Goal: Task Accomplishment & Management: Manage account settings

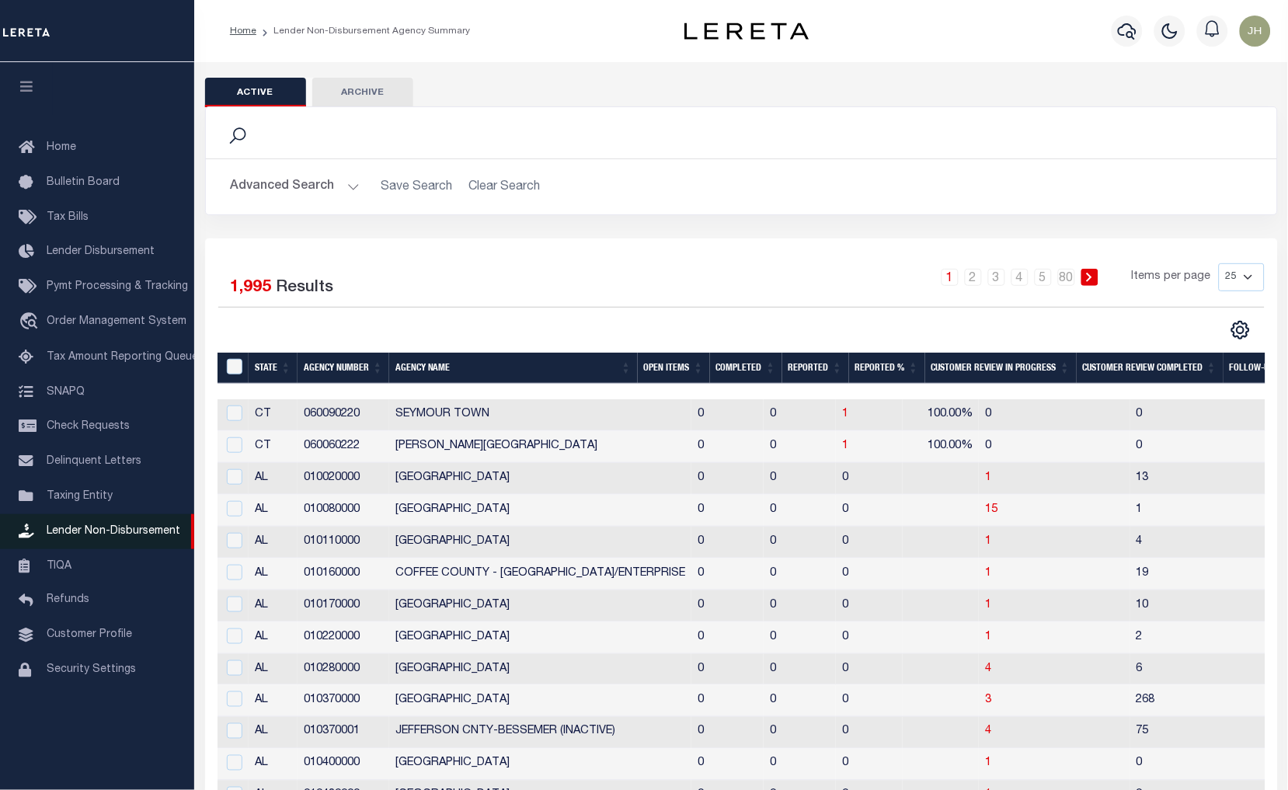
click at [151, 535] on span "Lender Non-Disbursement" at bounding box center [114, 531] width 134 height 11
click at [665, 368] on th "Open Items" at bounding box center [674, 369] width 72 height 32
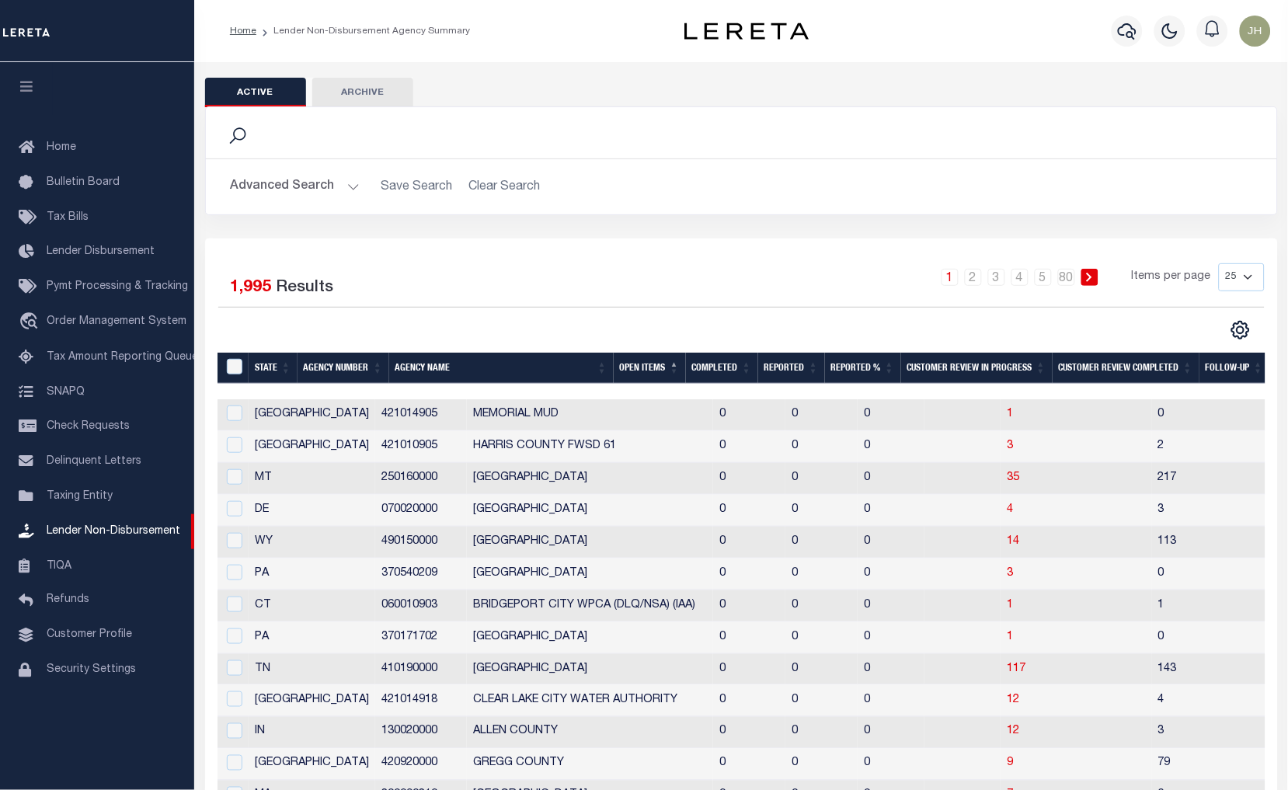
click at [653, 368] on th "Open Items" at bounding box center [650, 369] width 72 height 32
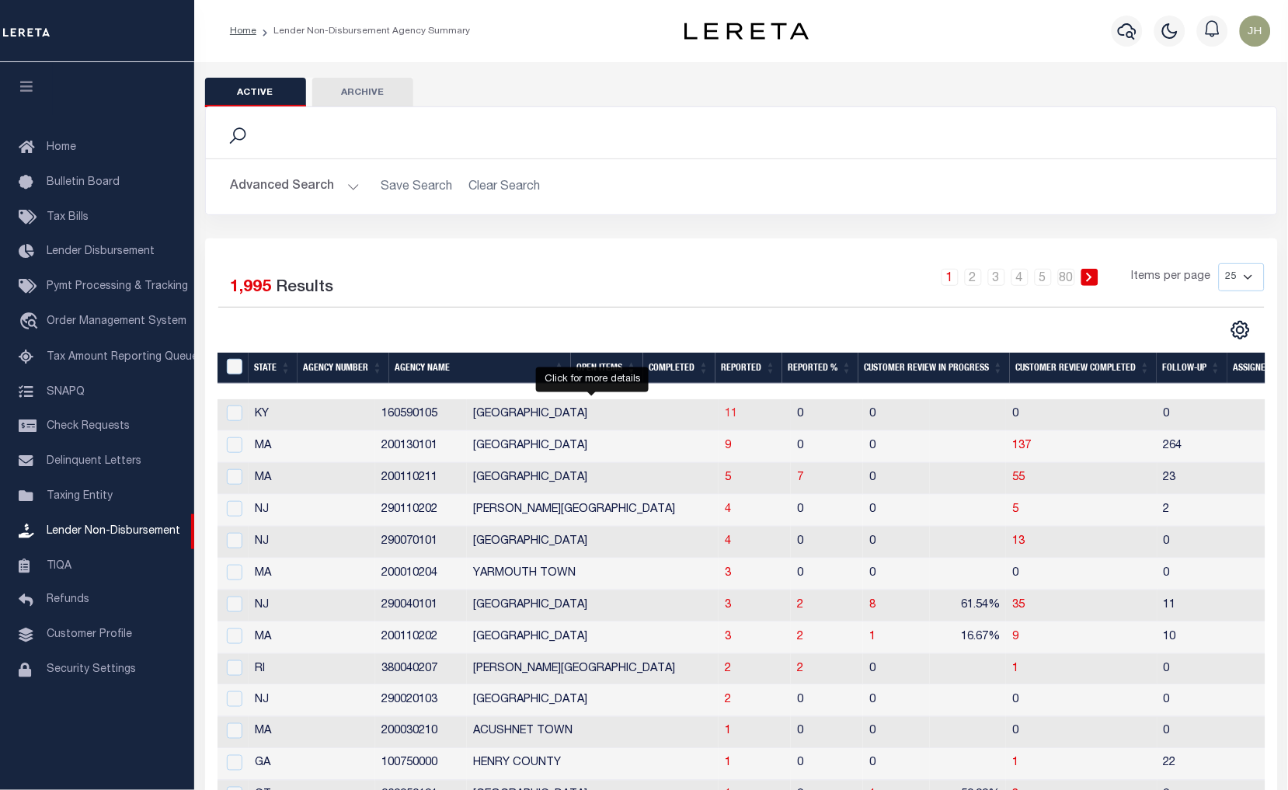
click at [725, 415] on span "11" at bounding box center [731, 414] width 12 height 11
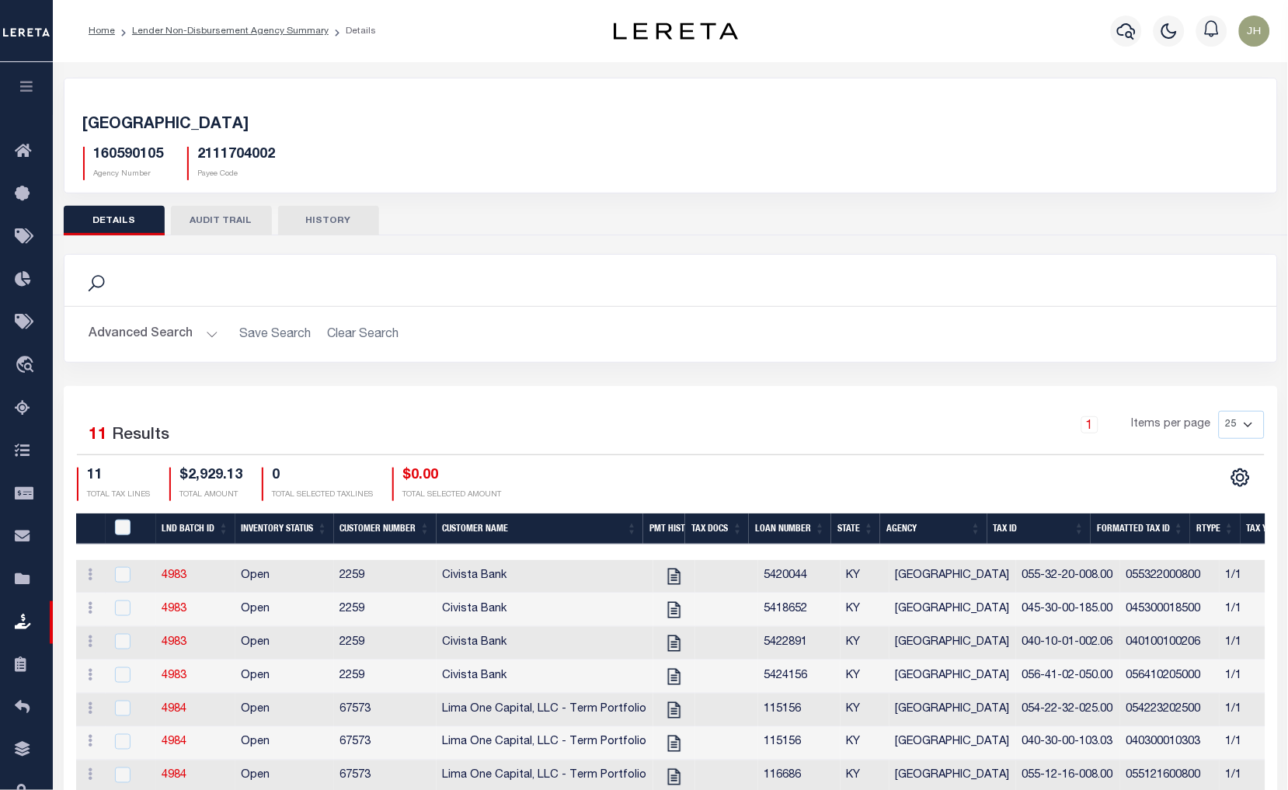
click at [1177, 470] on div "CSV Export Selected Print Show Filter Show Search Columns 0: QID 1: LND Batch I…" at bounding box center [968, 484] width 594 height 33
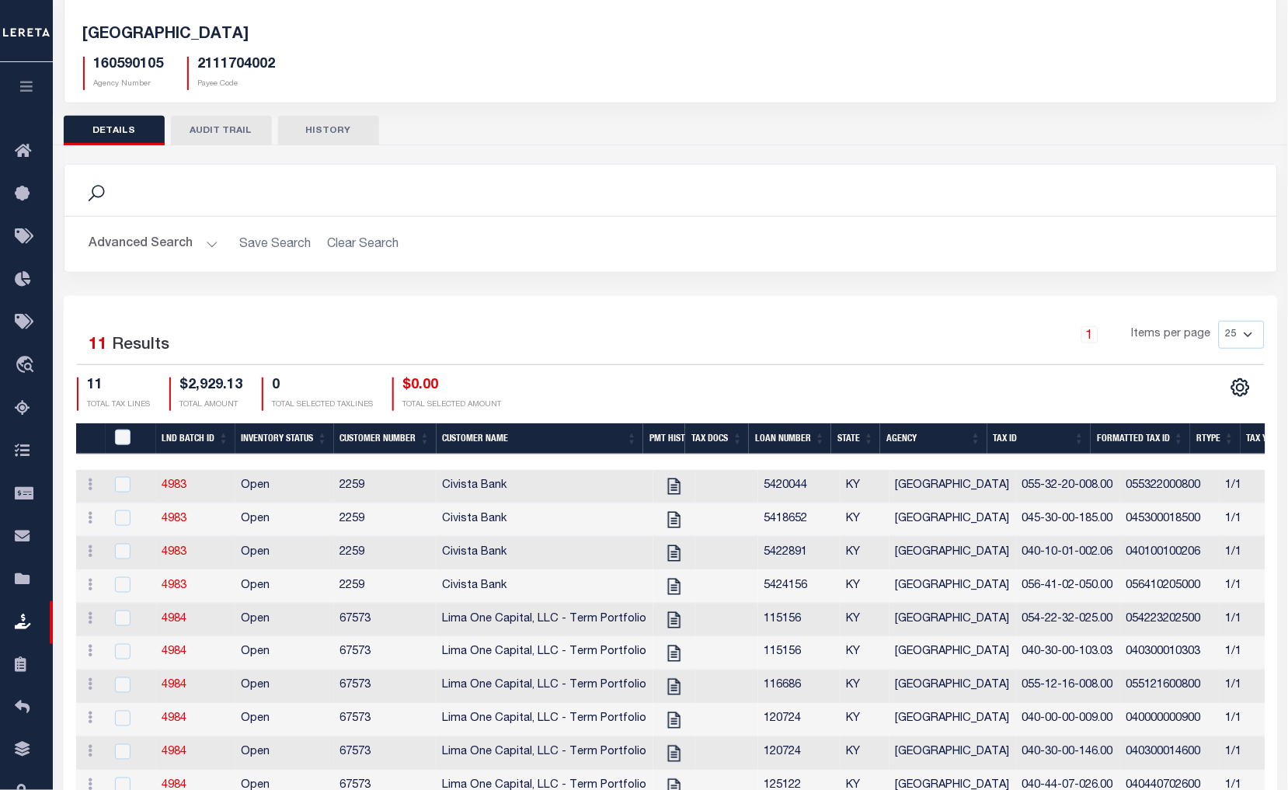
scroll to position [86, 0]
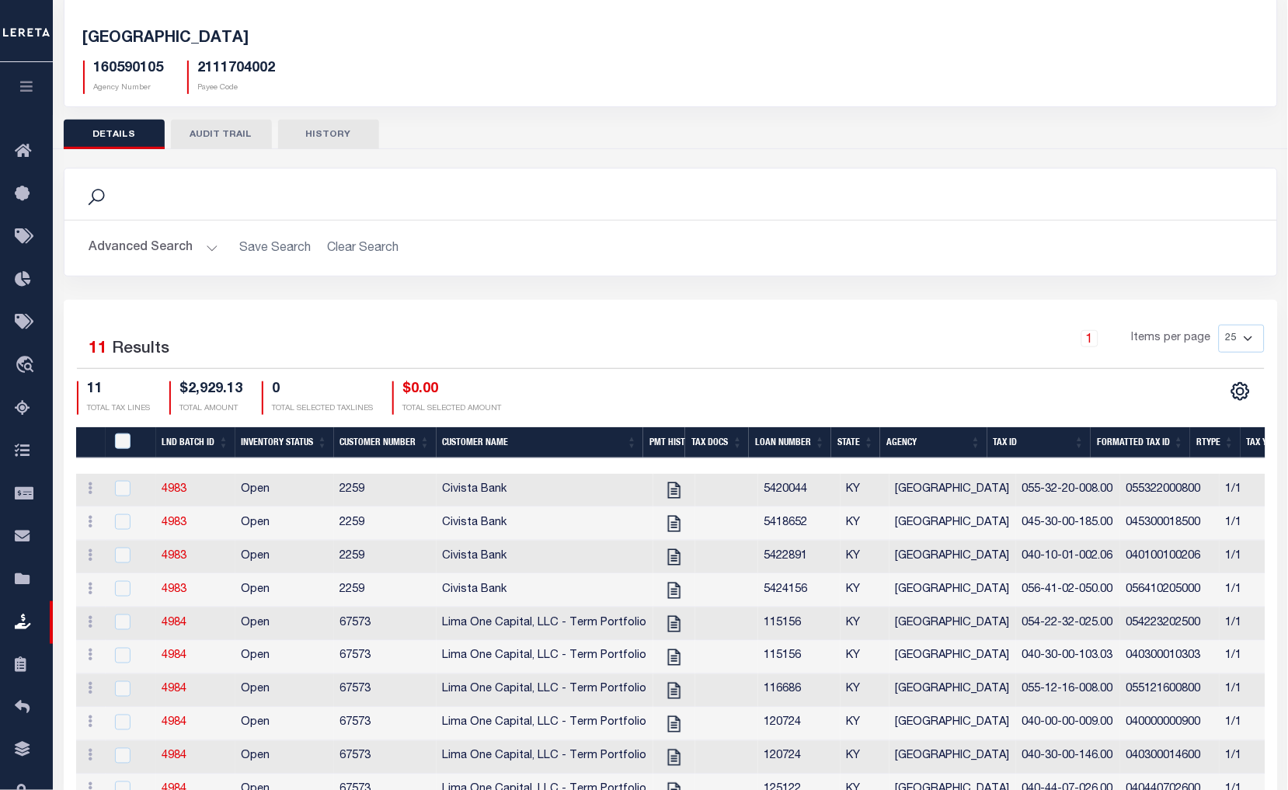
click at [879, 366] on div "1 Items per page 25 50 100 200" at bounding box center [822, 347] width 908 height 44
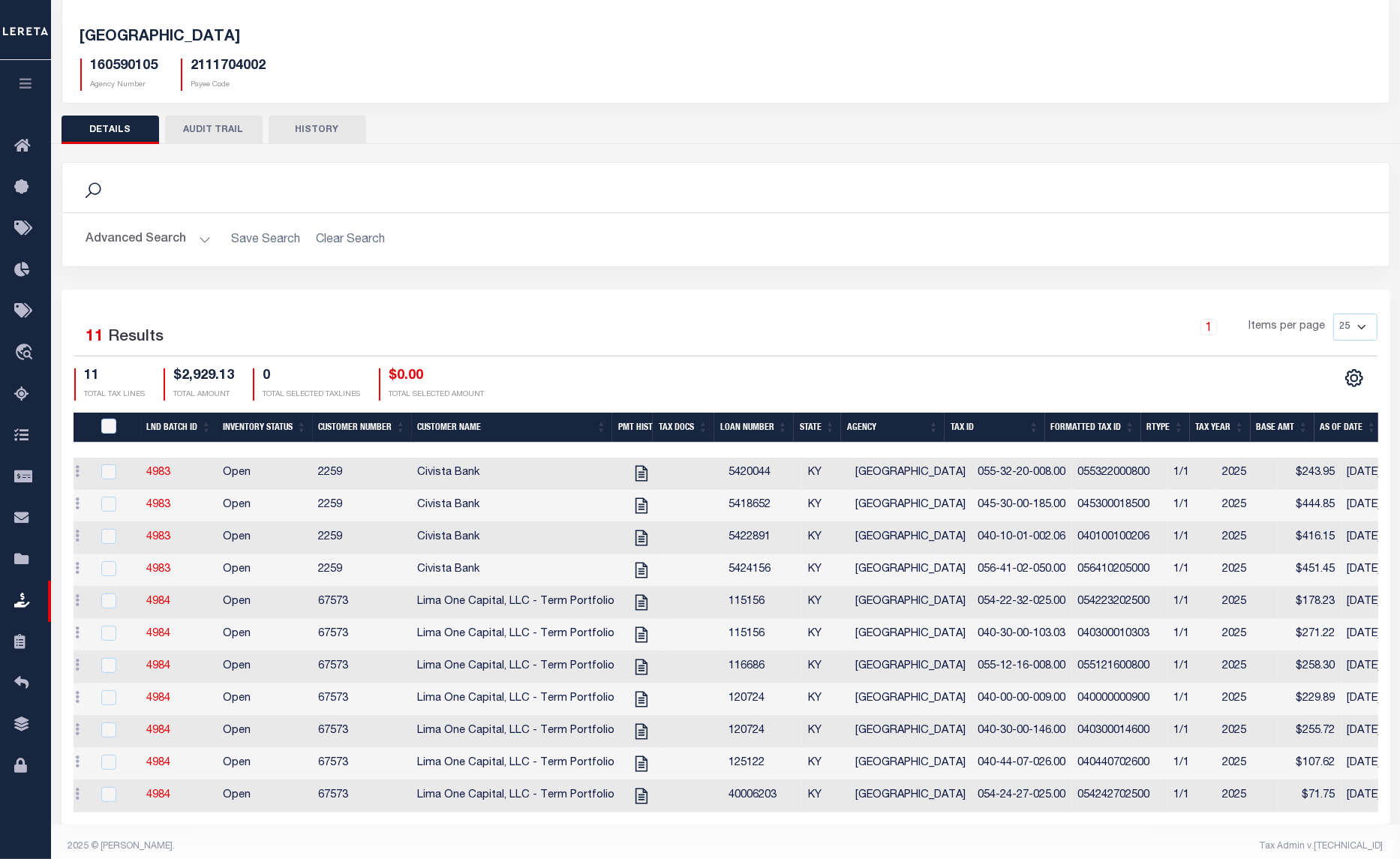
scroll to position [0, 0]
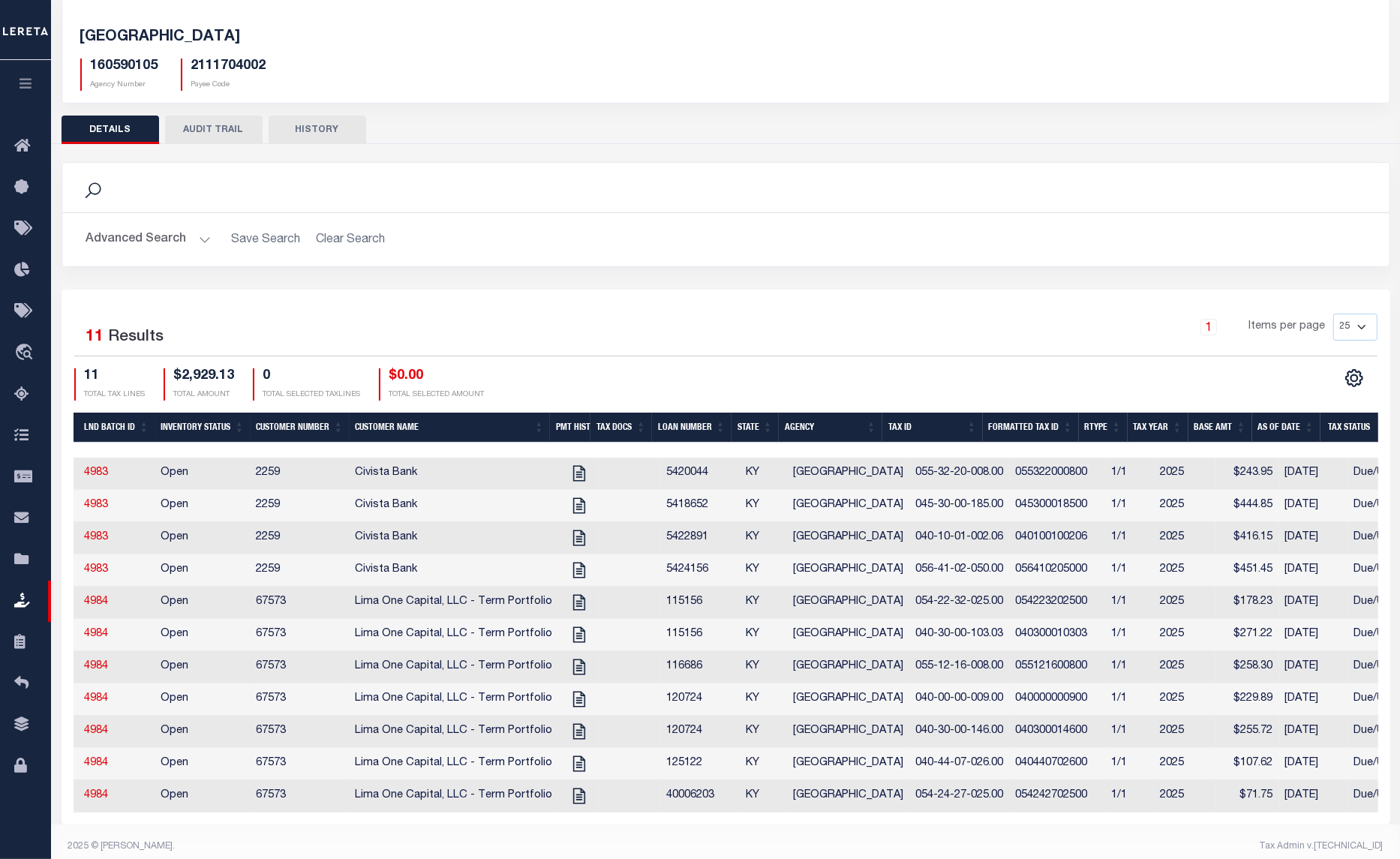
click at [554, 82] on div "160590105 Agency Number 2111704002 Payee Code" at bounding box center [725, 69] width 1314 height 44
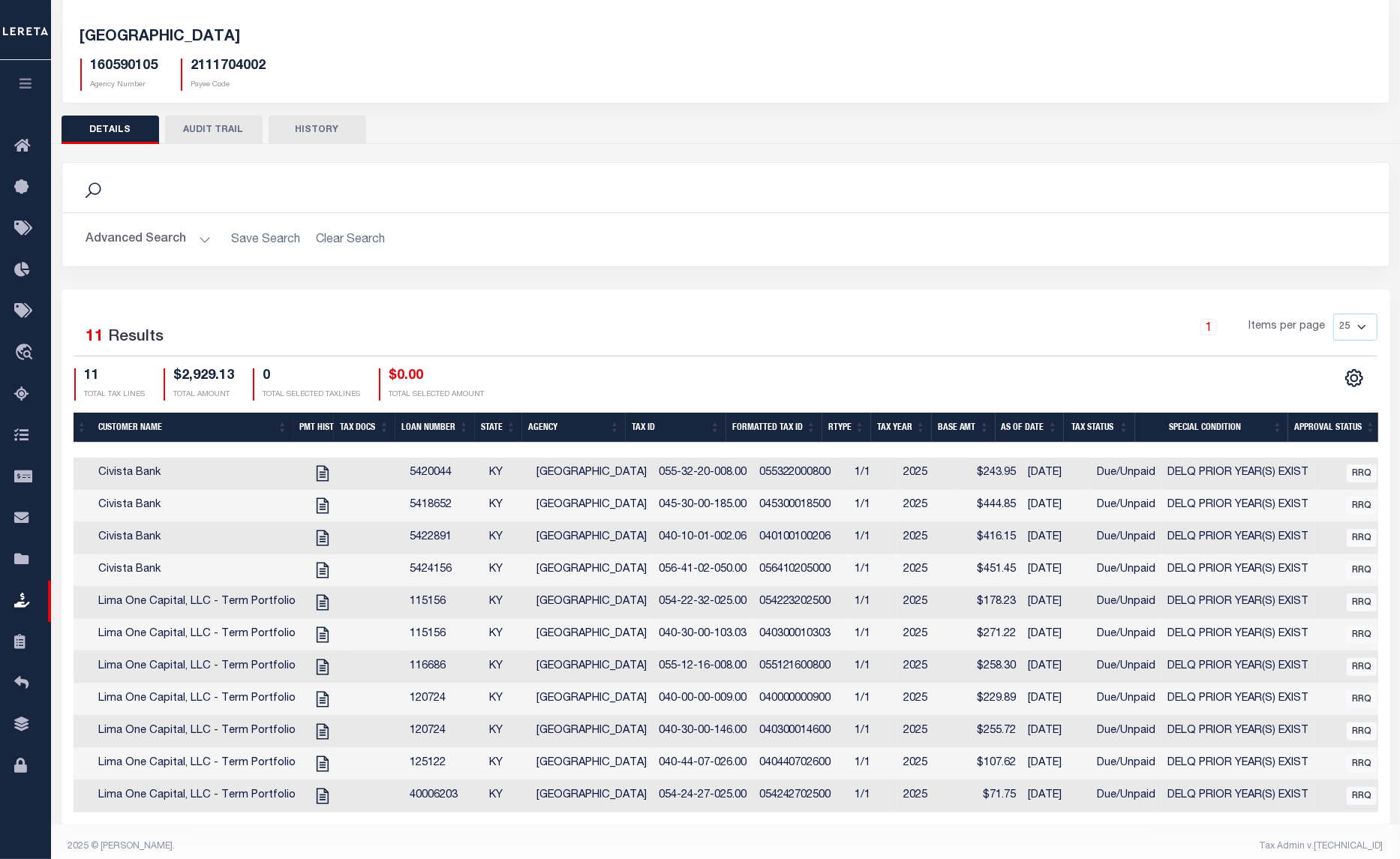
scroll to position [0, 345]
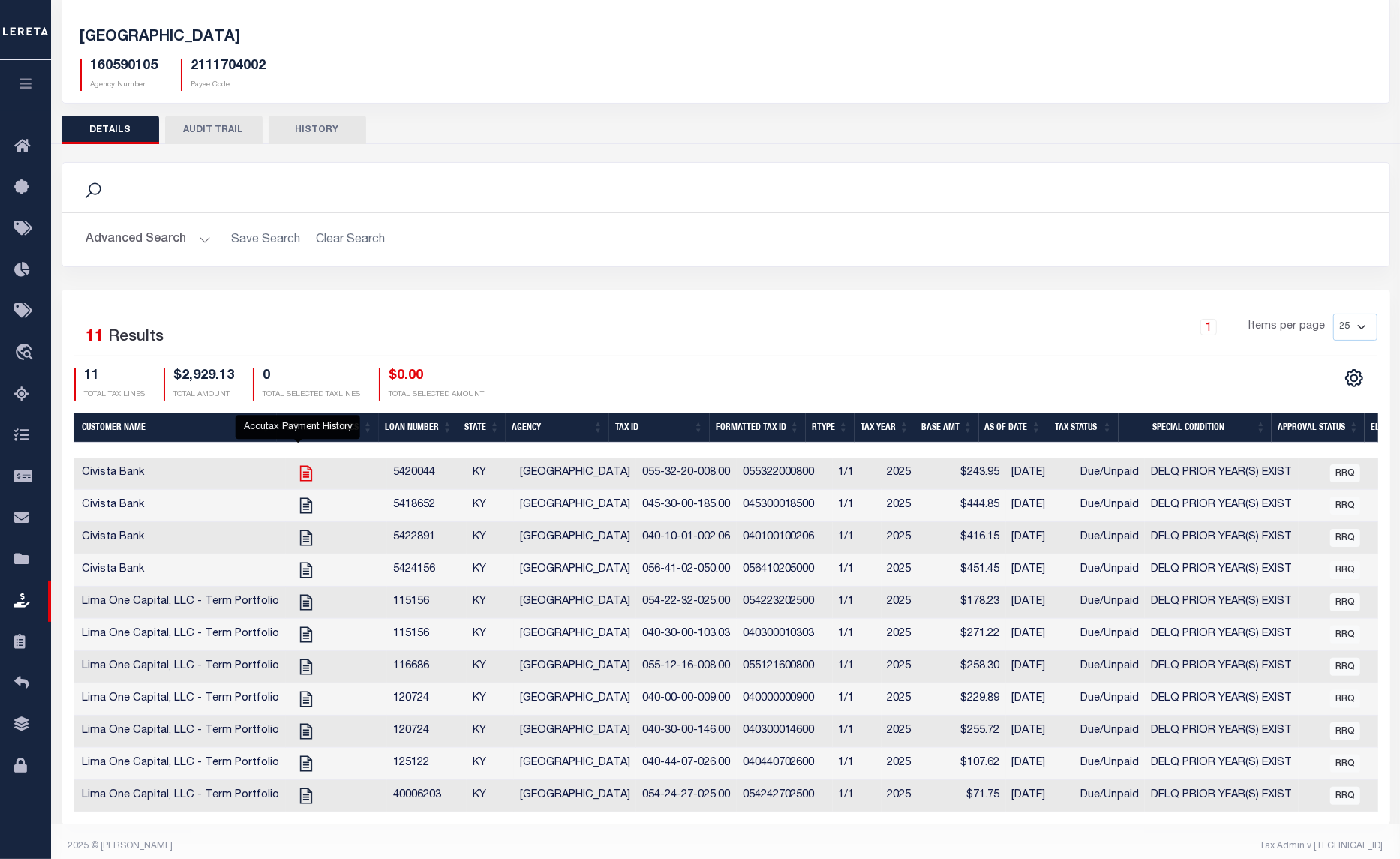
click at [299, 477] on icon "" at bounding box center [305, 474] width 12 height 15
checkbox input "true"
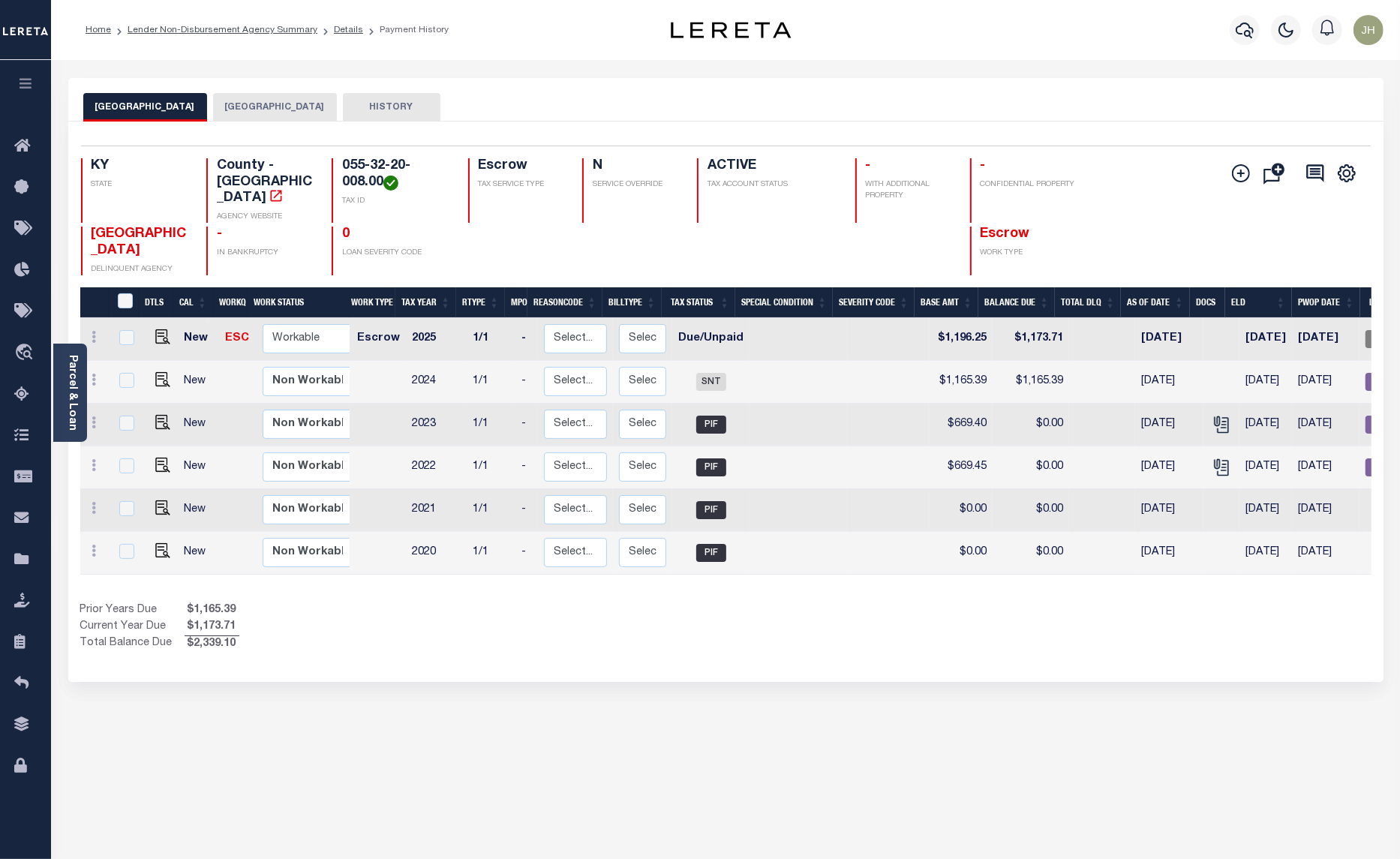
click at [258, 102] on button "[GEOGRAPHIC_DATA]" at bounding box center [275, 107] width 124 height 29
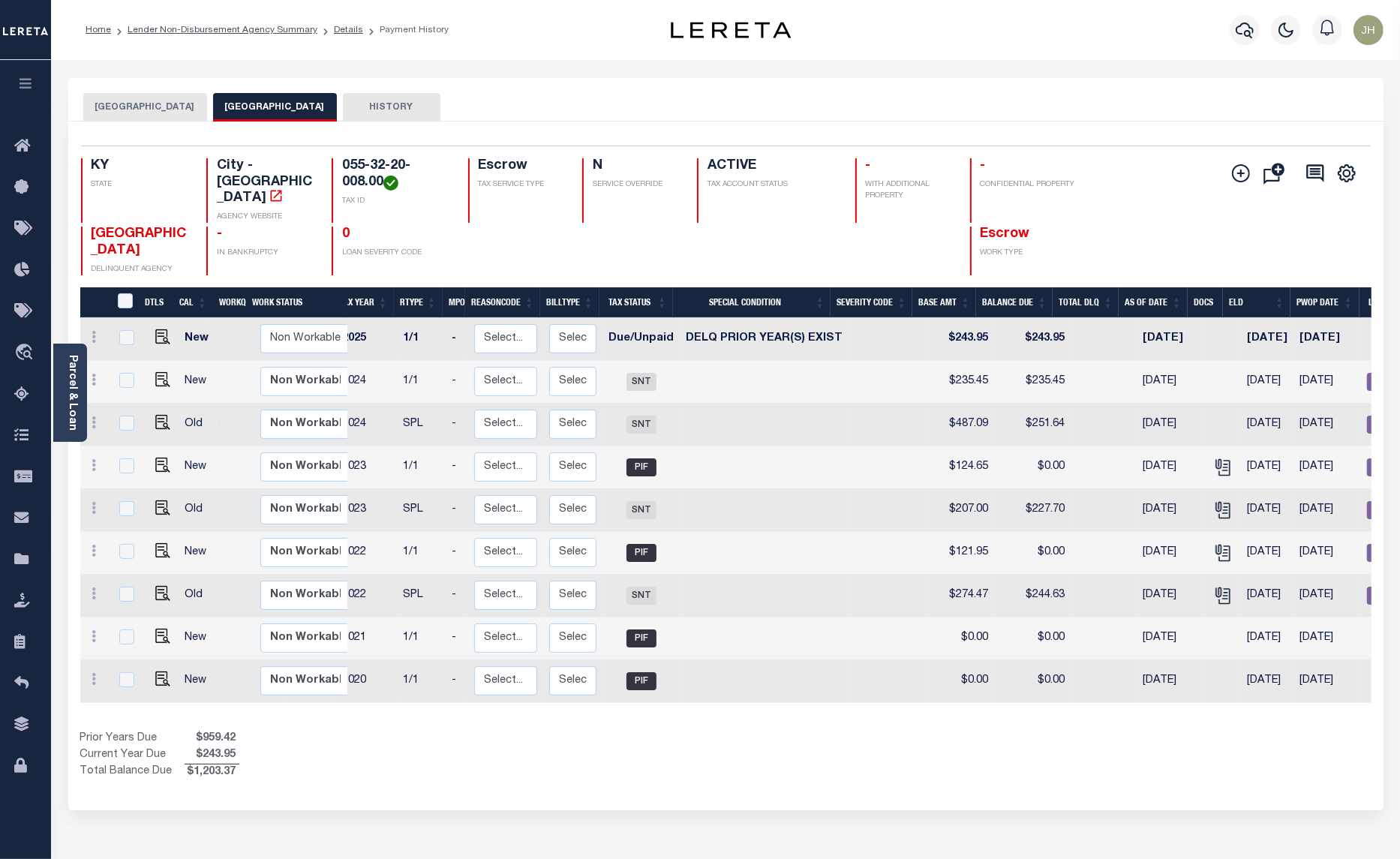
scroll to position [0, 49]
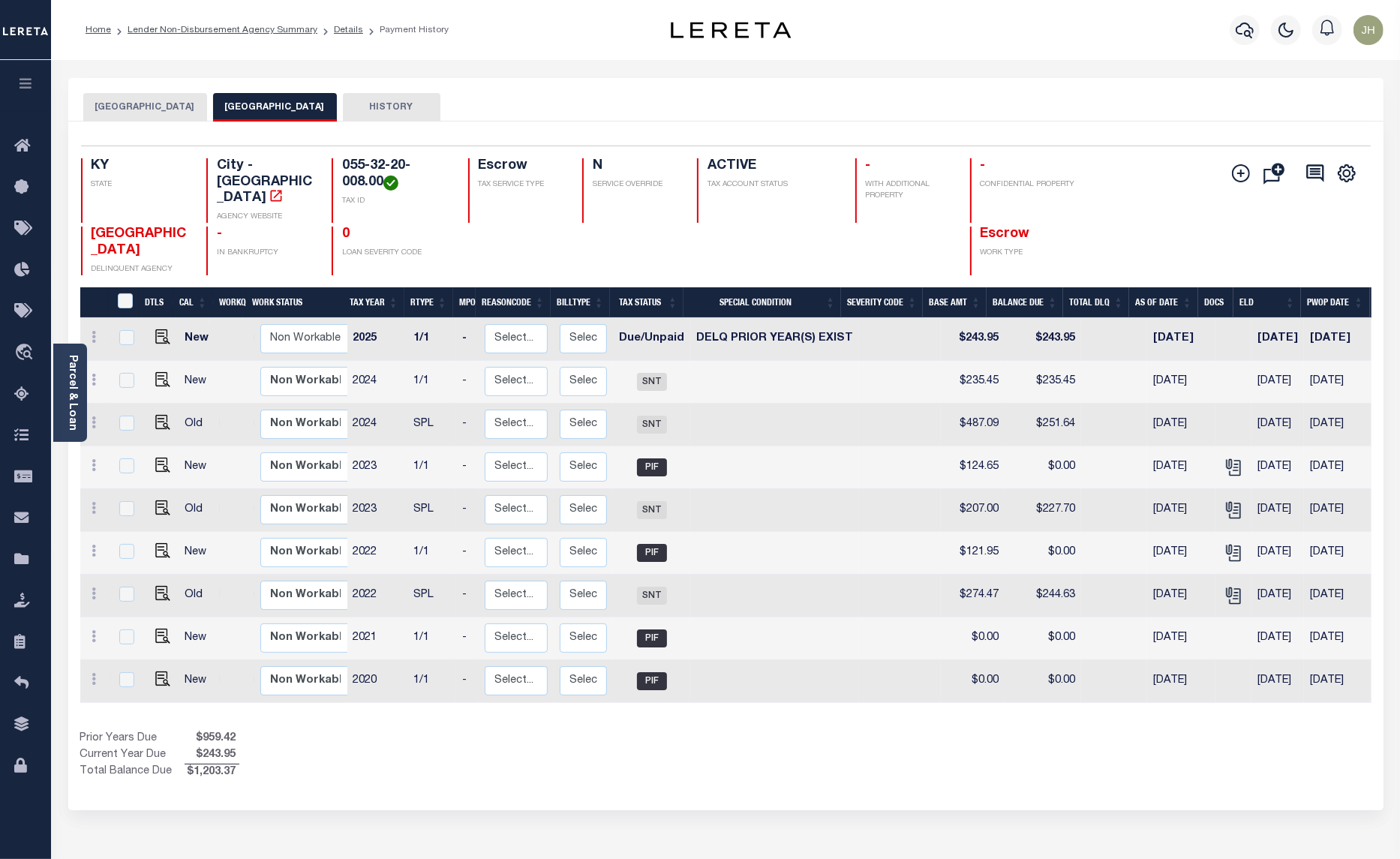
drag, startPoint x: 113, startPoint y: 105, endPoint x: 124, endPoint y: 109, distance: 11.7
click at [113, 105] on button "[GEOGRAPHIC_DATA]" at bounding box center [145, 107] width 124 height 29
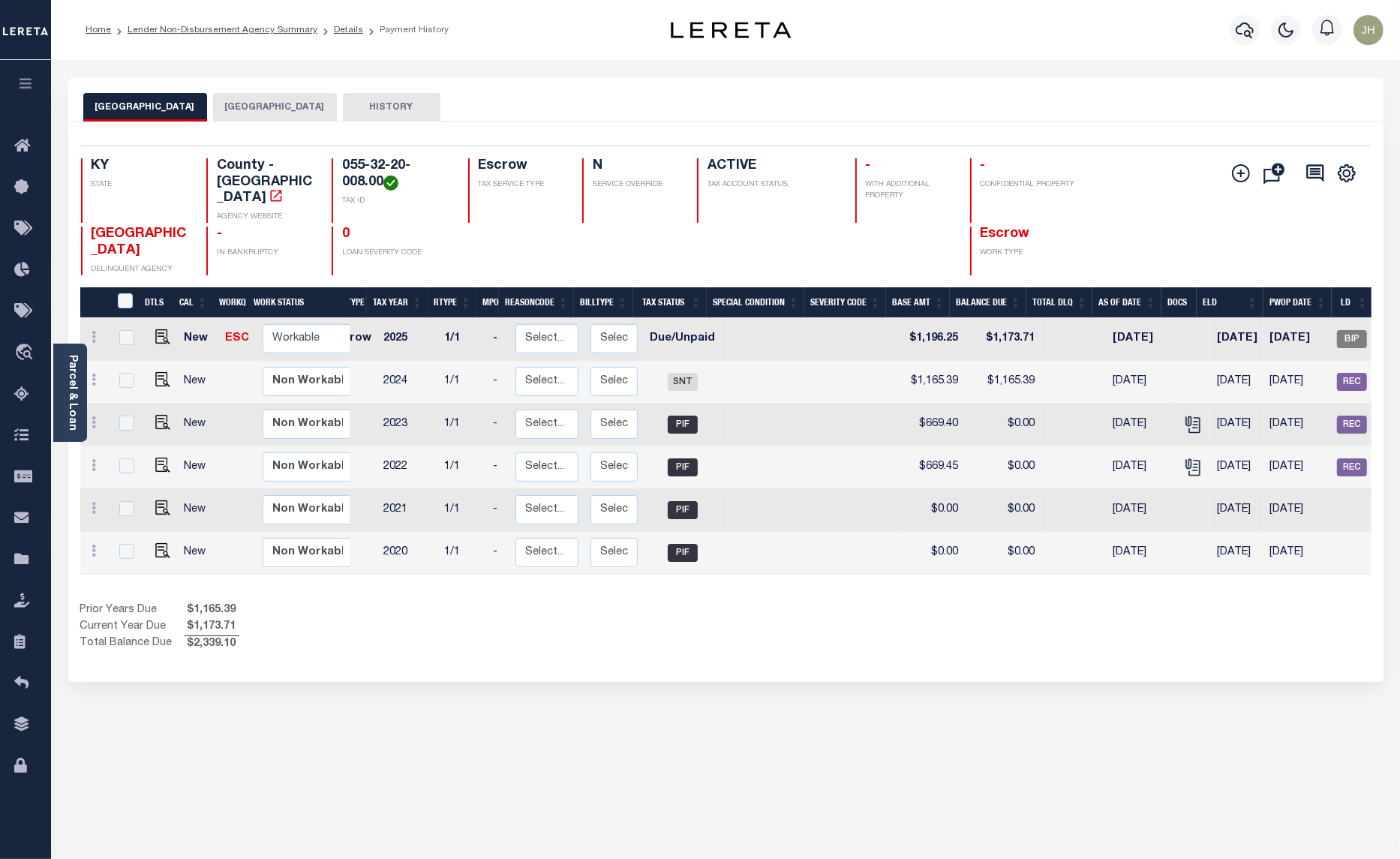
scroll to position [0, 0]
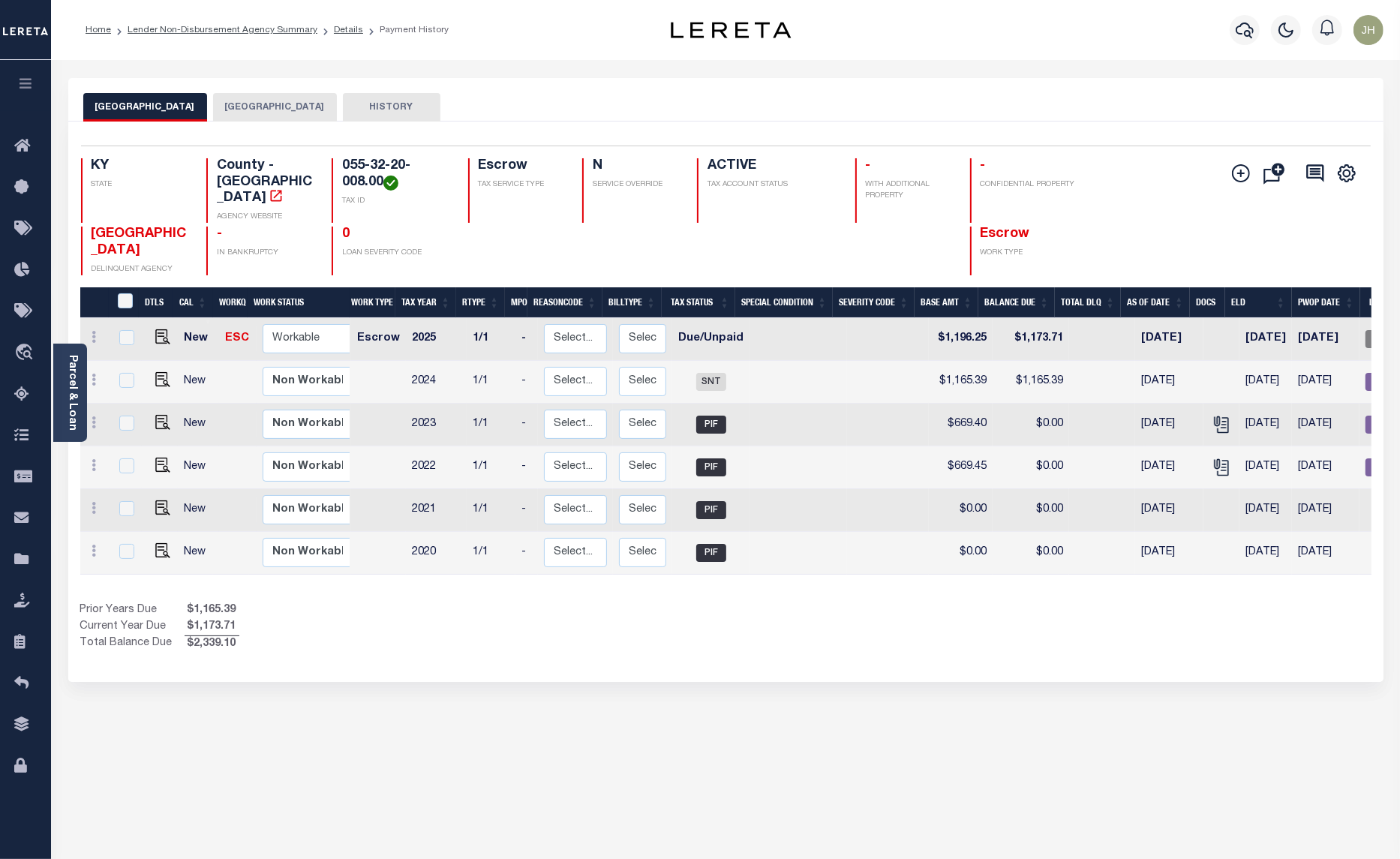
click at [242, 109] on button "[GEOGRAPHIC_DATA]" at bounding box center [275, 107] width 124 height 29
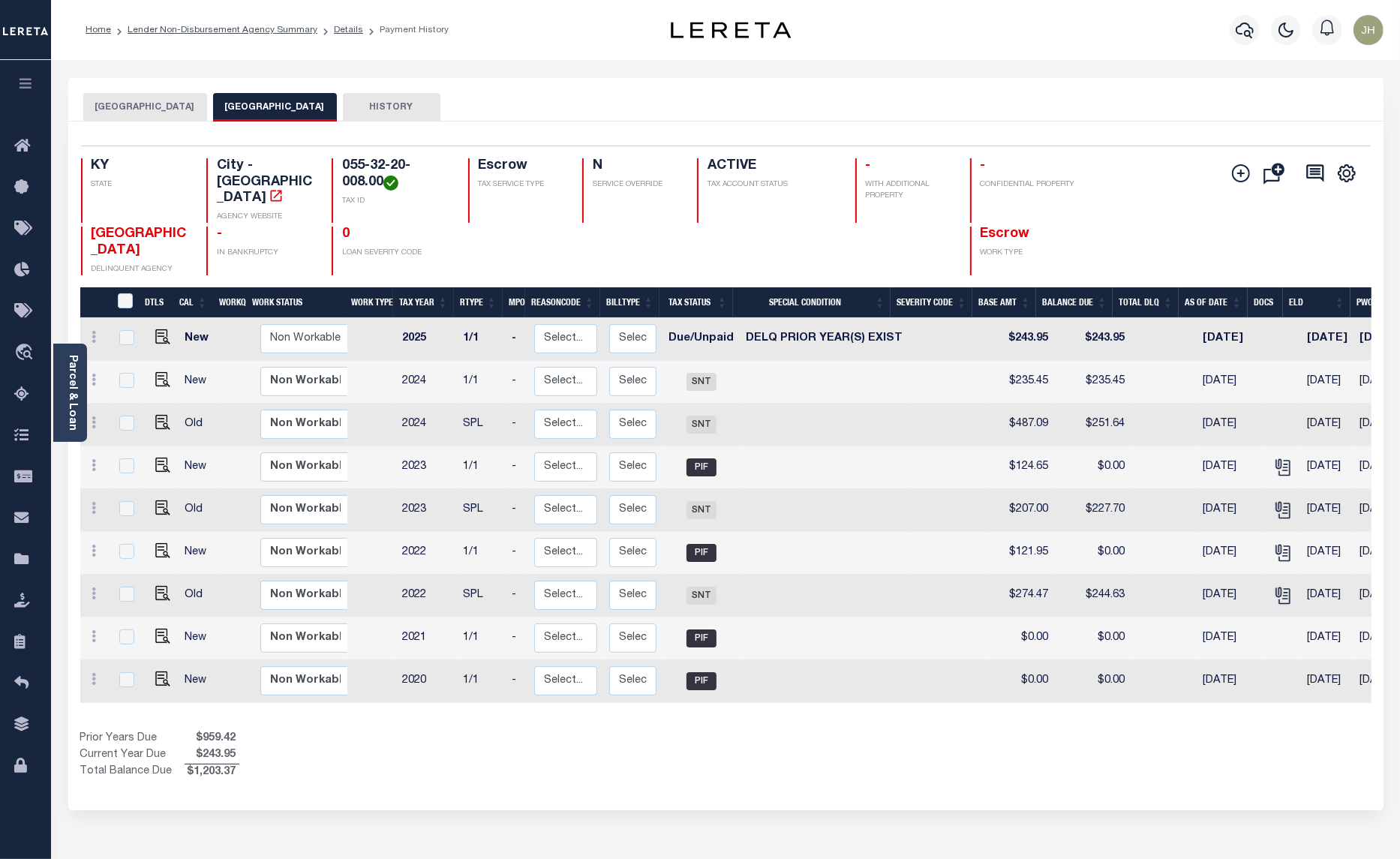
click at [352, 109] on button "HISTORY" at bounding box center [391, 107] width 98 height 29
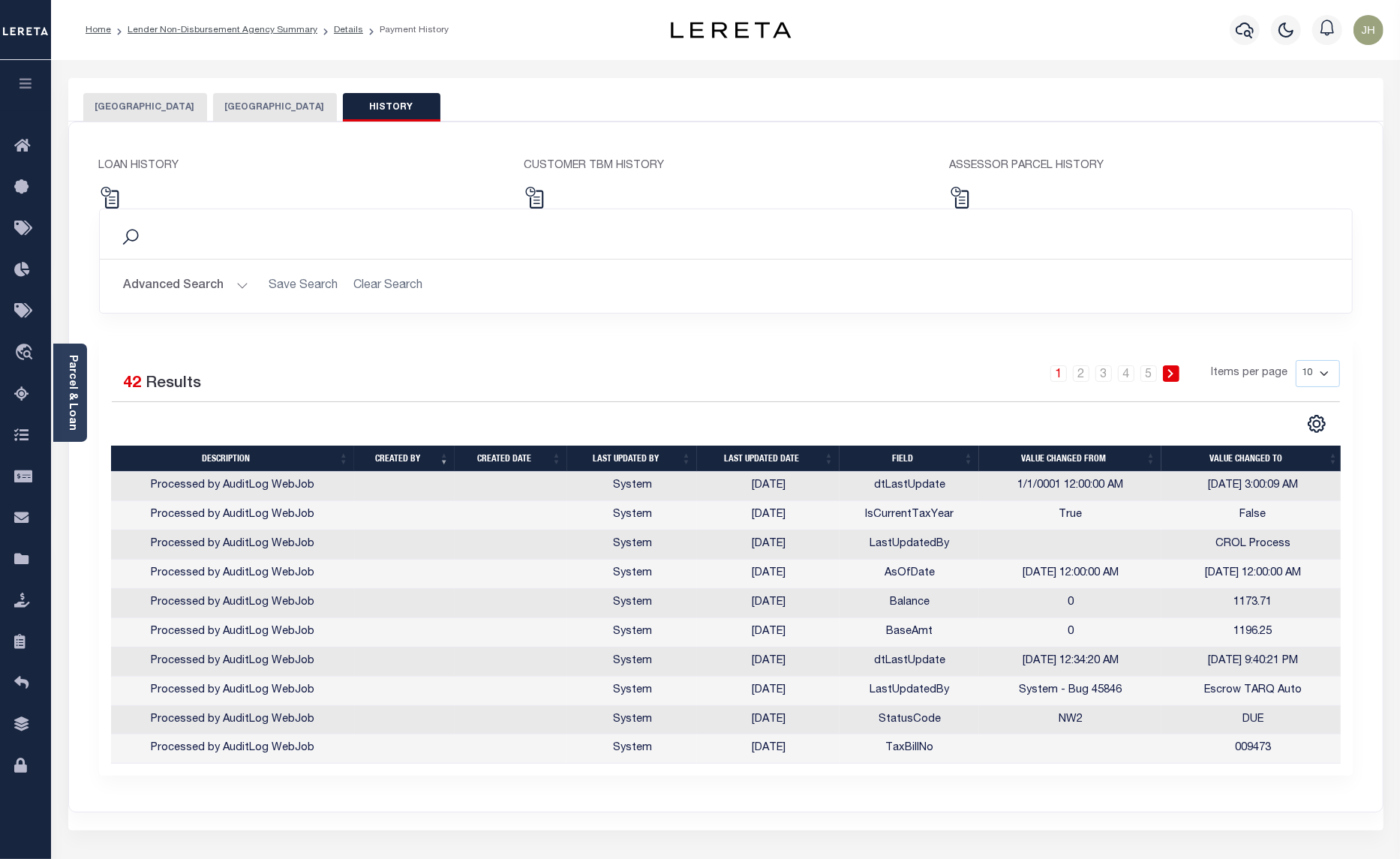
click at [223, 106] on button "[GEOGRAPHIC_DATA]" at bounding box center [275, 107] width 124 height 29
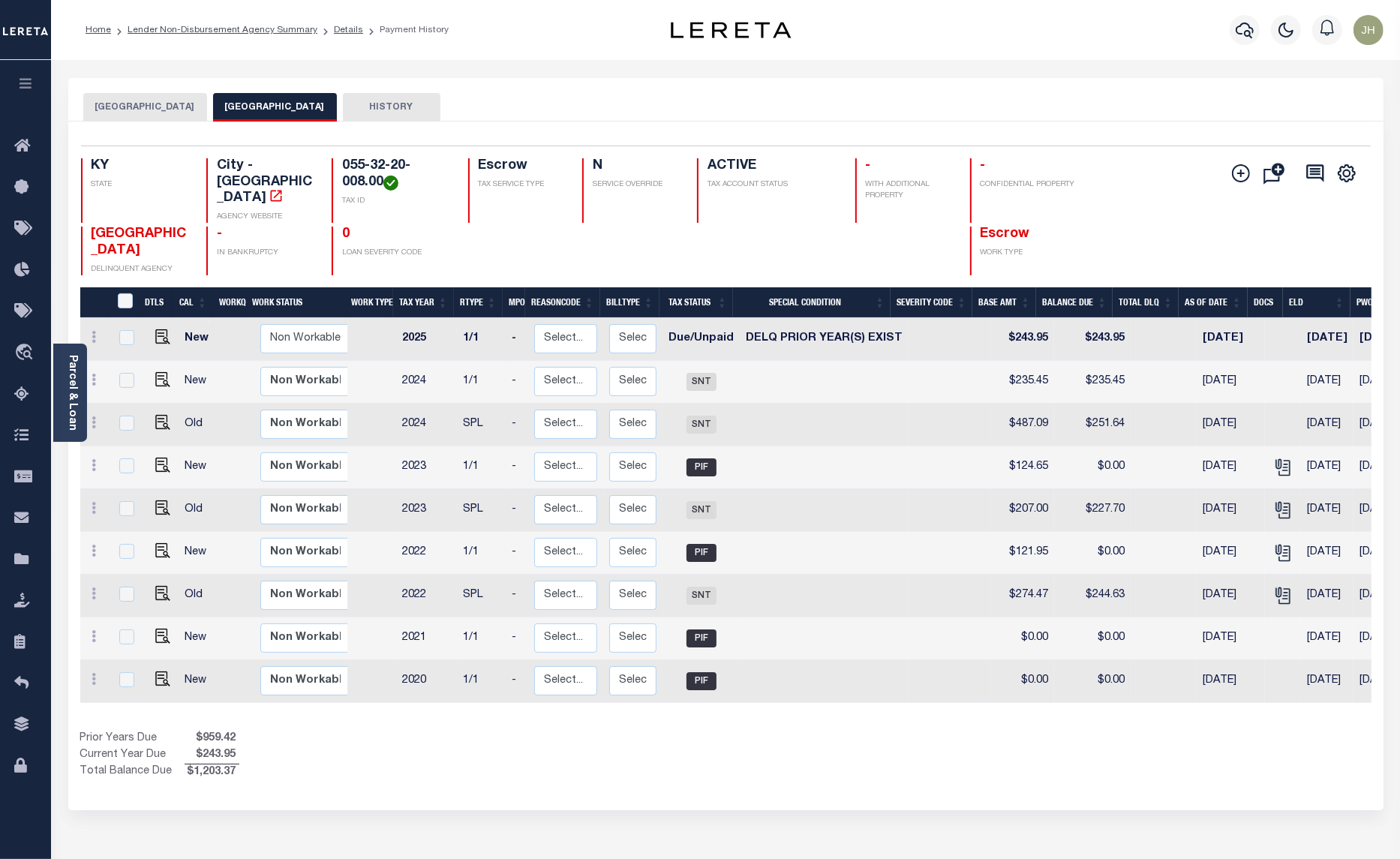
scroll to position [0, 197]
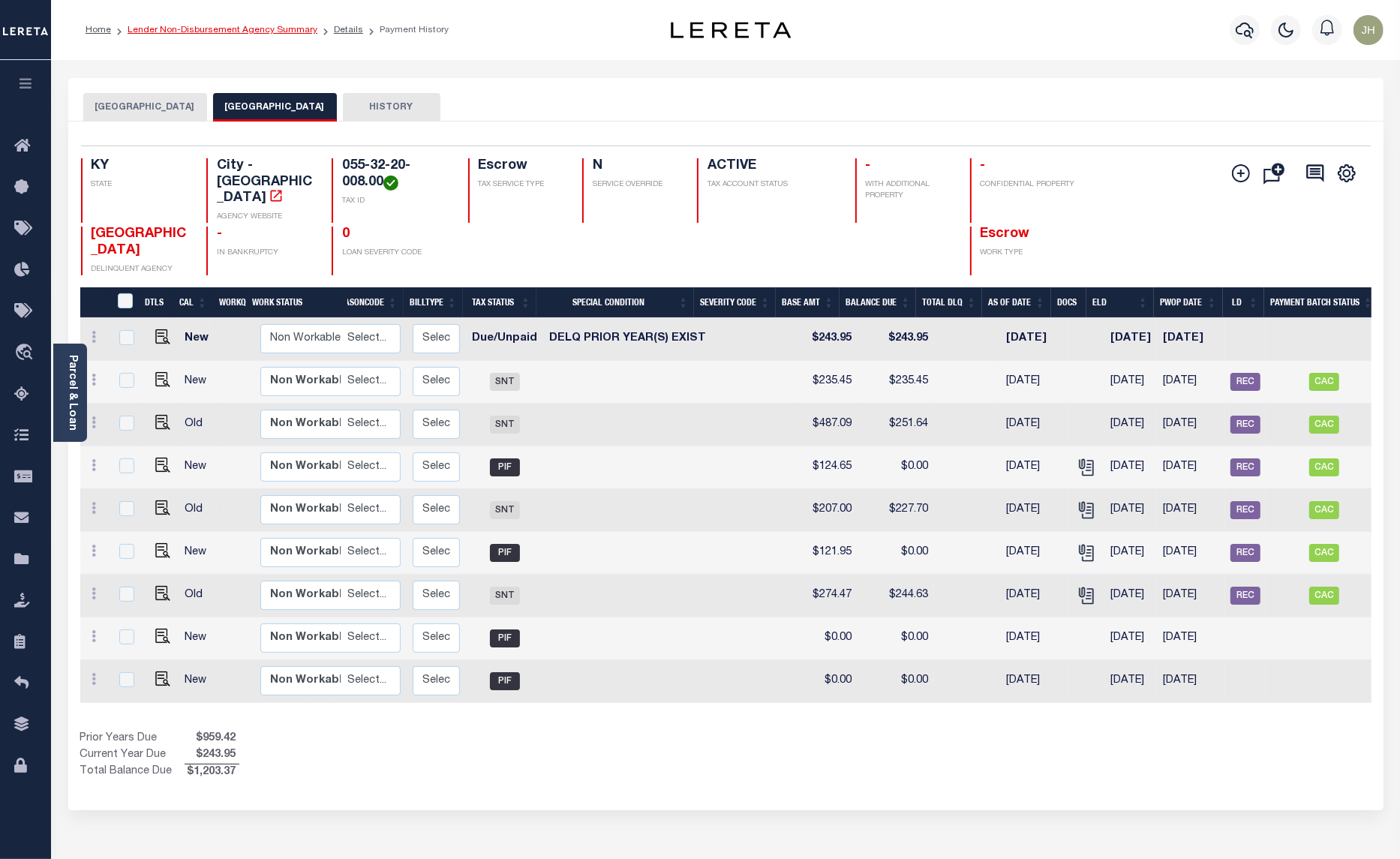
click at [210, 34] on link "Lender Non-Disbursement Agency Summary" at bounding box center [222, 29] width 190 height 9
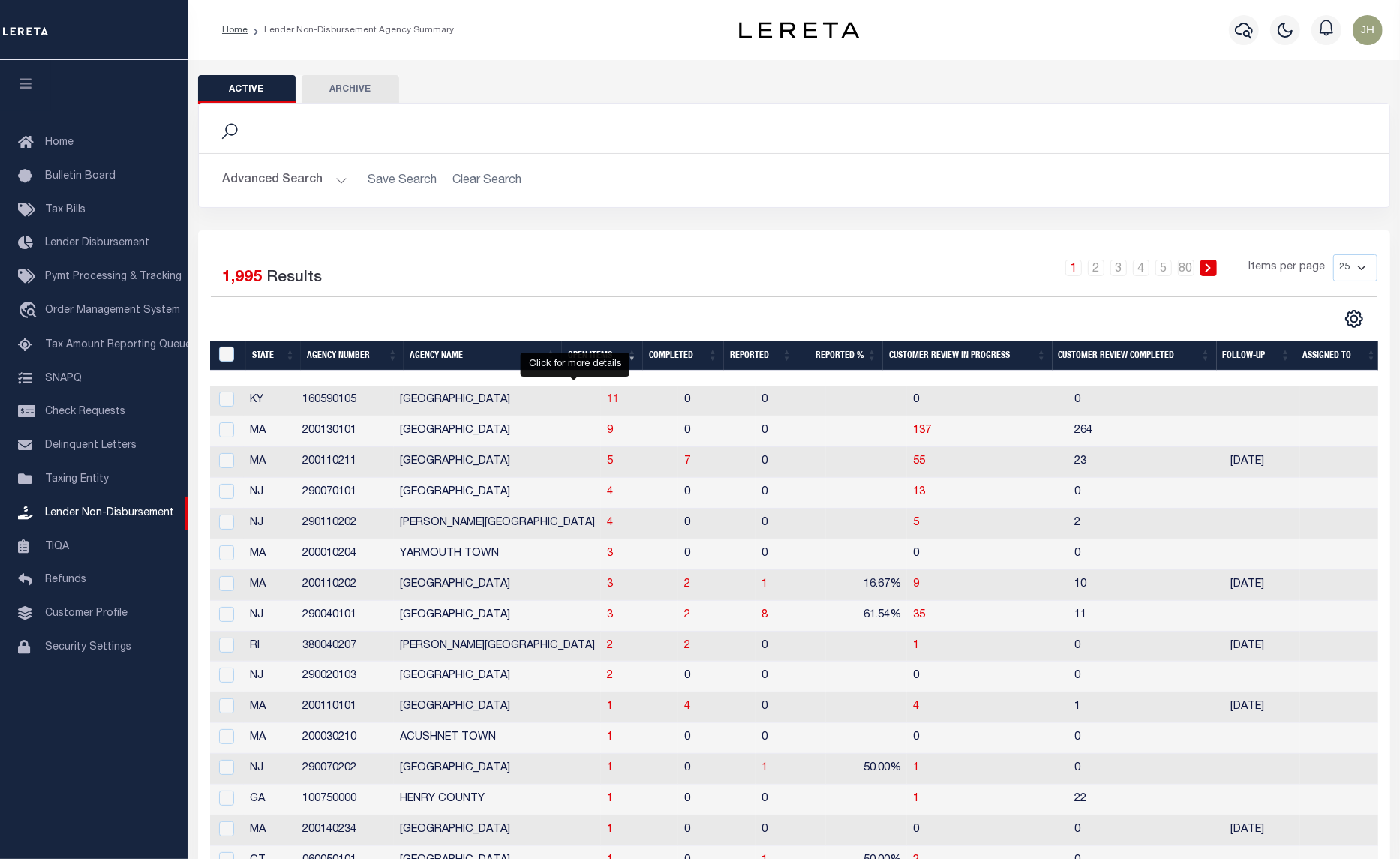
click at [607, 402] on span "11" at bounding box center [613, 400] width 12 height 11
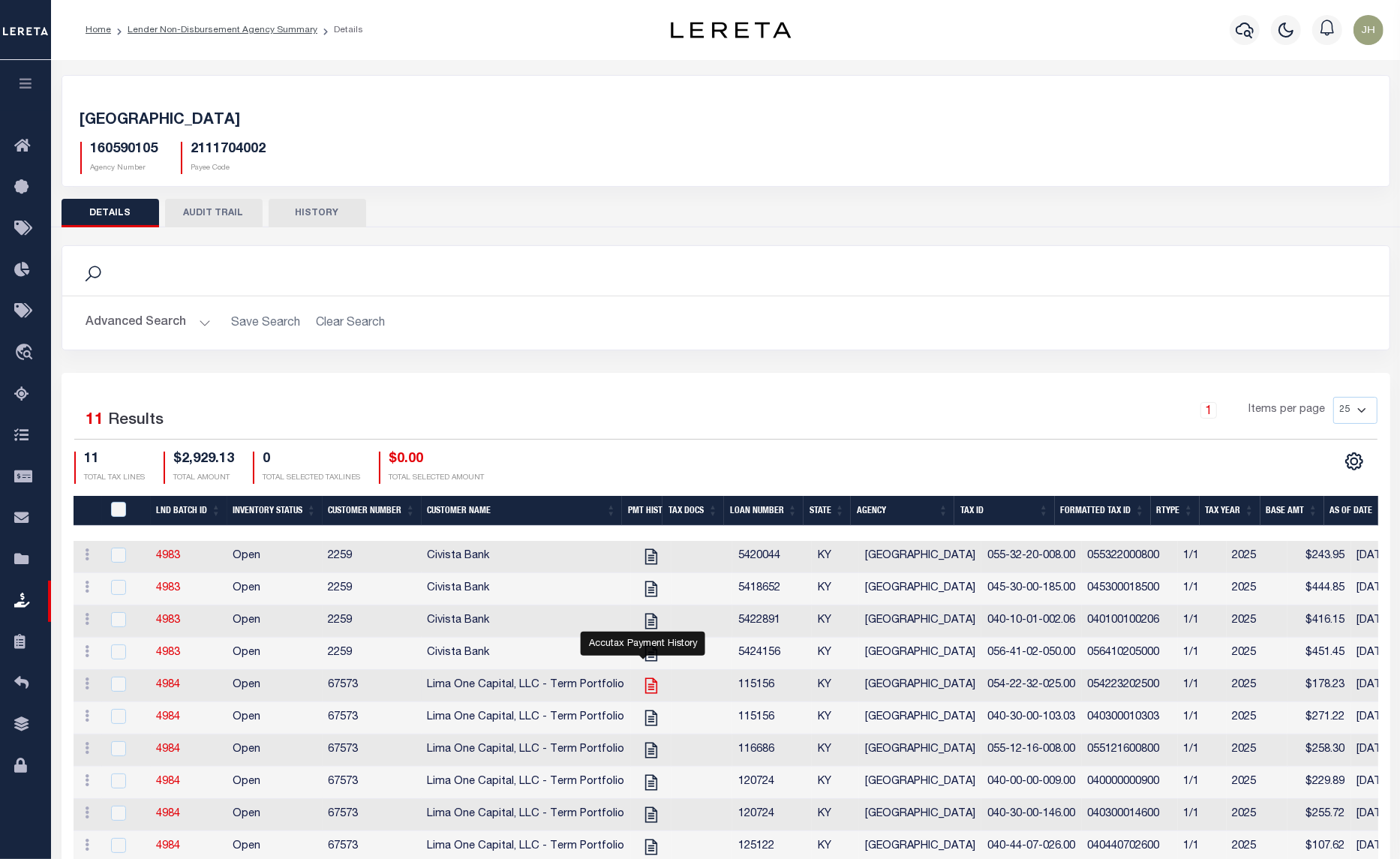
click at [641, 692] on icon "" at bounding box center [651, 685] width 19 height 19
checkbox input "true"
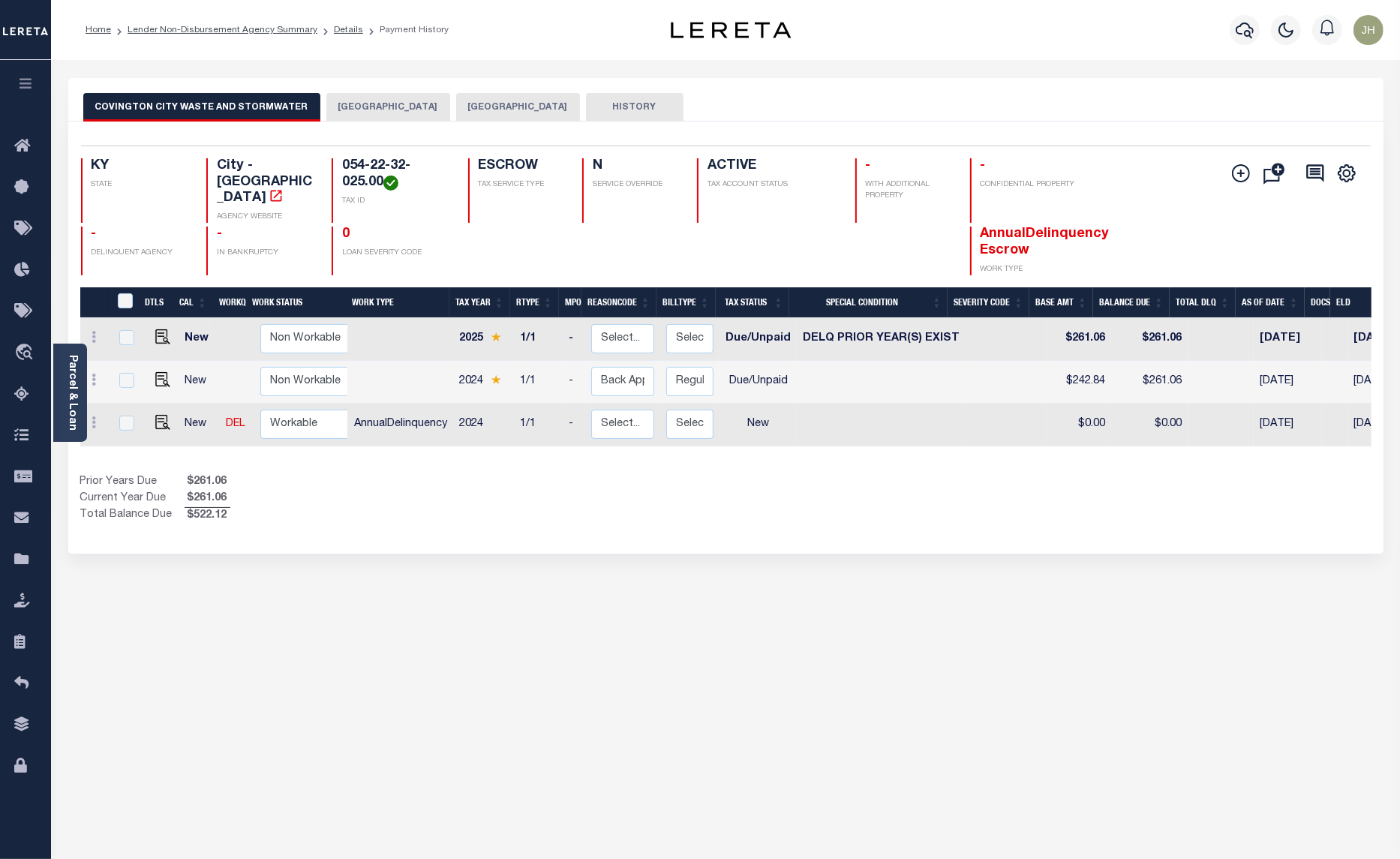
click at [340, 105] on button "[GEOGRAPHIC_DATA]" at bounding box center [388, 107] width 124 height 29
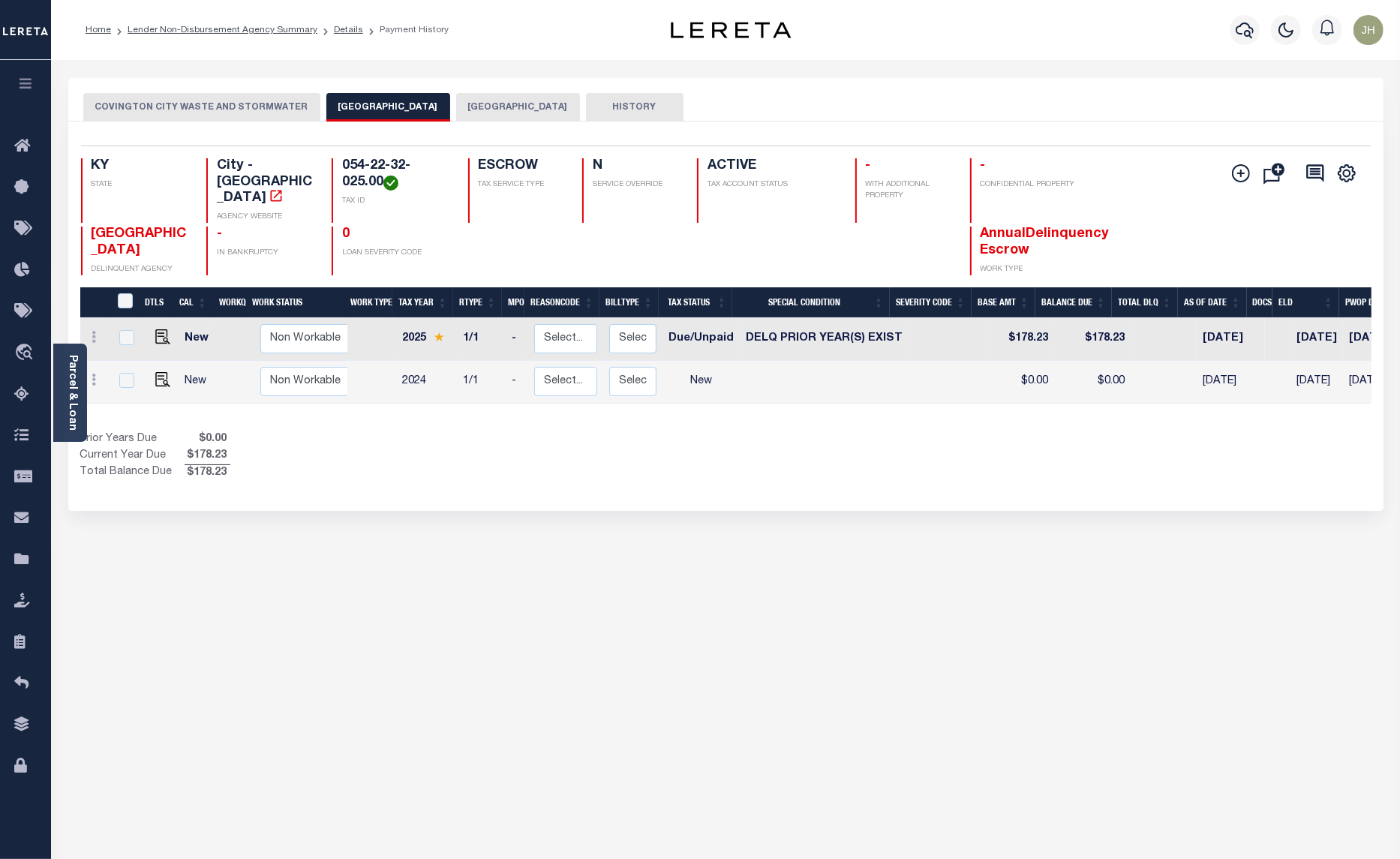
click at [484, 102] on button "[GEOGRAPHIC_DATA]" at bounding box center [518, 107] width 124 height 29
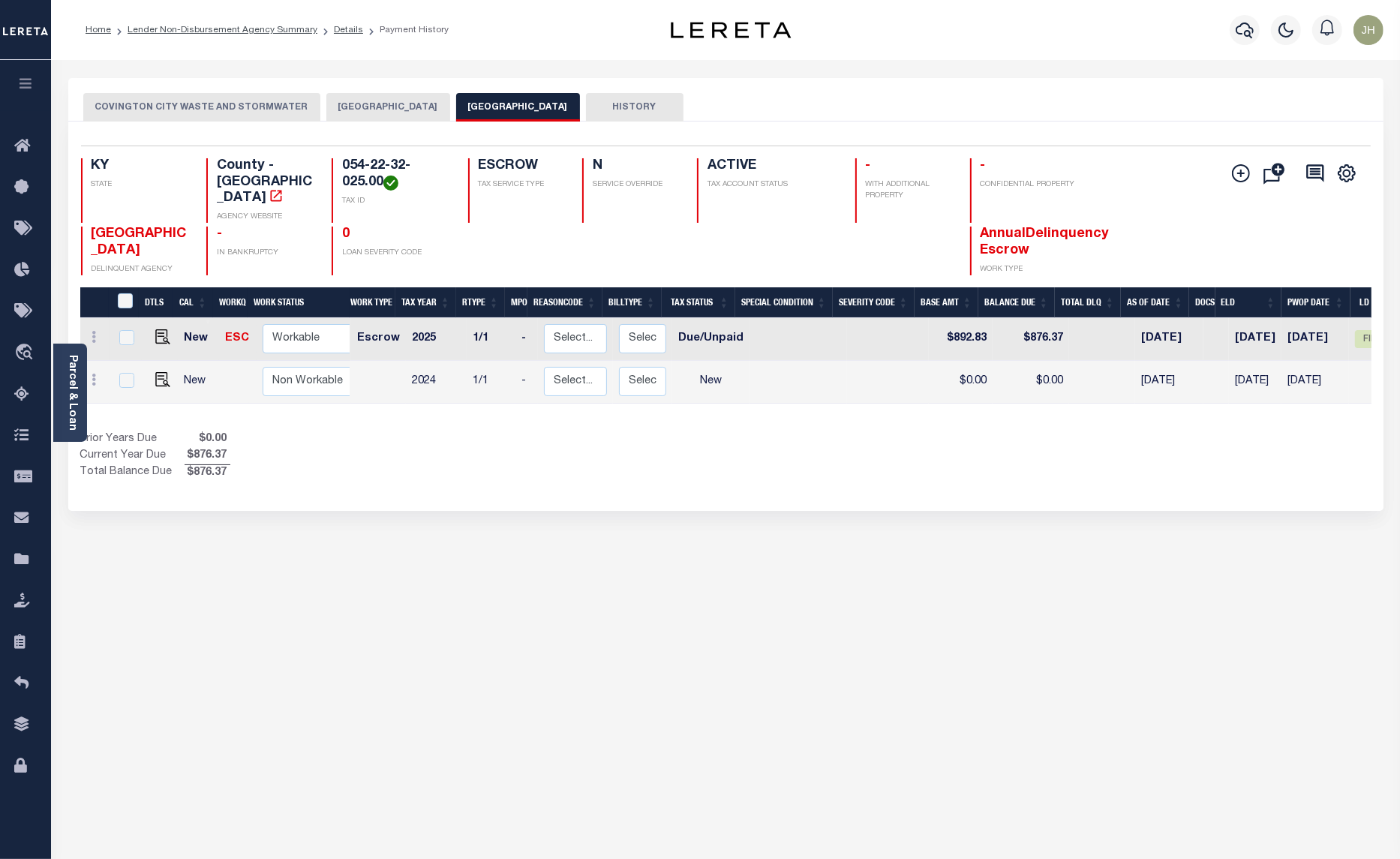
click at [381, 103] on button "[GEOGRAPHIC_DATA]" at bounding box center [388, 107] width 124 height 29
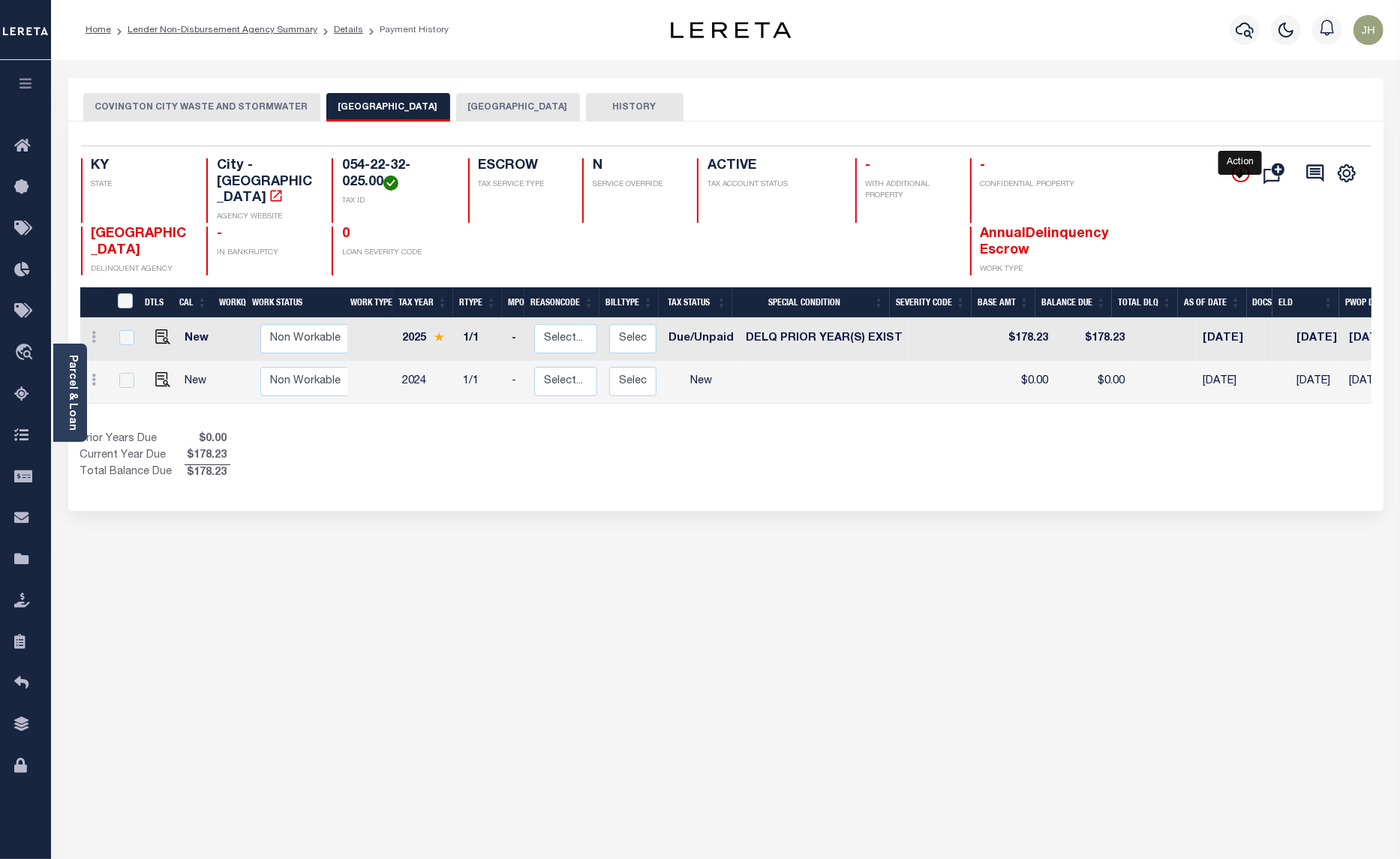
click at [1241, 167] on icon "" at bounding box center [1241, 173] width 18 height 18
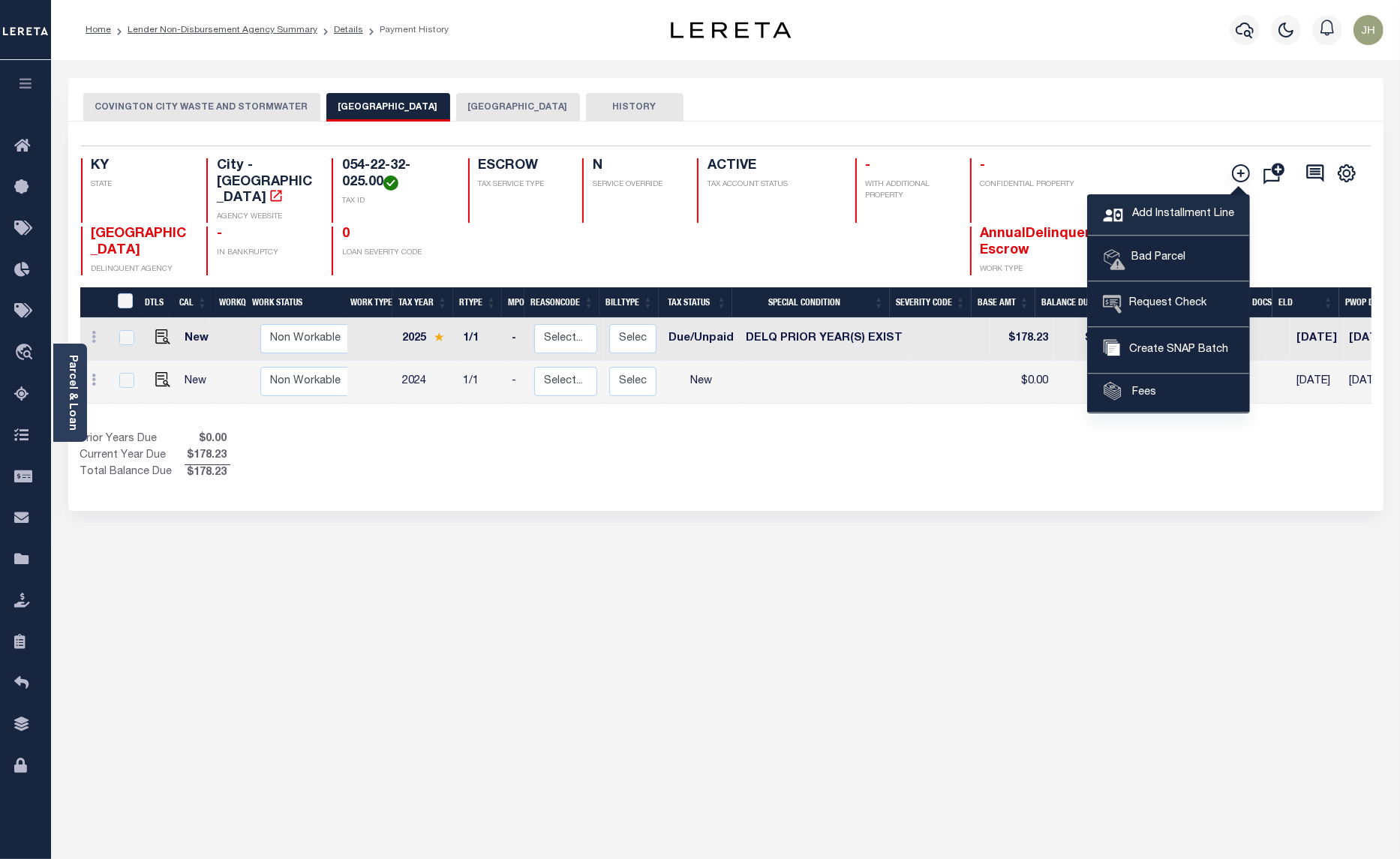
click at [1152, 213] on span "Add Installment Line" at bounding box center [1182, 214] width 106 height 16
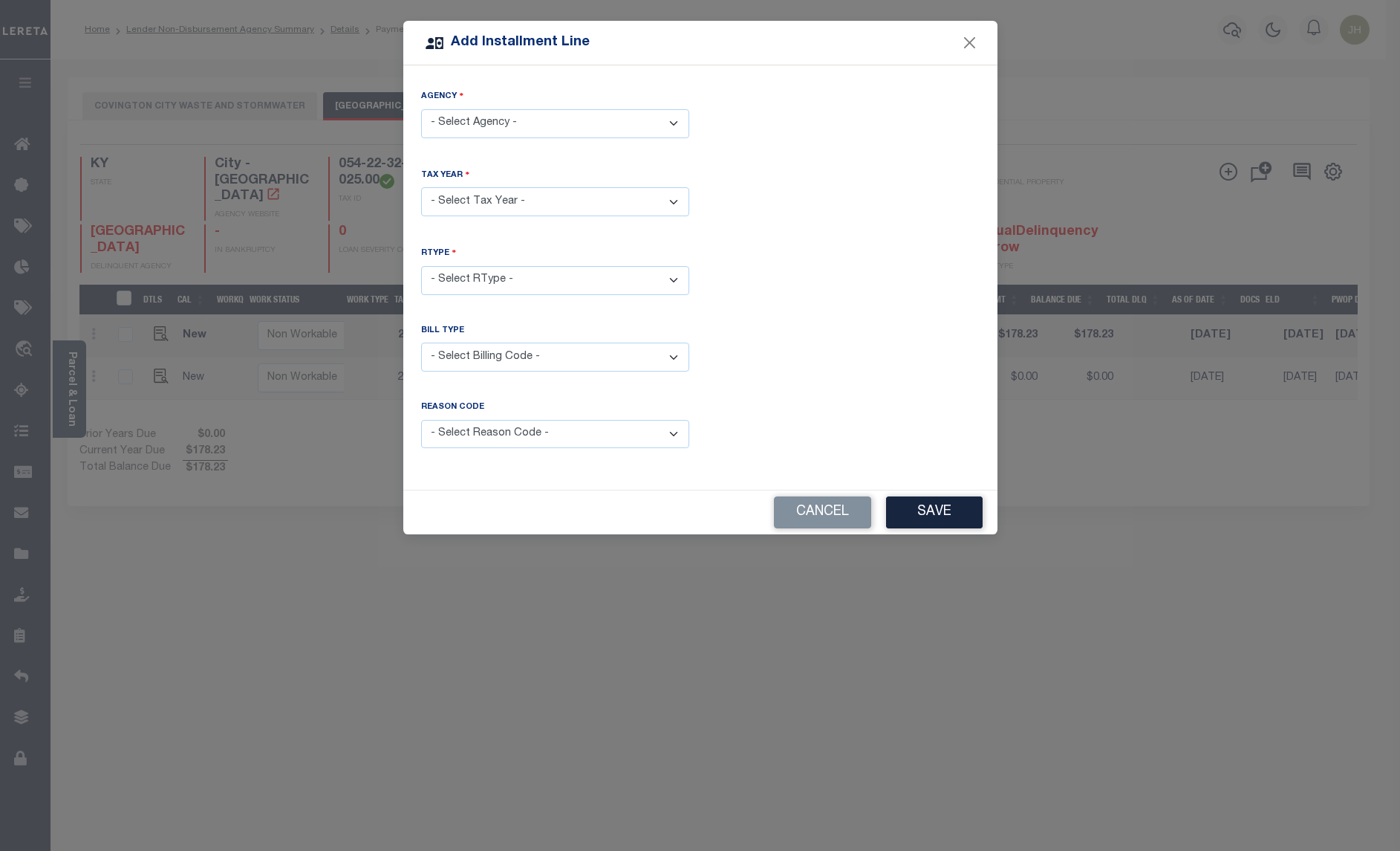
click at [678, 121] on select "- Select Agency - [GEOGRAPHIC_DATA] - City [GEOGRAPHIC_DATA] WASTE AND [GEOGRAP…" at bounding box center [555, 123] width 269 height 29
select select "2111704002"
click at [421, 109] on select "- Select Agency - [GEOGRAPHIC_DATA] - City [GEOGRAPHIC_DATA] WASTE AND [GEOGRAP…" at bounding box center [555, 123] width 269 height 29
click at [522, 211] on select "- Select Year - 2005 2006 2007 2008 2009 2010 2011 2012 2013 2014 2015 2016 201…" at bounding box center [555, 202] width 269 height 29
select select "2023"
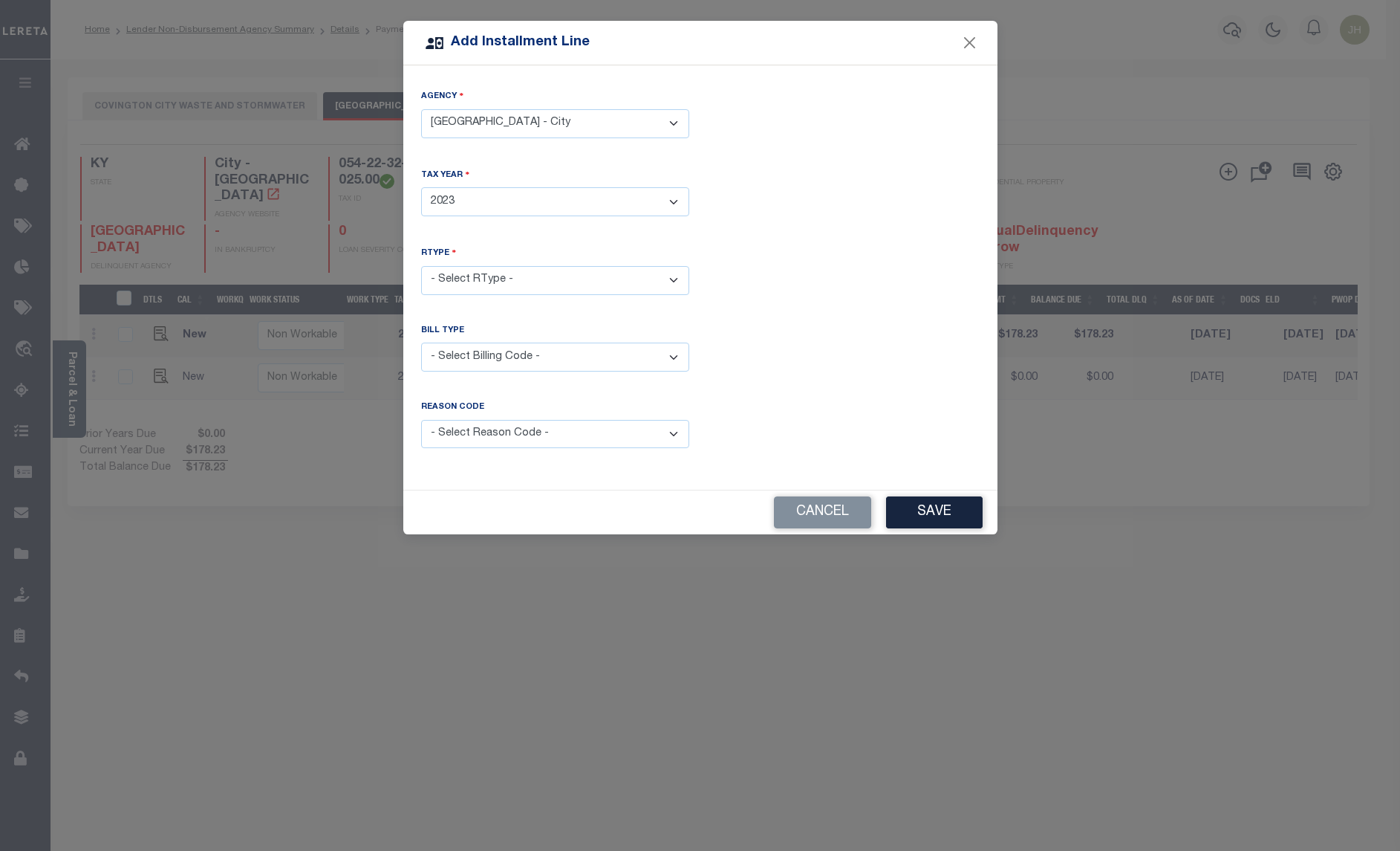
click at [421, 187] on select "- Select Year - 2005 2006 2007 2008 2009 2010 2011 2012 2013 2014 2015 2016 201…" at bounding box center [555, 202] width 269 height 29
click at [487, 281] on select "- Select RType - 1/1" at bounding box center [555, 280] width 269 height 29
select select "0"
click at [421, 266] on select "- Select RType - 1/1" at bounding box center [555, 280] width 269 height 29
click at [512, 358] on select "- Select Billing Code - Regular Delinquent Supplemental Corrected/Adjusted Bill…" at bounding box center [555, 357] width 269 height 29
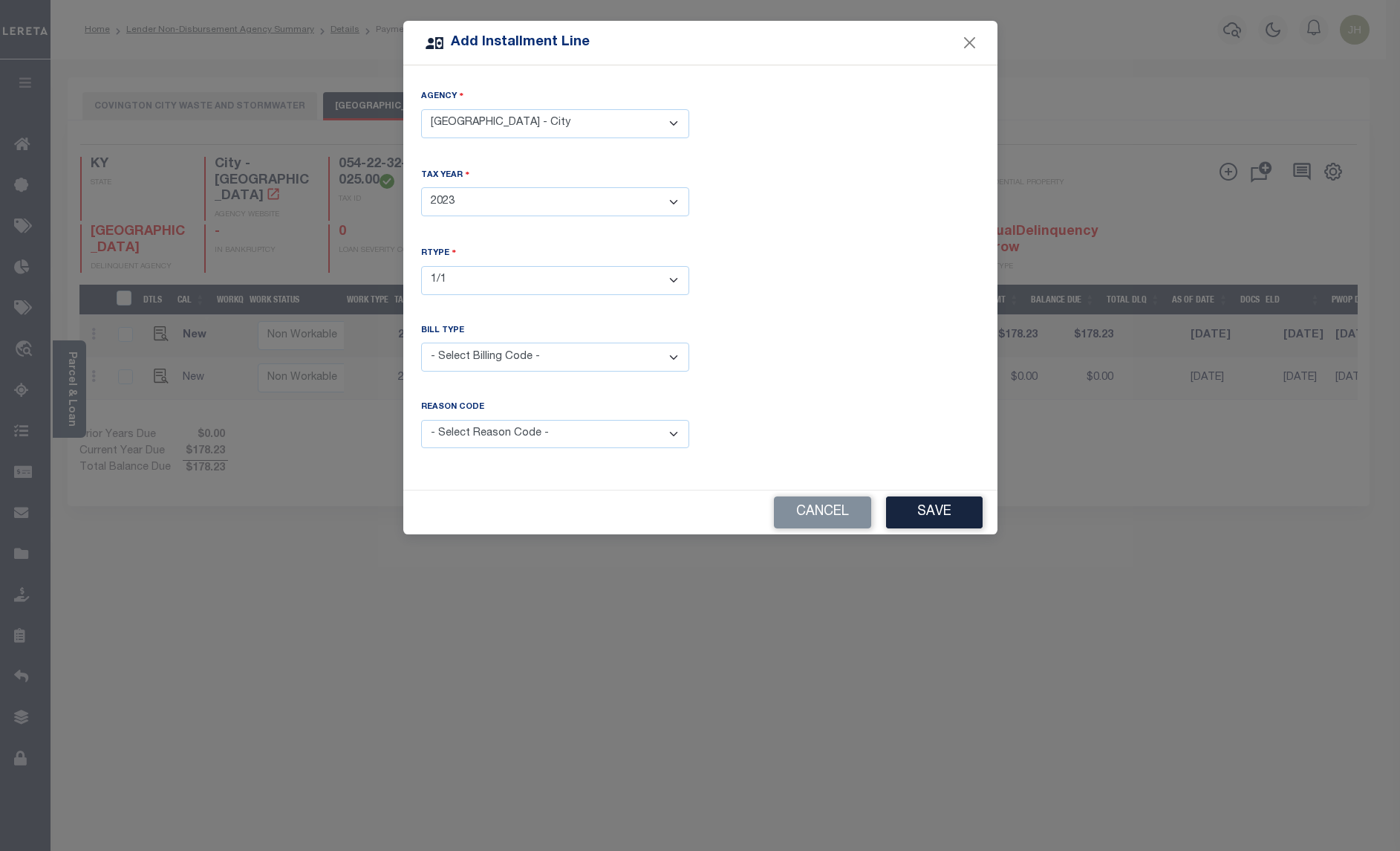
select select "1"
click at [421, 342] on select "- Select Billing Code - Regular Delinquent Supplemental Corrected/Adjusted Bill…" at bounding box center [555, 357] width 269 height 29
click at [495, 435] on select "- Select Reason Code - Payment Reversal Taxable Value Change Assessment Change …" at bounding box center [555, 434] width 269 height 29
select select "12"
click at [421, 420] on select "- Select Reason Code - Payment Reversal Taxable Value Change Assessment Change …" at bounding box center [555, 434] width 269 height 29
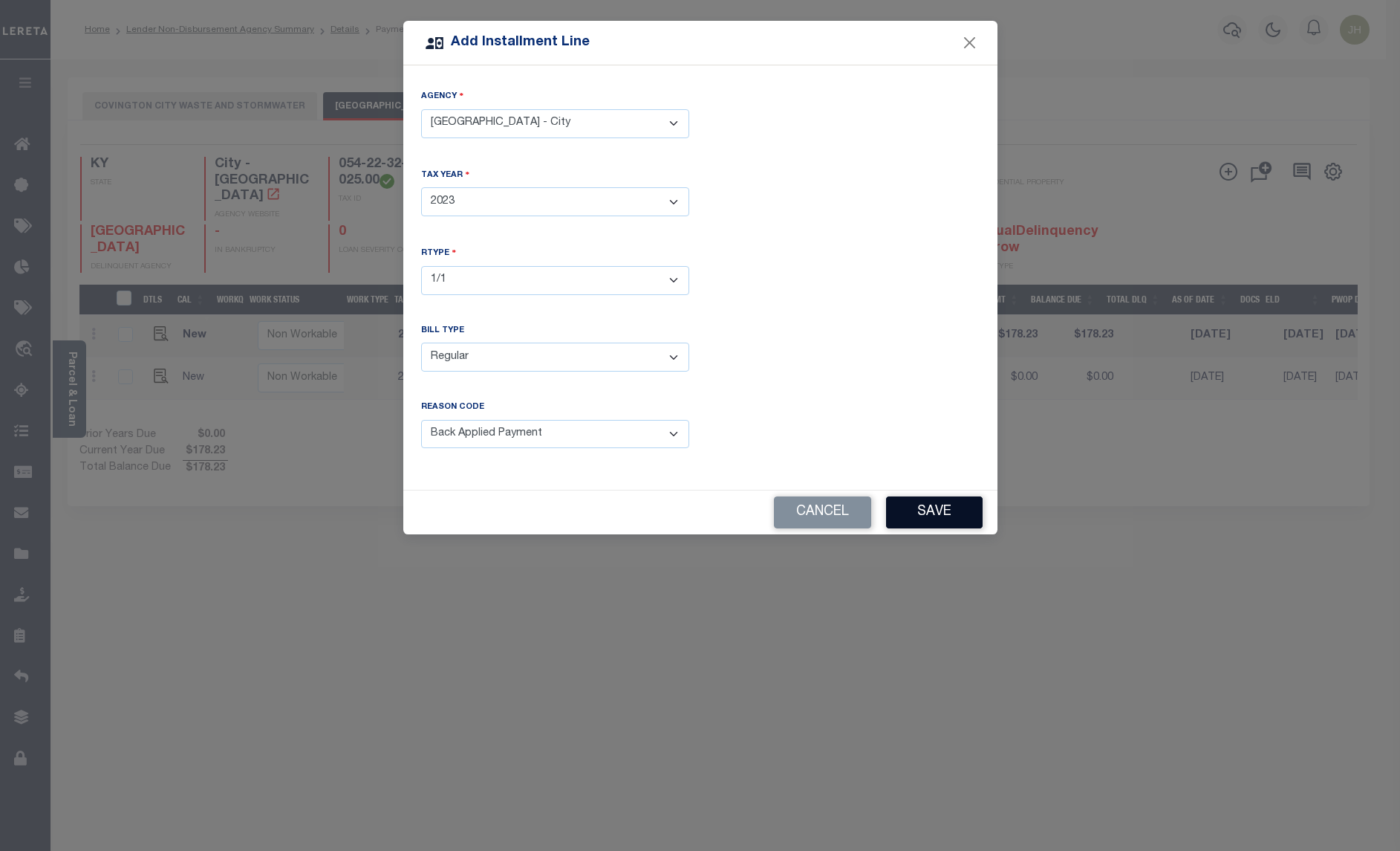
click at [931, 517] on button "Save" at bounding box center [934, 512] width 97 height 32
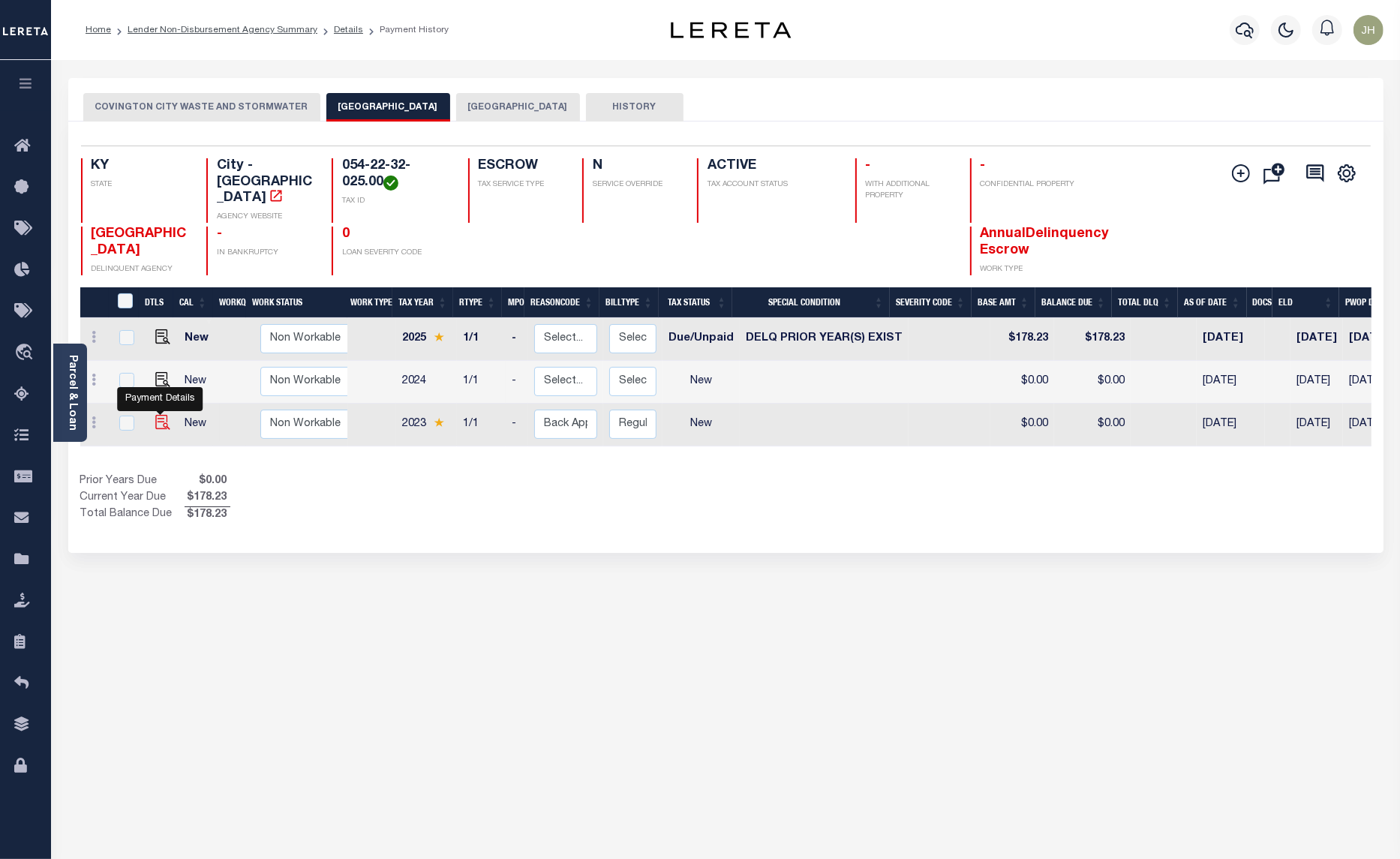
click at [163, 415] on img at bounding box center [163, 423] width 15 height 15
checkbox input "true"
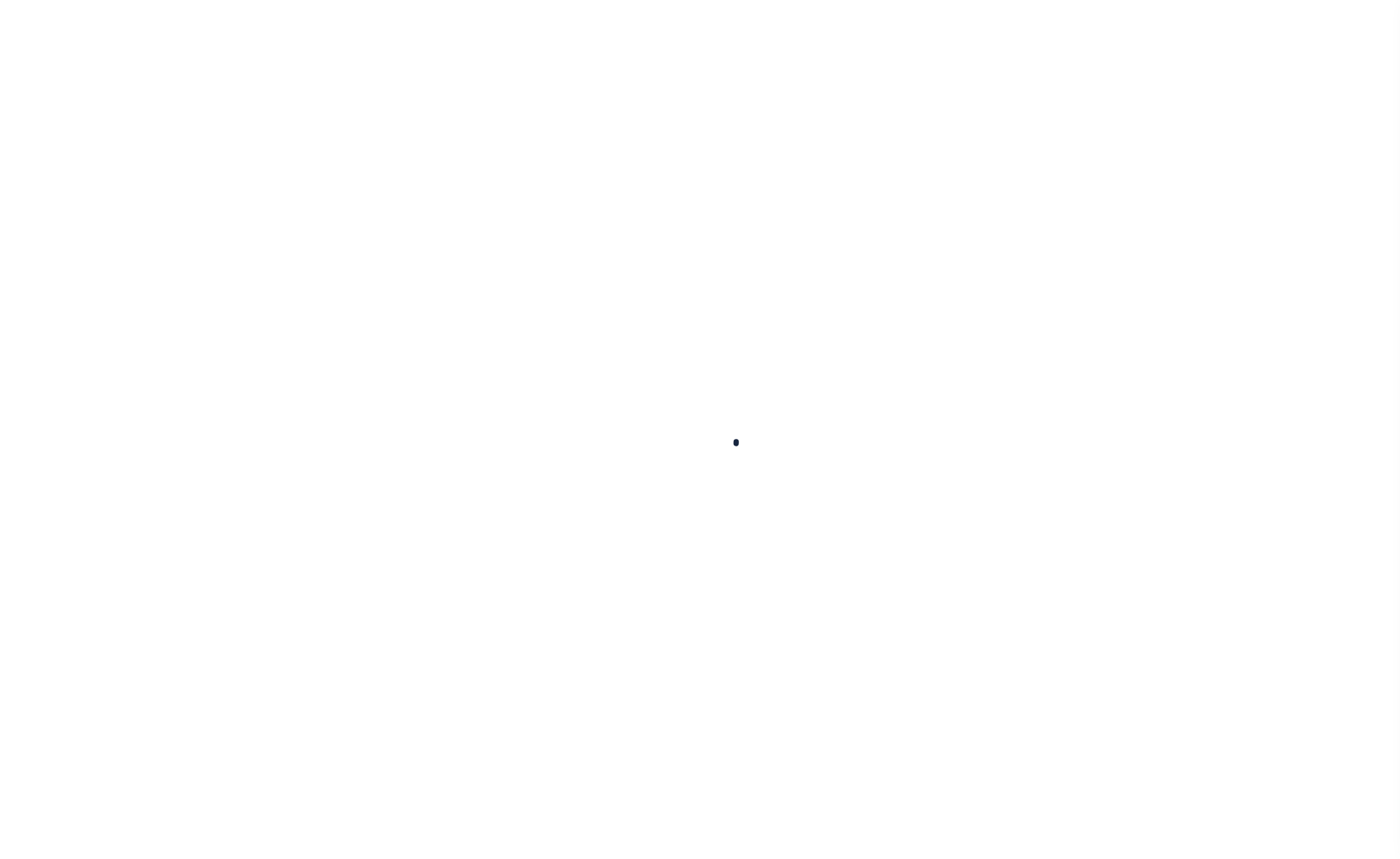
checkbox input "false"
type input "[DATE]"
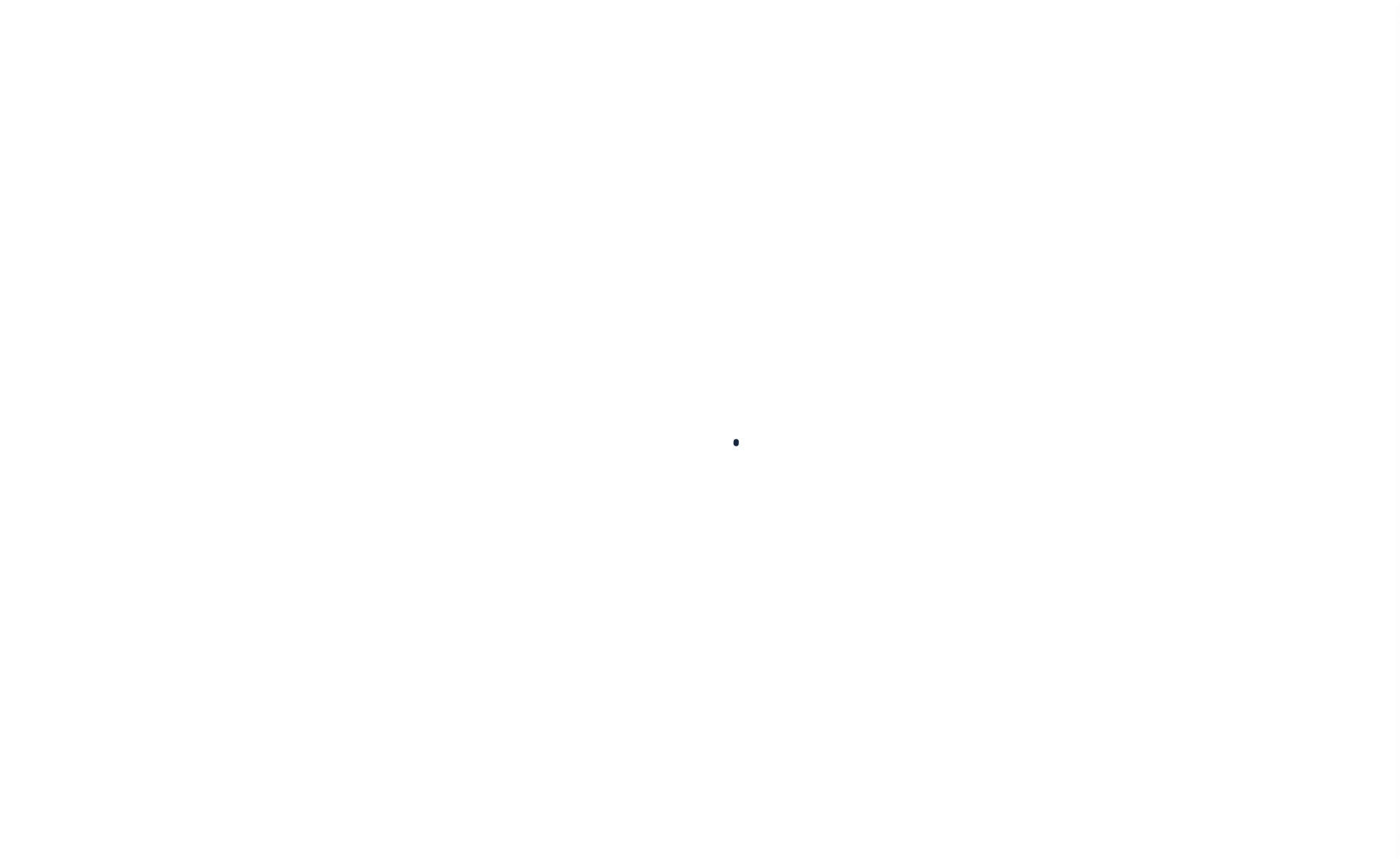
select select "NW2"
type input "0"
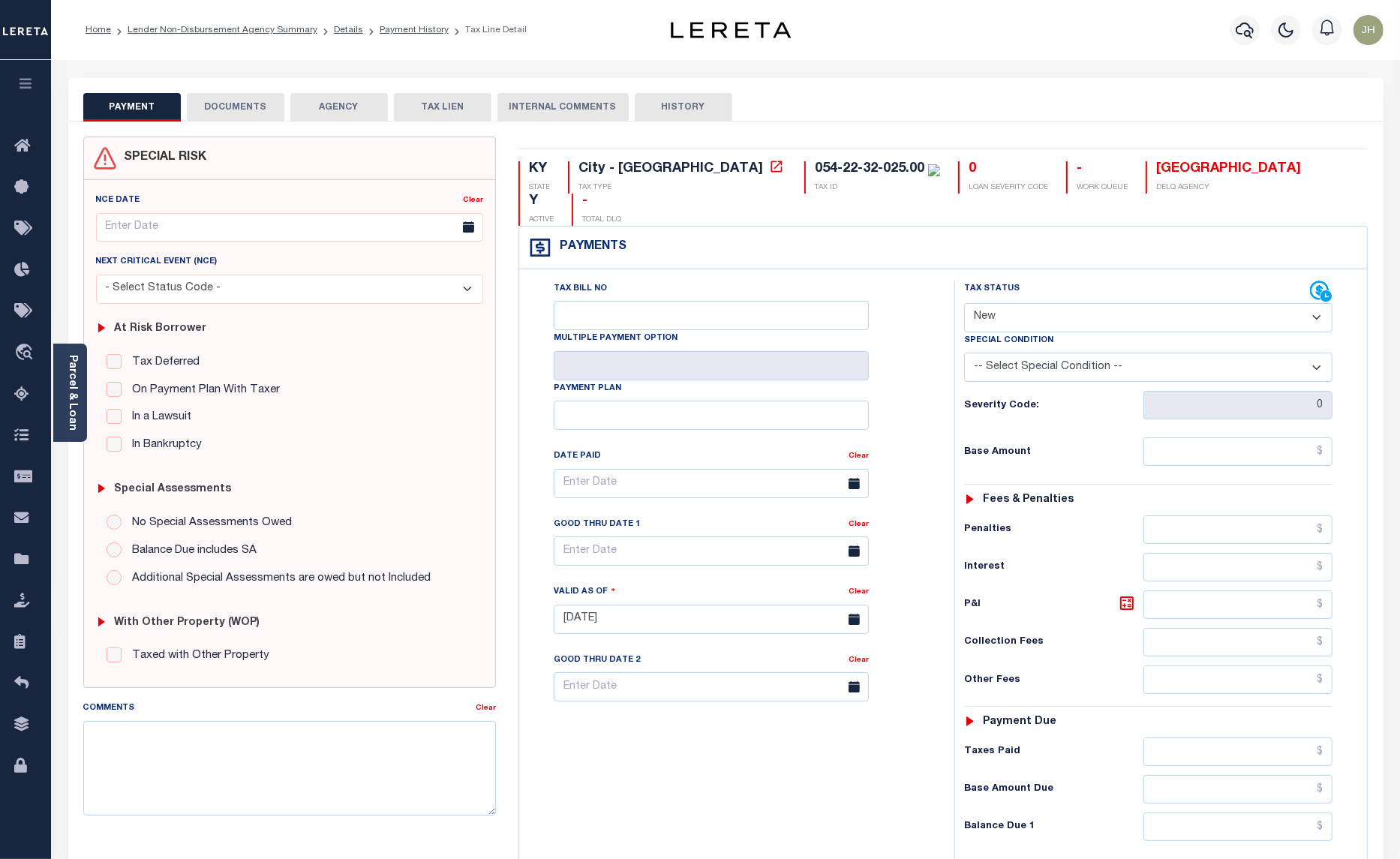
click at [1029, 303] on select "- Select Status Code - Open Due/Unpaid Paid Incomplete No Tax Due Internal Refu…" at bounding box center [1149, 318] width 369 height 29
select select "DUE"
click at [965, 303] on select "- Select Status Code - Open Due/Unpaid Paid Incomplete No Tax Due Internal Refu…" at bounding box center [1149, 318] width 369 height 29
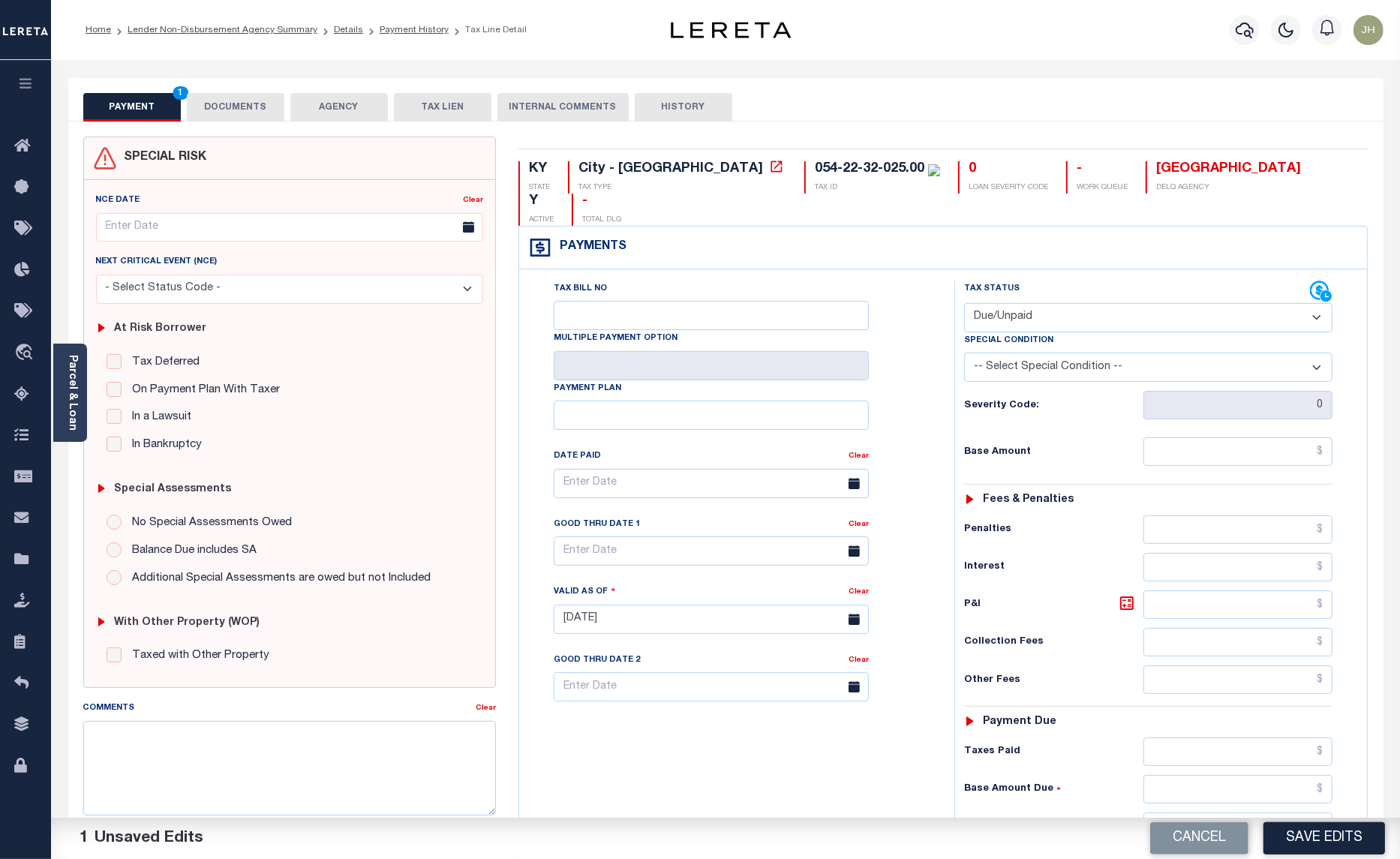
click at [1182, 352] on select "-- Select Special Condition -- 3RD PARTY TAX LIEN AGENCY TAX LIEN (A.K.A Inside…" at bounding box center [1149, 367] width 369 height 29
click at [1186, 352] on select "-- Select Special Condition -- 3RD PARTY TAX LIEN AGENCY TAX LIEN (A.K.A Inside…" at bounding box center [1149, 367] width 369 height 29
click at [1162, 437] on input "text" at bounding box center [1238, 452] width 189 height 29
type input "$172.02"
click at [1184, 591] on input "text" at bounding box center [1238, 605] width 189 height 29
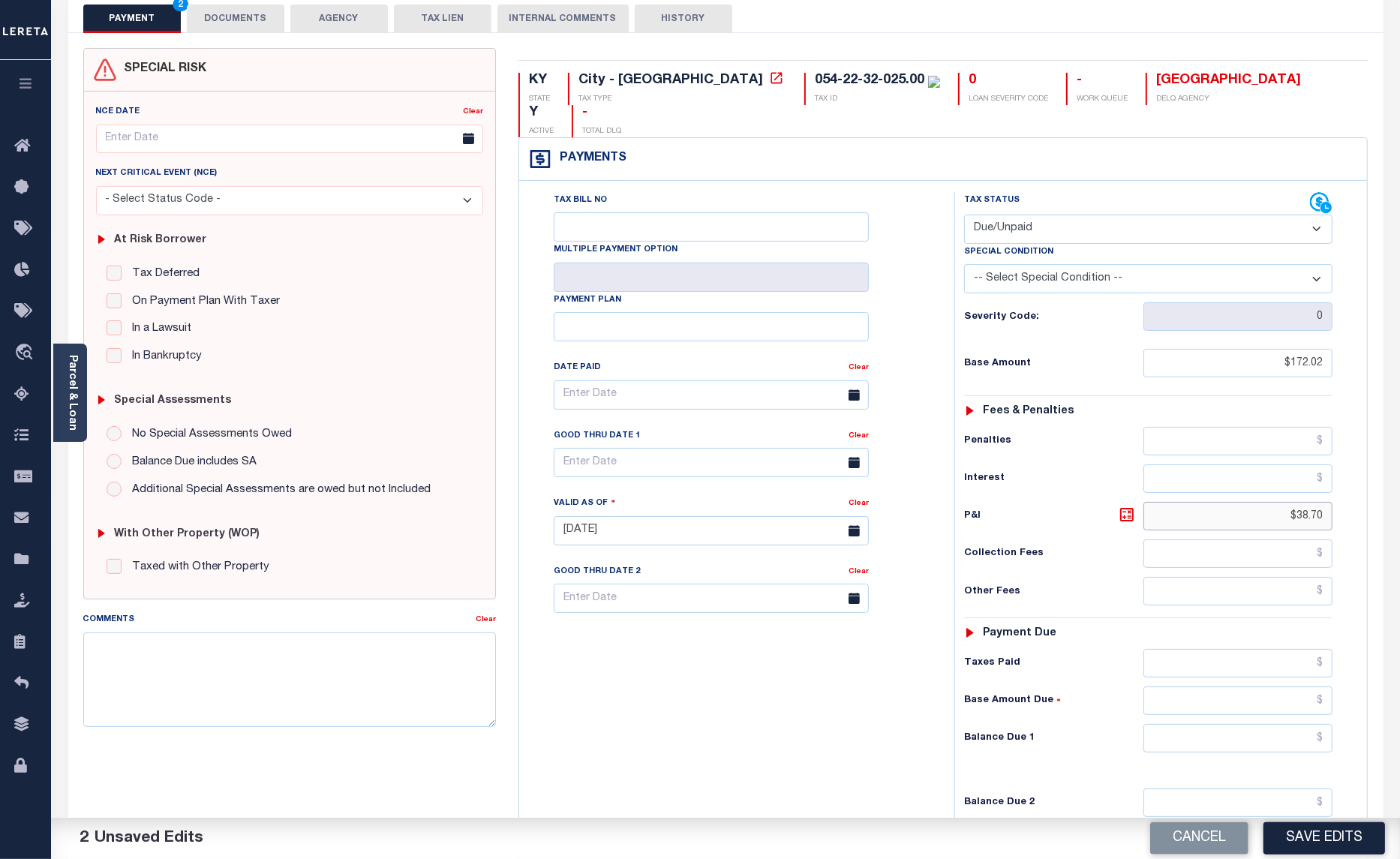
scroll to position [94, 0]
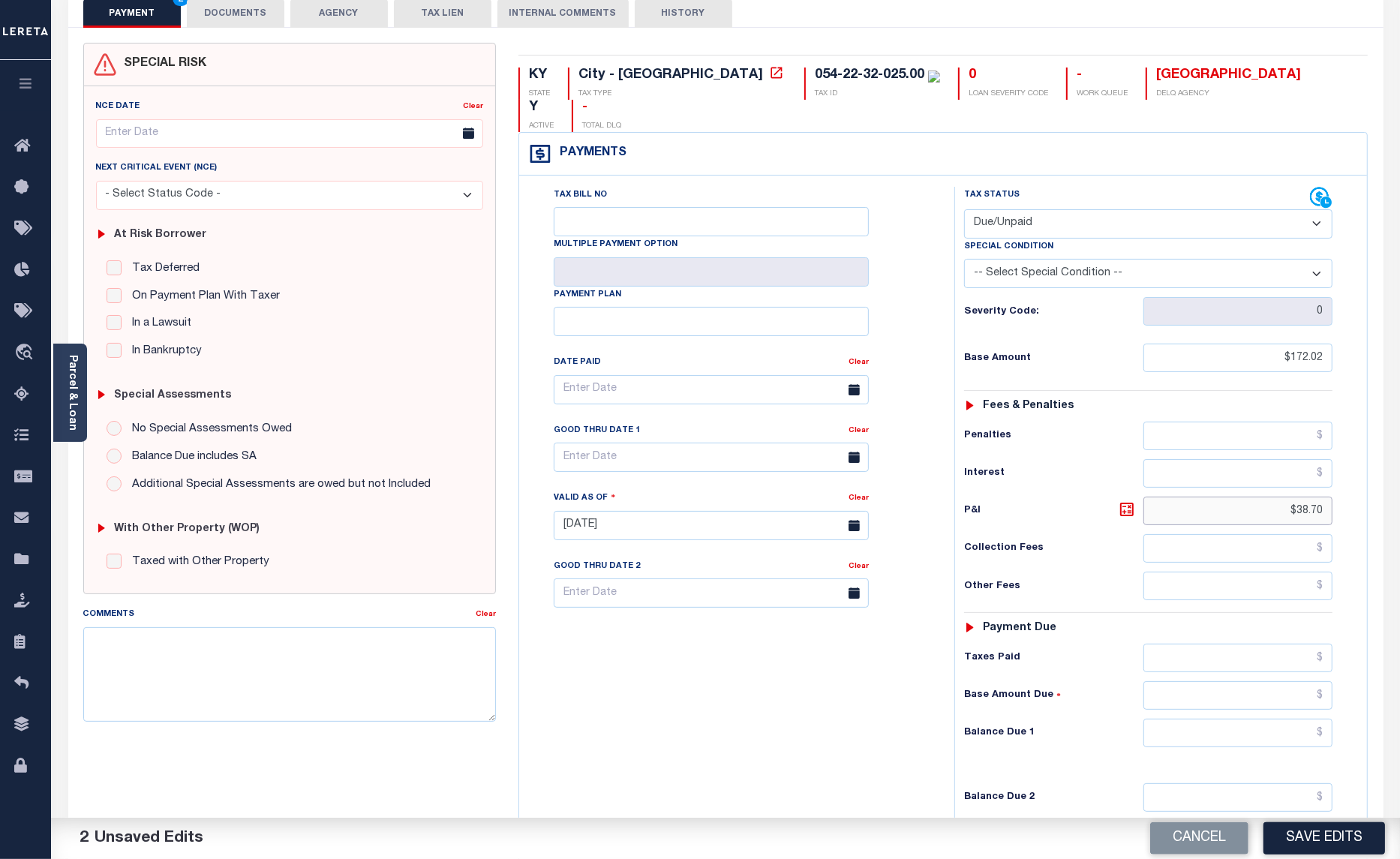
type input "$38.70"
click at [1150, 718] on input "text" at bounding box center [1238, 733] width 189 height 29
type input "$210.72"
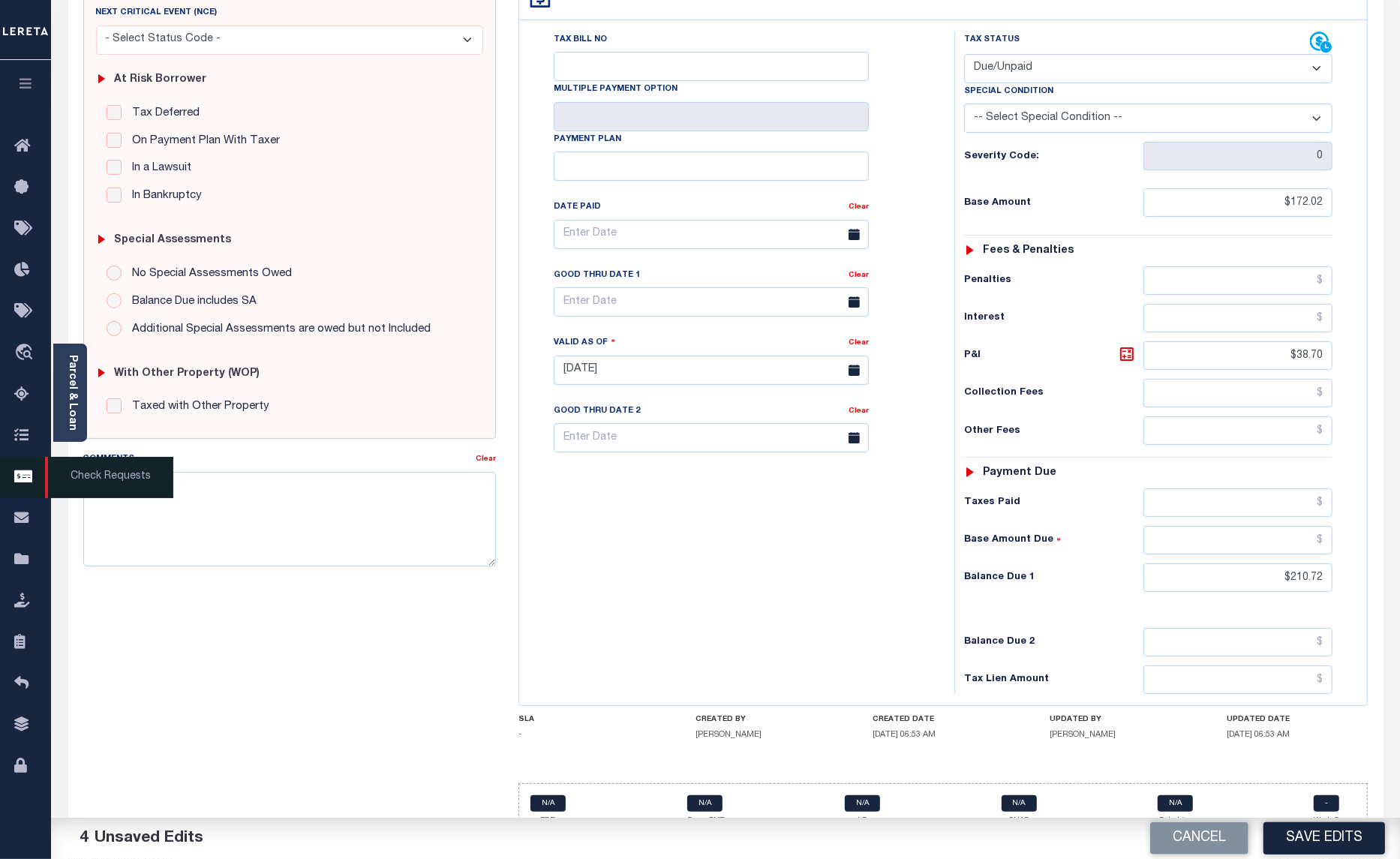
scroll to position [253, 0]
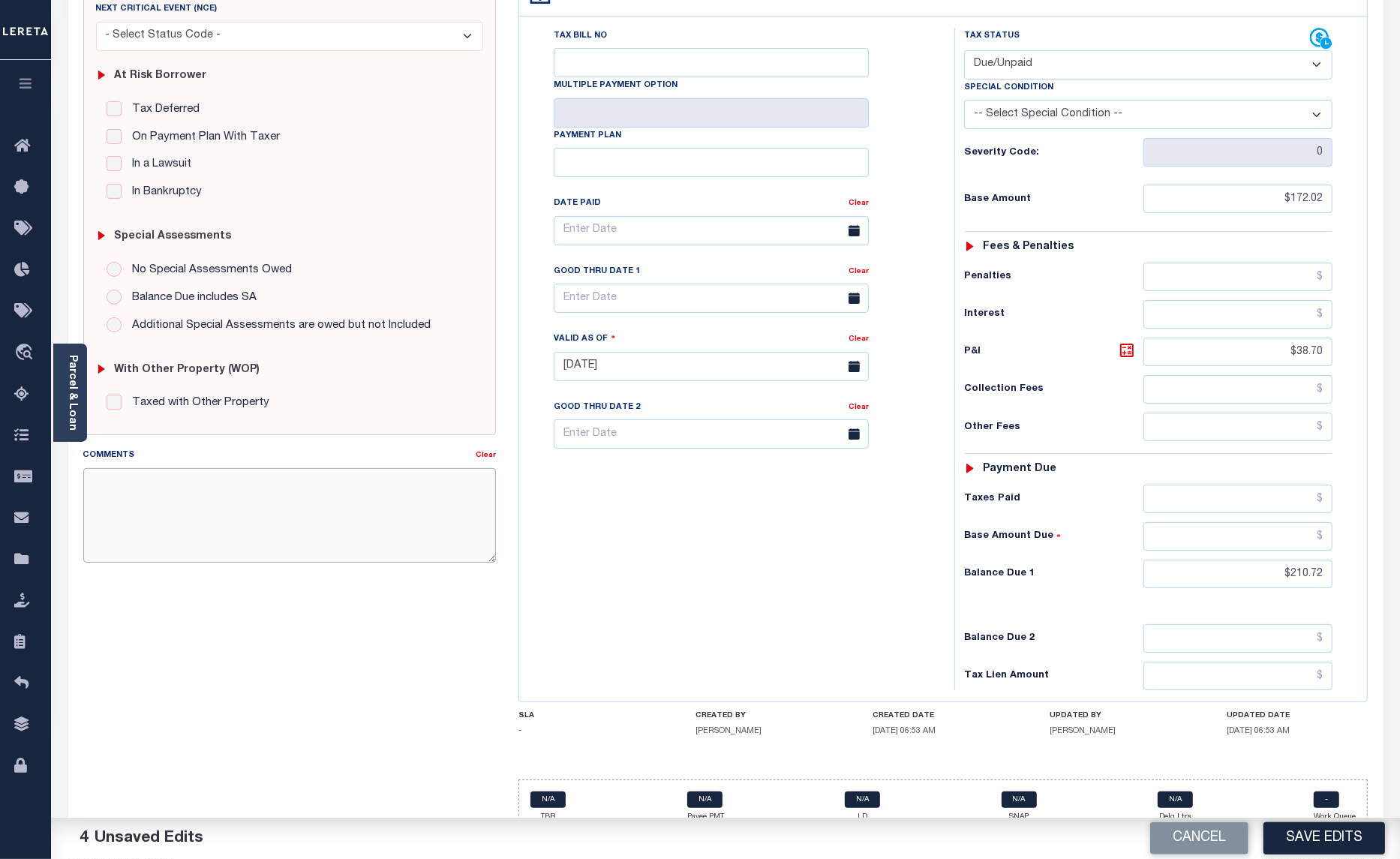
click at [143, 510] on textarea "Comments" at bounding box center [290, 515] width 413 height 95
click at [156, 511] on textarea "Comments" at bounding box center [290, 515] width 413 height 95
type textarea "o"
type textarea "ORIGINAL BILL UNPAID"
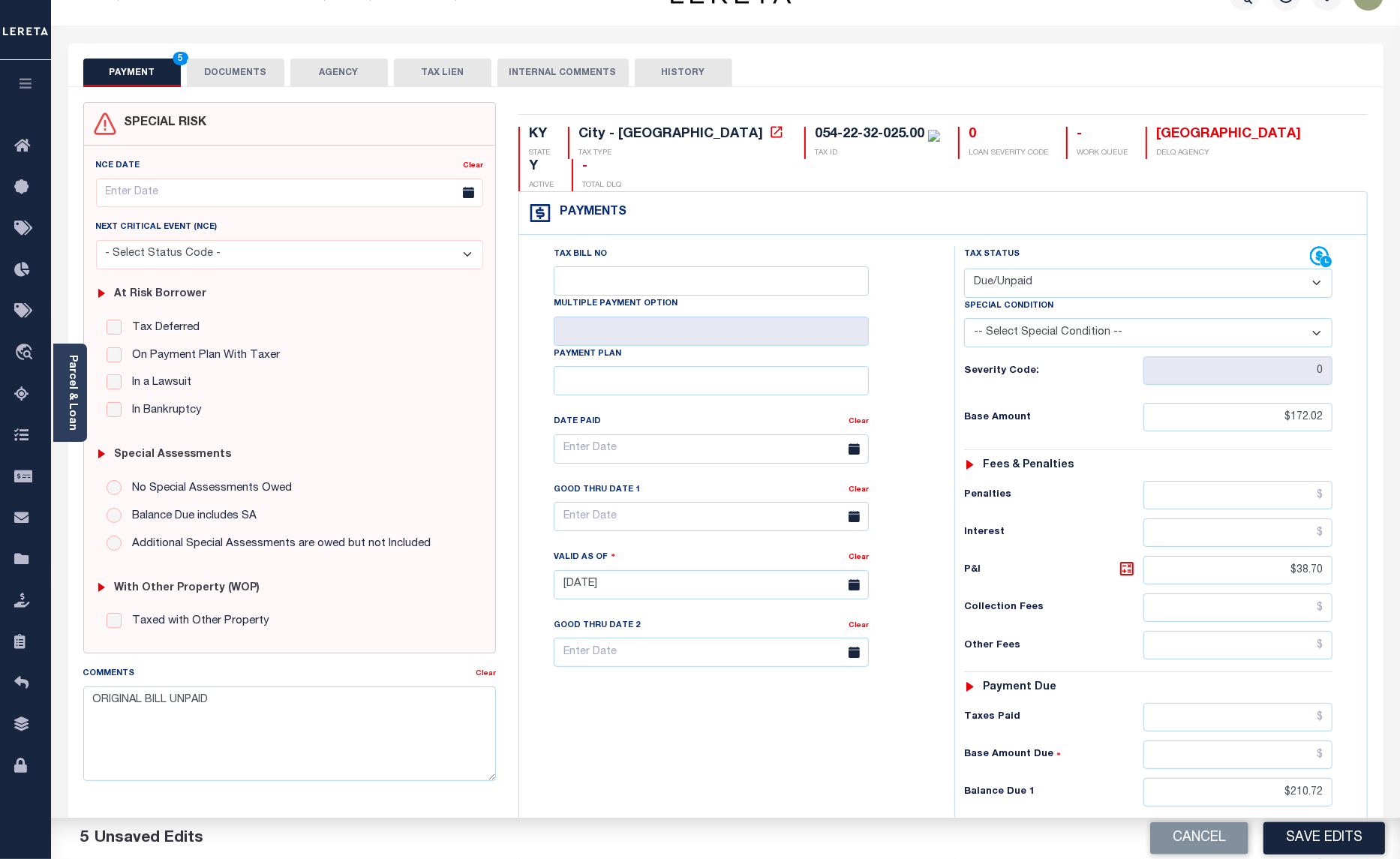
scroll to position [0, 0]
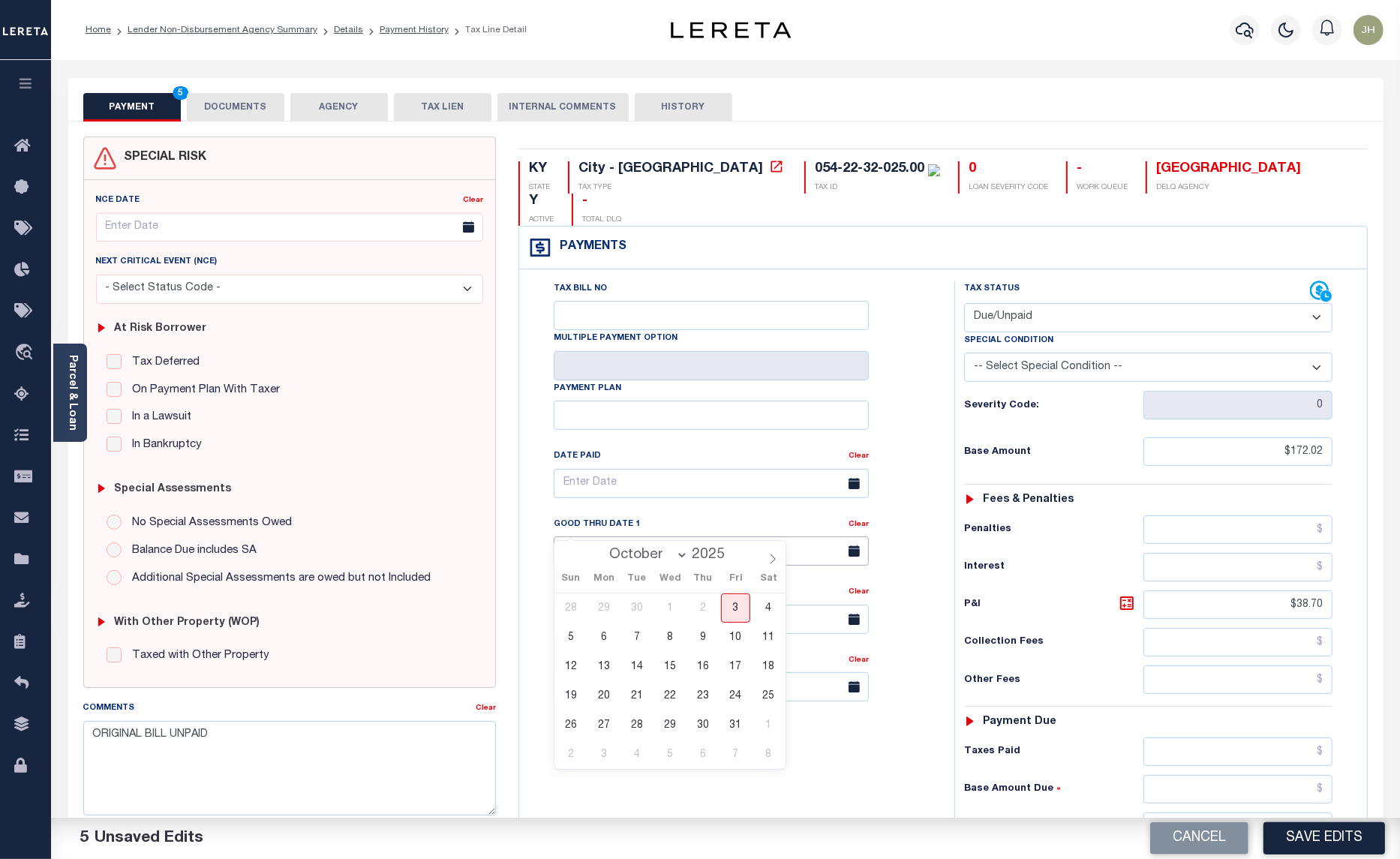
click at [597, 537] on input "text" at bounding box center [712, 551] width 315 height 29
click at [730, 732] on span "31" at bounding box center [736, 725] width 29 height 29
type input "10/31/2025"
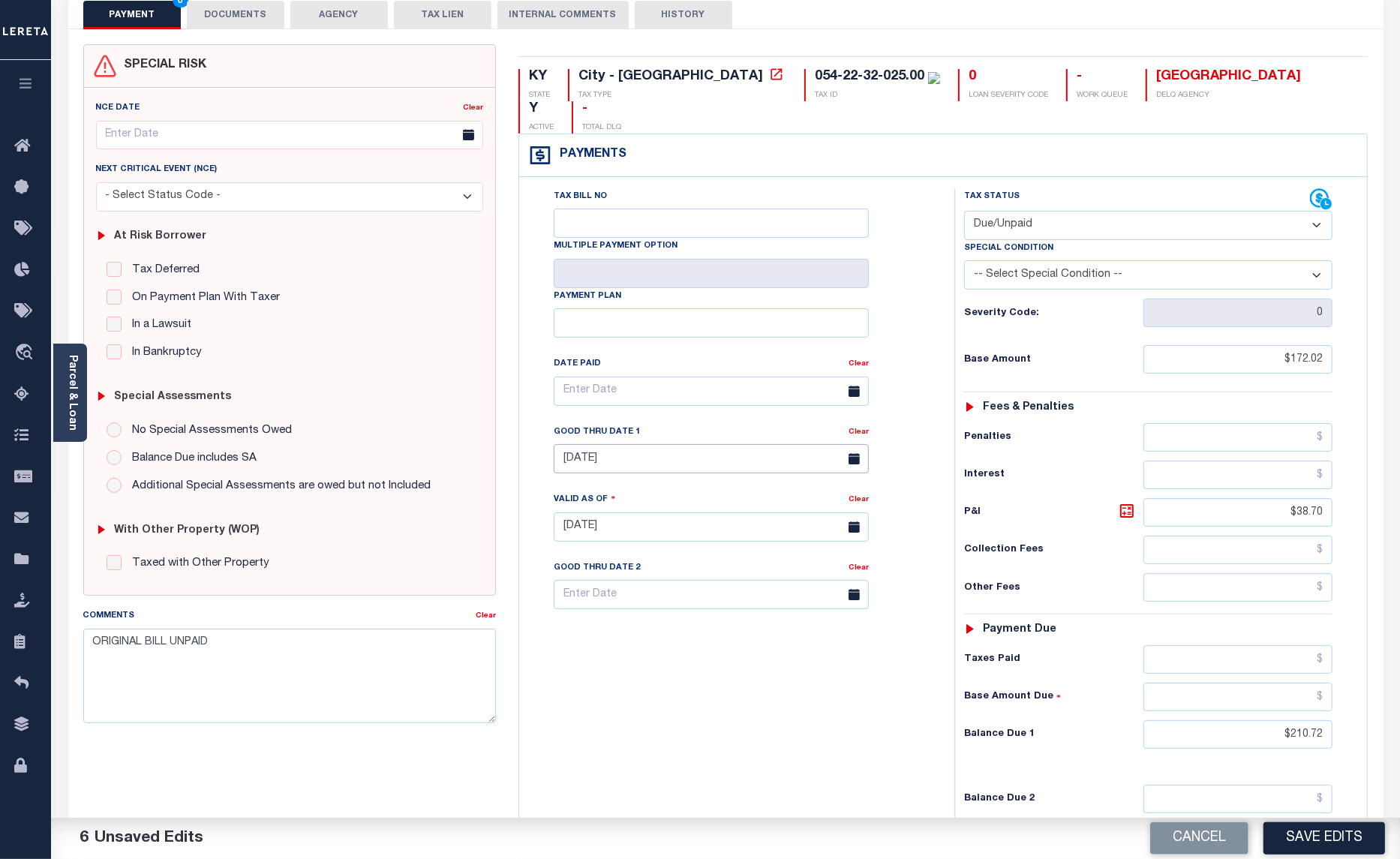
scroll to position [94, 0]
click at [1330, 837] on button "Save Edits" at bounding box center [1325, 838] width 122 height 32
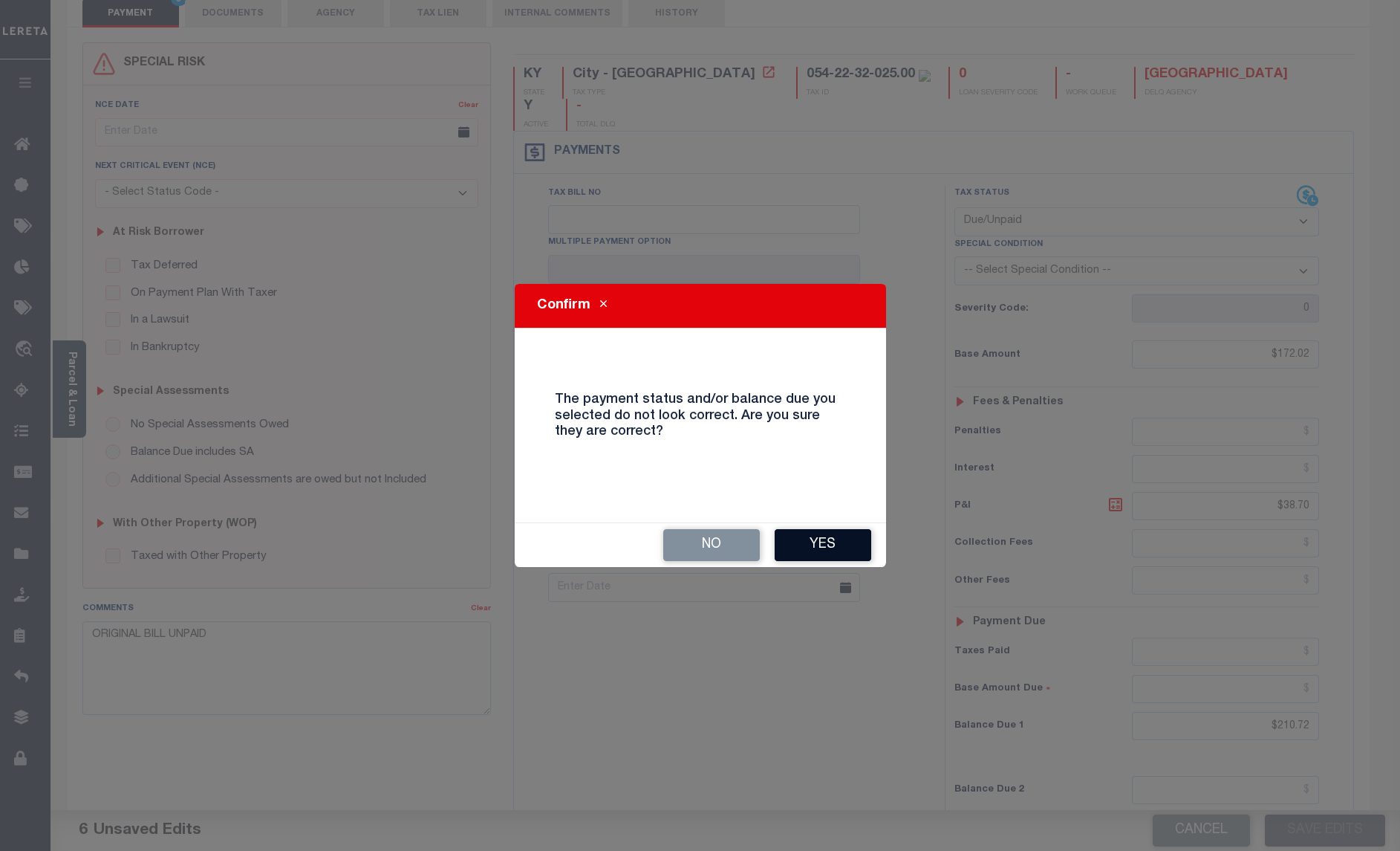
click at [802, 539] on button "Yes" at bounding box center [823, 544] width 97 height 32
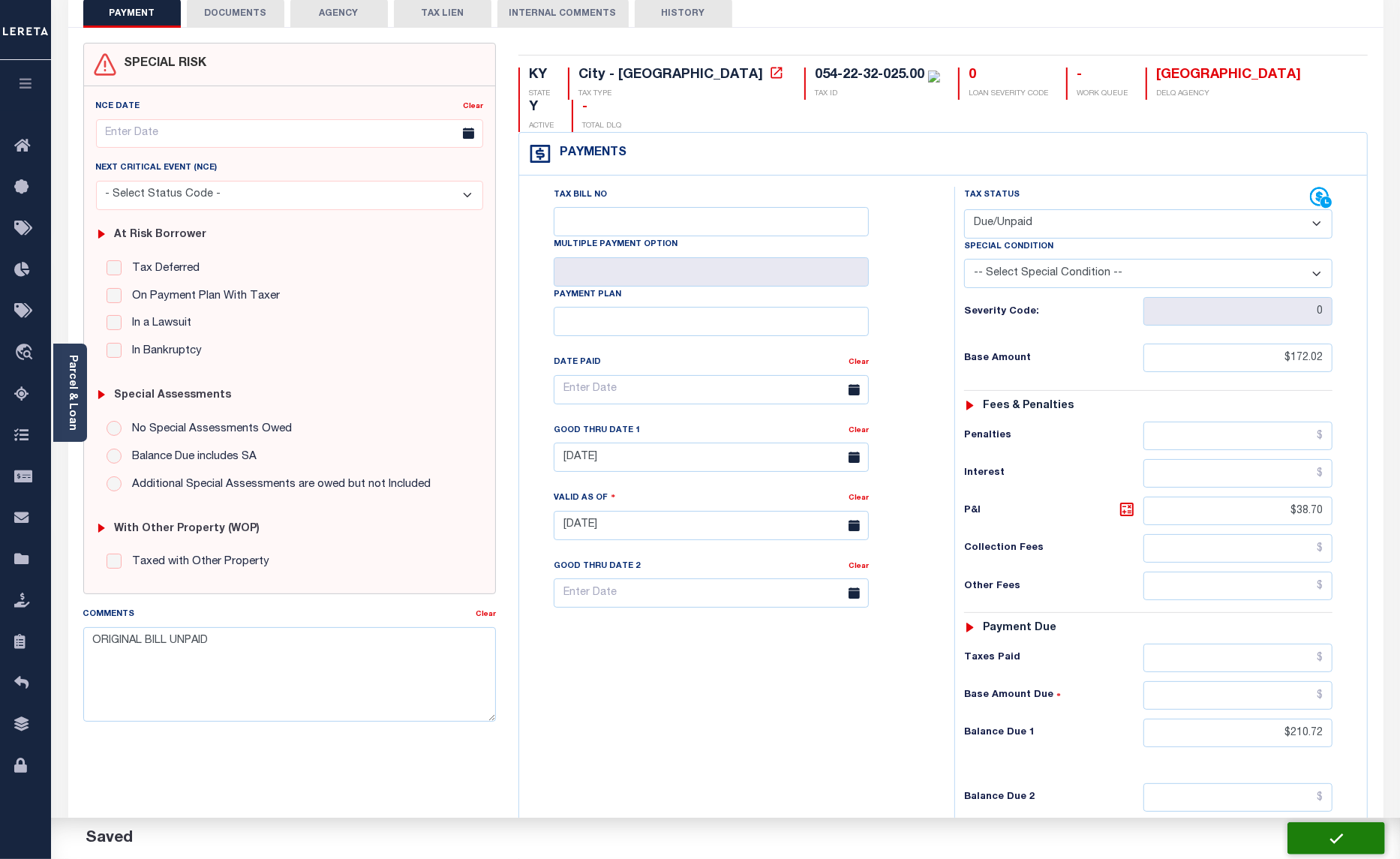
checkbox input "false"
type input "$172.02"
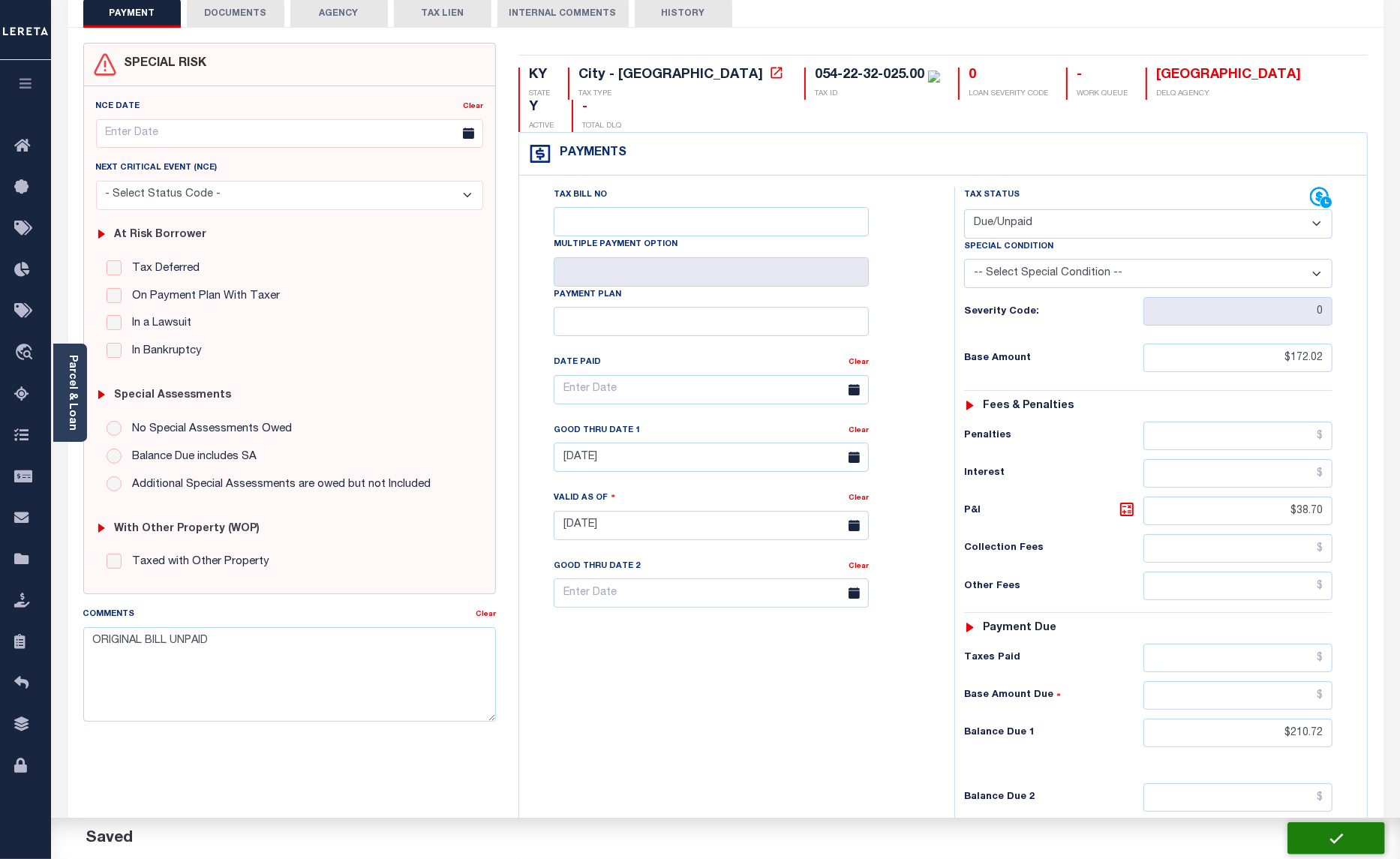
type input "$38.7"
type input "$210.72"
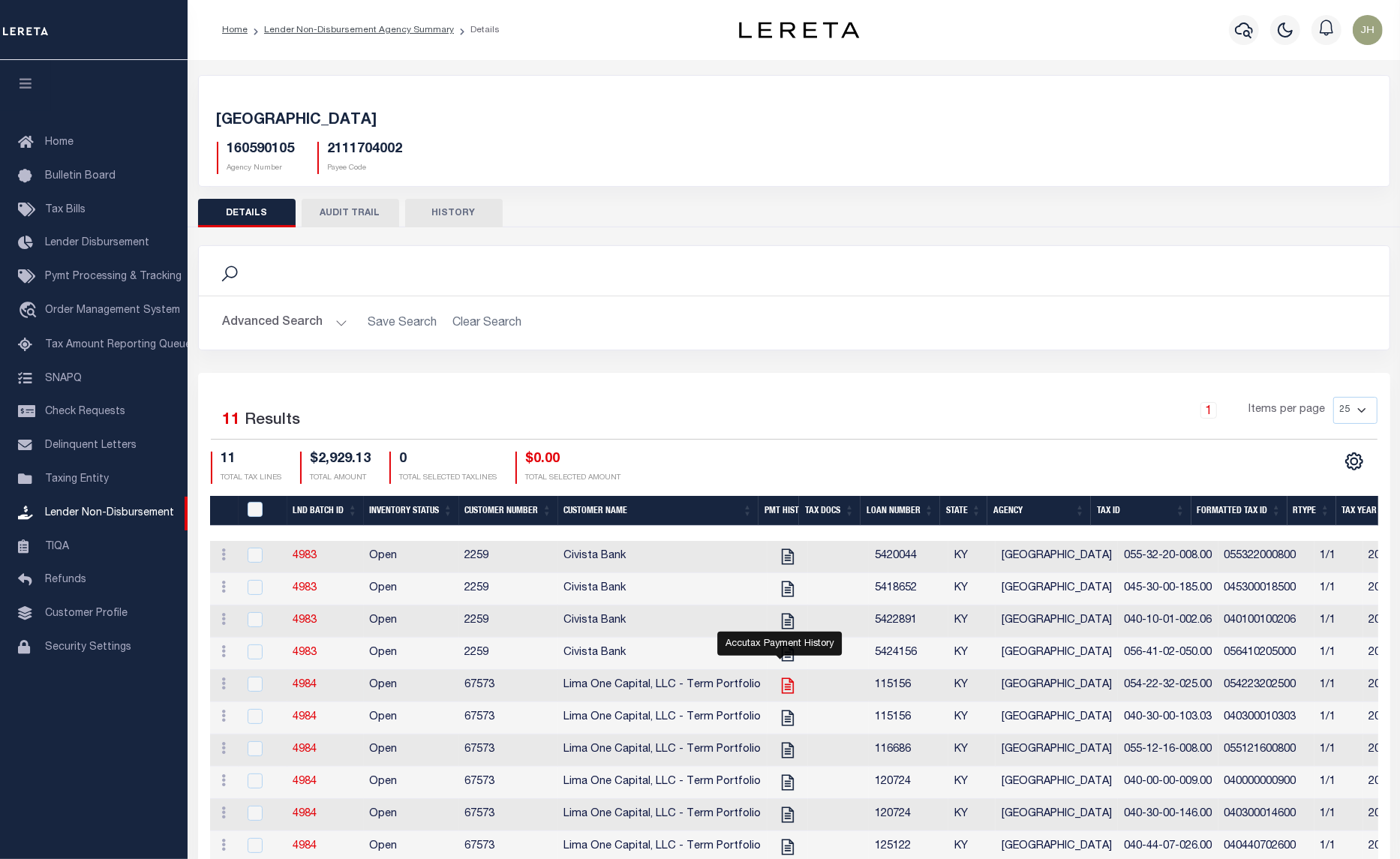
click at [782, 692] on icon "" at bounding box center [788, 685] width 19 height 19
checkbox input "true"
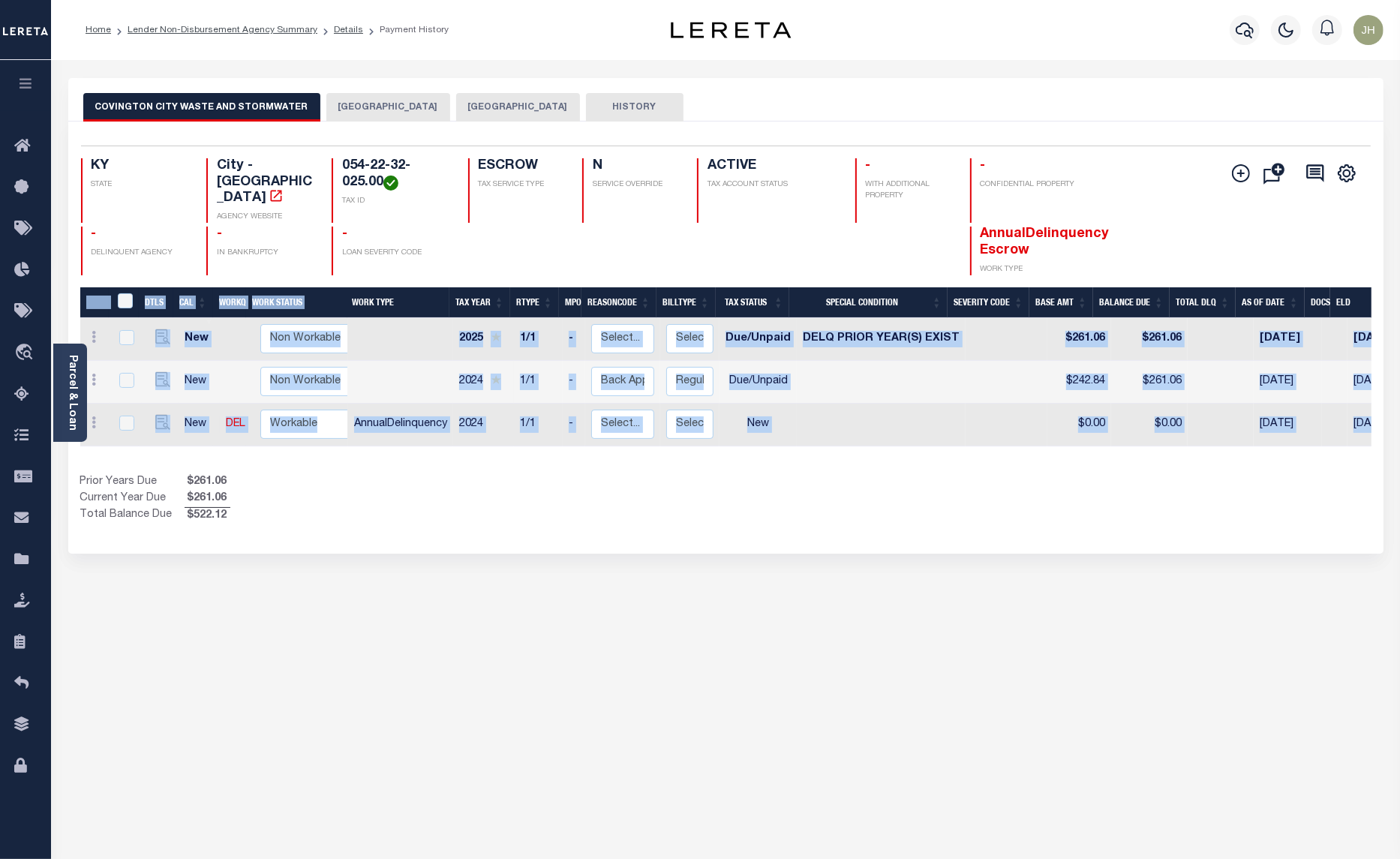
drag, startPoint x: 1019, startPoint y: 442, endPoint x: 1214, endPoint y: 454, distance: 195.4
click at [1214, 454] on div "DTLS CAL WorkQ Work Status Work Type Tax Year RType MPO ReasonCode BillType Tax…" at bounding box center [725, 406] width 1291 height 237
click at [1150, 455] on div "DTLS CAL WorkQ Work Status Work Type Tax Year RType MPO ReasonCode BillType Tax…" at bounding box center [725, 406] width 1291 height 237
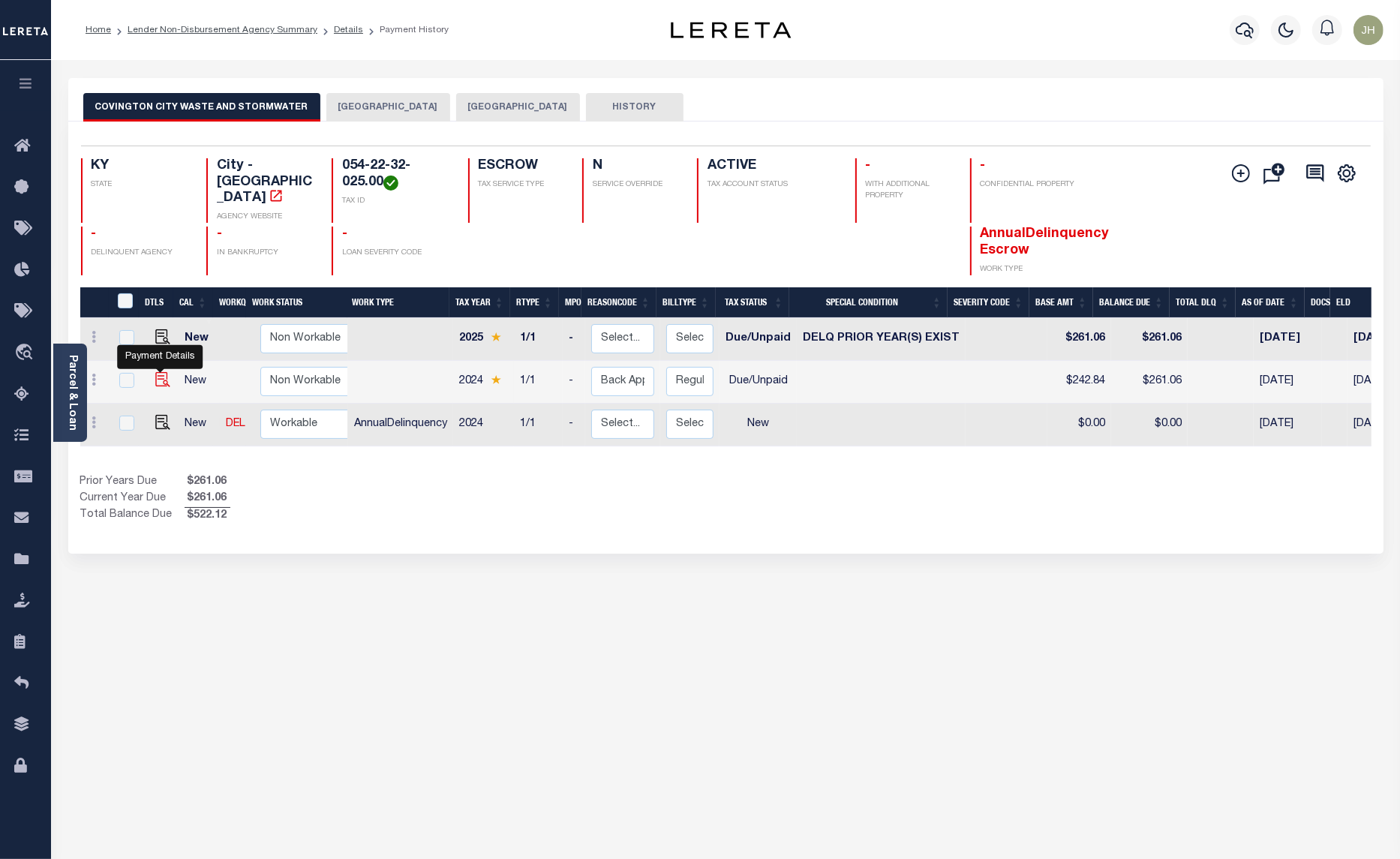
click at [158, 372] on img "" at bounding box center [163, 379] width 15 height 15
checkbox input "true"
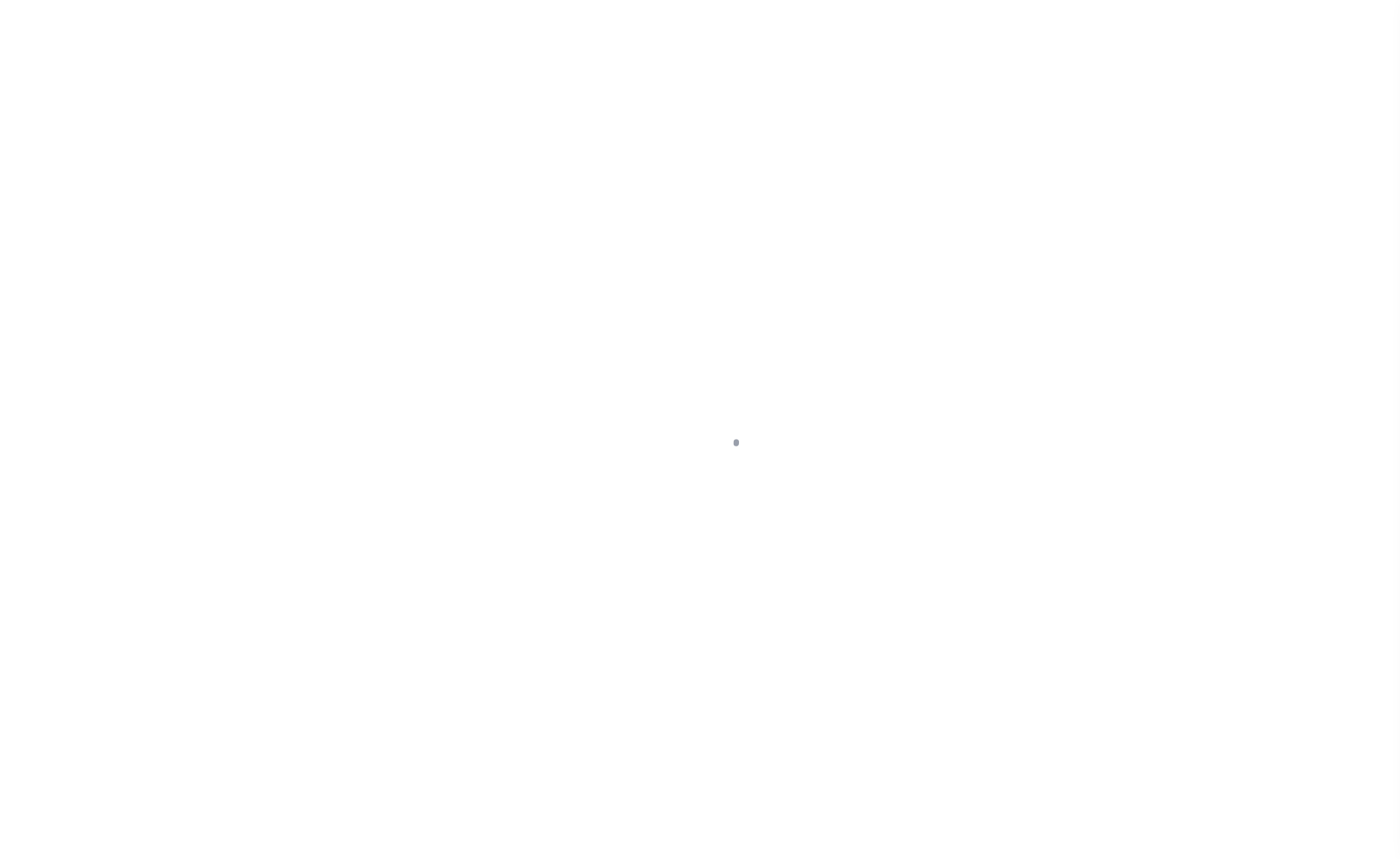
select select "DUE"
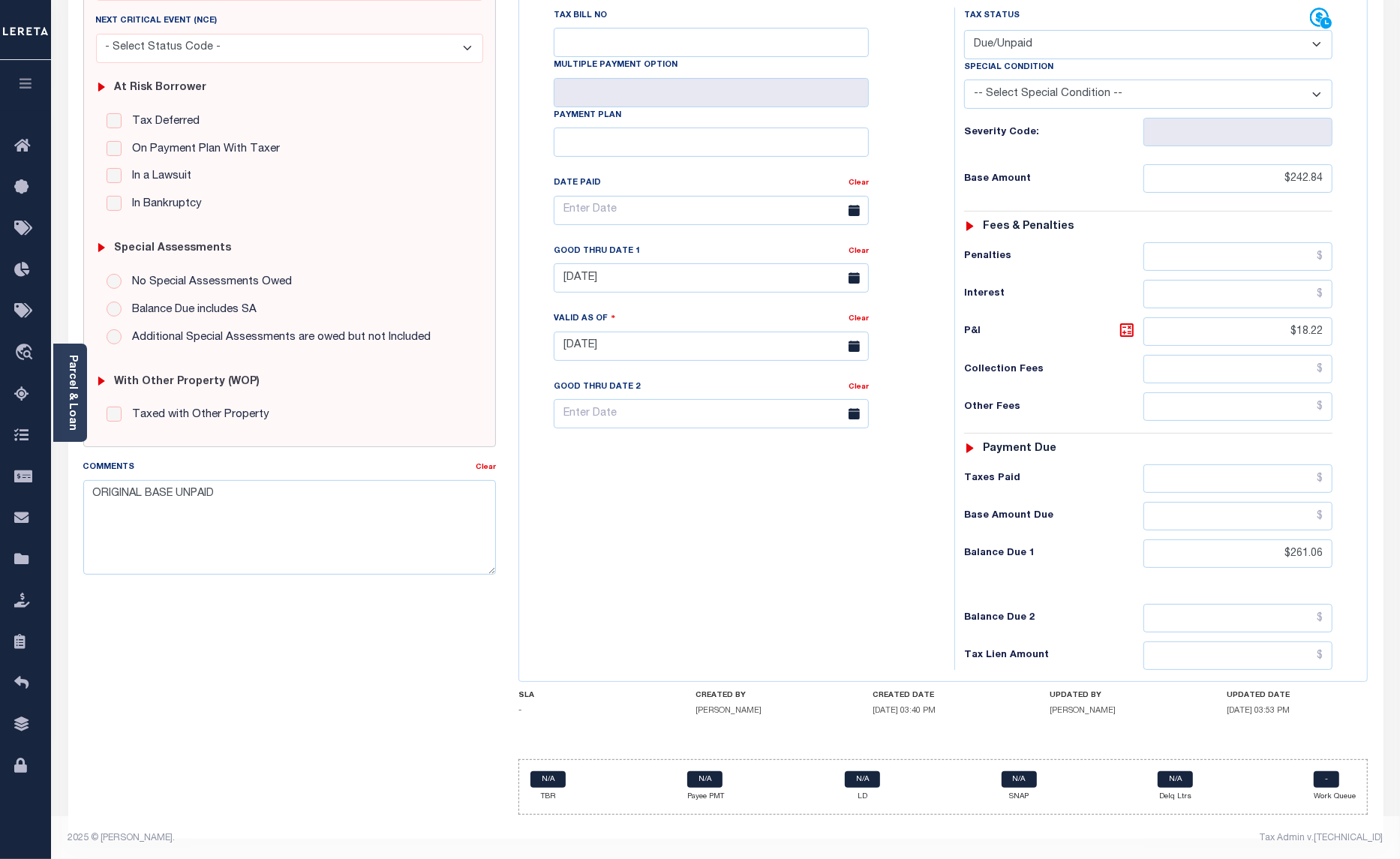
scroll to position [253, 0]
click at [292, 627] on div "SPECIAL RISK NCE Date Clear - Select Status Code -" at bounding box center [291, 359] width 436 height 930
click at [424, 713] on div "SPECIAL RISK NCE Date Clear - Select Status Code -" at bounding box center [291, 359] width 436 height 930
click at [414, 695] on div "SPECIAL RISK NCE Date Clear - Select Status Code -" at bounding box center [291, 359] width 436 height 930
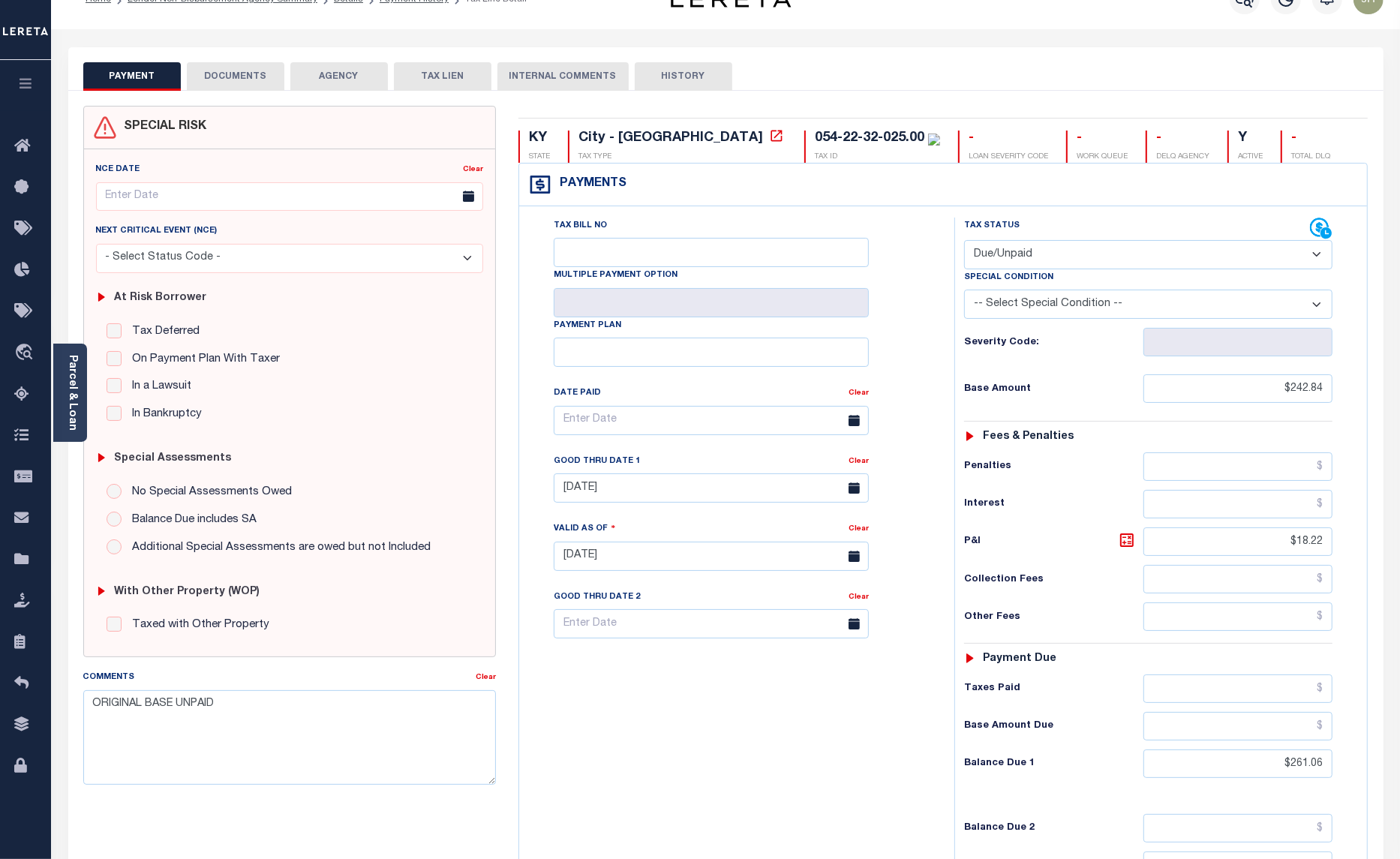
scroll to position [0, 0]
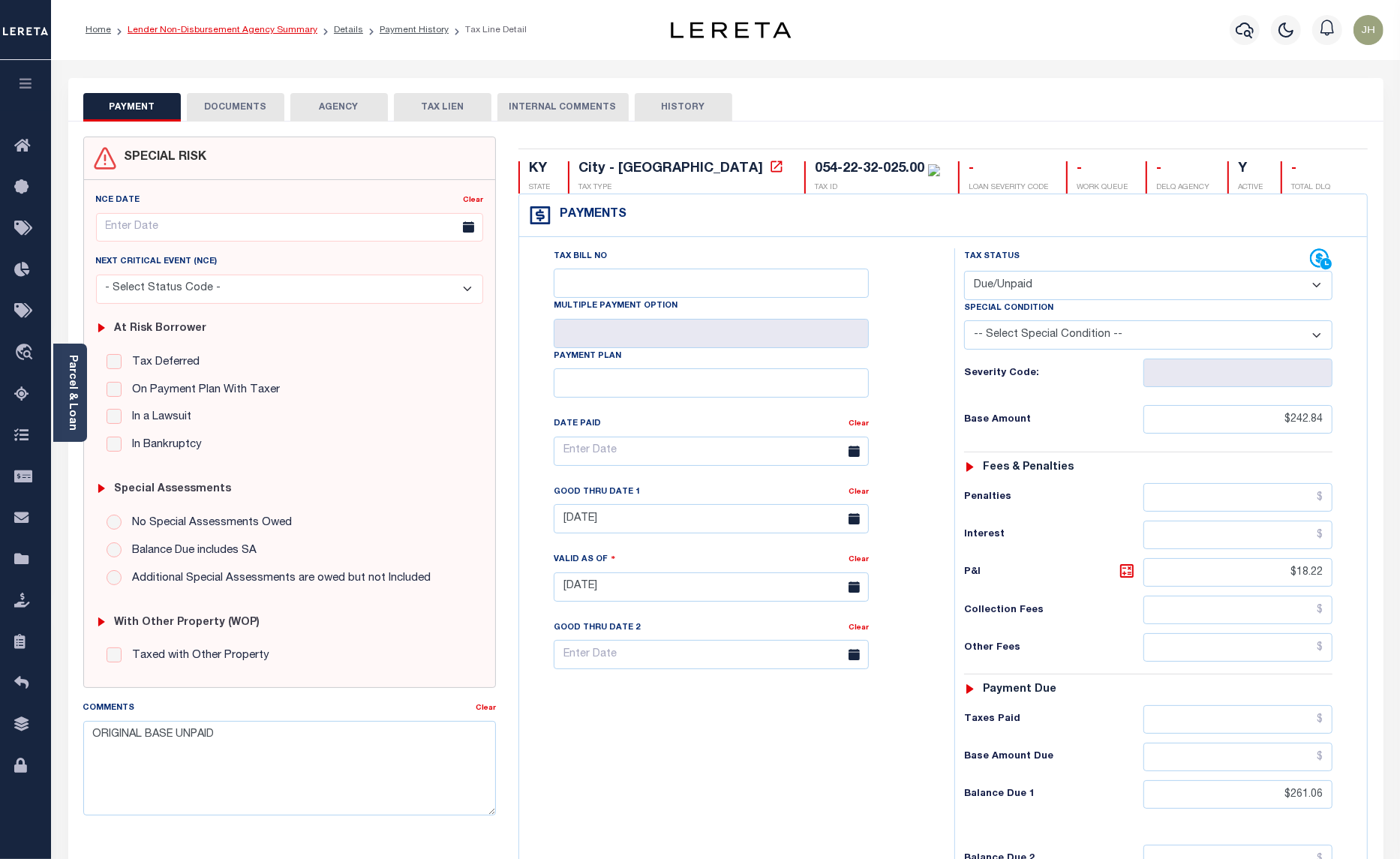
click at [178, 34] on link "Lender Non-Disbursement Agency Summary" at bounding box center [222, 29] width 190 height 9
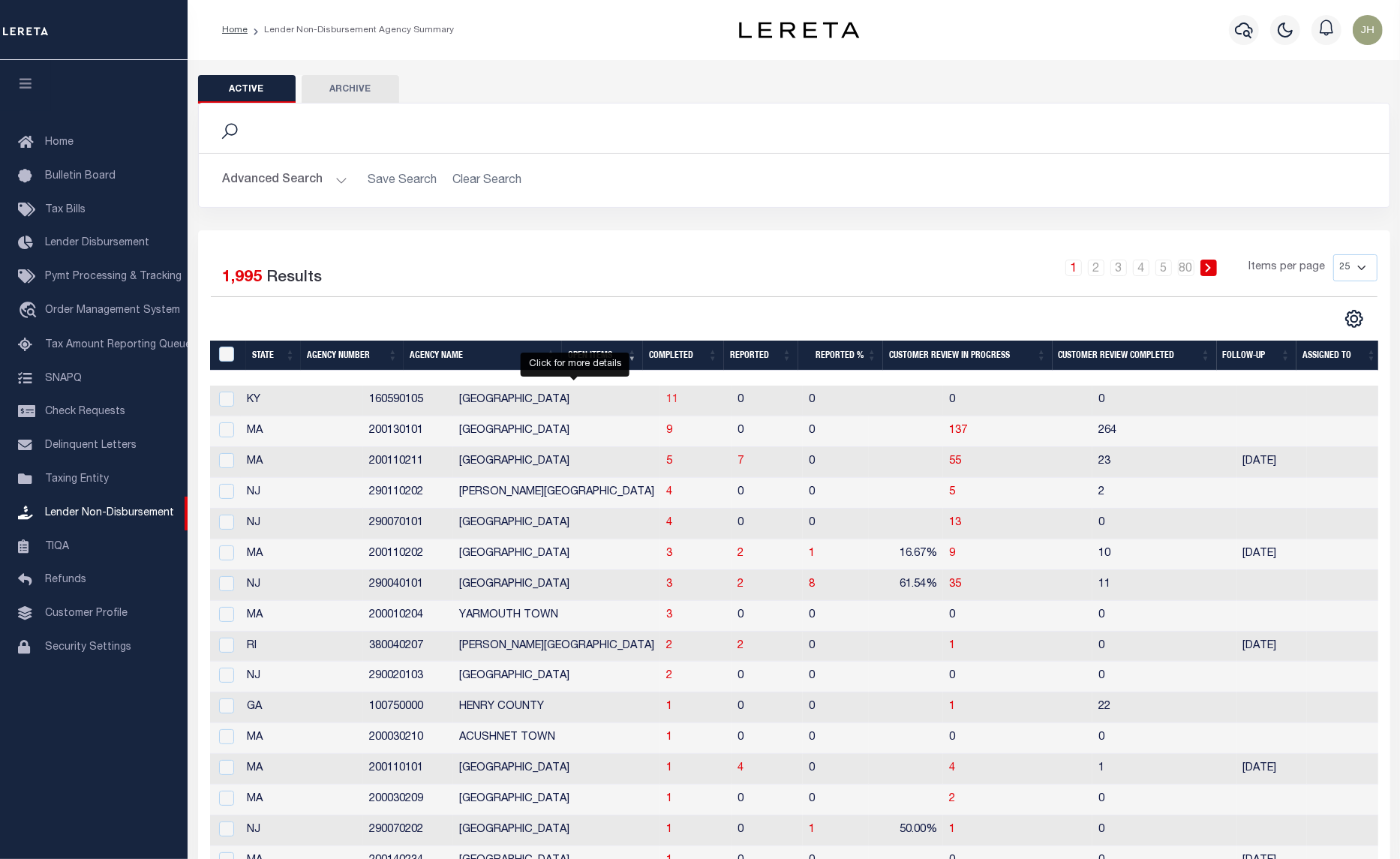
click at [666, 405] on span "11" at bounding box center [672, 400] width 12 height 11
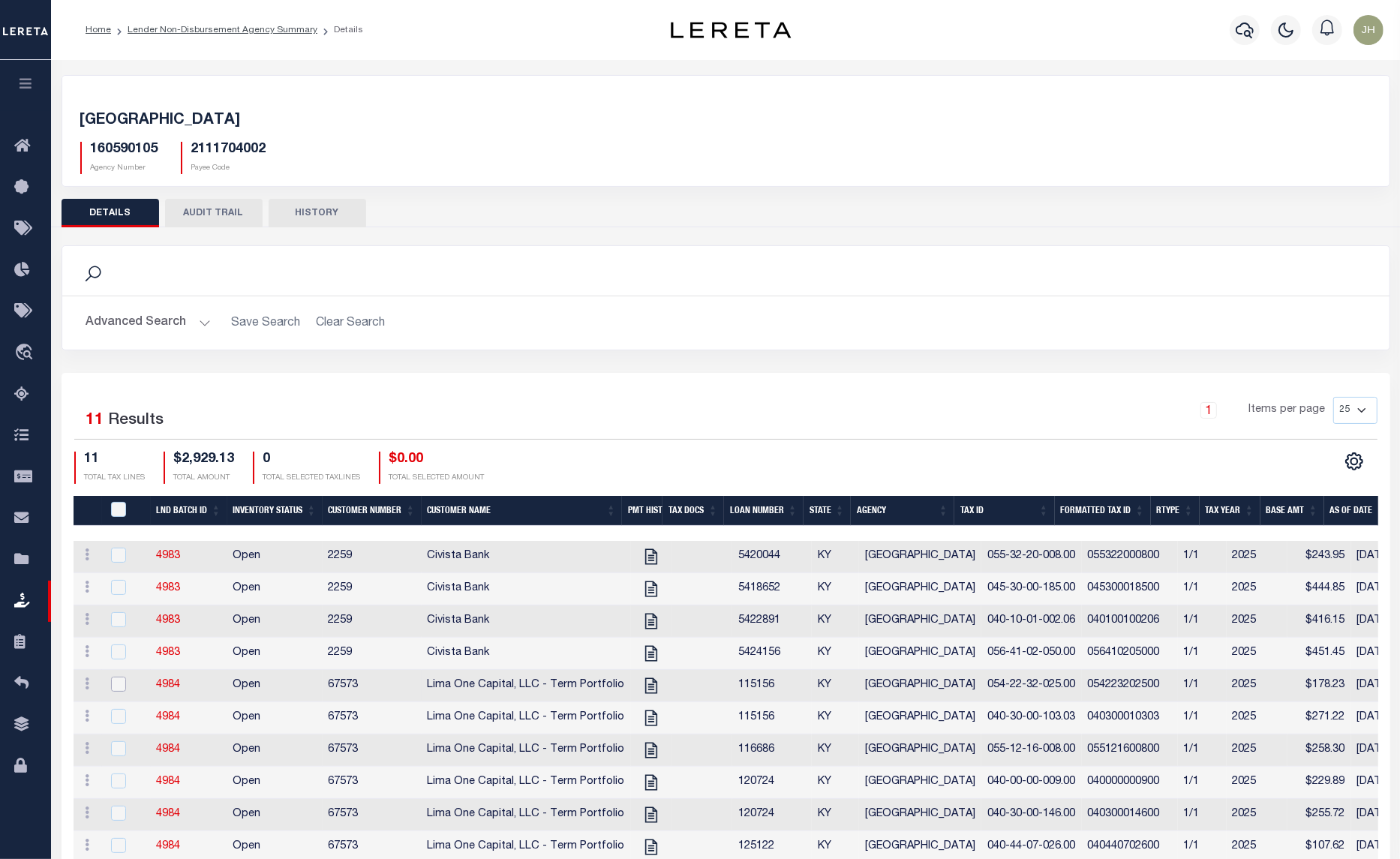
click at [117, 692] on input "checkbox" at bounding box center [119, 684] width 15 height 15
checkbox input "true"
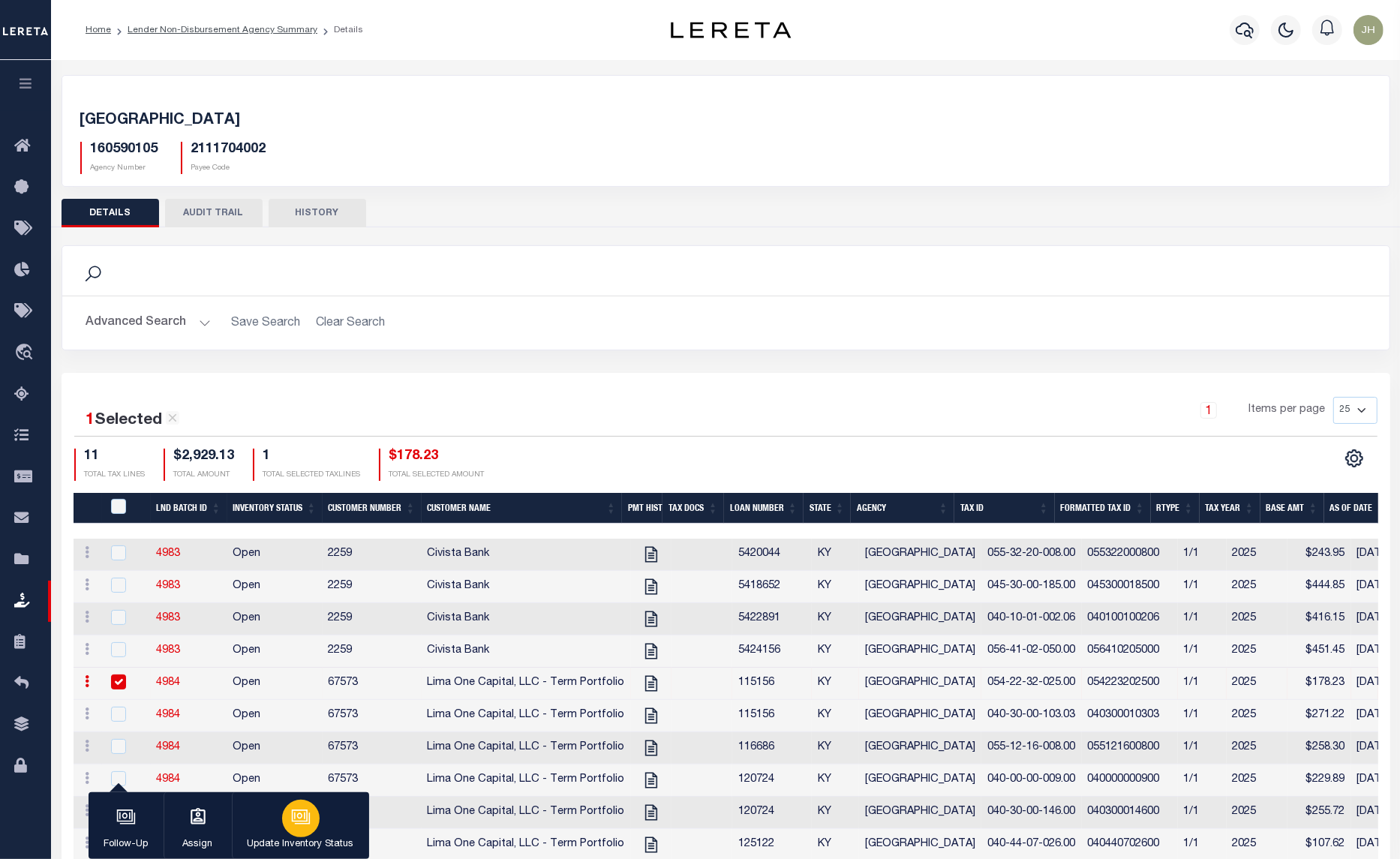
click at [309, 826] on icon "button" at bounding box center [301, 817] width 19 height 19
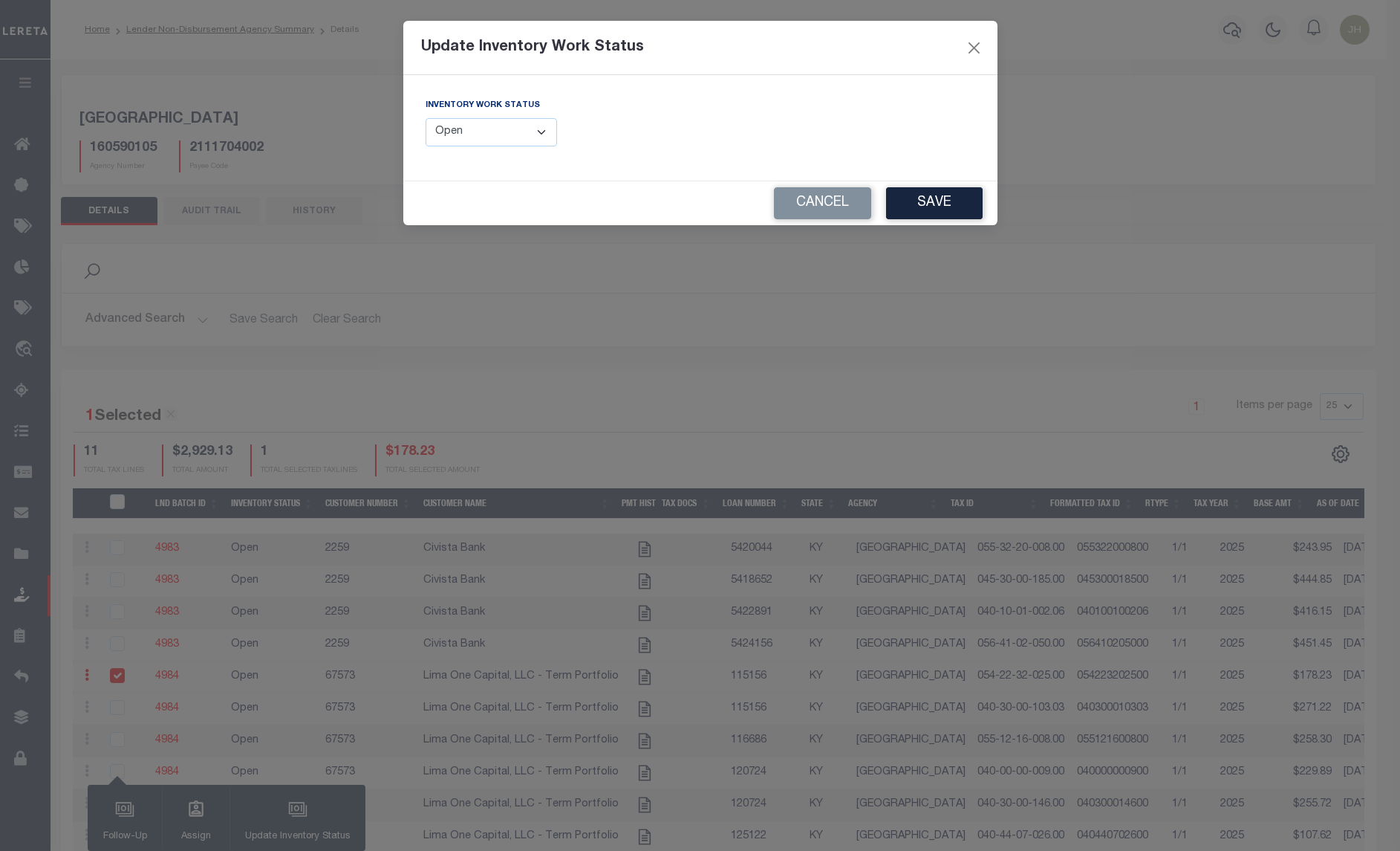
click at [543, 134] on select "--Select-- Open Completed Reported" at bounding box center [491, 133] width 132 height 29
select select "Completed"
click at [425, 119] on select "--Select-- Open Completed Reported" at bounding box center [491, 133] width 132 height 29
click at [921, 201] on button "Save" at bounding box center [934, 203] width 97 height 32
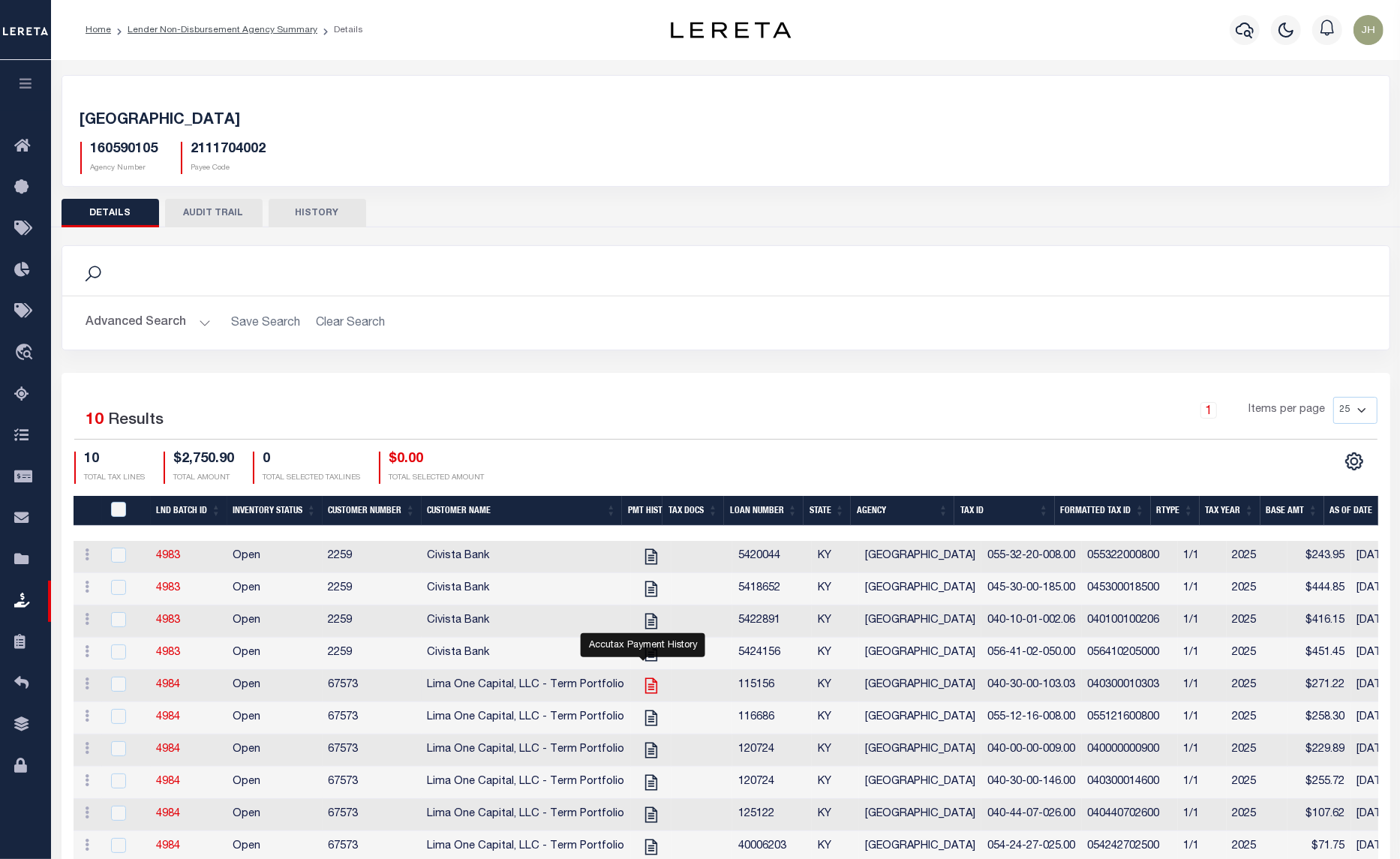
click at [641, 692] on icon at bounding box center [651, 685] width 19 height 19
checkbox input "true"
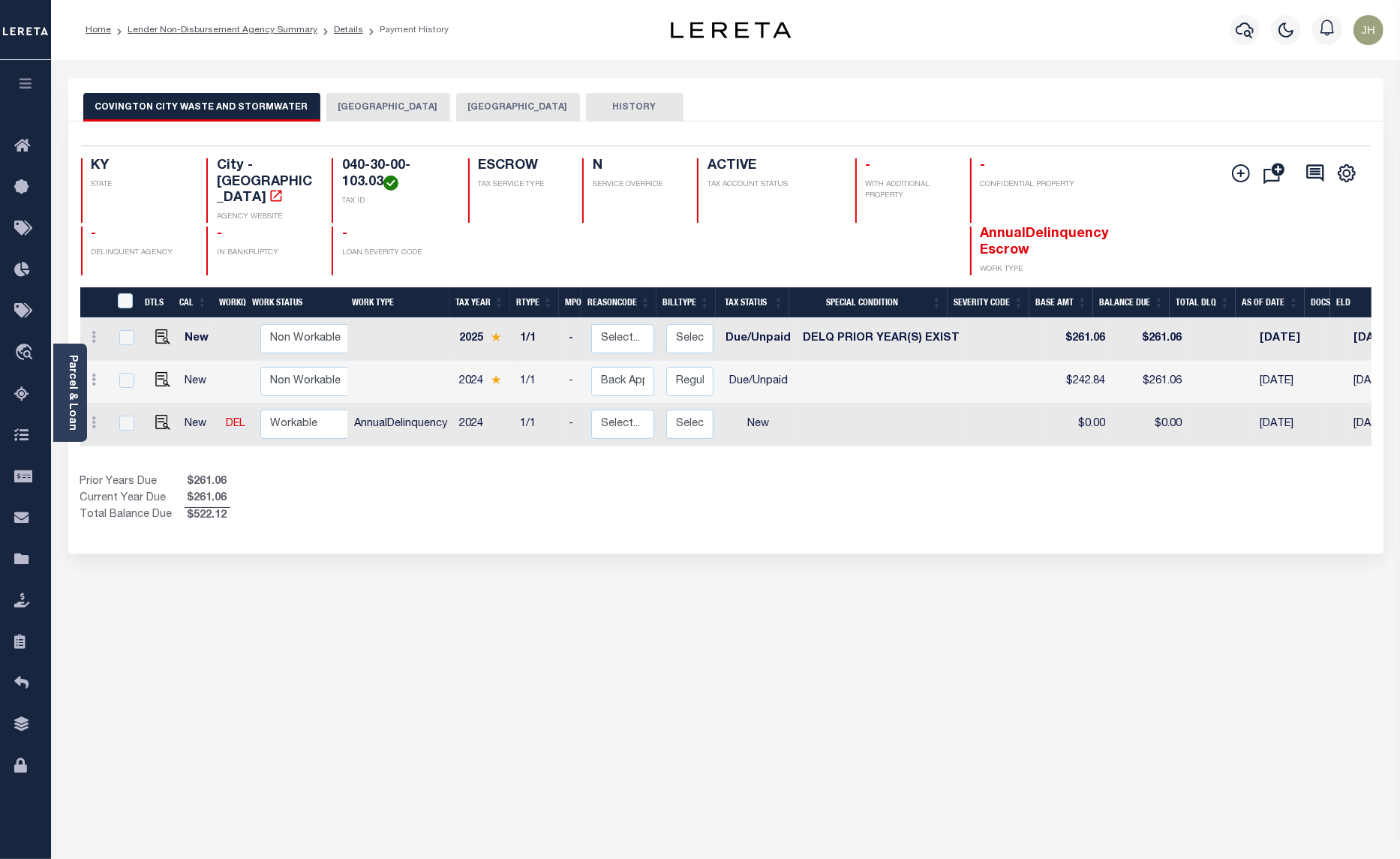
click at [459, 107] on button "[GEOGRAPHIC_DATA]" at bounding box center [518, 107] width 124 height 29
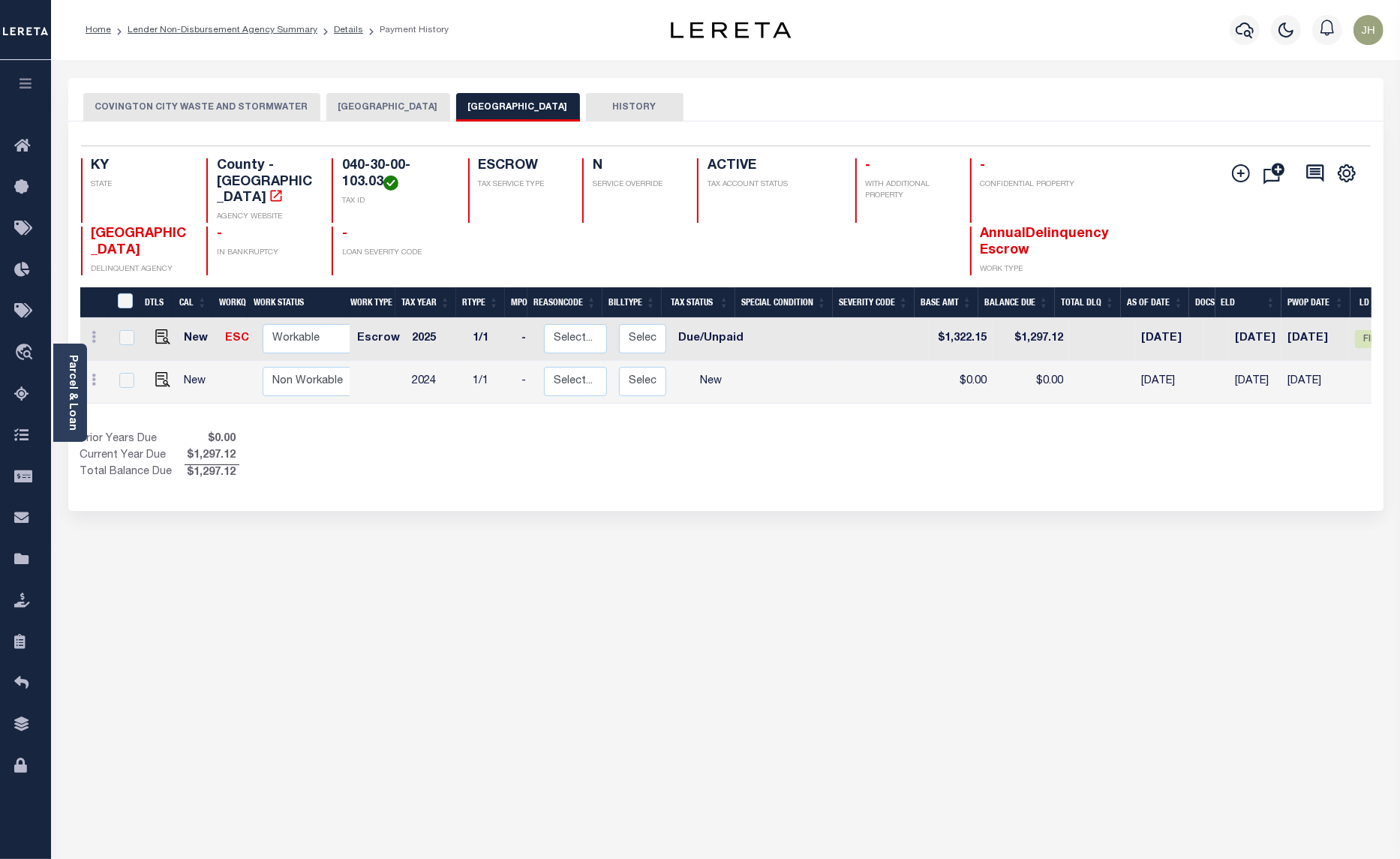
click at [376, 106] on button "[GEOGRAPHIC_DATA]" at bounding box center [388, 107] width 124 height 29
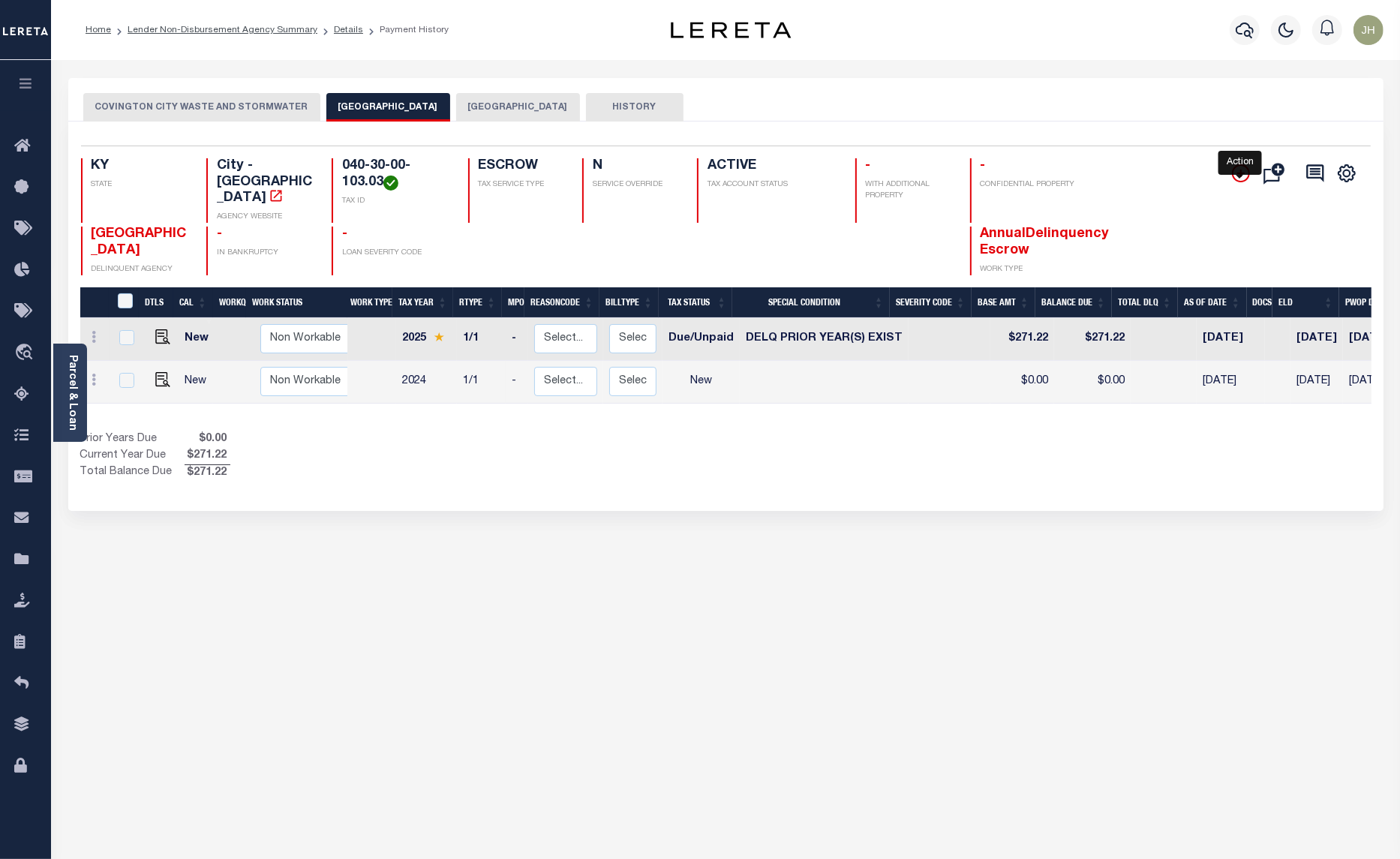
click at [1238, 177] on icon "" at bounding box center [1241, 173] width 18 height 18
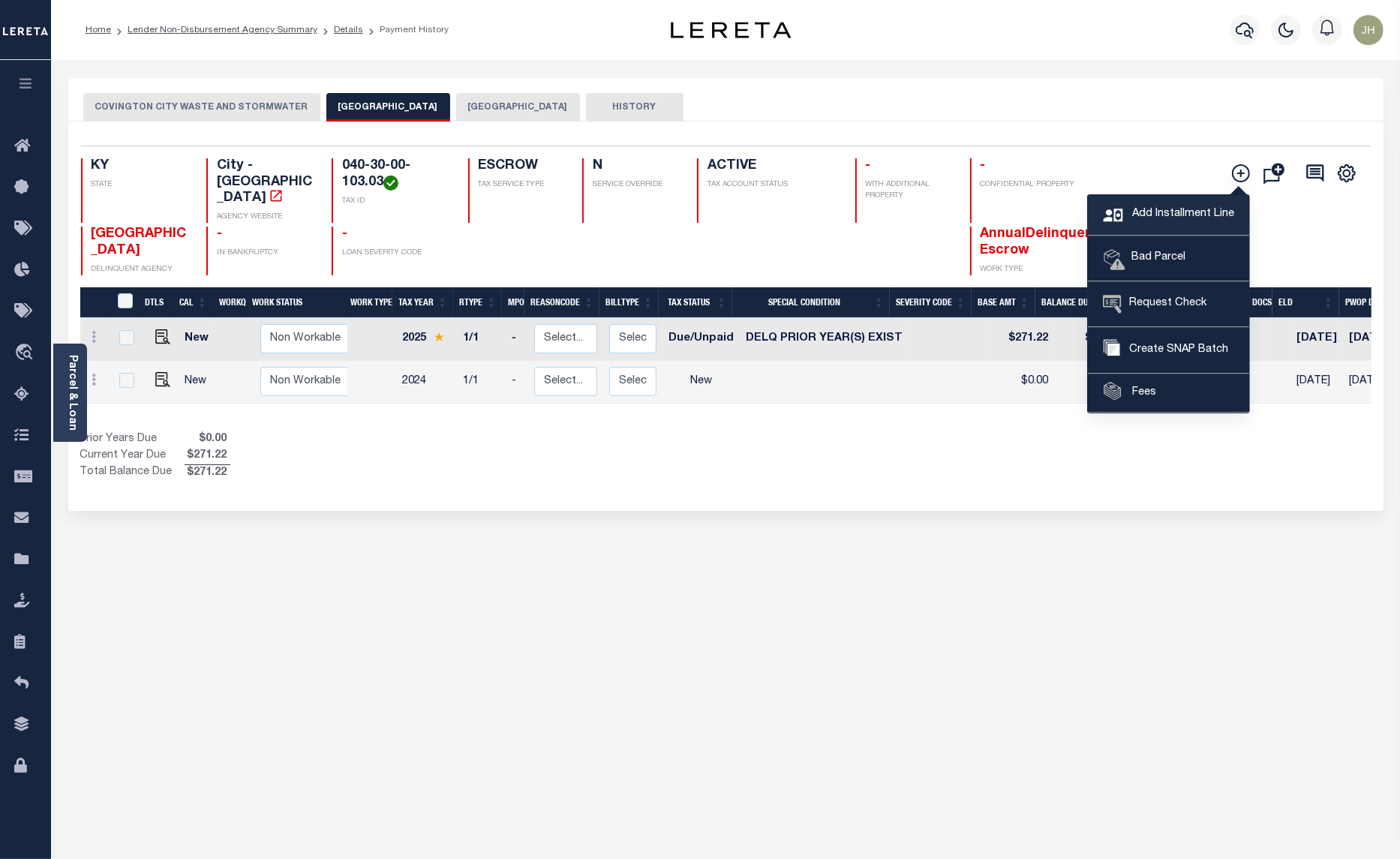
click at [1156, 216] on span "Add Installment Line" at bounding box center [1182, 214] width 106 height 16
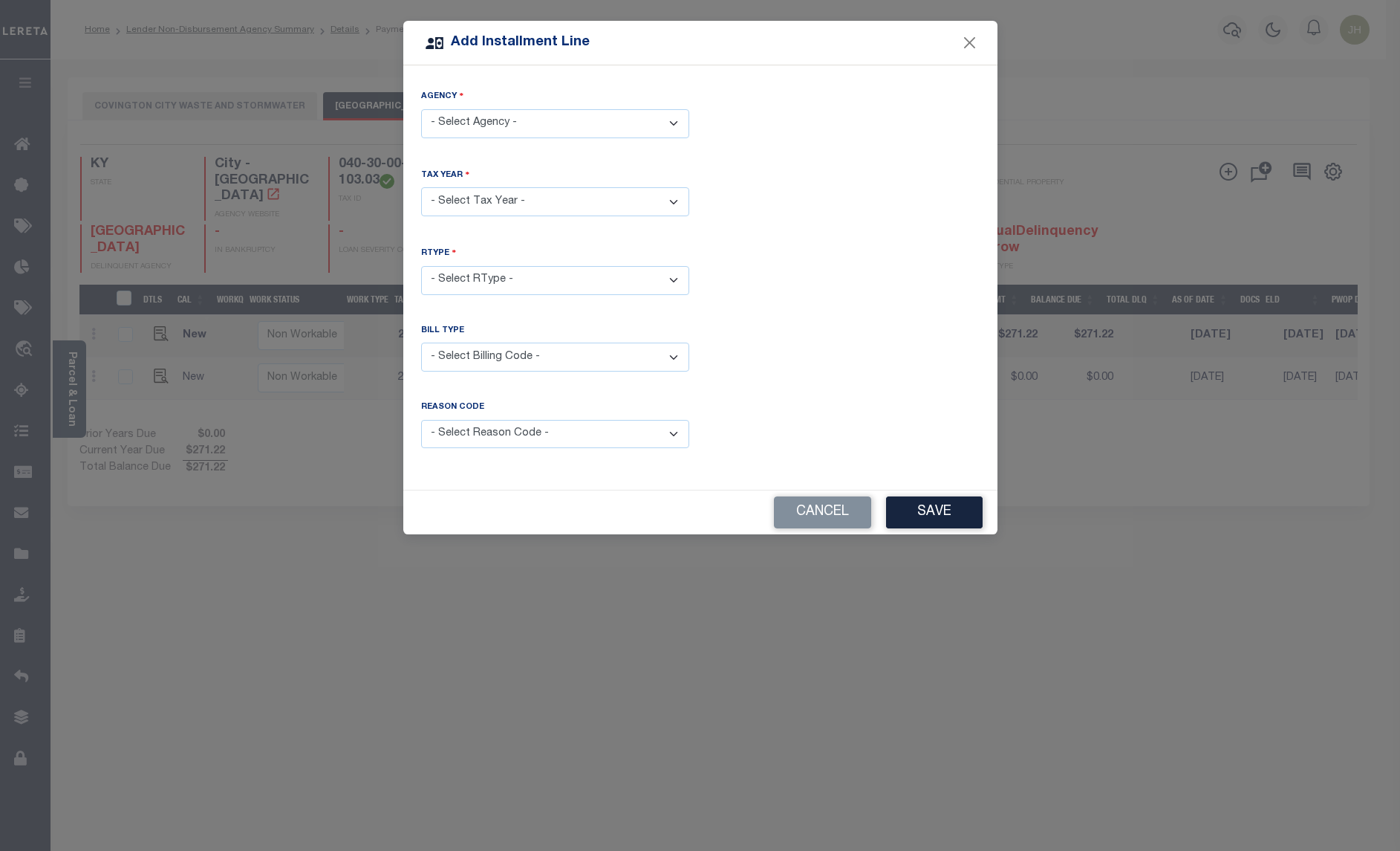
click at [669, 125] on select "- Select Agency - [GEOGRAPHIC_DATA] - City [GEOGRAPHIC_DATA] WASTE AND [GEOGRAP…" at bounding box center [555, 123] width 269 height 29
select select "2111704002"
click at [421, 109] on select "- Select Agency - [GEOGRAPHIC_DATA] - City [GEOGRAPHIC_DATA] WASTE AND [GEOGRAP…" at bounding box center [555, 123] width 269 height 29
click at [542, 199] on select "- Select Year - 2005 2006 2007 2008 2009 2010 2011 2012 2013 2014 2015 2016 201…" at bounding box center [555, 202] width 269 height 29
select select "2023"
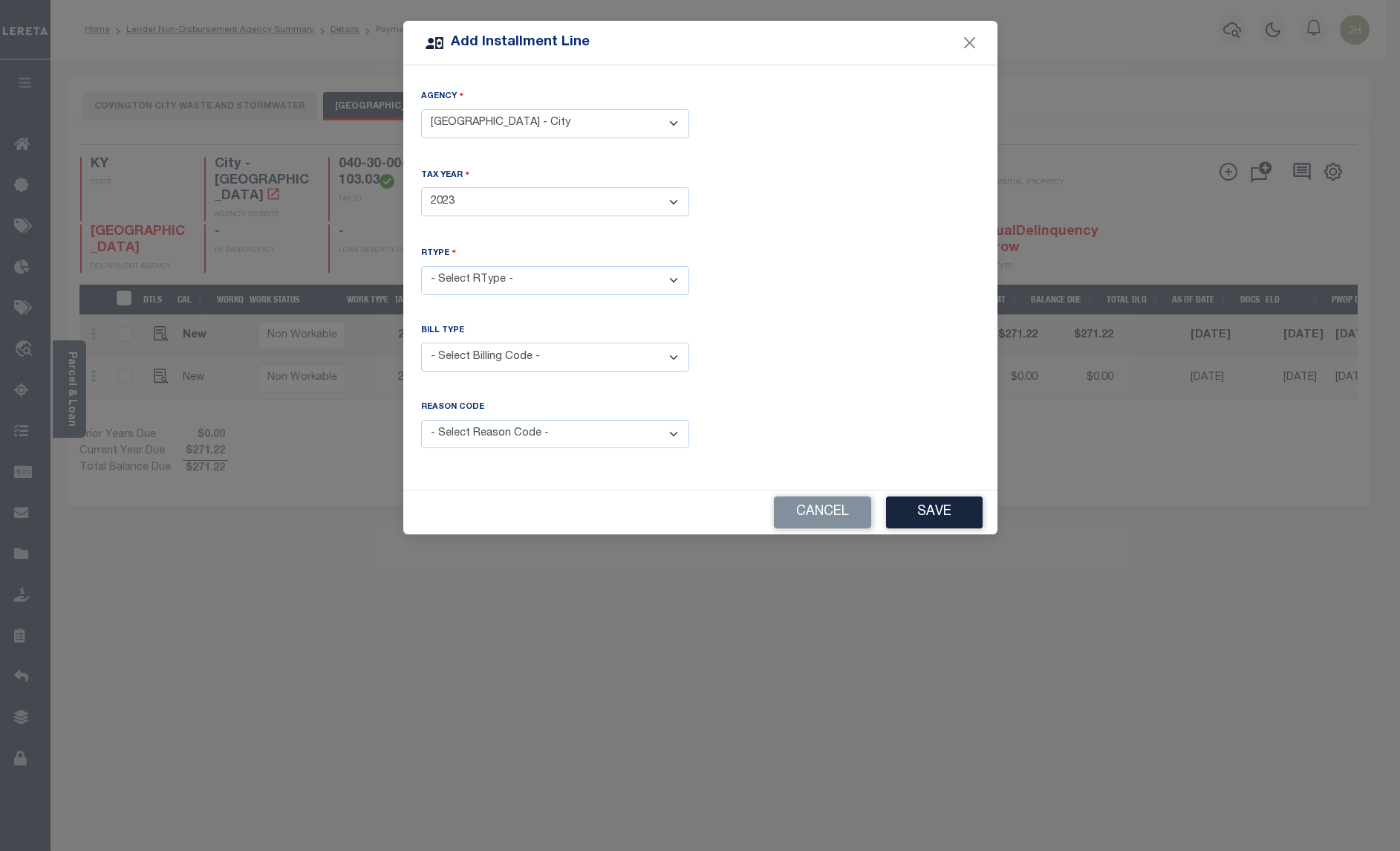
click at [421, 187] on select "- Select Year - 2005 2006 2007 2008 2009 2010 2011 2012 2013 2014 2015 2016 201…" at bounding box center [555, 202] width 269 height 29
click at [531, 279] on select "- Select RType - 1/1" at bounding box center [555, 280] width 269 height 29
select select "0"
click at [421, 266] on select "- Select RType - 1/1" at bounding box center [555, 280] width 269 height 29
drag, startPoint x: 673, startPoint y: 361, endPoint x: 659, endPoint y: 365, distance: 14.6
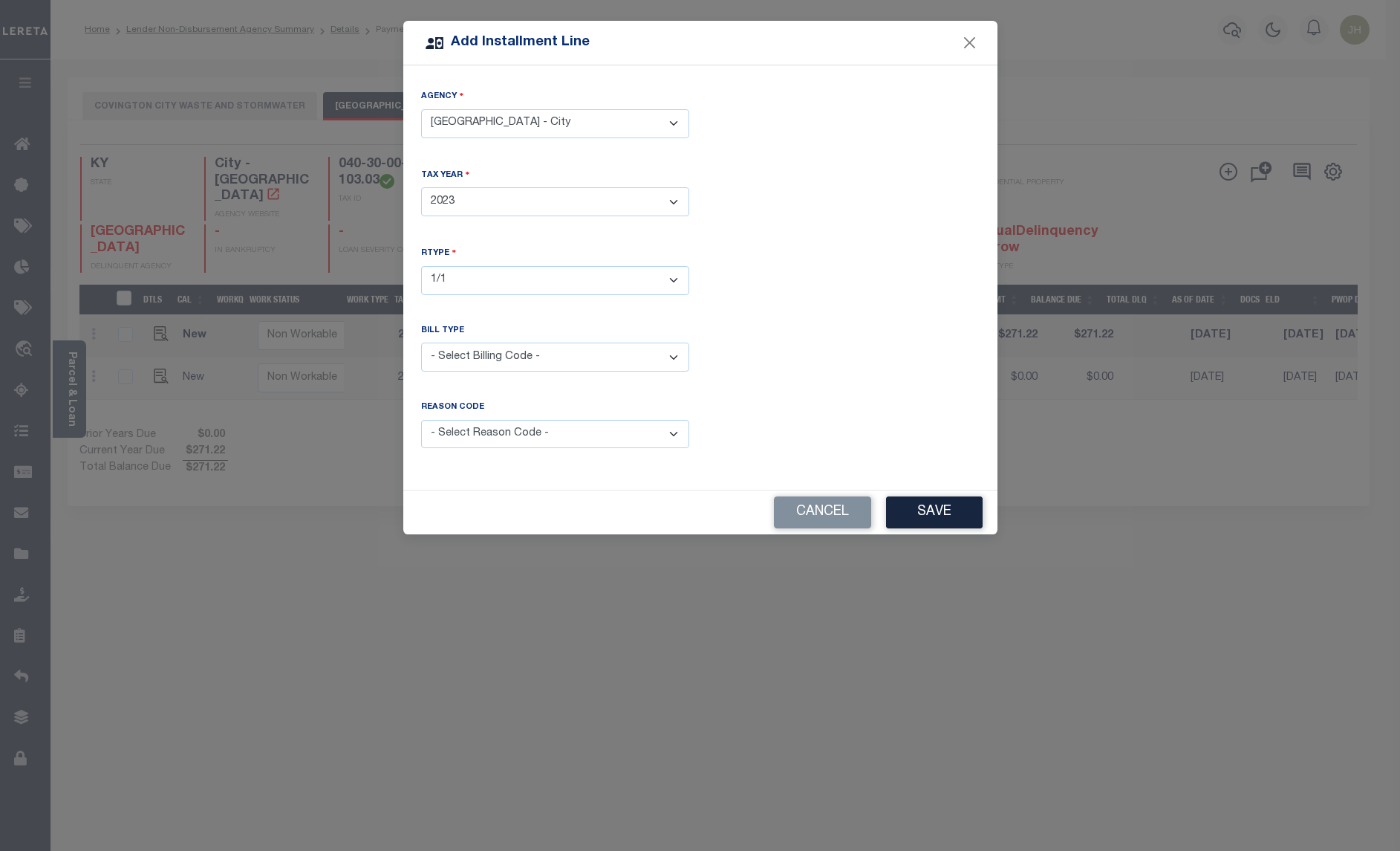
click at [673, 361] on select "- Select Billing Code - Regular Delinquent Supplemental Corrected/Adjusted Bill…" at bounding box center [555, 357] width 269 height 29
select select "1"
click at [421, 342] on select "- Select Billing Code - Regular Delinquent Supplemental Corrected/Adjusted Bill…" at bounding box center [555, 357] width 269 height 29
click at [679, 436] on select "- Select Reason Code - Payment Reversal Taxable Value Change Assessment Change …" at bounding box center [555, 434] width 269 height 29
select select "12"
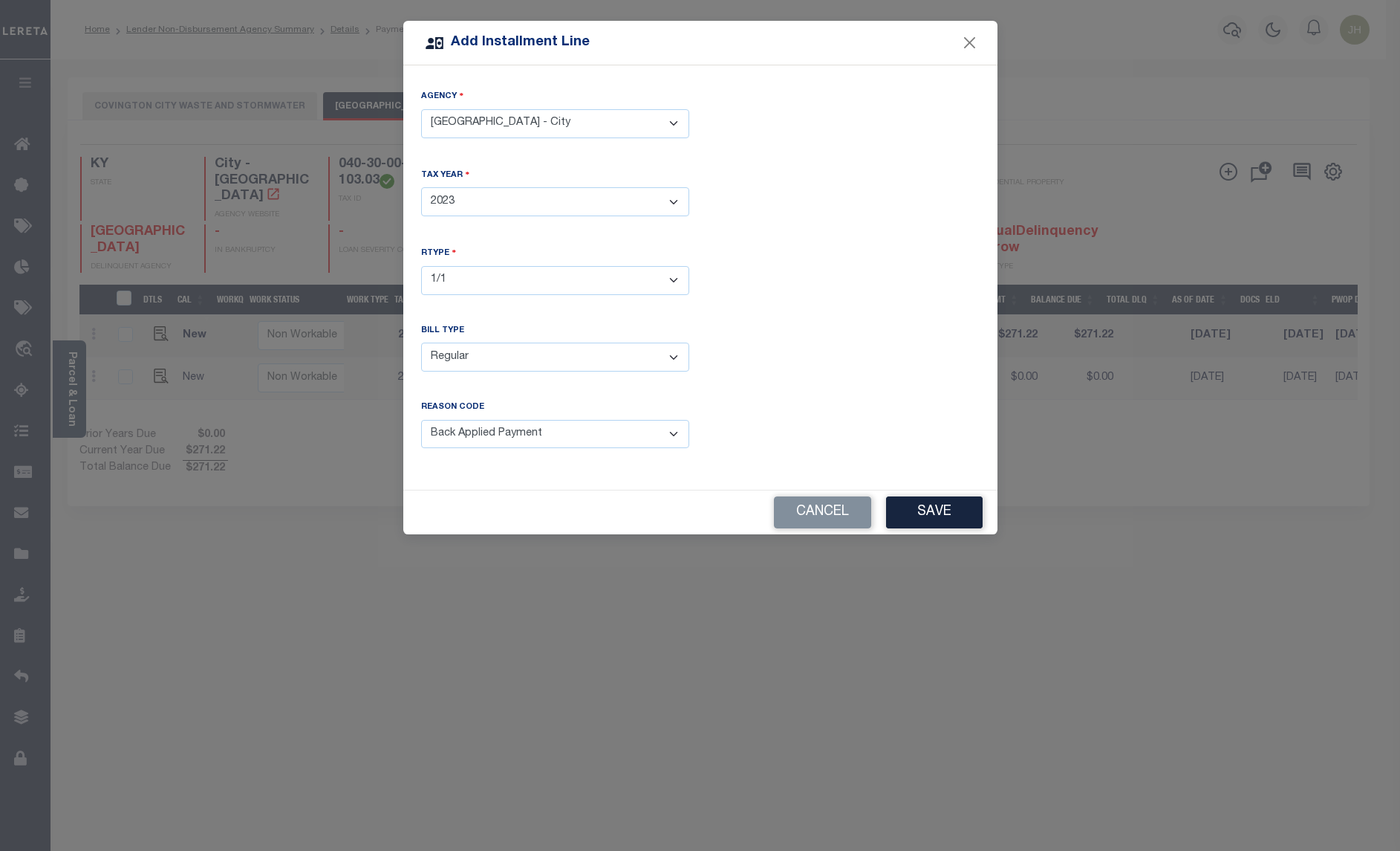
click at [421, 420] on select "- Select Reason Code - Payment Reversal Taxable Value Change Assessment Change …" at bounding box center [555, 434] width 269 height 29
click at [941, 510] on button "Save" at bounding box center [934, 512] width 97 height 32
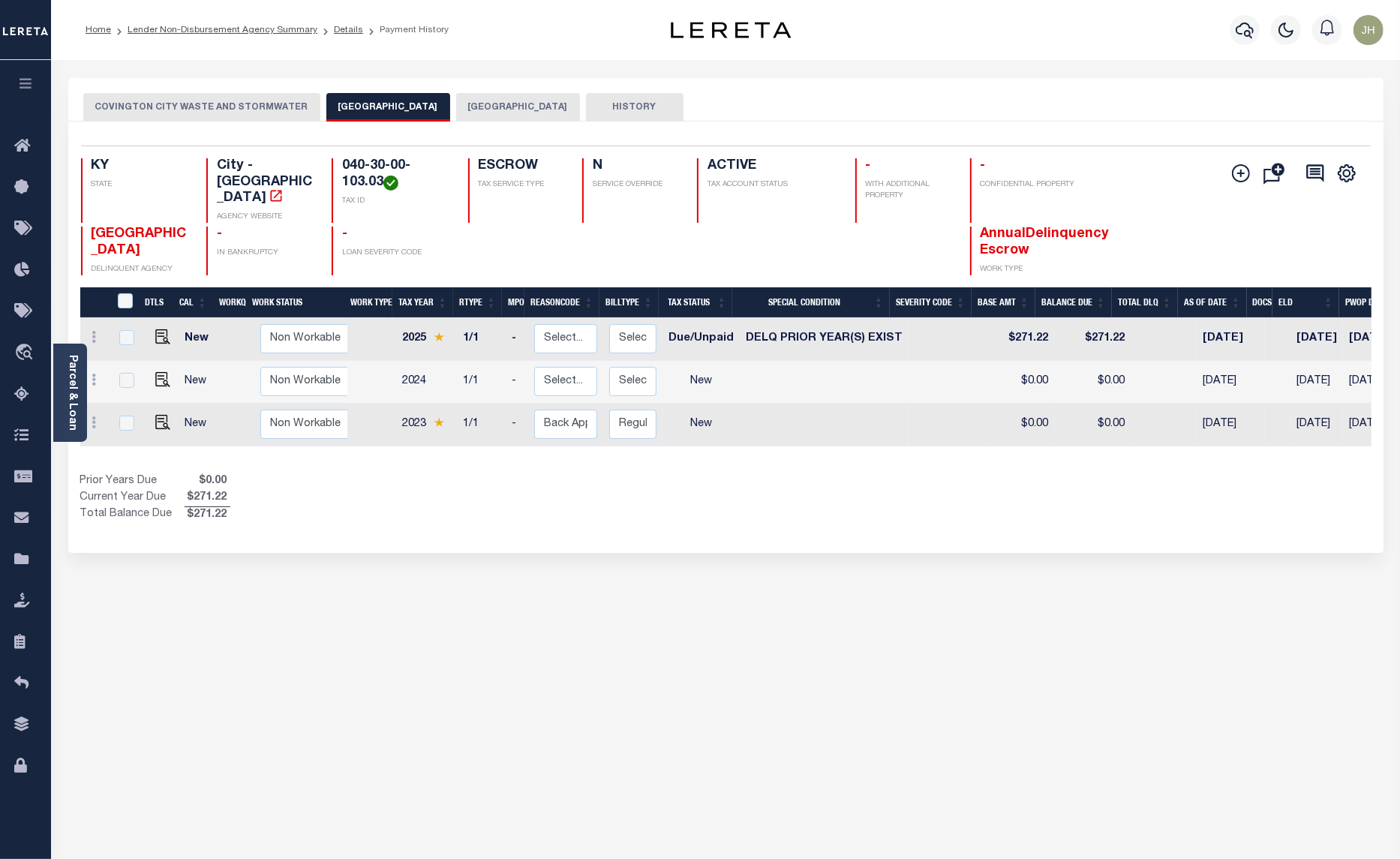
click at [189, 413] on td "New" at bounding box center [199, 425] width 42 height 42
checkbox input "true"
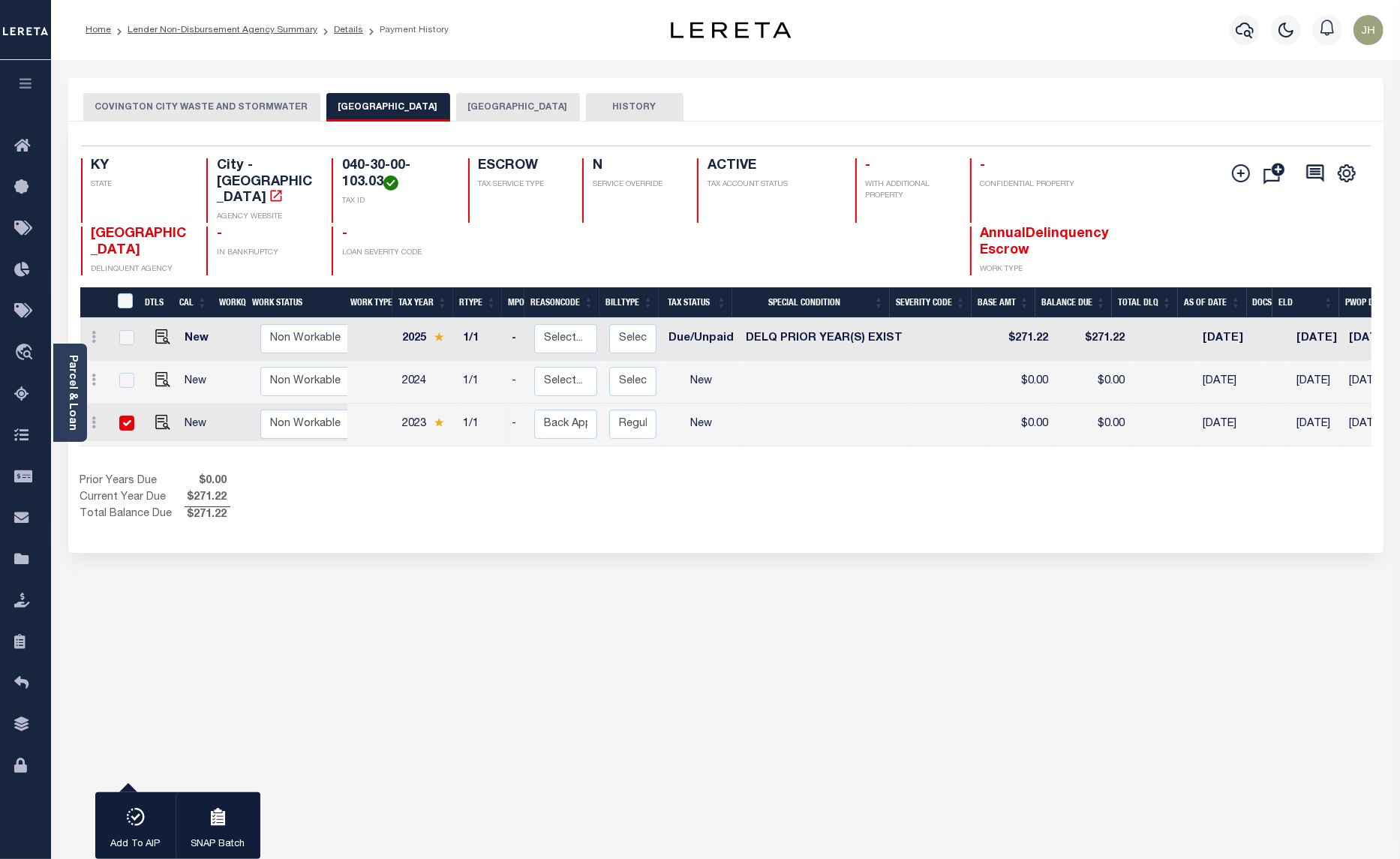
click at [124, 416] on input "checkbox" at bounding box center [127, 424] width 15 height 15
checkbox input "false"
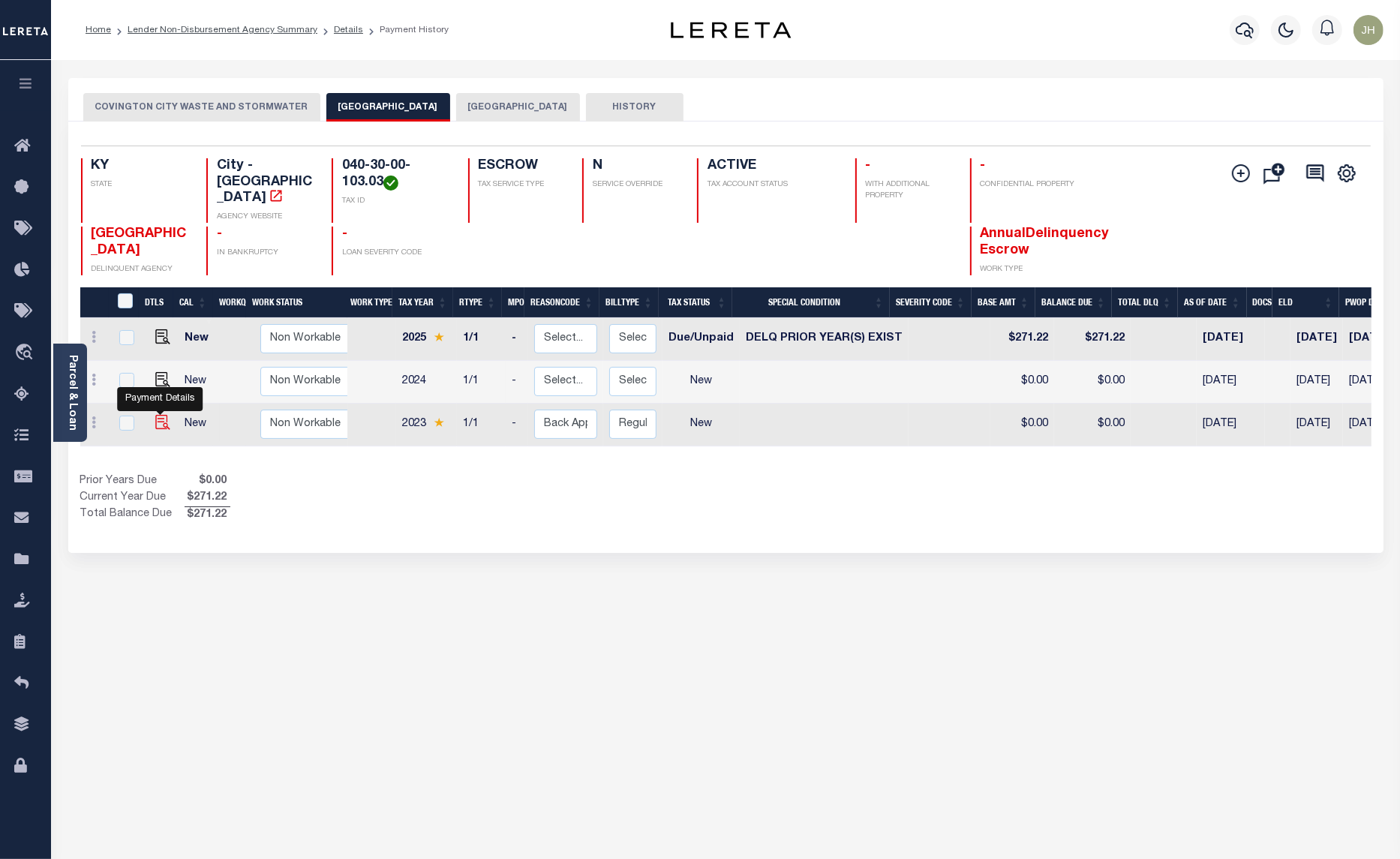
click at [162, 417] on img at bounding box center [163, 423] width 15 height 15
checkbox input "true"
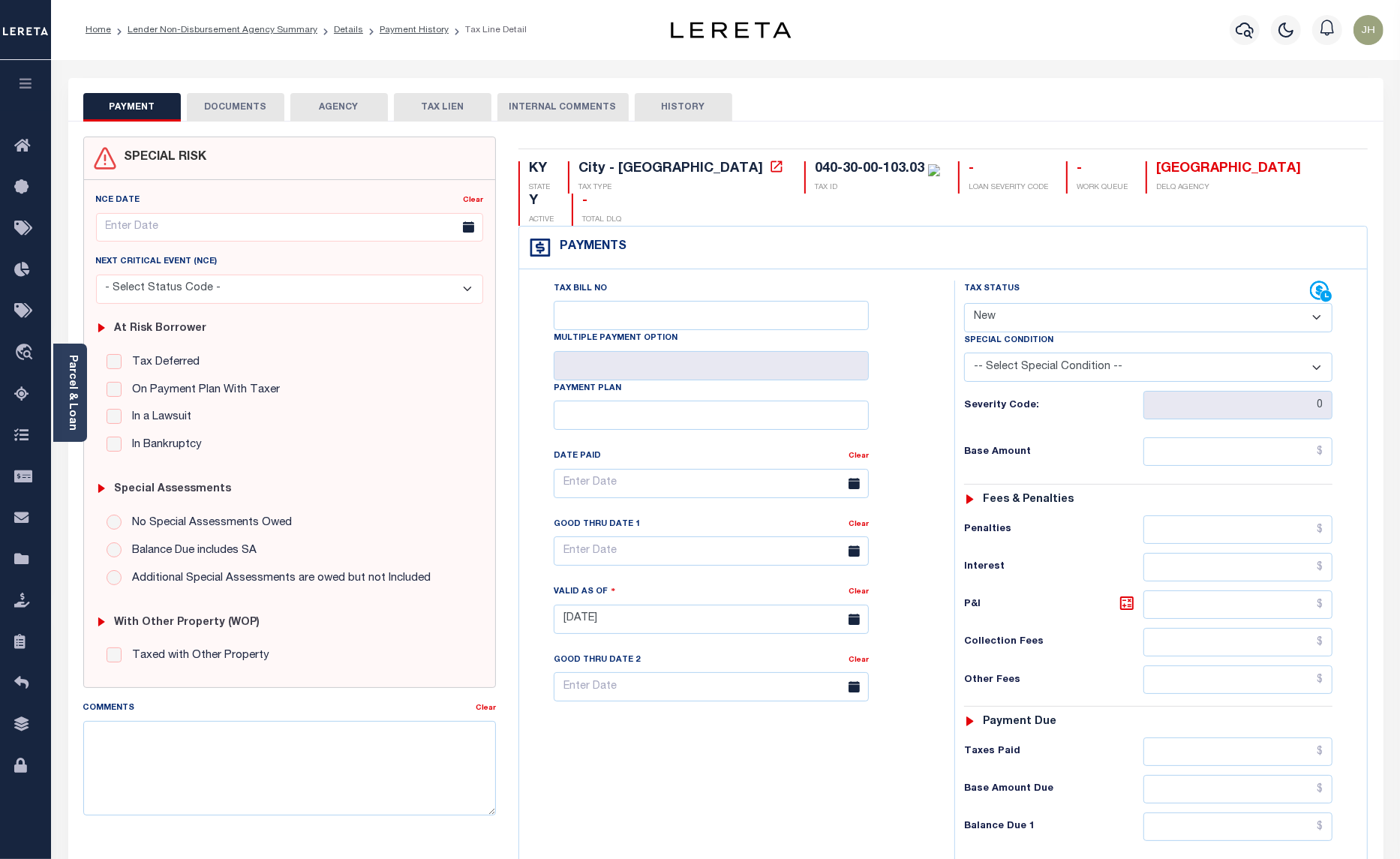
drag, startPoint x: 1050, startPoint y: 286, endPoint x: 1049, endPoint y: 294, distance: 8.1
click at [1050, 303] on select "- Select Status Code - Open Due/Unpaid Paid Incomplete No Tax Due Internal Refu…" at bounding box center [1149, 318] width 369 height 29
select select "DUE"
click at [965, 303] on select "- Select Status Code - Open Due/Unpaid Paid Incomplete No Tax Due Internal Refu…" at bounding box center [1149, 318] width 369 height 29
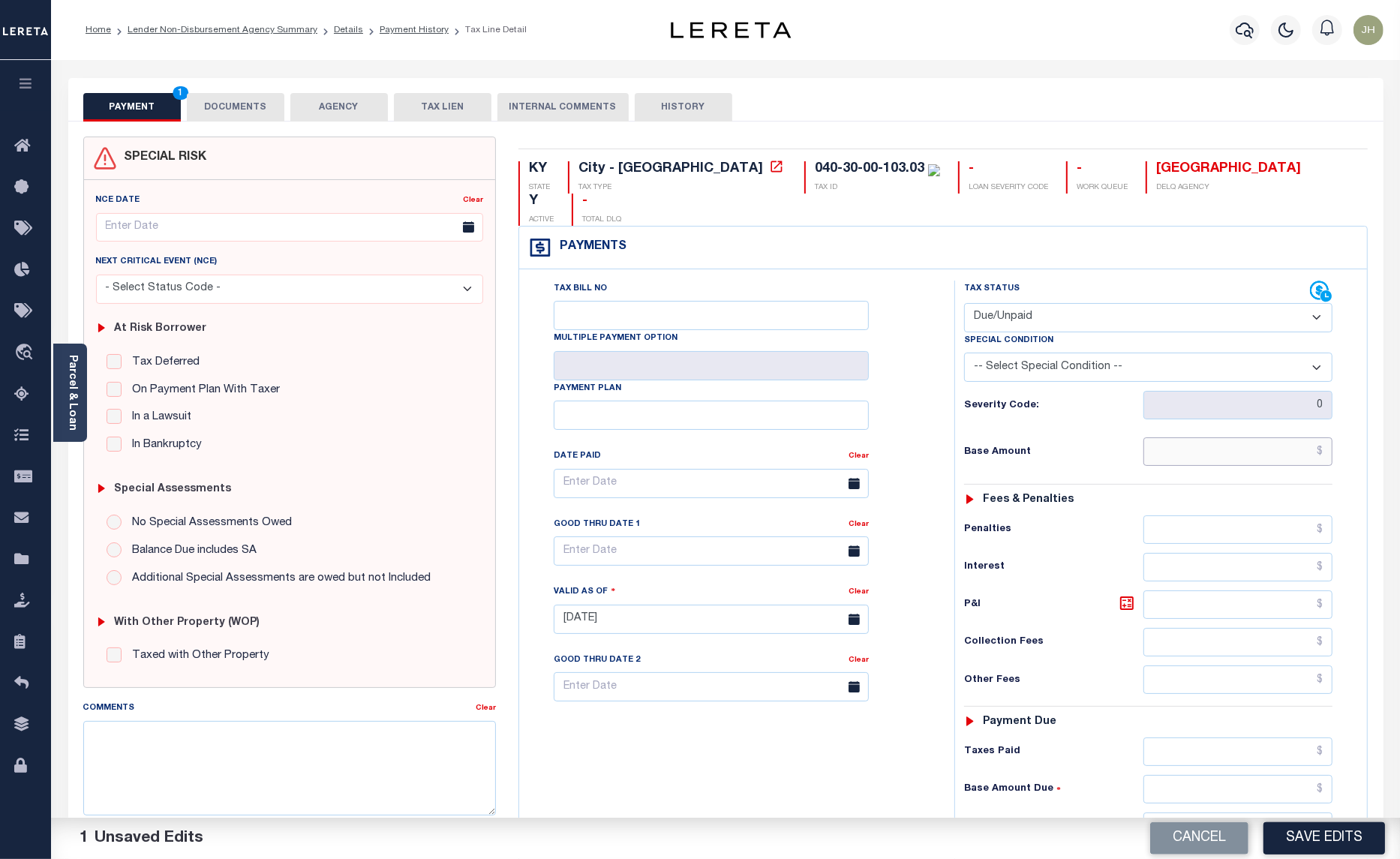
click at [1166, 437] on input "text" at bounding box center [1238, 452] width 189 height 29
type input "$261.76"
click at [1213, 591] on input "text" at bounding box center [1238, 605] width 189 height 29
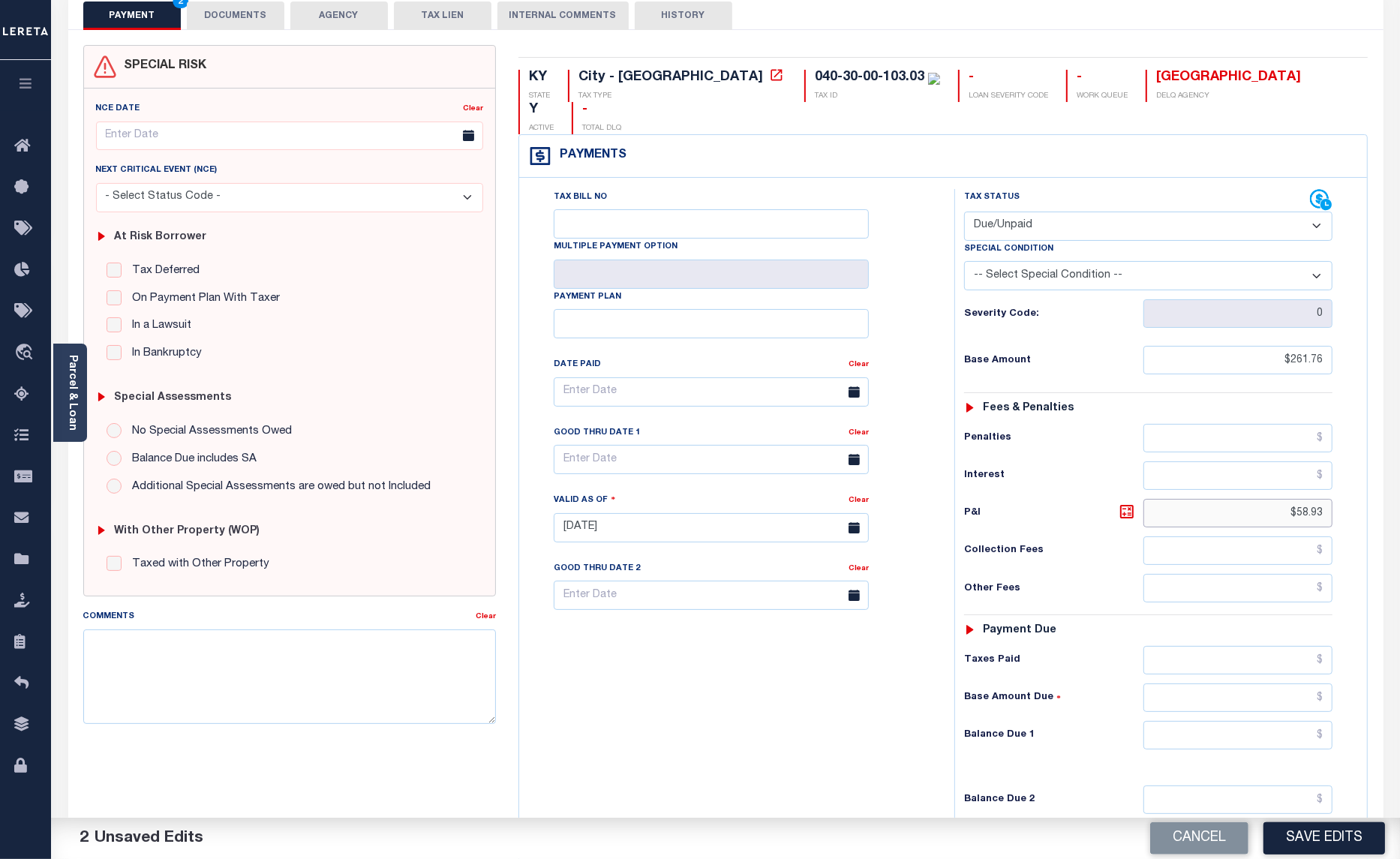
scroll to position [94, 0]
type input "$58.93"
click at [1179, 718] on input "text" at bounding box center [1238, 733] width 189 height 29
type input "$320.69"
click at [630, 442] on input "text" at bounding box center [712, 457] width 315 height 29
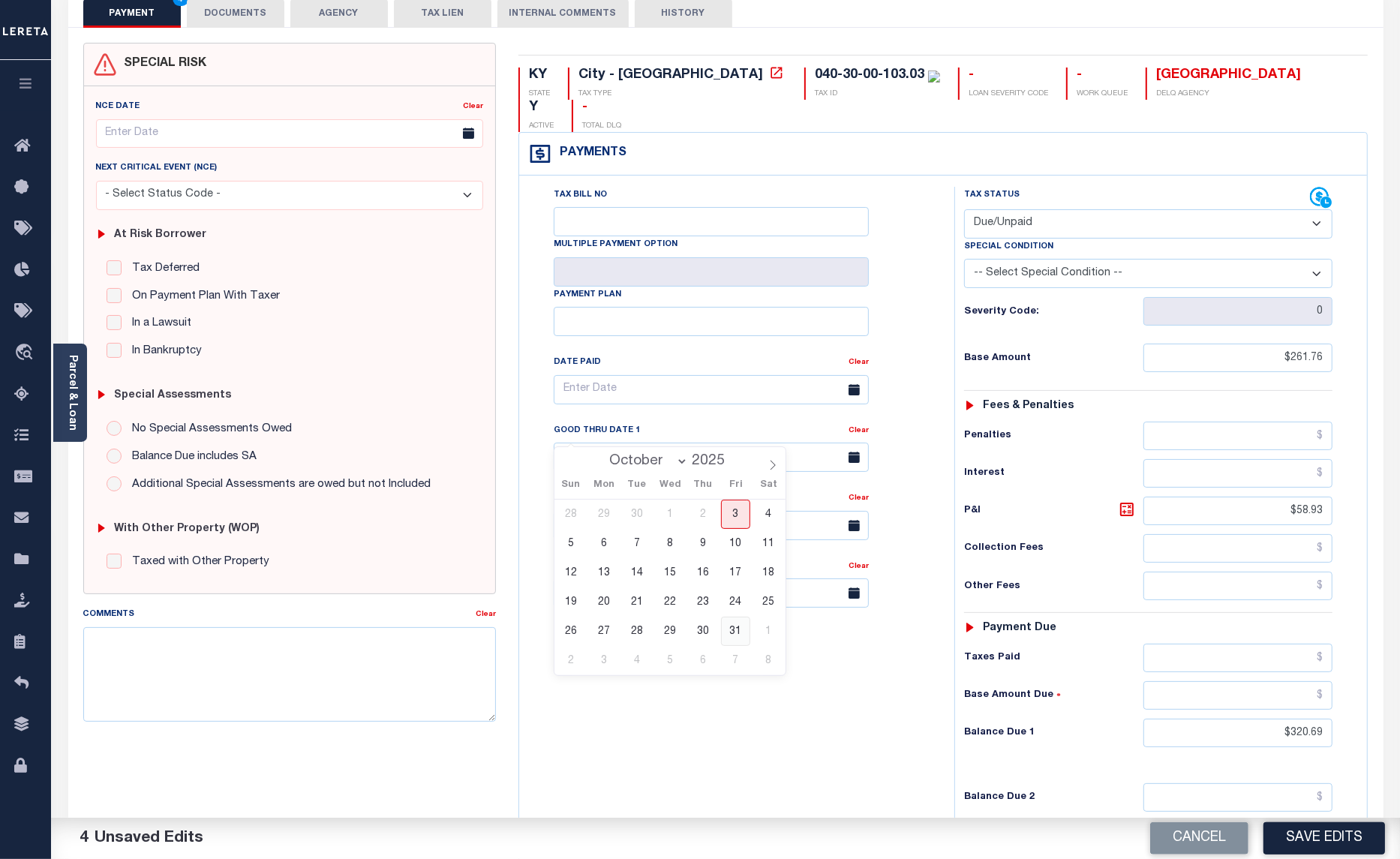
click at [729, 634] on span "31" at bounding box center [736, 631] width 29 height 29
type input "10/31/2025"
click at [284, 666] on textarea "Comments" at bounding box center [290, 675] width 413 height 95
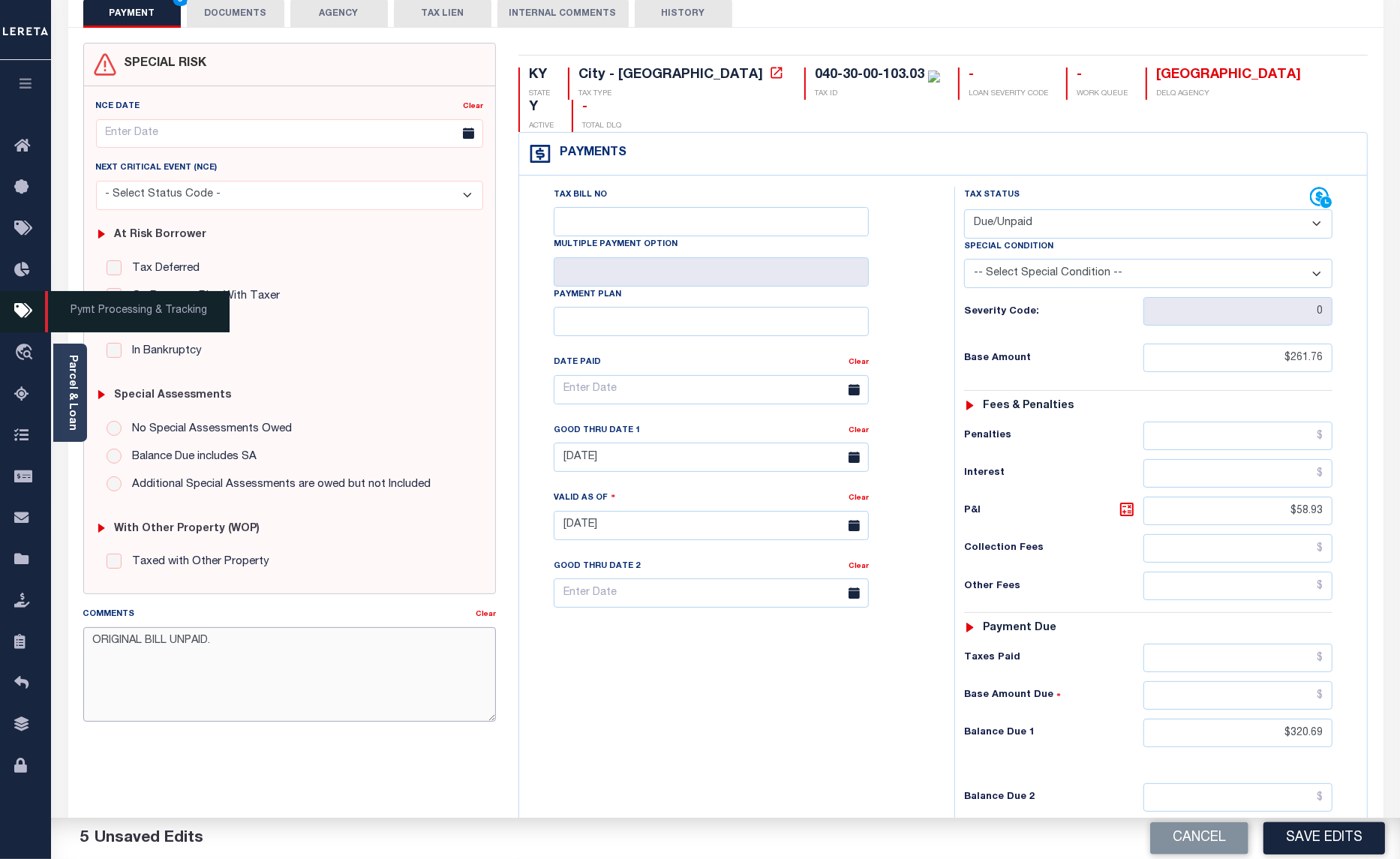
type textarea "ORIGINAL BILL UNPAID."
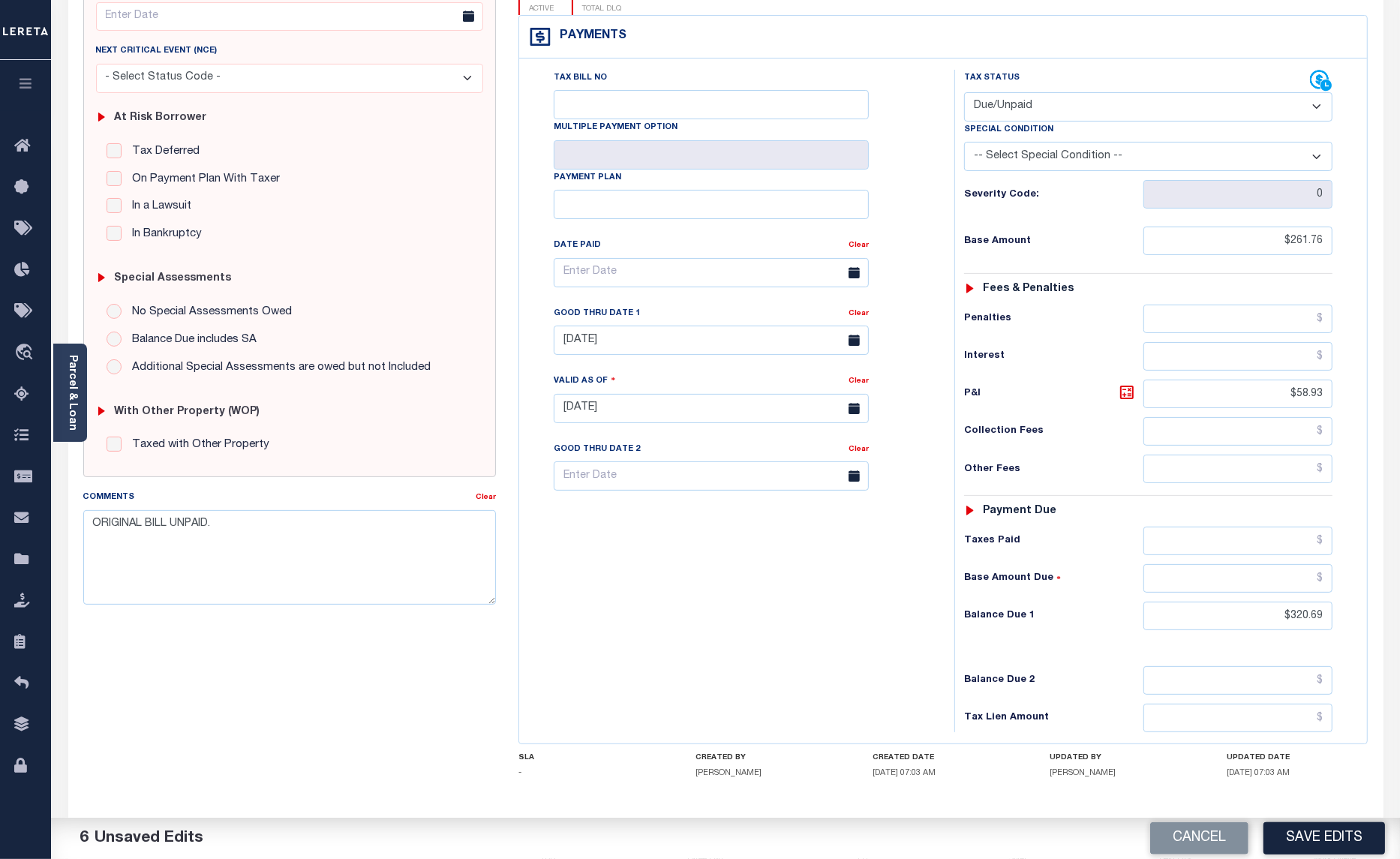
scroll to position [253, 0]
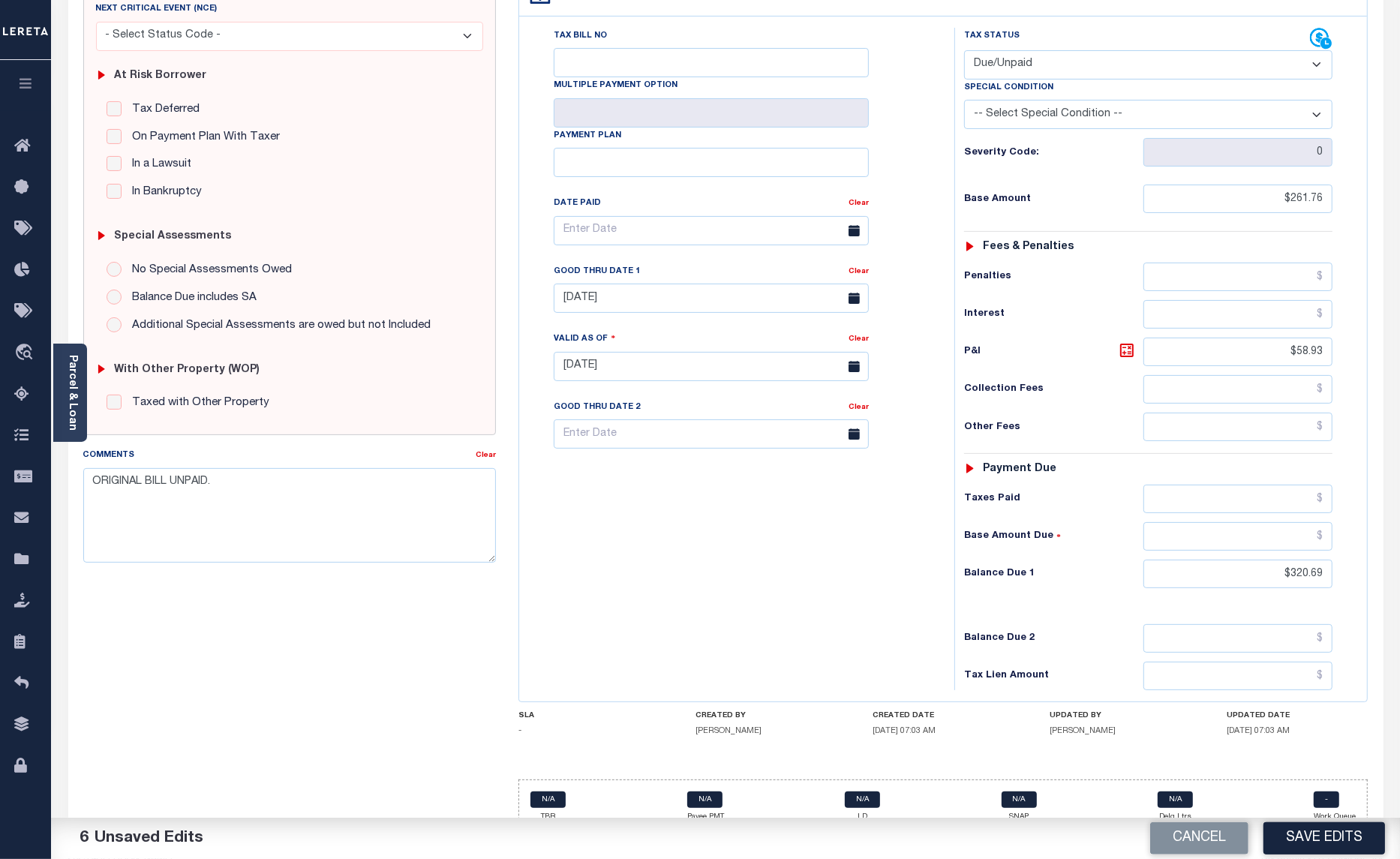
click at [1311, 833] on button "Save Edits" at bounding box center [1325, 838] width 122 height 32
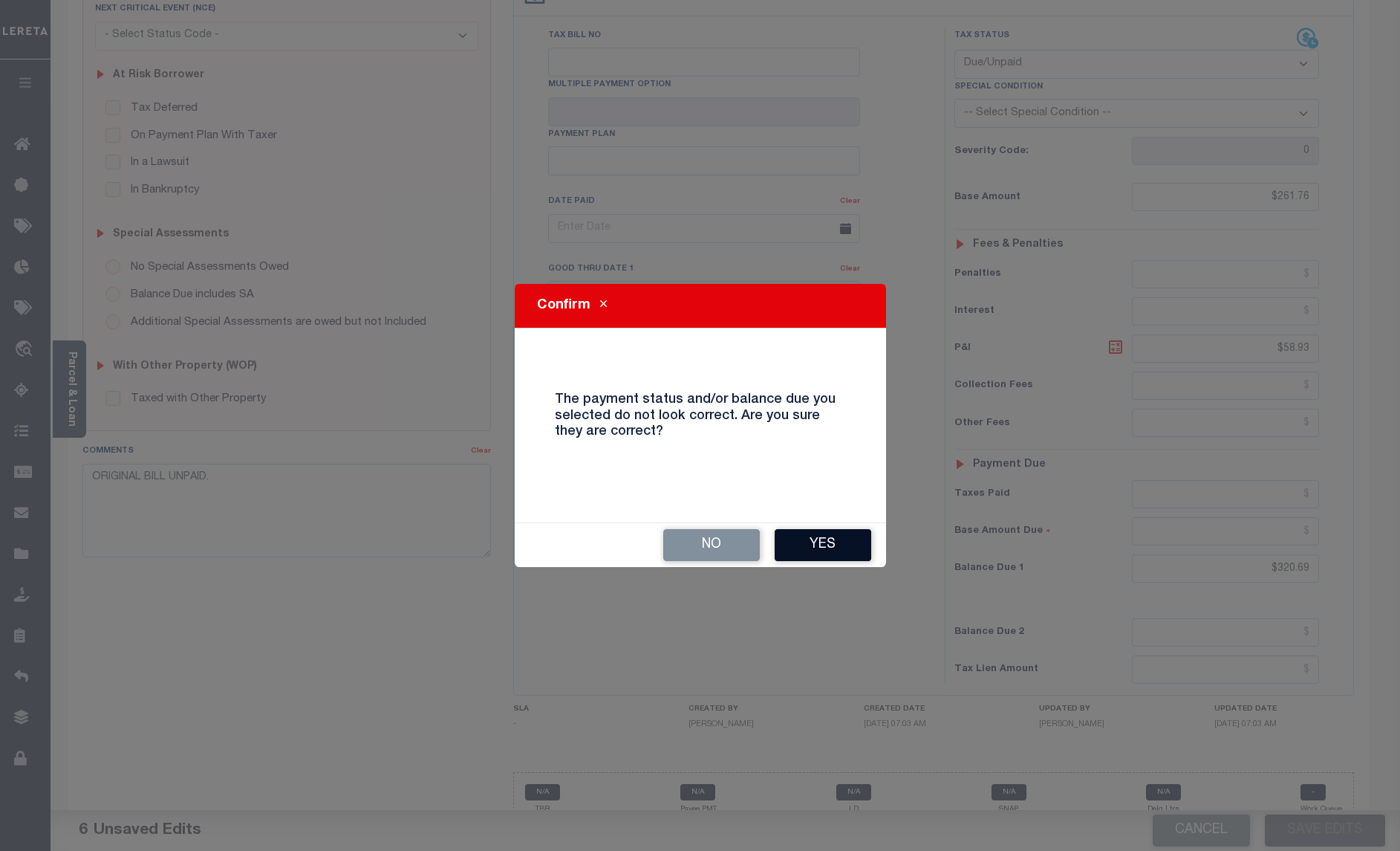
click at [830, 544] on button "Yes" at bounding box center [823, 544] width 97 height 32
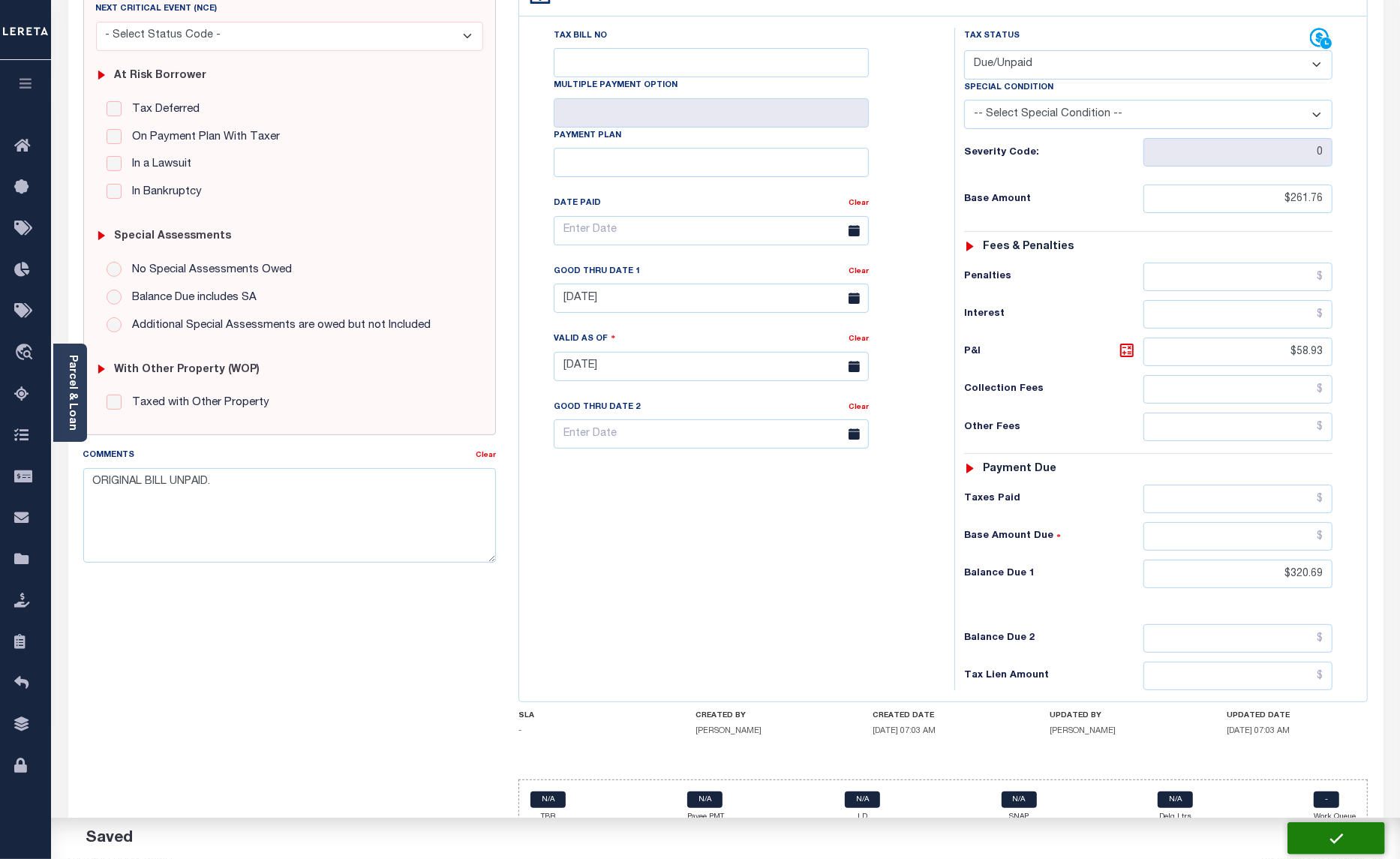
checkbox input "false"
type input "$261.76"
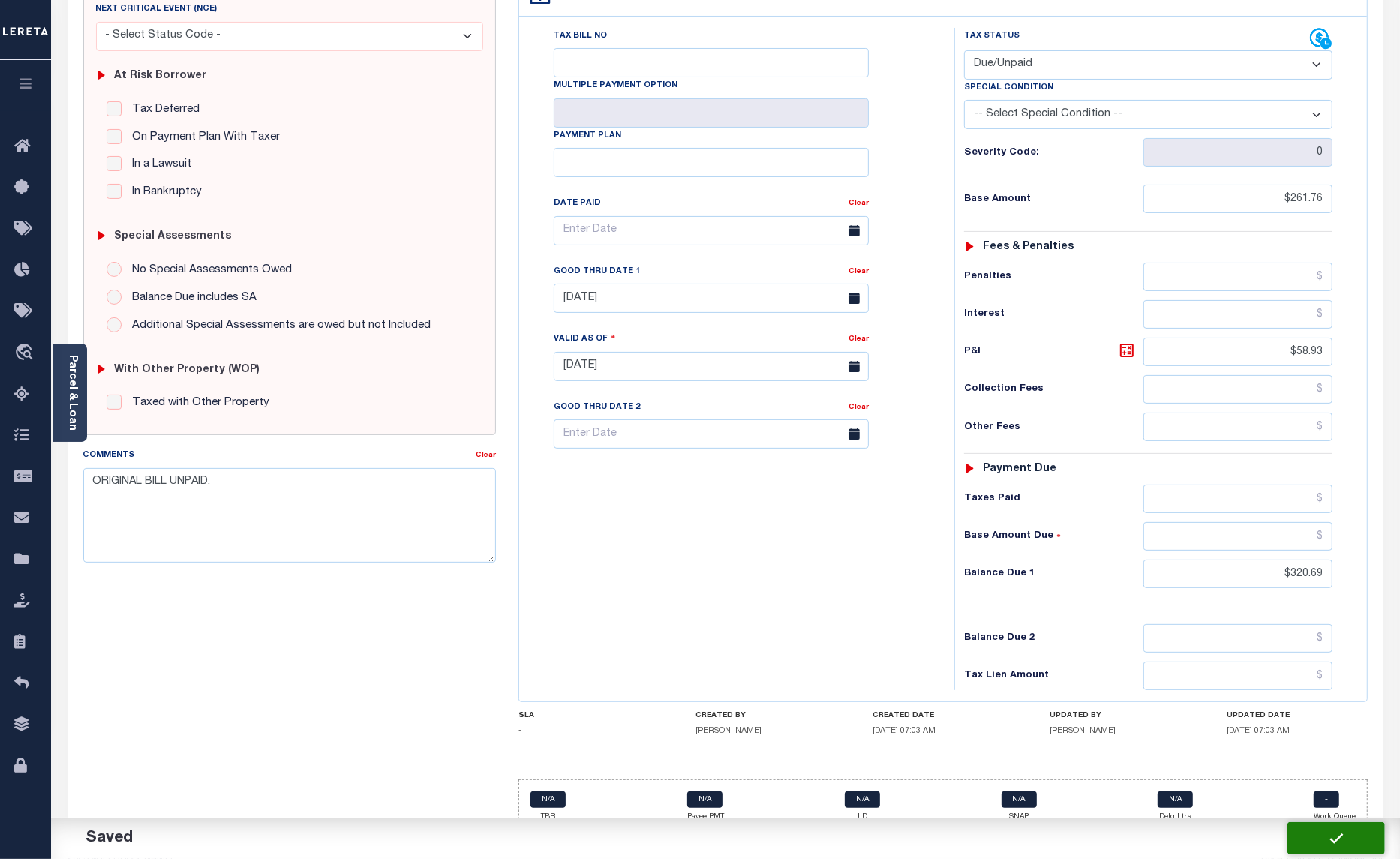
type input "$58.93"
type input "$320.69"
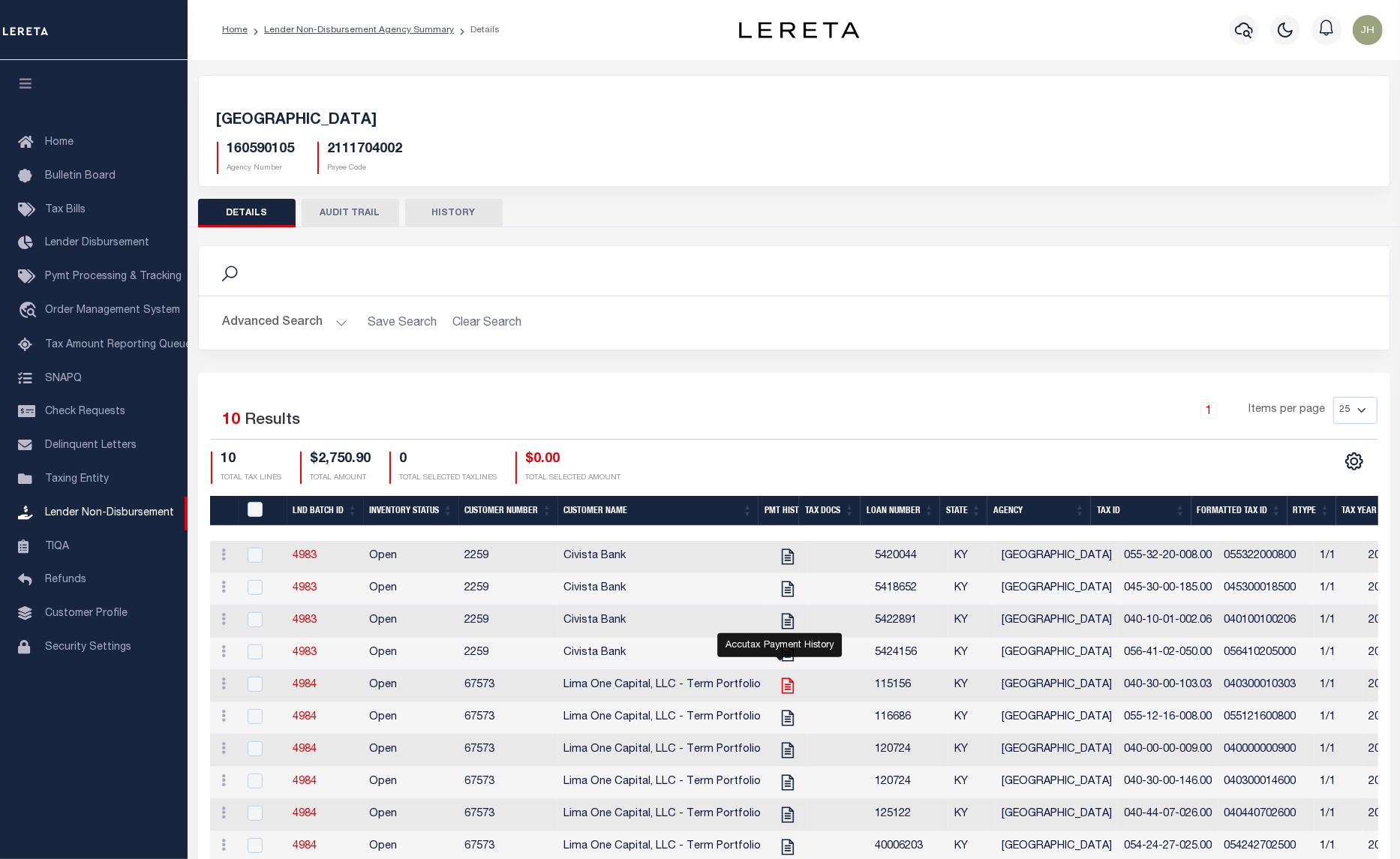
click at [780, 695] on icon "" at bounding box center [788, 685] width 19 height 19
checkbox input "true"
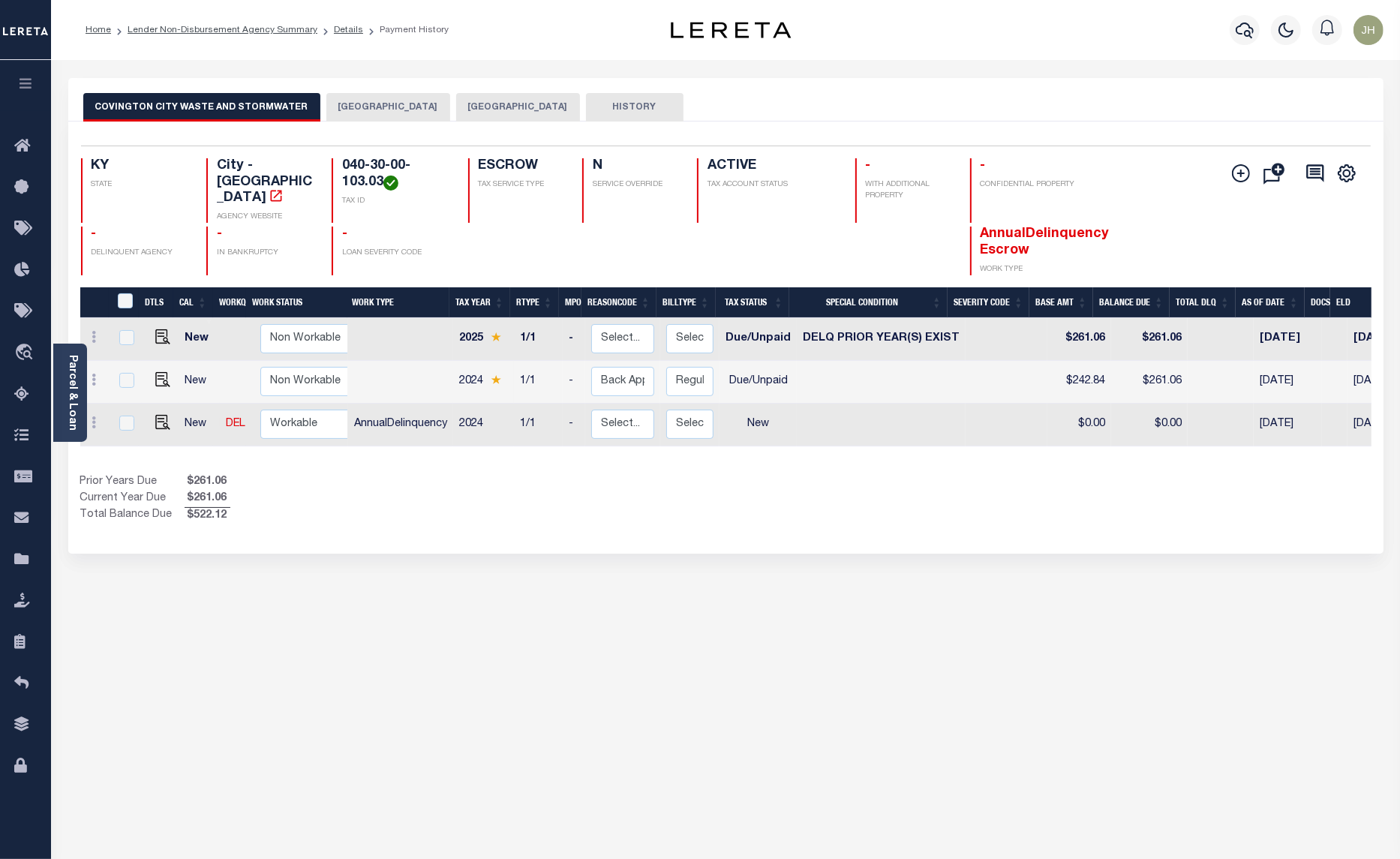
click at [230, 103] on button "COVINGTON CITY WASTE AND STORMWATER" at bounding box center [202, 107] width 238 height 29
click at [230, 99] on button "COVINGTON CITY WASTE AND STORMWATER" at bounding box center [202, 107] width 238 height 29
click at [162, 372] on img "" at bounding box center [163, 379] width 15 height 15
checkbox input "true"
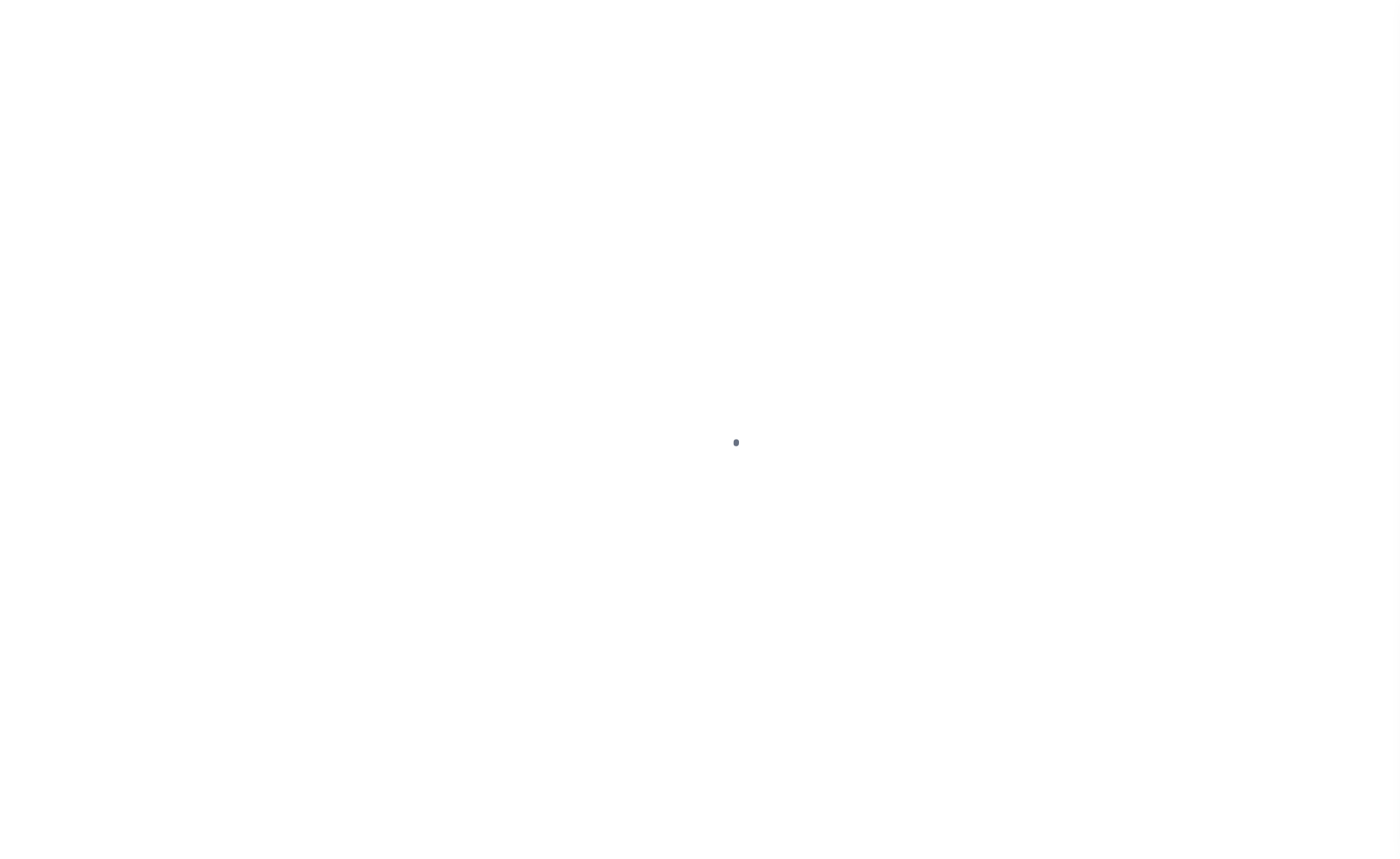
select select "DUE"
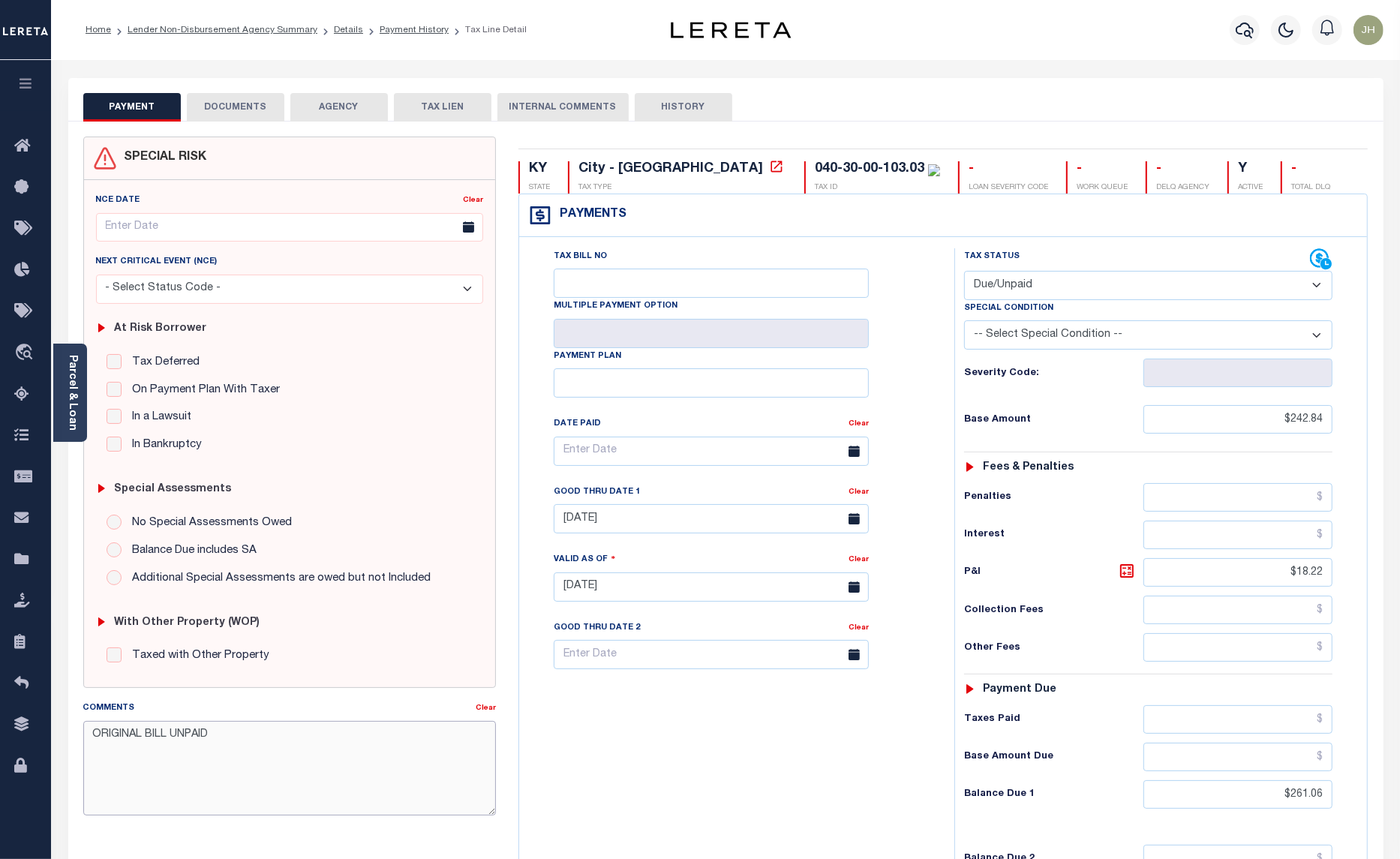
click at [234, 741] on textarea "ORIGINAL BILL UNPAID" at bounding box center [290, 768] width 413 height 95
type textarea "ORIGINAL BILL UNPAID. ALSO 2025 CURRENT BILL IS UNPAID BASE $"
type input "[DATE]"
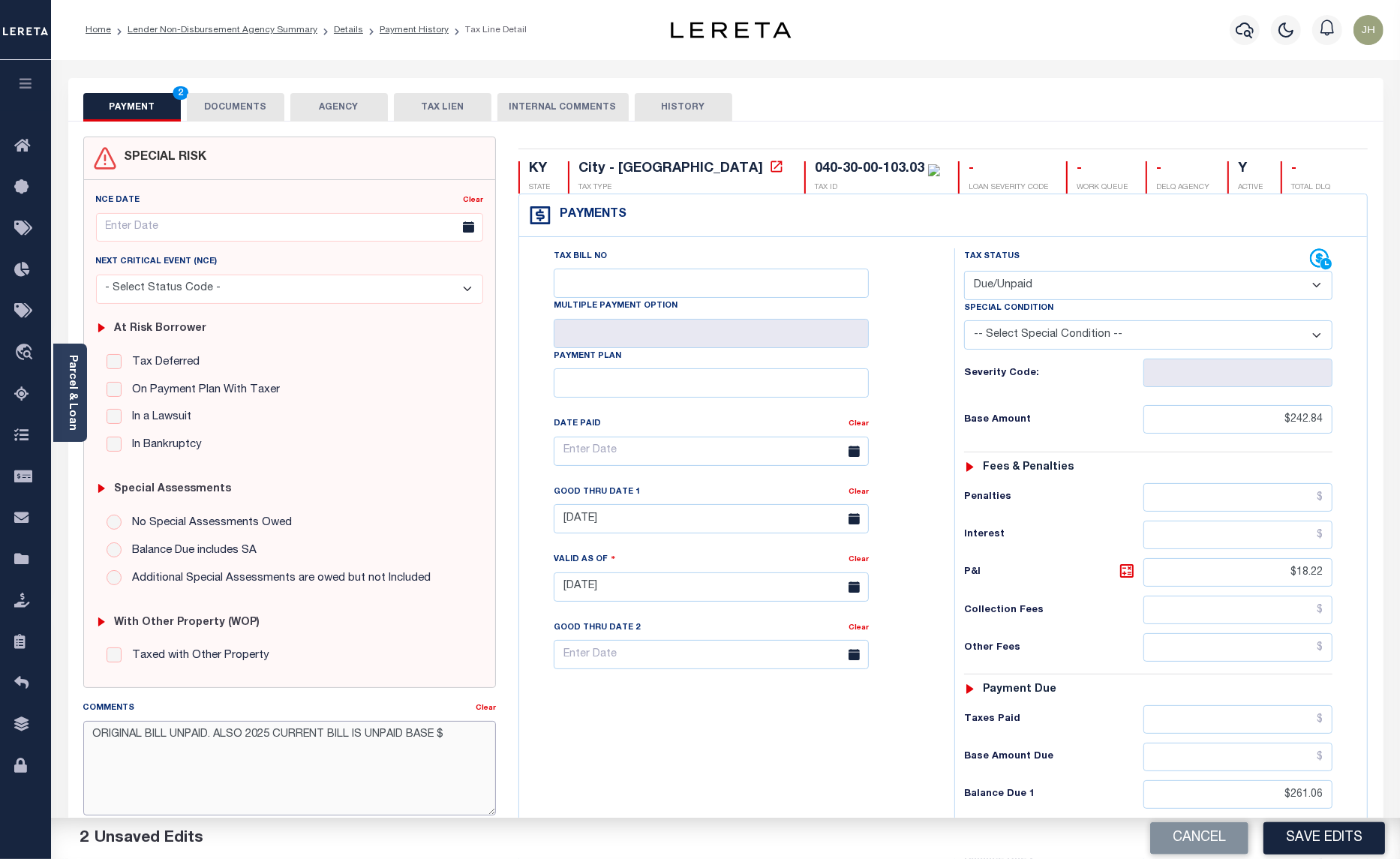
click at [452, 744] on textarea "ORIGINAL BILL UNPAID. ALSO 2025 CURRENT BILL IS UNPAID BASE $" at bounding box center [290, 768] width 413 height 95
click at [143, 759] on textarea "ORIGINAL BILL UNPAID. ALSO 2025 CURRENT BILL IS UNPAID BASE $242.84 + P/I $" at bounding box center [290, 768] width 413 height 95
click at [186, 756] on textarea "ORIGINAL BILL UNPAID. ALSO 2025 CURRENT BILL IS UNPAID BASE $242.84 + P/I $18.2…" at bounding box center [290, 768] width 413 height 95
type textarea "ORIGINAL BILL UNPAID. ALSO 2025 CURRENT BILL IS UNPAID BASE $242.84 + P/I $18.2…"
click at [1332, 834] on button "Save Edits" at bounding box center [1325, 838] width 122 height 32
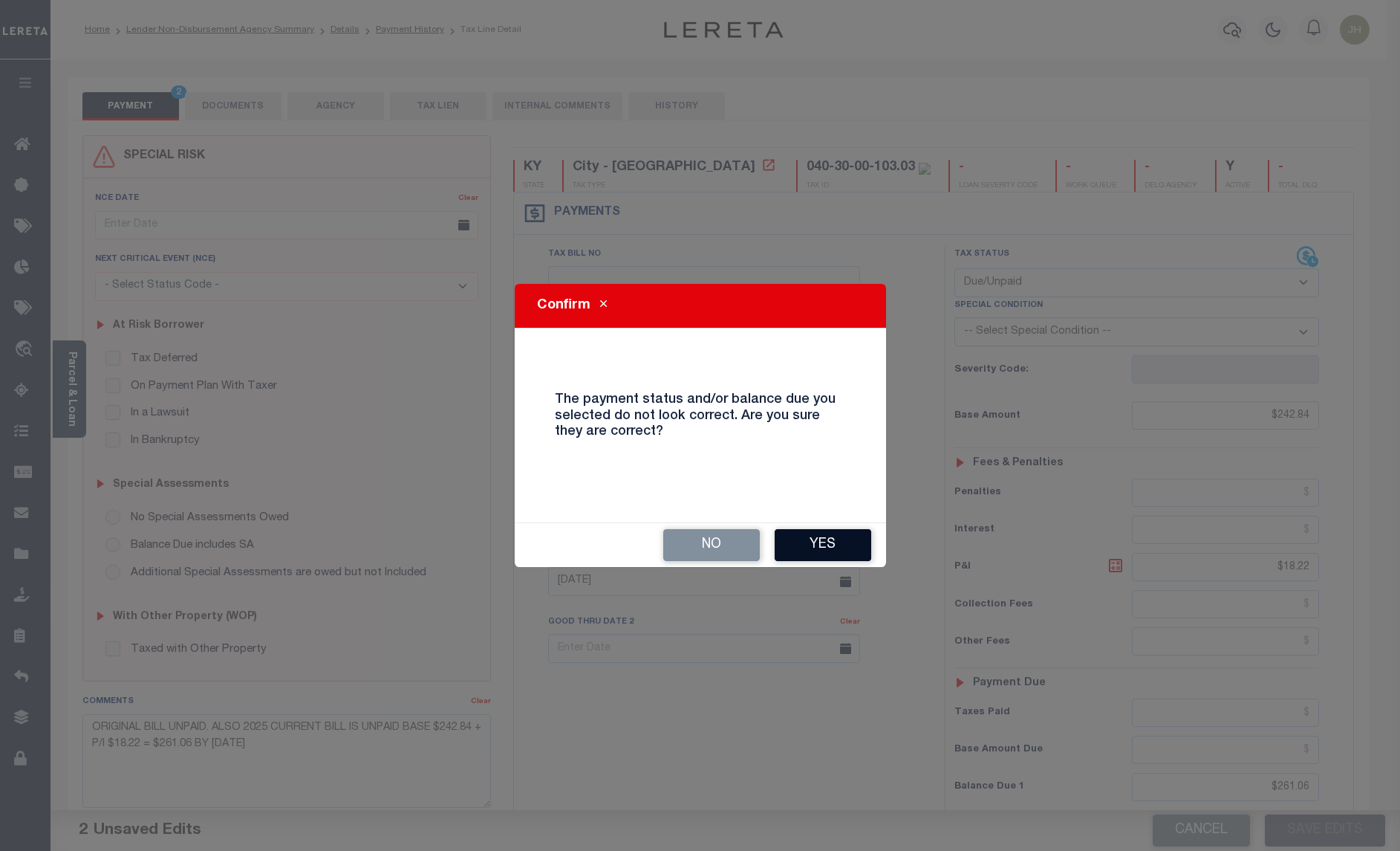
click at [823, 535] on button "Yes" at bounding box center [823, 544] width 97 height 32
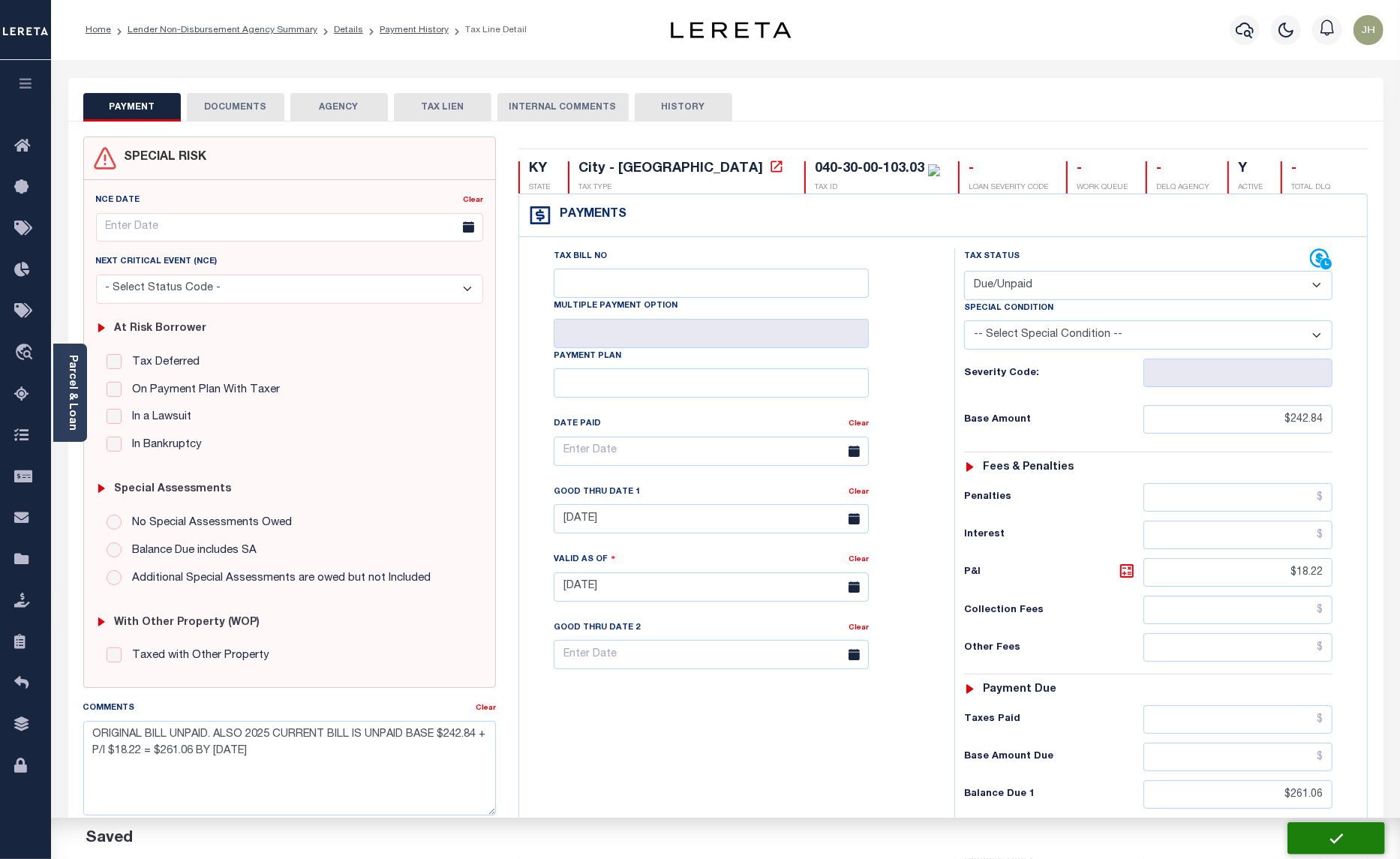
checkbox input "false"
type input "$242.84"
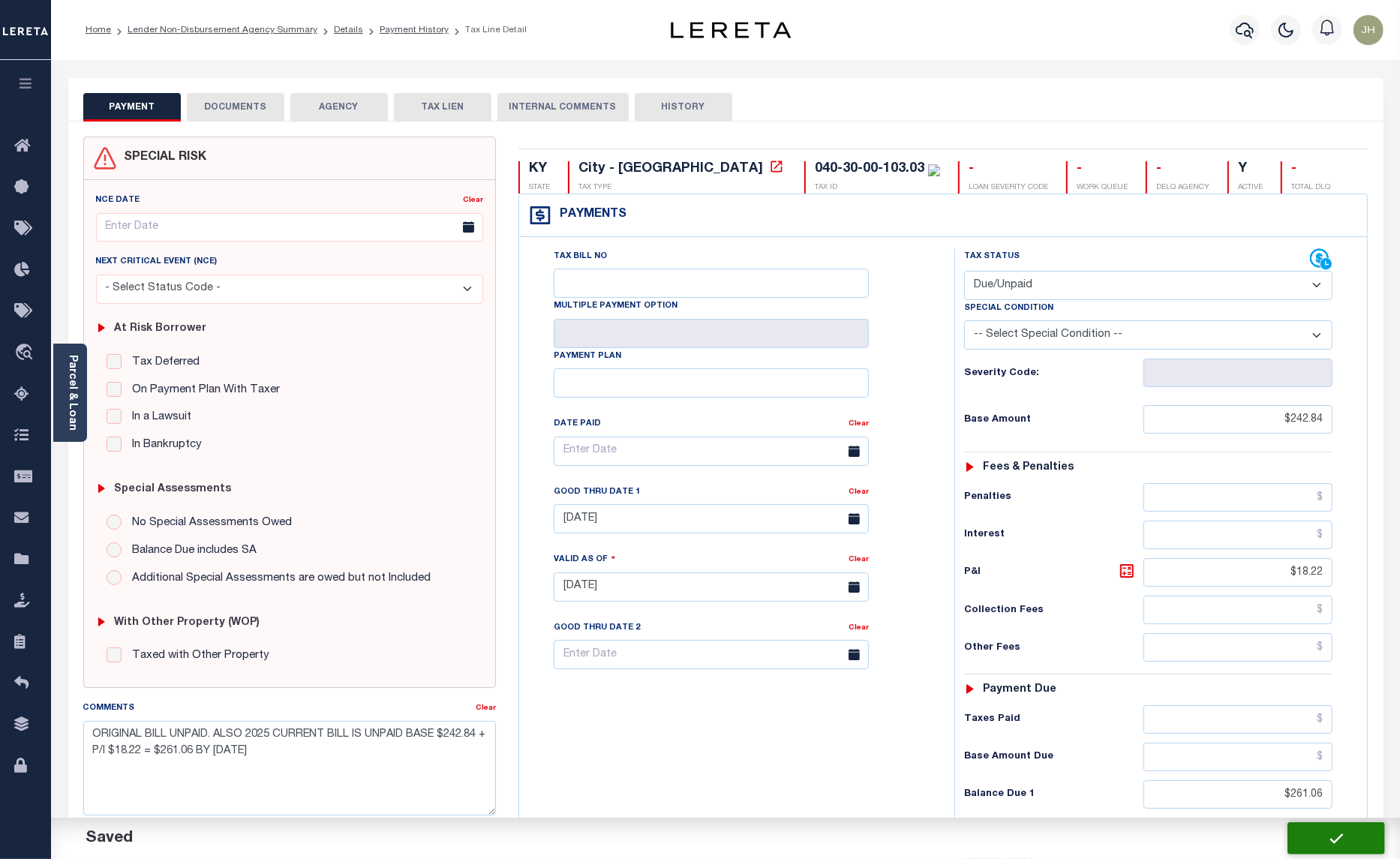
type input "$18.22"
type input "$261.06"
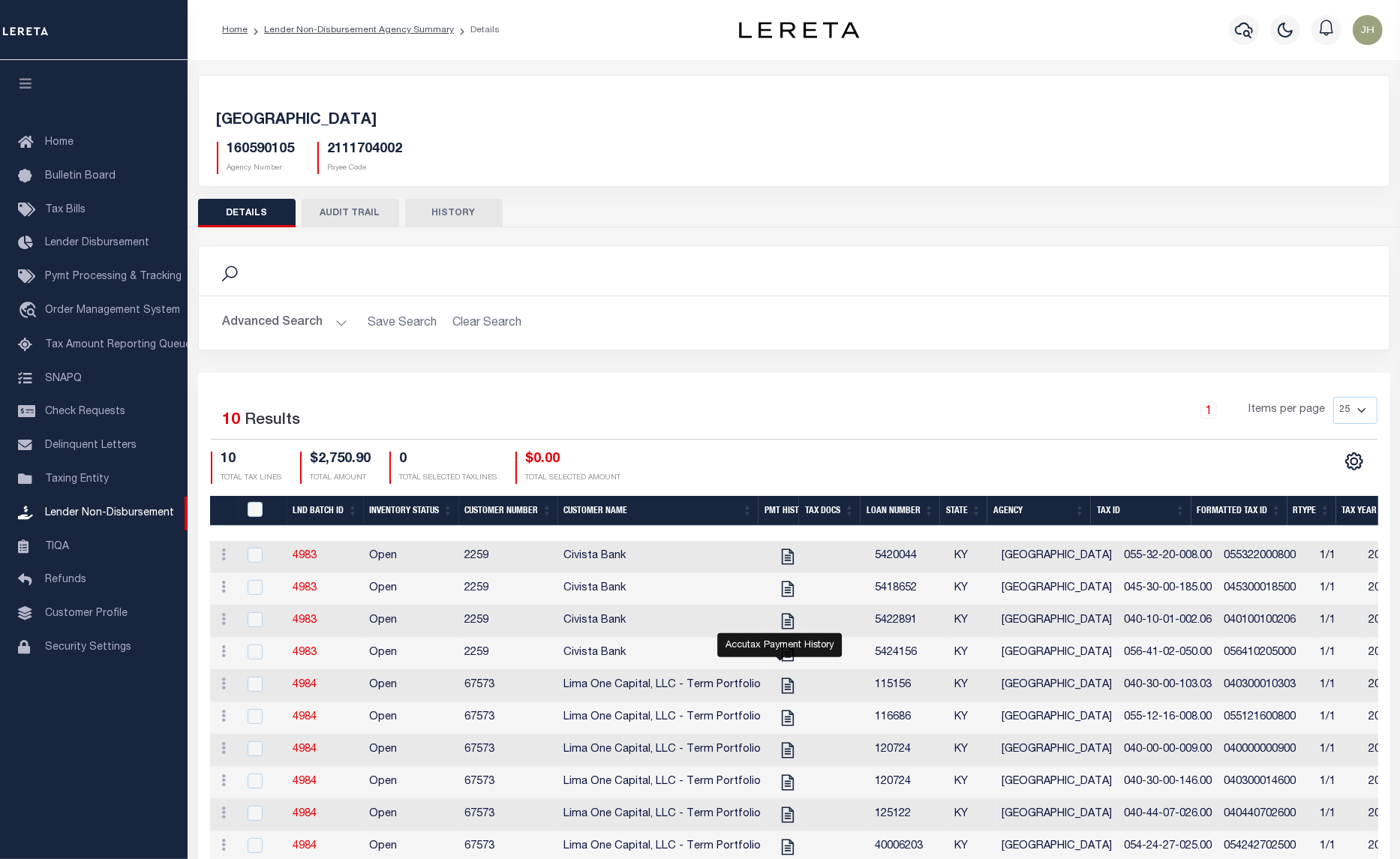
click at [778, 692] on icon "" at bounding box center [788, 685] width 19 height 19
checkbox input "true"
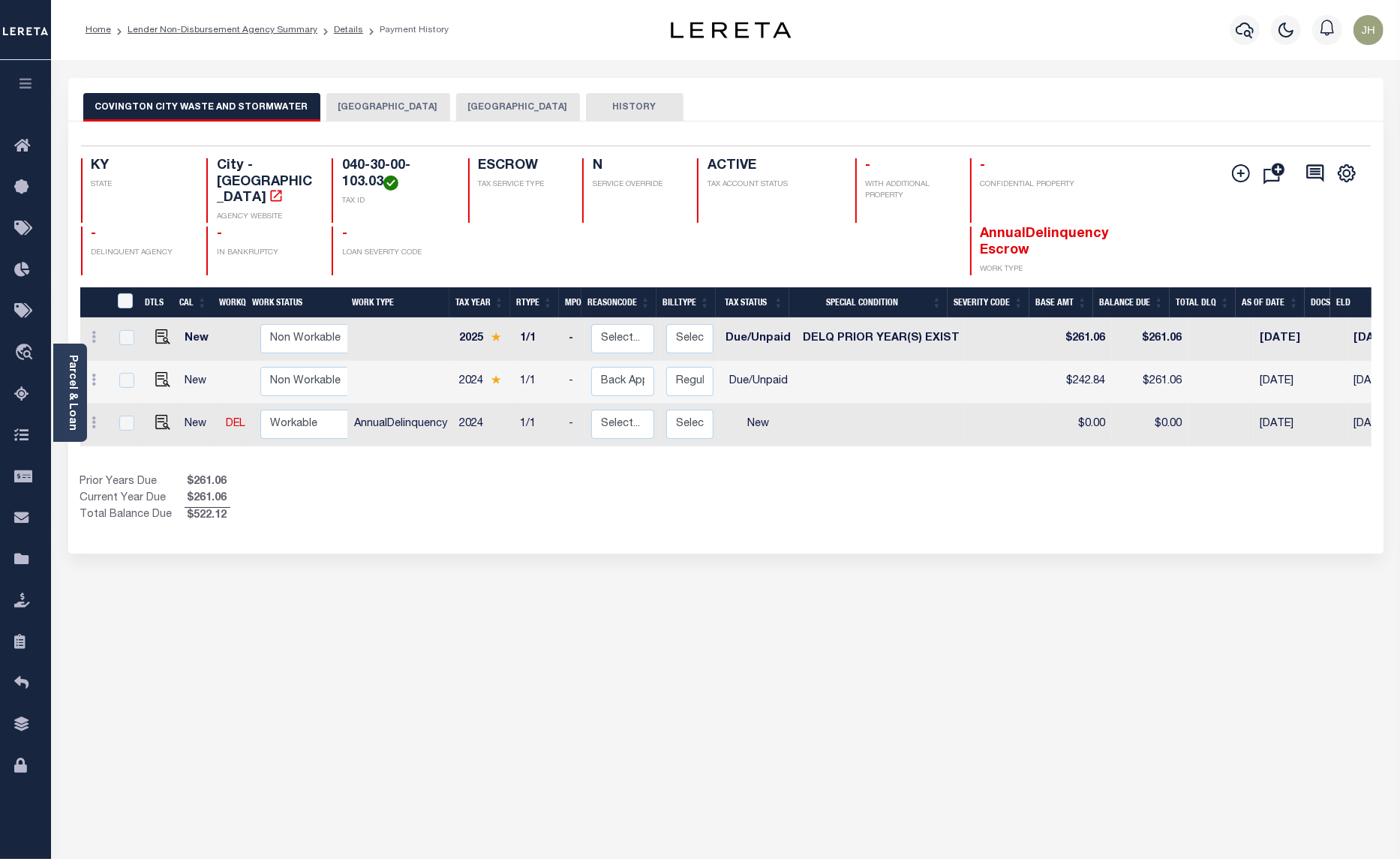
click at [370, 105] on button "[GEOGRAPHIC_DATA]" at bounding box center [388, 107] width 124 height 29
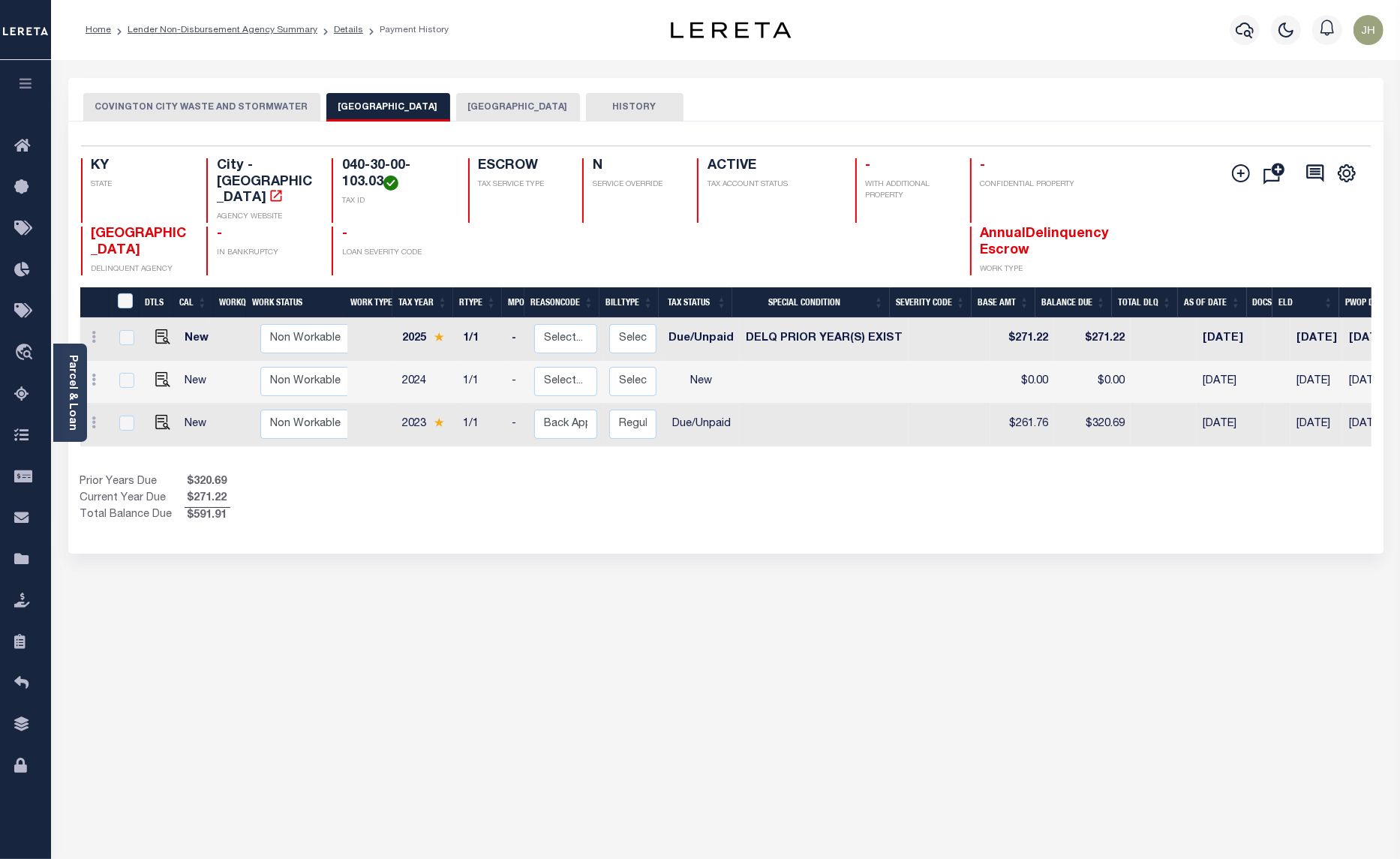
drag, startPoint x: 812, startPoint y: 442, endPoint x: 887, endPoint y: 442, distance: 75.0
click at [887, 442] on div "DTLS CAL WorkQ Work Status Work Type Tax Year RType MPO ReasonCode BillType Tax…" at bounding box center [725, 372] width 1291 height 169
drag, startPoint x: 664, startPoint y: 754, endPoint x: 652, endPoint y: 734, distance: 23.3
click at [662, 755] on div "COVINGTON CITY WASTE AND STORMWATER COVINGTON CITY KENTON COUNTY HISTORY 3 1" at bounding box center [726, 509] width 1338 height 862
click at [221, 31] on link "Lender Non-Disbursement Agency Summary" at bounding box center [222, 29] width 190 height 9
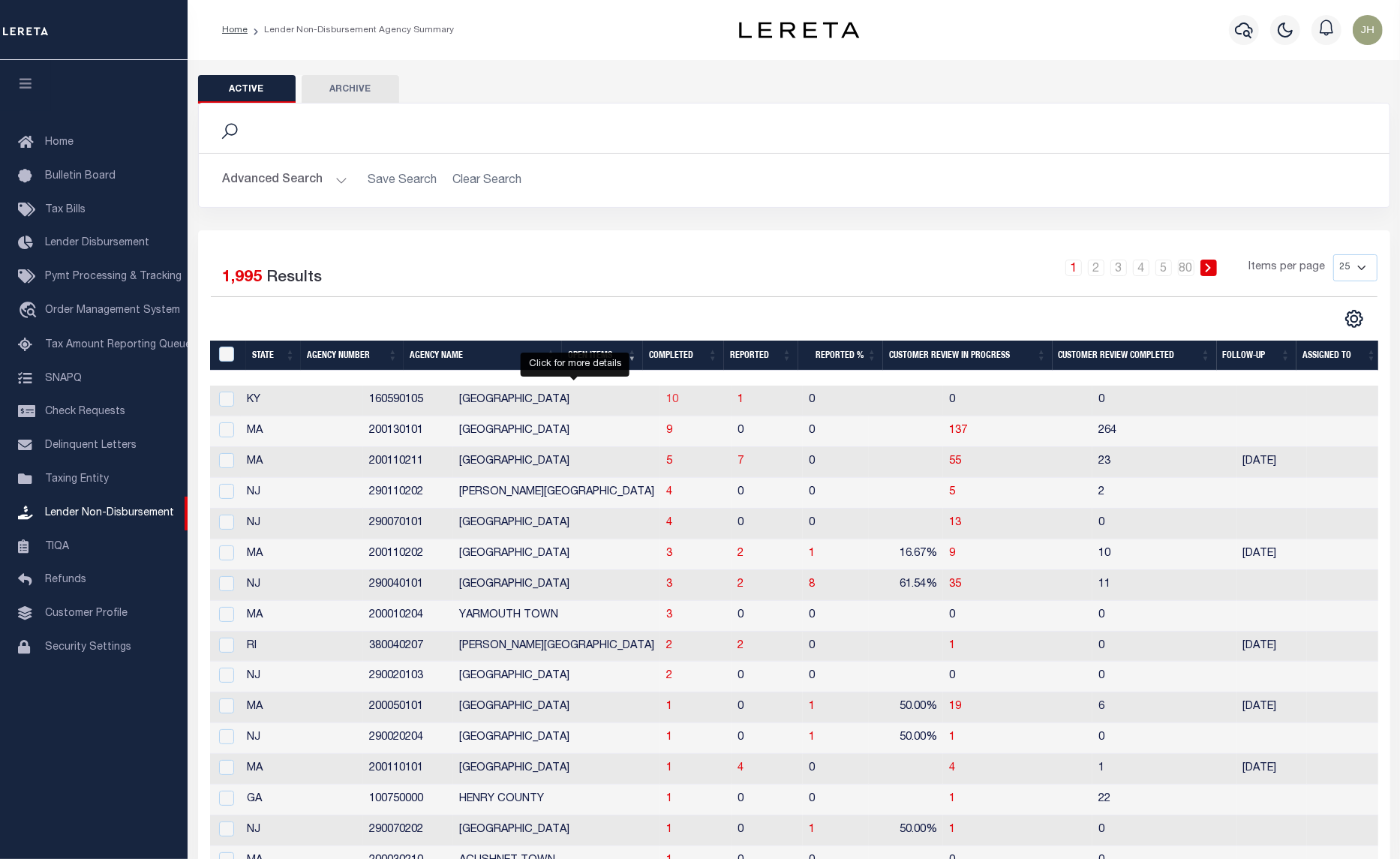
click at [666, 405] on span "10" at bounding box center [672, 400] width 12 height 11
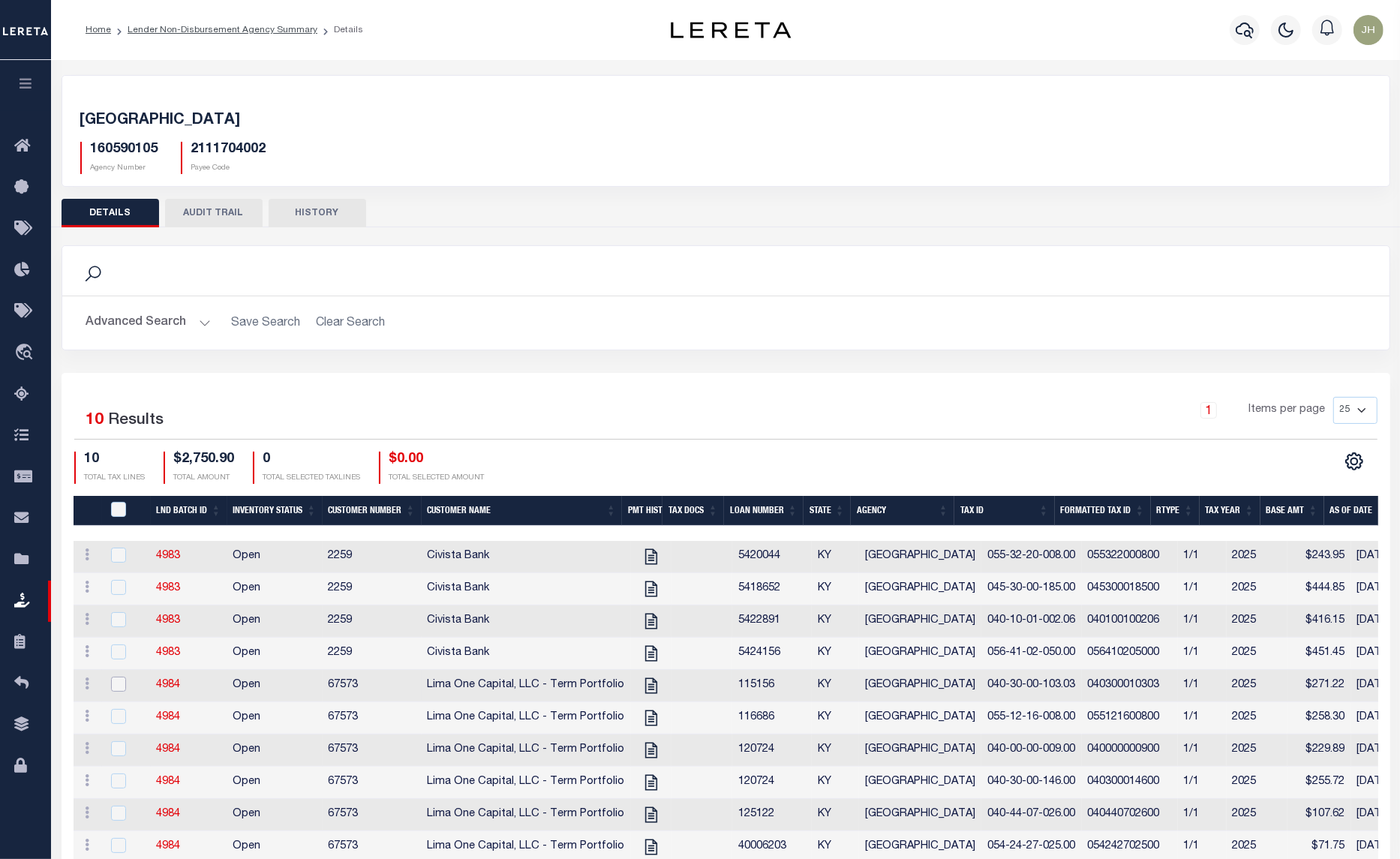
click at [116, 691] on input "checkbox" at bounding box center [119, 684] width 15 height 15
checkbox input "true"
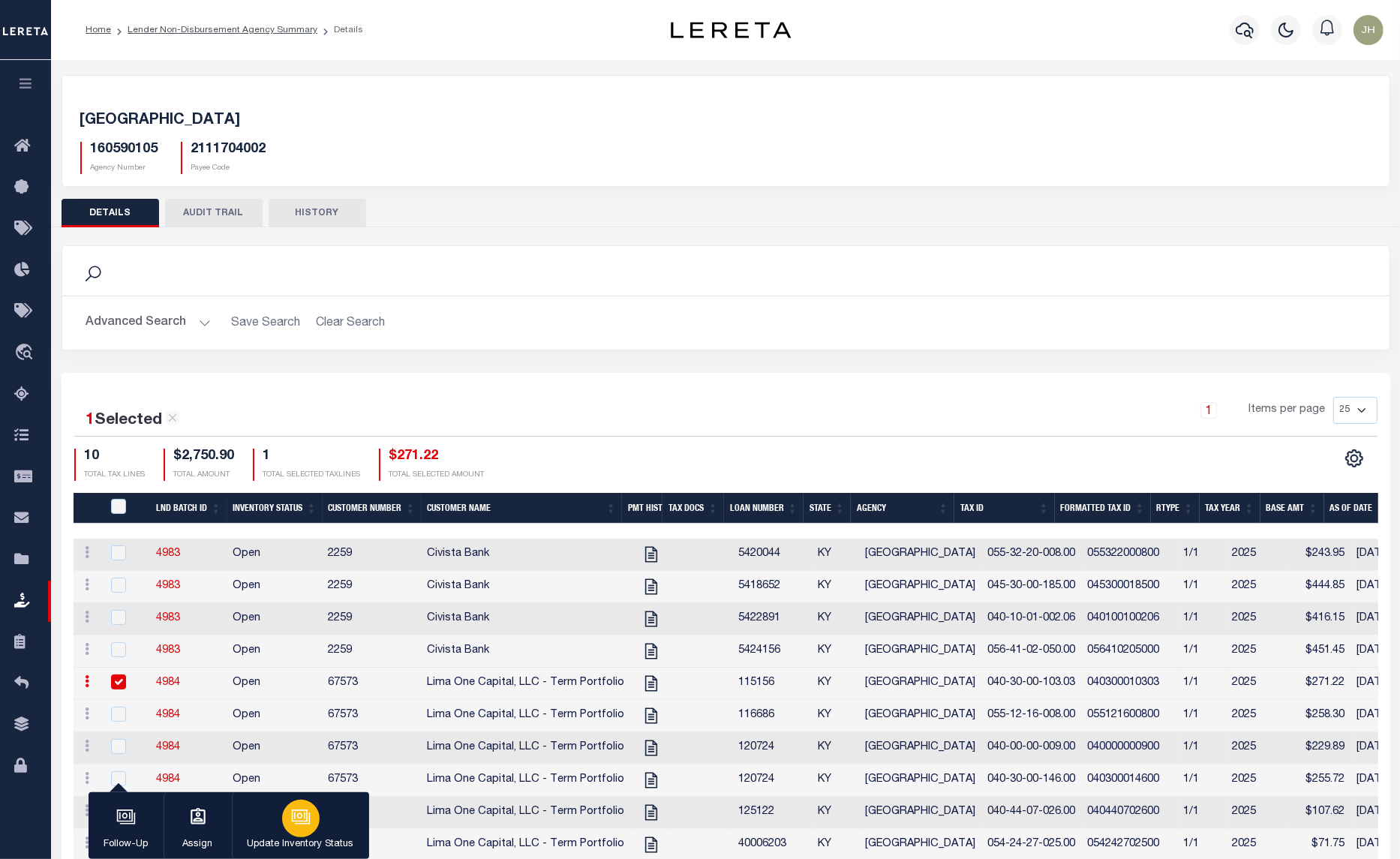
click at [281, 837] on p "Update Inventory Status" at bounding box center [300, 845] width 106 height 15
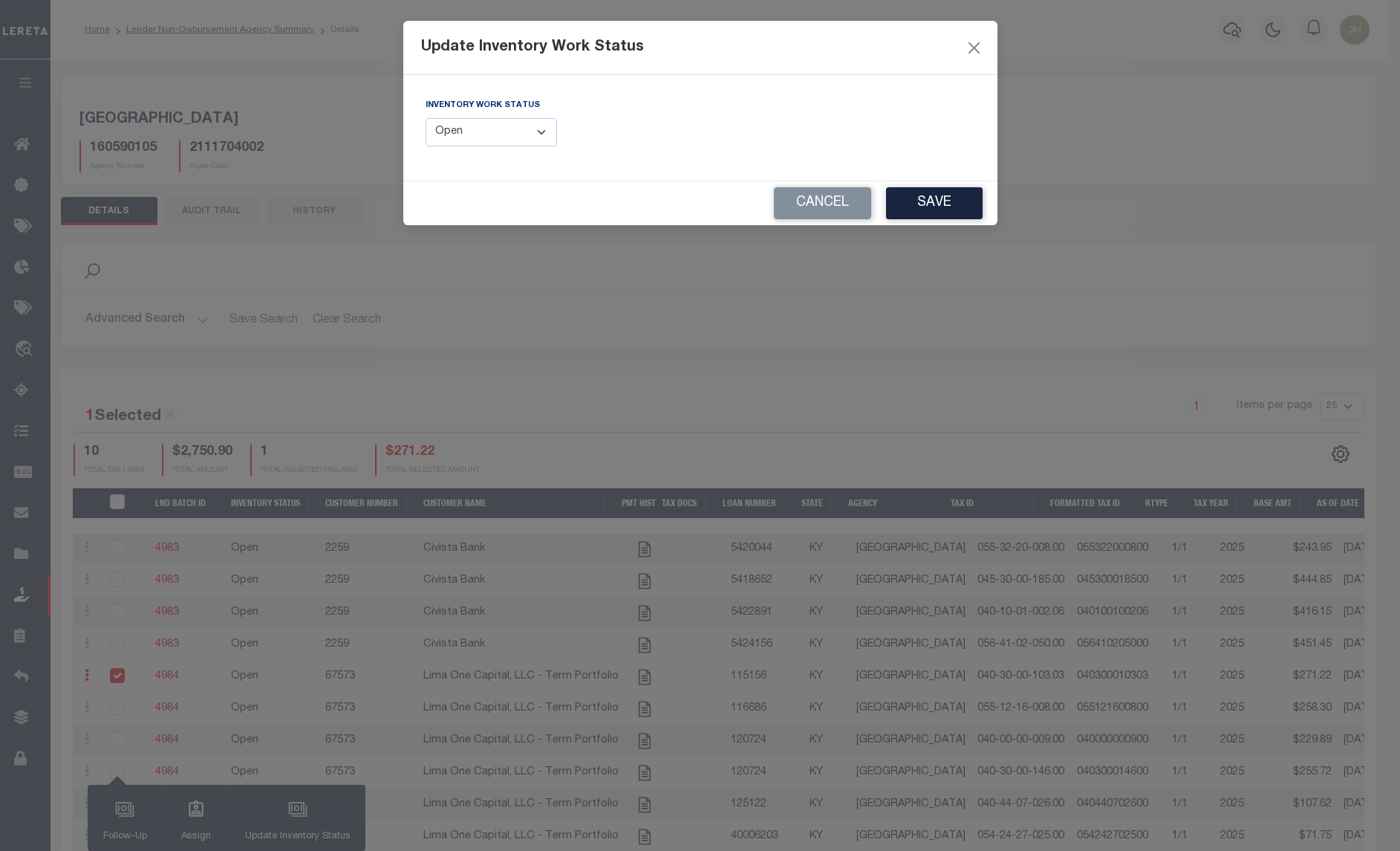
click at [542, 132] on select "--Select-- Open Completed Reported" at bounding box center [491, 133] width 132 height 29
select select "Completed"
click at [425, 119] on select "--Select-- Open Completed Reported" at bounding box center [491, 133] width 132 height 29
click at [930, 203] on button "Save" at bounding box center [934, 203] width 97 height 32
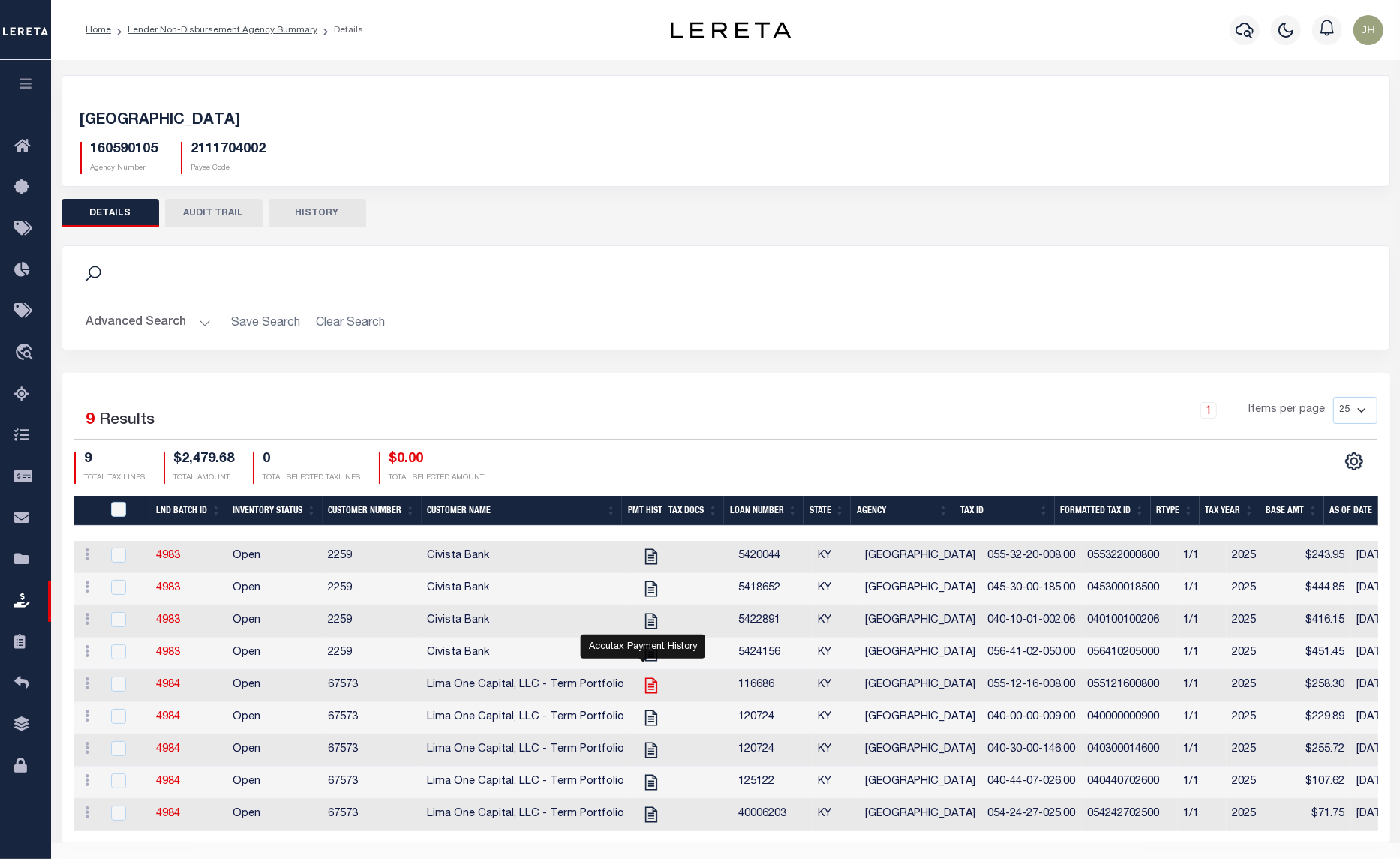
click at [645, 692] on icon at bounding box center [651, 686] width 12 height 15
checkbox input "true"
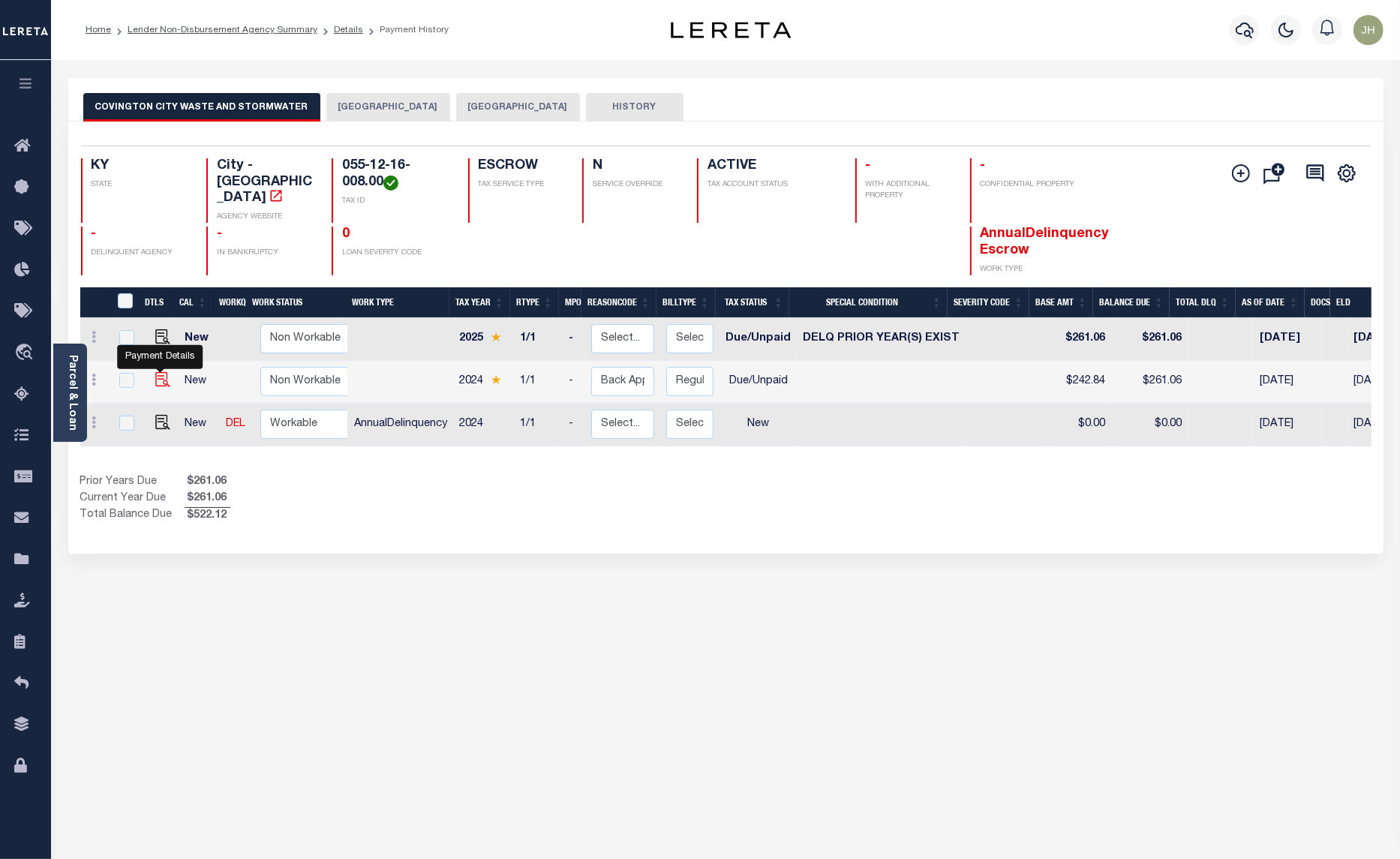
click at [156, 372] on img "" at bounding box center [163, 379] width 15 height 15
checkbox input "true"
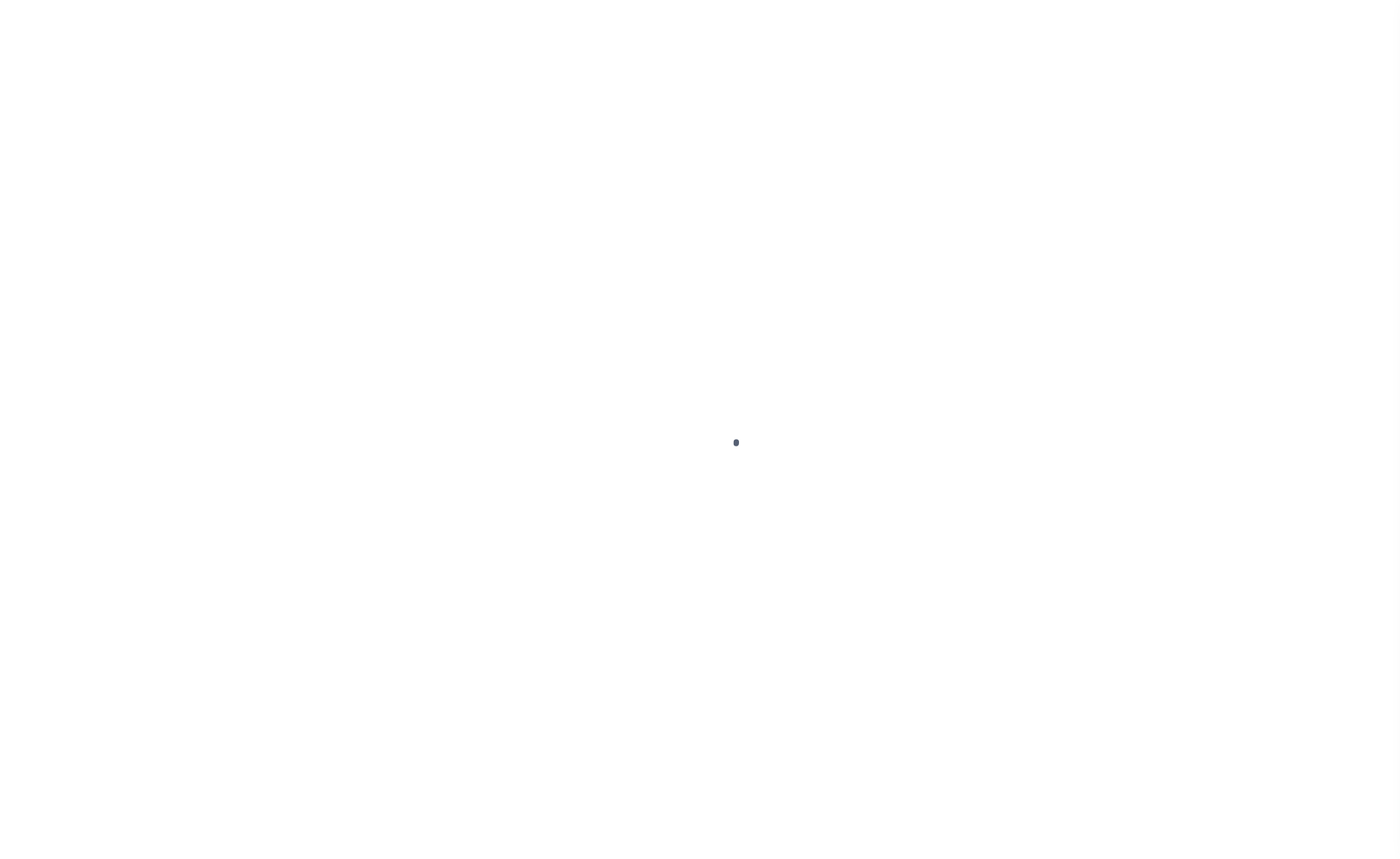
select select "DUE"
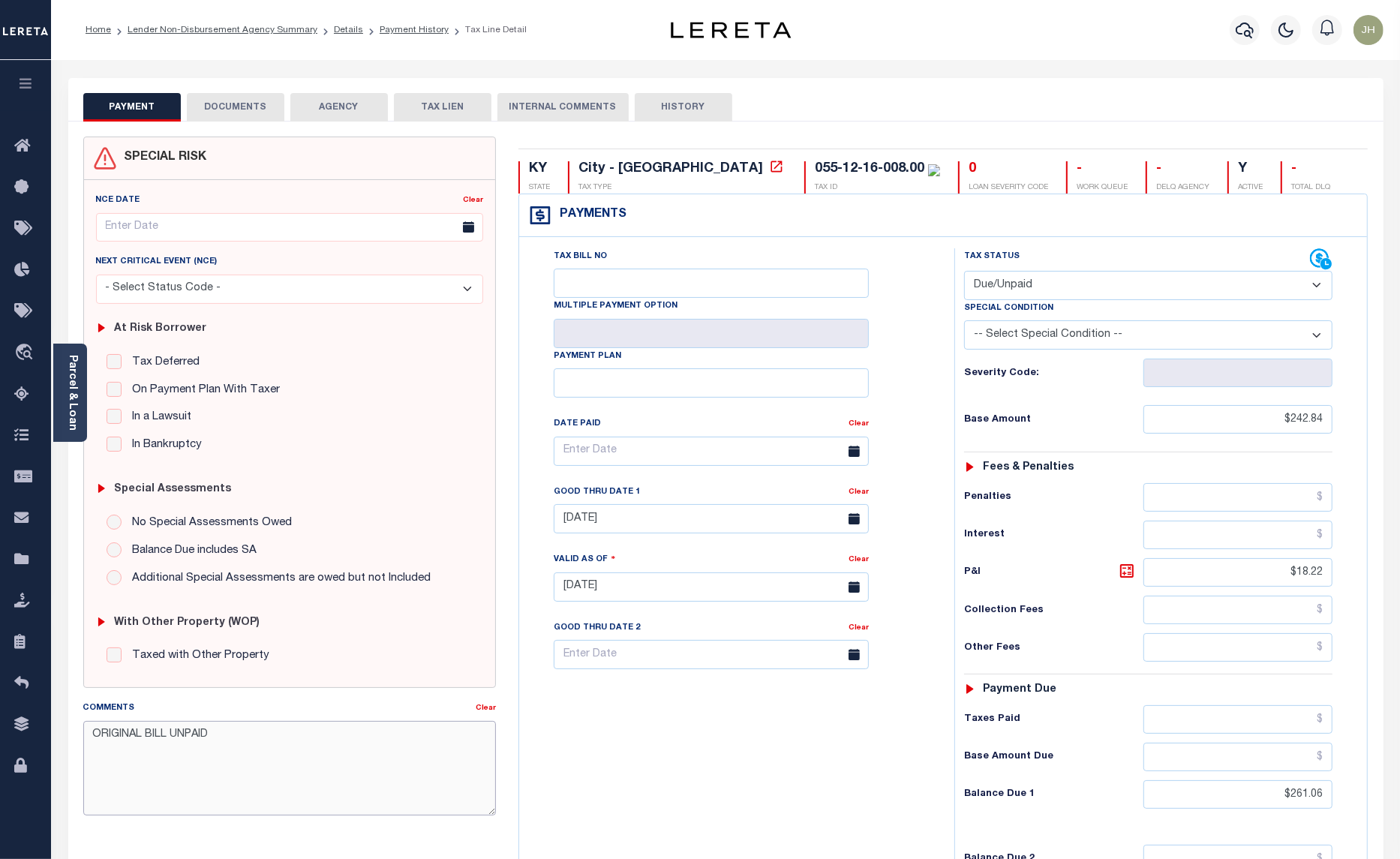
click at [244, 739] on textarea "ORIGINAL BILL UNPAID" at bounding box center [290, 768] width 413 height 95
type textarea "ORIGINAL BILL UNPAID. ALSO 2025 IS DELQ. BASE $"
type input "[DATE]"
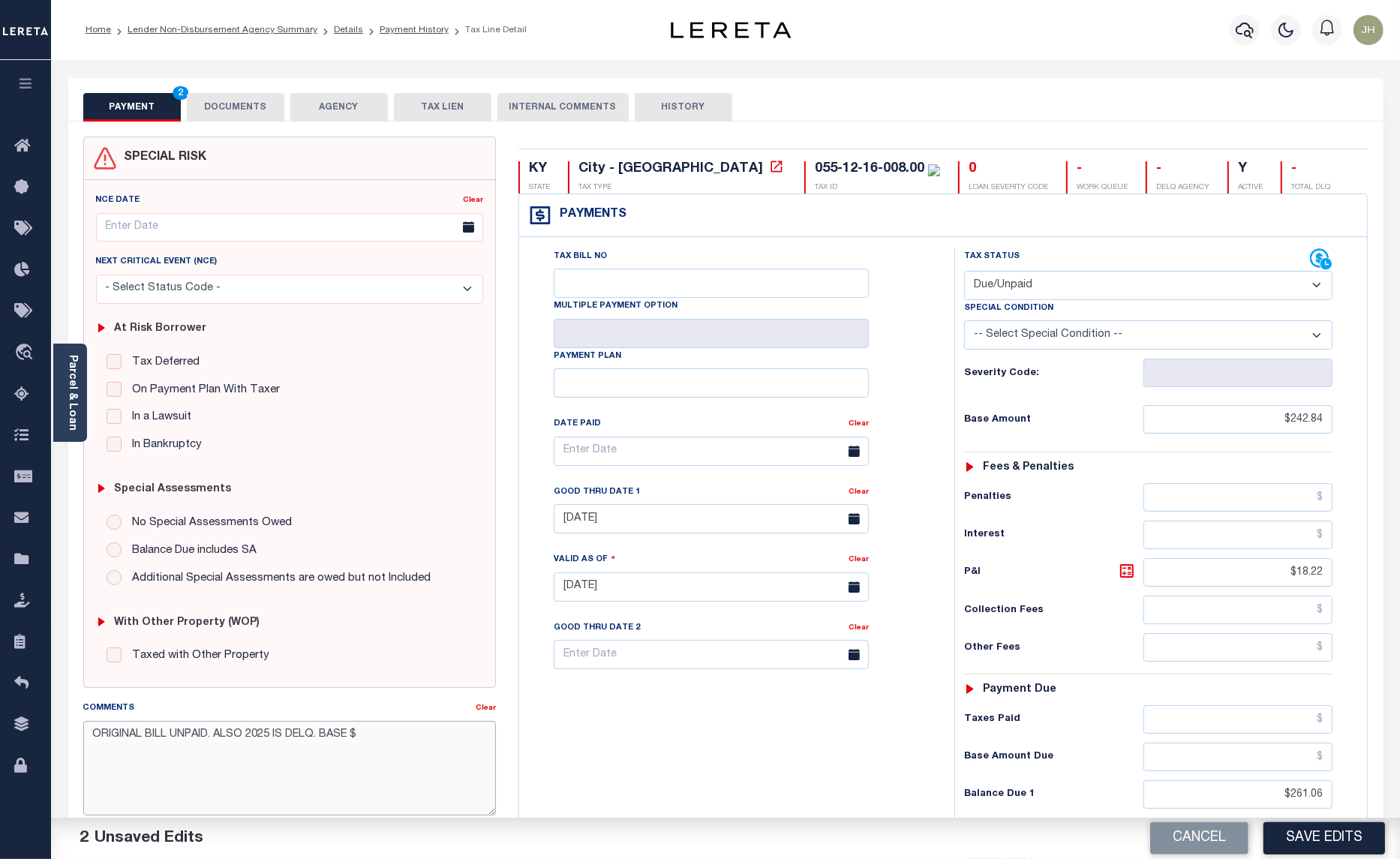
click at [396, 738] on textarea "ORIGINAL BILL UNPAID. ALSO 2025 IS DELQ. BASE $" at bounding box center [290, 768] width 413 height 95
click at [434, 741] on textarea "ORIGINAL BILL UNPAID. ALSO 2025 IS DELQ. BASE $242.84 + P/I $" at bounding box center [290, 768] width 413 height 95
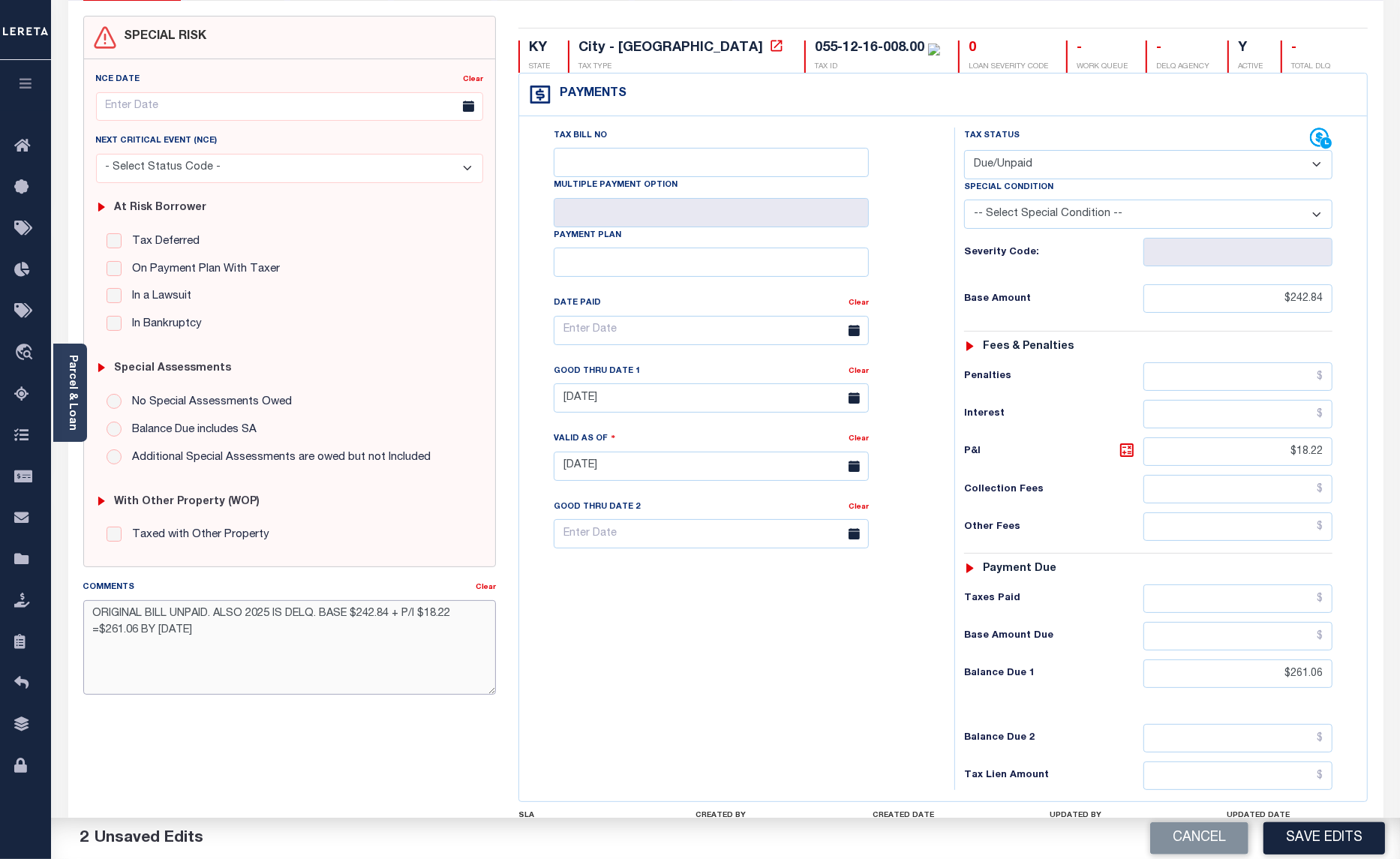
scroll to position [187, 0]
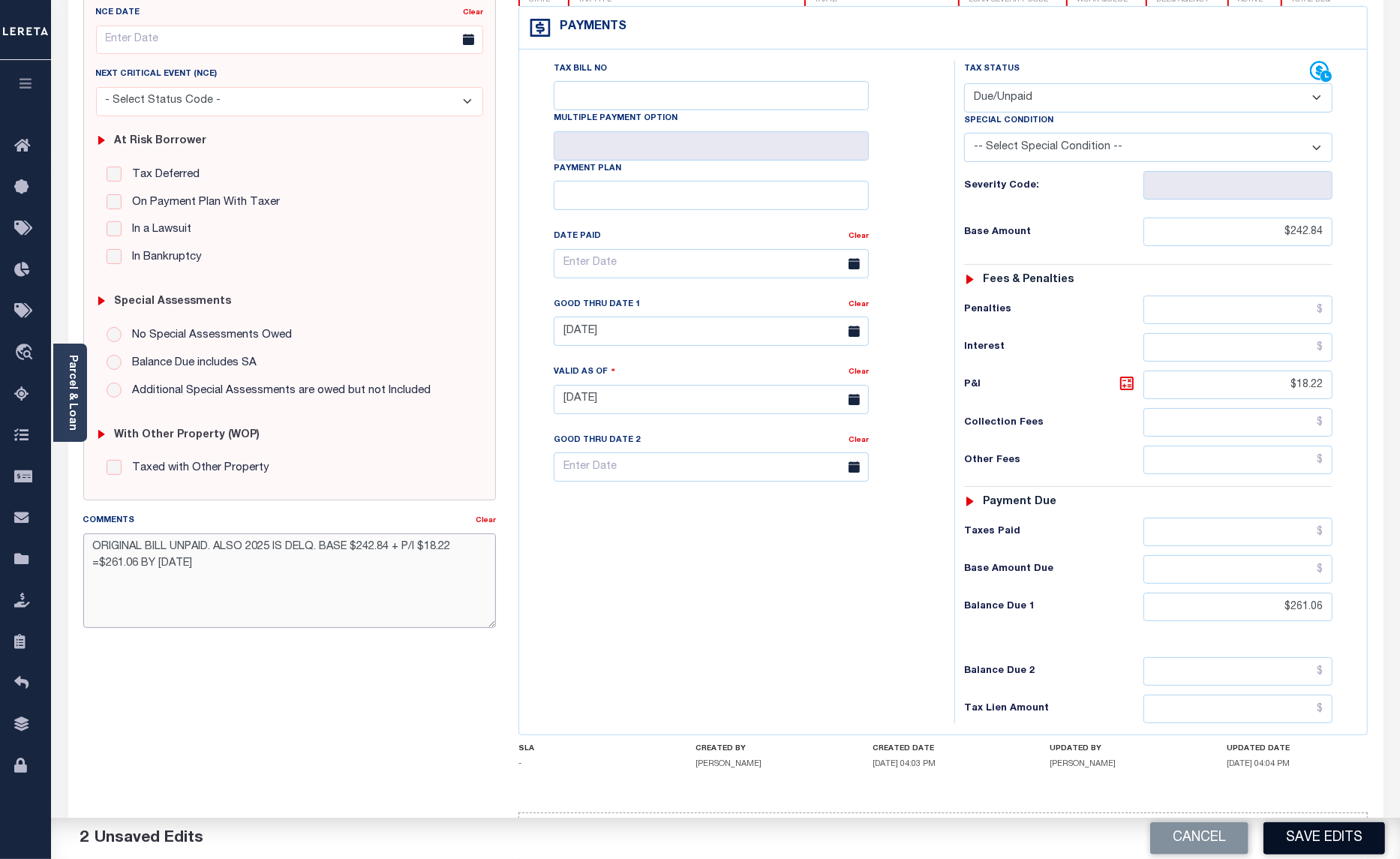
type textarea "ORIGINAL BILL UNPAID. ALSO 2025 IS DELQ. BASE $242.84 + P/I $18.22 =$261.06 BY …"
click at [1311, 841] on button "Save Edits" at bounding box center [1325, 838] width 122 height 32
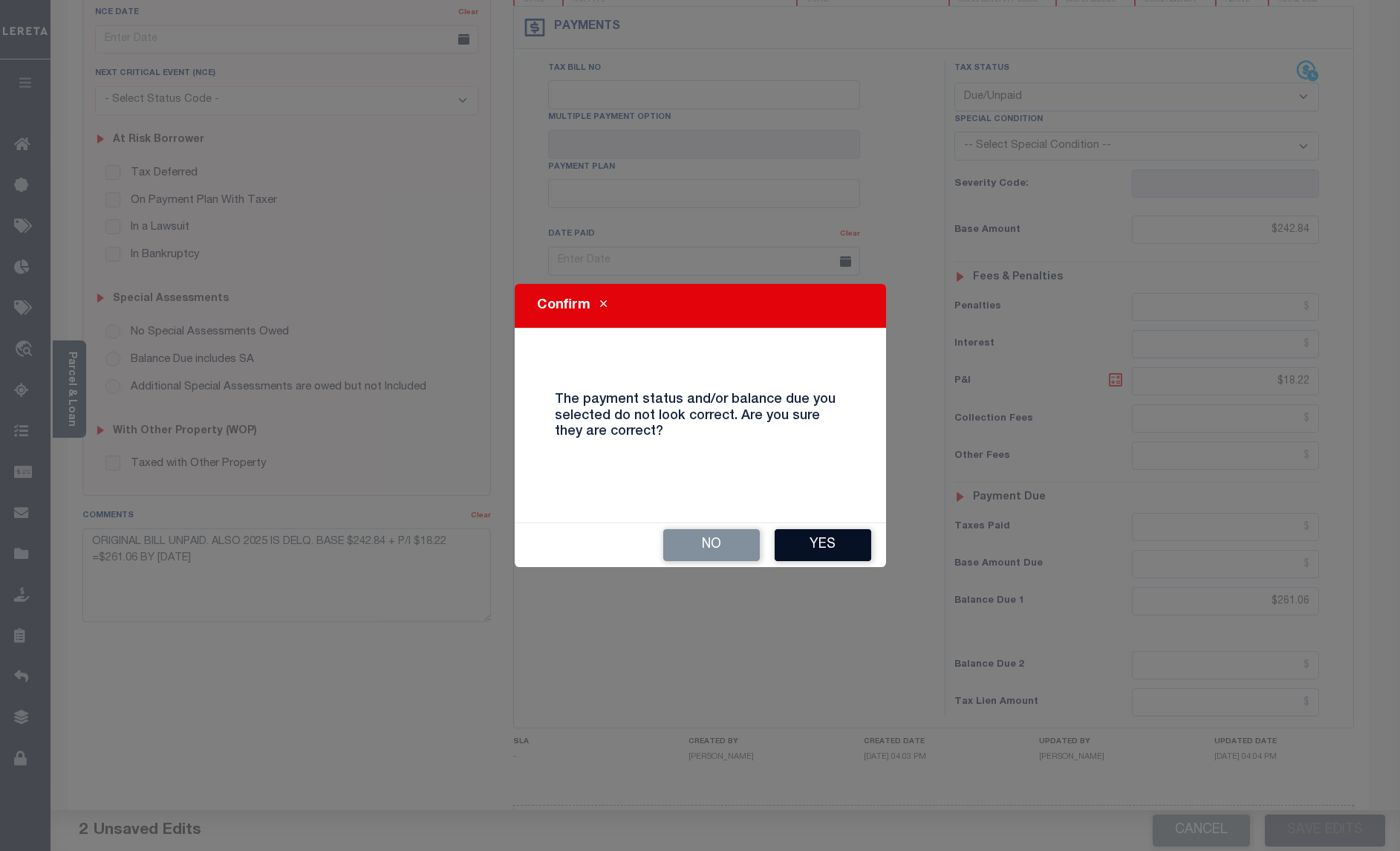
click at [826, 533] on button "Yes" at bounding box center [823, 544] width 97 height 32
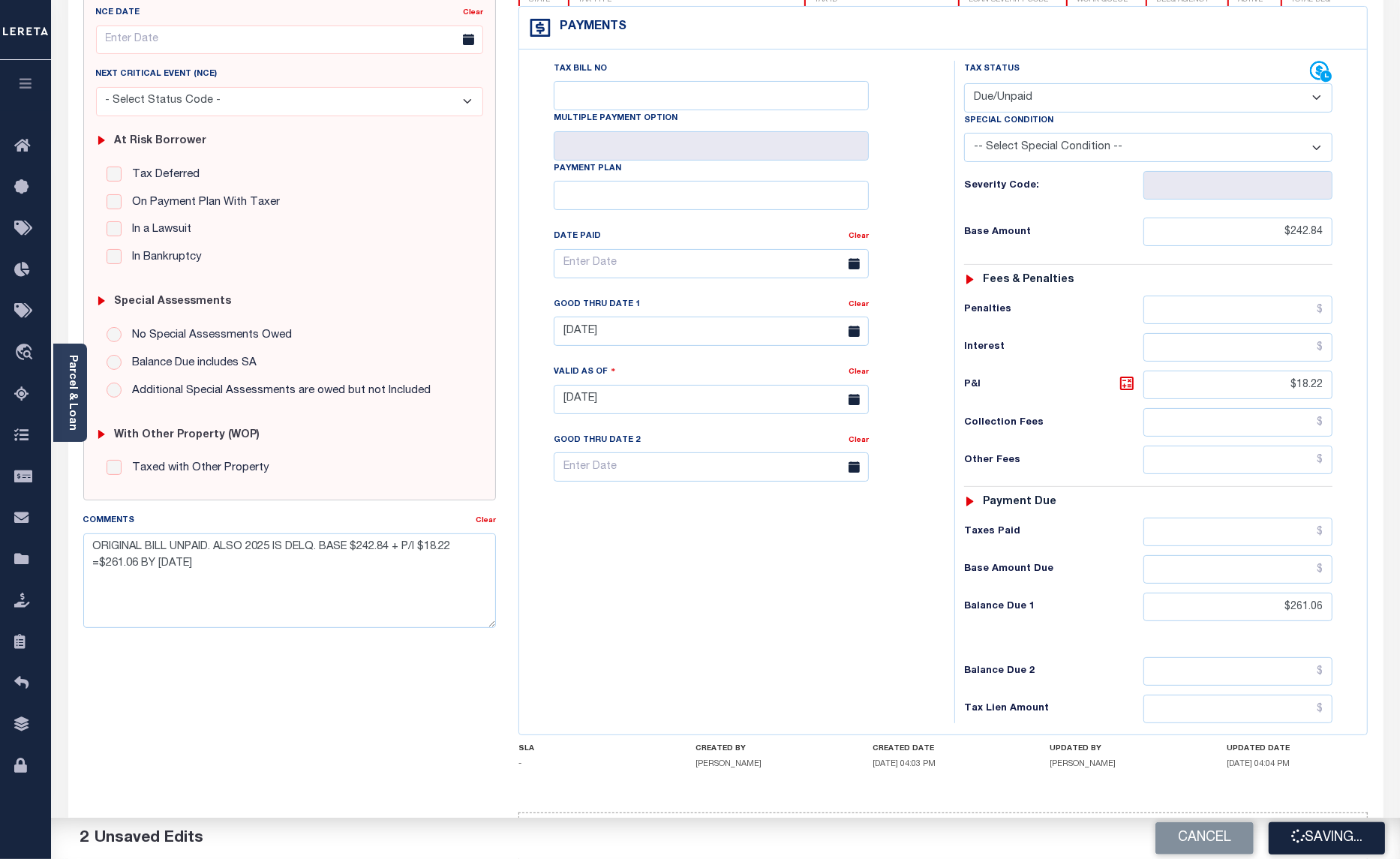
checkbox input "false"
type input "$242.84"
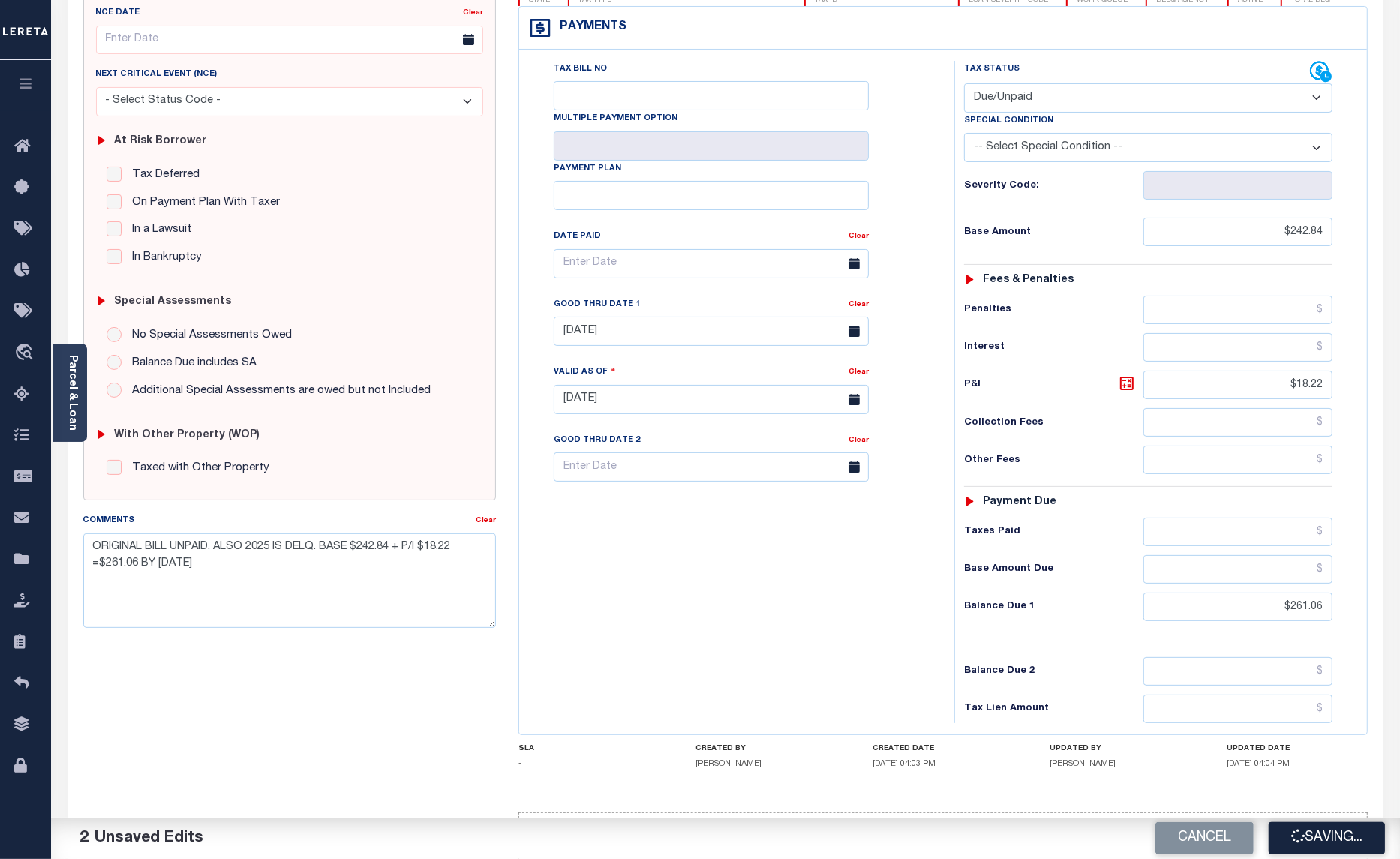
type input "$18.22"
type input "$261.06"
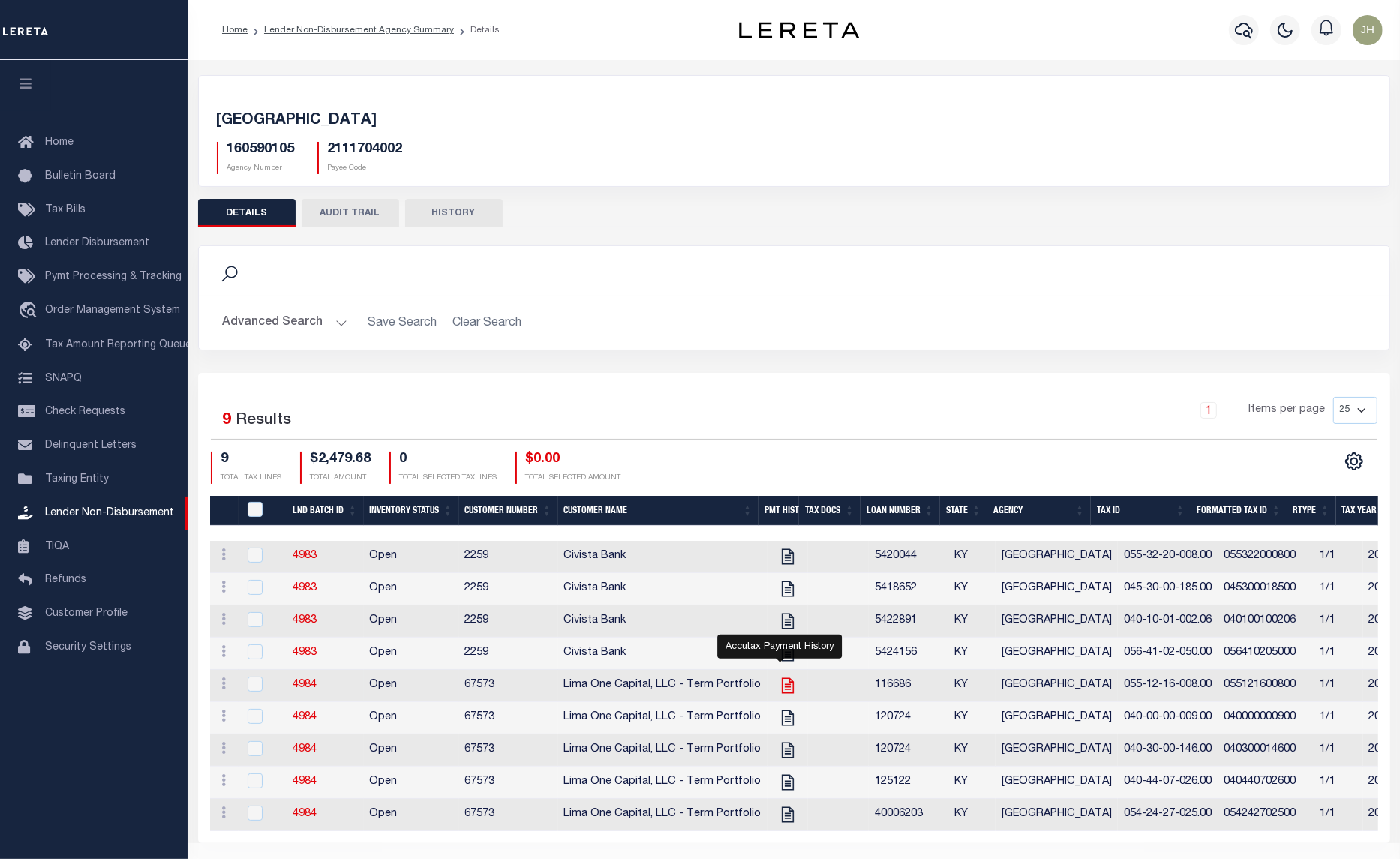
click at [781, 694] on icon "" at bounding box center [787, 686] width 12 height 15
checkbox input "true"
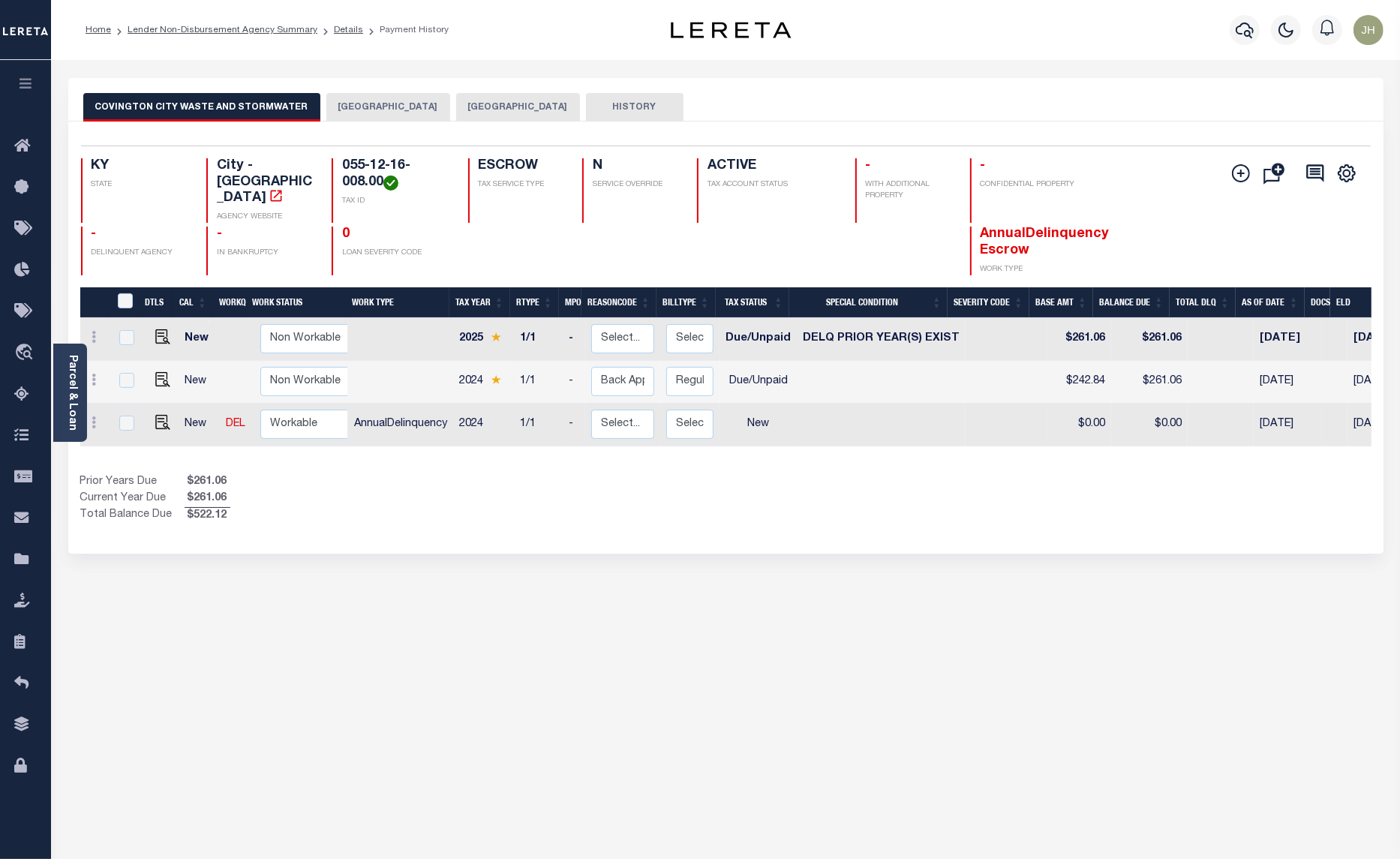
click at [357, 109] on button "[GEOGRAPHIC_DATA]" at bounding box center [388, 107] width 124 height 29
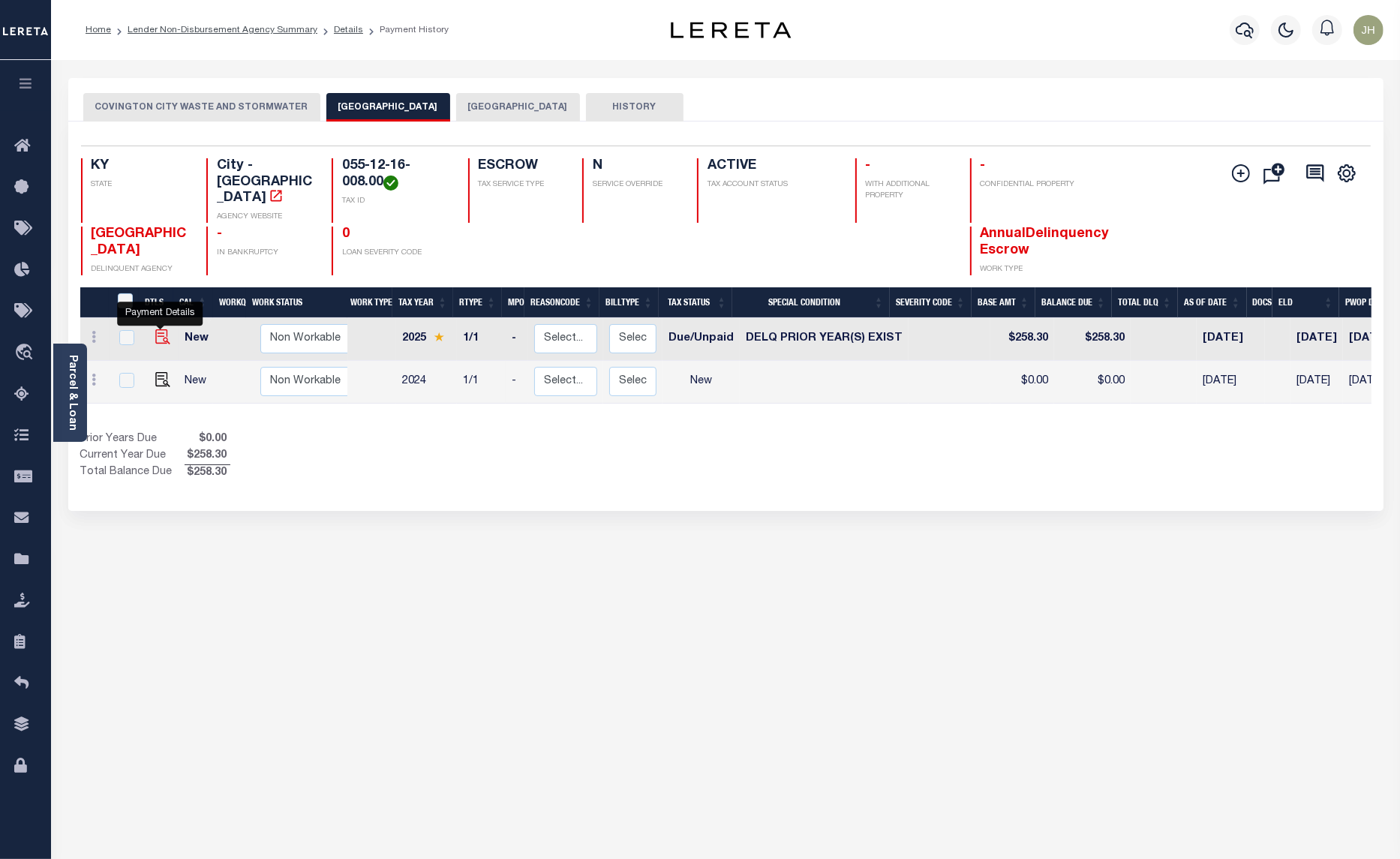
click at [160, 329] on img "" at bounding box center [163, 337] width 15 height 15
checkbox input "true"
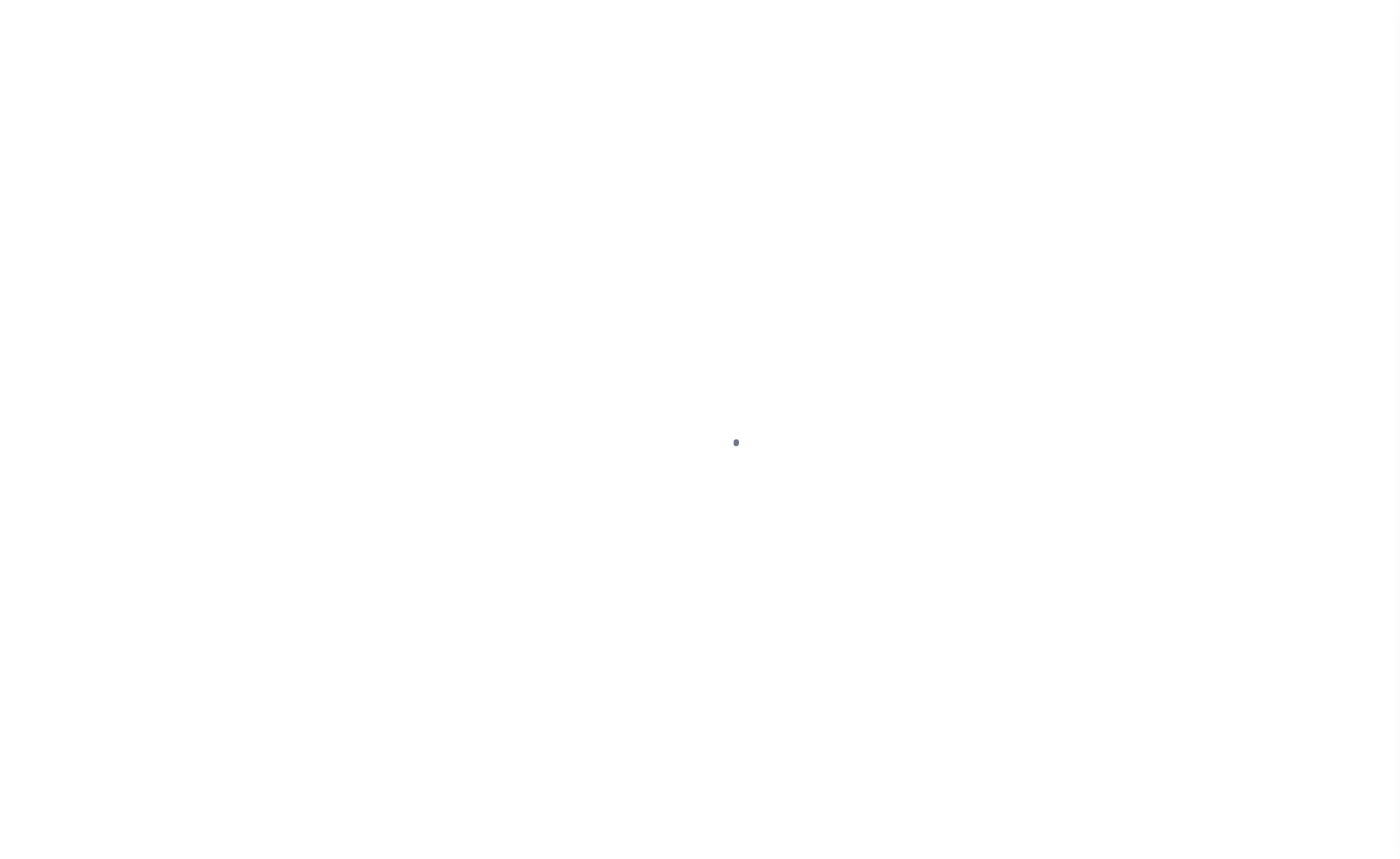
select select "DUE"
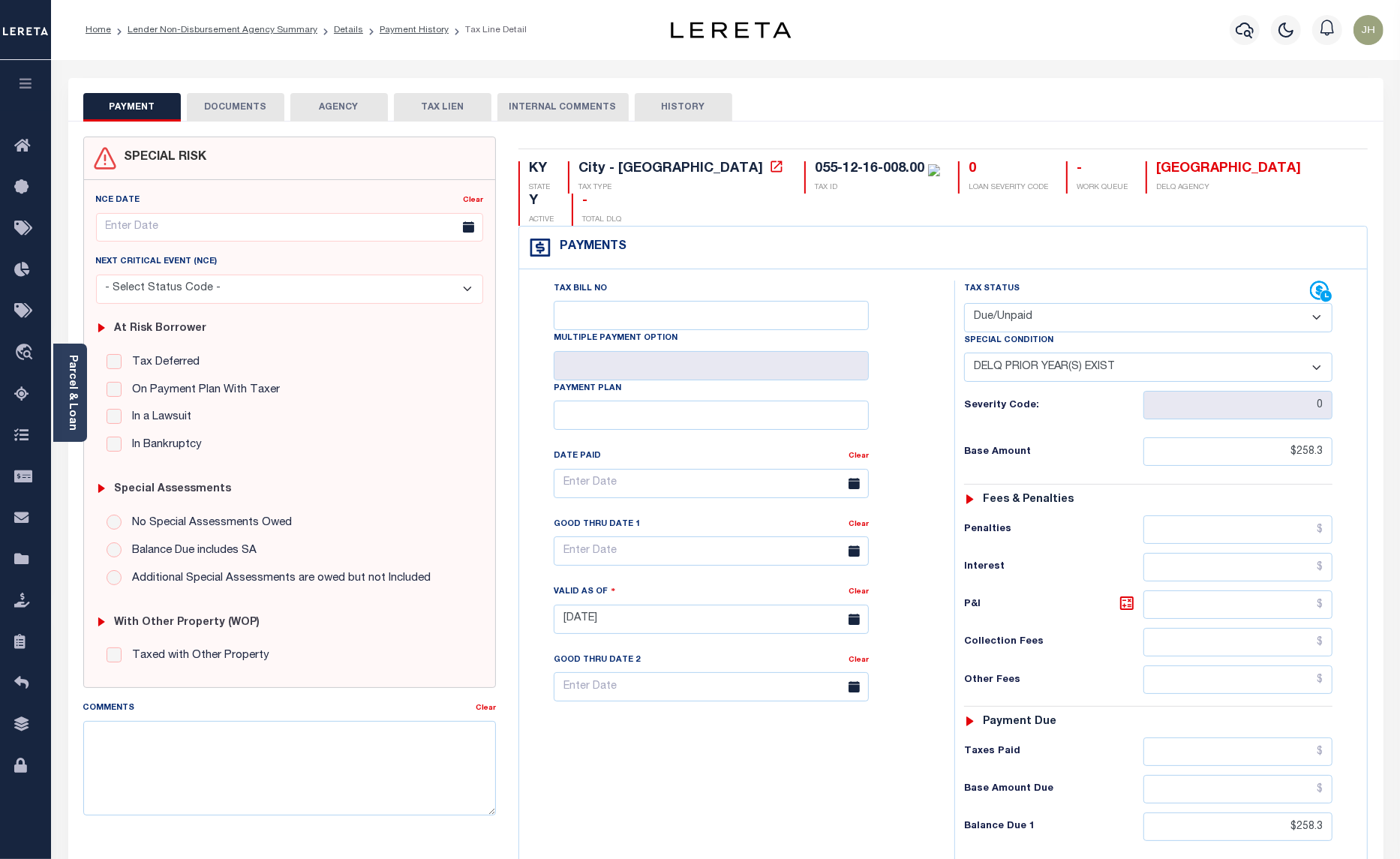
click at [1317, 352] on select "-- Select Special Condition -- 3RD PARTY TAX LIEN AGENCY TAX LIEN (A.K.A Inside…" at bounding box center [1149, 367] width 369 height 29
select select "0"
click at [965, 352] on select "-- Select Special Condition -- 3RD PARTY TAX LIEN AGENCY TAX LIEN (A.K.A Inside…" at bounding box center [1149, 367] width 369 height 29
type input "[DATE]"
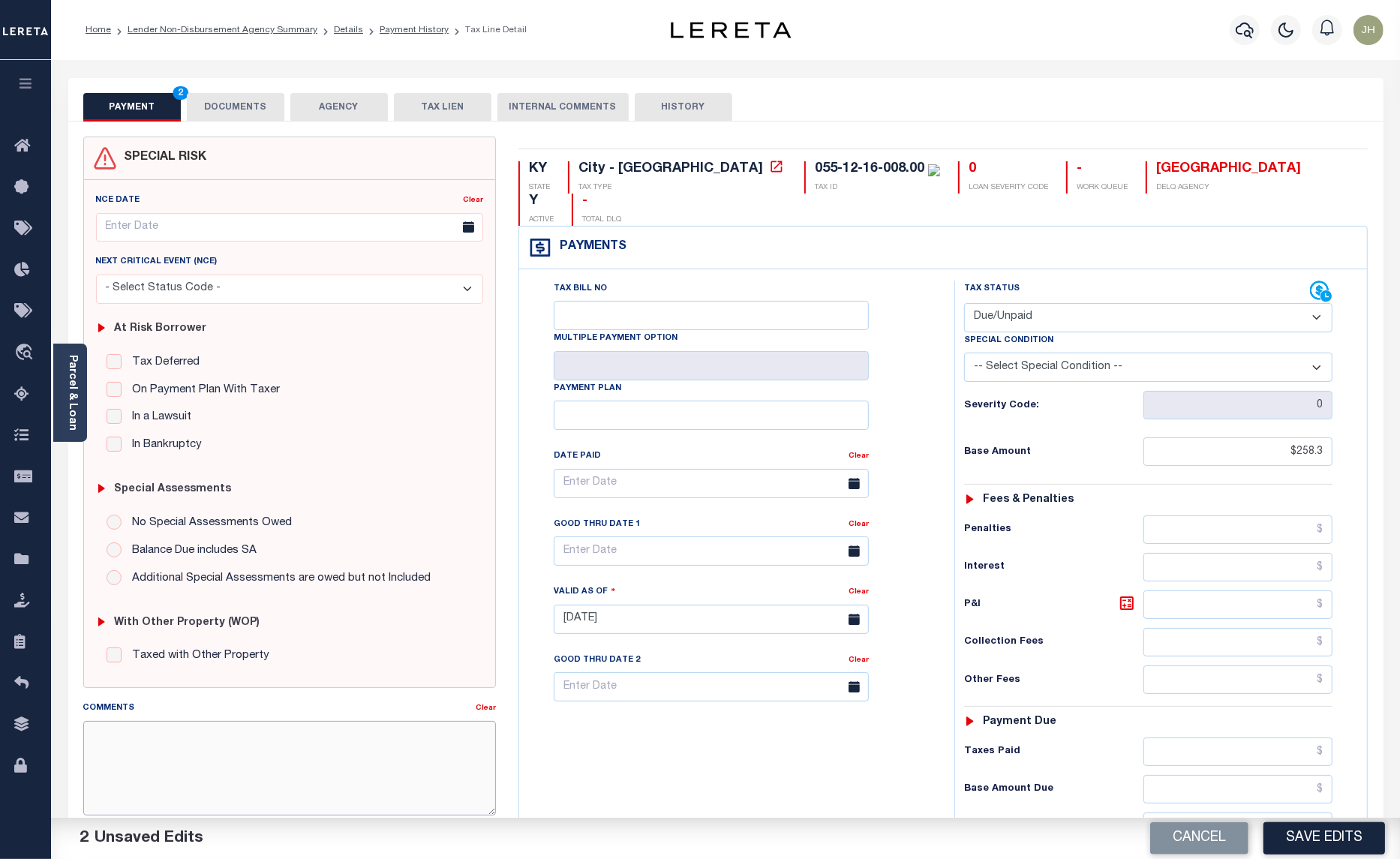
click at [290, 765] on textarea "Comments" at bounding box center [290, 768] width 413 height 95
type textarea "NO PRIOR YEAR EXIST."
click at [1326, 838] on button "Save Edits" at bounding box center [1325, 838] width 122 height 32
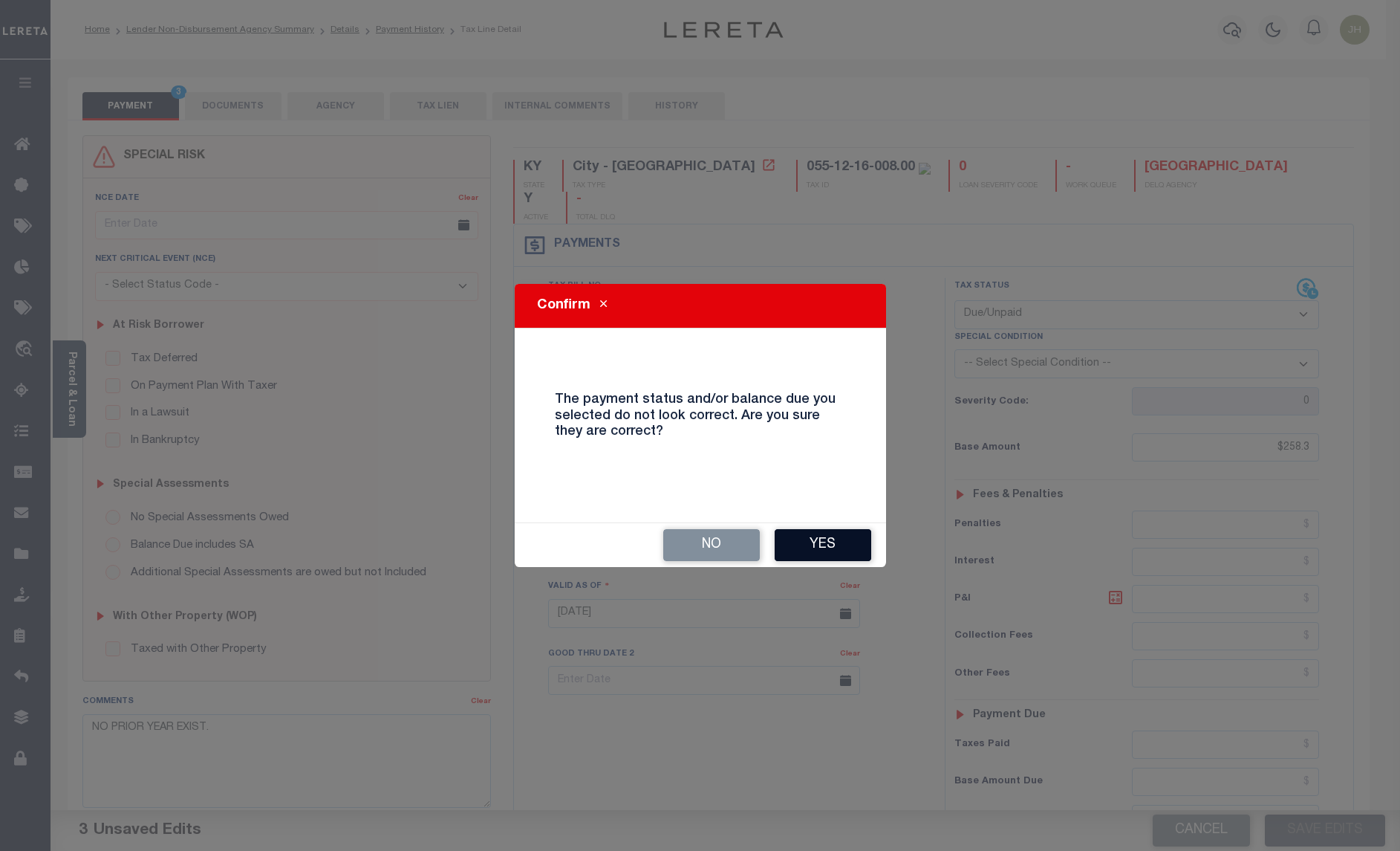
click at [835, 552] on button "Yes" at bounding box center [823, 544] width 97 height 32
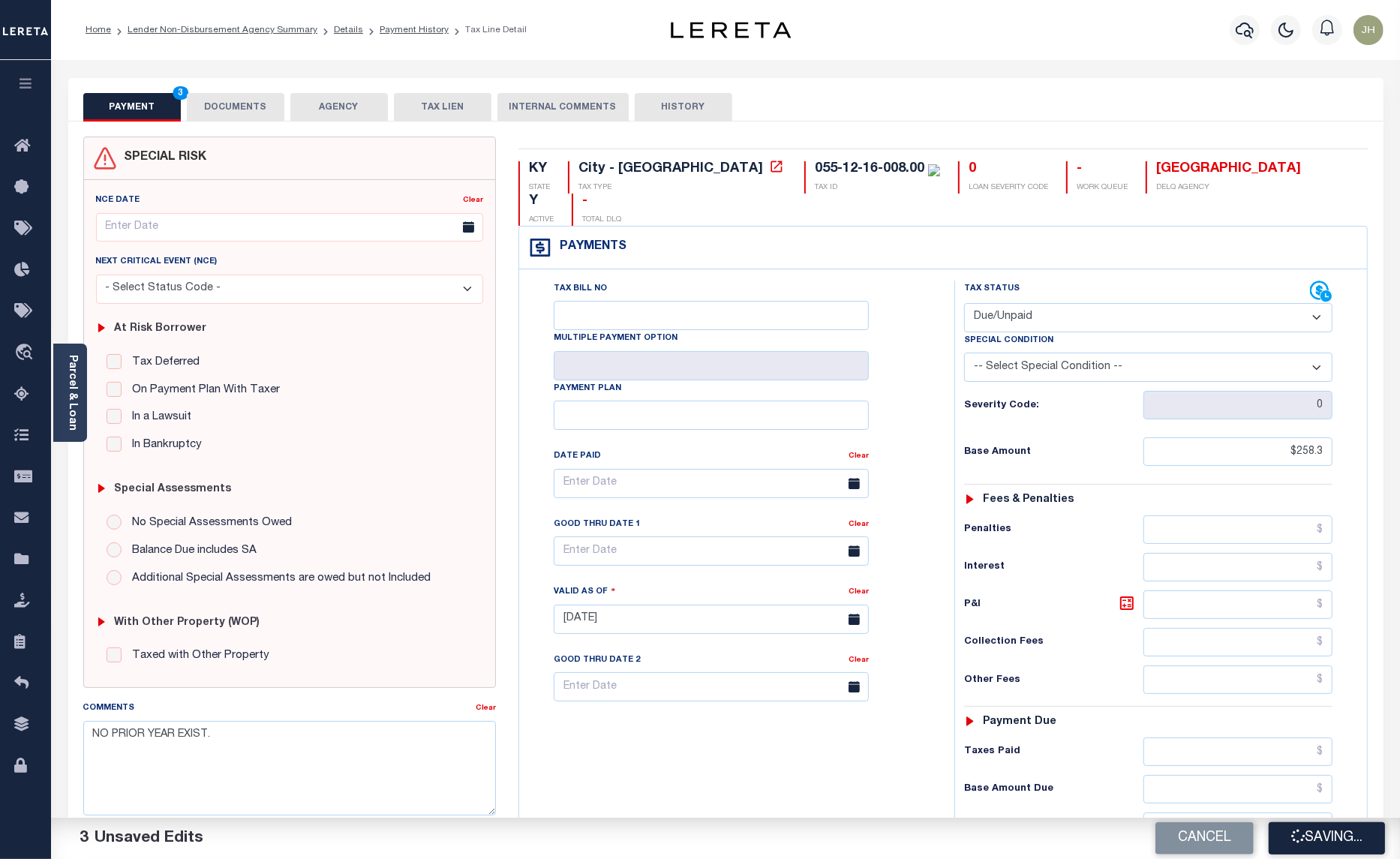
checkbox input "false"
type input "$258.3"
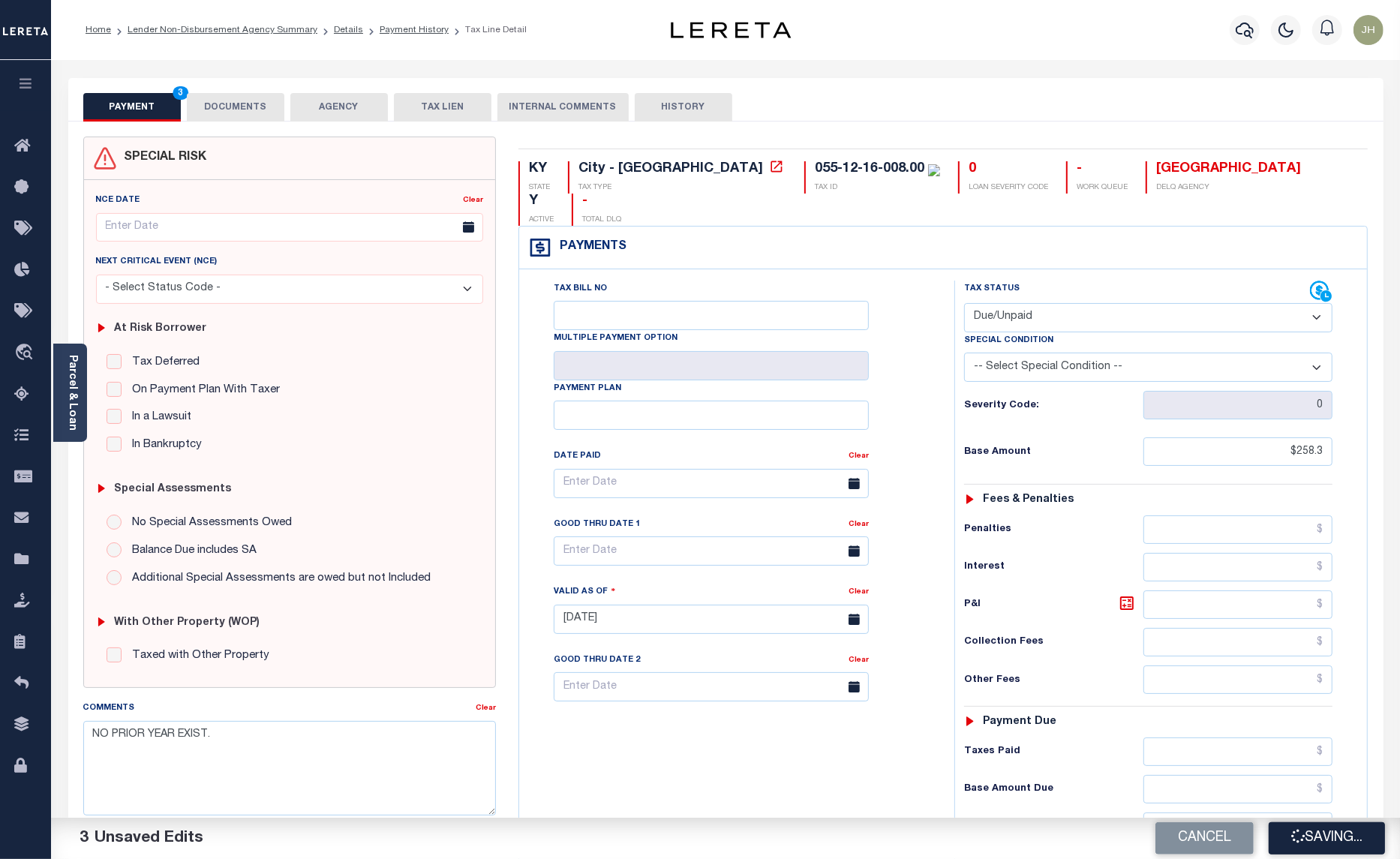
type input "$258.3"
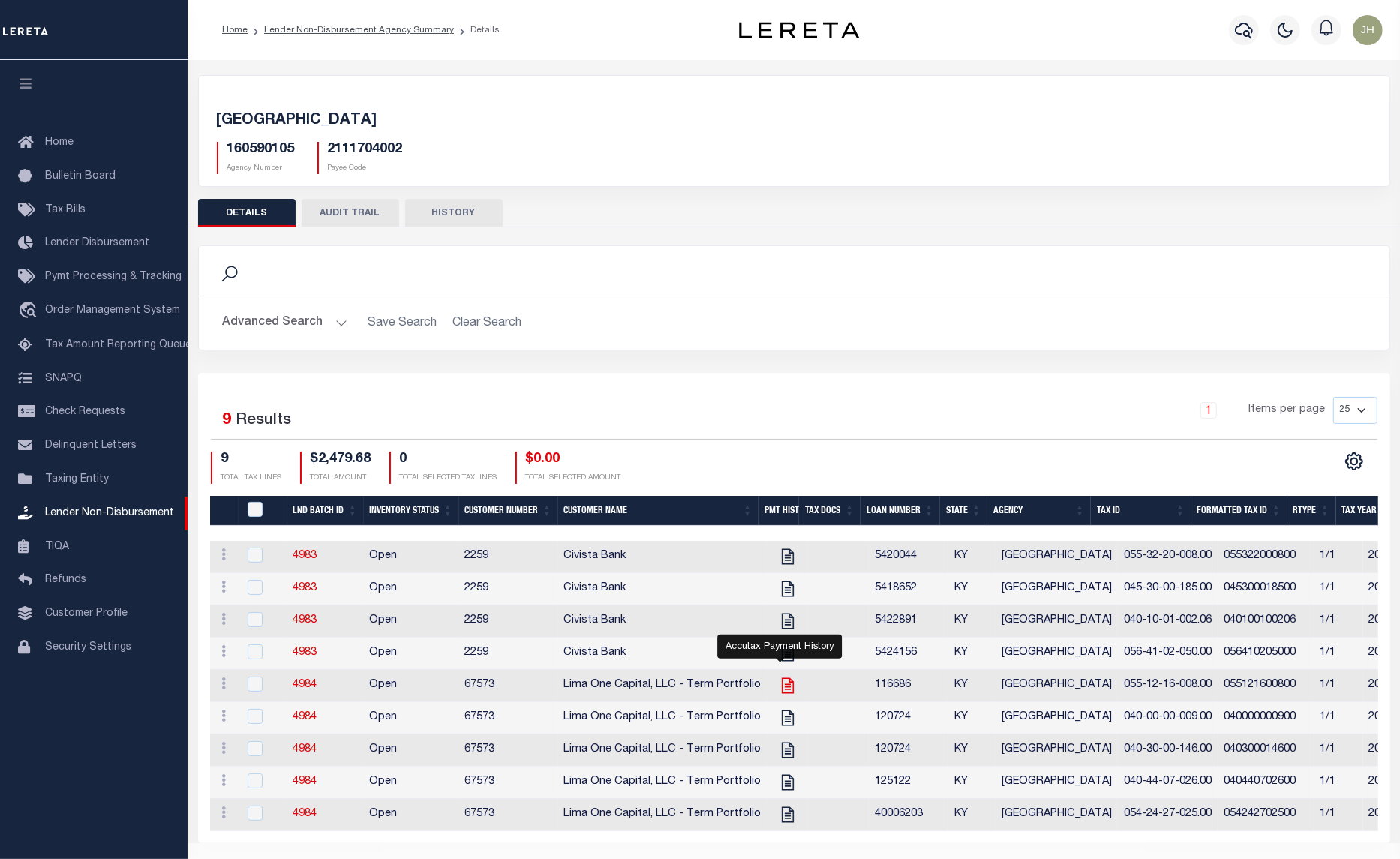
click at [782, 694] on icon "" at bounding box center [787, 686] width 12 height 15
checkbox input "true"
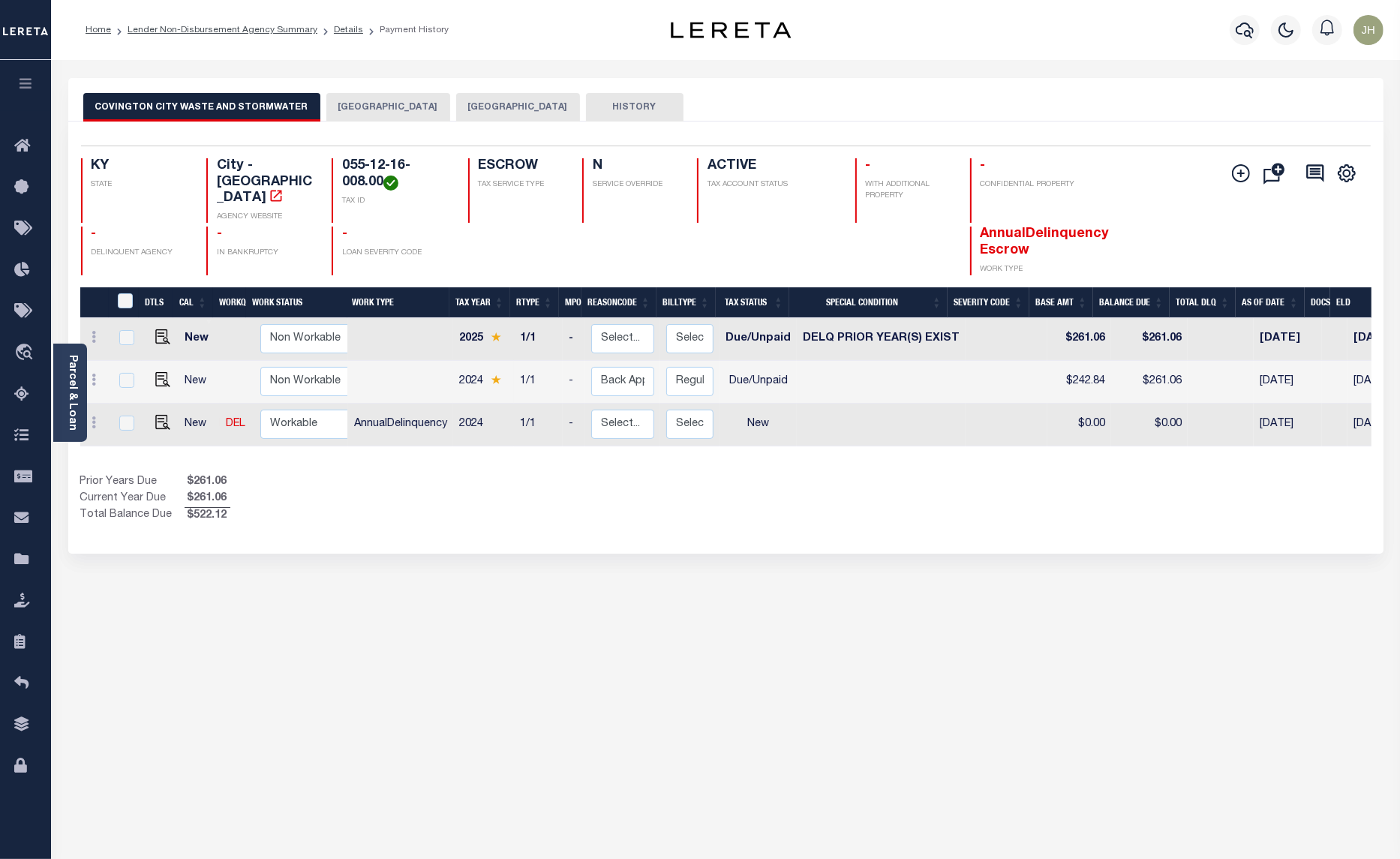
click at [349, 103] on button "[GEOGRAPHIC_DATA]" at bounding box center [388, 107] width 124 height 29
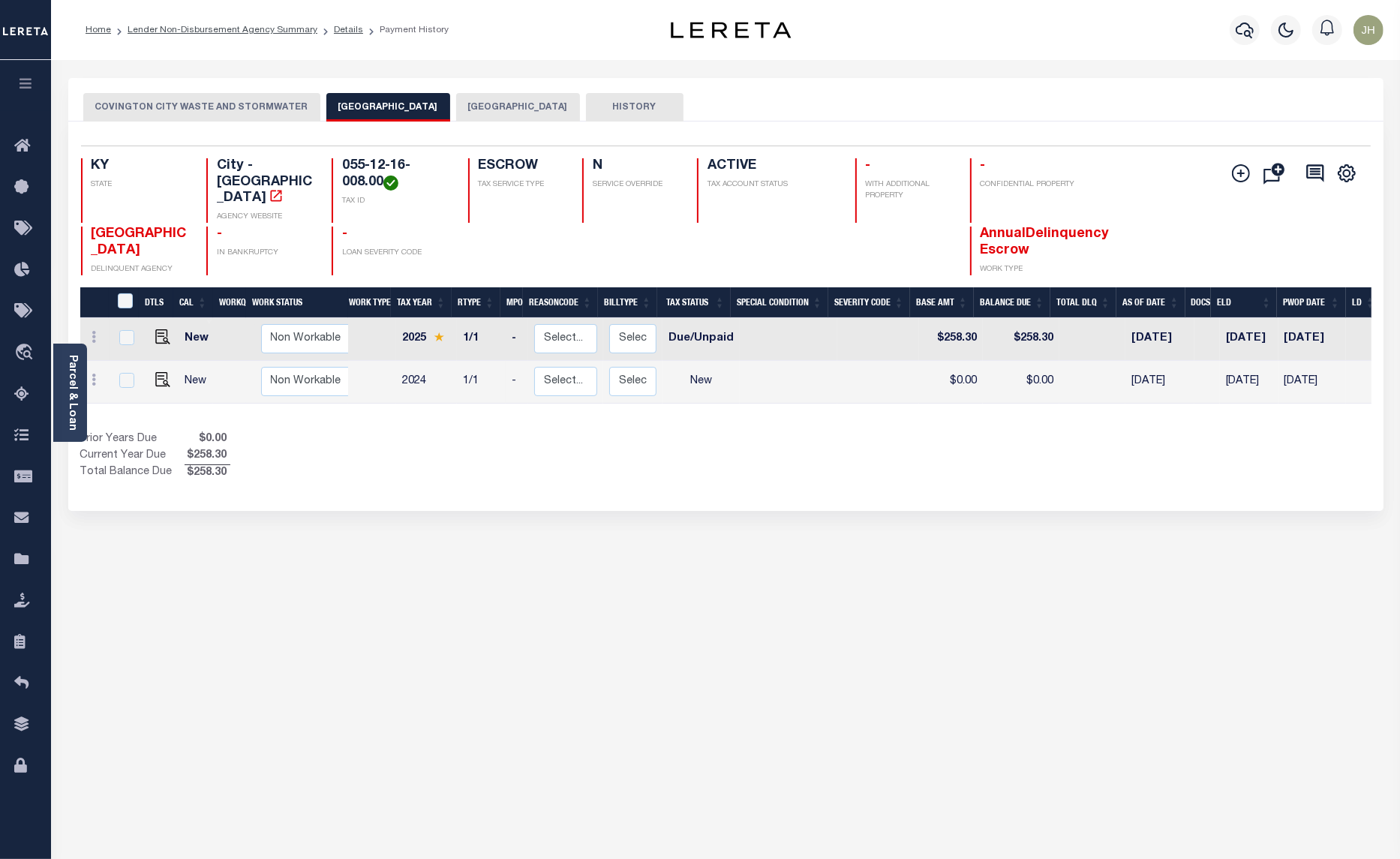
click at [248, 107] on button "COVINGTON CITY WASTE AND STORMWATER" at bounding box center [202, 107] width 238 height 29
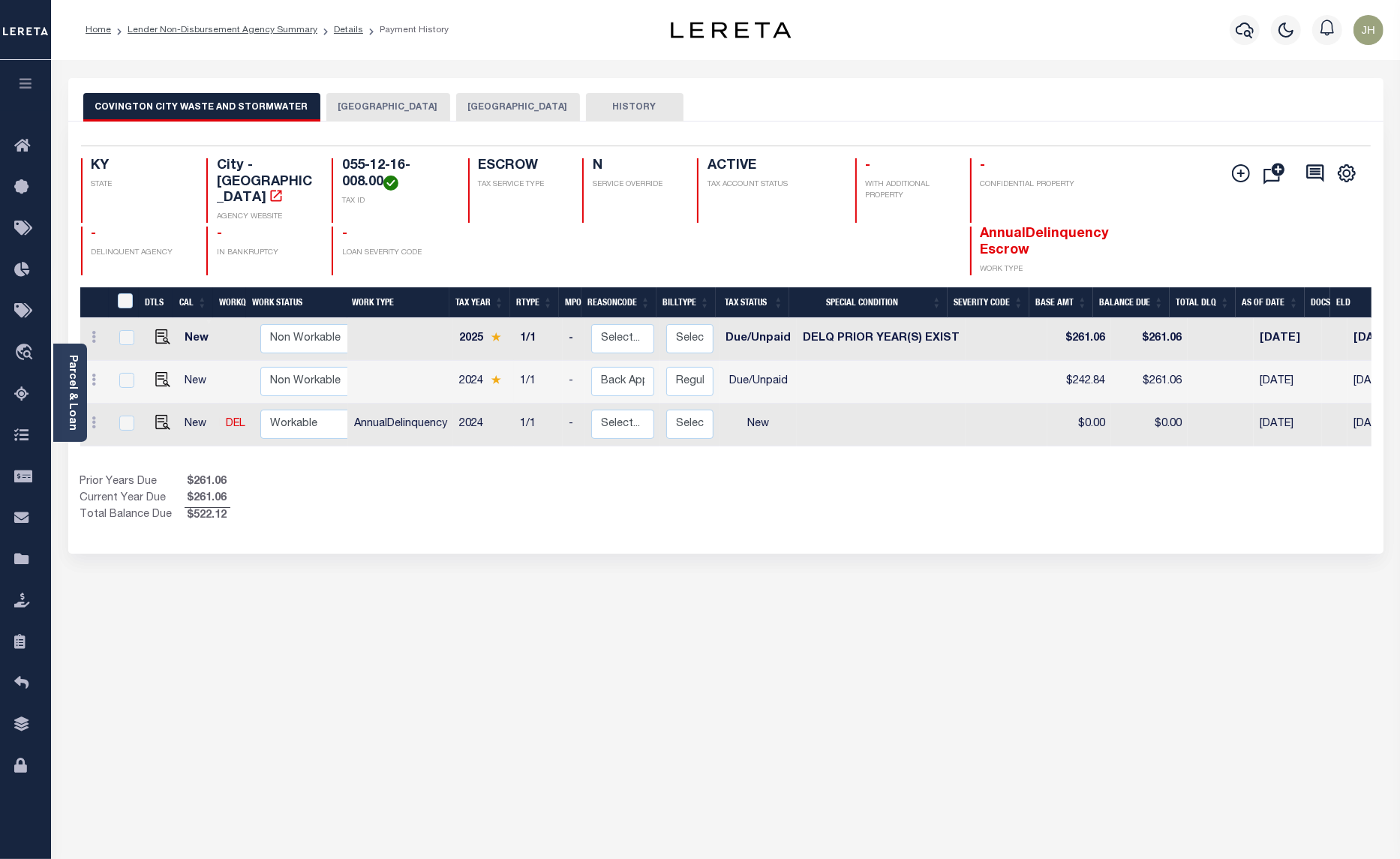
click at [460, 105] on button "[GEOGRAPHIC_DATA]" at bounding box center [518, 107] width 124 height 29
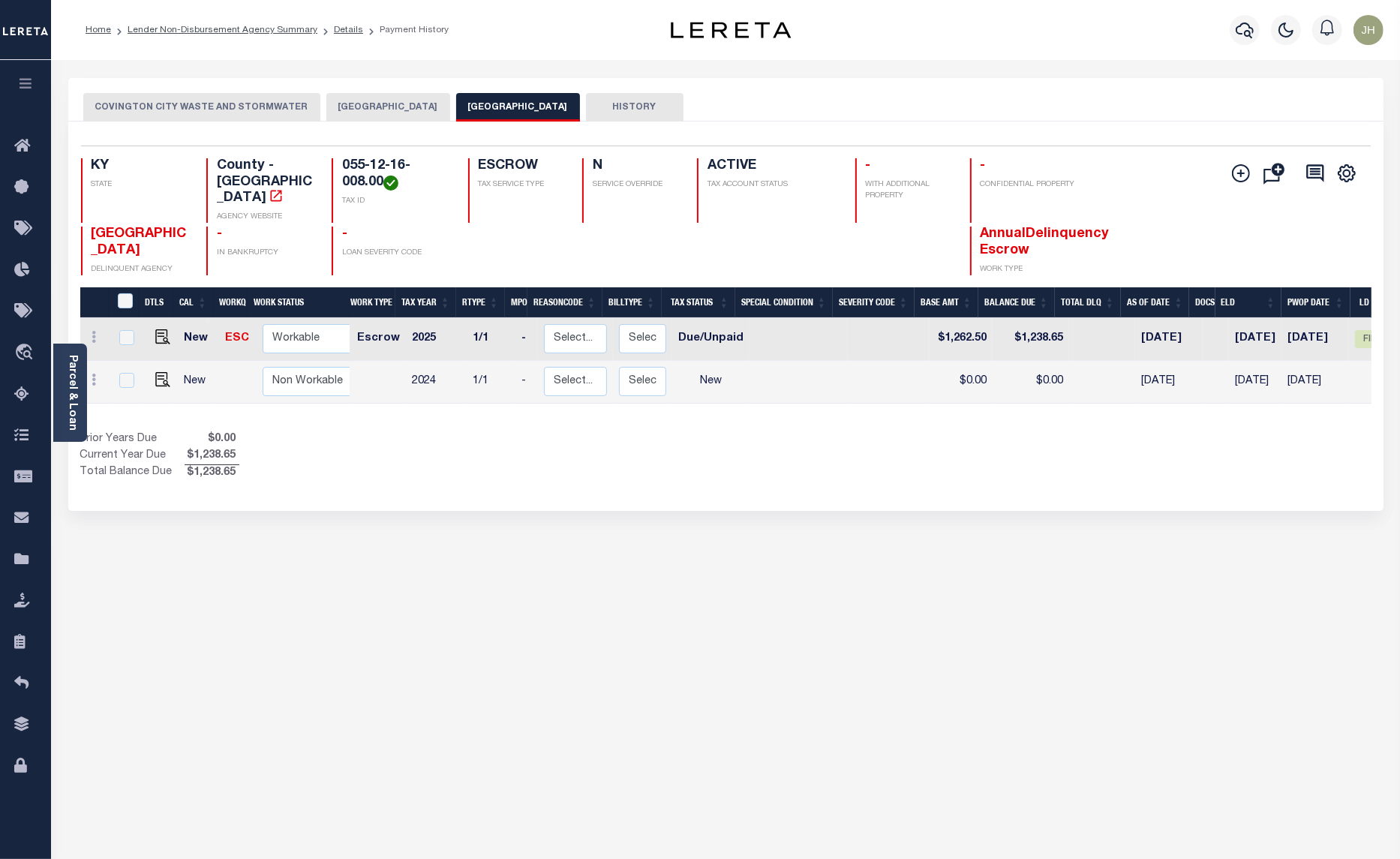
click at [257, 106] on button "COVINGTON CITY WASTE AND STORMWATER" at bounding box center [202, 107] width 238 height 29
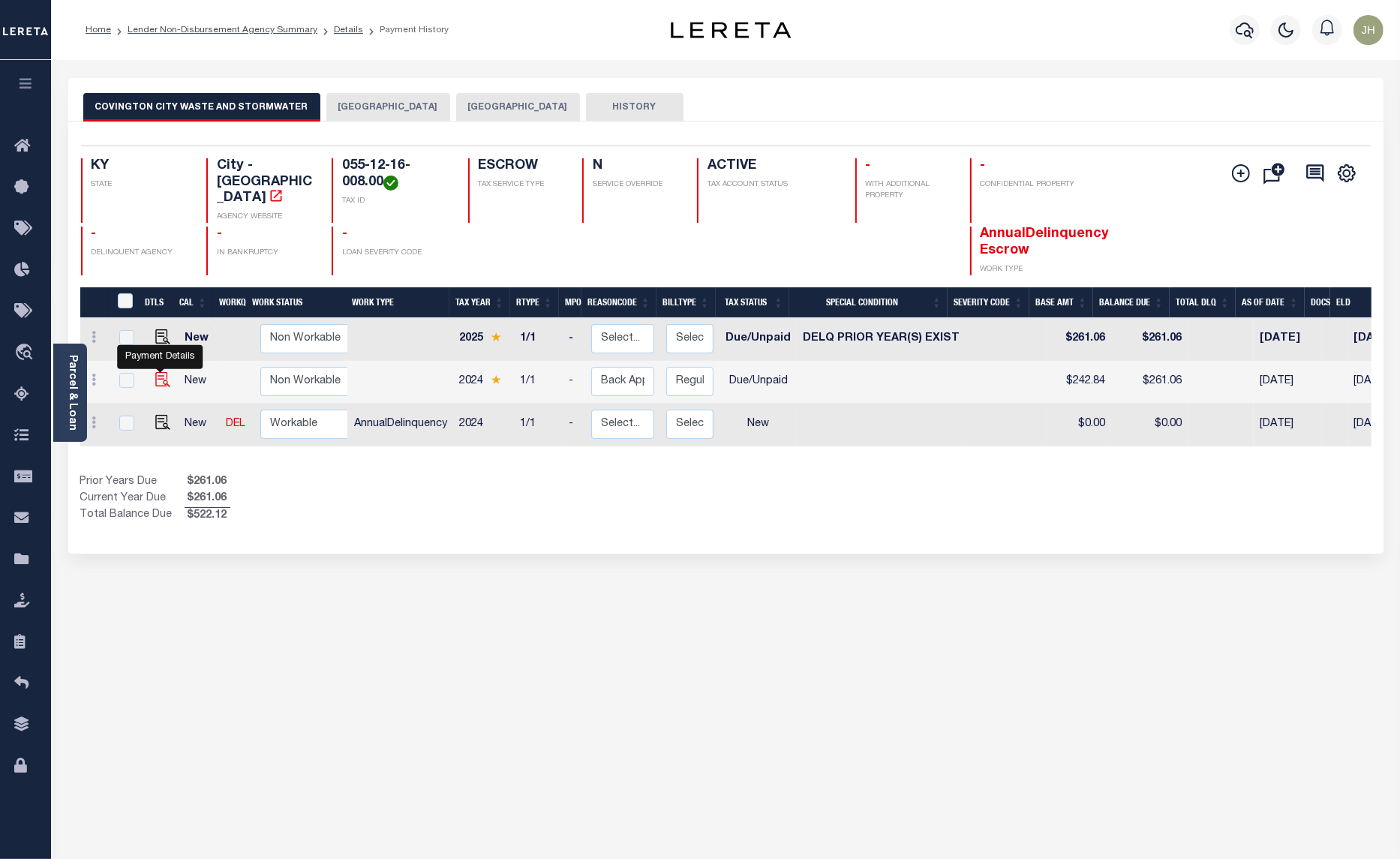
click at [162, 372] on img "" at bounding box center [163, 379] width 15 height 15
checkbox input "true"
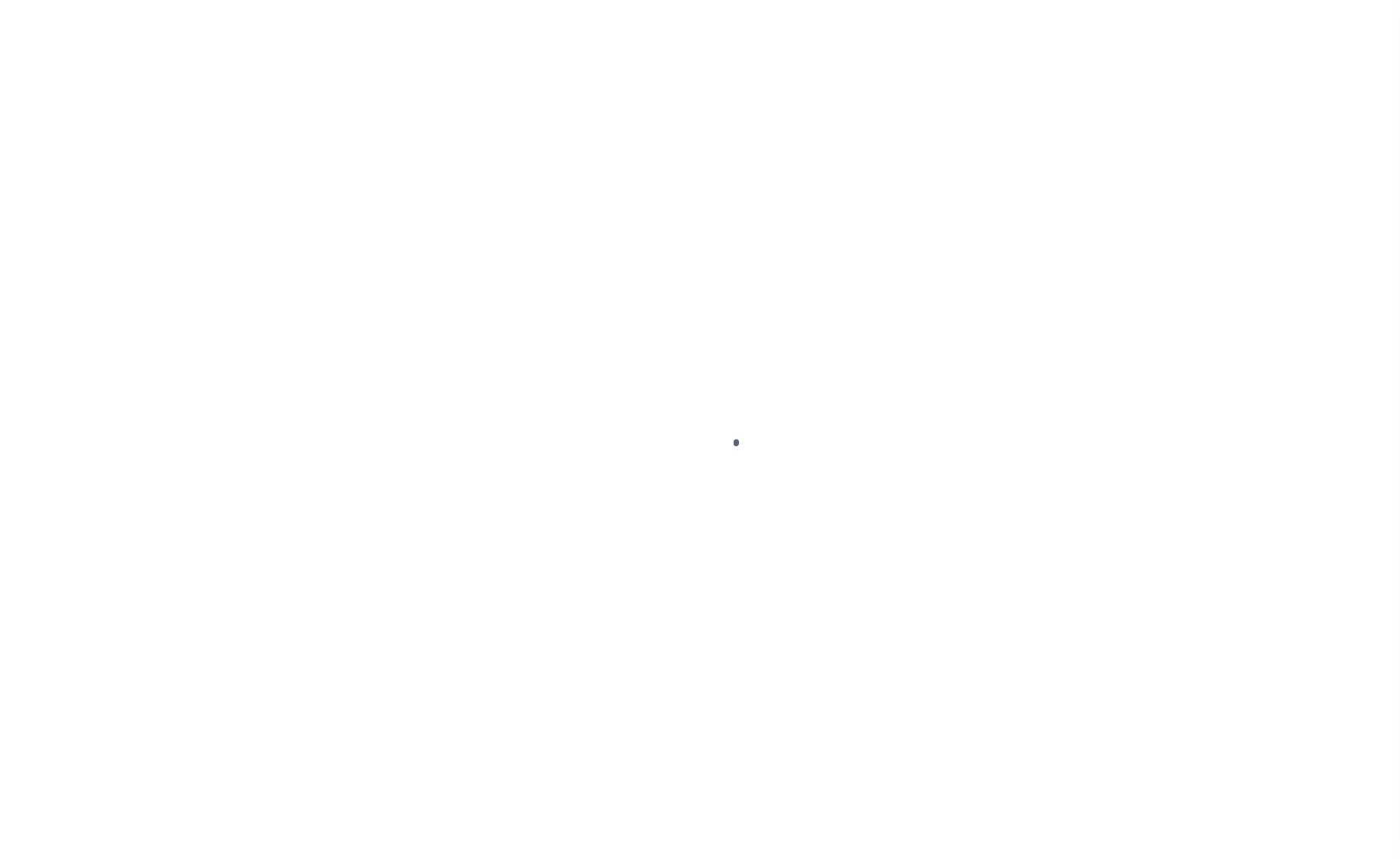
select select "DUE"
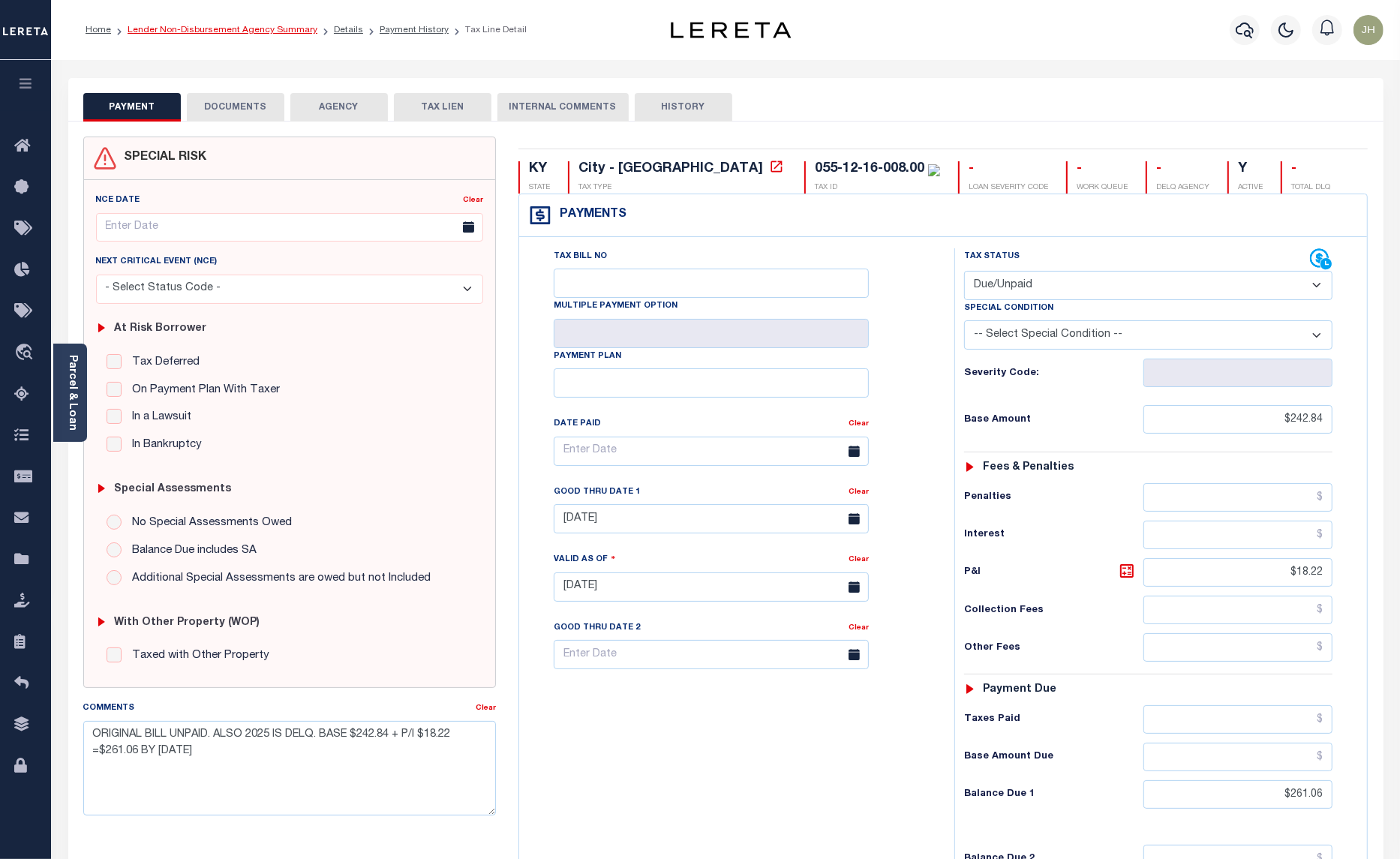
click at [167, 30] on link "Lender Non-Disbursement Agency Summary" at bounding box center [222, 29] width 190 height 9
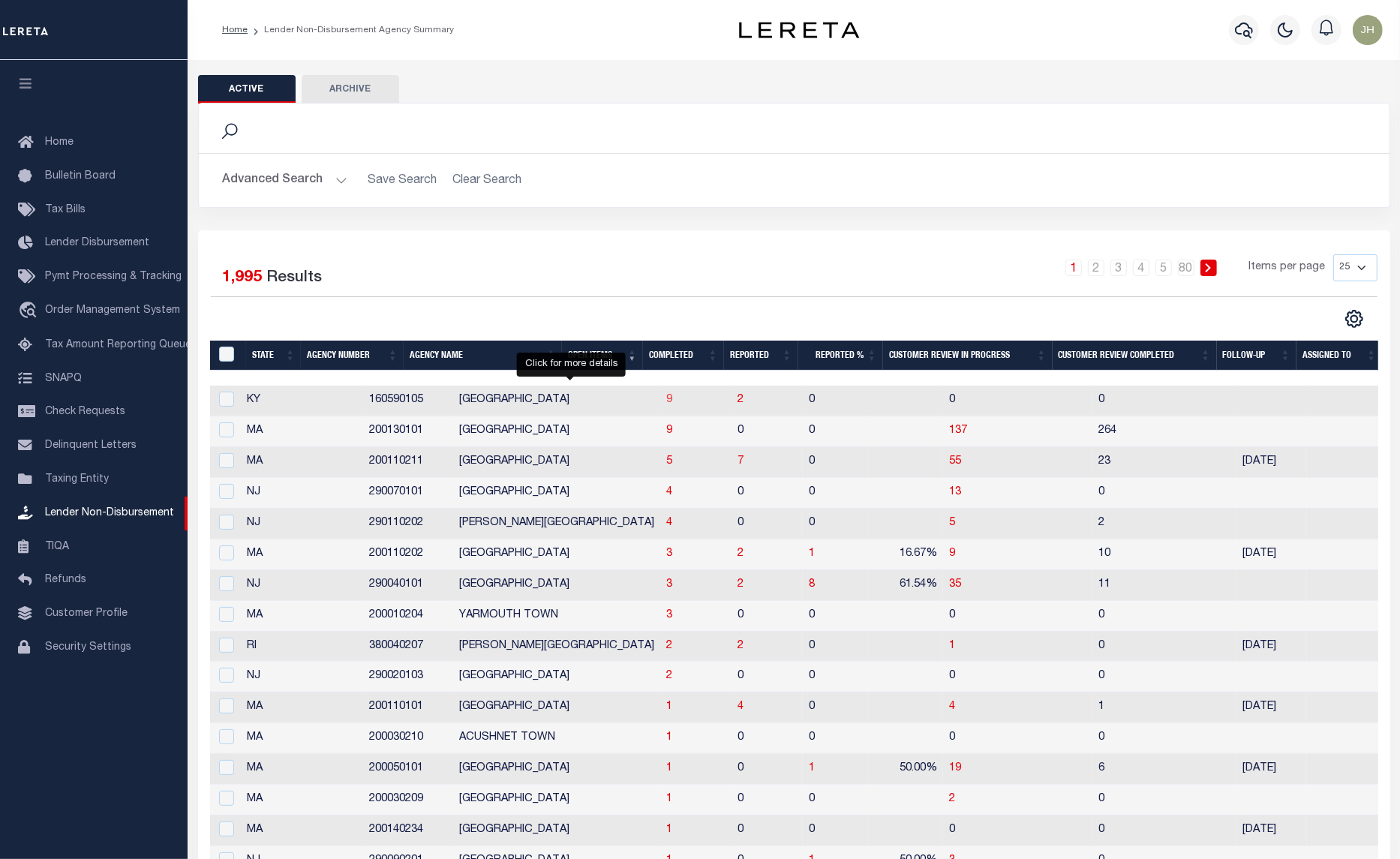
click at [666, 405] on span "9" at bounding box center [669, 400] width 6 height 11
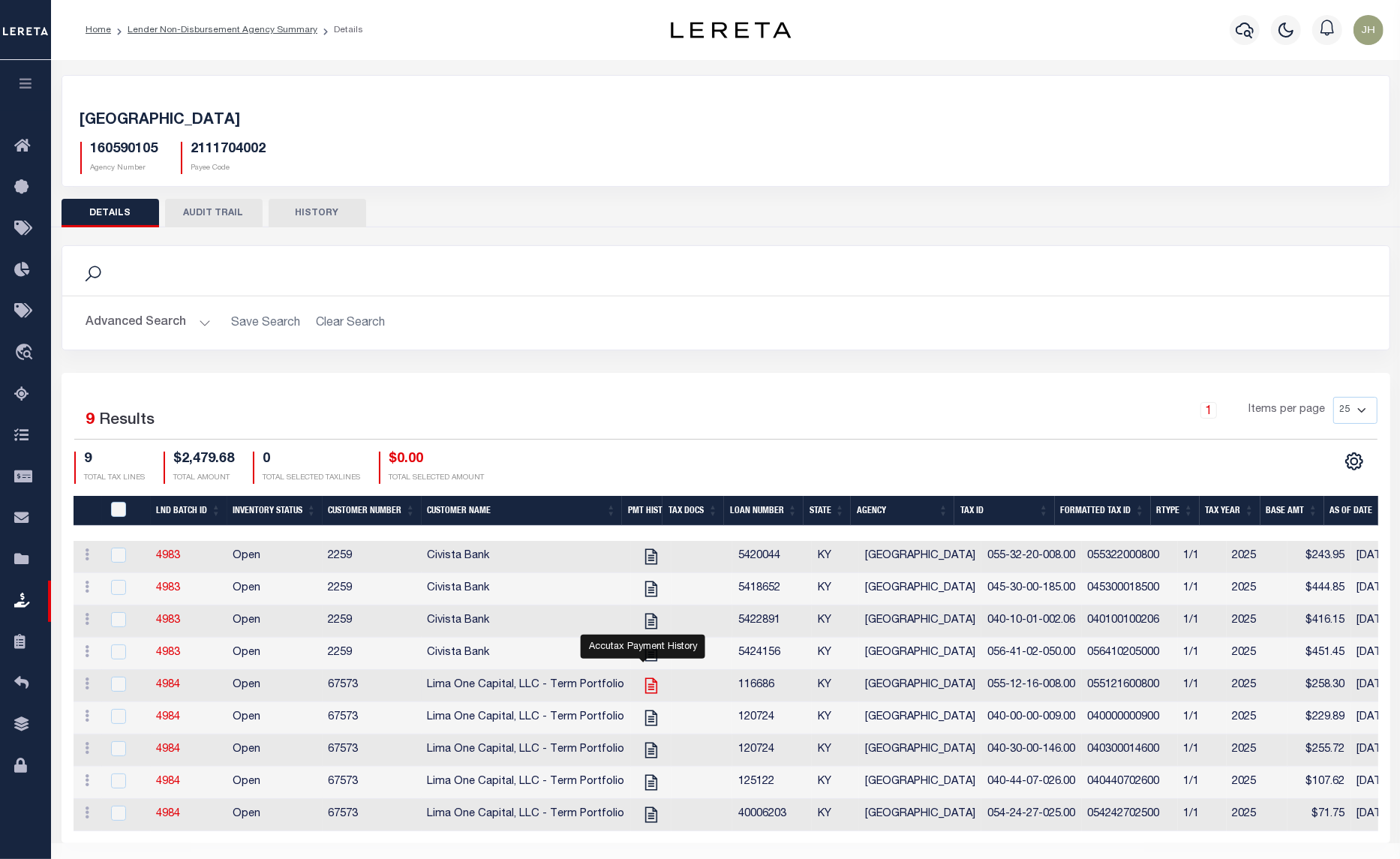
click at [645, 694] on icon "" at bounding box center [651, 686] width 12 height 15
checkbox input "true"
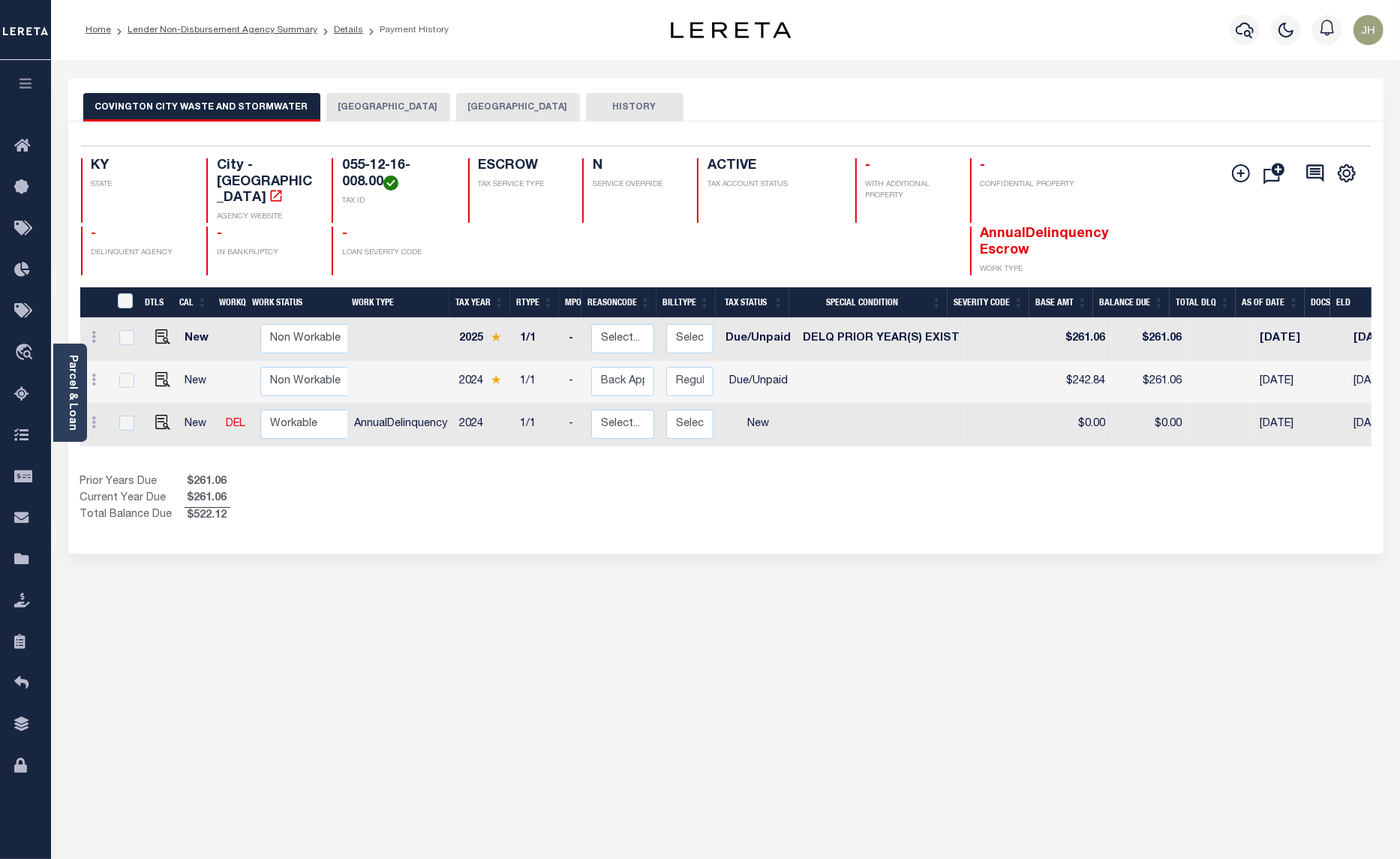
click at [373, 107] on button "[GEOGRAPHIC_DATA]" at bounding box center [388, 107] width 124 height 29
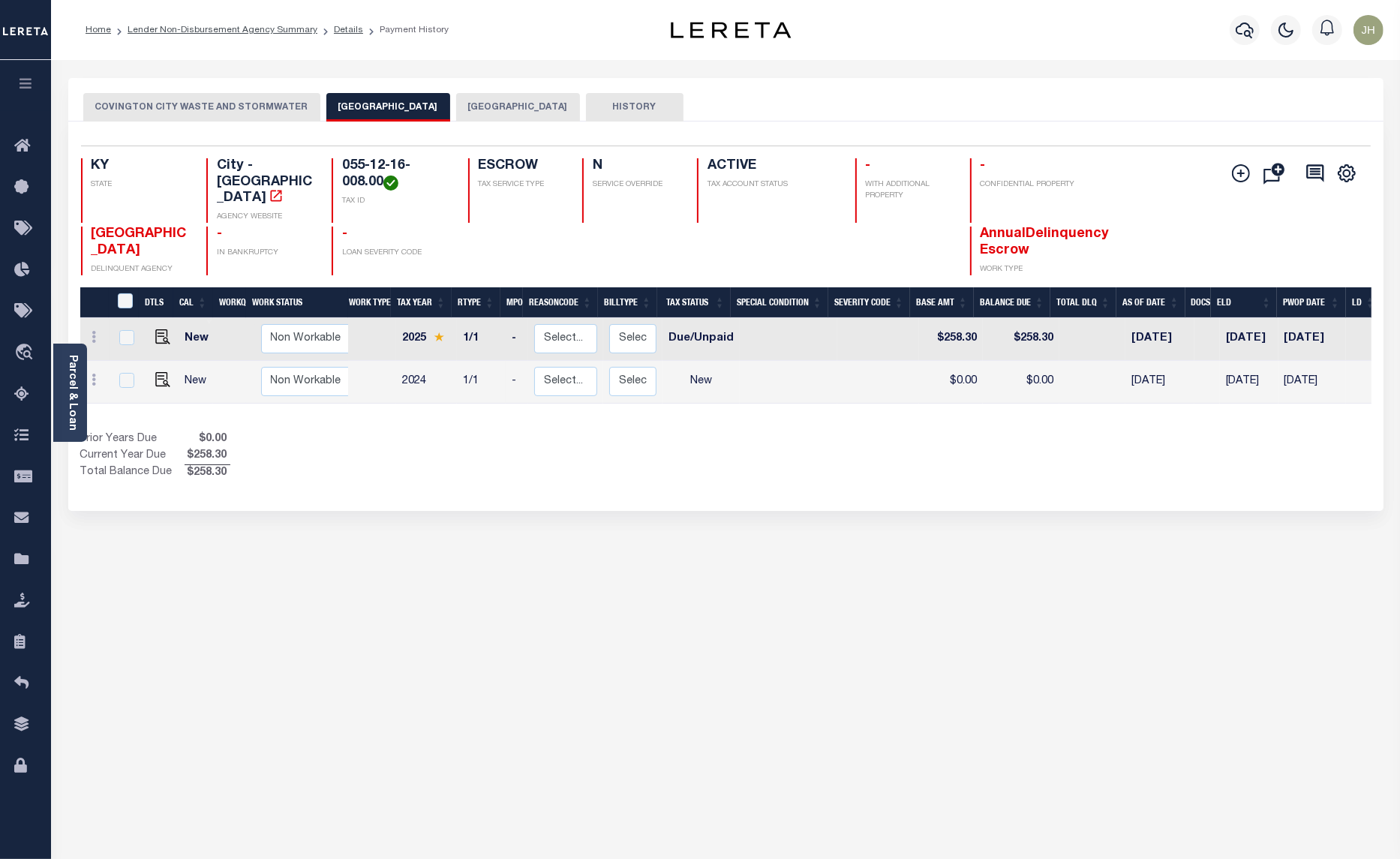
click at [210, 35] on li "Lender Non-Disbursement Agency Summary" at bounding box center [214, 30] width 207 height 14
click at [246, 36] on li "Lender Non-Disbursement Agency Summary" at bounding box center [214, 30] width 207 height 14
click at [238, 32] on link "Lender Non-Disbursement Agency Summary" at bounding box center [222, 29] width 190 height 9
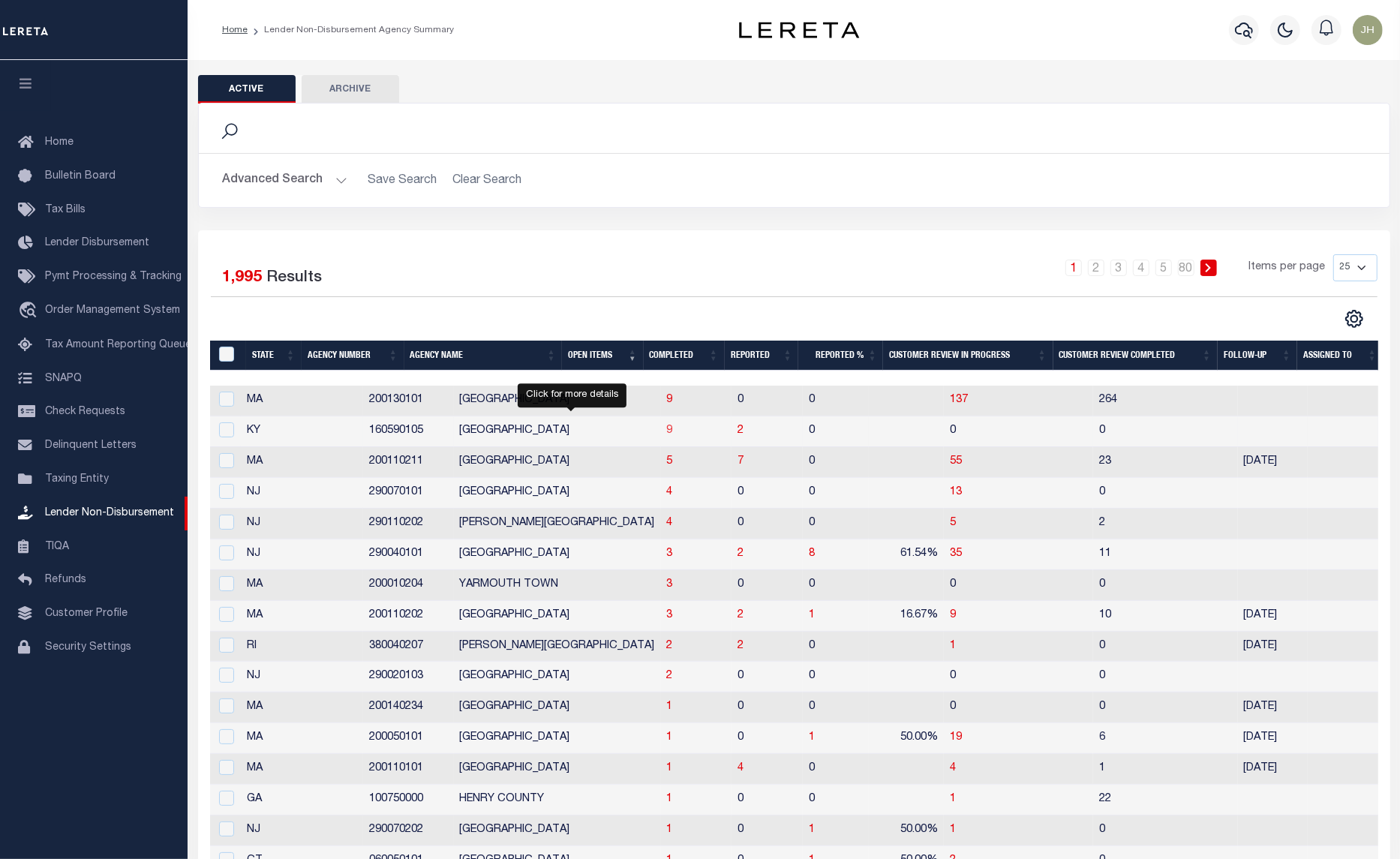
click at [667, 436] on span "9" at bounding box center [670, 430] width 6 height 11
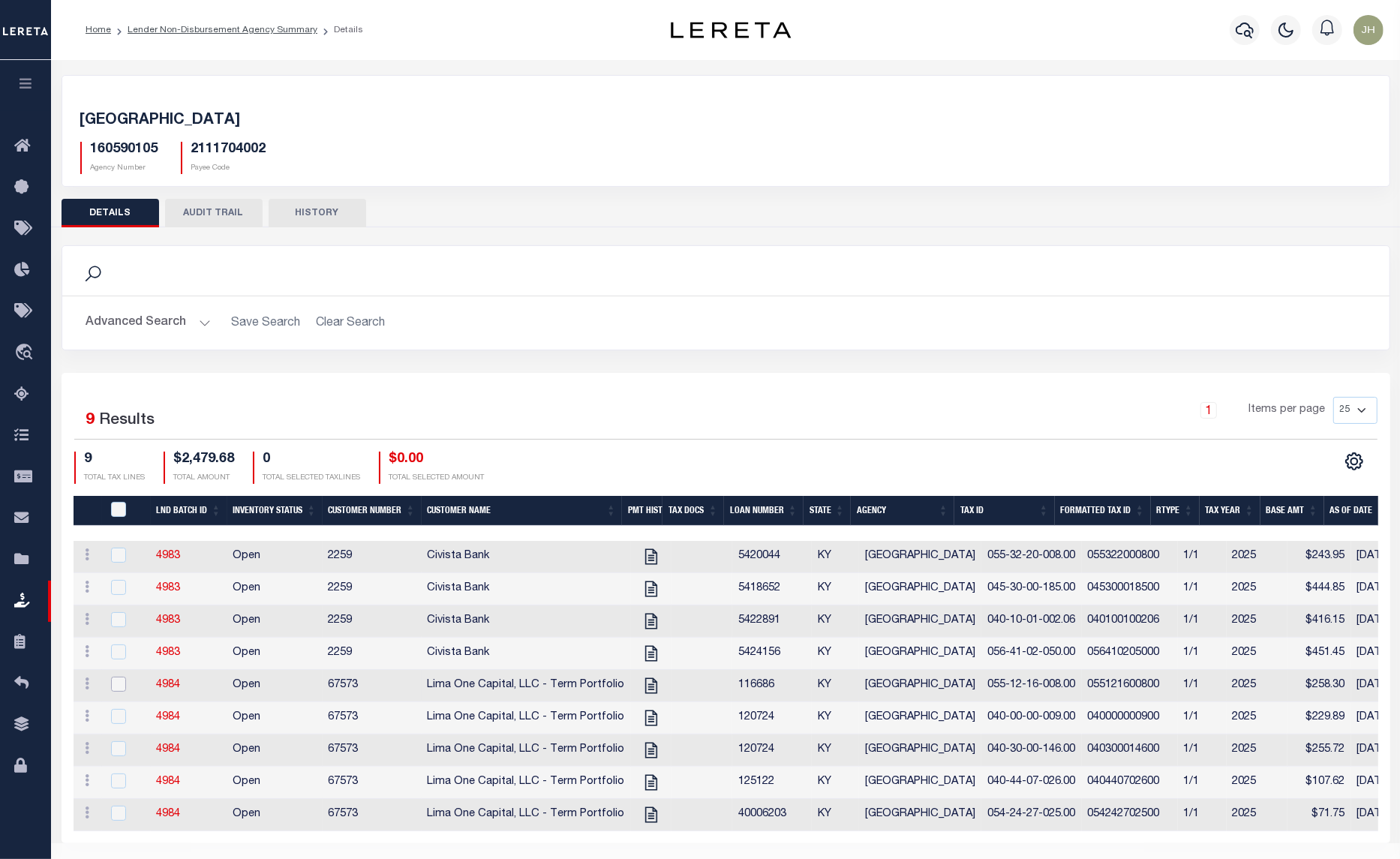
click at [122, 690] on input "checkbox" at bounding box center [119, 684] width 15 height 15
checkbox input "true"
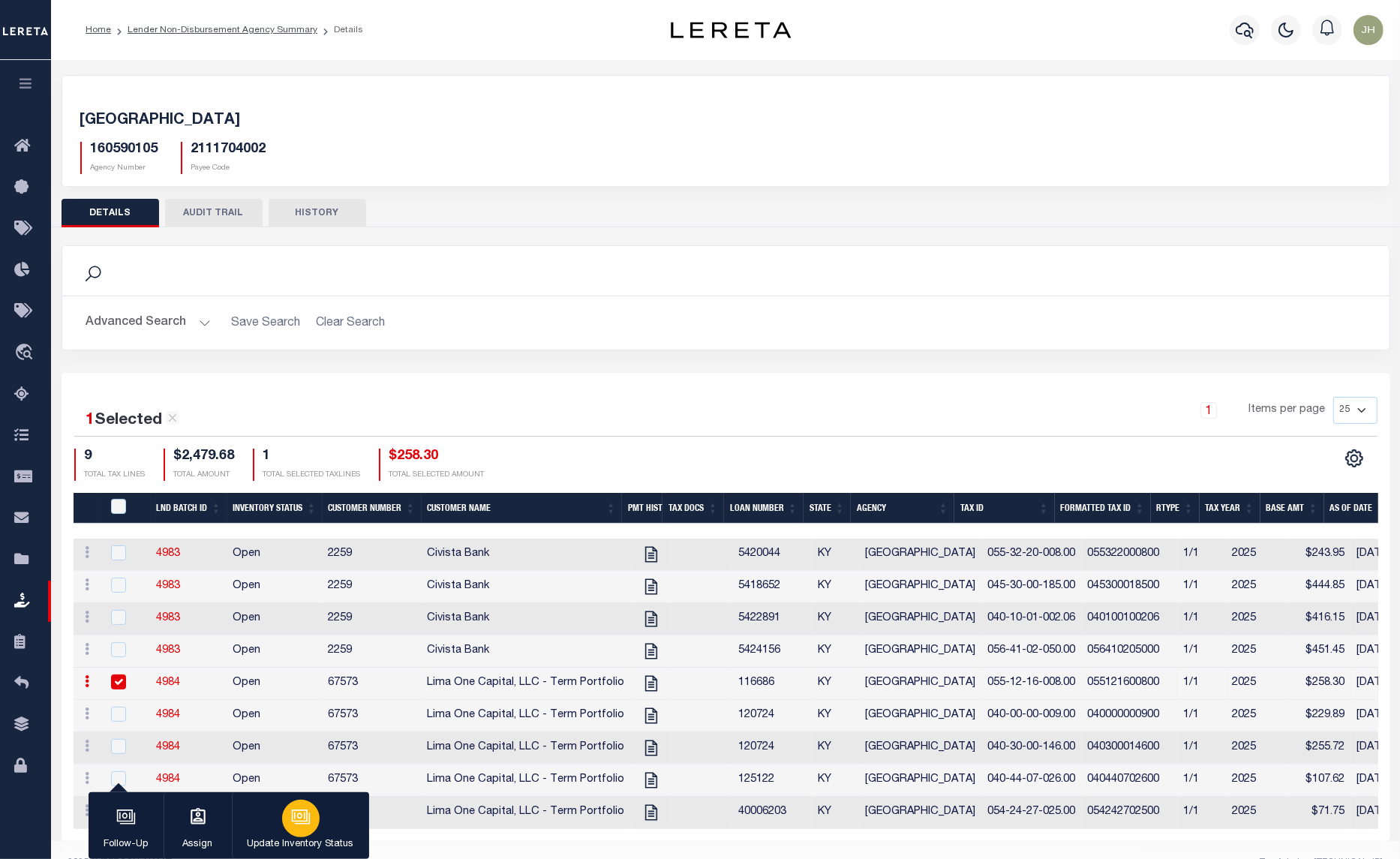
click at [308, 822] on icon "button" at bounding box center [301, 817] width 19 height 19
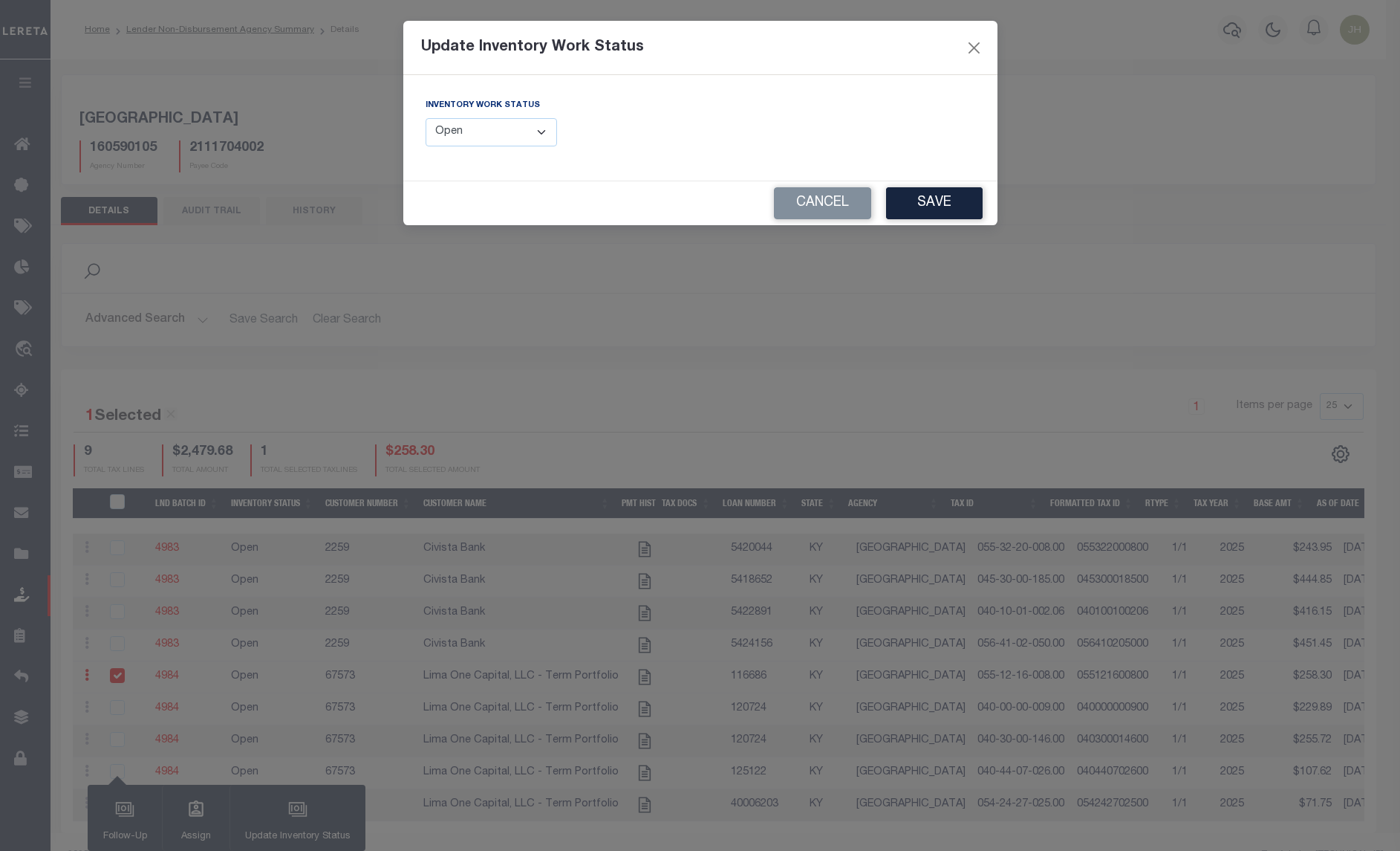
click at [545, 135] on select "--Select-- Open Completed Reported" at bounding box center [491, 133] width 132 height 29
select select "Completed"
click at [425, 119] on select "--Select-- Open Completed Reported" at bounding box center [491, 133] width 132 height 29
click at [934, 210] on button "Save" at bounding box center [934, 203] width 97 height 32
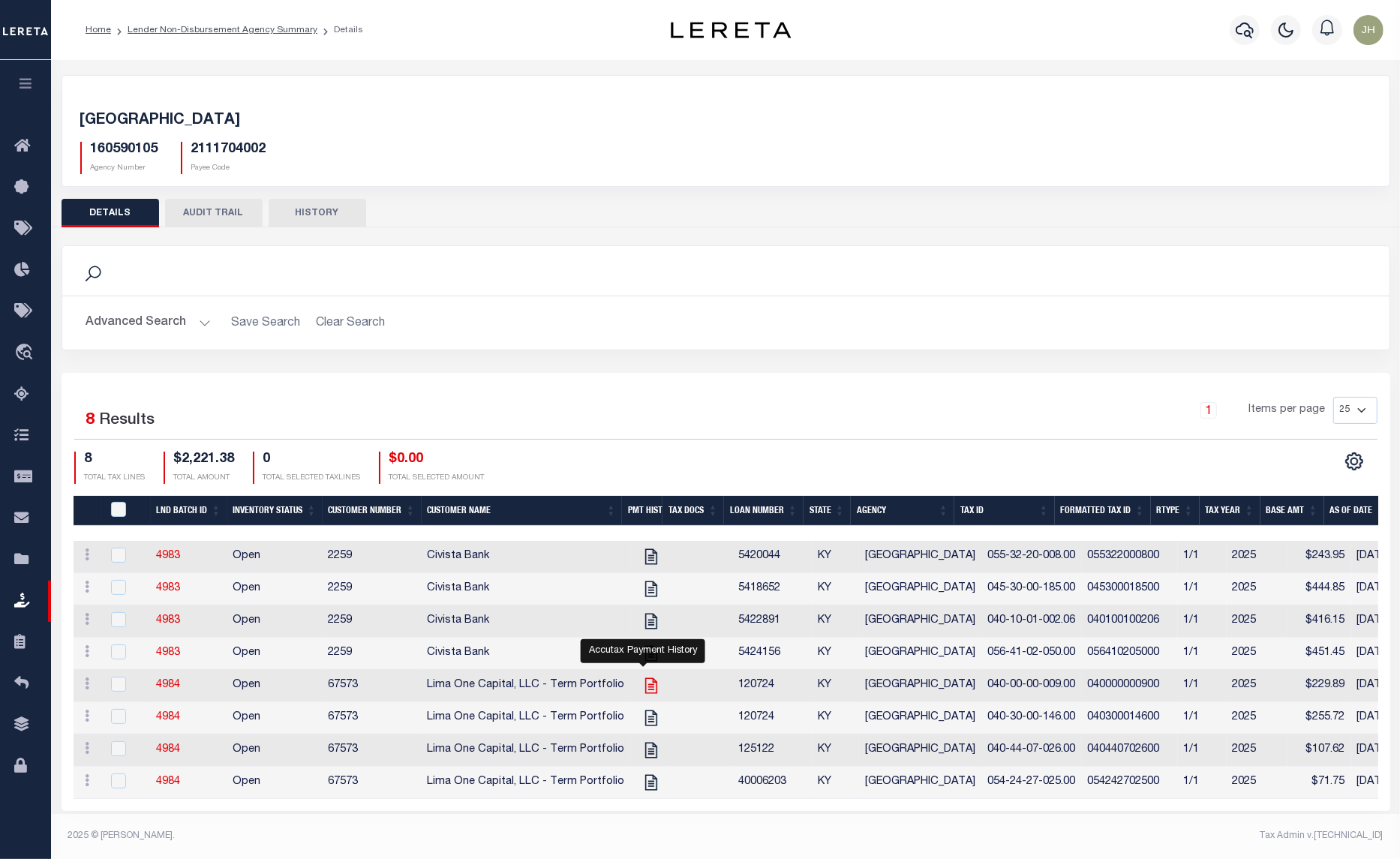
click at [645, 694] on icon at bounding box center [651, 686] width 12 height 15
checkbox input "true"
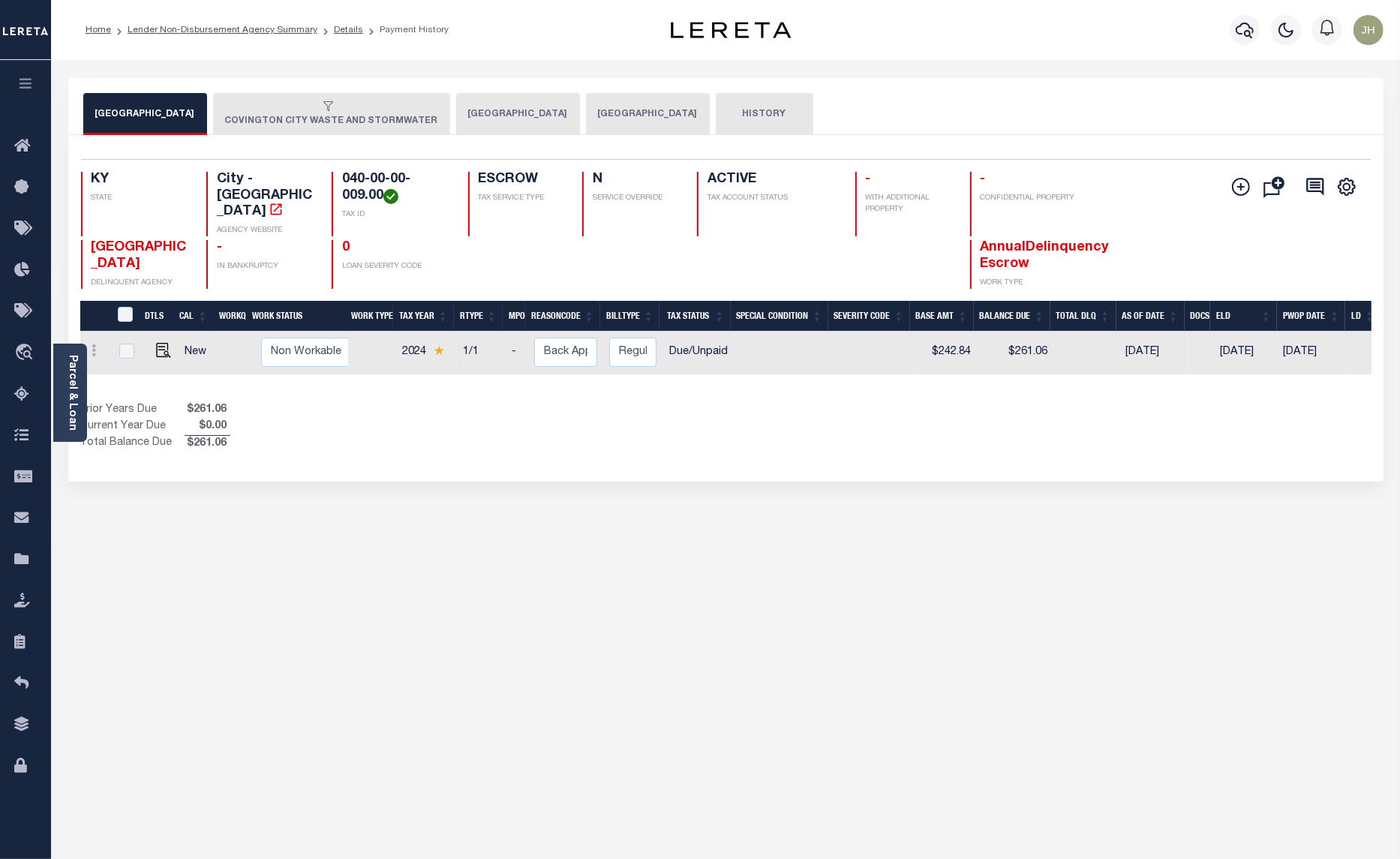
click at [282, 120] on button "COVINGTON CITY WASTE AND STORMWATER" at bounding box center [332, 114] width 238 height 42
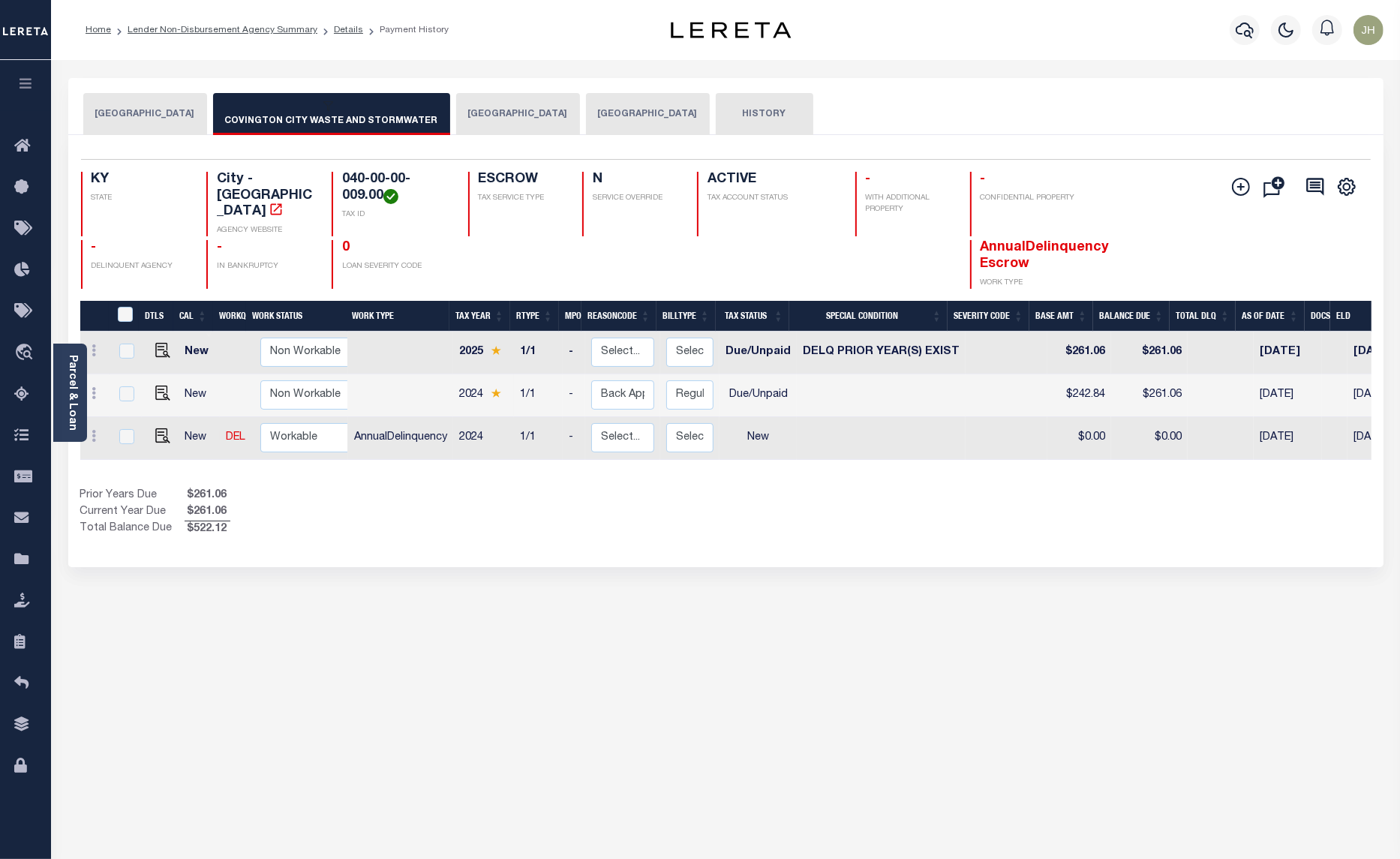
click at [463, 116] on button "[GEOGRAPHIC_DATA]" at bounding box center [518, 114] width 124 height 42
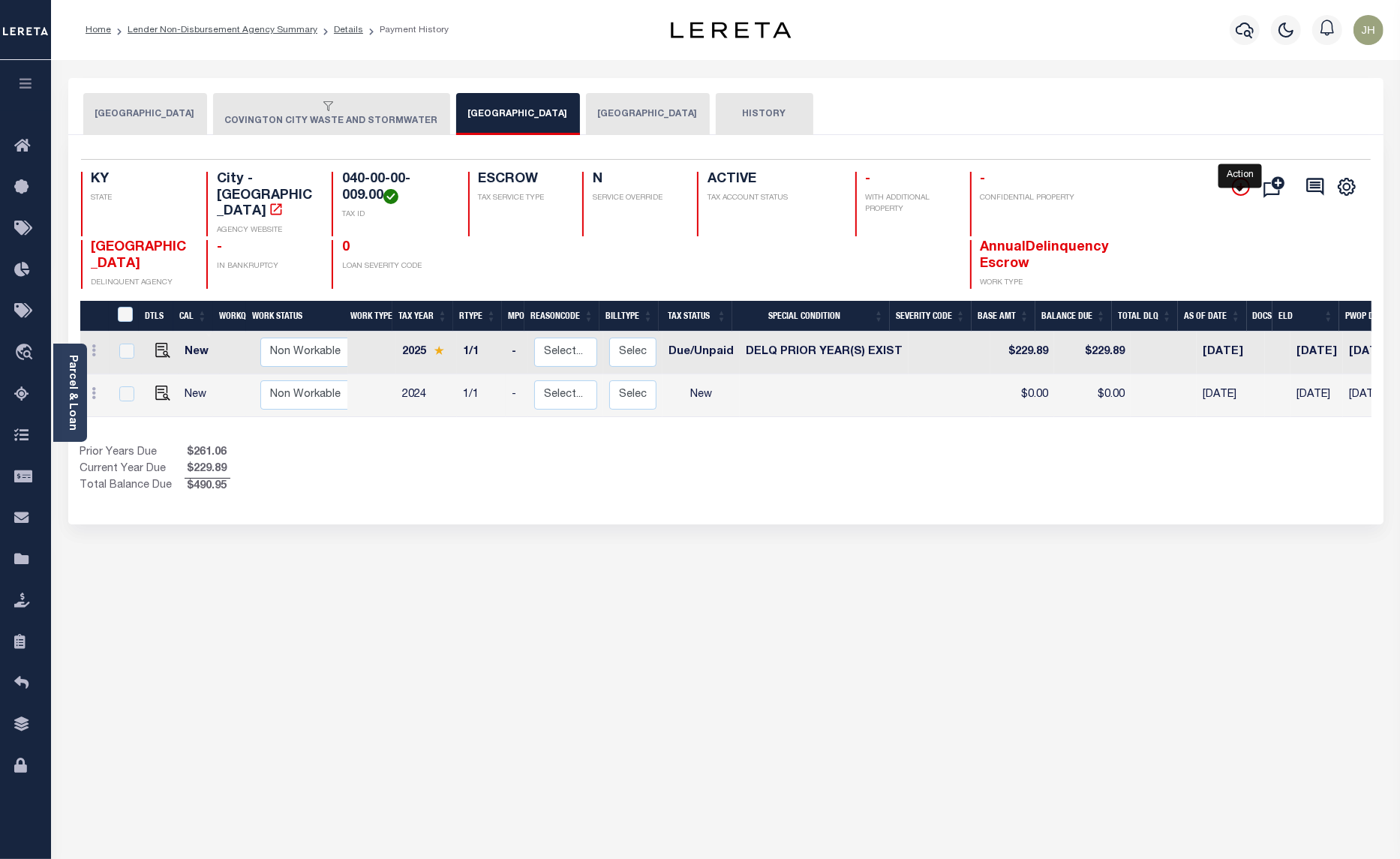
click at [1240, 192] on icon "" at bounding box center [1241, 186] width 18 height 18
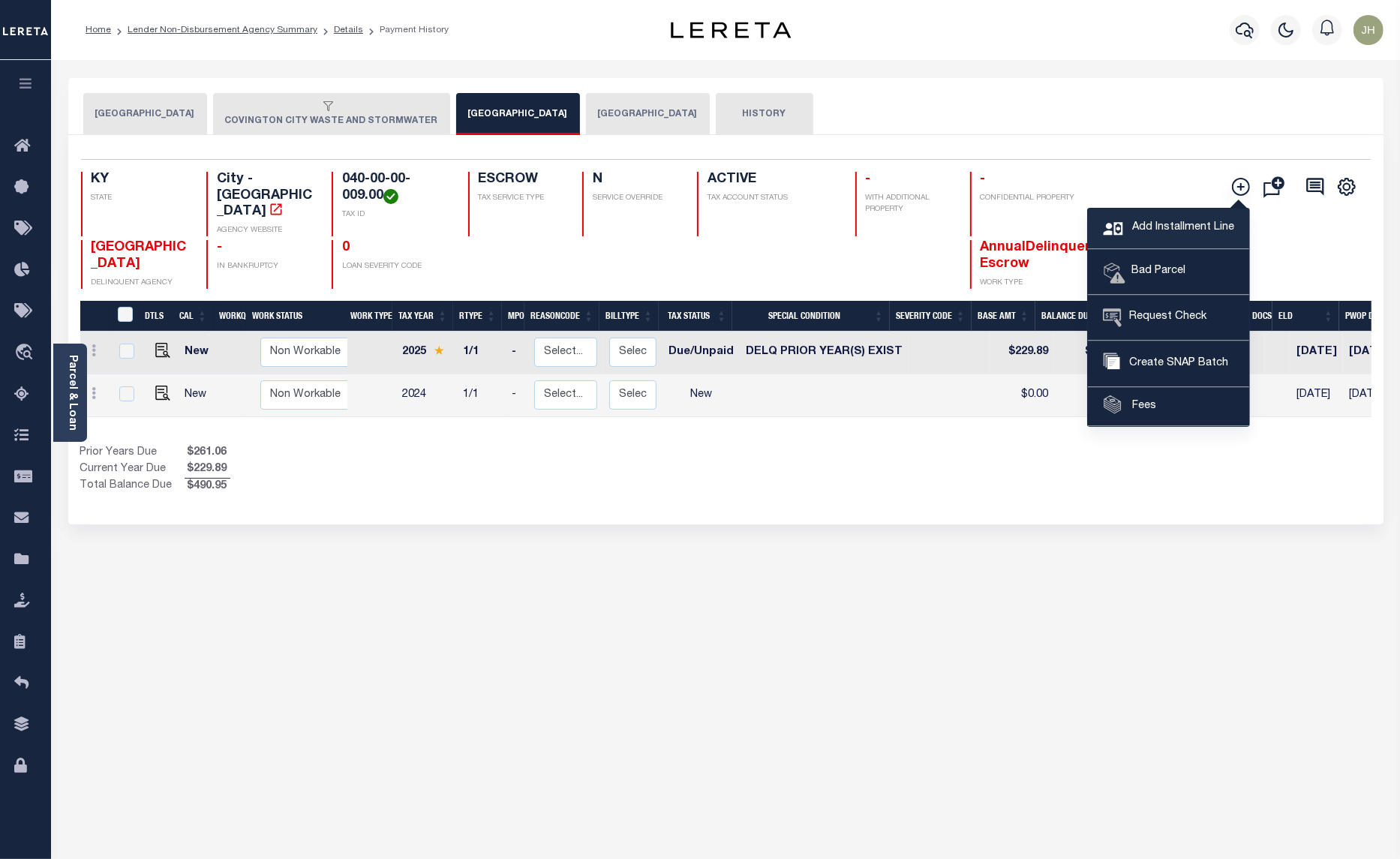
click at [1136, 231] on span "Add Installment Line" at bounding box center [1182, 228] width 106 height 16
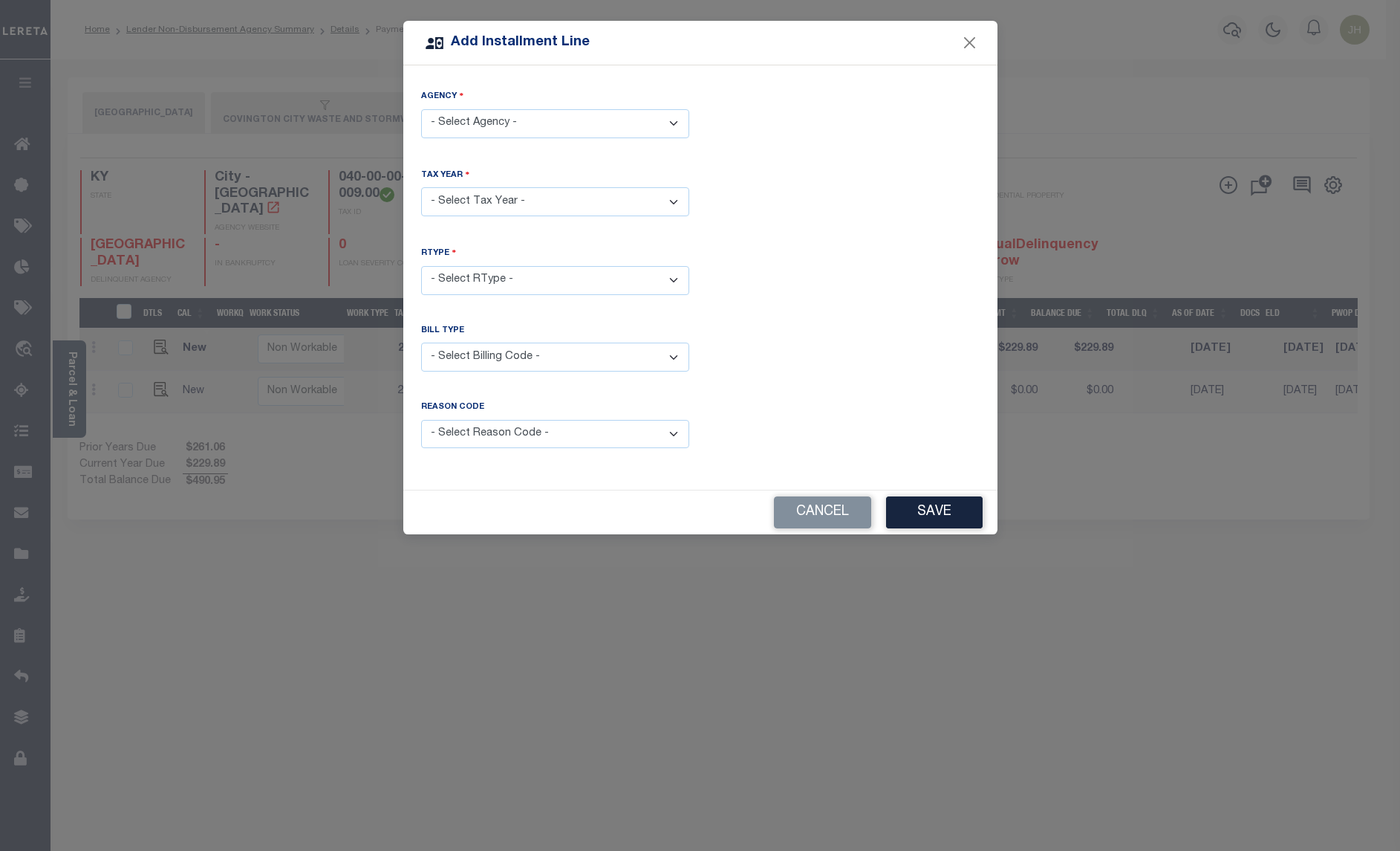
click at [565, 122] on select "- Select Agency - [GEOGRAPHIC_DATA] - City [GEOGRAPHIC_DATA] WASTE AND [GEOGRAP…" at bounding box center [555, 123] width 269 height 29
select select "2111704002"
click at [421, 109] on select "- Select Agency - [GEOGRAPHIC_DATA] - City [GEOGRAPHIC_DATA] WASTE AND [GEOGRAP…" at bounding box center [555, 123] width 269 height 29
click at [515, 202] on select "- Select Year - 2005 2006 2007 2008 2009 2010 2011 2012 2013 2014 2015 2016 201…" at bounding box center [555, 202] width 269 height 29
select select "2023"
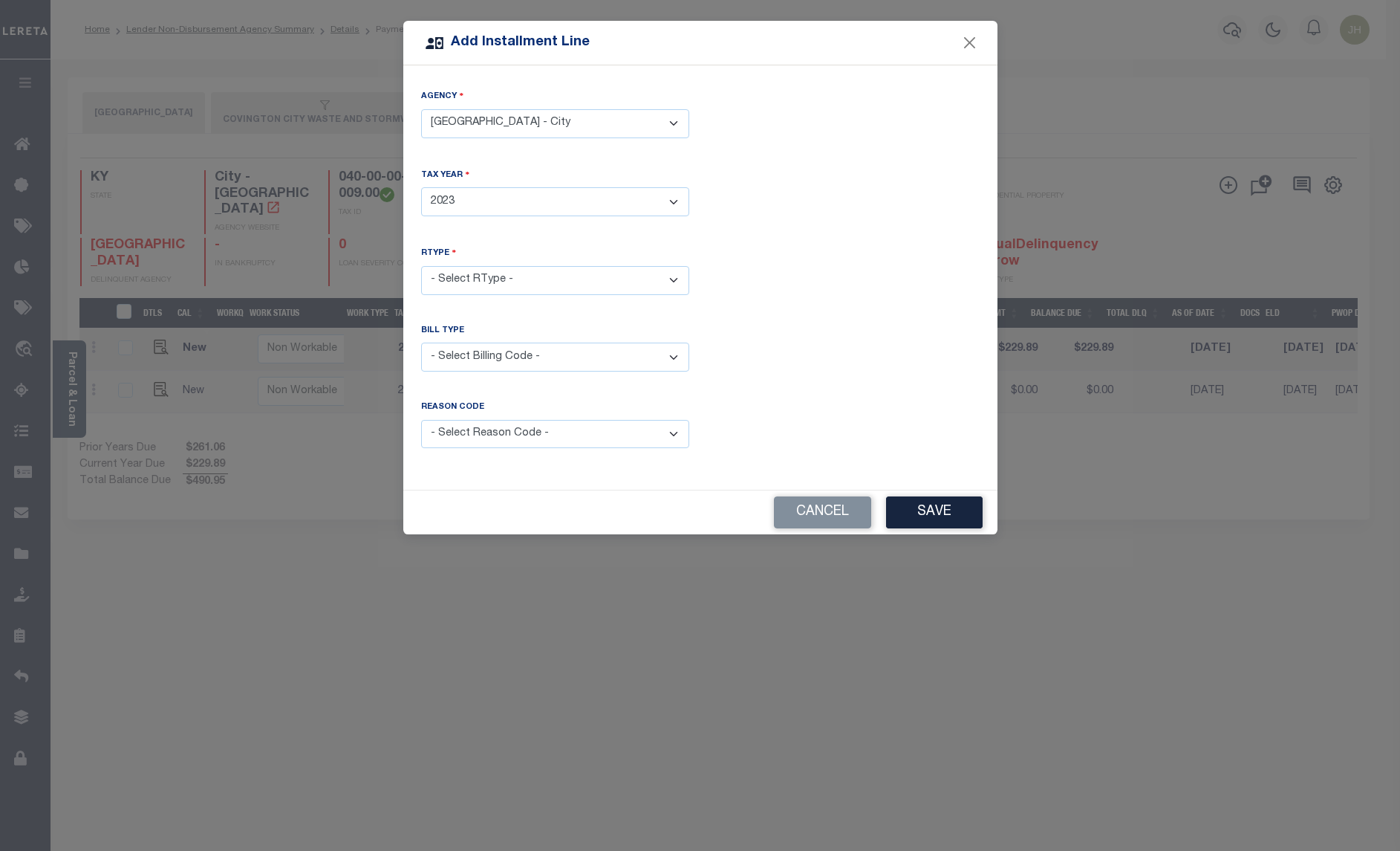
click at [421, 187] on select "- Select Year - 2005 2006 2007 2008 2009 2010 2011 2012 2013 2014 2015 2016 201…" at bounding box center [555, 202] width 269 height 29
click at [472, 272] on select "- Select RType - 1/1" at bounding box center [555, 280] width 269 height 29
select select "0"
click at [421, 266] on select "- Select RType - 1/1" at bounding box center [555, 280] width 269 height 29
click at [468, 358] on select "- Select Billing Code - Regular Delinquent Supplemental Corrected/Adjusted Bill…" at bounding box center [555, 357] width 269 height 29
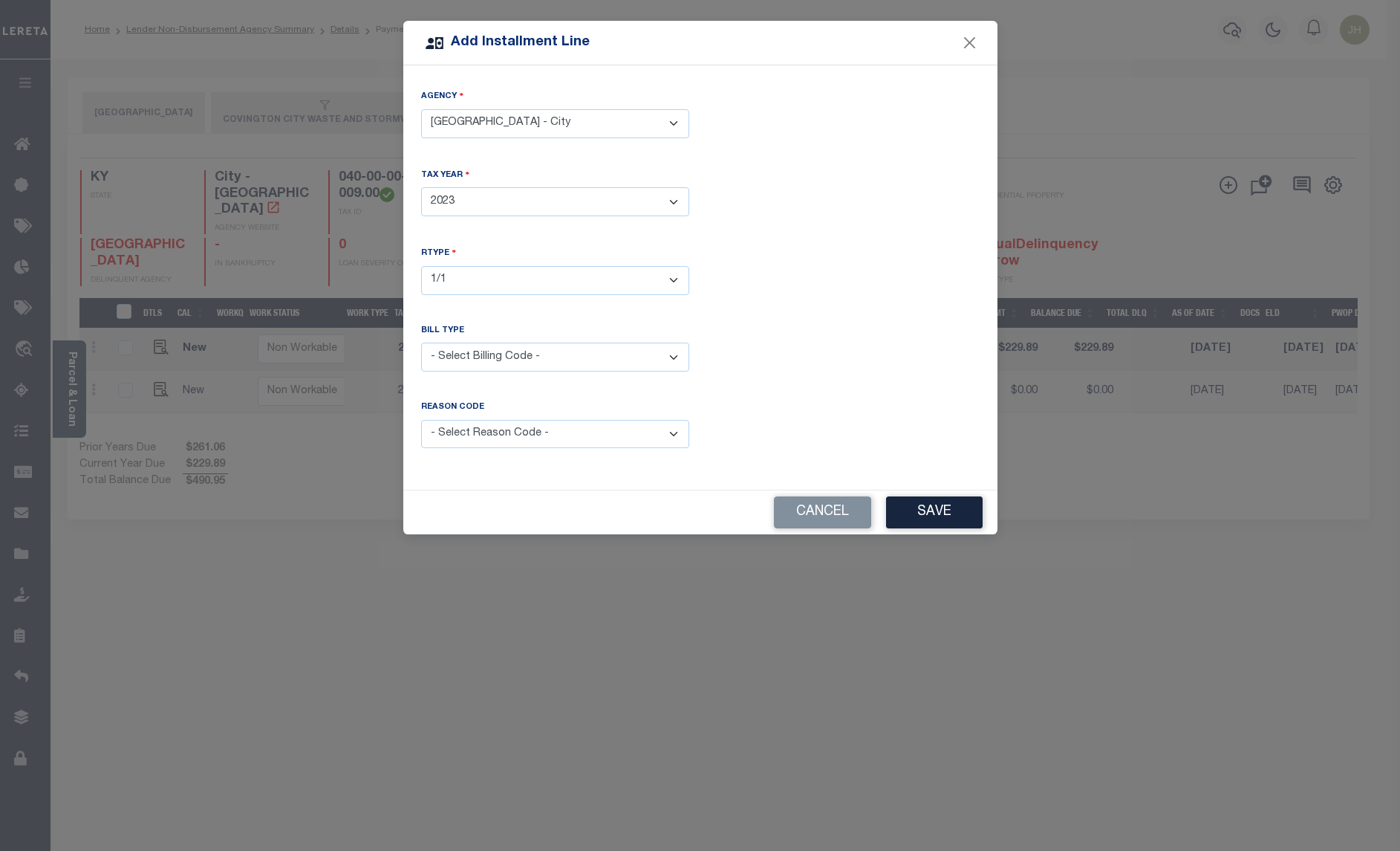
select select "1"
click at [421, 342] on select "- Select Billing Code - Regular Delinquent Supplemental Corrected/Adjusted Bill…" at bounding box center [555, 357] width 269 height 29
click at [551, 439] on select "- Select Reason Code - Payment Reversal Taxable Value Change Assessment Change …" at bounding box center [555, 434] width 269 height 29
select select "12"
click at [421, 420] on select "- Select Reason Code - Payment Reversal Taxable Value Change Assessment Change …" at bounding box center [555, 434] width 269 height 29
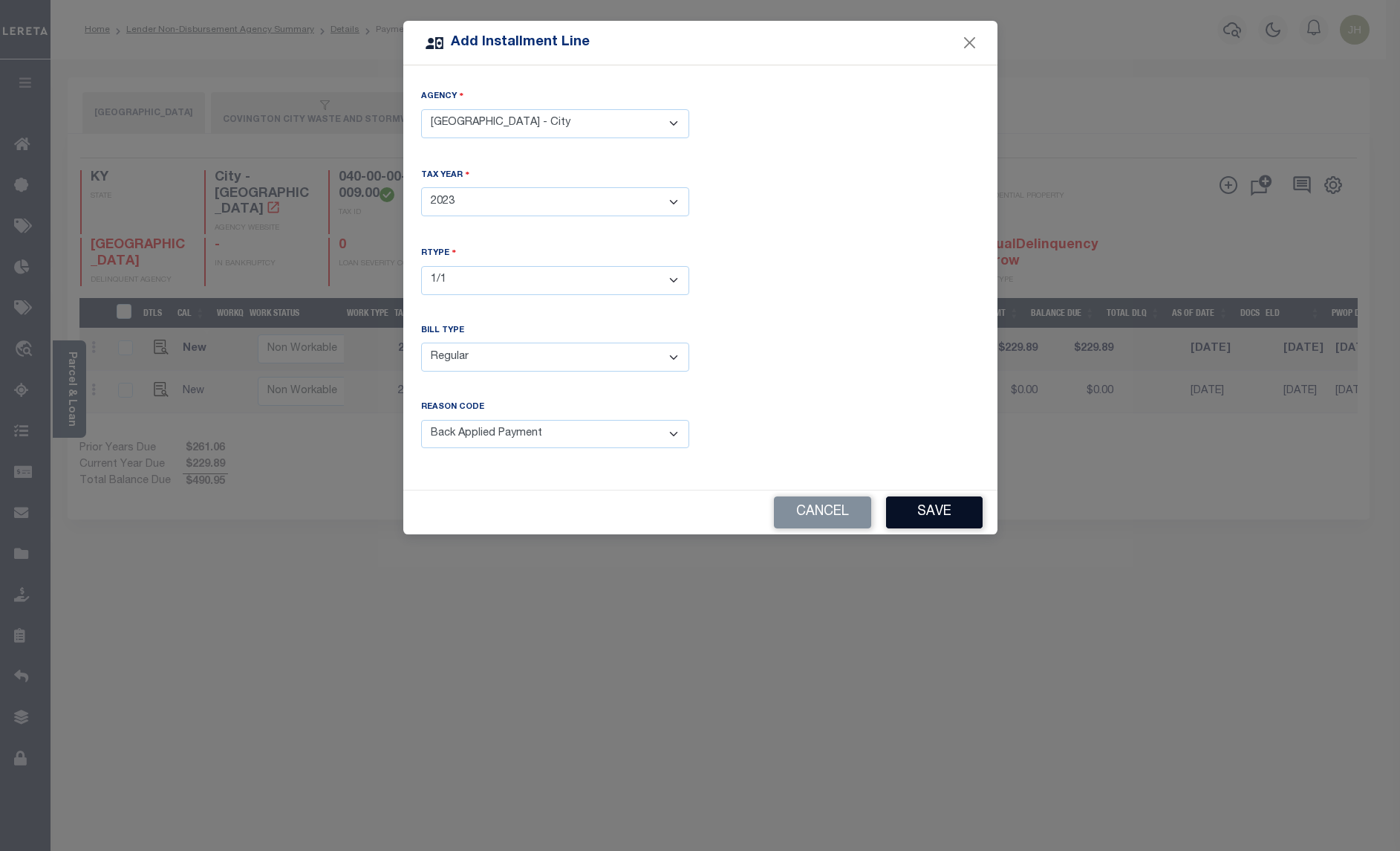
click at [948, 512] on button "Save" at bounding box center [934, 512] width 97 height 32
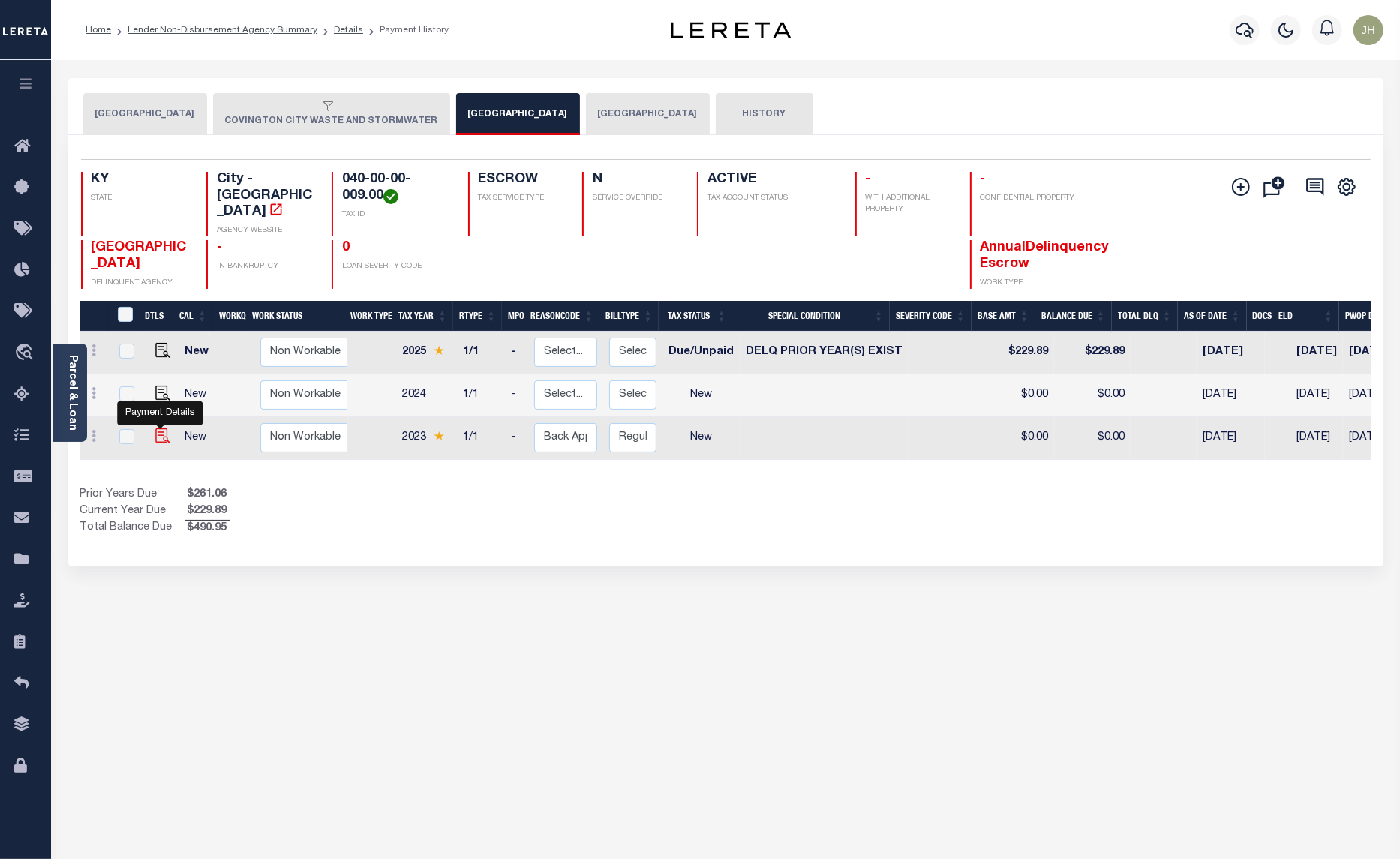
click at [158, 430] on img at bounding box center [163, 436] width 15 height 15
checkbox input "true"
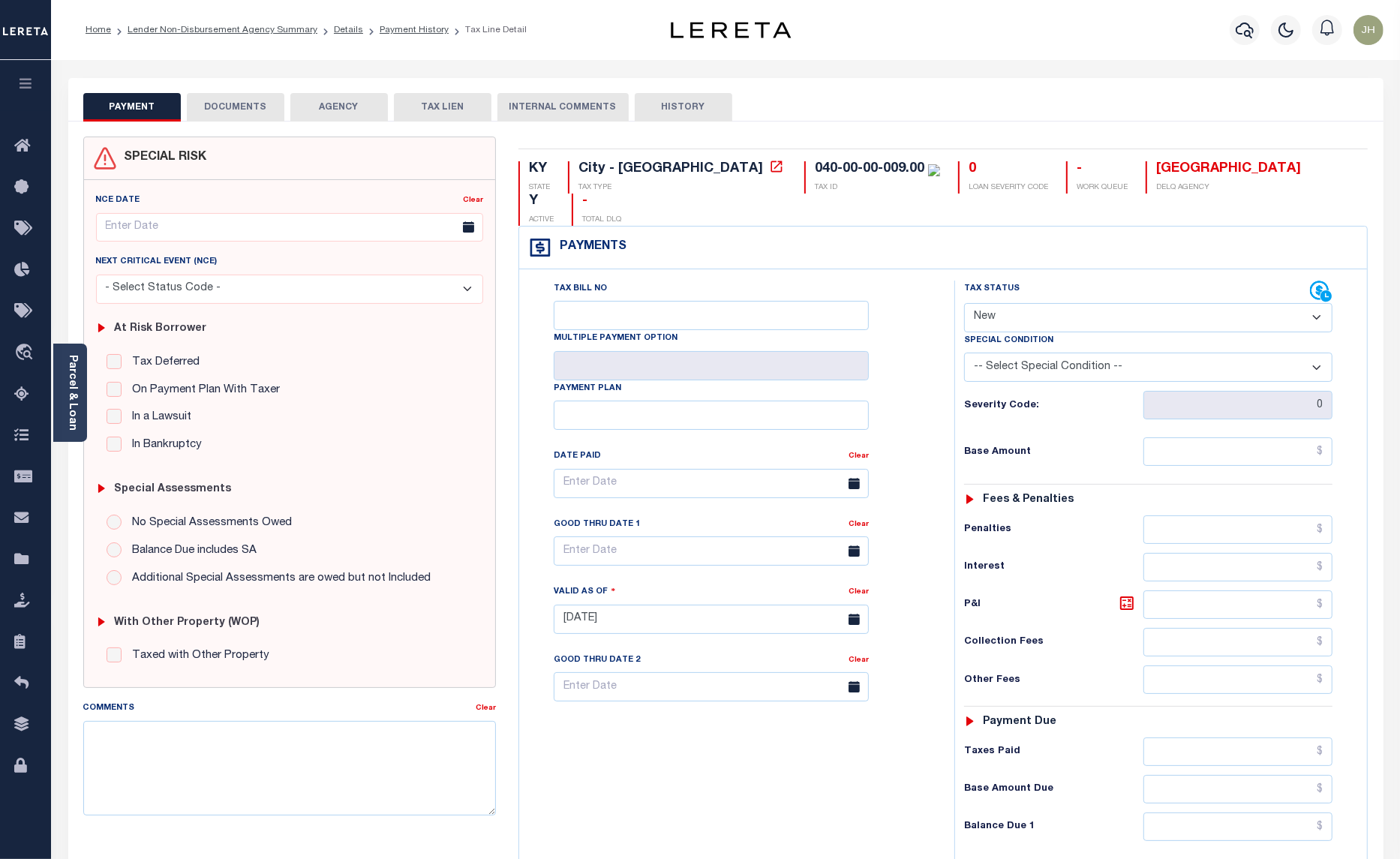
drag, startPoint x: 1005, startPoint y: 286, endPoint x: 1005, endPoint y: 296, distance: 10.0
click at [1005, 303] on select "- Select Status Code - Open Due/Unpaid Paid Incomplete No Tax Due Internal Refu…" at bounding box center [1149, 318] width 369 height 29
select select "DUE"
click at [965, 303] on select "- Select Status Code - Open Due/Unpaid Paid Incomplete No Tax Due Internal Refu…" at bounding box center [1149, 318] width 369 height 29
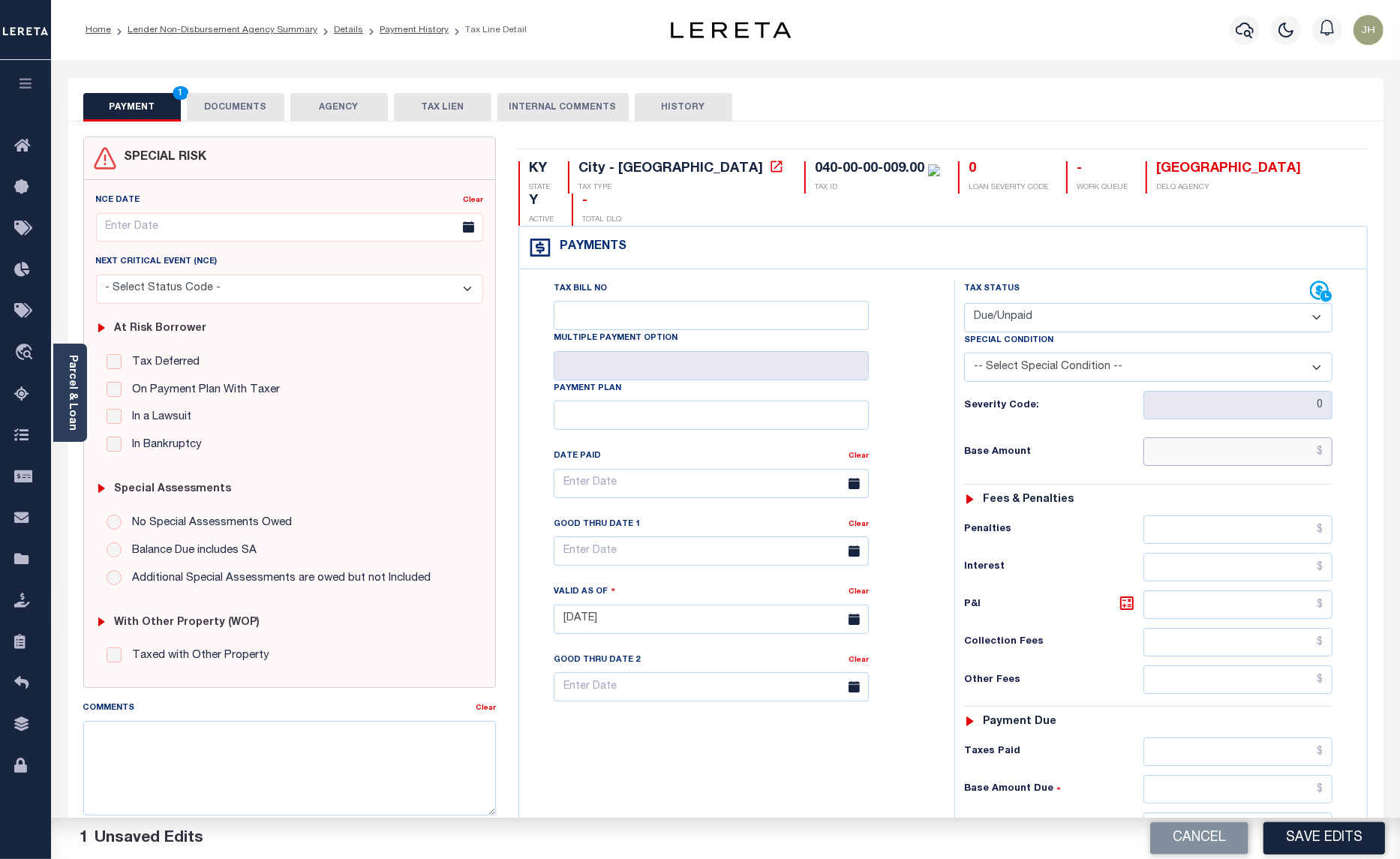
click at [1150, 437] on input "text" at bounding box center [1238, 452] width 189 height 29
type input "$221.88"
click at [1172, 591] on input "text" at bounding box center [1238, 605] width 189 height 29
click at [1162, 591] on input "text" at bounding box center [1238, 605] width 189 height 29
type input "$49.94"
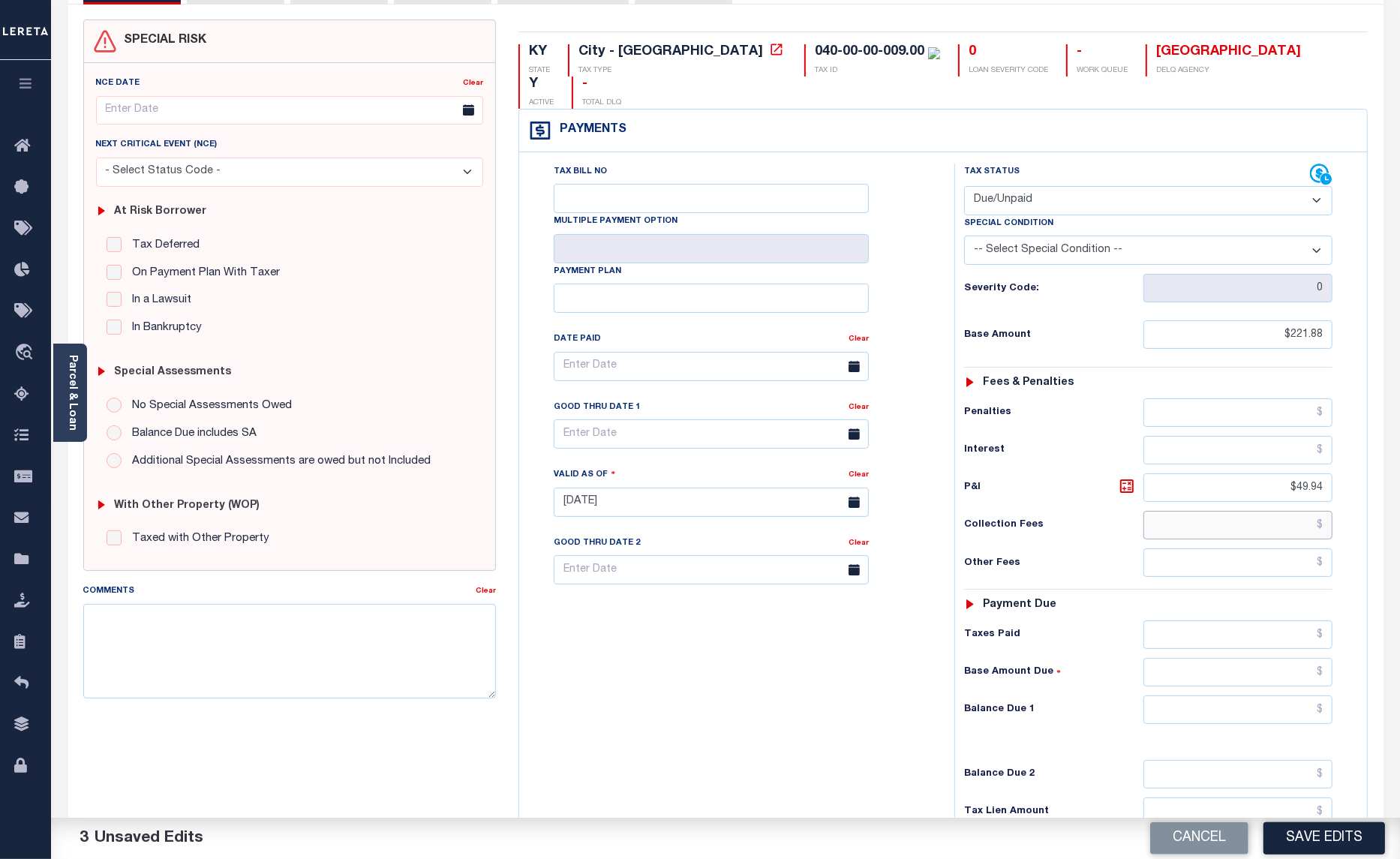
scroll to position [253, 0]
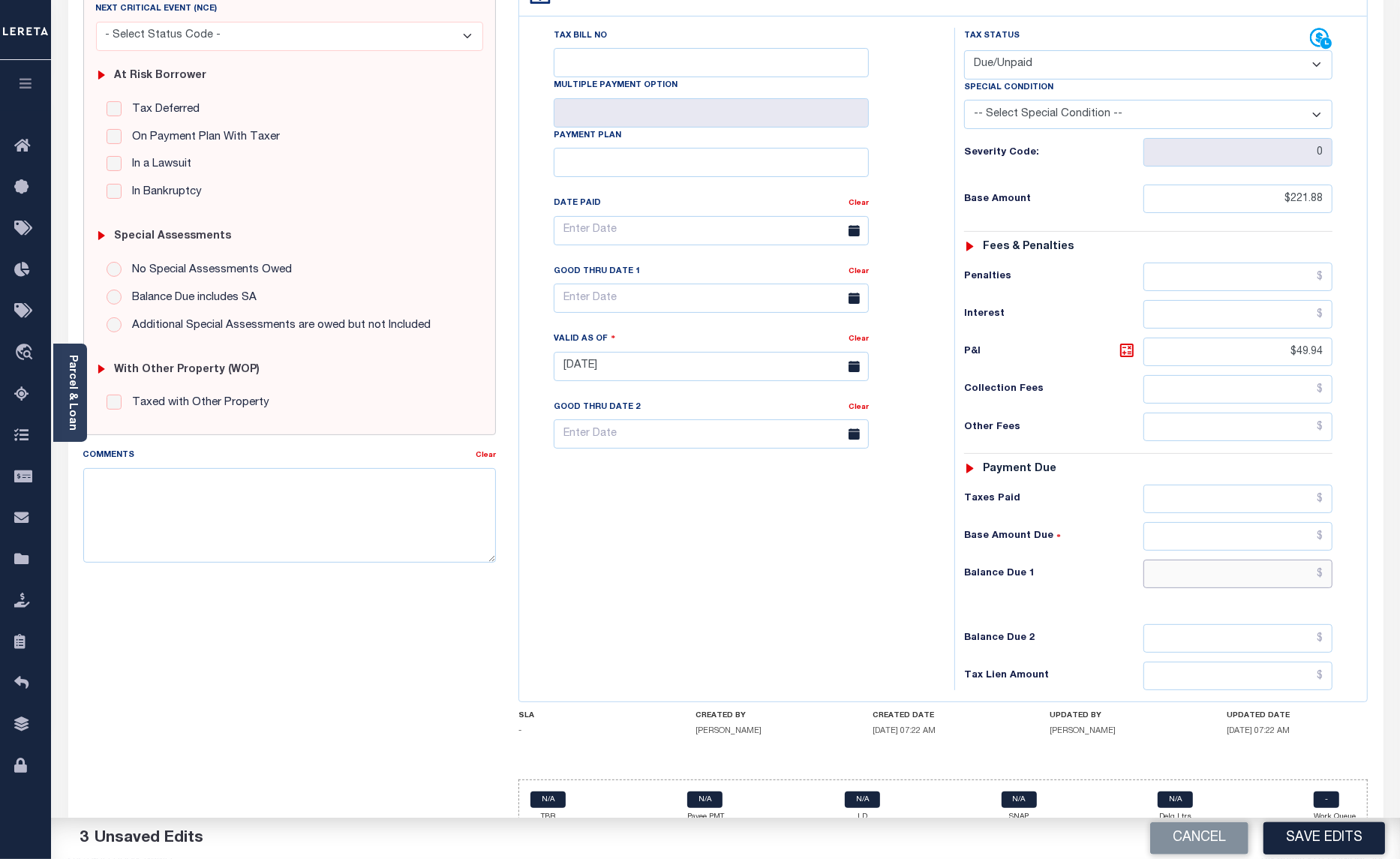
click at [1148, 560] on input "text" at bounding box center [1238, 574] width 189 height 29
type input "$271.82"
click at [605, 284] on input "text" at bounding box center [712, 298] width 315 height 29
click at [730, 473] on span "31" at bounding box center [736, 472] width 29 height 29
type input "[DATE]"
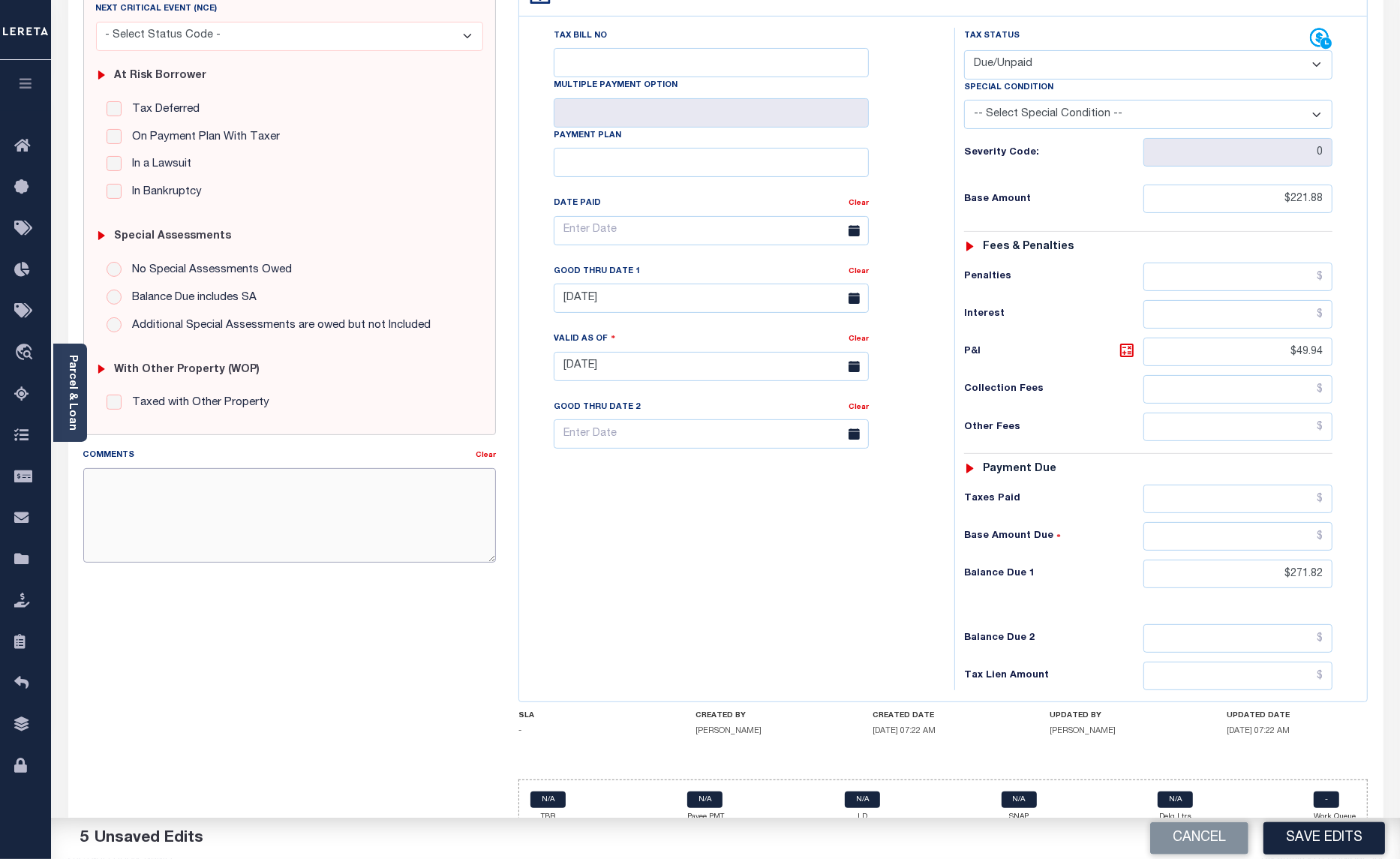
click at [267, 510] on textarea "Comments" at bounding box center [290, 515] width 413 height 95
type textarea "ORIGINAL BILL UNPAID"
click at [1310, 838] on button "Save Edits" at bounding box center [1325, 838] width 122 height 32
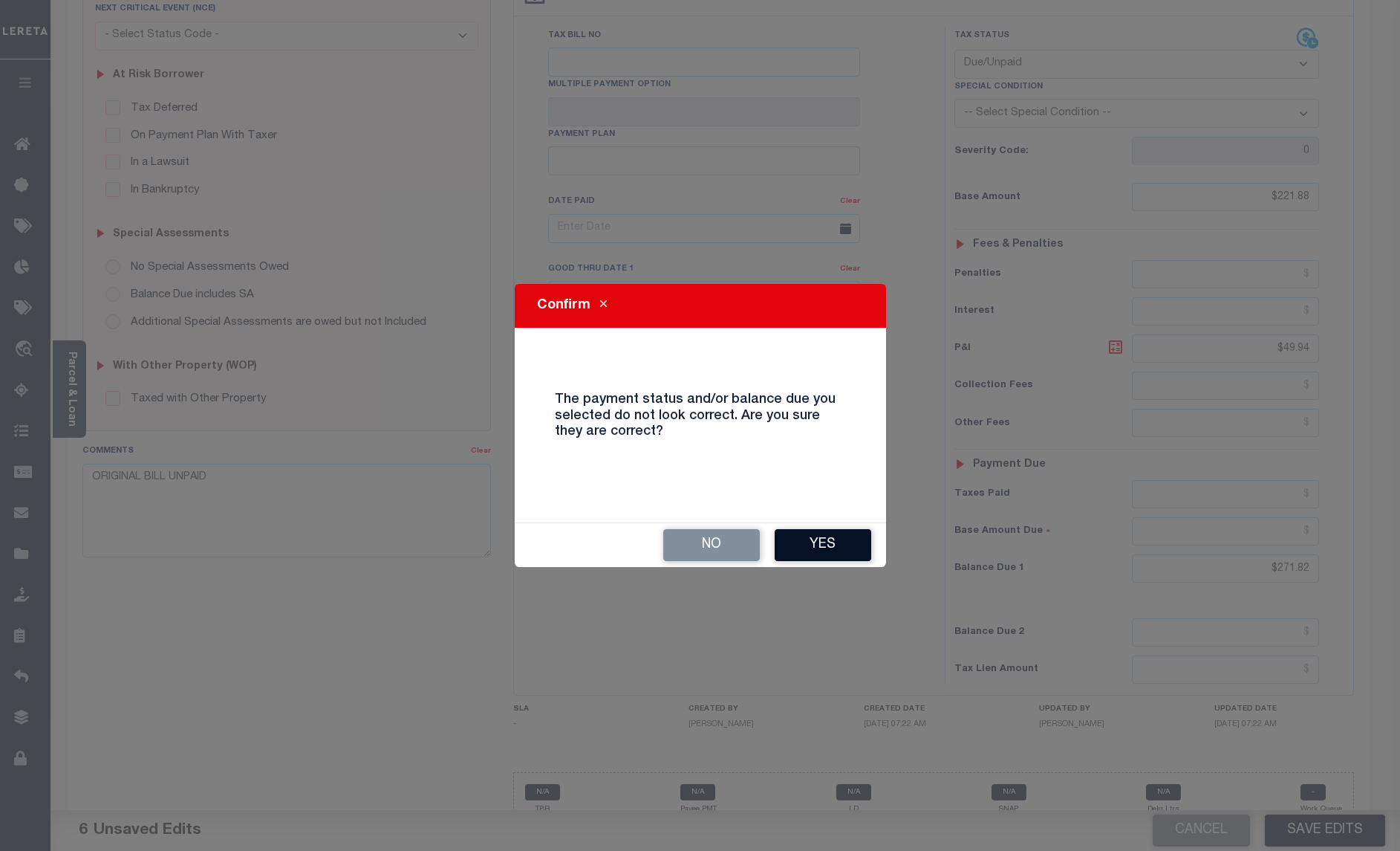
click at [810, 540] on button "Yes" at bounding box center [823, 544] width 97 height 32
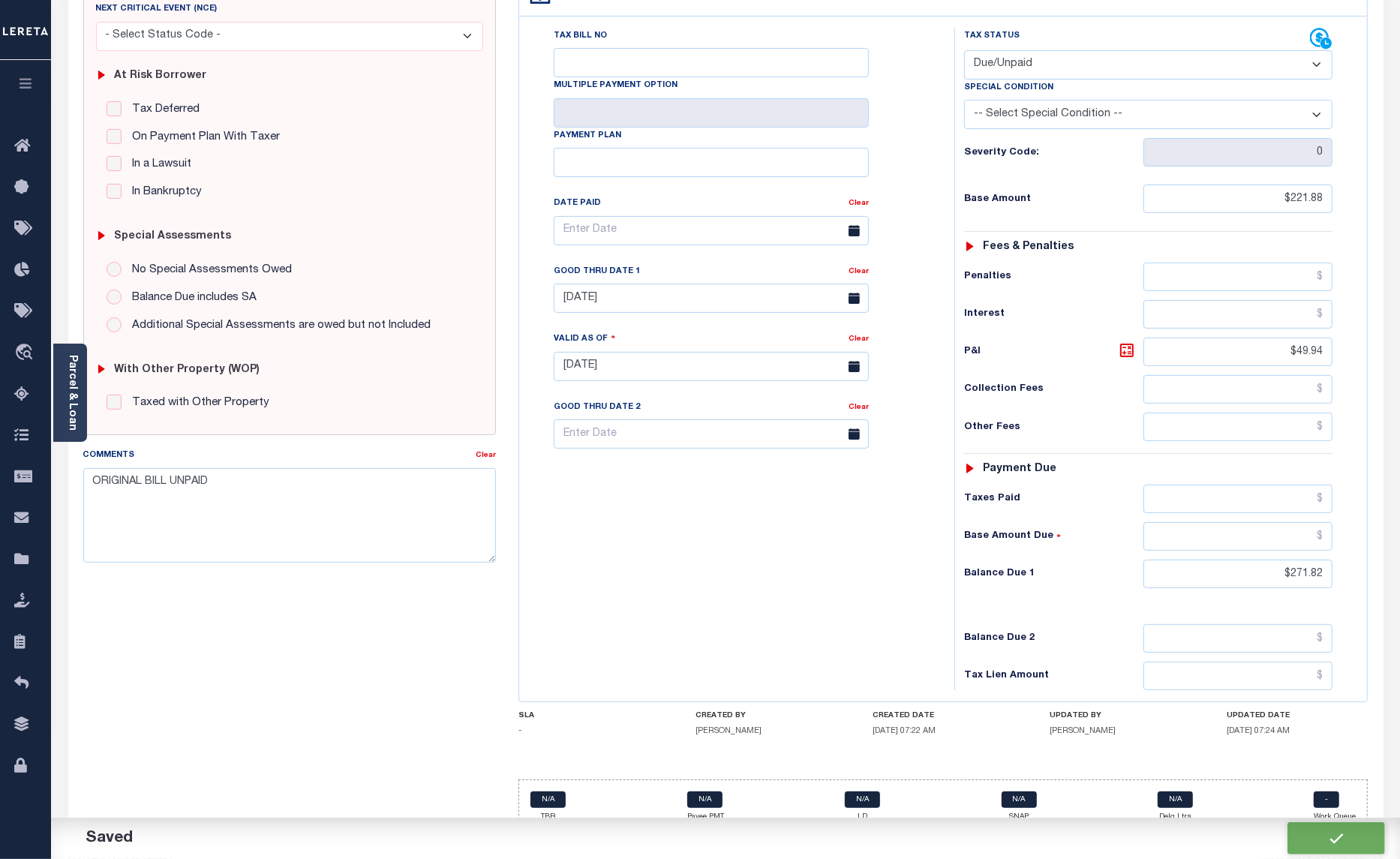
checkbox input "false"
type input "$221.88"
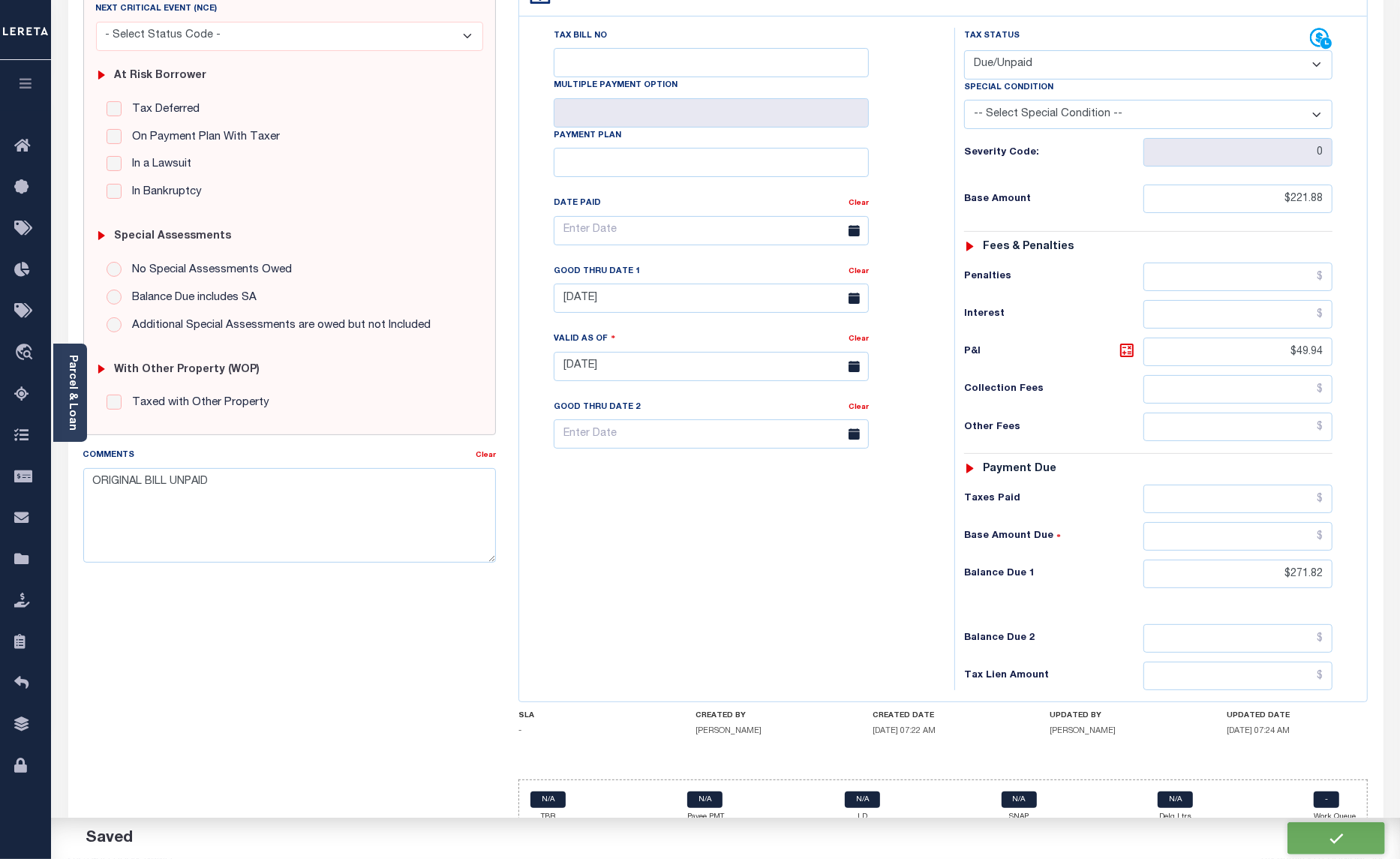
type input "$49.94"
type input "$271.82"
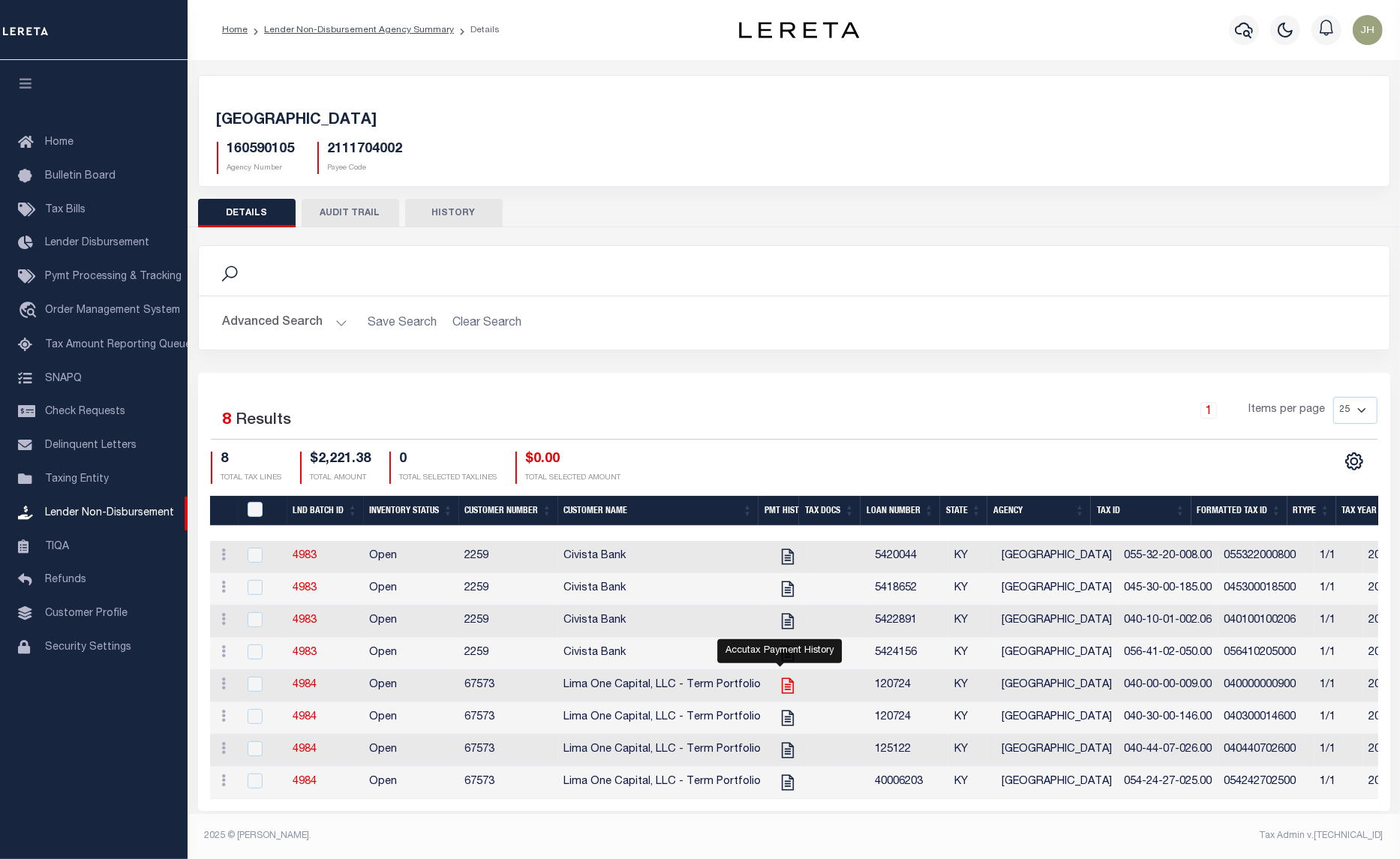
click at [779, 695] on icon "" at bounding box center [788, 685] width 19 height 19
checkbox input "true"
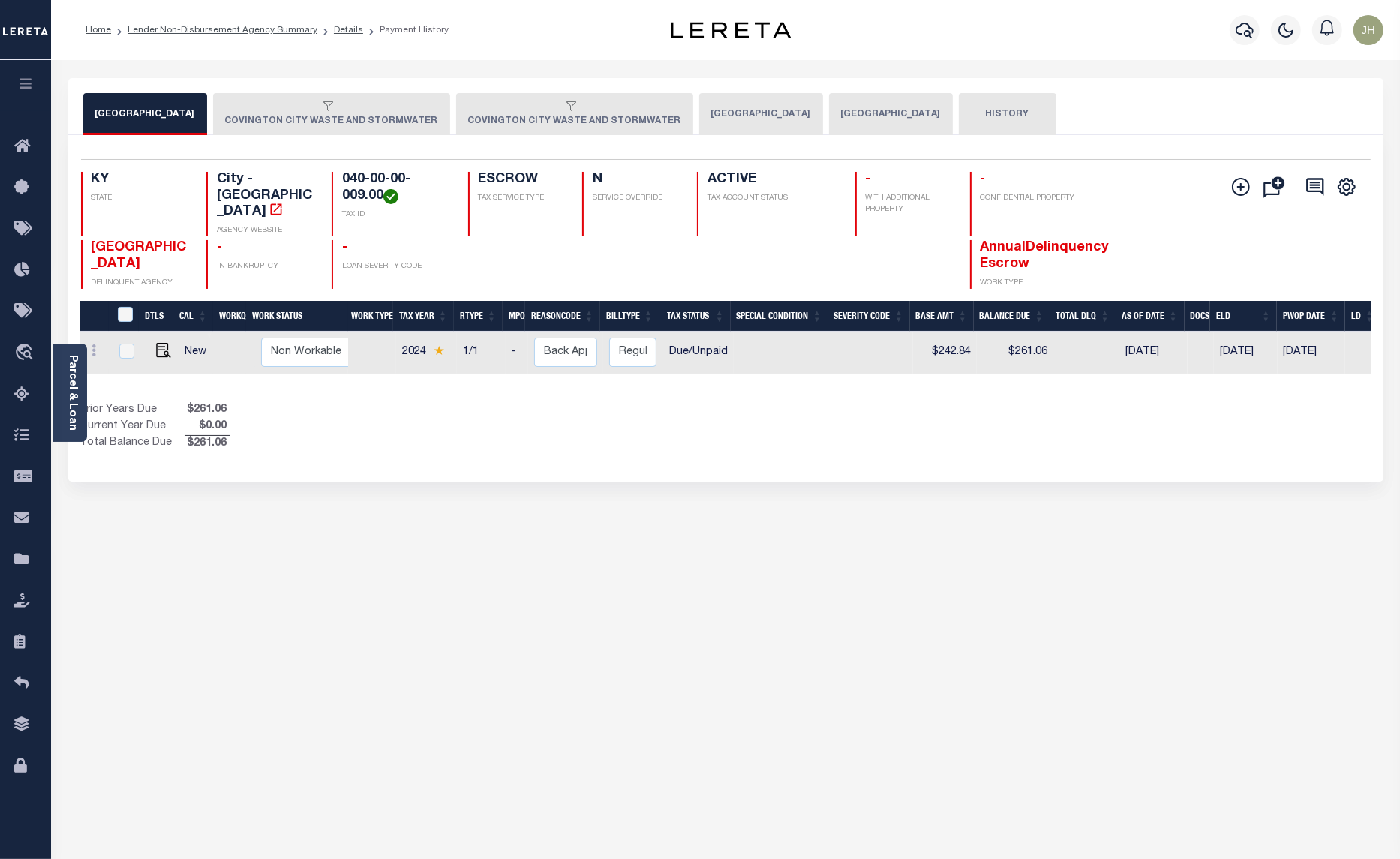
click at [322, 119] on button "COVINGTON CITY WASTE AND STORMWATER" at bounding box center [332, 114] width 238 height 42
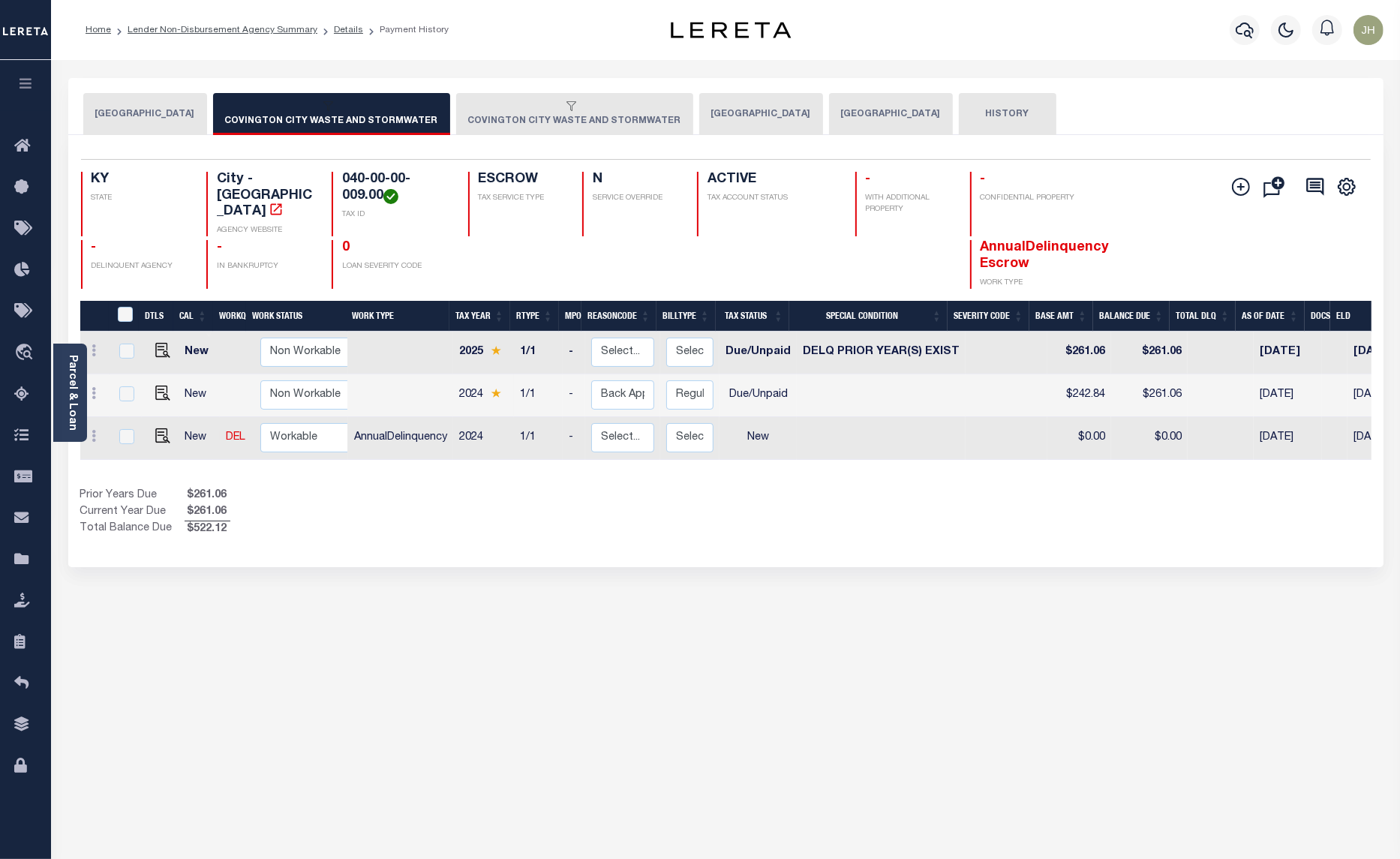
click at [484, 116] on button "COVINGTON CITY WASTE AND STORMWATER" at bounding box center [574, 114] width 238 height 42
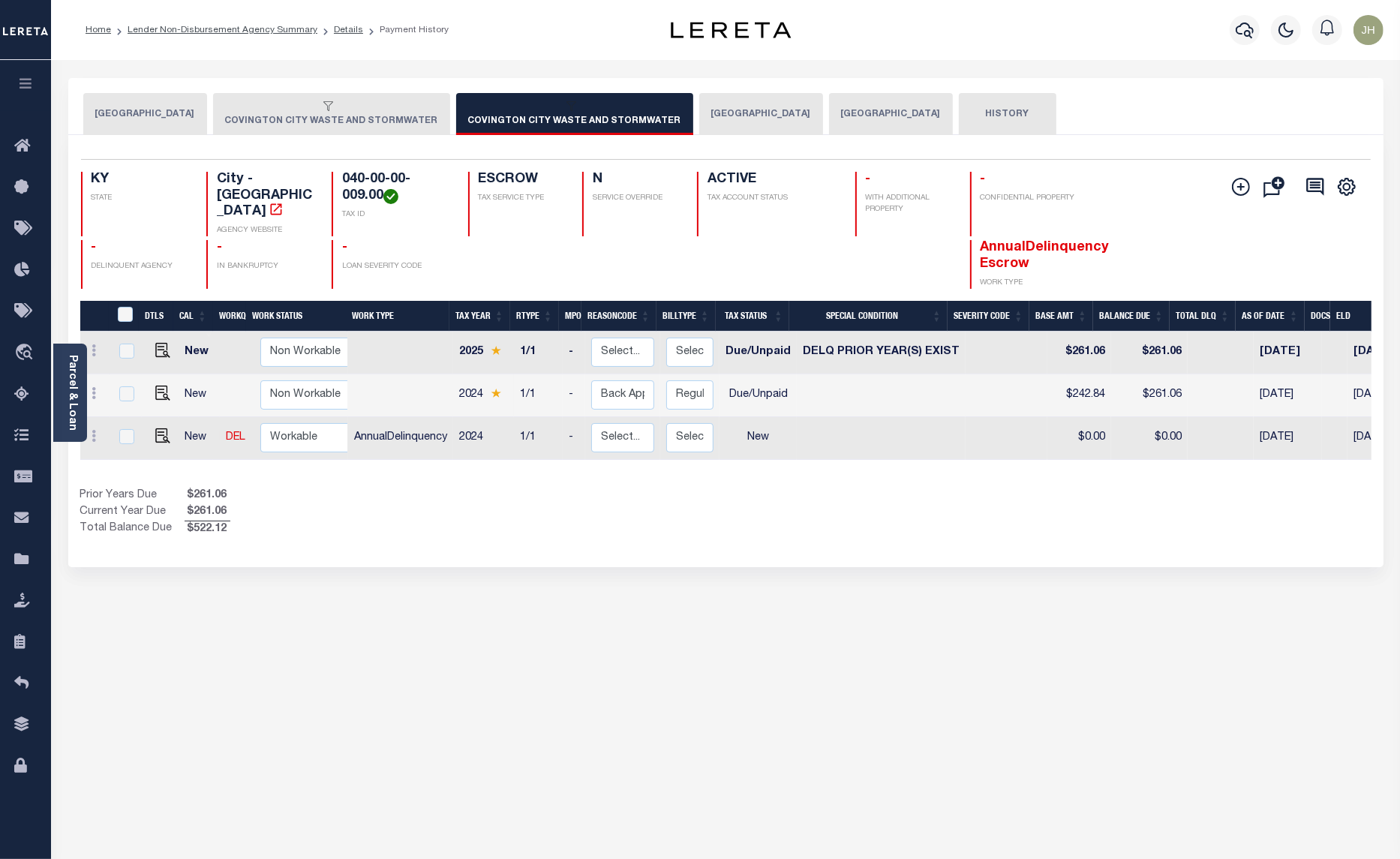
click at [372, 118] on button "COVINGTON CITY WASTE AND STORMWATER" at bounding box center [332, 114] width 238 height 42
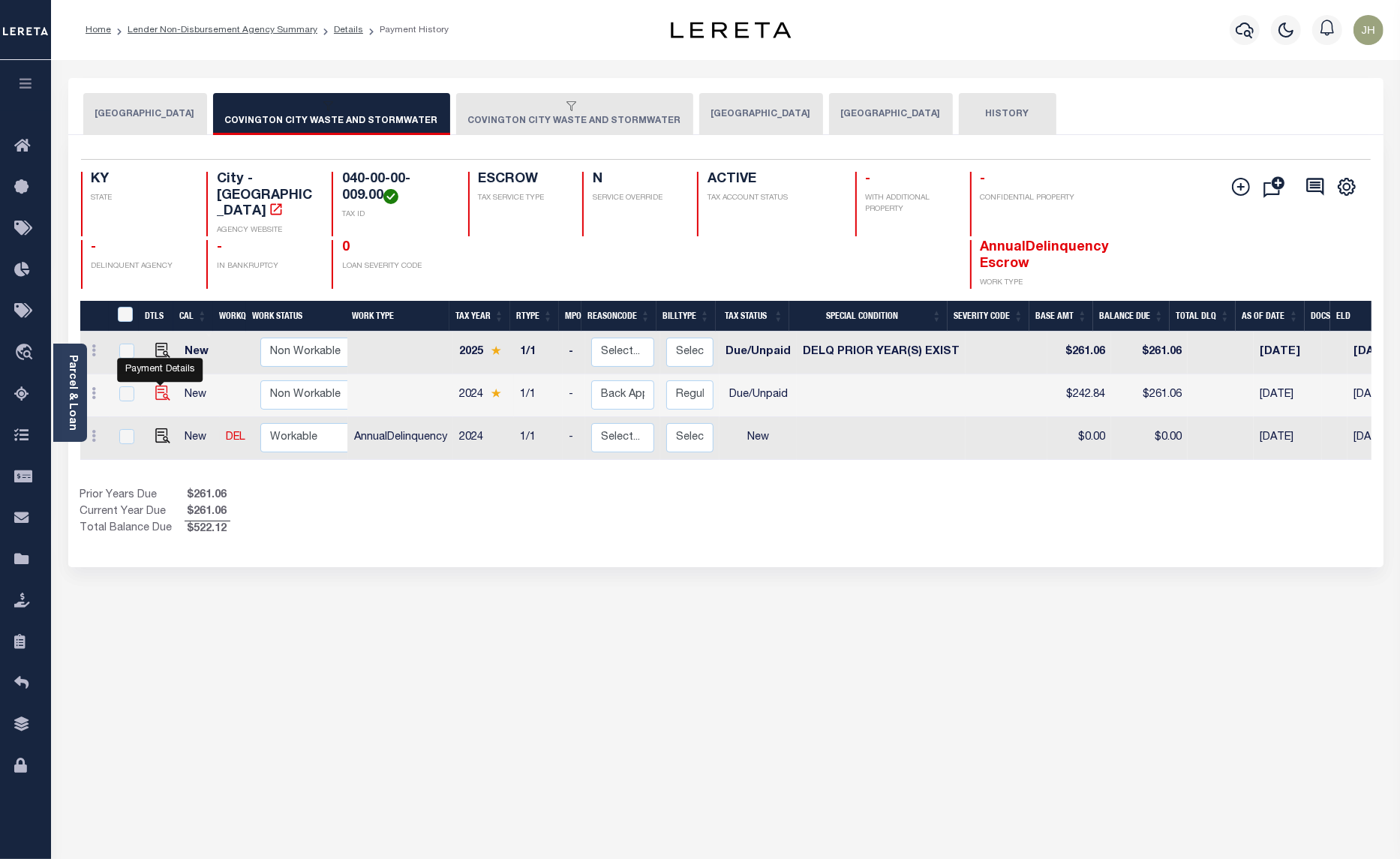
click at [163, 385] on img "" at bounding box center [163, 393] width 15 height 15
checkbox input "true"
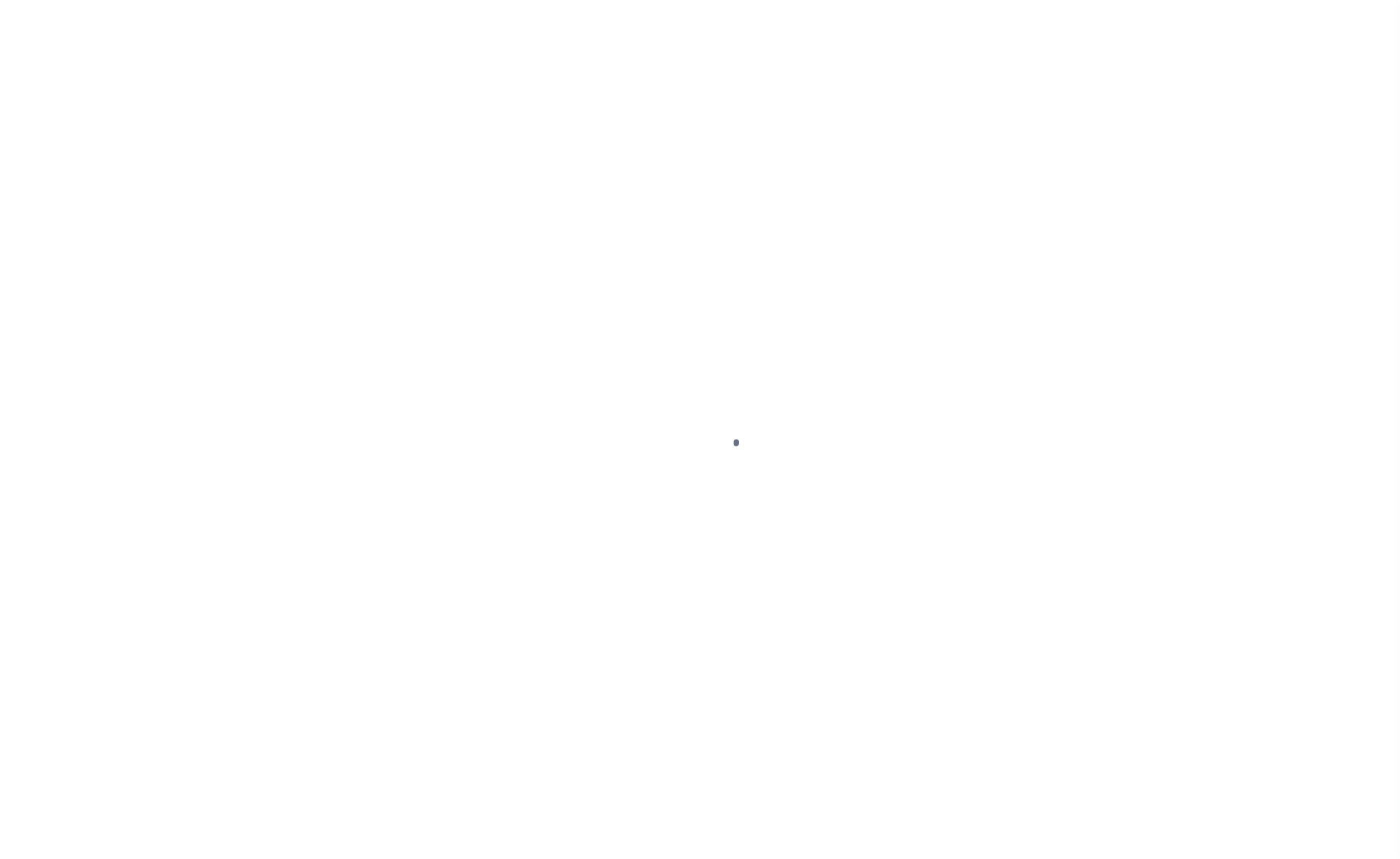
select select "DUE"
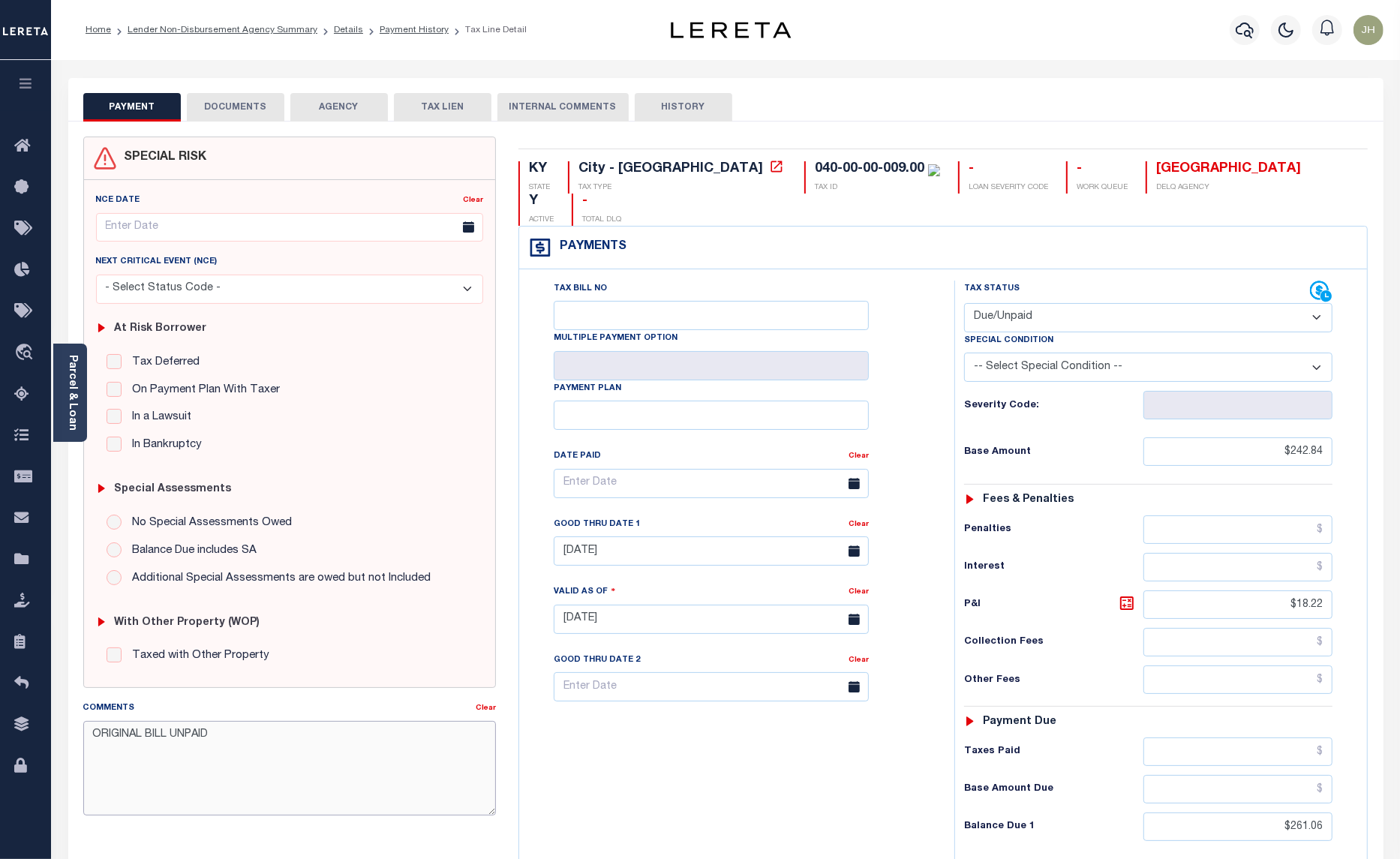
click at [313, 732] on textarea "ORIGINAL BILL UNPAID" at bounding box center [290, 768] width 413 height 95
type textarea "ORIGINAL BILL UNPAID. ALSO 2025 CURRENT IS DELQ. BASE $"
type input "10/03/2025"
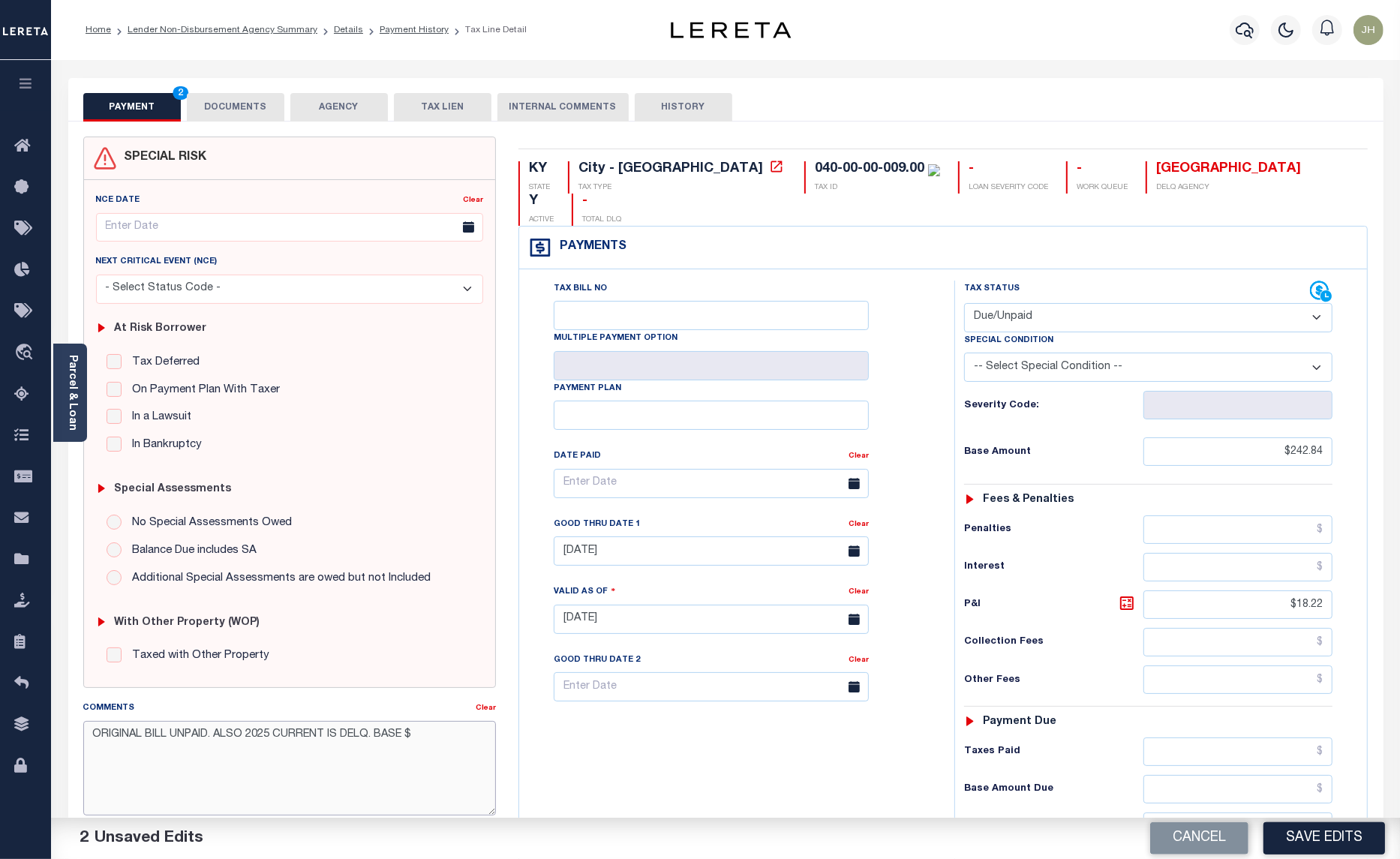
click at [422, 735] on textarea "ORIGINAL BILL UNPAID. ALSO 2025 CURRENT IS DELQ. BASE $" at bounding box center [290, 768] width 413 height 95
click at [114, 759] on textarea "ORIGINAL BILL UNPAID. ALSO 2025 CURRENT IS DELQ. BASE $242.84 + P/I $" at bounding box center [290, 768] width 413 height 95
click at [227, 763] on textarea "ORIGINAL BILL UNPAID. ALSO 2025 CURRENT IS DELQ. BASE $242.84 + P/I $18.22 = $" at bounding box center [290, 768] width 413 height 95
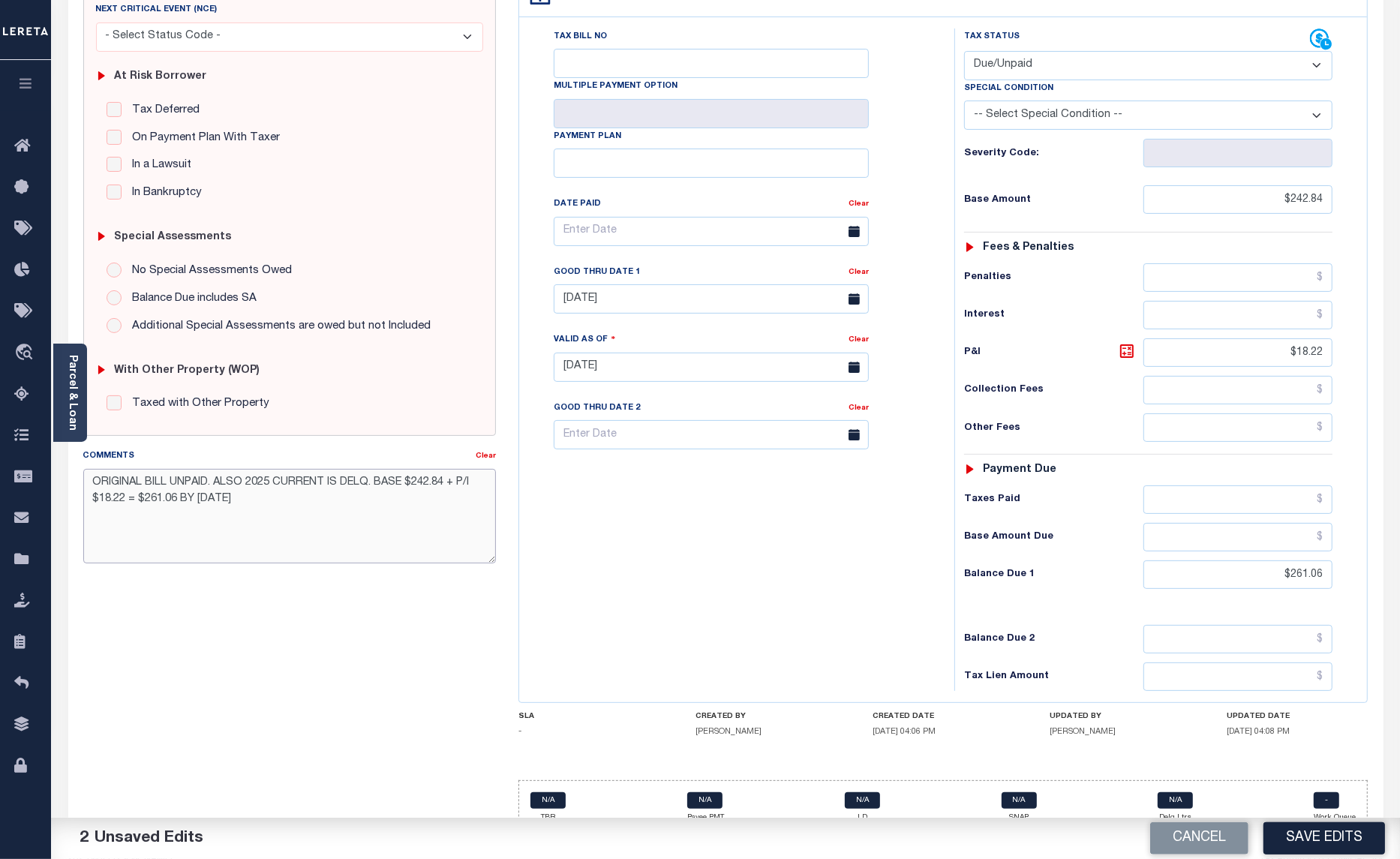
scroll to position [253, 0]
type textarea "ORIGINAL BILL UNPAID. ALSO 2025 CURRENT IS DELQ. BASE $242.84 + P/I $18.22 = $2…"
click at [182, 658] on div "SPECIAL RISK NCE Date Clear - Select Status Code -" at bounding box center [291, 366] width 436 height 963
click at [1301, 834] on button "Save Edits" at bounding box center [1325, 838] width 122 height 32
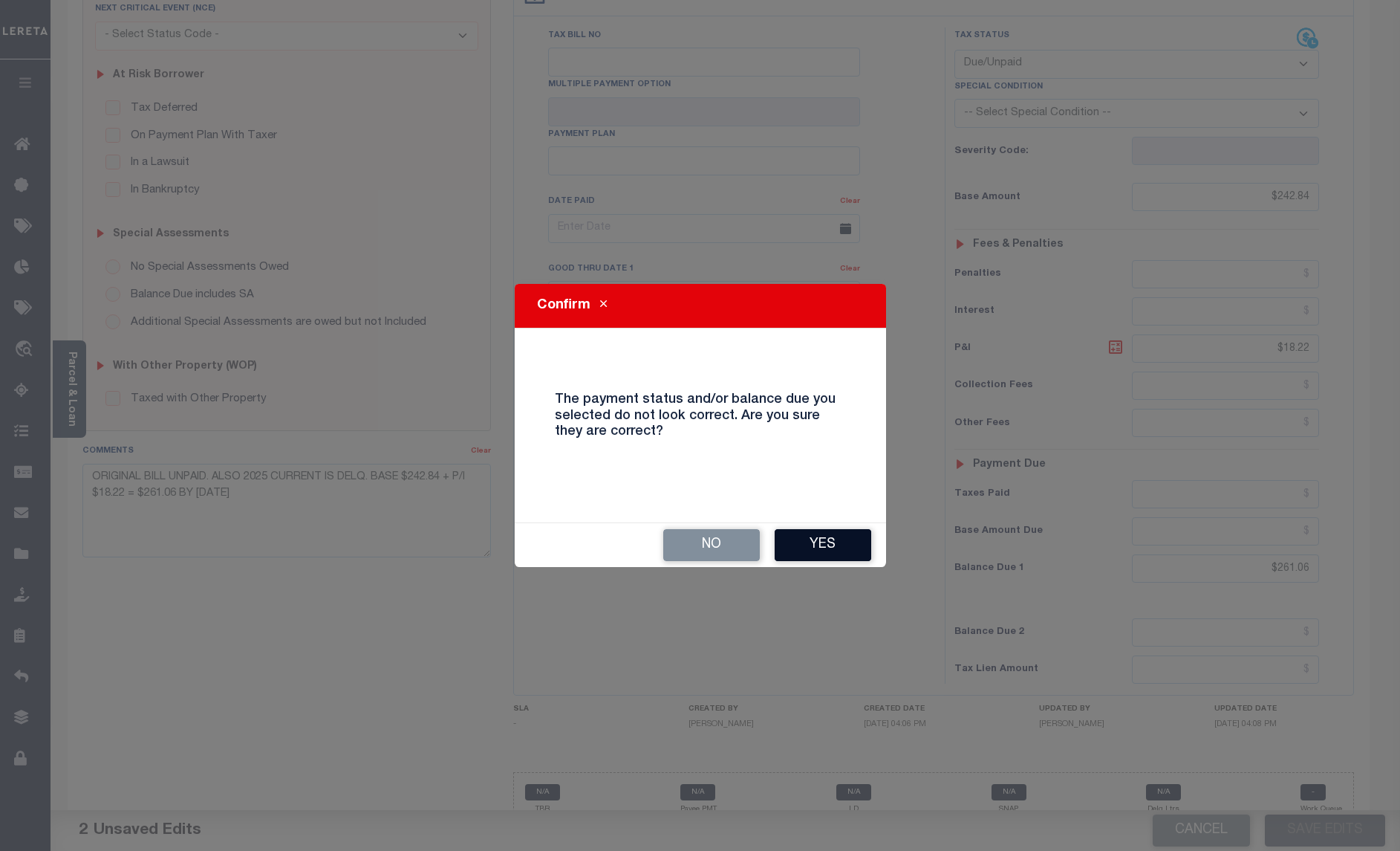
click at [841, 542] on button "Yes" at bounding box center [823, 544] width 97 height 32
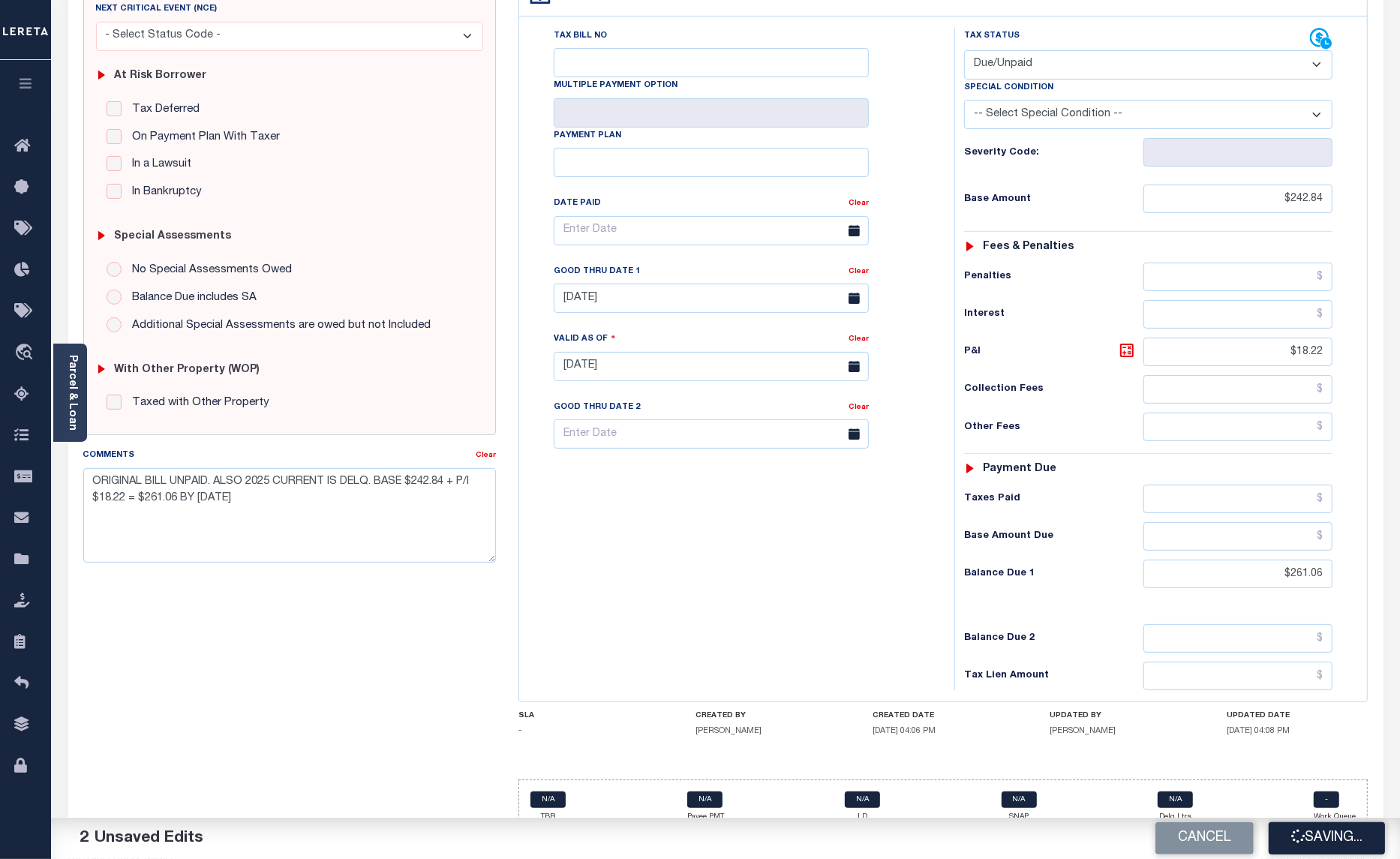
checkbox input "false"
type input "$242.84"
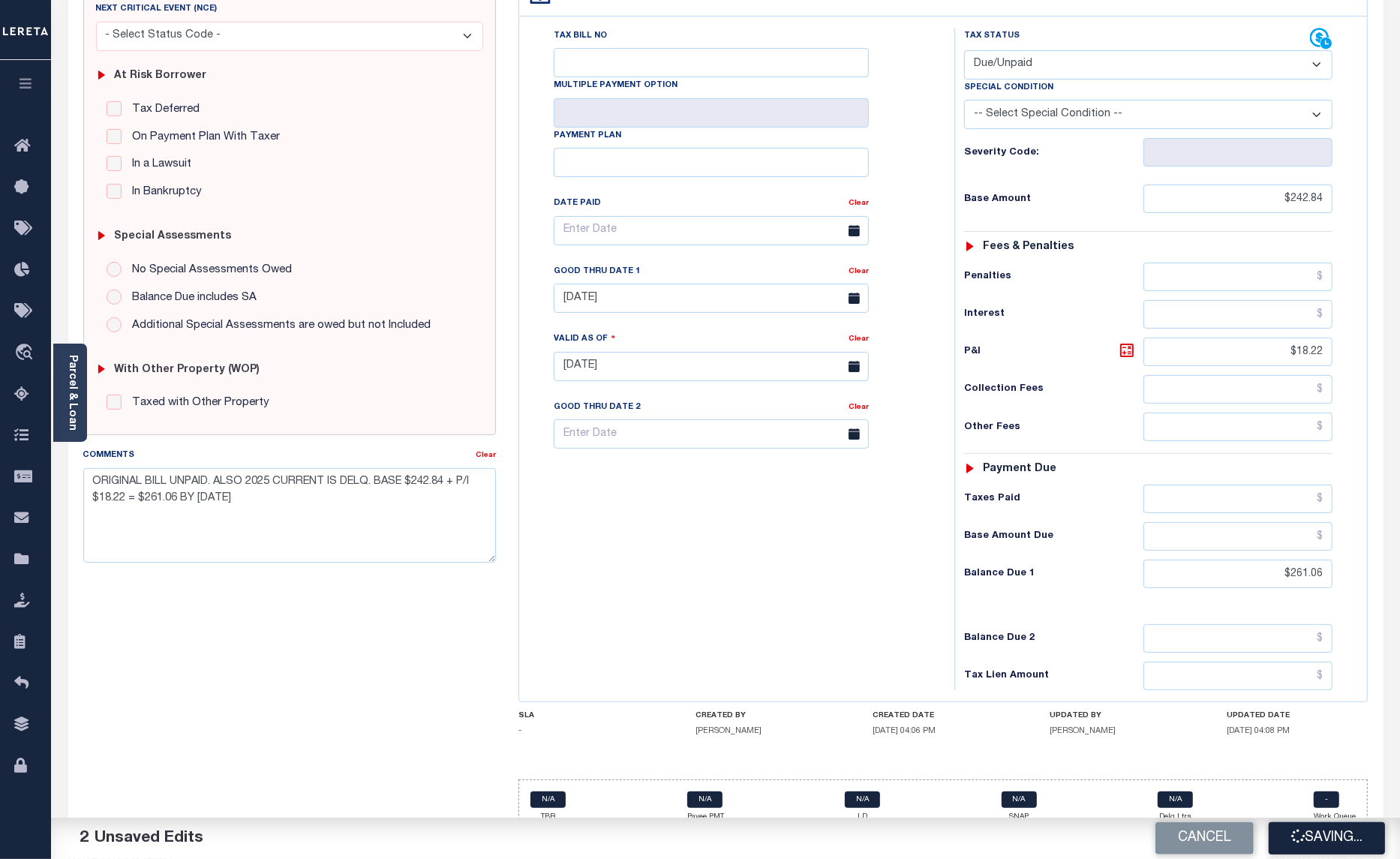
type input "$18.22"
type input "$261.06"
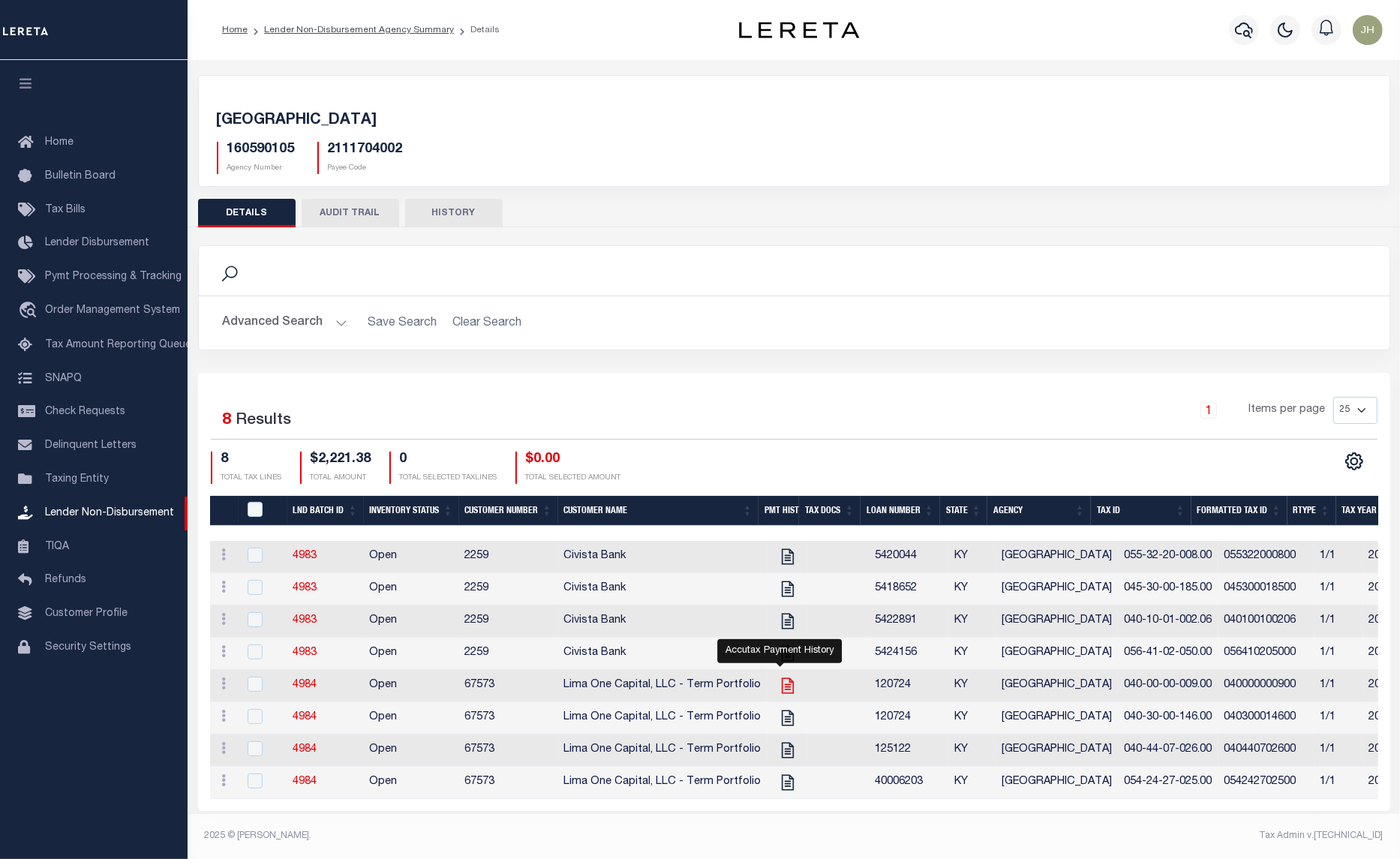
click at [778, 695] on icon "" at bounding box center [788, 685] width 19 height 19
checkbox input "true"
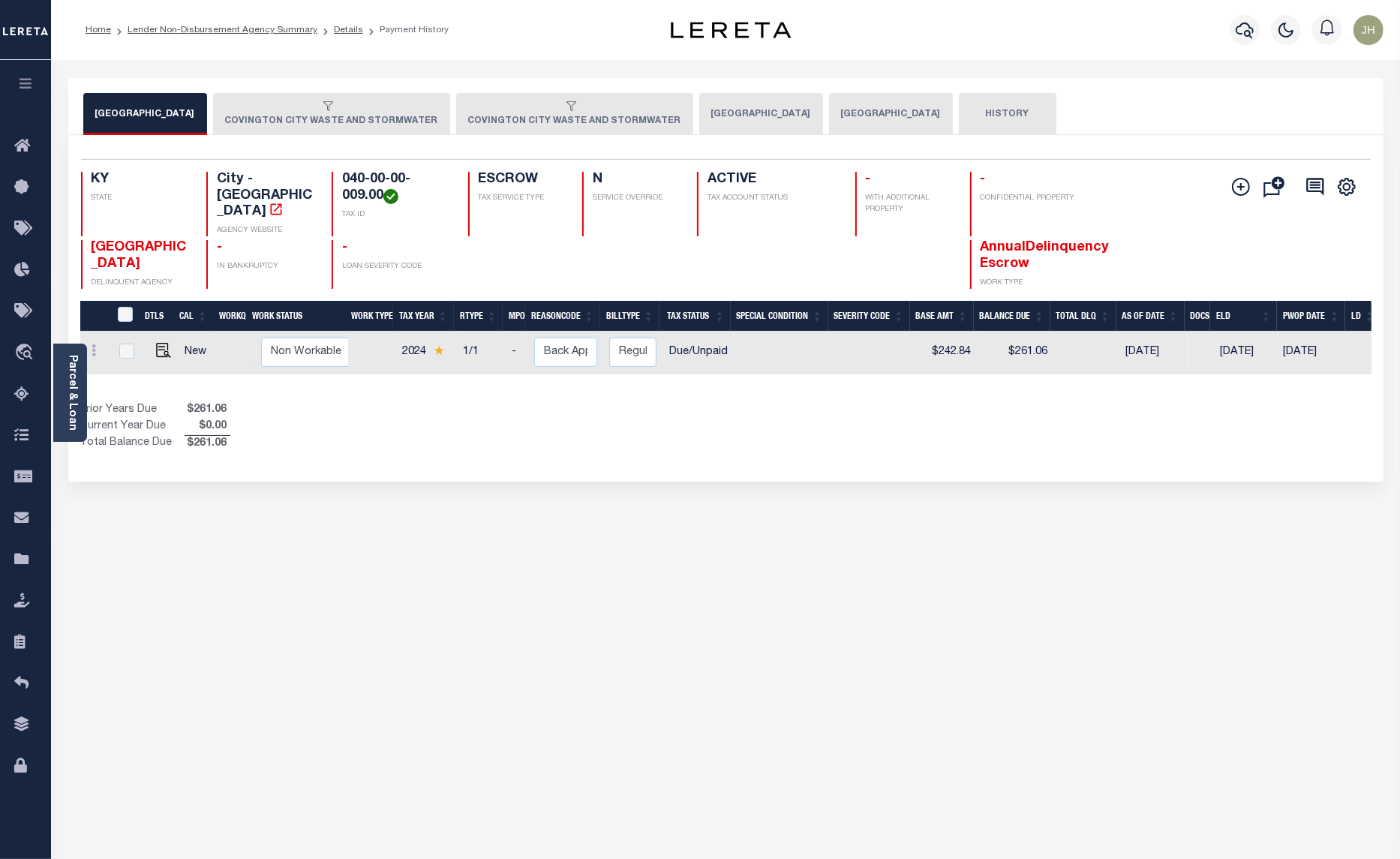
click at [714, 107] on button "[GEOGRAPHIC_DATA]" at bounding box center [761, 114] width 124 height 42
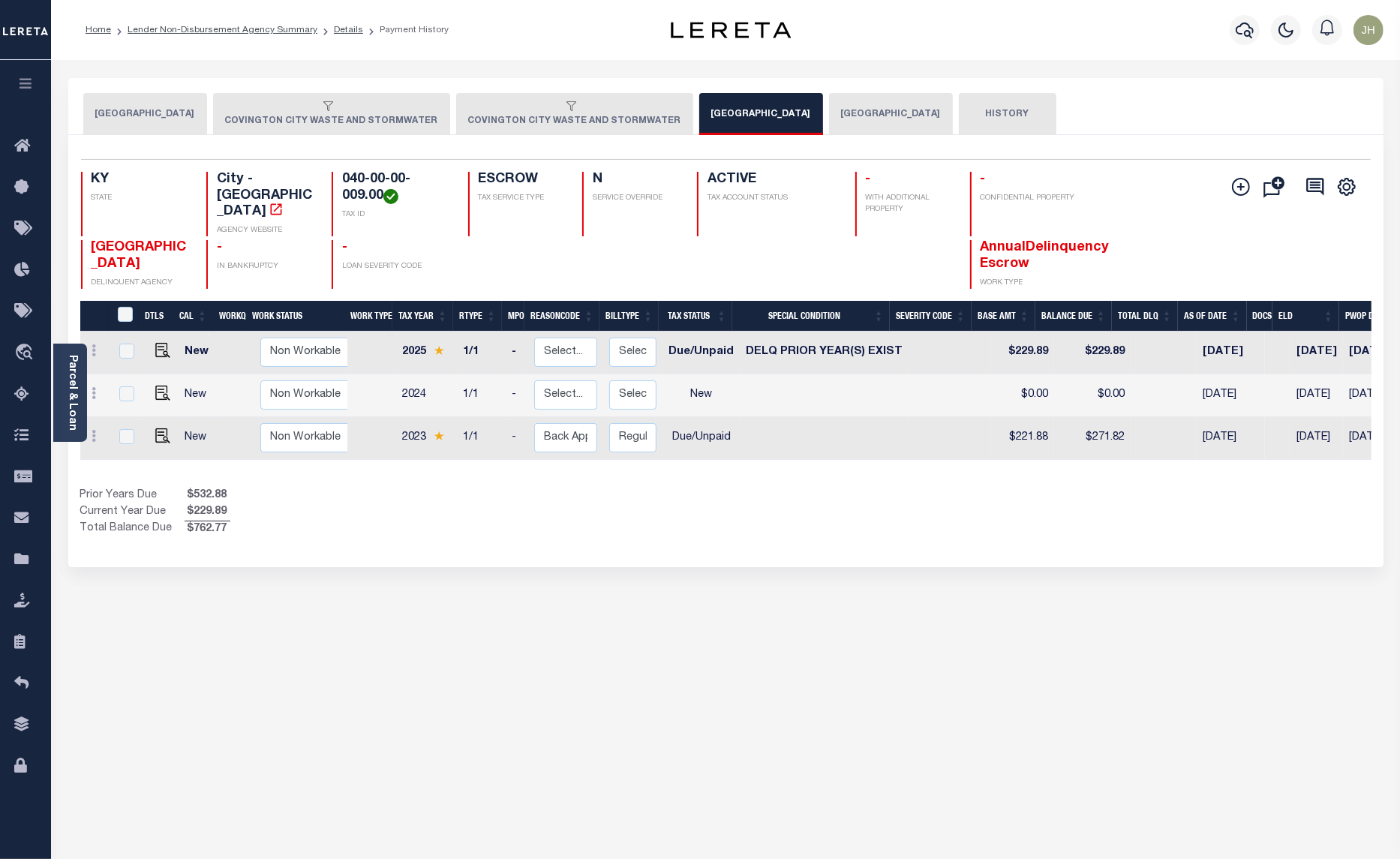
click at [829, 109] on button "[GEOGRAPHIC_DATA]" at bounding box center [891, 114] width 124 height 42
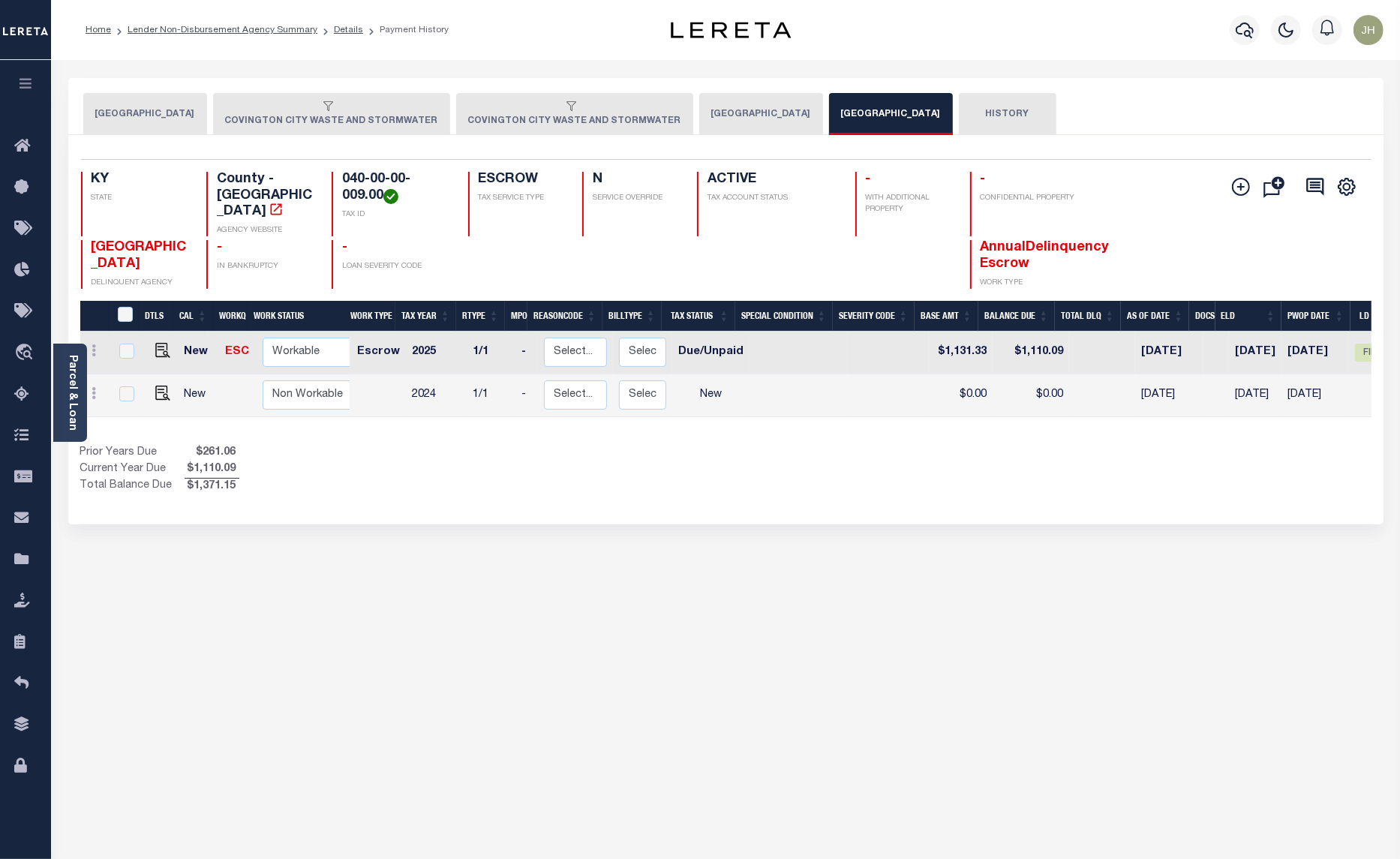
click at [699, 111] on button "[GEOGRAPHIC_DATA]" at bounding box center [761, 114] width 124 height 42
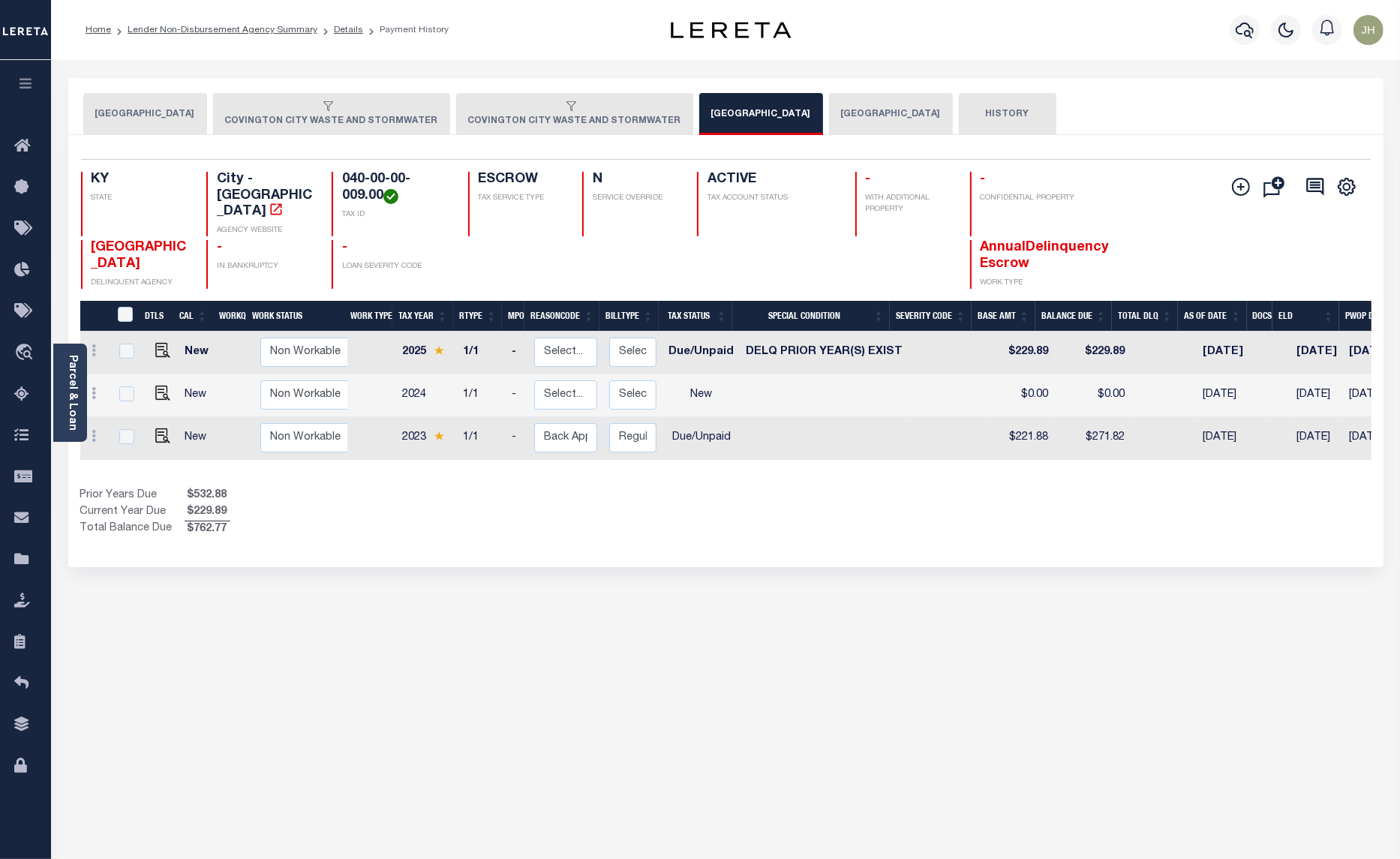
click at [582, 116] on button "COVINGTON CITY WASTE AND STORMWATER" at bounding box center [574, 114] width 238 height 42
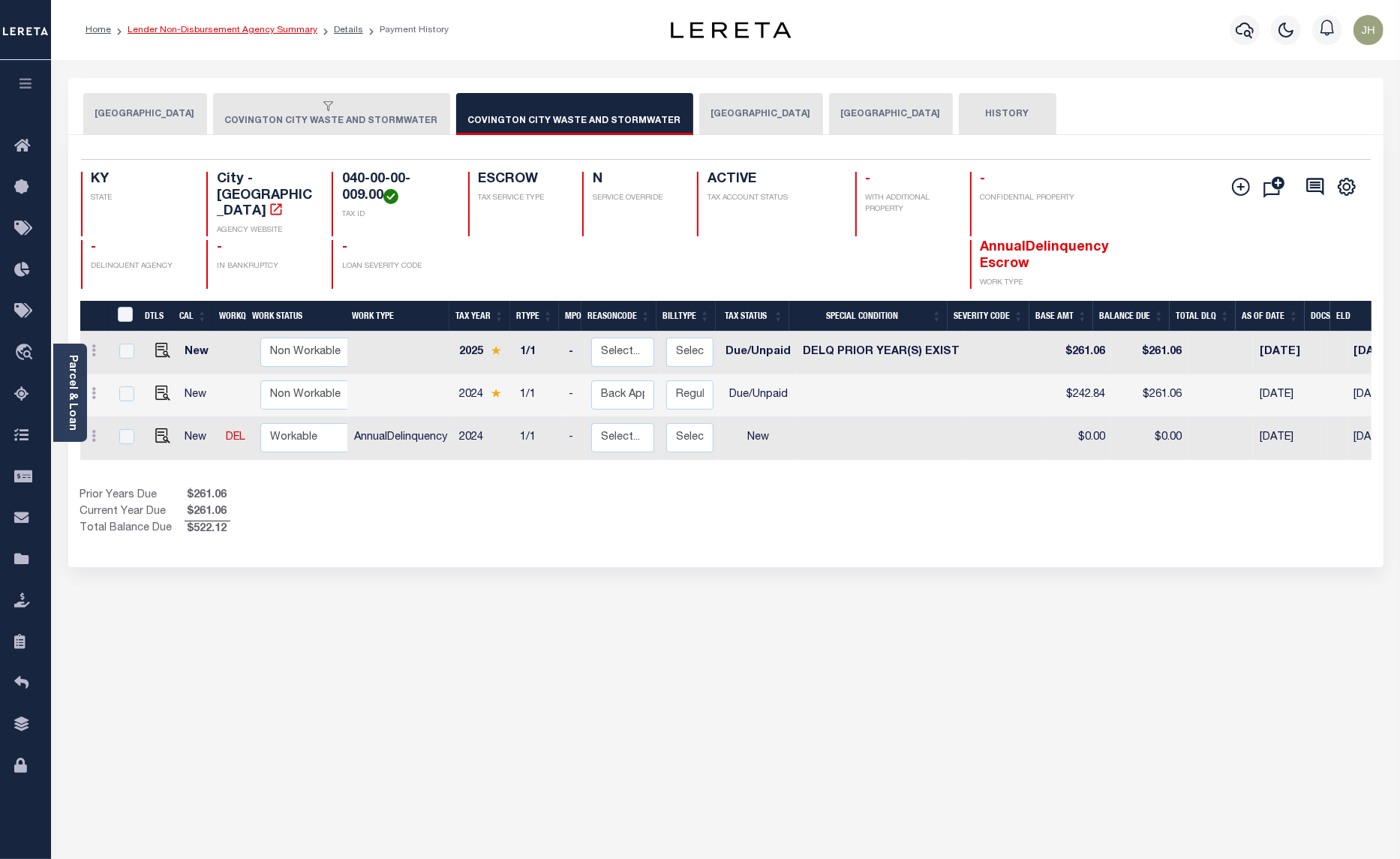
click at [242, 32] on link "Lender Non-Disbursement Agency Summary" at bounding box center [222, 29] width 190 height 9
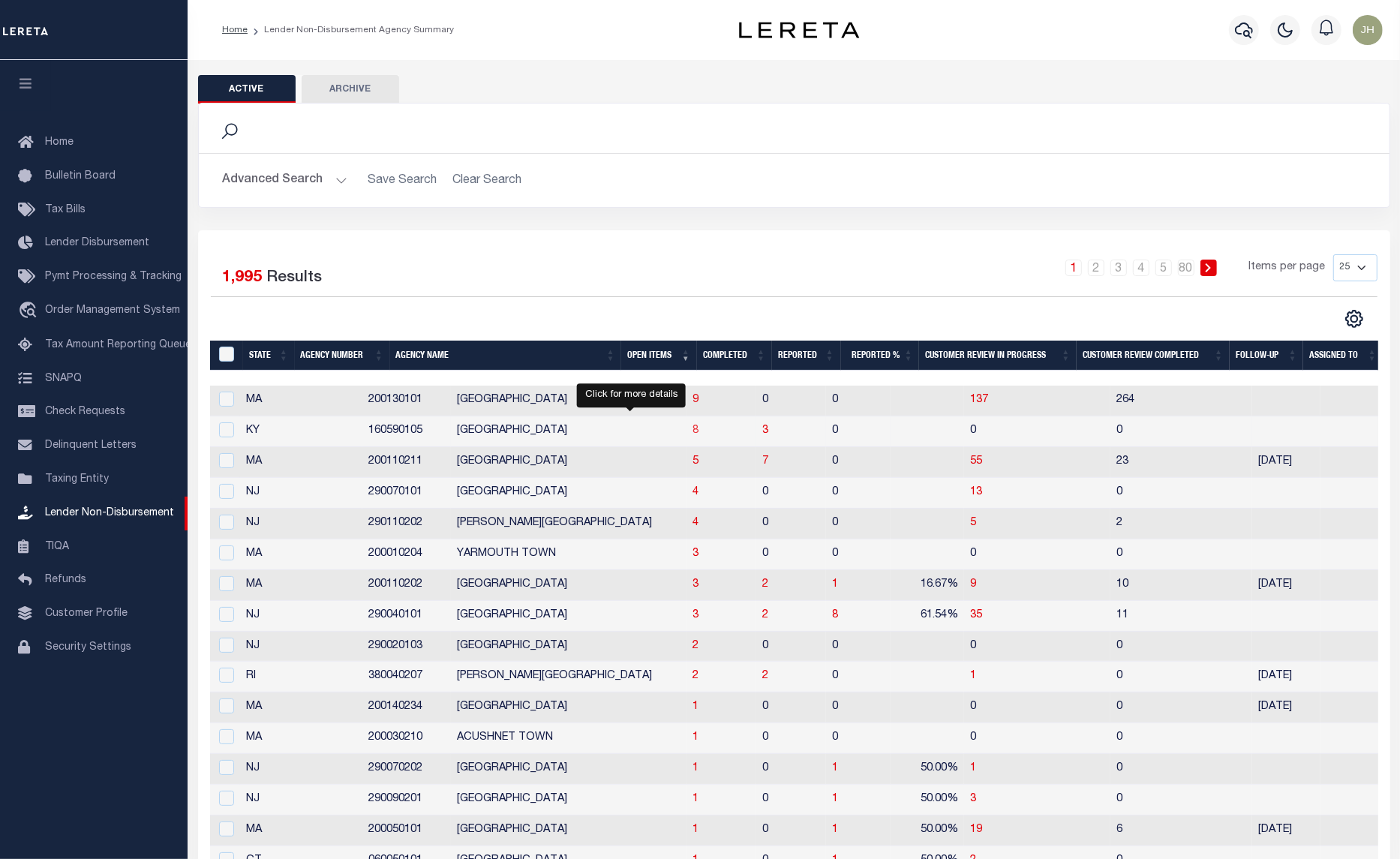
click at [692, 436] on span "8" at bounding box center [695, 430] width 6 height 11
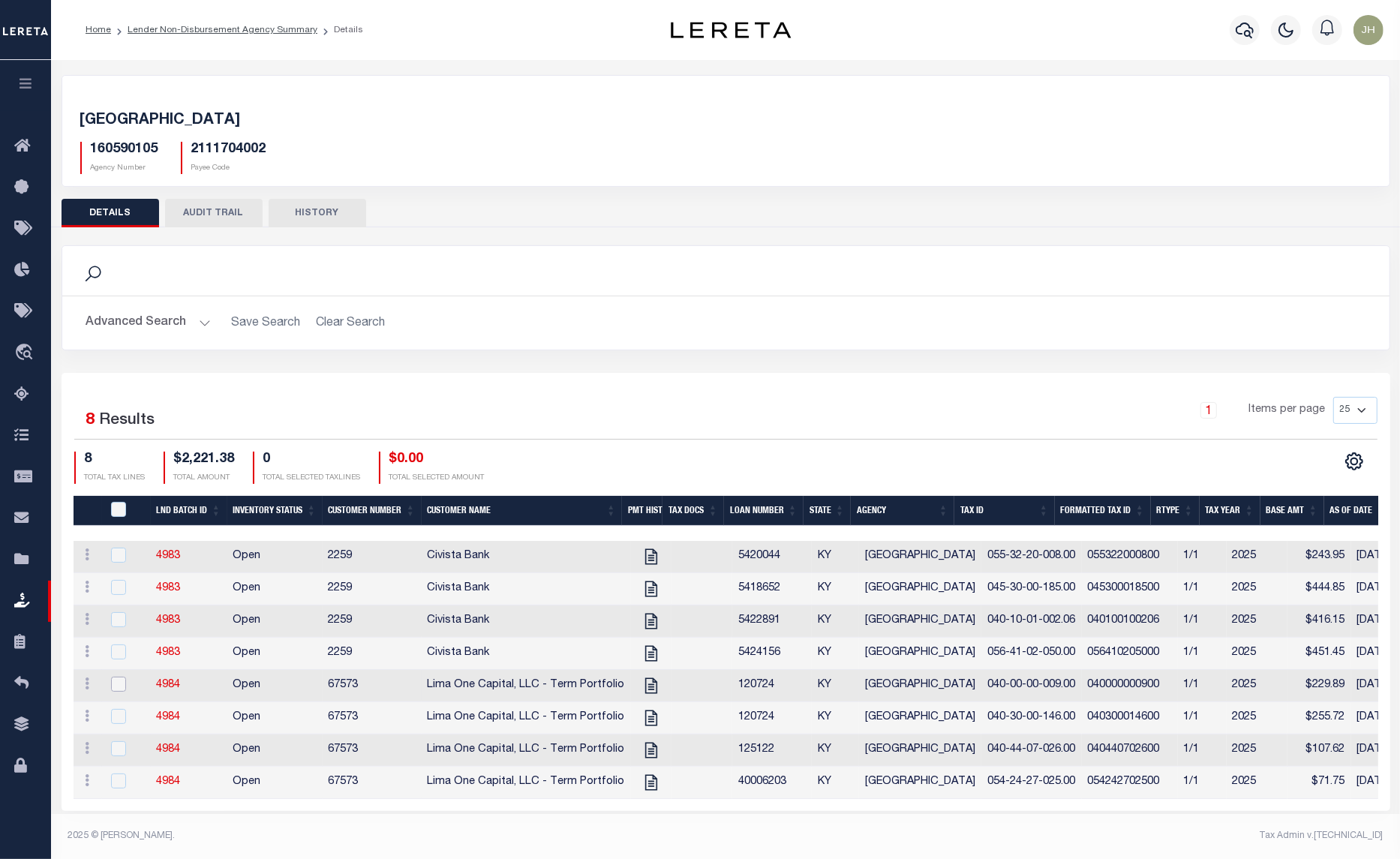
click at [119, 690] on input "checkbox" at bounding box center [119, 684] width 15 height 15
checkbox input "true"
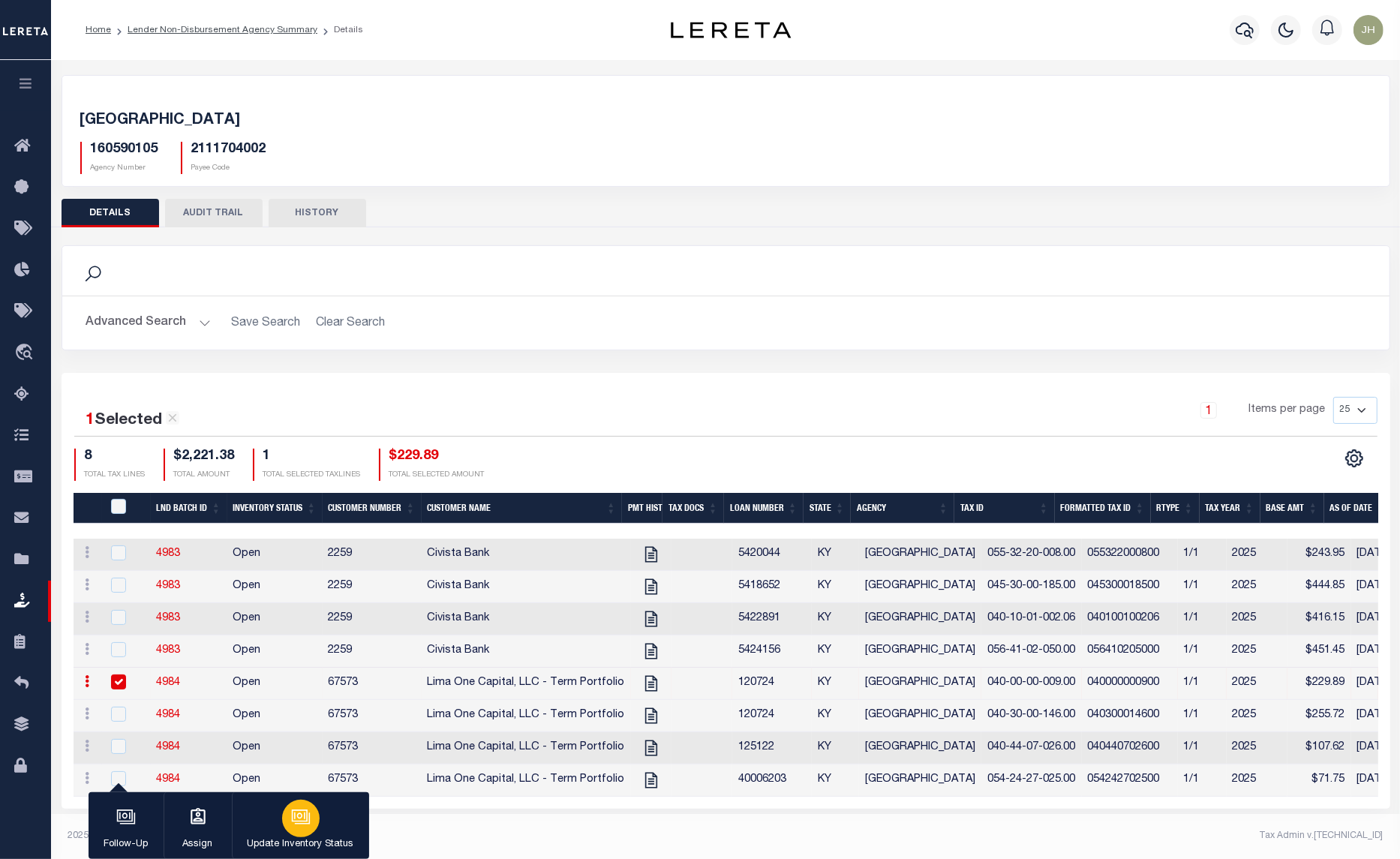
click at [294, 819] on icon "button" at bounding box center [301, 817] width 19 height 19
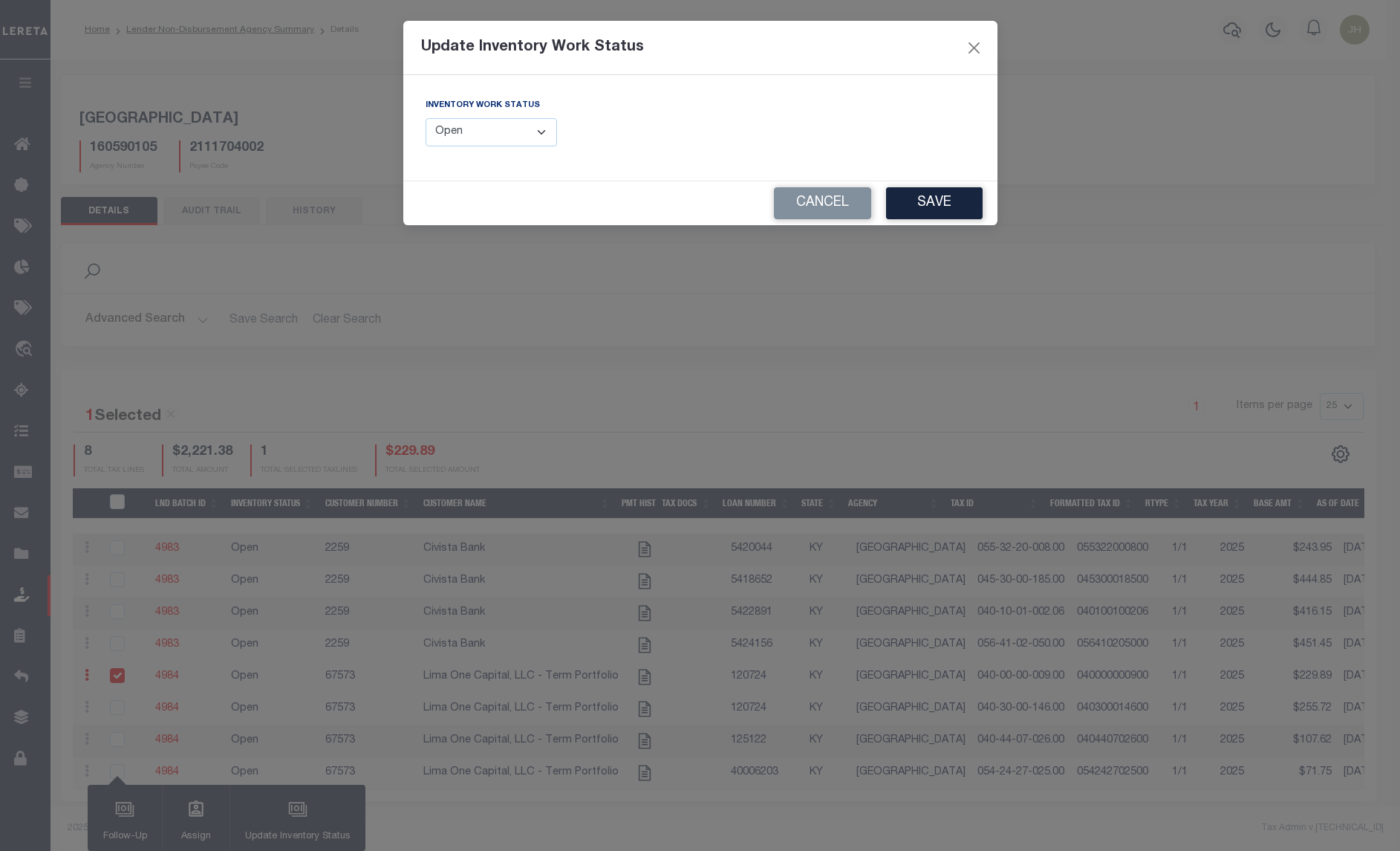
click at [547, 134] on select "--Select-- Open Completed Reported" at bounding box center [491, 133] width 132 height 29
select select "Completed"
click at [425, 119] on select "--Select-- Open Completed Reported" at bounding box center [491, 133] width 132 height 29
click at [951, 202] on button "Save" at bounding box center [934, 203] width 97 height 32
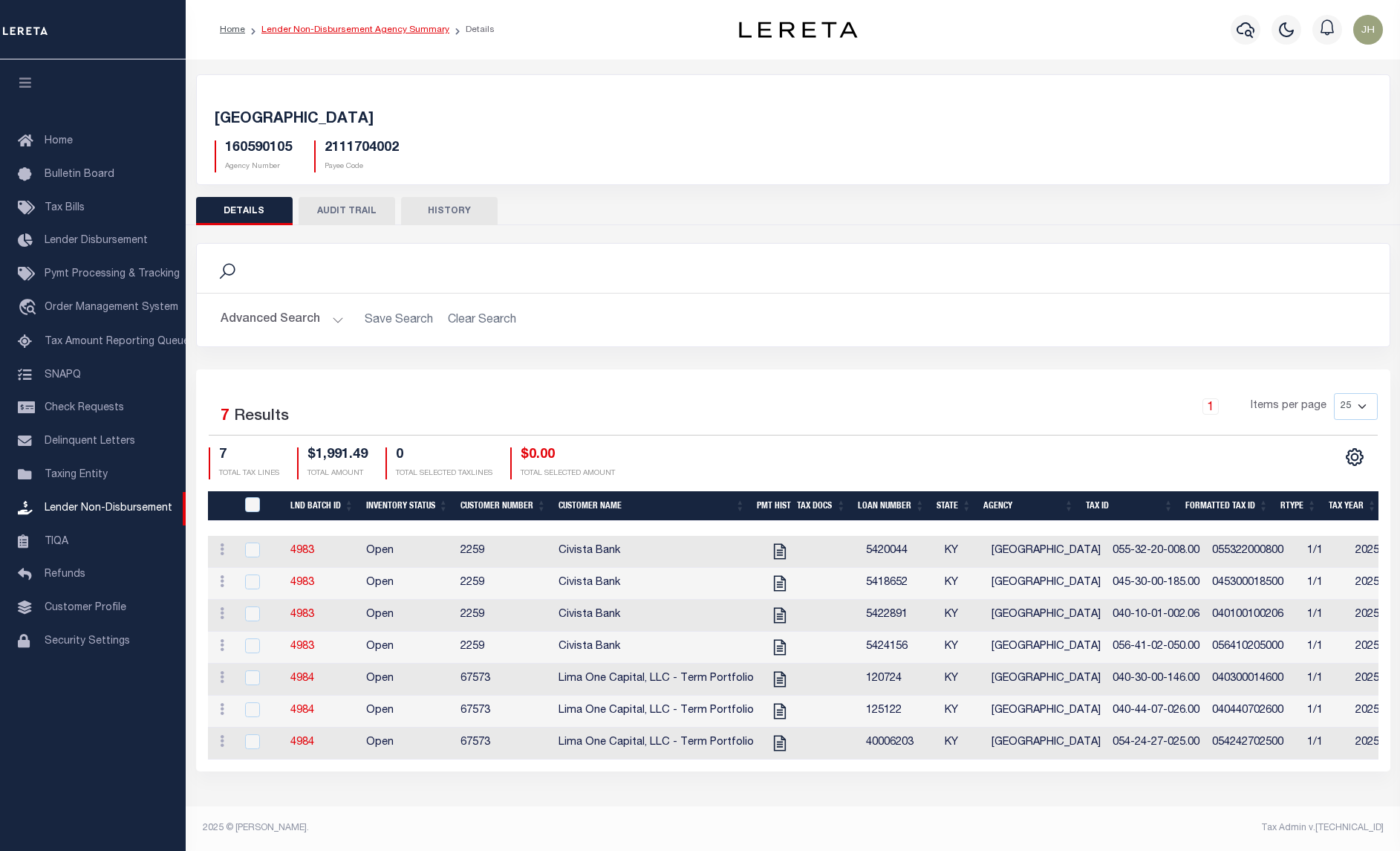
click at [341, 28] on link "Lender Non-Disbursement Agency Summary" at bounding box center [355, 29] width 188 height 9
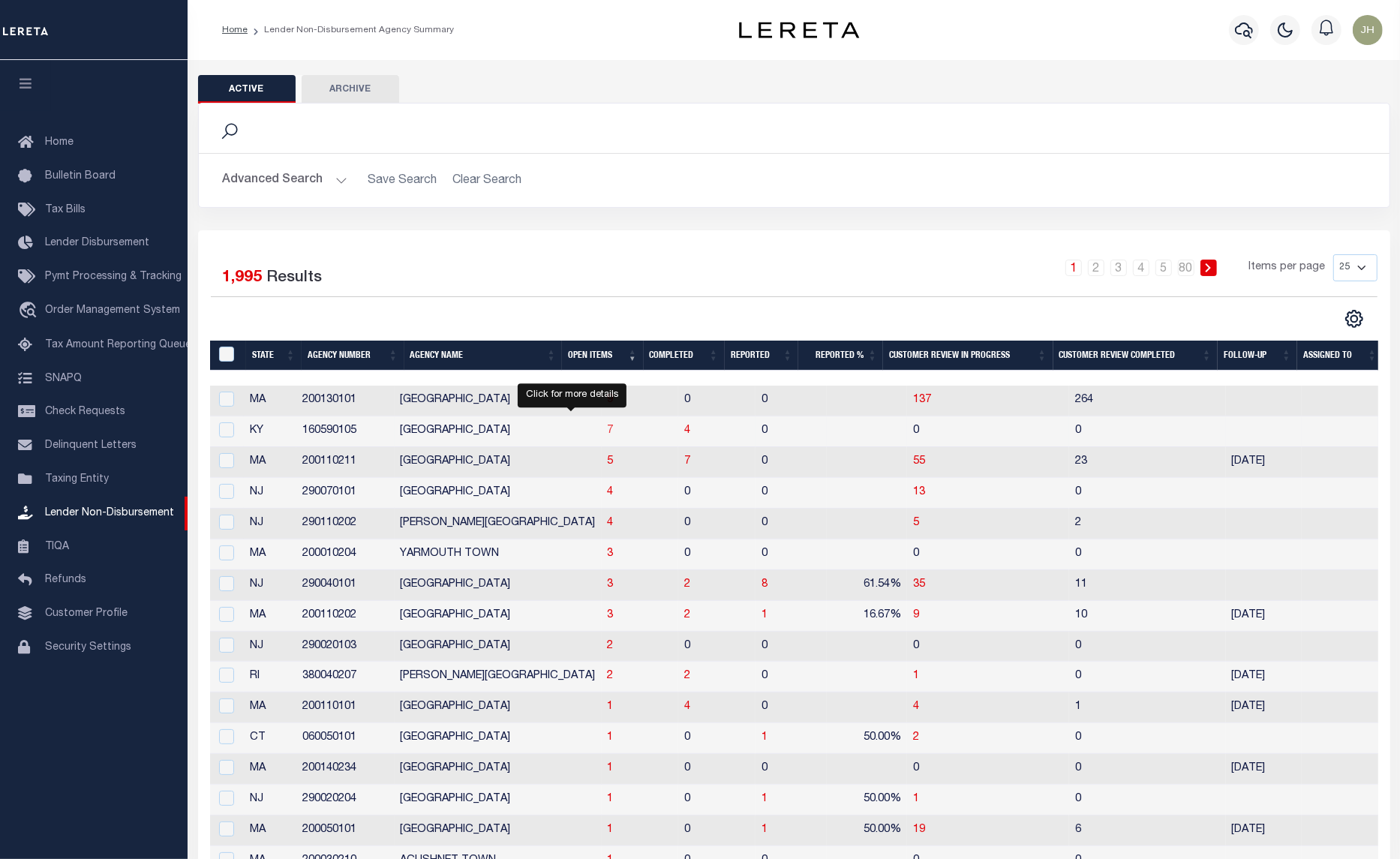
click at [607, 436] on span "7" at bounding box center [610, 430] width 6 height 11
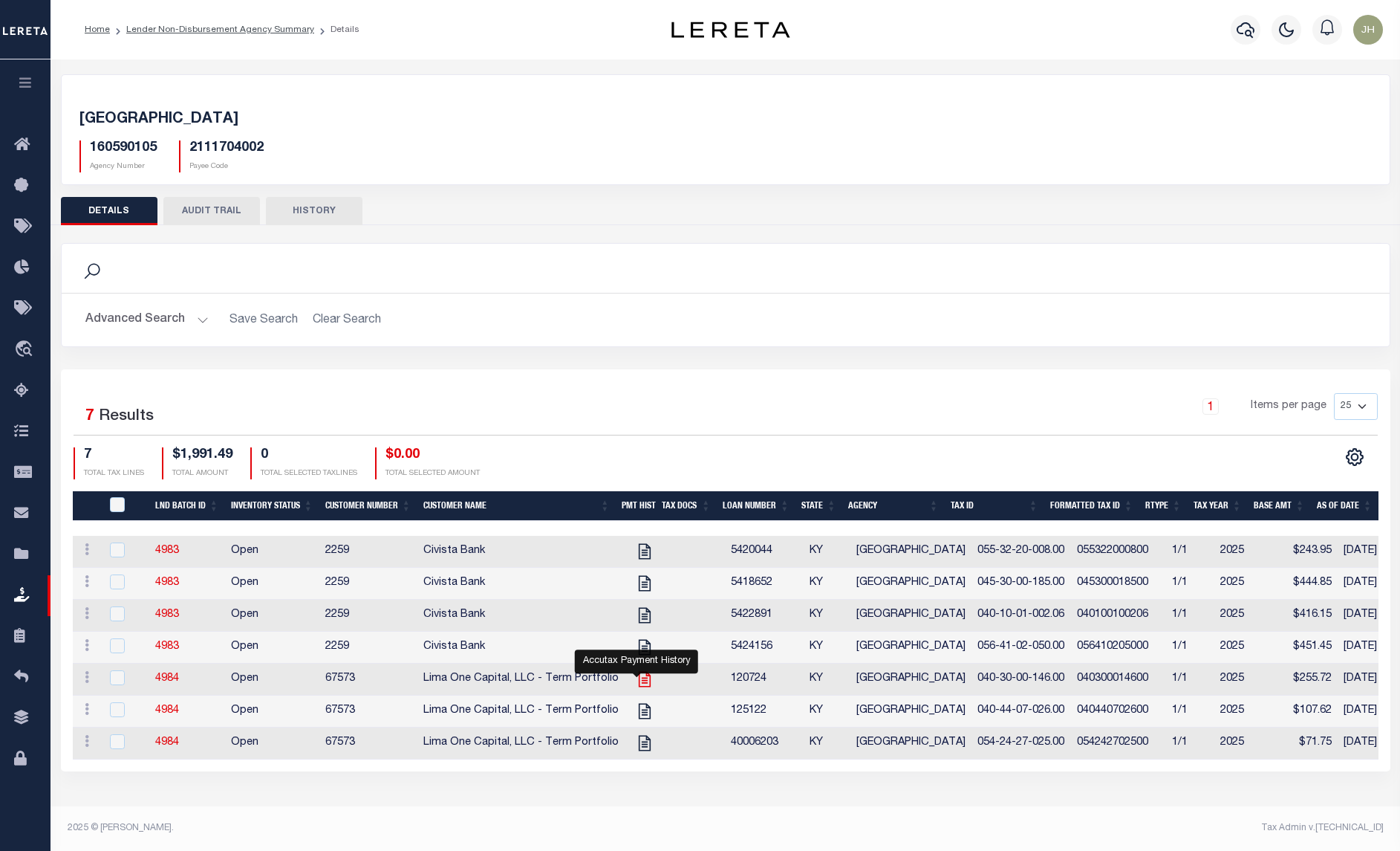
click at [635, 688] on icon "" at bounding box center [644, 679] width 19 height 19
checkbox input "true"
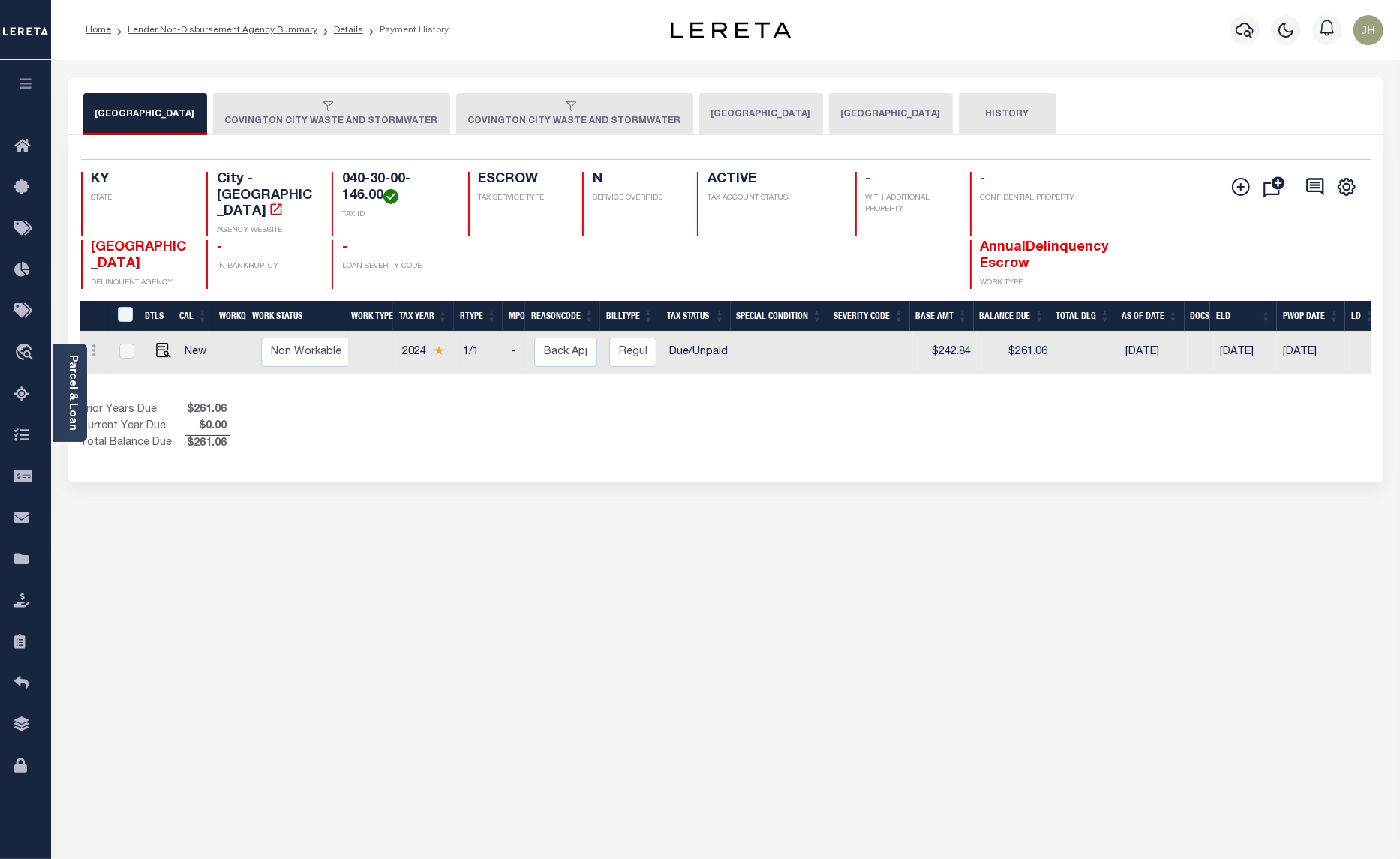
click at [725, 111] on button "[GEOGRAPHIC_DATA]" at bounding box center [761, 114] width 124 height 42
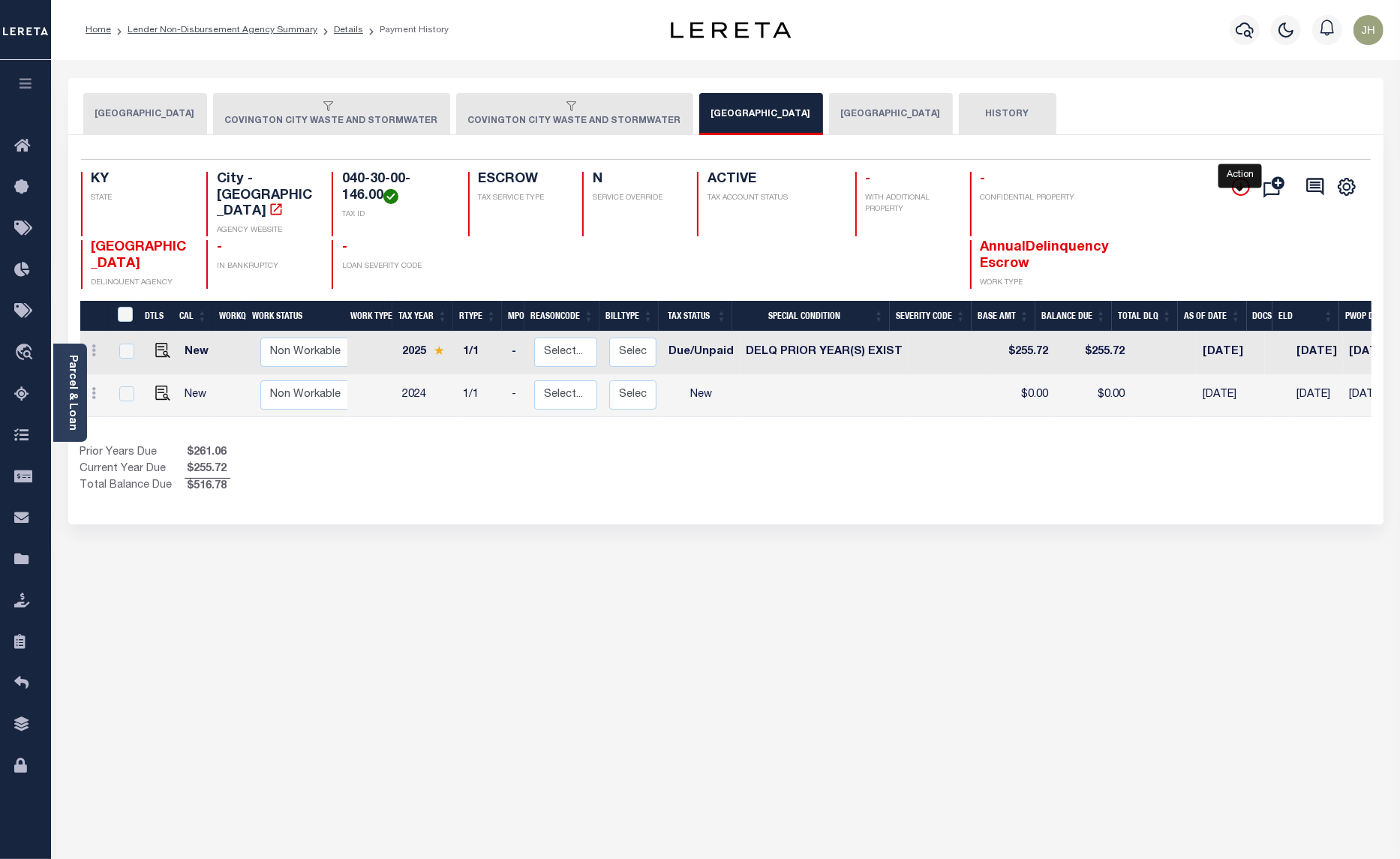
click at [1244, 190] on icon "" at bounding box center [1241, 186] width 18 height 18
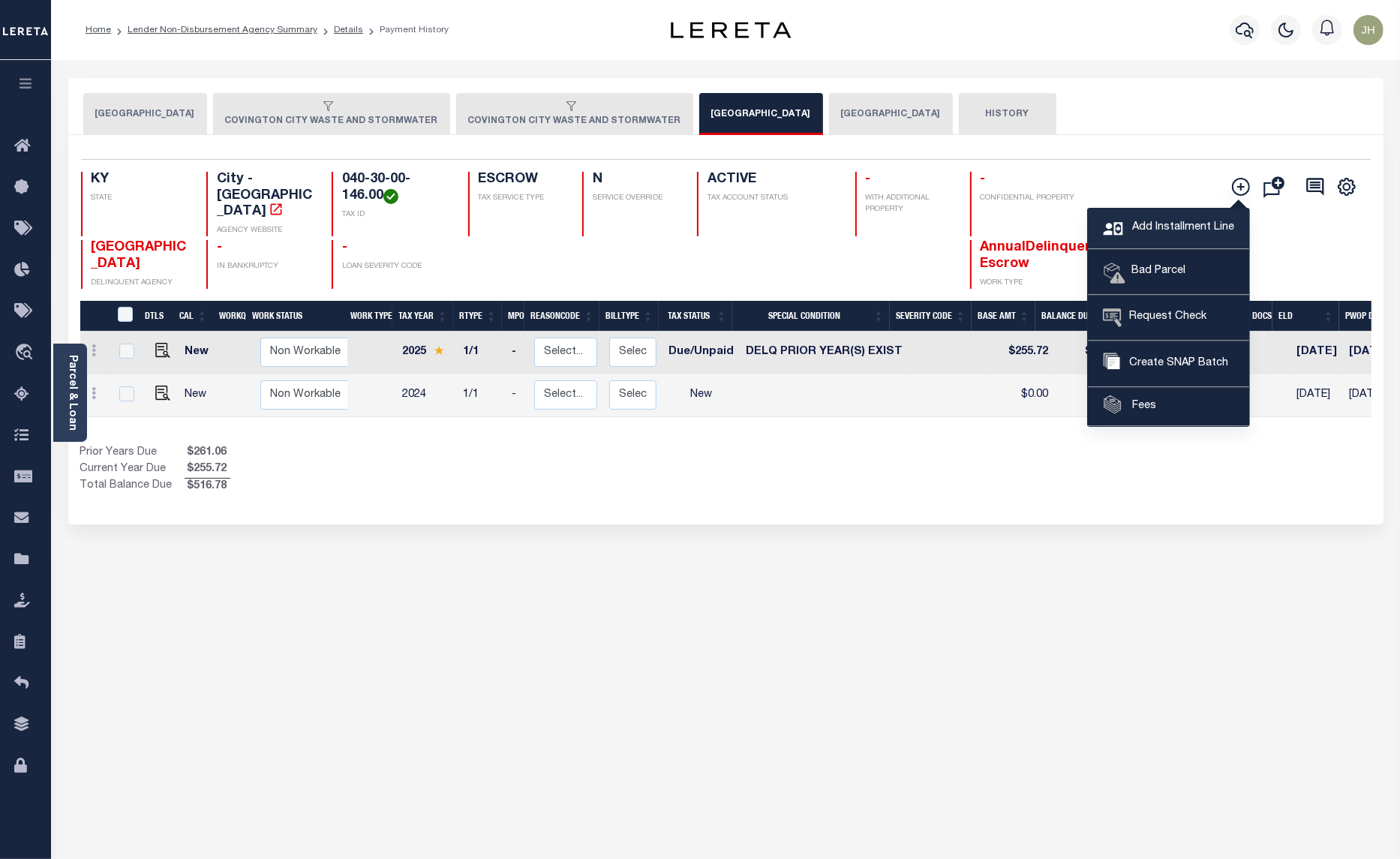
click at [1136, 227] on span "Add Installment Line" at bounding box center [1182, 228] width 106 height 16
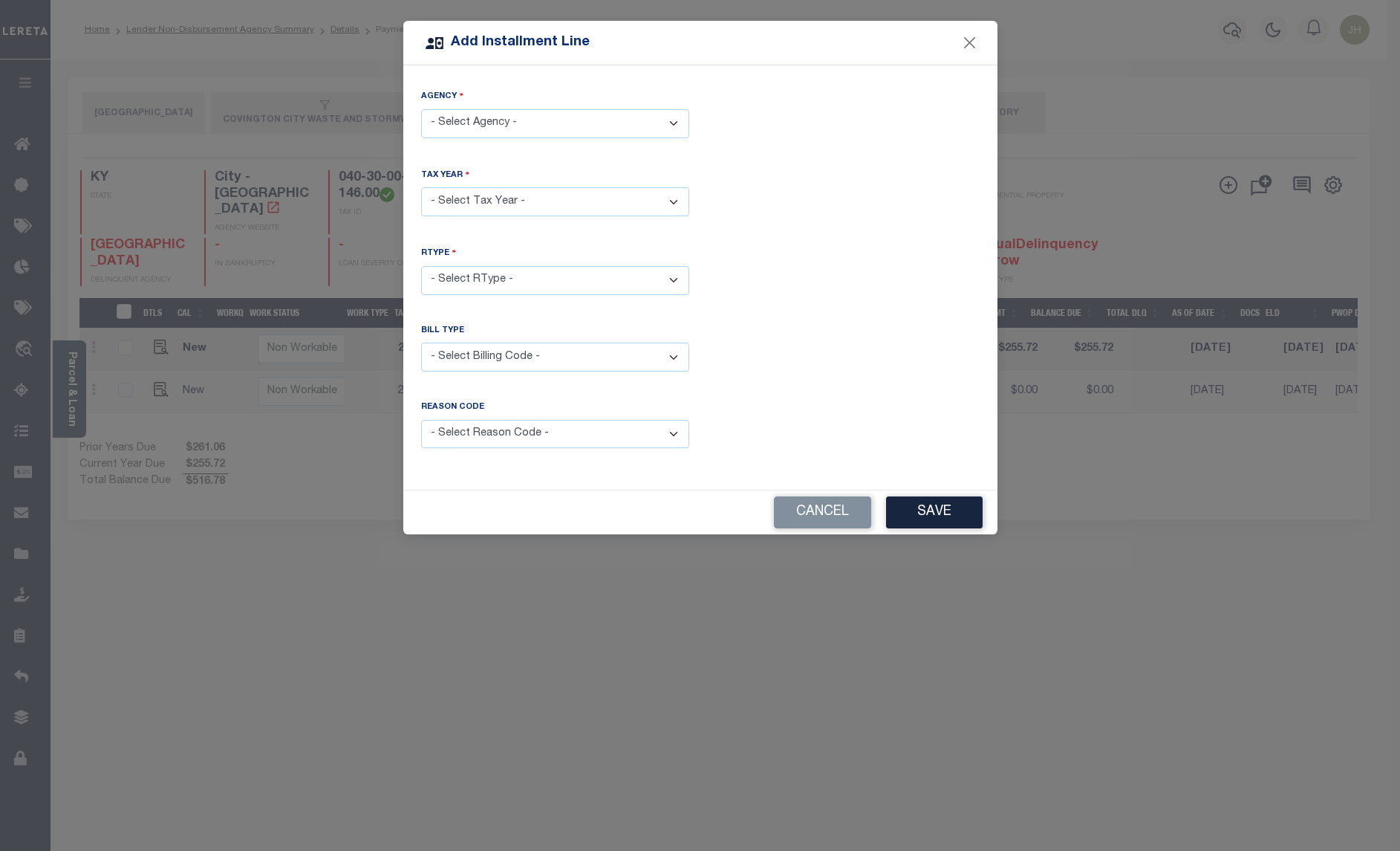
drag, startPoint x: 670, startPoint y: 128, endPoint x: 666, endPoint y: 139, distance: 11.7
click at [670, 128] on select "- Select Agency - COVINGTON CITY - City COVINGTON CITY WASTE AND STORMWATER - C…" at bounding box center [555, 123] width 269 height 29
select select "2111704002"
click at [421, 109] on select "- Select Agency - COVINGTON CITY - City COVINGTON CITY WASTE AND STORMWATER - C…" at bounding box center [555, 123] width 269 height 29
click at [500, 202] on select "- Select Year - 2005 2006 2007 2008 2009 2010 2011 2012 2013 2014 2015 2016 201…" at bounding box center [555, 202] width 269 height 29
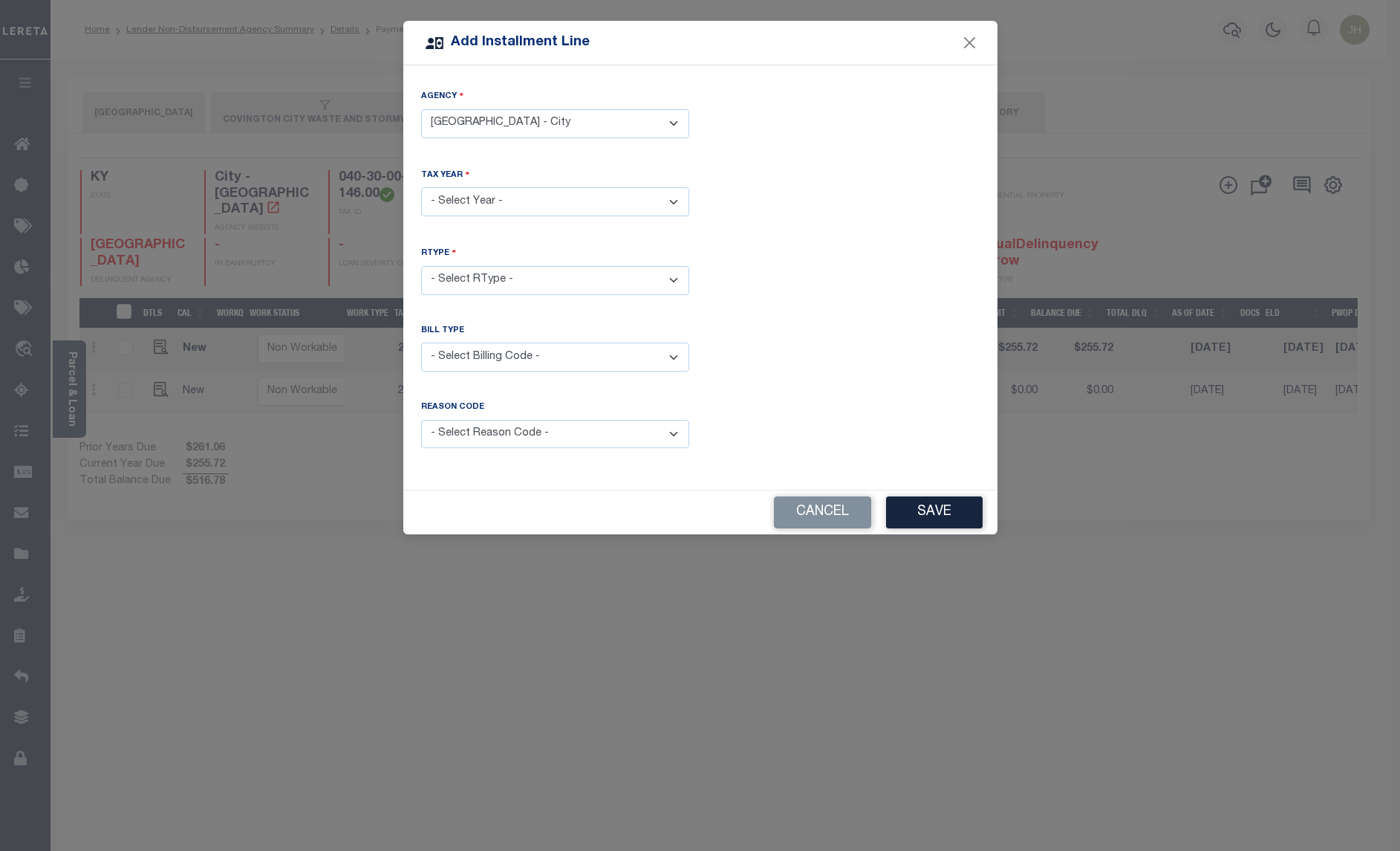
select select "2023"
click at [421, 187] on select "- Select Year - 2005 2006 2007 2008 2009 2010 2011 2012 2013 2014 2015 2016 201…" at bounding box center [555, 202] width 269 height 29
click at [492, 277] on select "- Select RType - 1/1" at bounding box center [555, 280] width 269 height 29
select select "0"
click at [421, 266] on select "- Select RType - 1/1" at bounding box center [555, 280] width 269 height 29
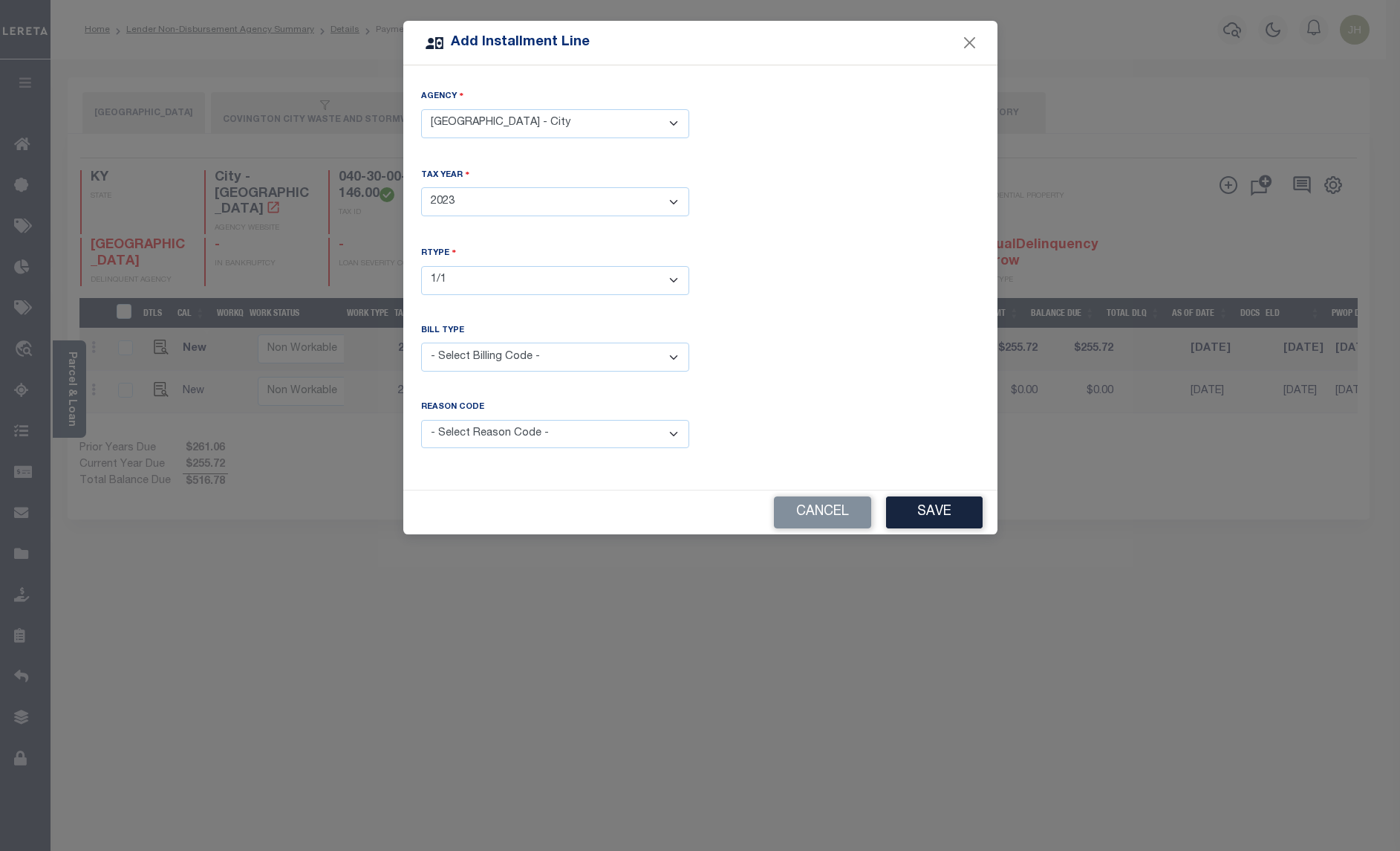
click at [483, 360] on select "- Select Billing Code - Regular Delinquent Supplemental Corrected/Adjusted Bill…" at bounding box center [555, 357] width 269 height 29
select select "1"
click at [421, 342] on select "- Select Billing Code - Regular Delinquent Supplemental Corrected/Adjusted Bill…" at bounding box center [555, 357] width 269 height 29
click at [544, 437] on select "- Select Reason Code - Payment Reversal Taxable Value Change Assessment Change …" at bounding box center [555, 434] width 269 height 29
select select "12"
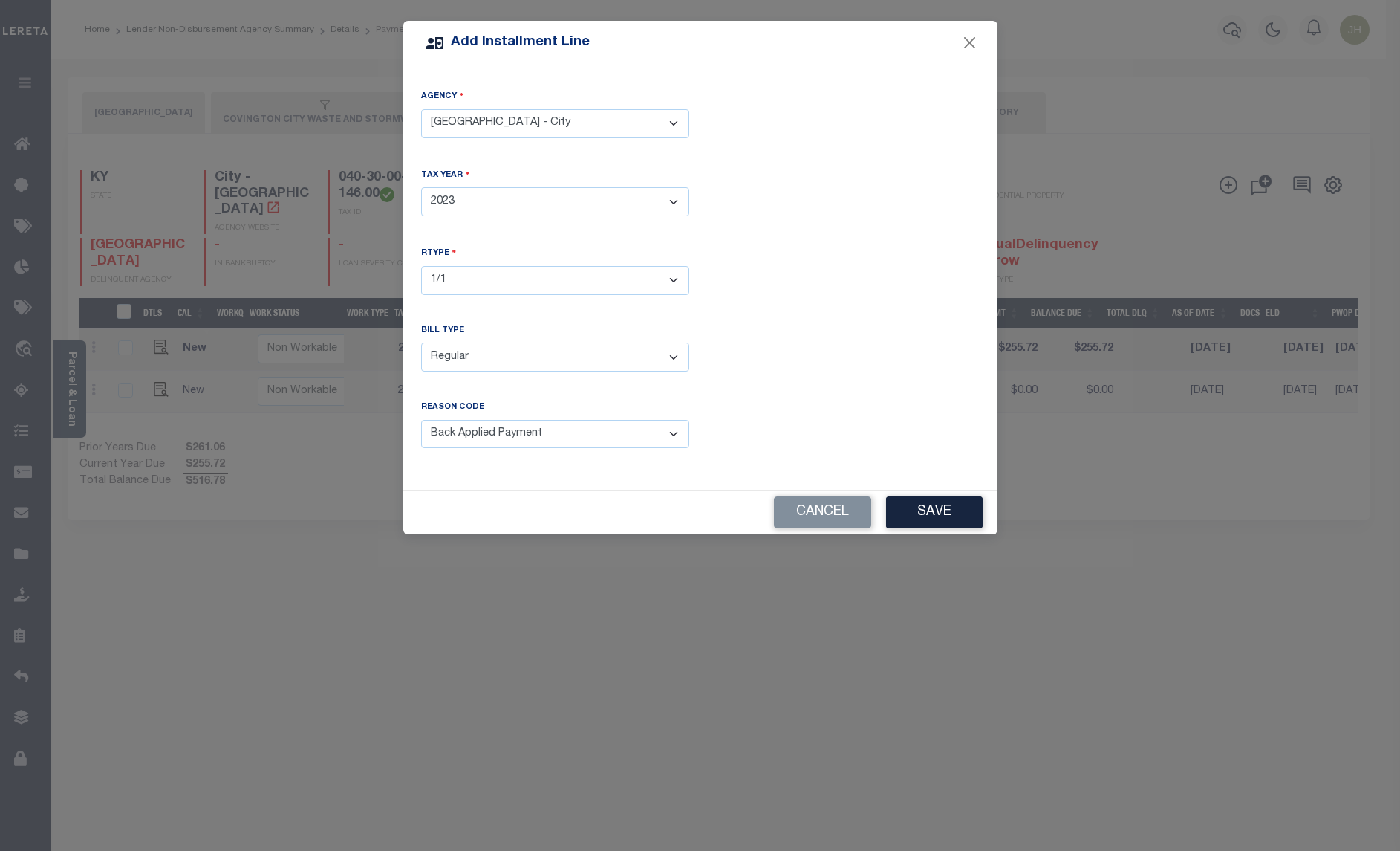
click at [421, 420] on select "- Select Reason Code - Payment Reversal Taxable Value Change Assessment Change …" at bounding box center [555, 434] width 269 height 29
click at [925, 513] on button "Save" at bounding box center [934, 512] width 97 height 32
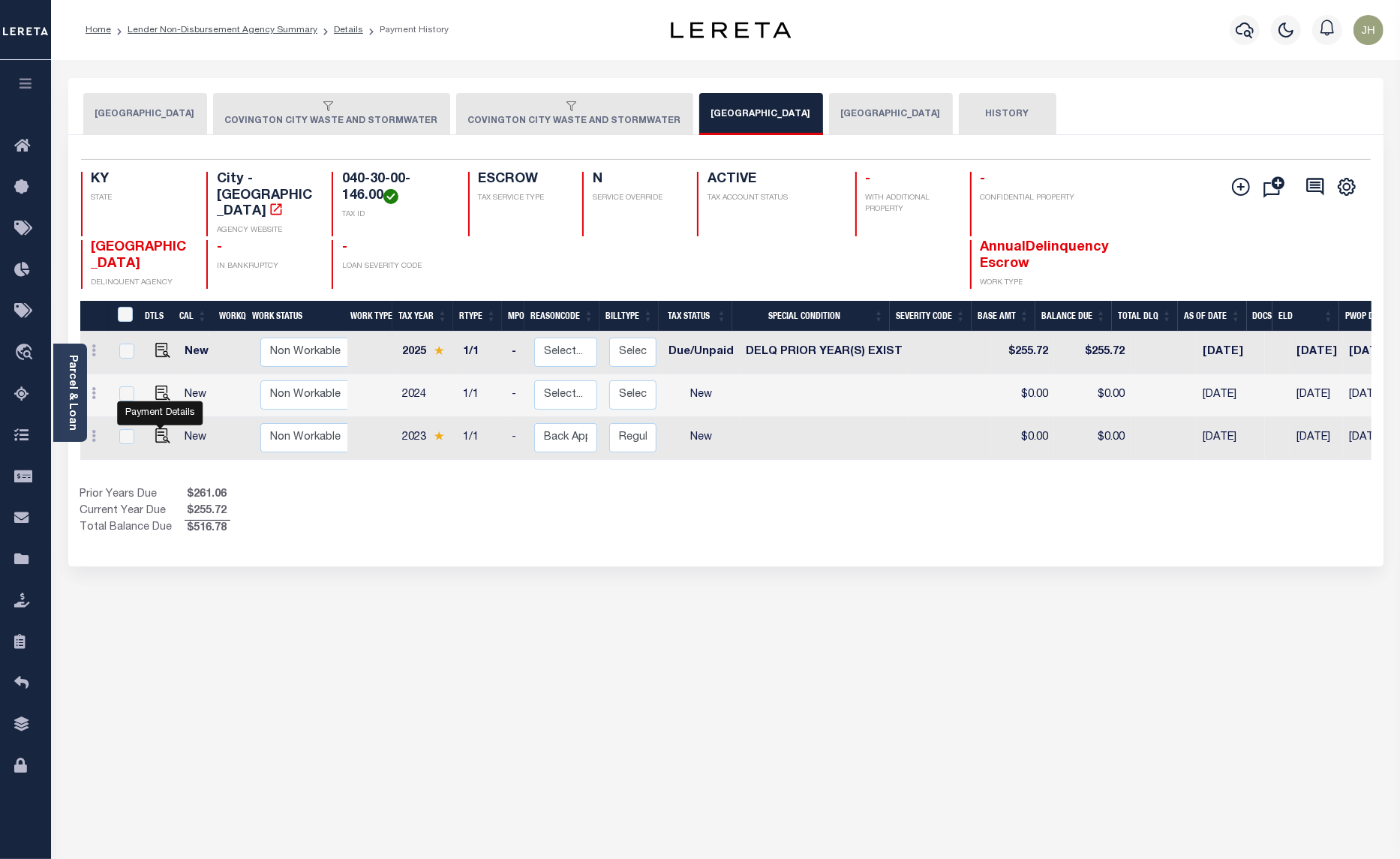
drag, startPoint x: 157, startPoint y: 425, endPoint x: 177, endPoint y: 424, distance: 20.0
click at [157, 429] on img at bounding box center [163, 436] width 15 height 15
checkbox input "true"
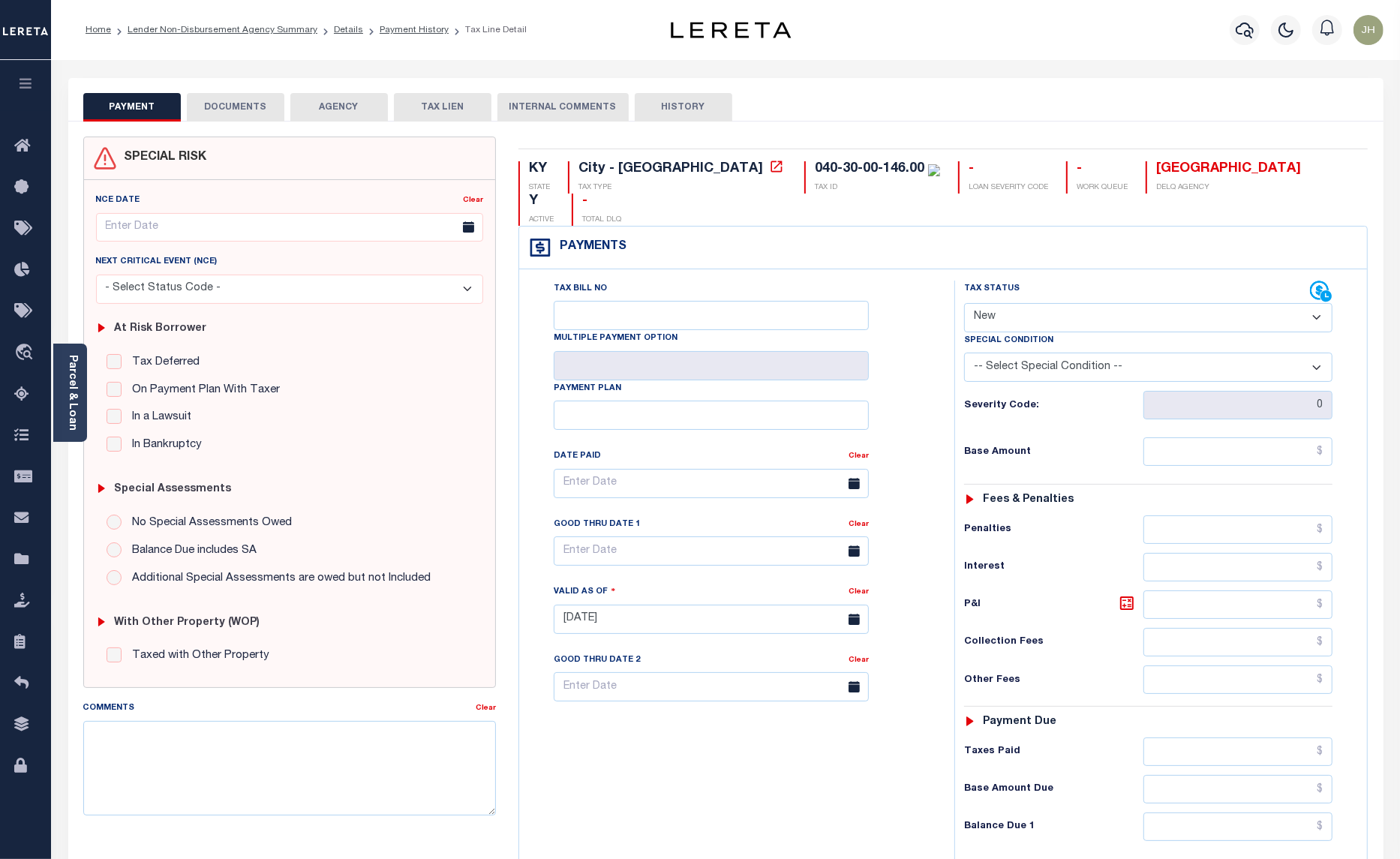
click at [1114, 303] on select "- Select Status Code - Open Due/Unpaid Paid Incomplete No Tax Due Internal Refu…" at bounding box center [1149, 318] width 369 height 29
select select "DUE"
click at [965, 303] on select "- Select Status Code - Open Due/Unpaid Paid Incomplete No Tax Due Internal Refu…" at bounding box center [1149, 318] width 369 height 29
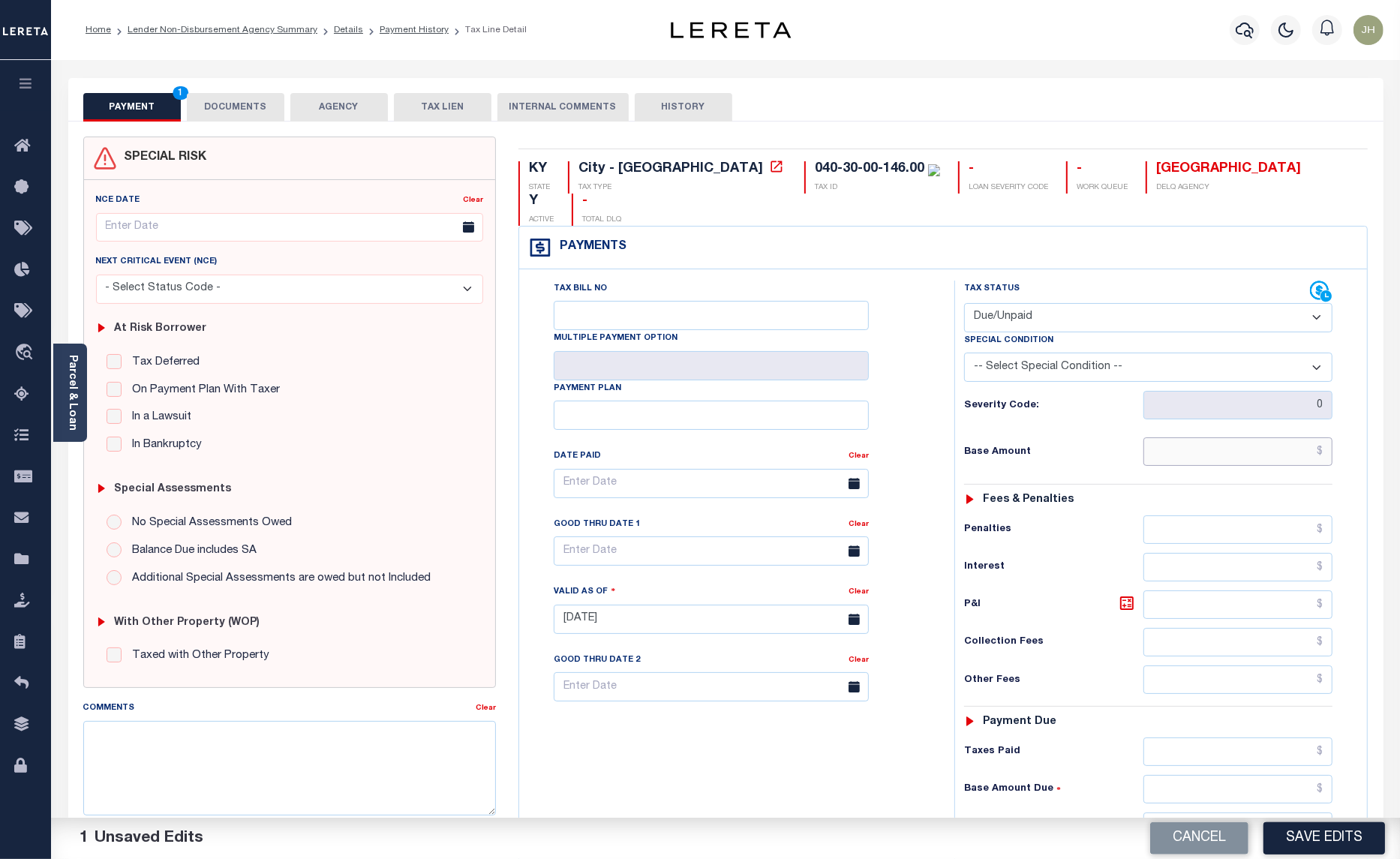
click at [1172, 437] on input "text" at bounding box center [1238, 452] width 189 height 29
type input "$246.81"
click at [1176, 591] on input "text" at bounding box center [1238, 605] width 189 height 29
click at [1175, 591] on input "text" at bounding box center [1238, 605] width 189 height 29
type input "$55.46"
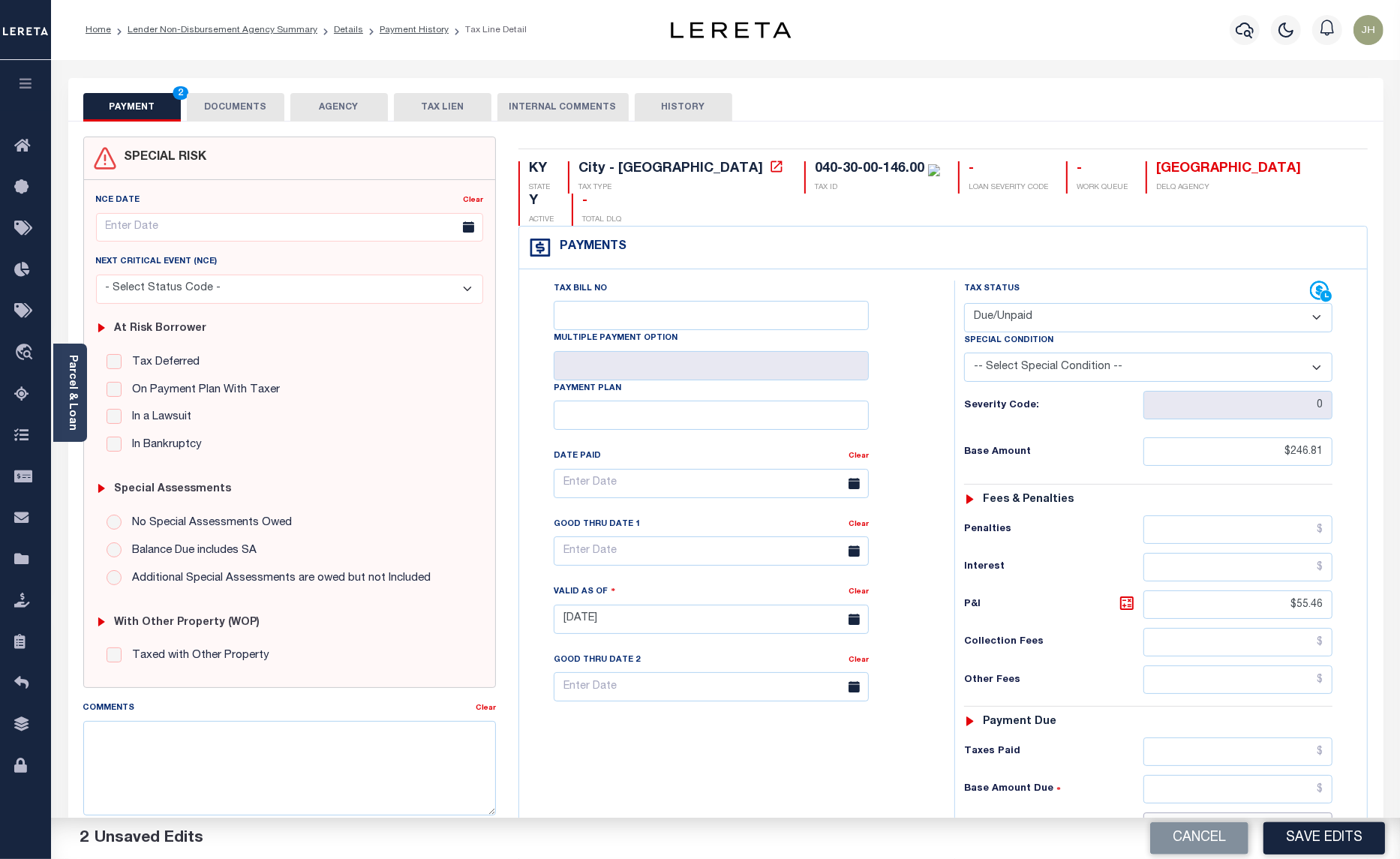
click at [1167, 813] on input "text" at bounding box center [1238, 827] width 189 height 29
type input "$302.27"
click at [669, 778] on div "Tax Bill No Multiple Payment Option Payment Plan Clear" at bounding box center [733, 612] width 420 height 662
click at [642, 537] on input "text" at bounding box center [712, 551] width 315 height 29
click at [736, 728] on span "31" at bounding box center [736, 725] width 29 height 29
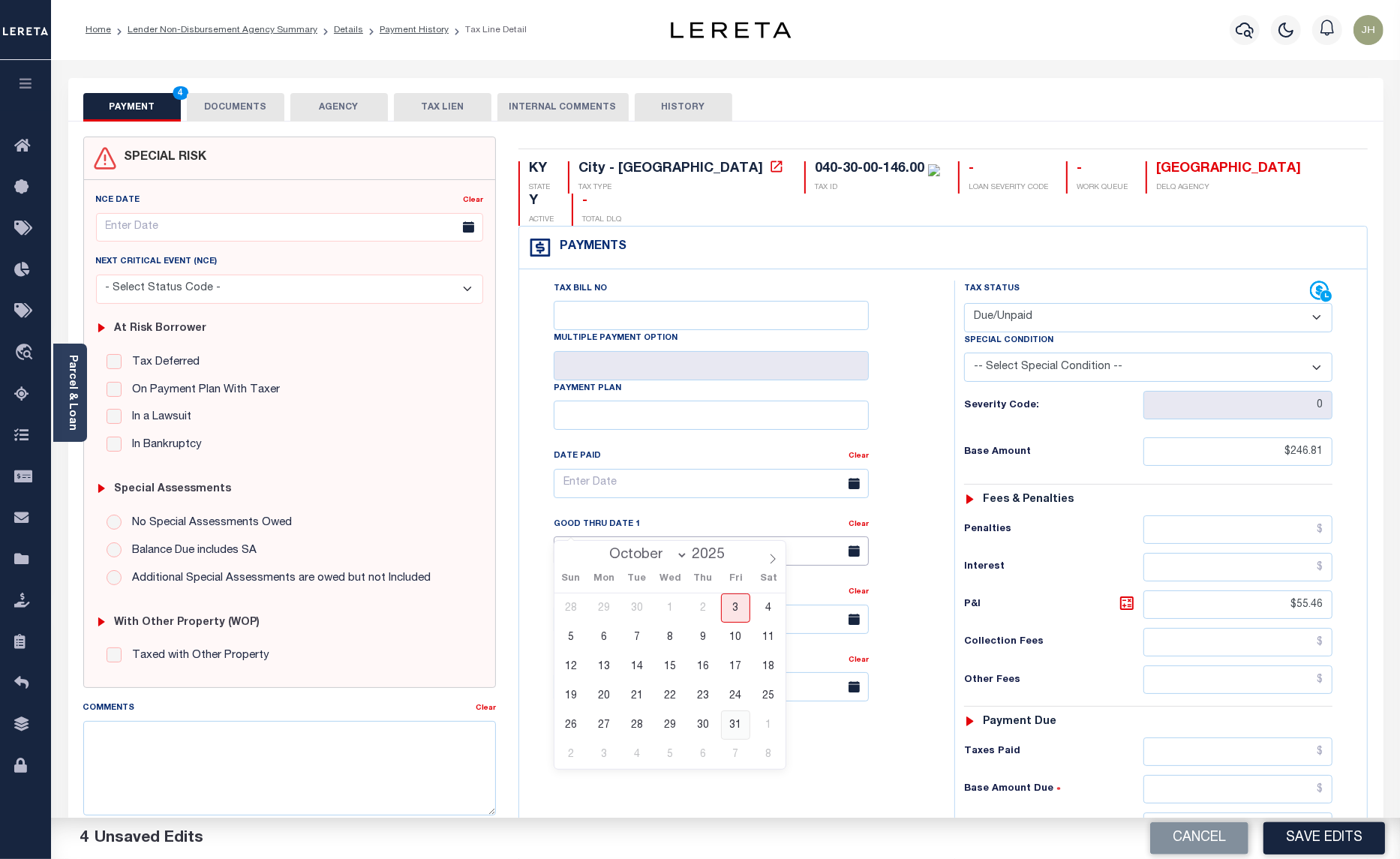
type input "[DATE]"
click at [211, 763] on textarea "Comments" at bounding box center [290, 768] width 413 height 95
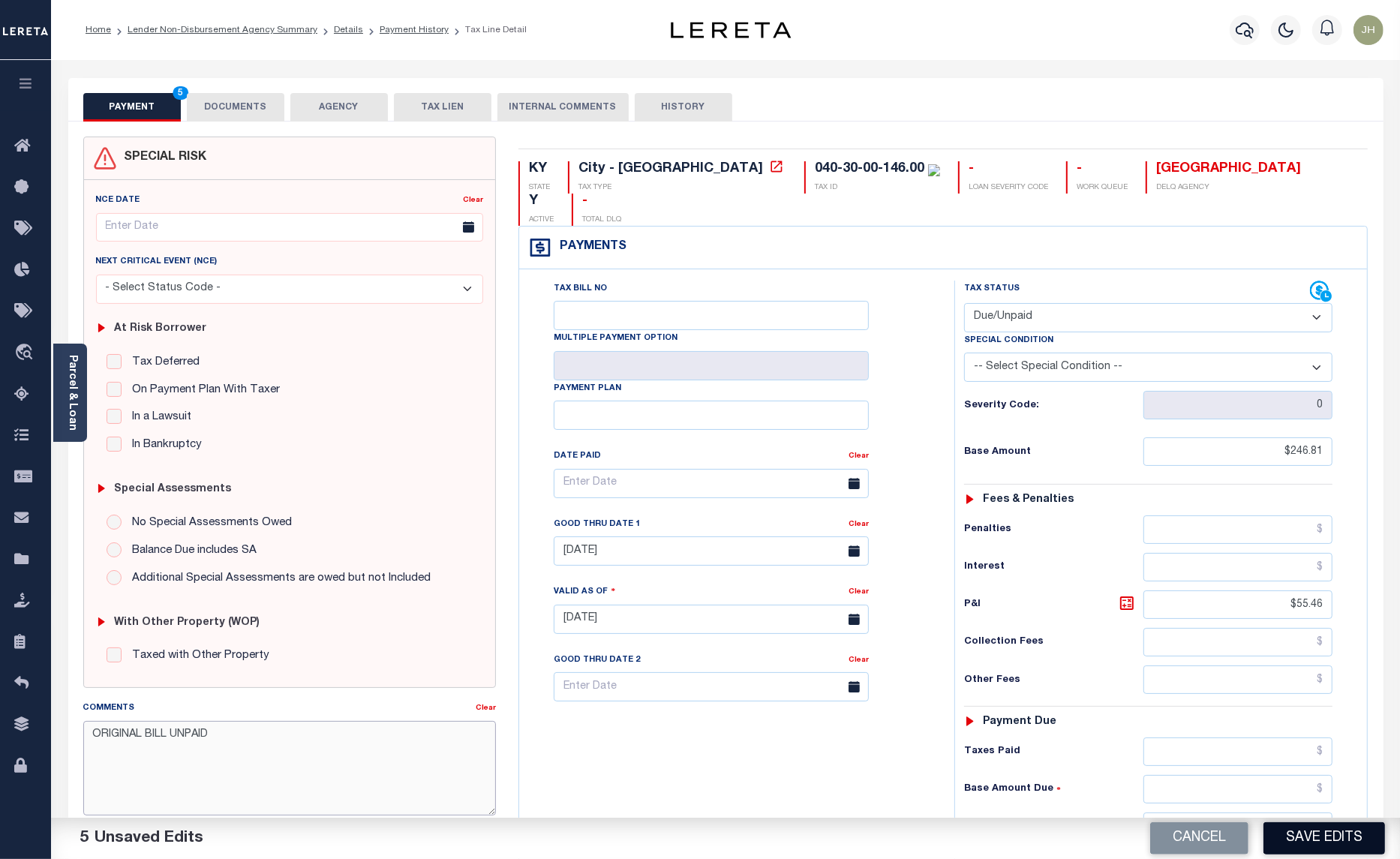
type textarea "ORIGINAL BILL UNPAID"
click at [1302, 841] on button "Save Edits" at bounding box center [1325, 838] width 122 height 32
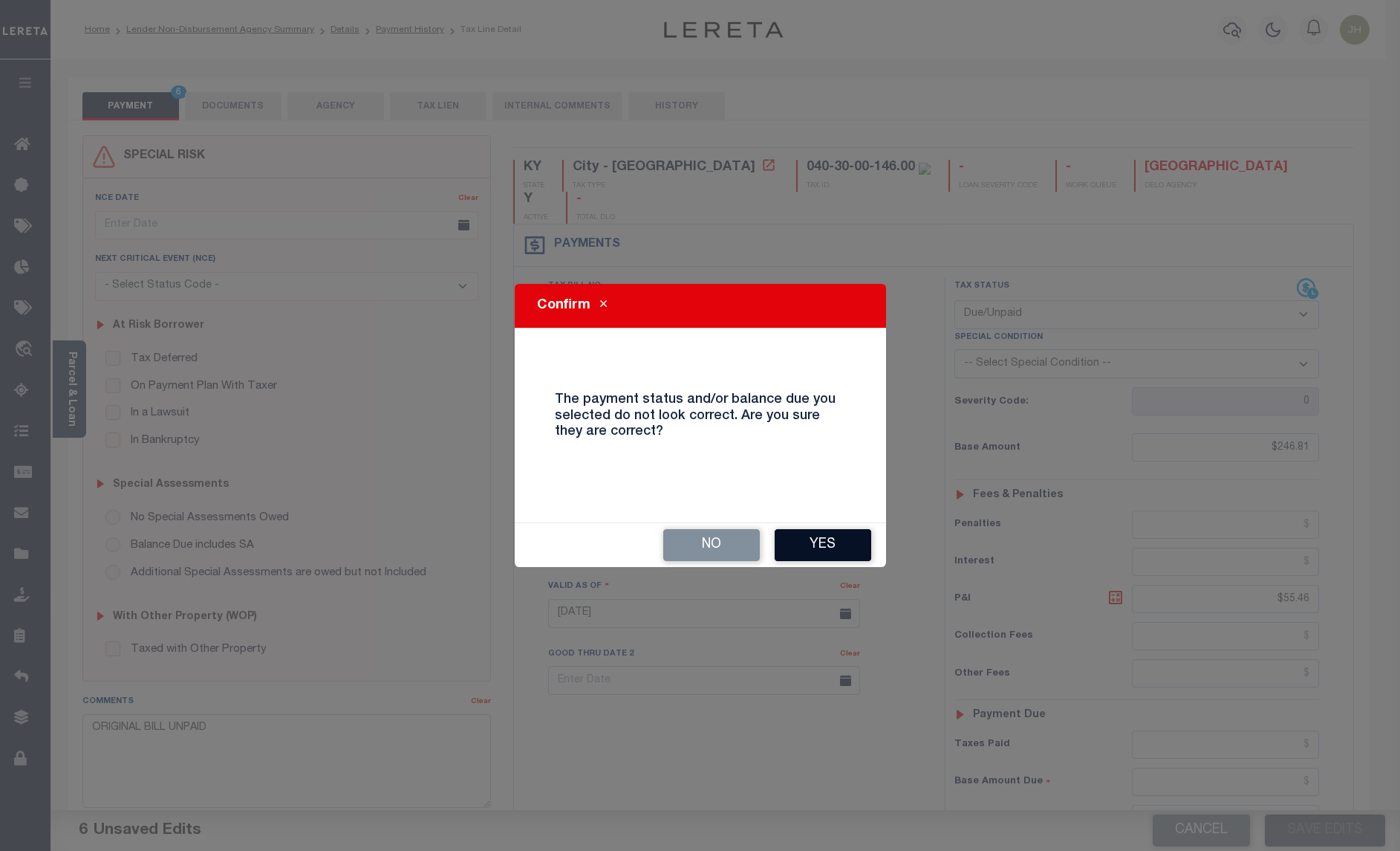
click at [818, 537] on button "Yes" at bounding box center [823, 544] width 97 height 32
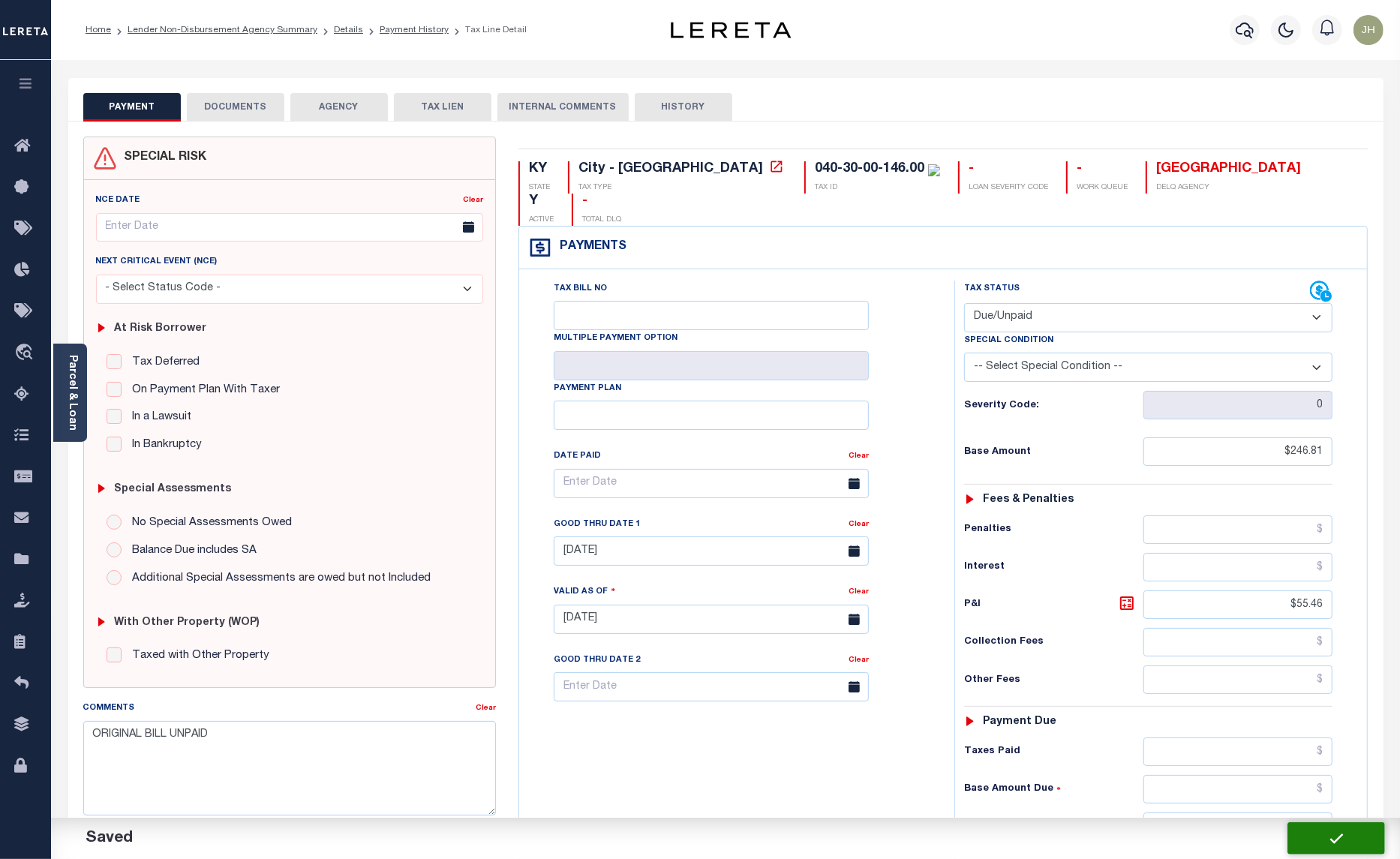
checkbox input "false"
type input "$246.81"
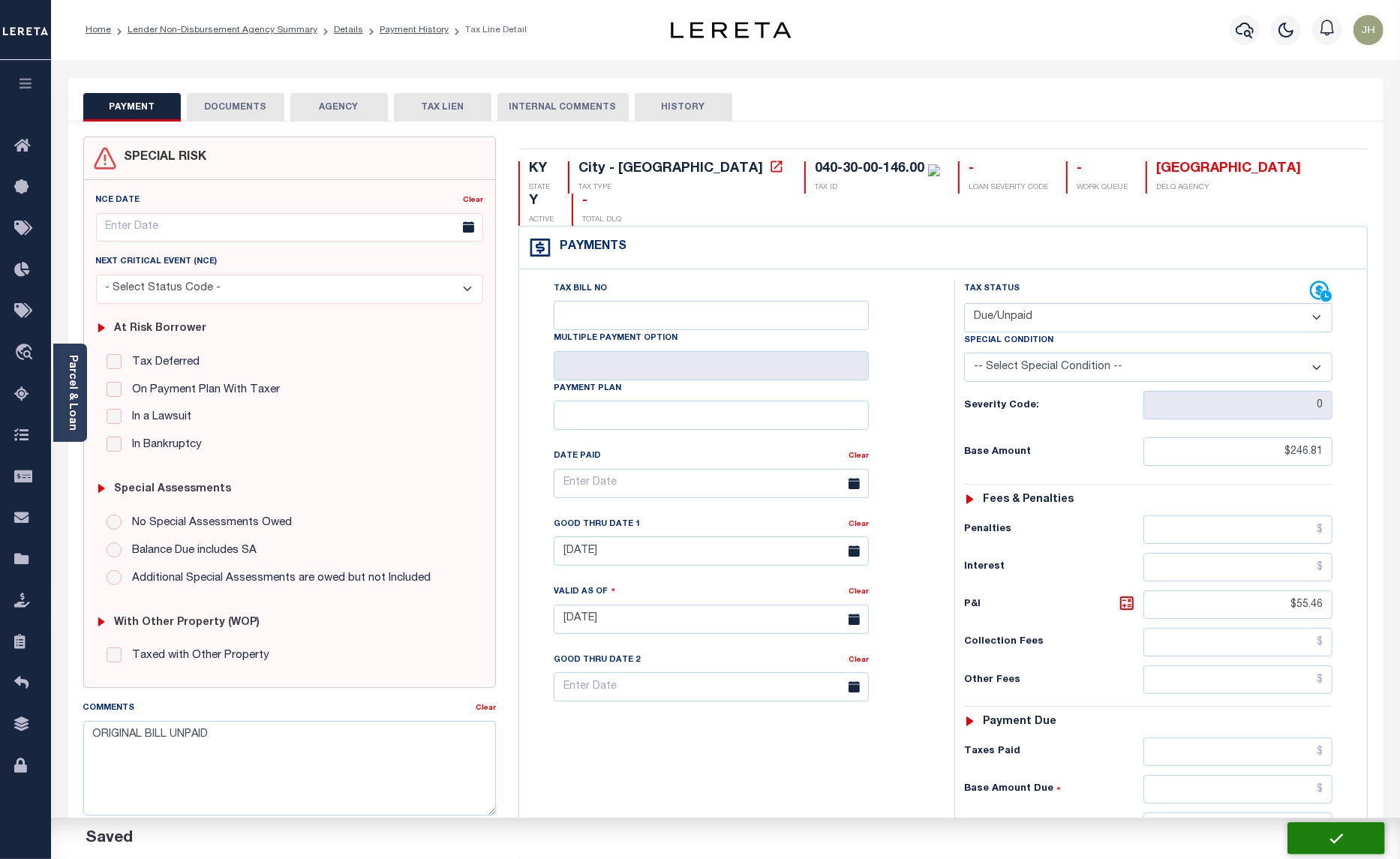
type input "$55.46"
type input "$302.27"
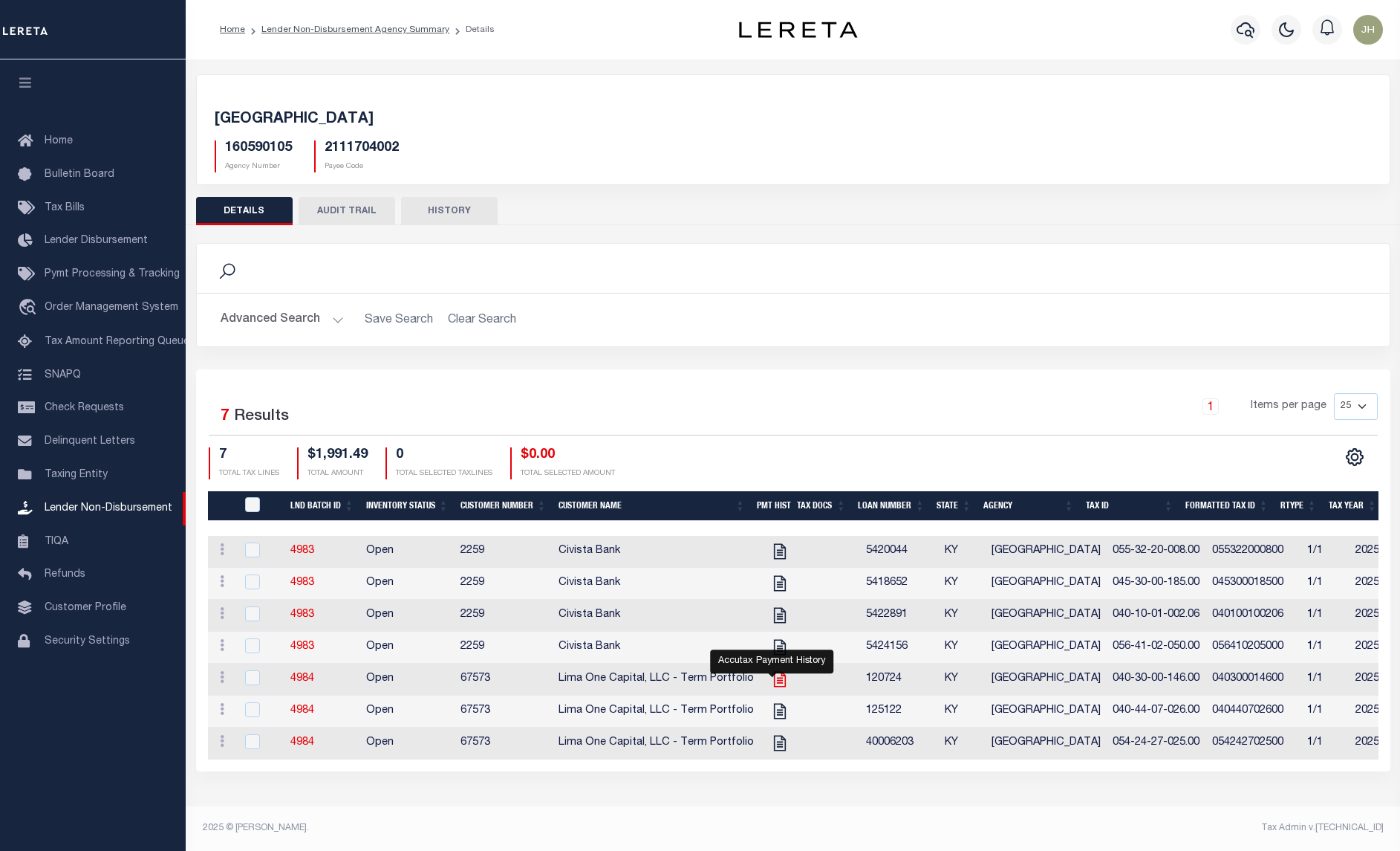
click at [775, 688] on icon "" at bounding box center [780, 679] width 19 height 19
checkbox input "true"
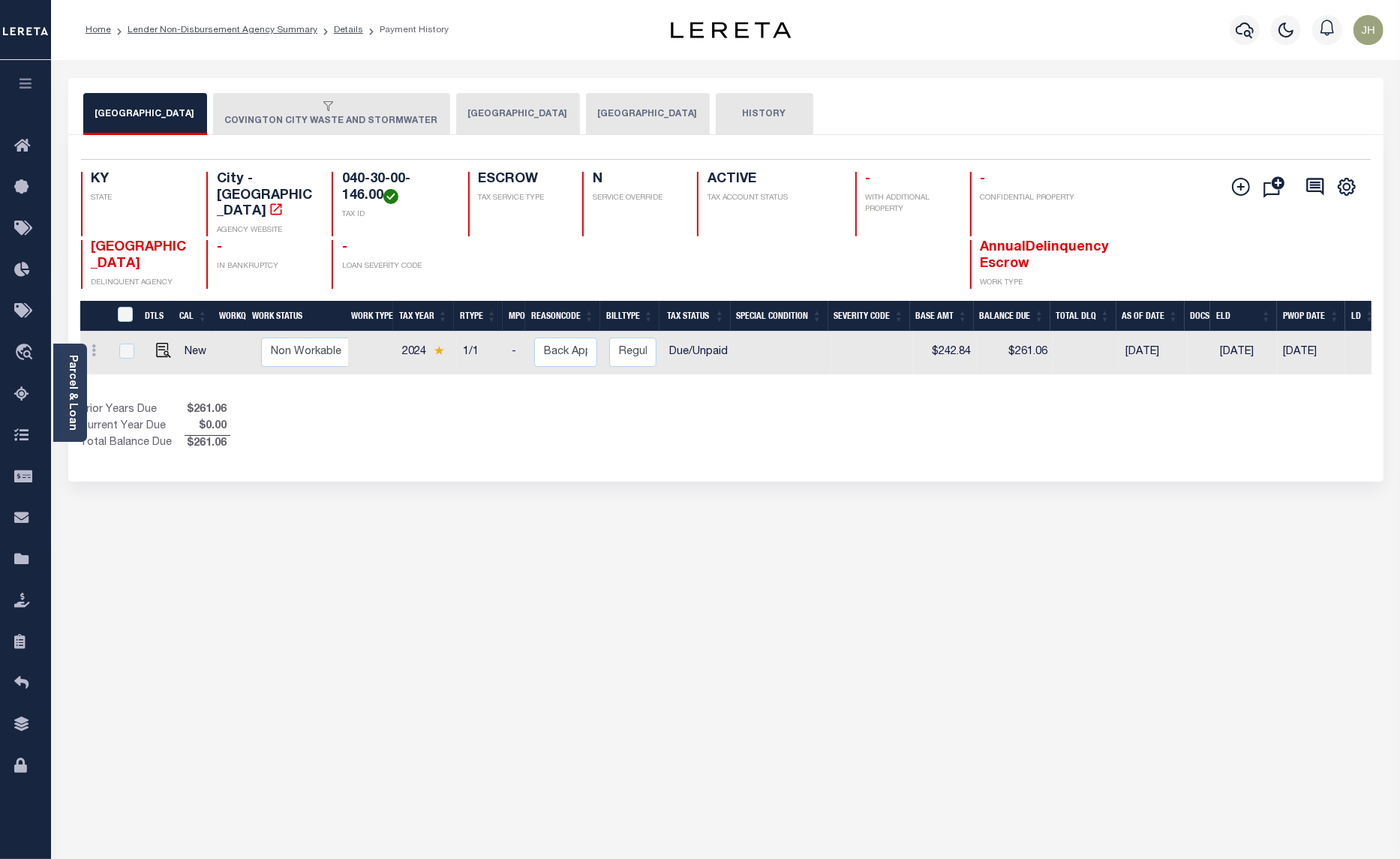
click at [489, 119] on button "[GEOGRAPHIC_DATA]" at bounding box center [518, 114] width 124 height 42
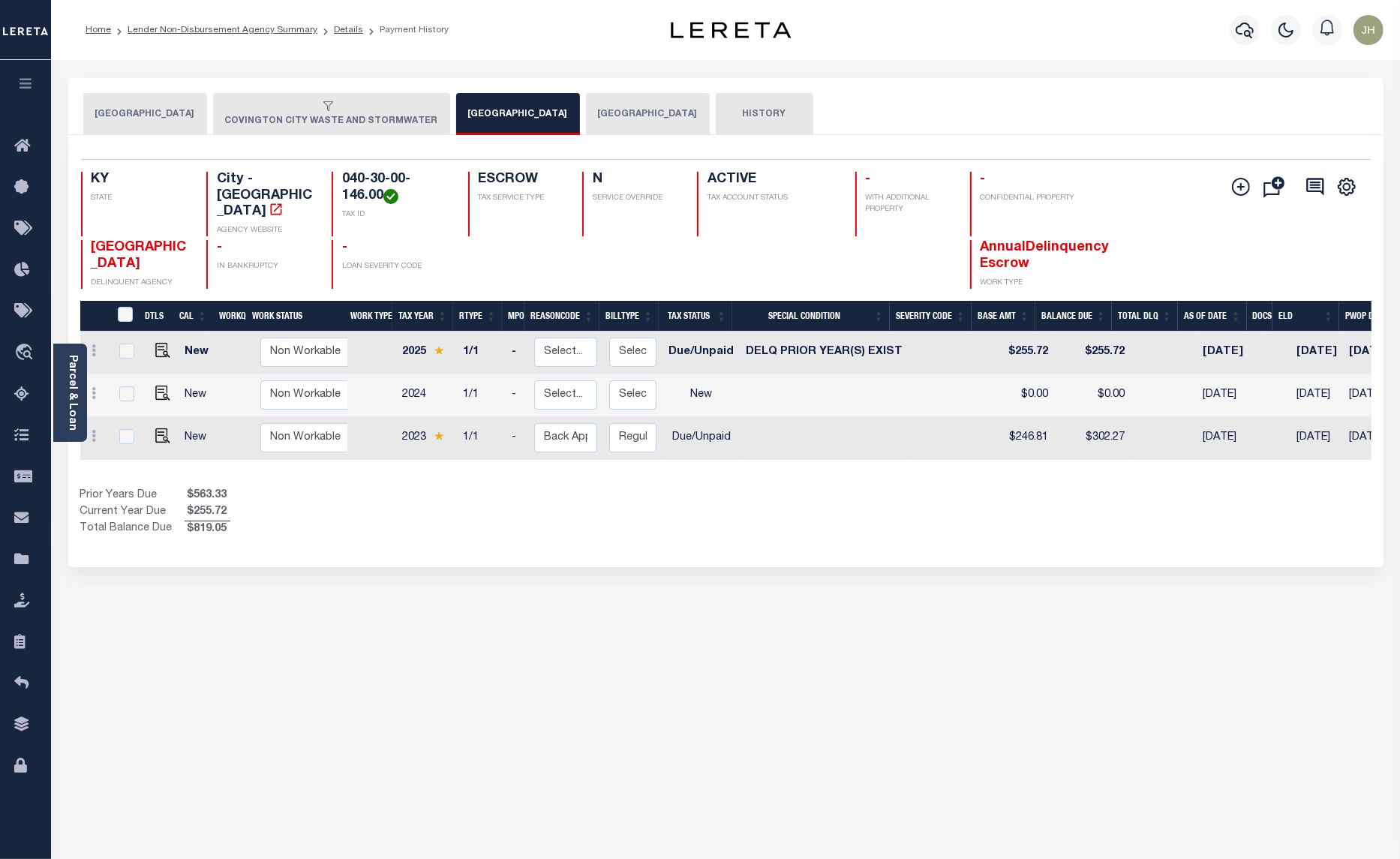
click at [313, 120] on button "COVINGTON CITY WASTE AND STORMWATER" at bounding box center [332, 114] width 238 height 42
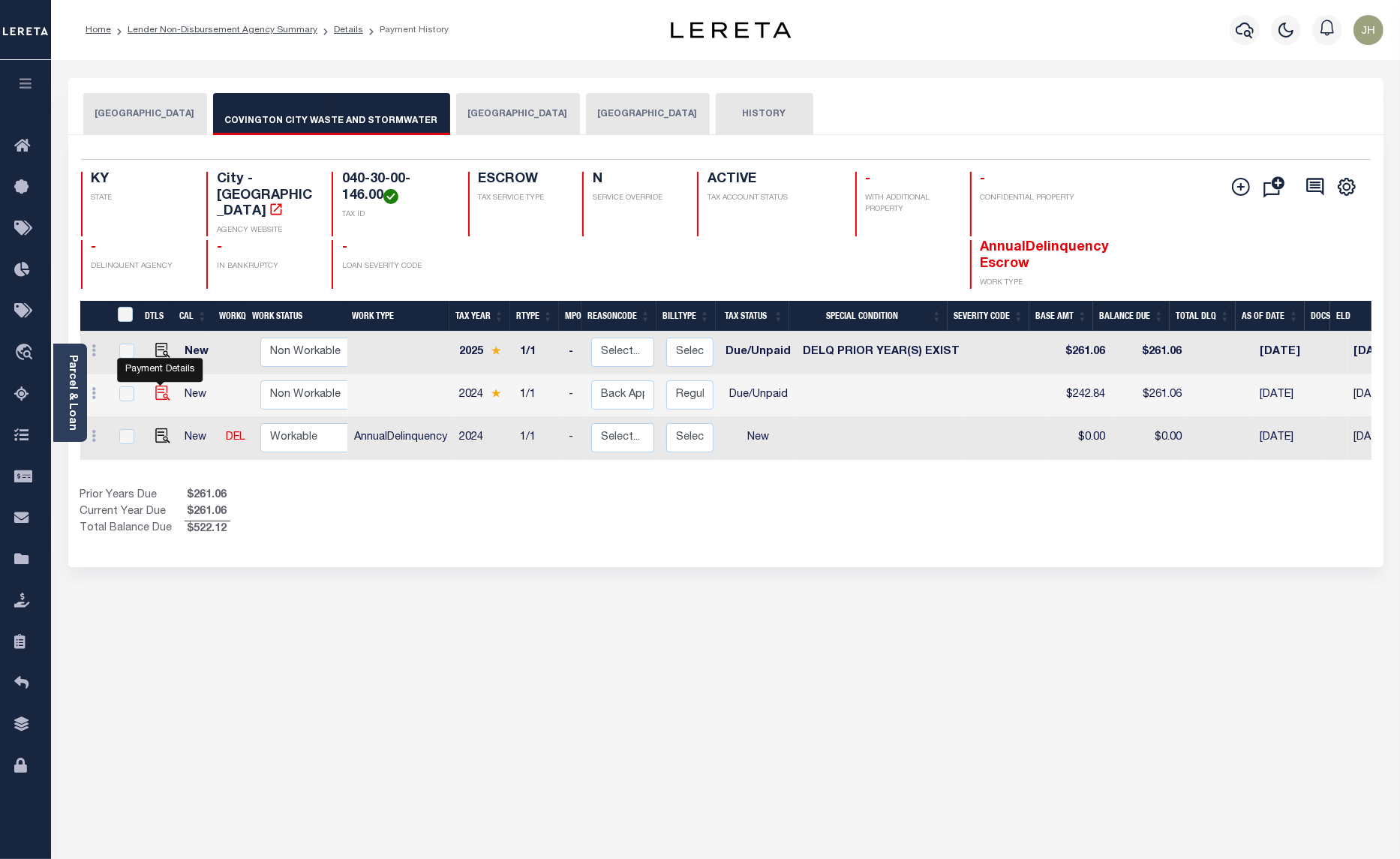
click at [159, 385] on img "" at bounding box center [163, 393] width 15 height 15
checkbox input "true"
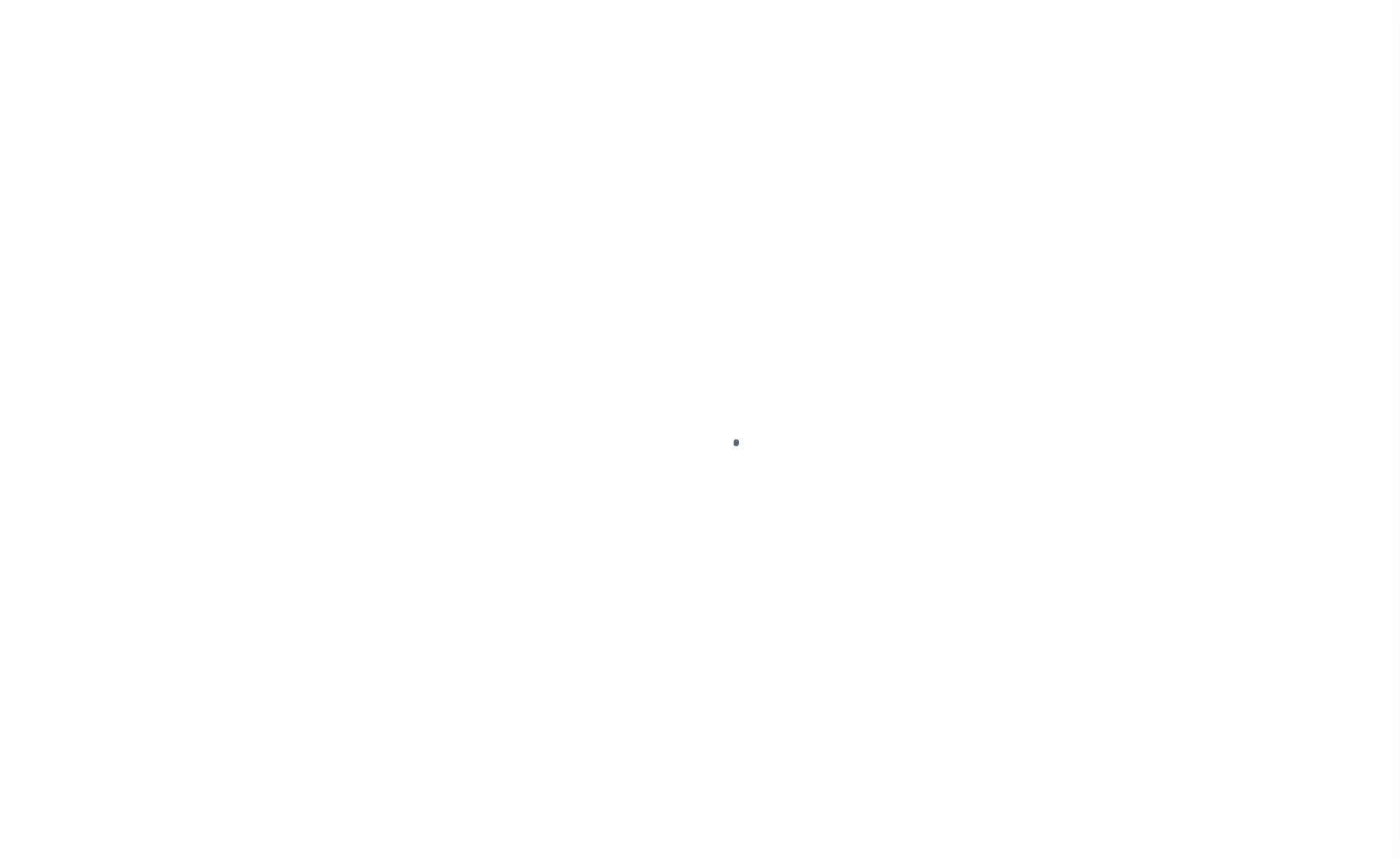
select select "DUE"
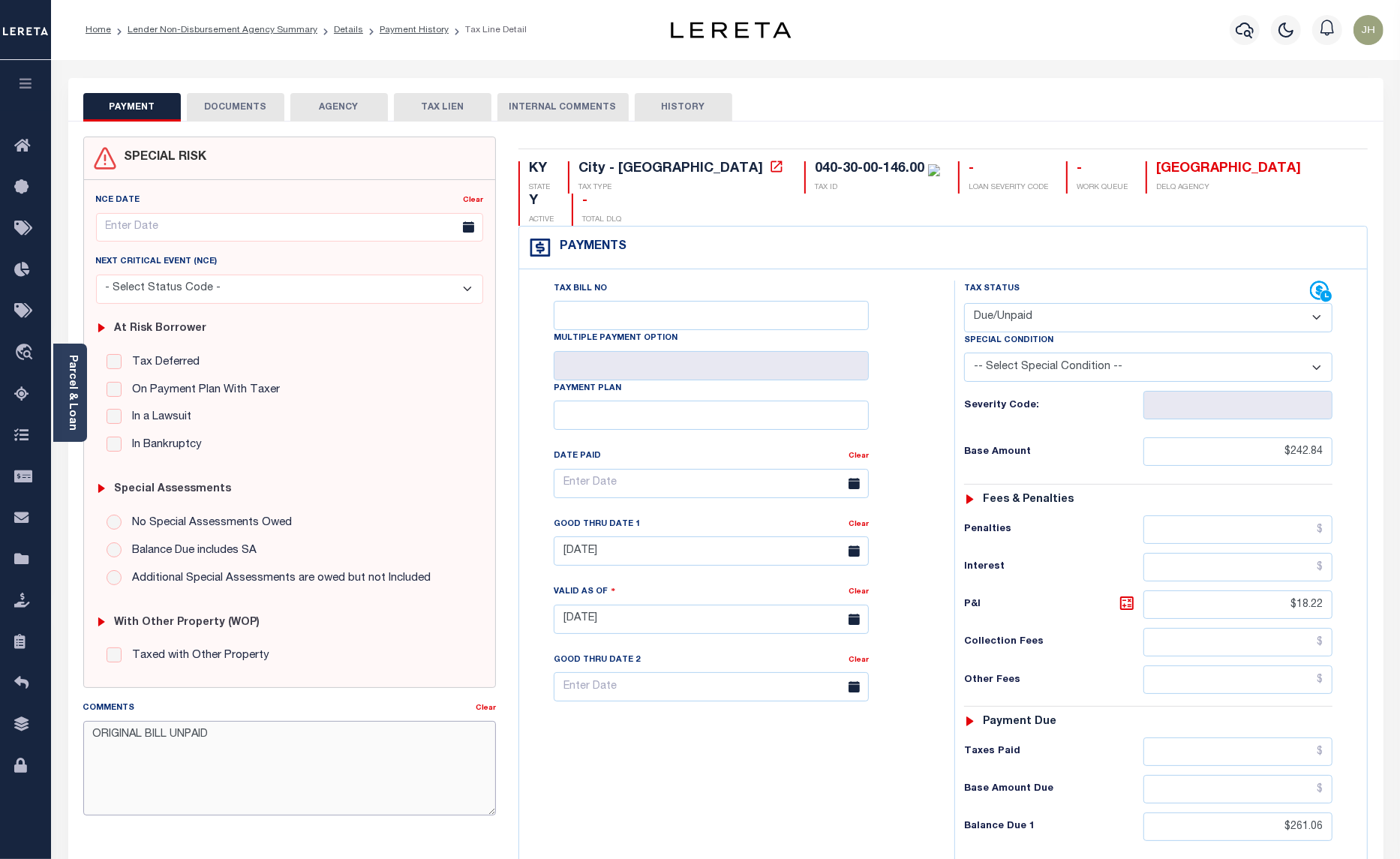
click at [238, 740] on textarea "ORIGINAL BILL UNPAID" at bounding box center [290, 768] width 413 height 95
type textarea "ORIGINAL BILL UNPAID. ALSO 2025 CURRENT BILL IS DELQ. BASE $"
type input "[DATE]"
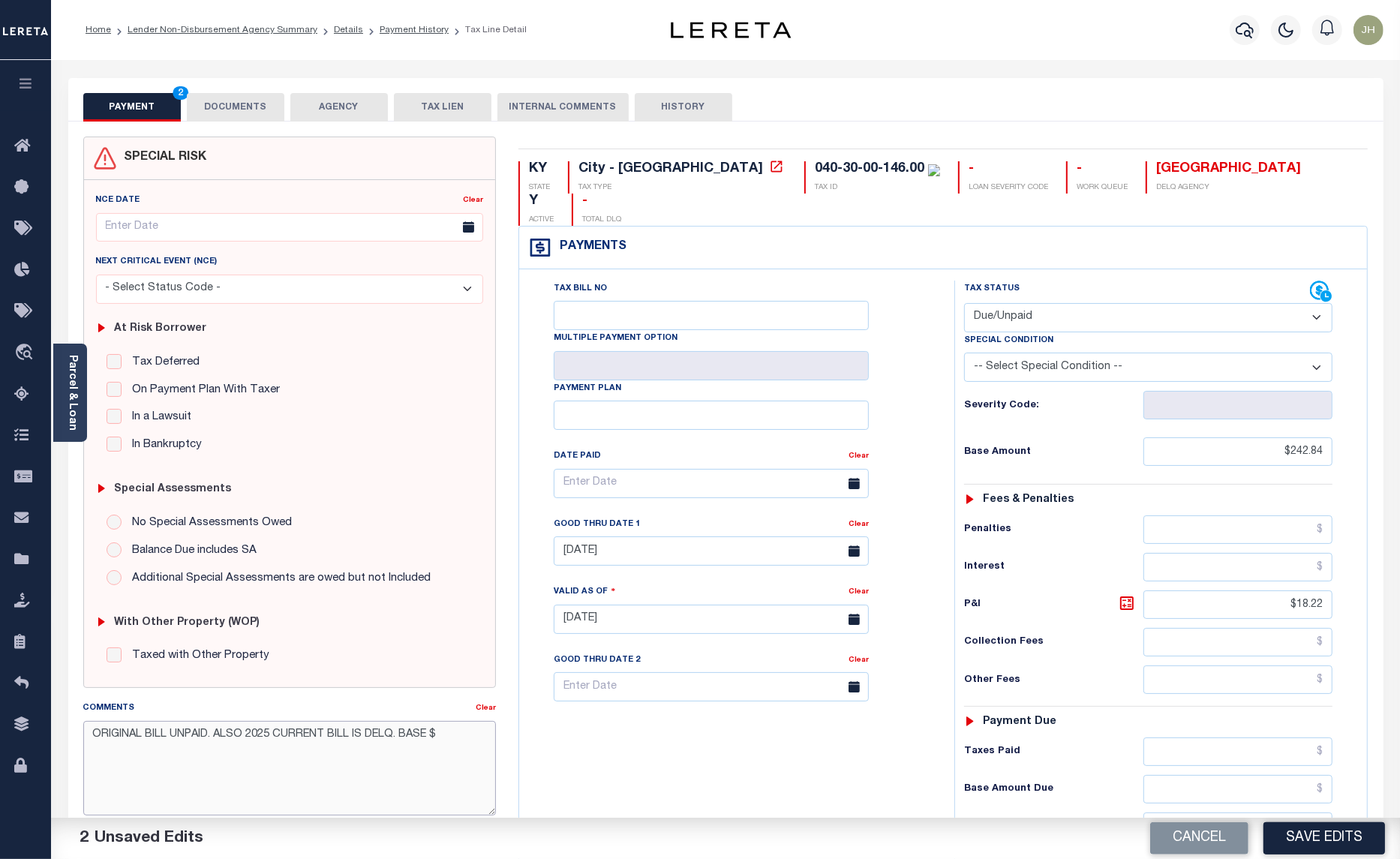
click at [469, 735] on textarea "ORIGINAL BILL UNPAID. ALSO 2025 CURRENT BILL IS DELQ. BASE $" at bounding box center [290, 768] width 413 height 95
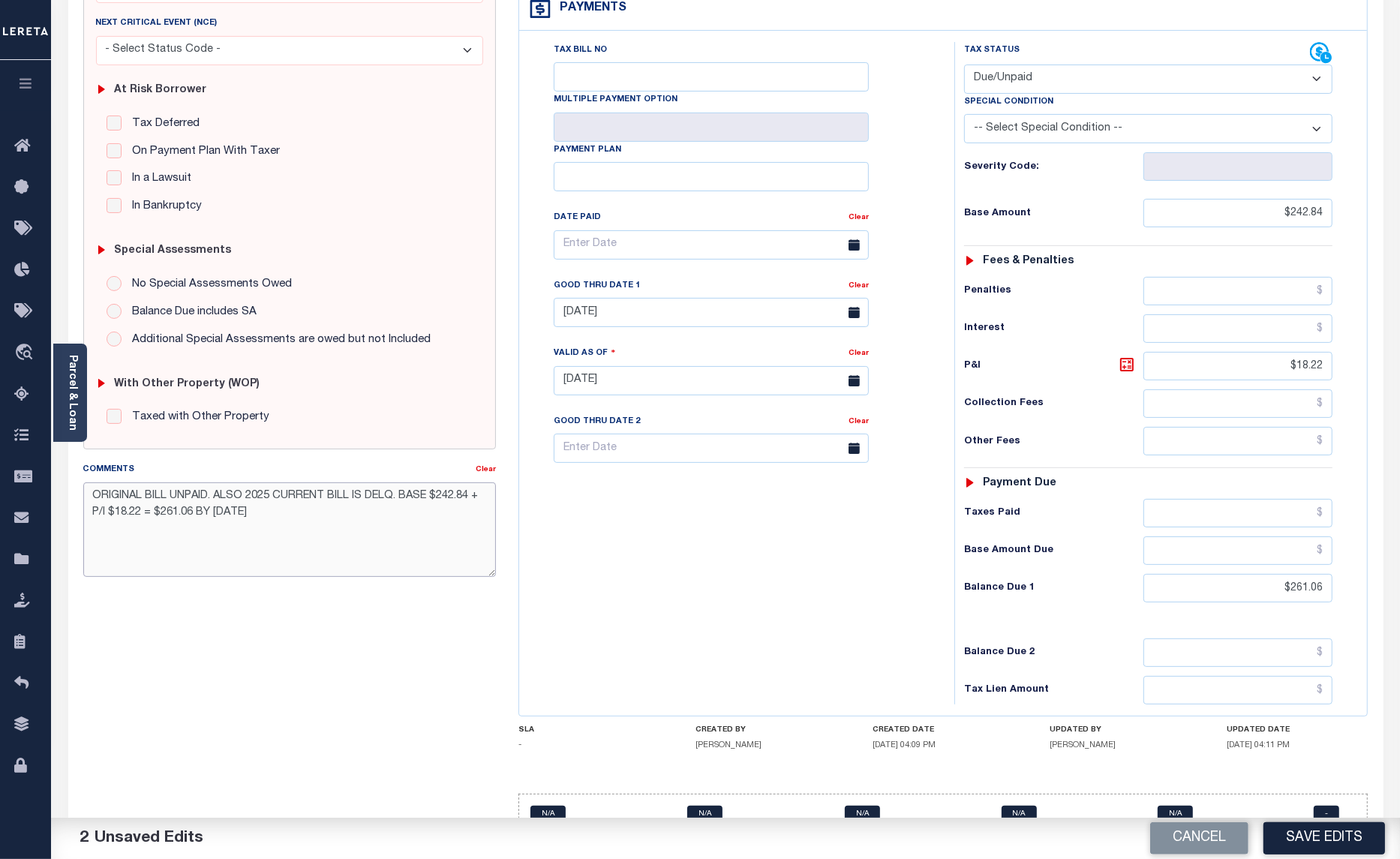
scroll to position [253, 0]
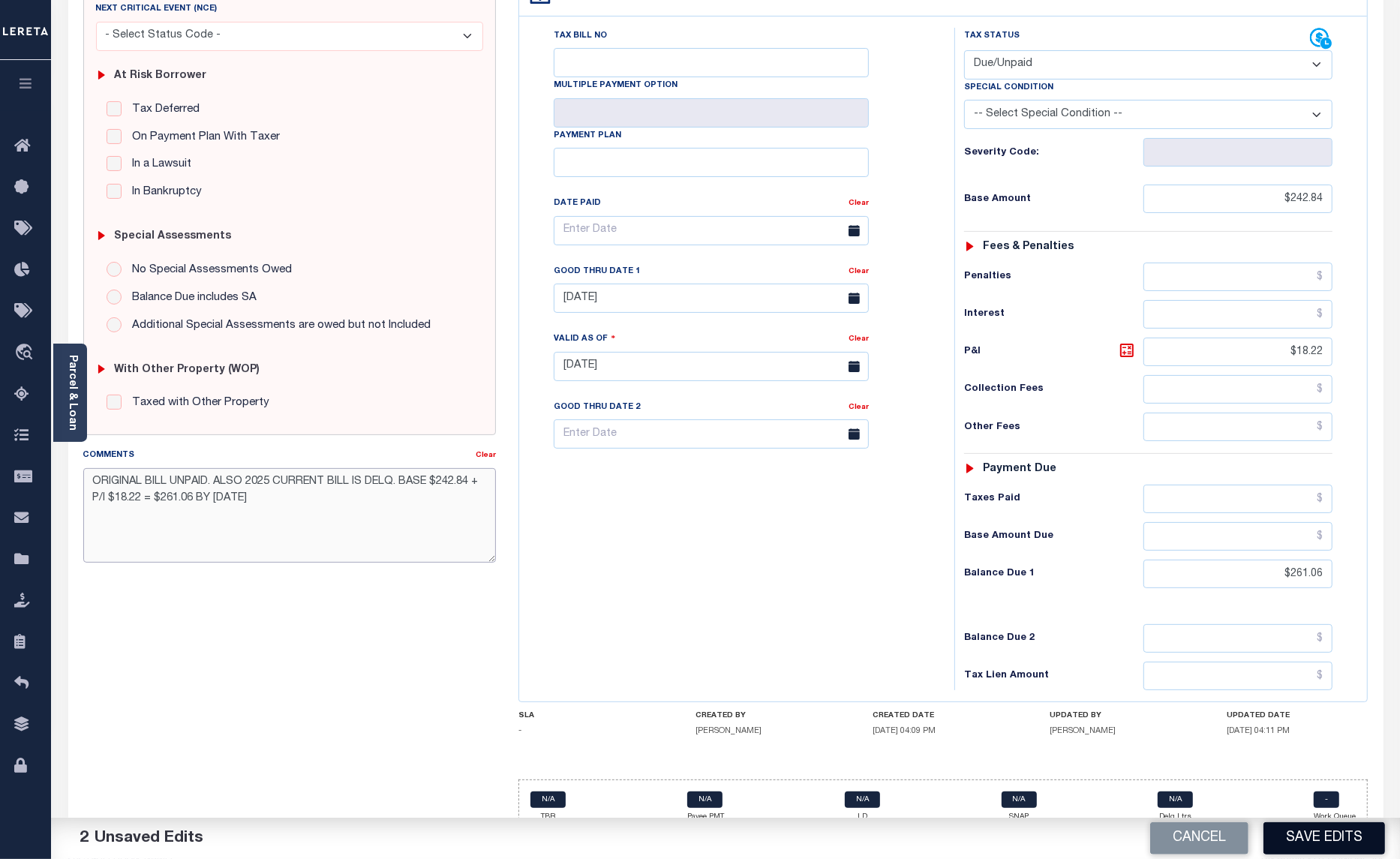
type textarea "ORIGINAL BILL UNPAID. ALSO 2025 CURRENT BILL IS DELQ. BASE $242.84 + P/I $18.22…"
click at [1302, 834] on button "Save Edits" at bounding box center [1325, 838] width 122 height 32
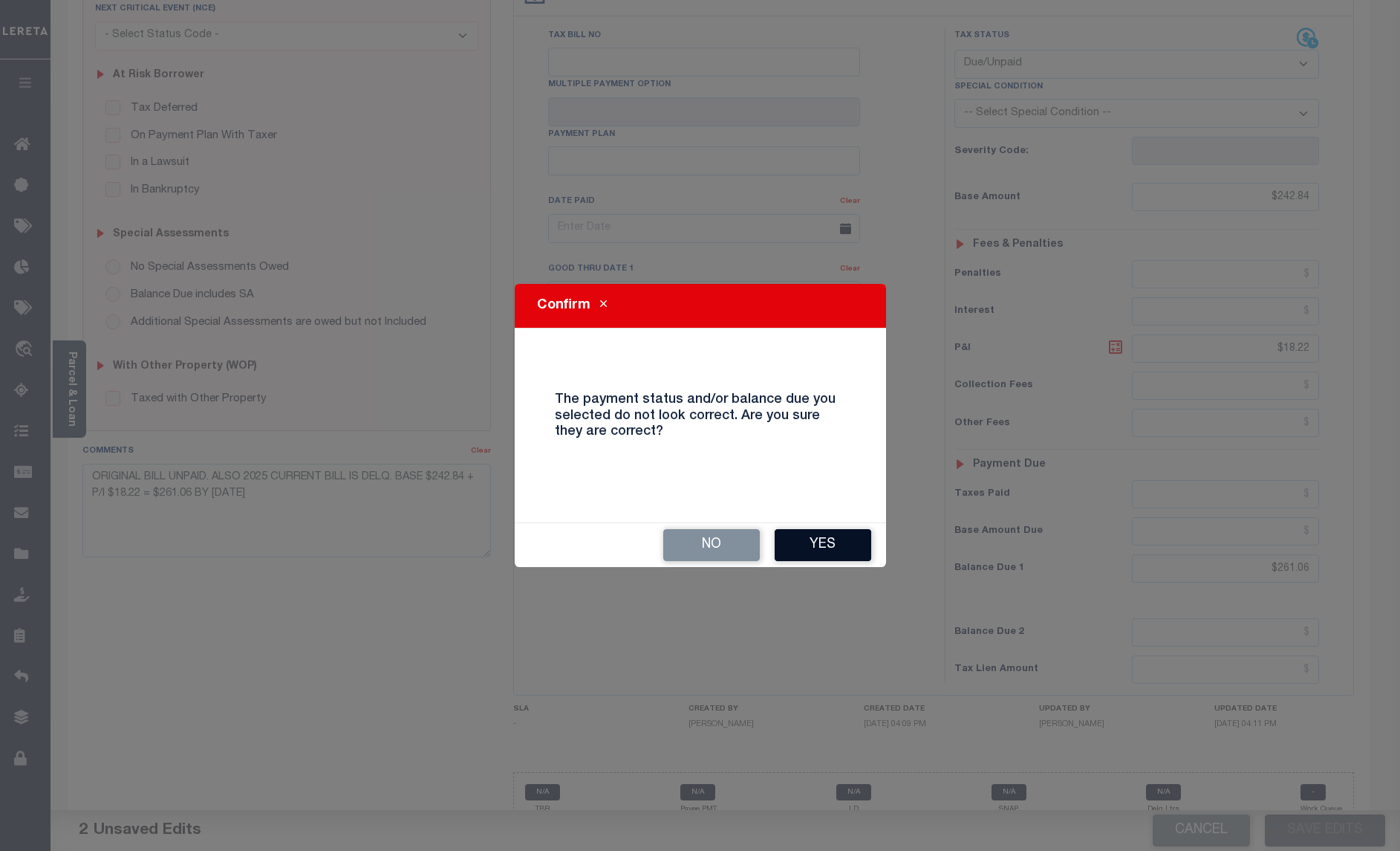
click at [814, 545] on button "Yes" at bounding box center [823, 544] width 97 height 32
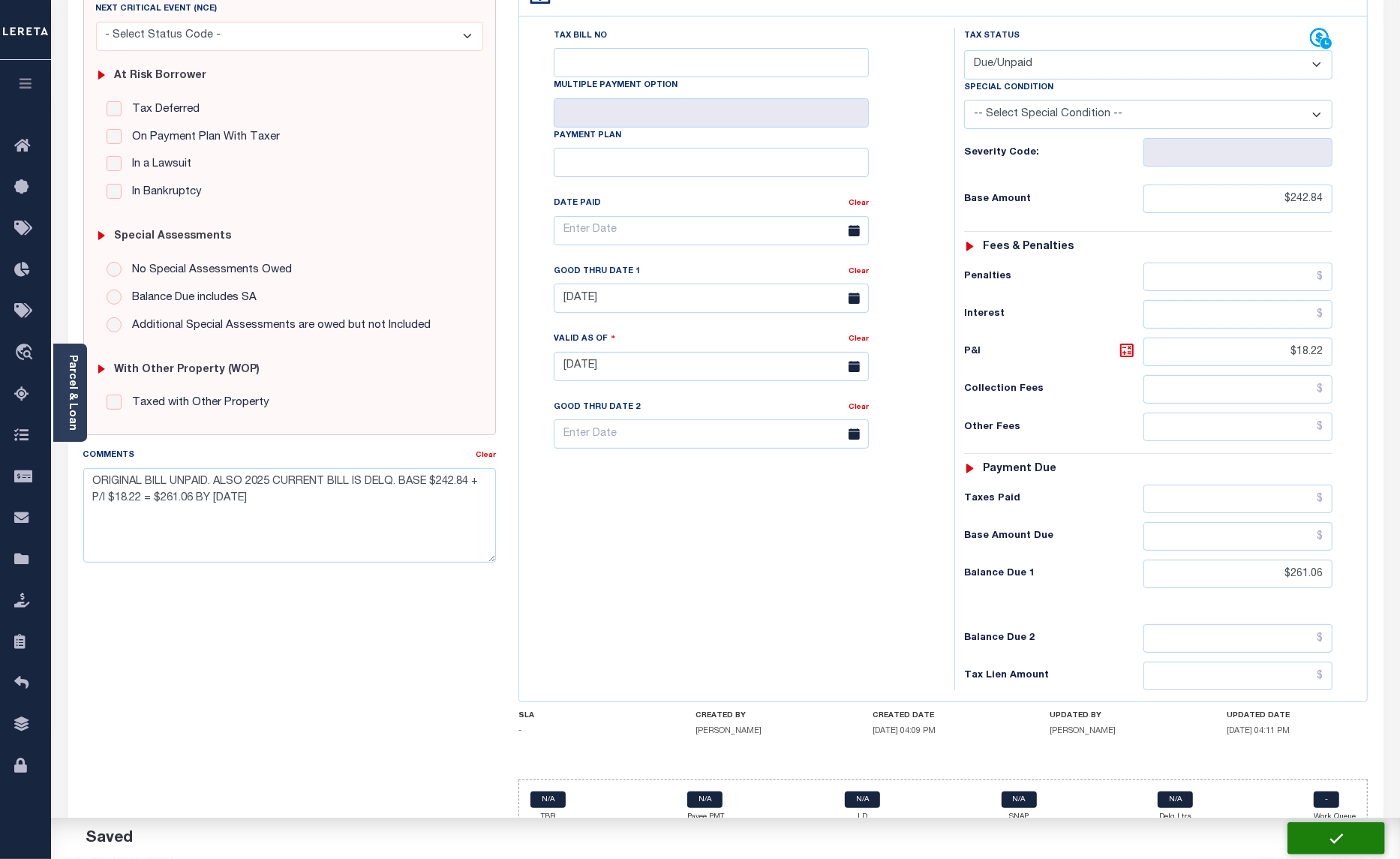
checkbox input "false"
type input "$242.84"
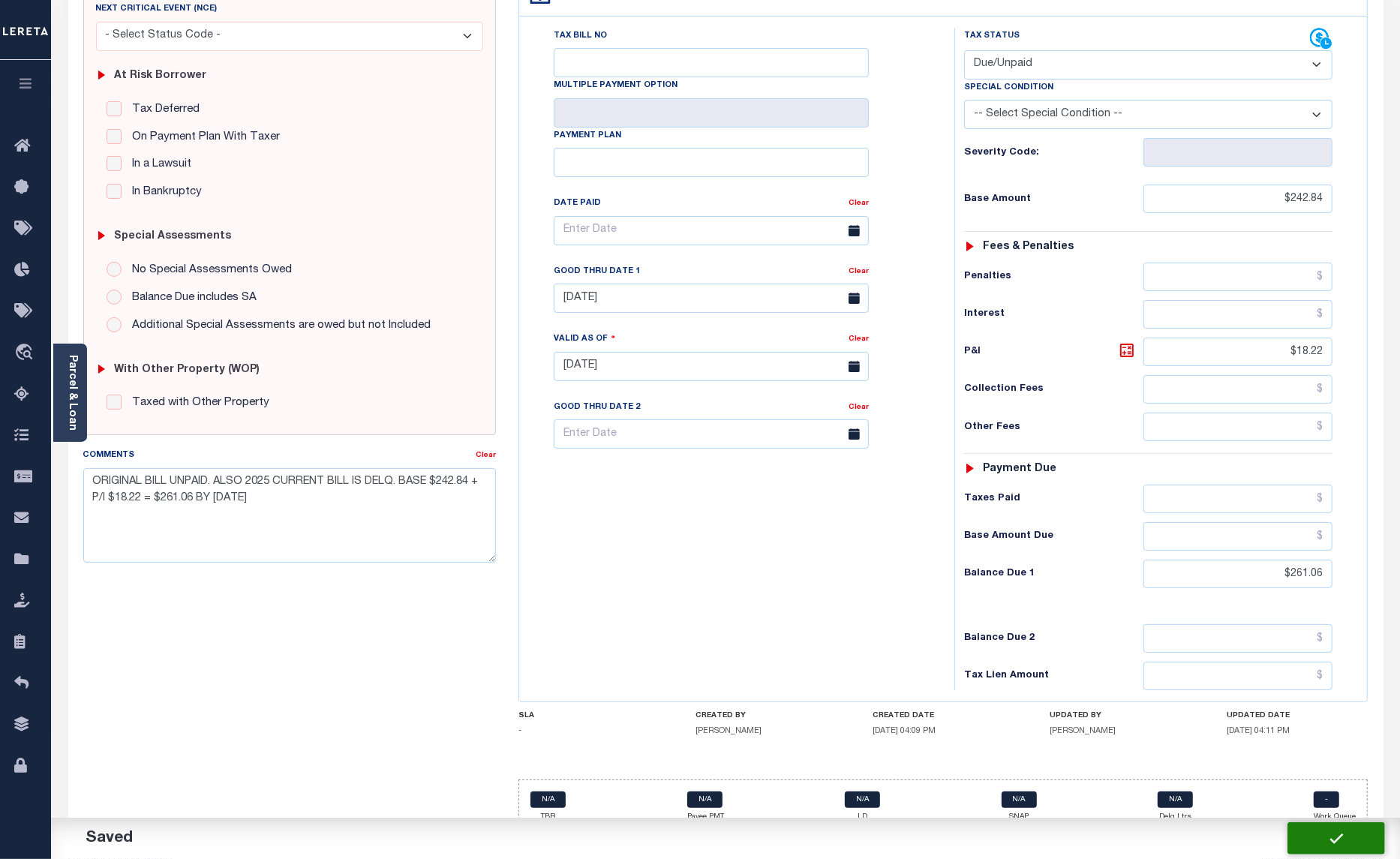
type input "$18.22"
type input "$261.06"
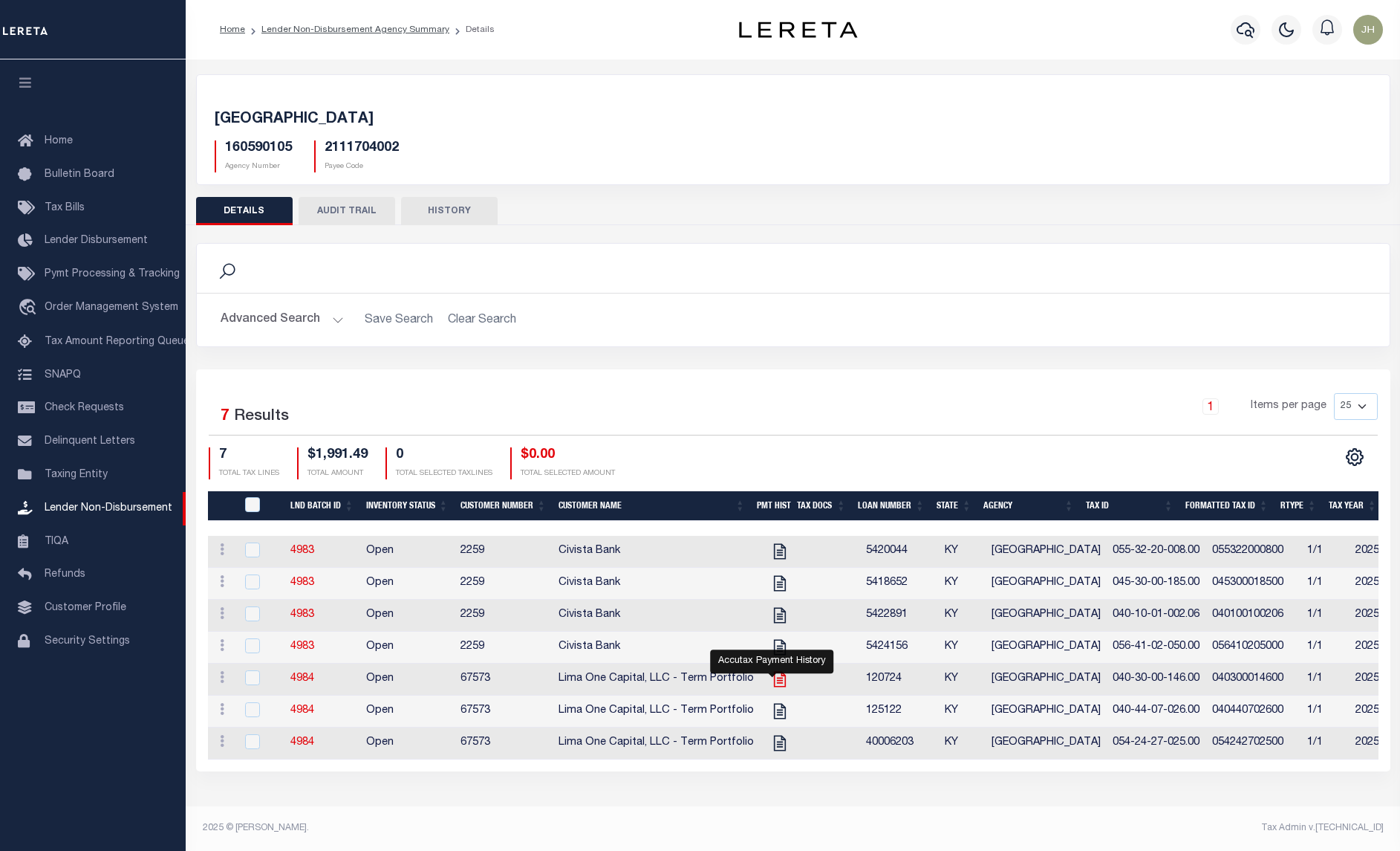
click at [770, 688] on icon "" at bounding box center [780, 679] width 19 height 19
checkbox input "true"
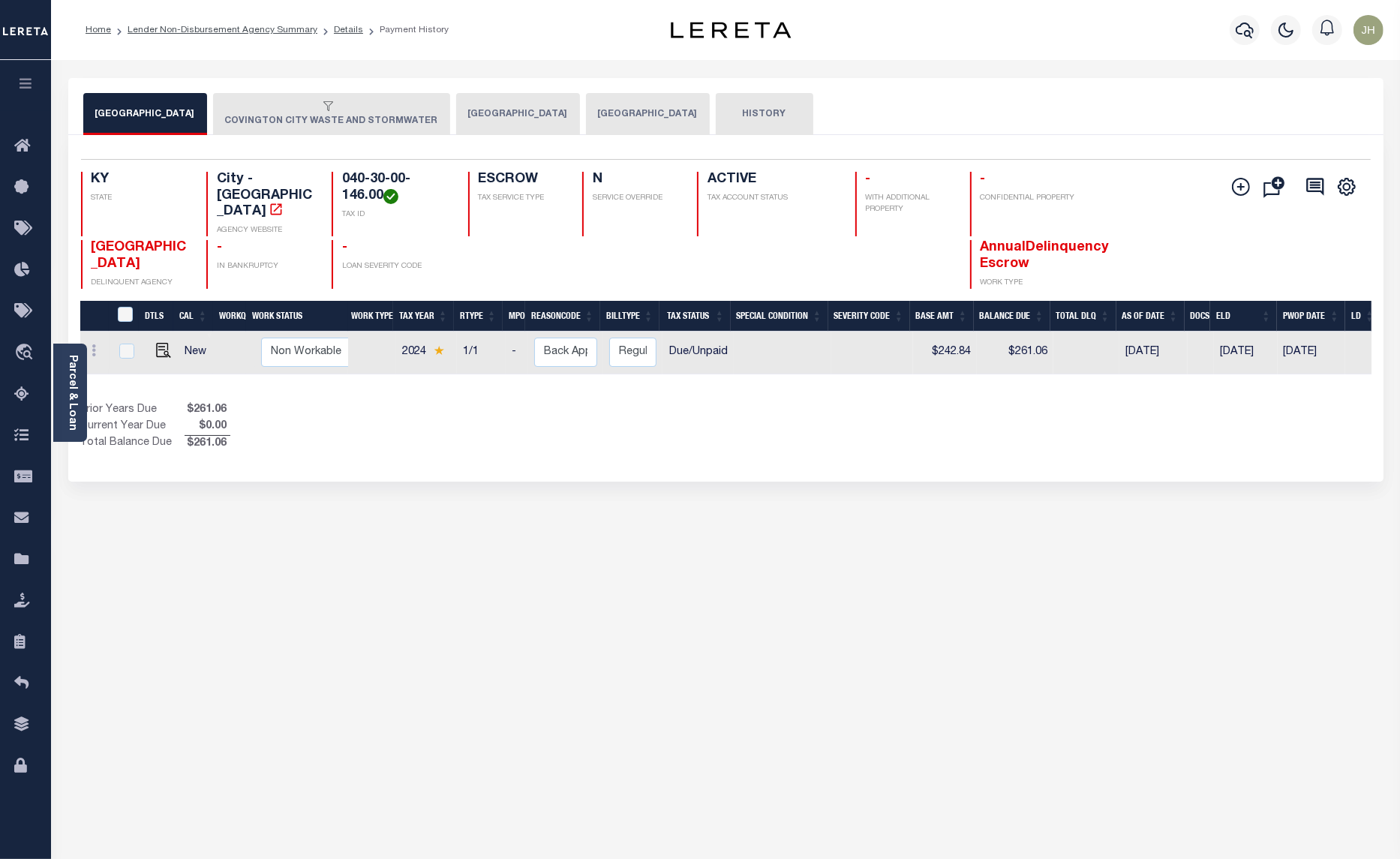
click at [474, 118] on button "[GEOGRAPHIC_DATA]" at bounding box center [518, 114] width 124 height 42
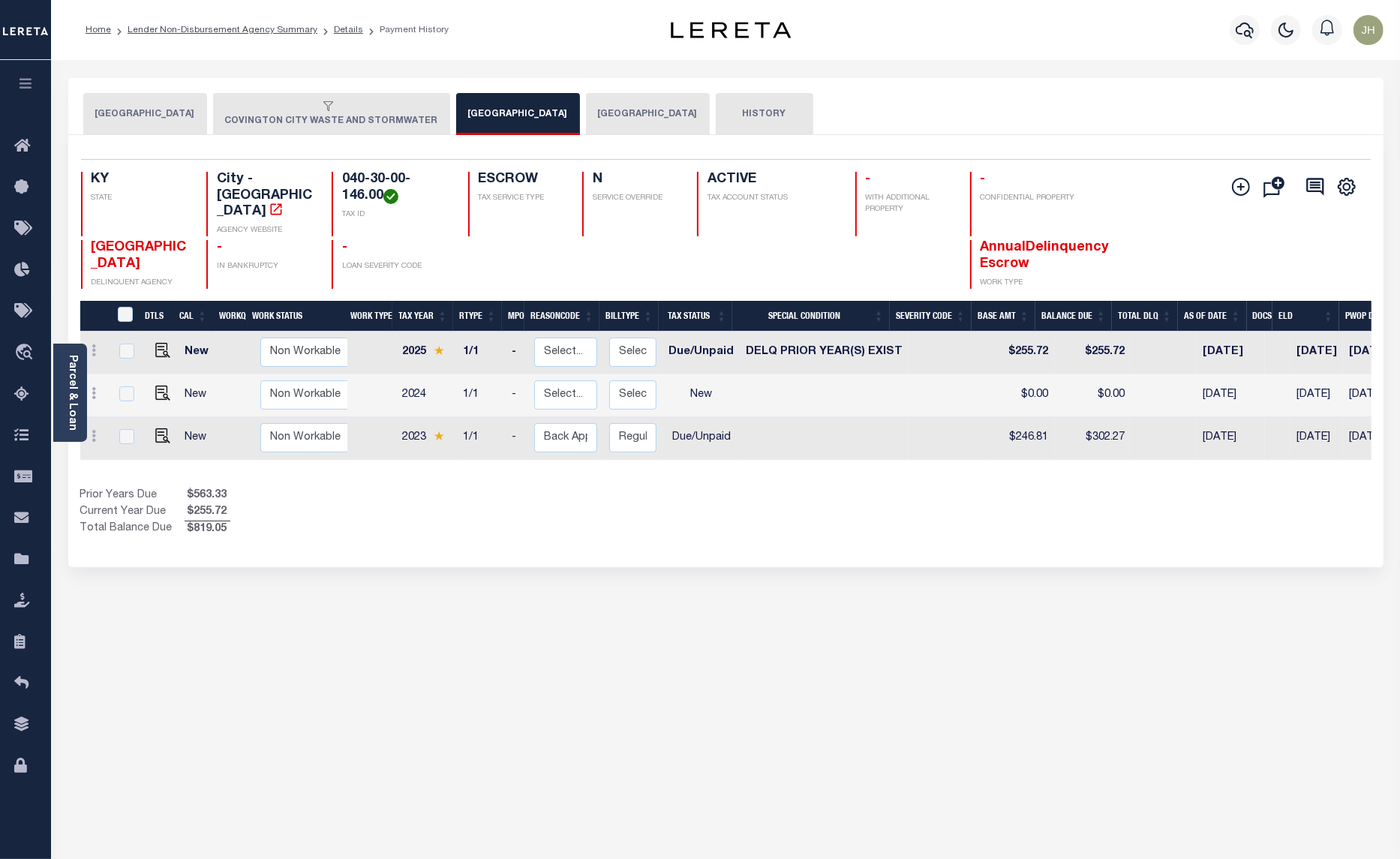
click at [128, 102] on button "[GEOGRAPHIC_DATA]" at bounding box center [145, 114] width 124 height 42
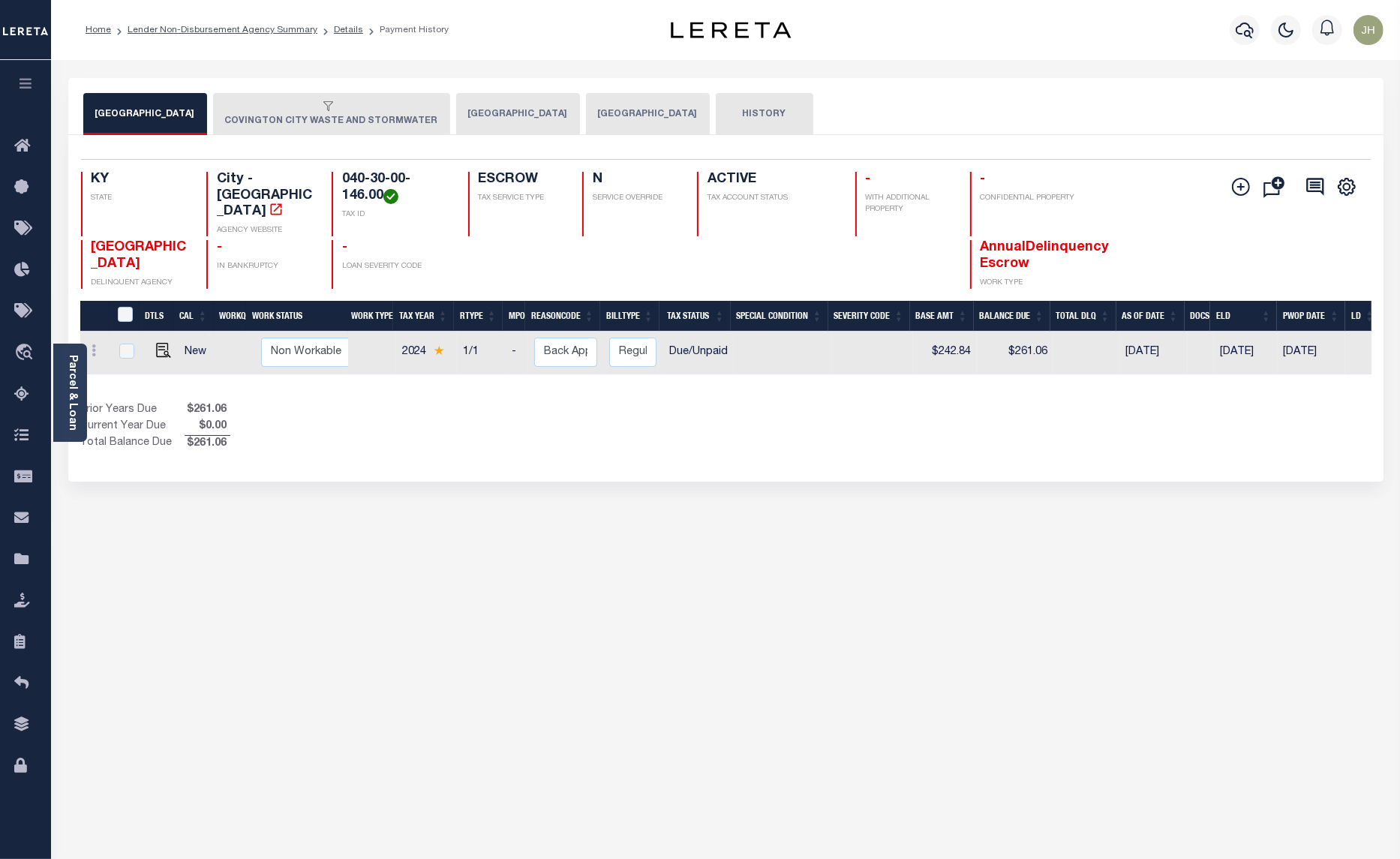
click at [469, 117] on button "[GEOGRAPHIC_DATA]" at bounding box center [518, 114] width 124 height 42
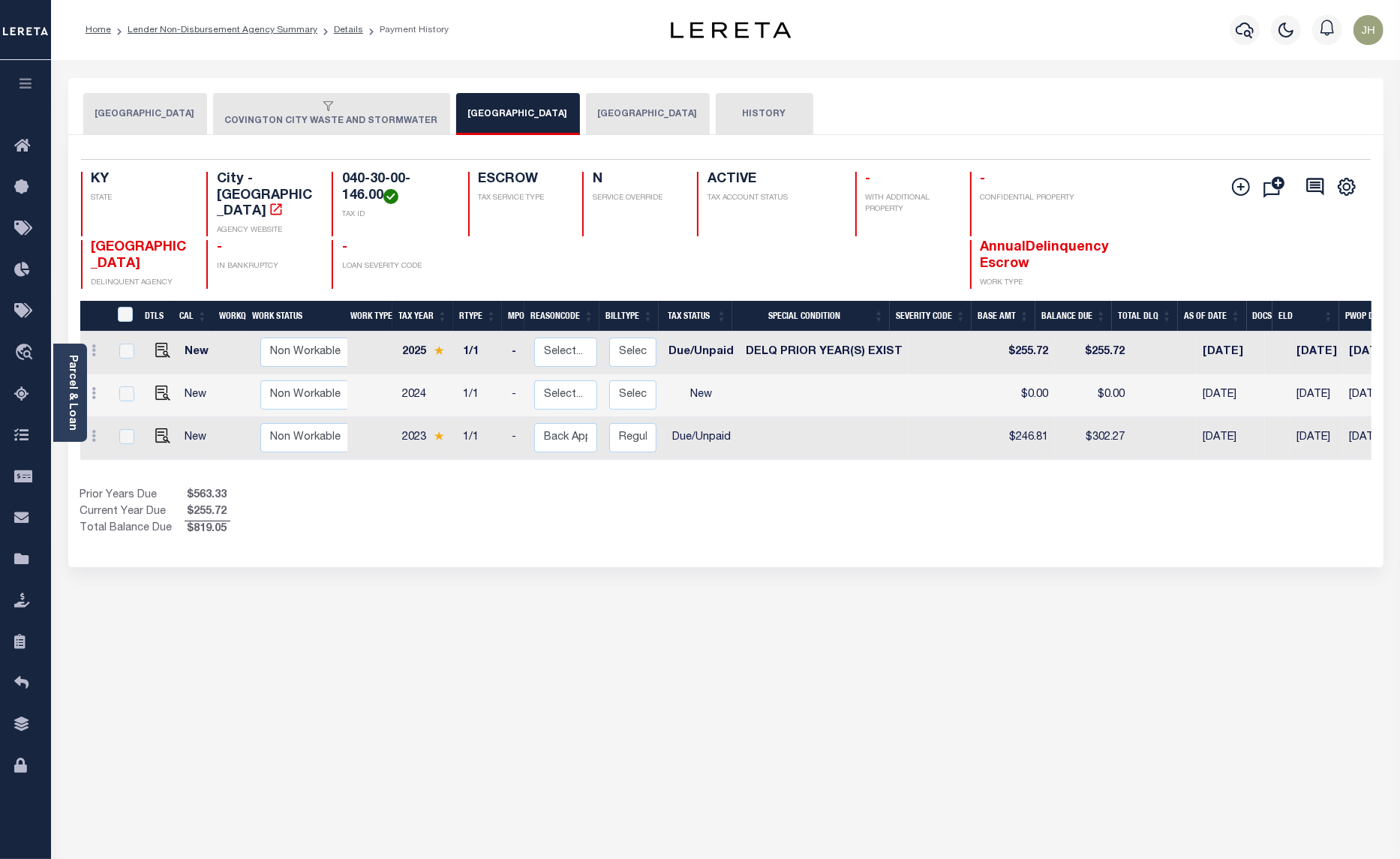
click at [586, 107] on button "[GEOGRAPHIC_DATA]" at bounding box center [648, 114] width 124 height 42
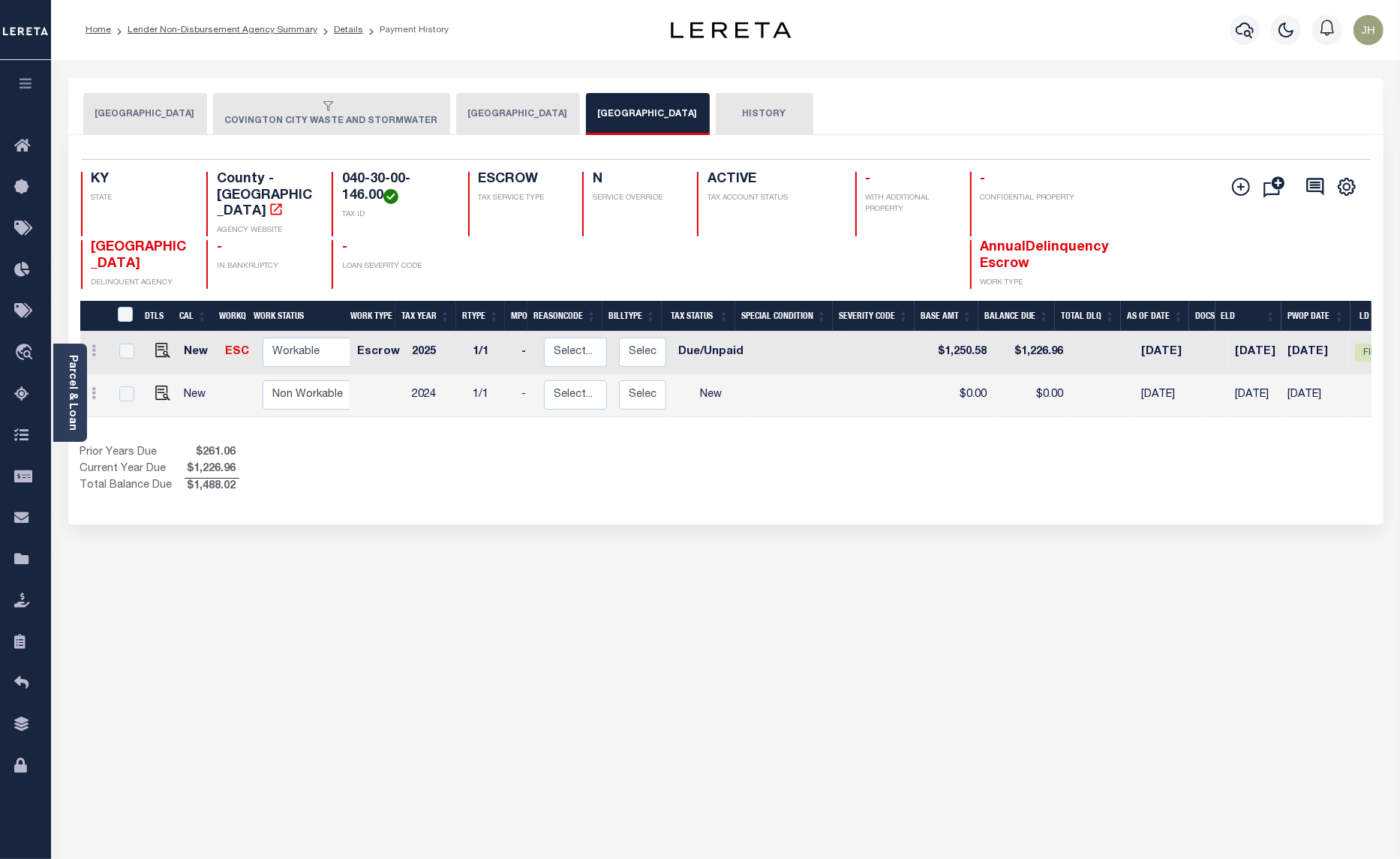
click at [476, 114] on button "[GEOGRAPHIC_DATA]" at bounding box center [518, 114] width 124 height 42
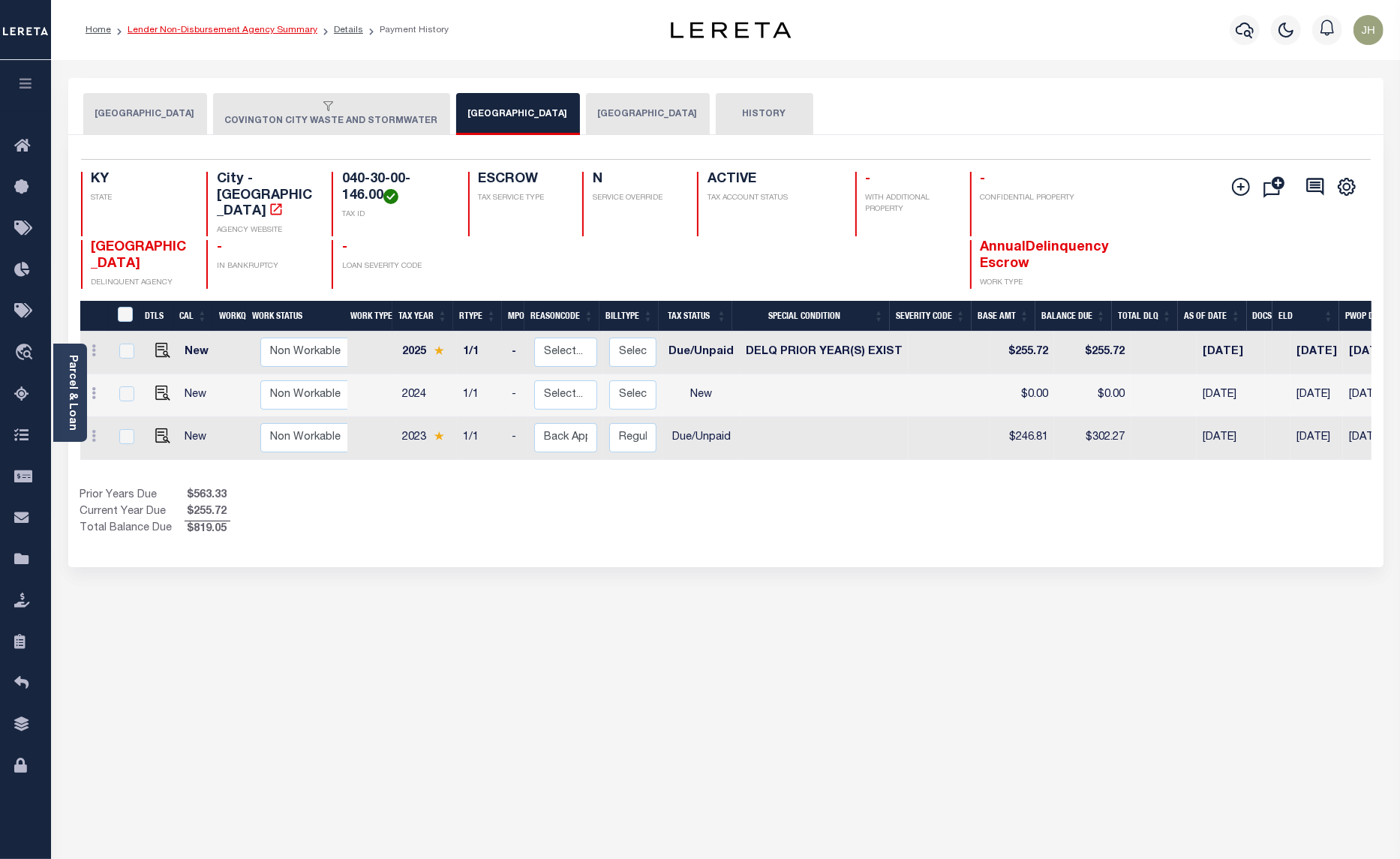
click at [169, 32] on link "Lender Non-Disbursement Agency Summary" at bounding box center [222, 29] width 190 height 9
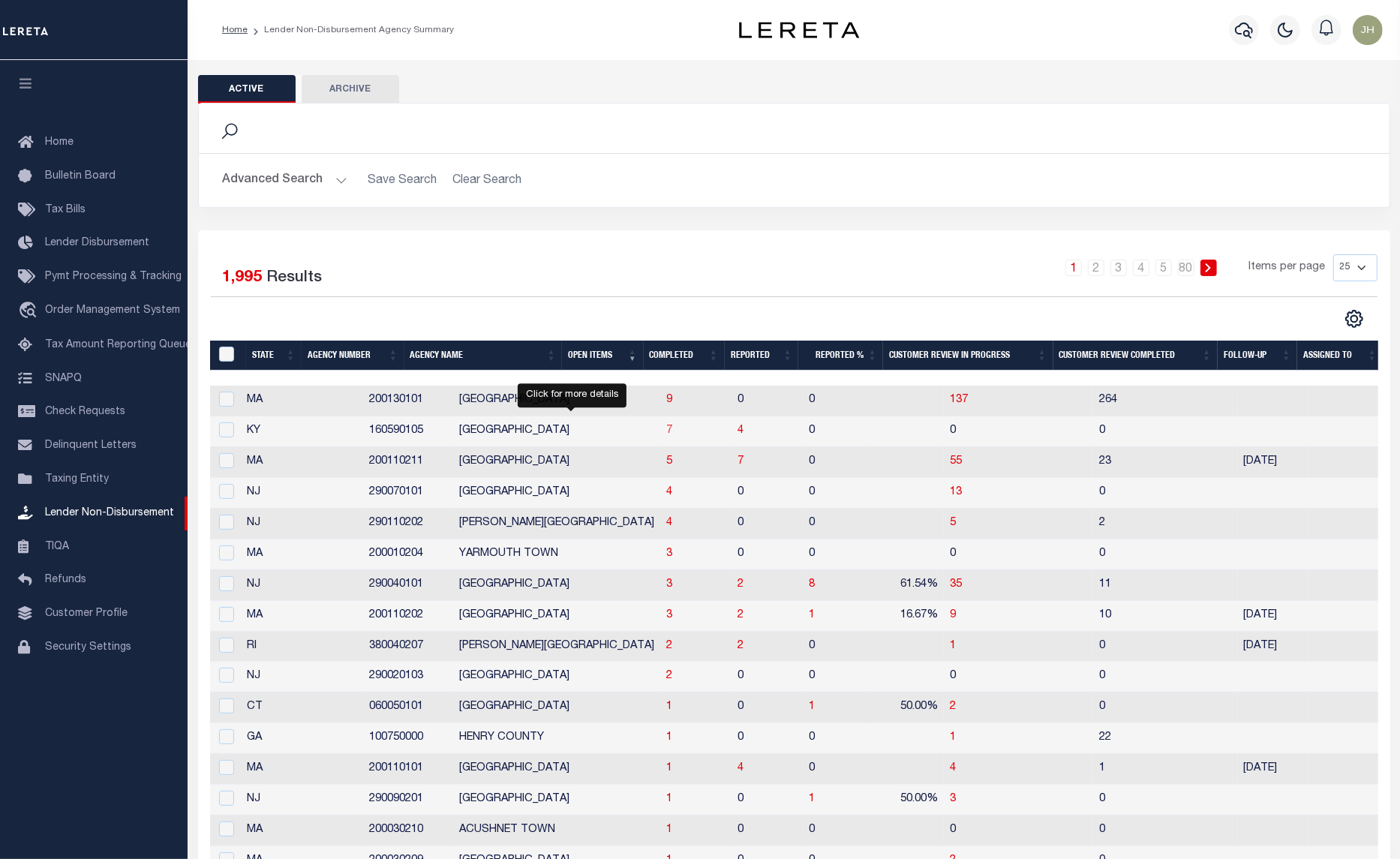
click at [667, 436] on span "7" at bounding box center [670, 430] width 6 height 11
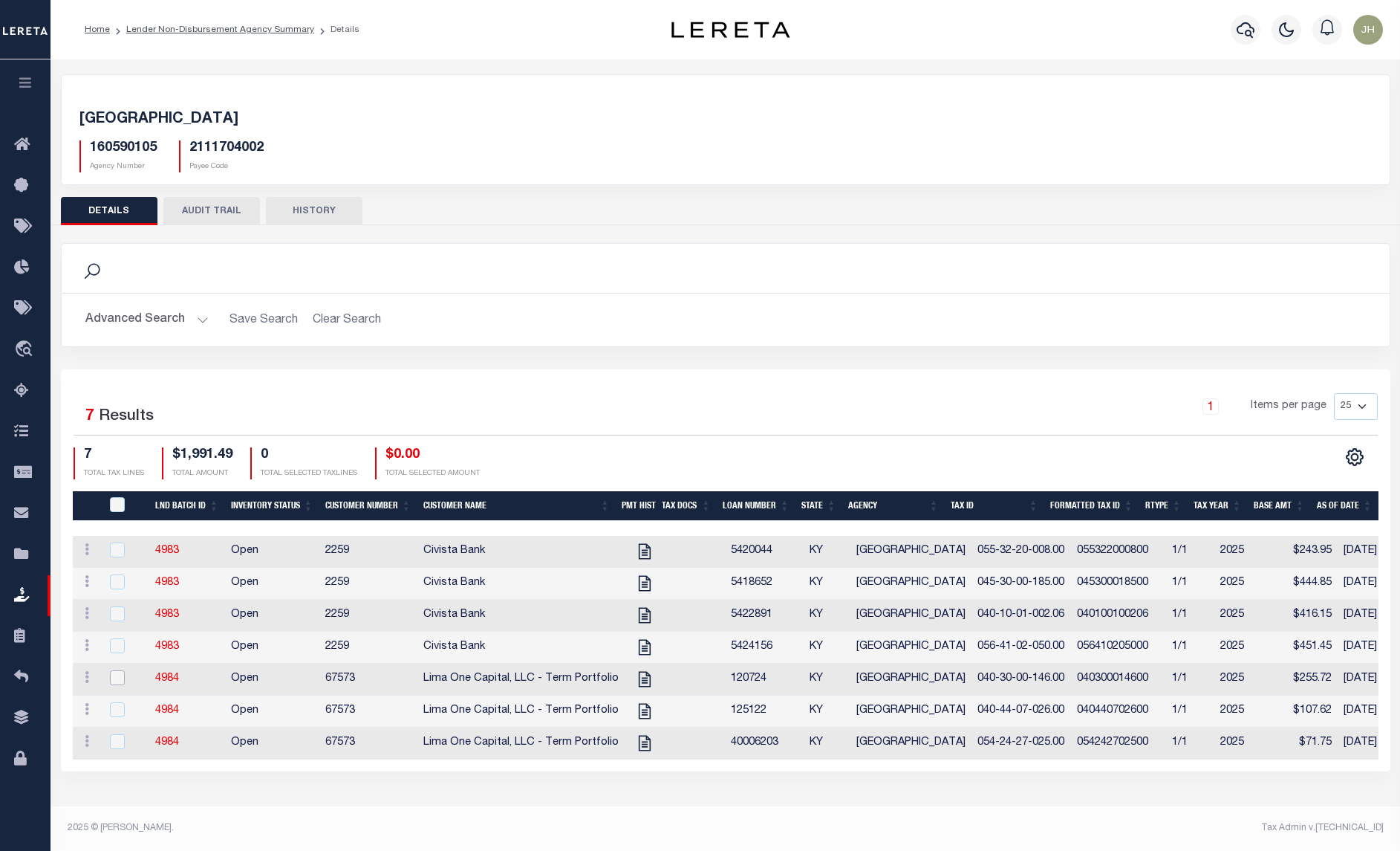
click at [117, 682] on input "checkbox" at bounding box center [118, 678] width 15 height 15
checkbox input "true"
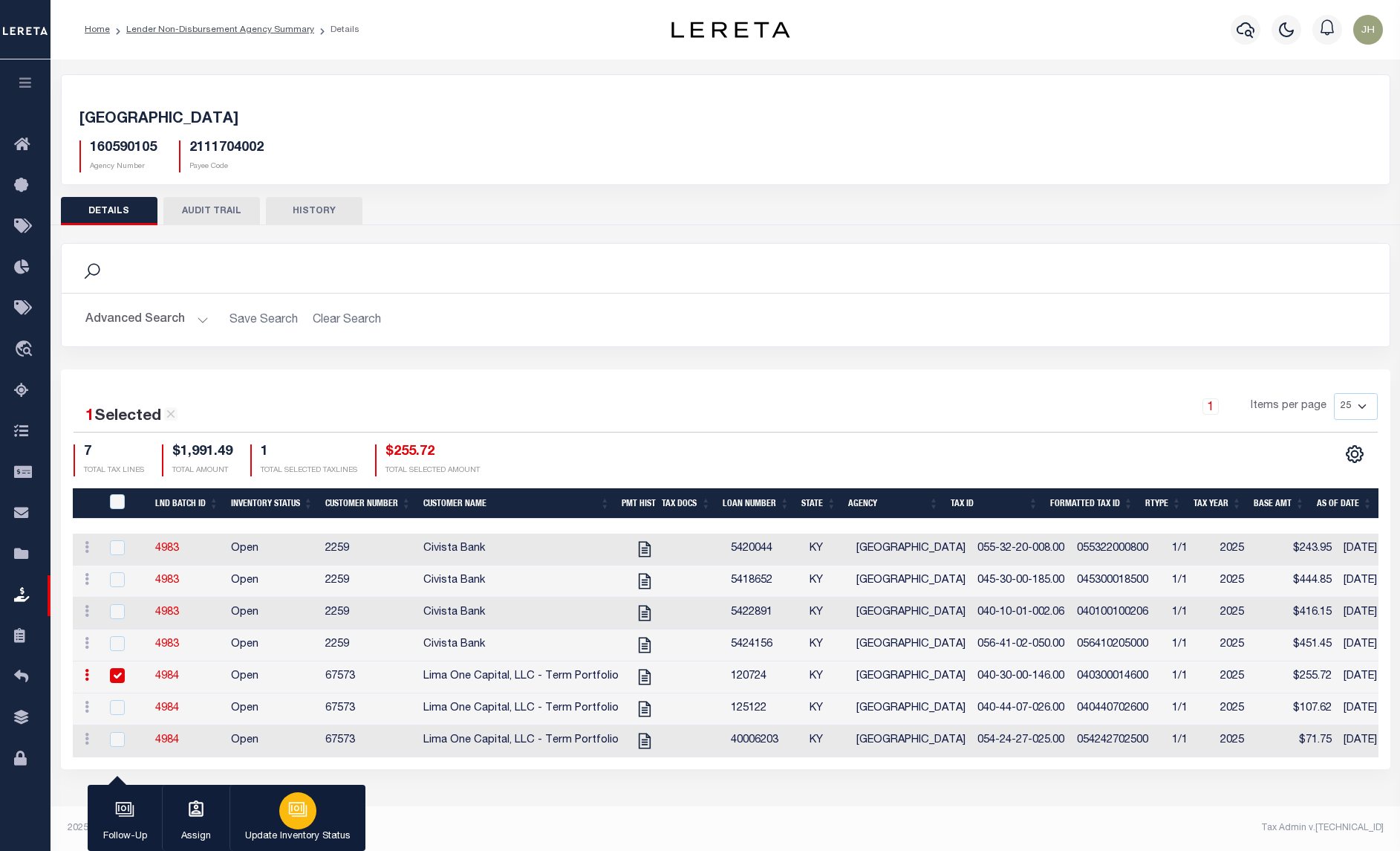
click at [293, 834] on p "Update Inventory Status" at bounding box center [297, 837] width 105 height 15
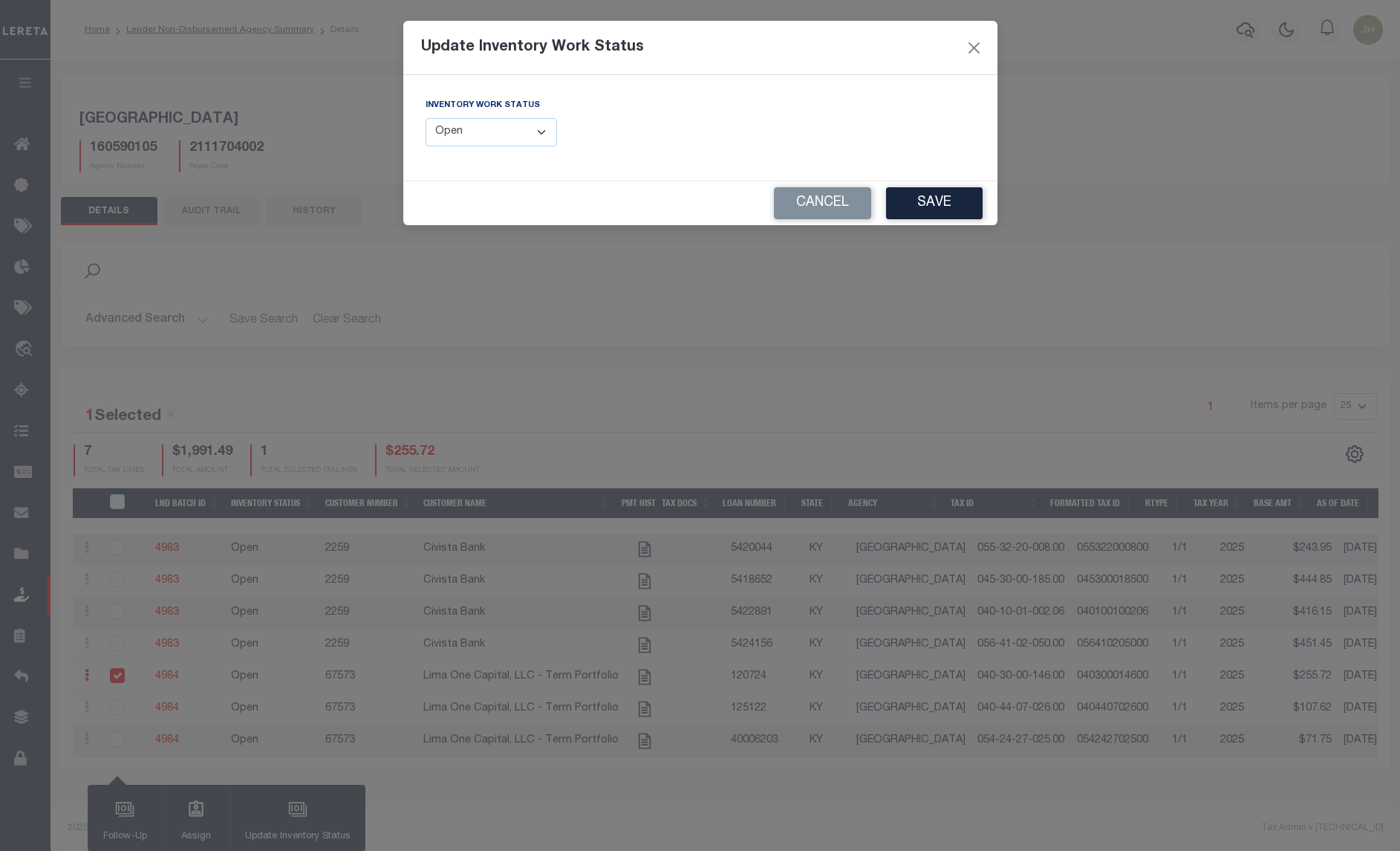
click at [541, 136] on select "--Select-- Open Completed Reported" at bounding box center [491, 133] width 132 height 29
select select "Completed"
click at [425, 119] on select "--Select-- Open Completed Reported" at bounding box center [491, 133] width 132 height 29
click at [933, 211] on button "Save" at bounding box center [934, 203] width 97 height 32
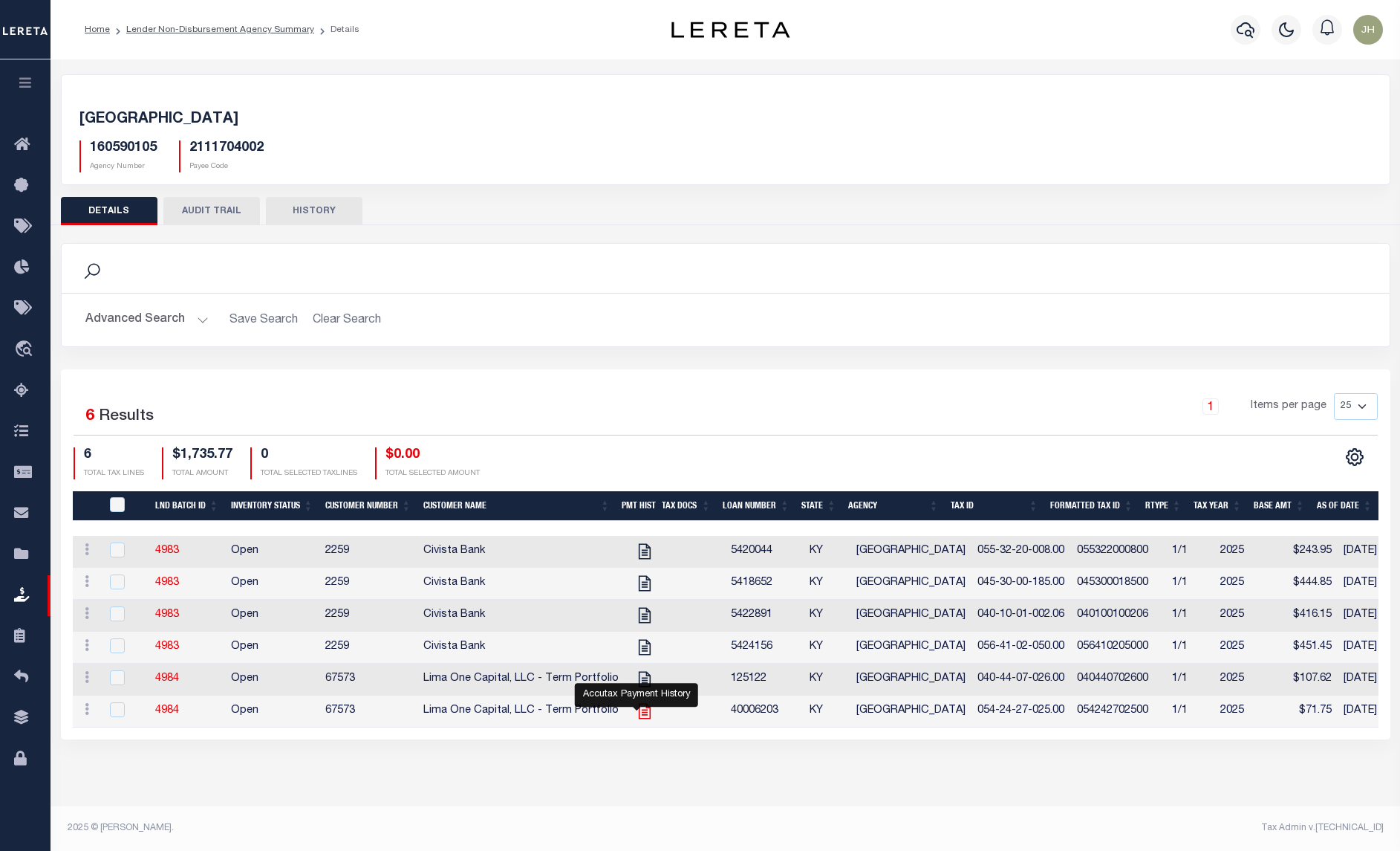
click at [636, 721] on icon at bounding box center [644, 711] width 19 height 19
checkbox input "true"
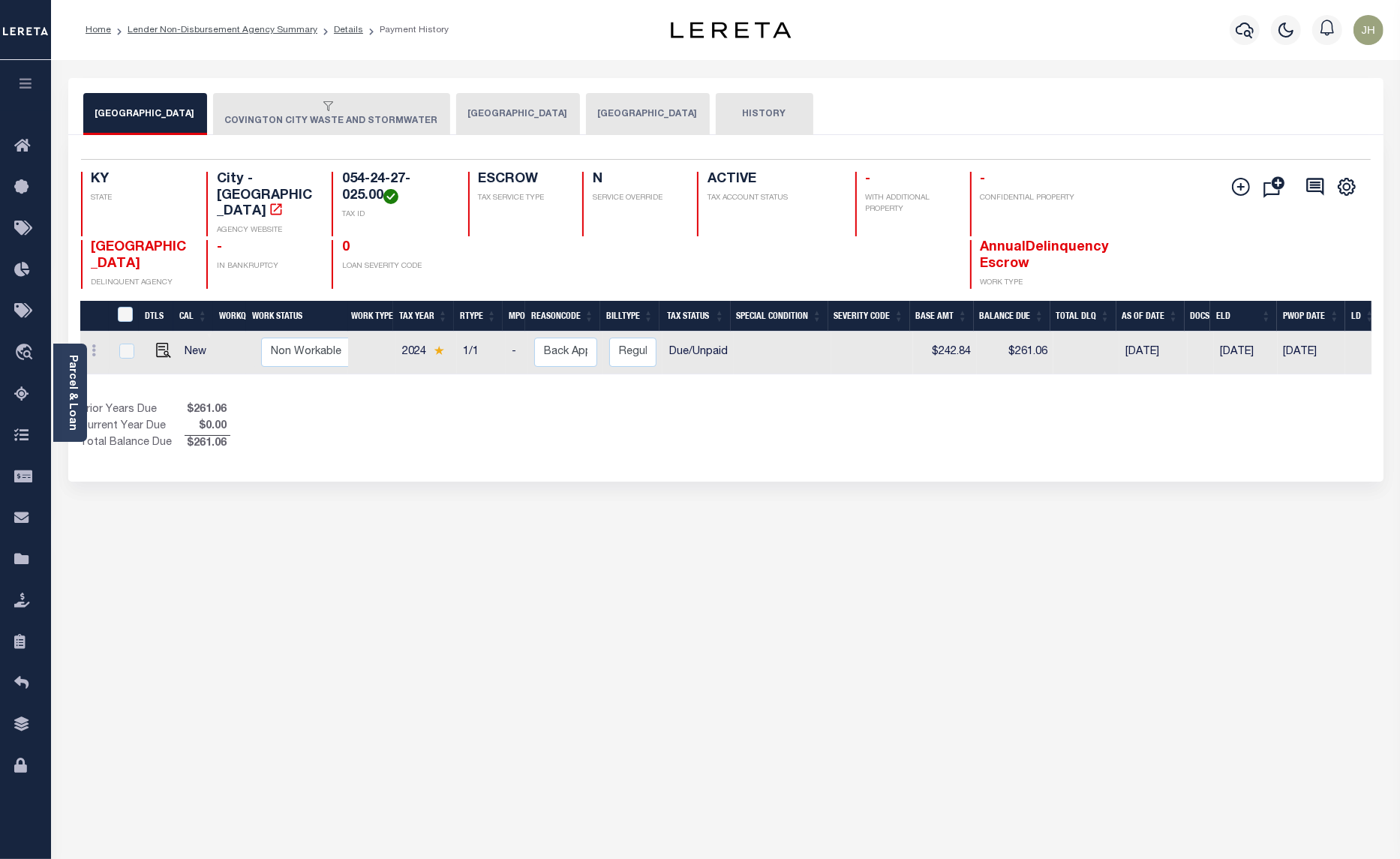
click at [474, 115] on button "[GEOGRAPHIC_DATA]" at bounding box center [518, 114] width 124 height 42
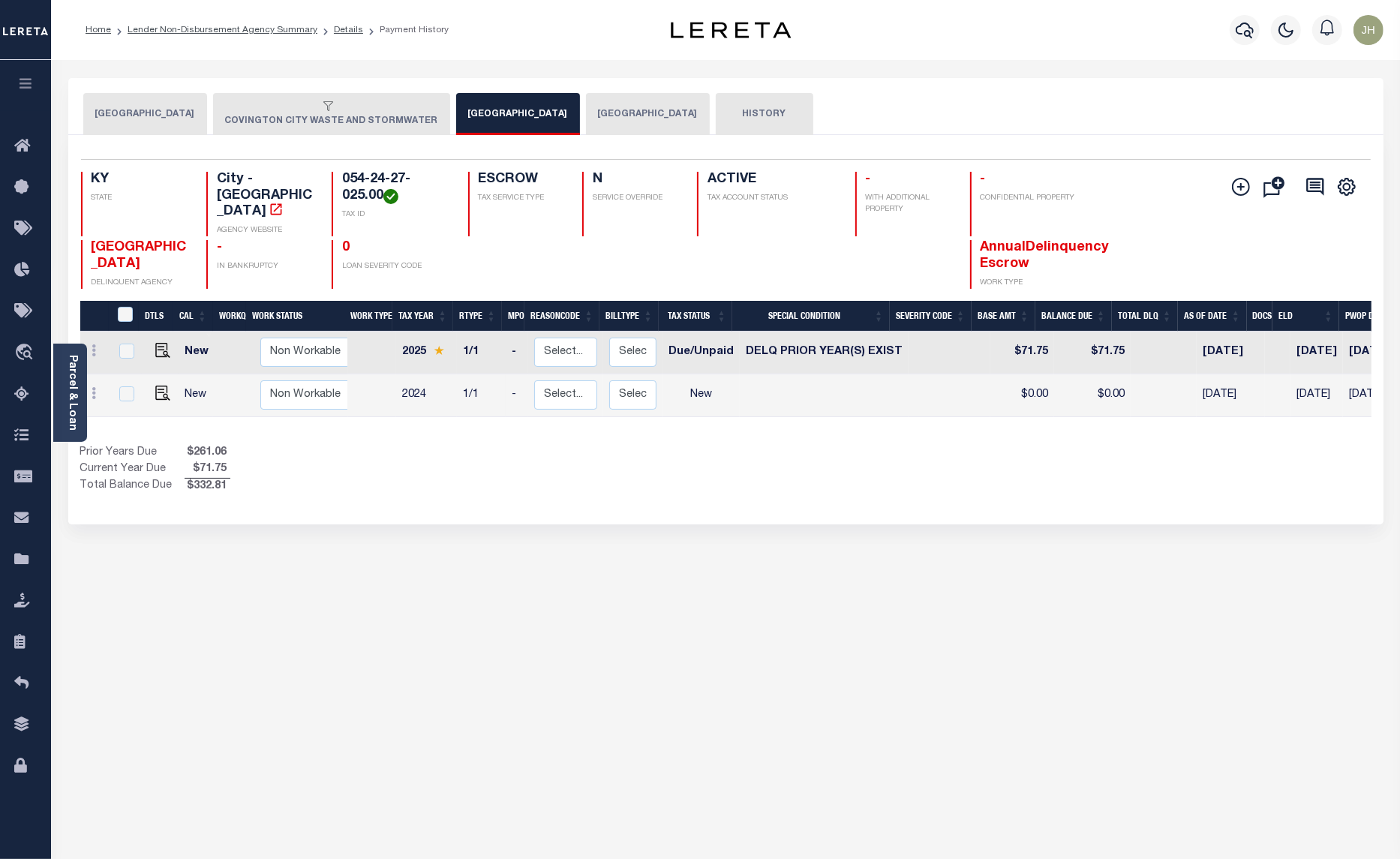
click at [136, 113] on button "[GEOGRAPHIC_DATA]" at bounding box center [145, 114] width 124 height 42
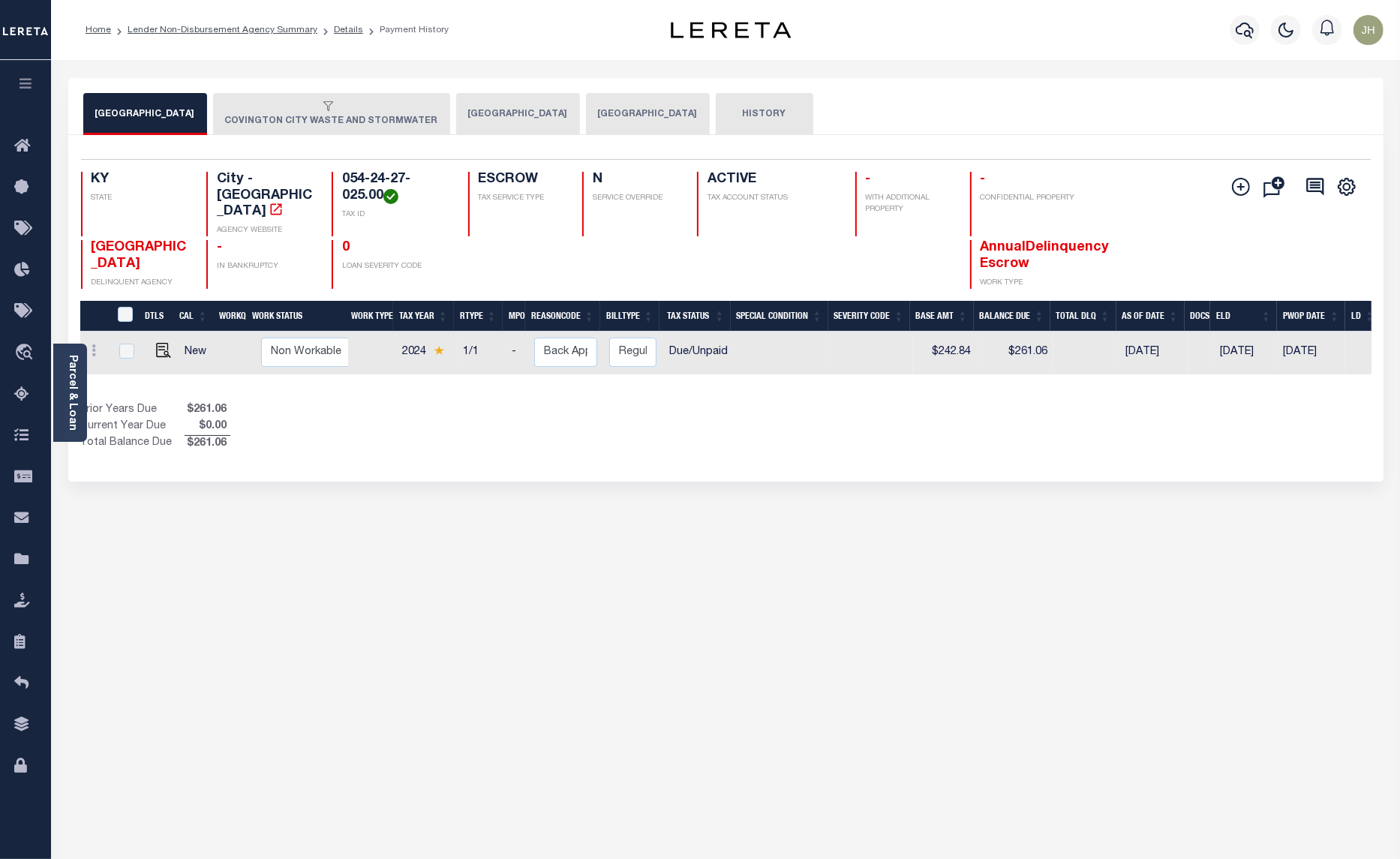
click at [477, 115] on button "COVINGTON CITY" at bounding box center [518, 114] width 124 height 42
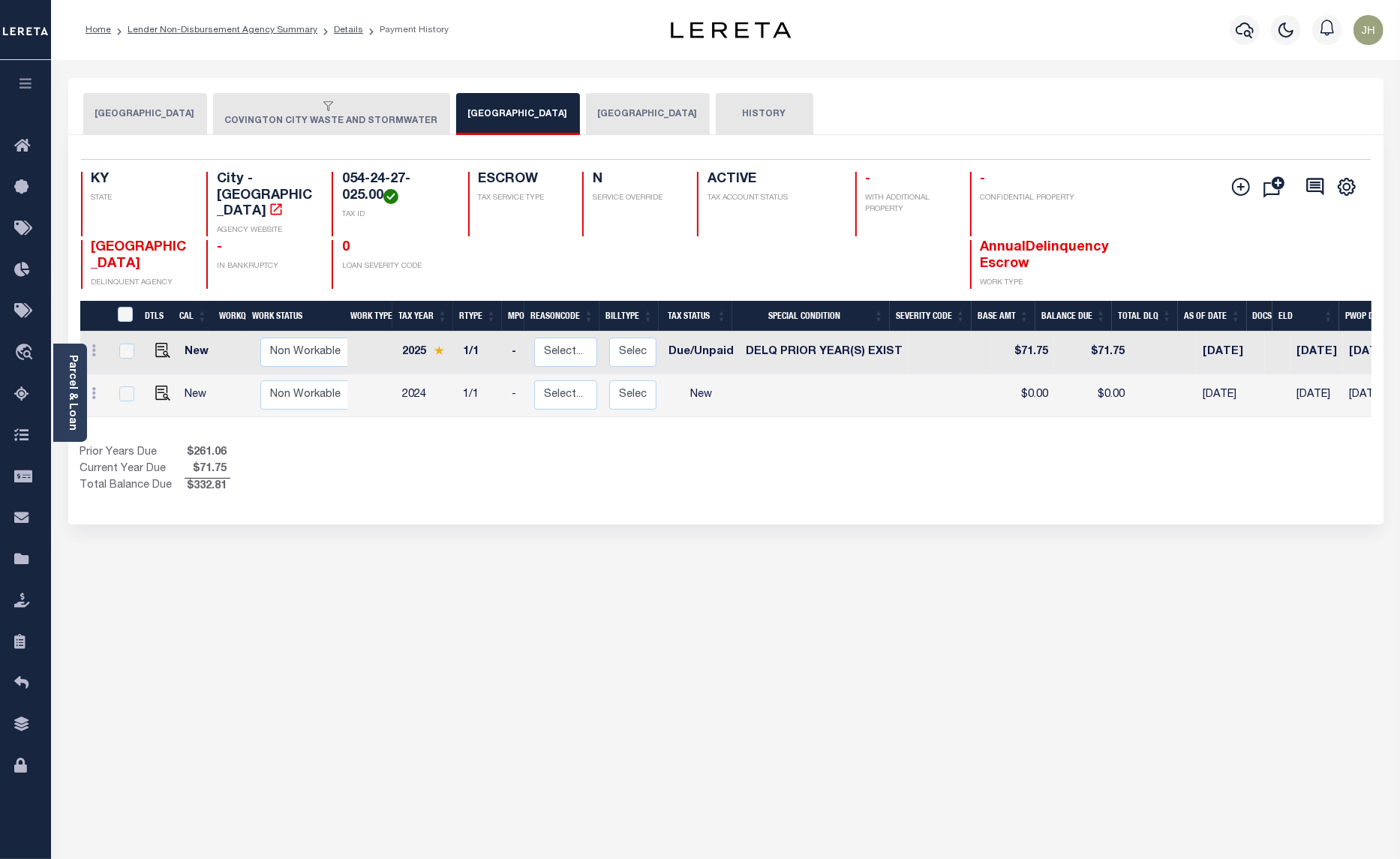
click at [196, 343] on td "New" at bounding box center [199, 352] width 42 height 42
checkbox input "true"
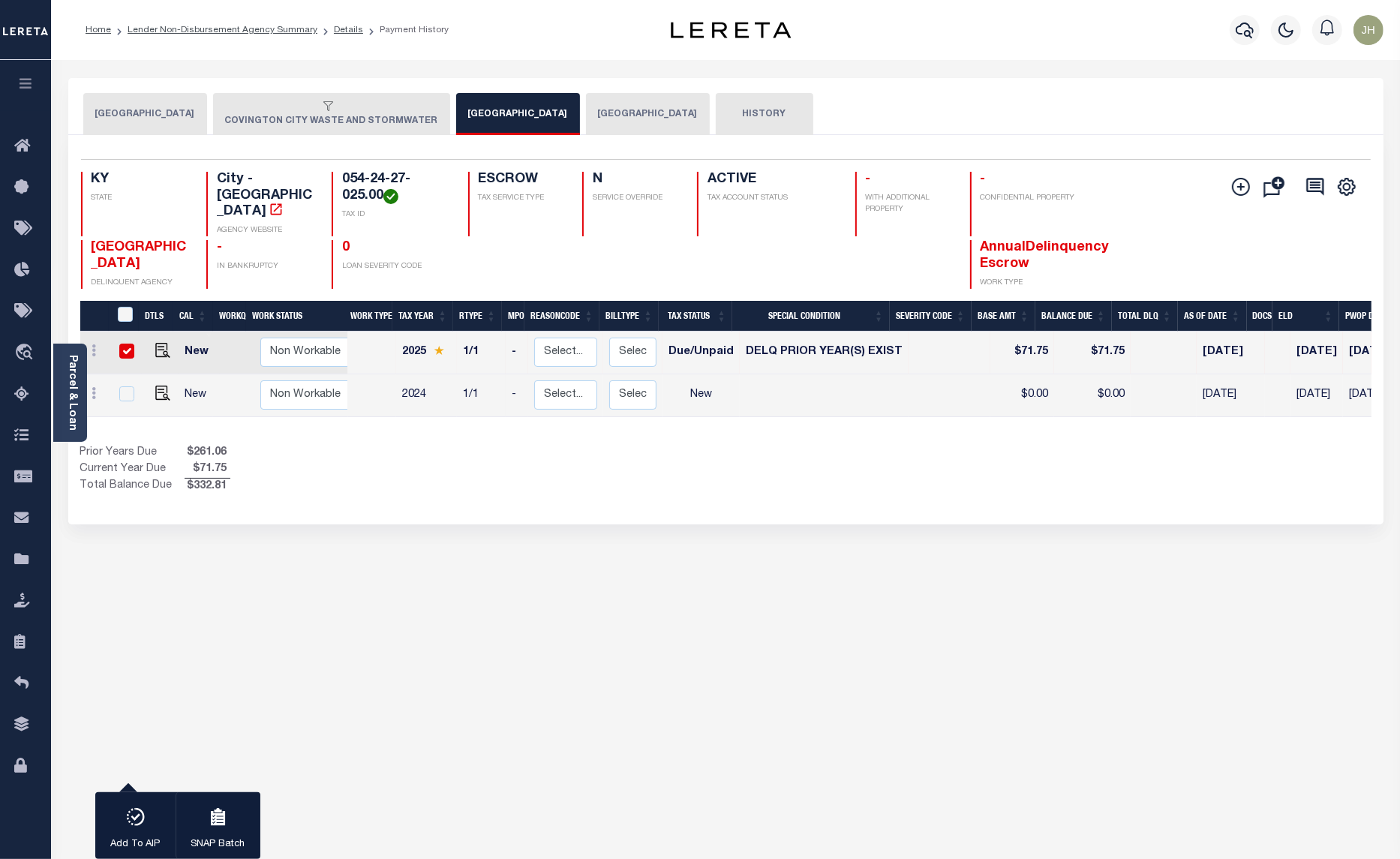
click at [476, 639] on div "COVINGTON CITY COVINGTON CITY WASTE AND STORMWATER COVINGTON CITY KENTON COUNTY…" at bounding box center [726, 509] width 1338 height 862
click at [122, 344] on input "checkbox" at bounding box center [127, 351] width 15 height 15
checkbox input "false"
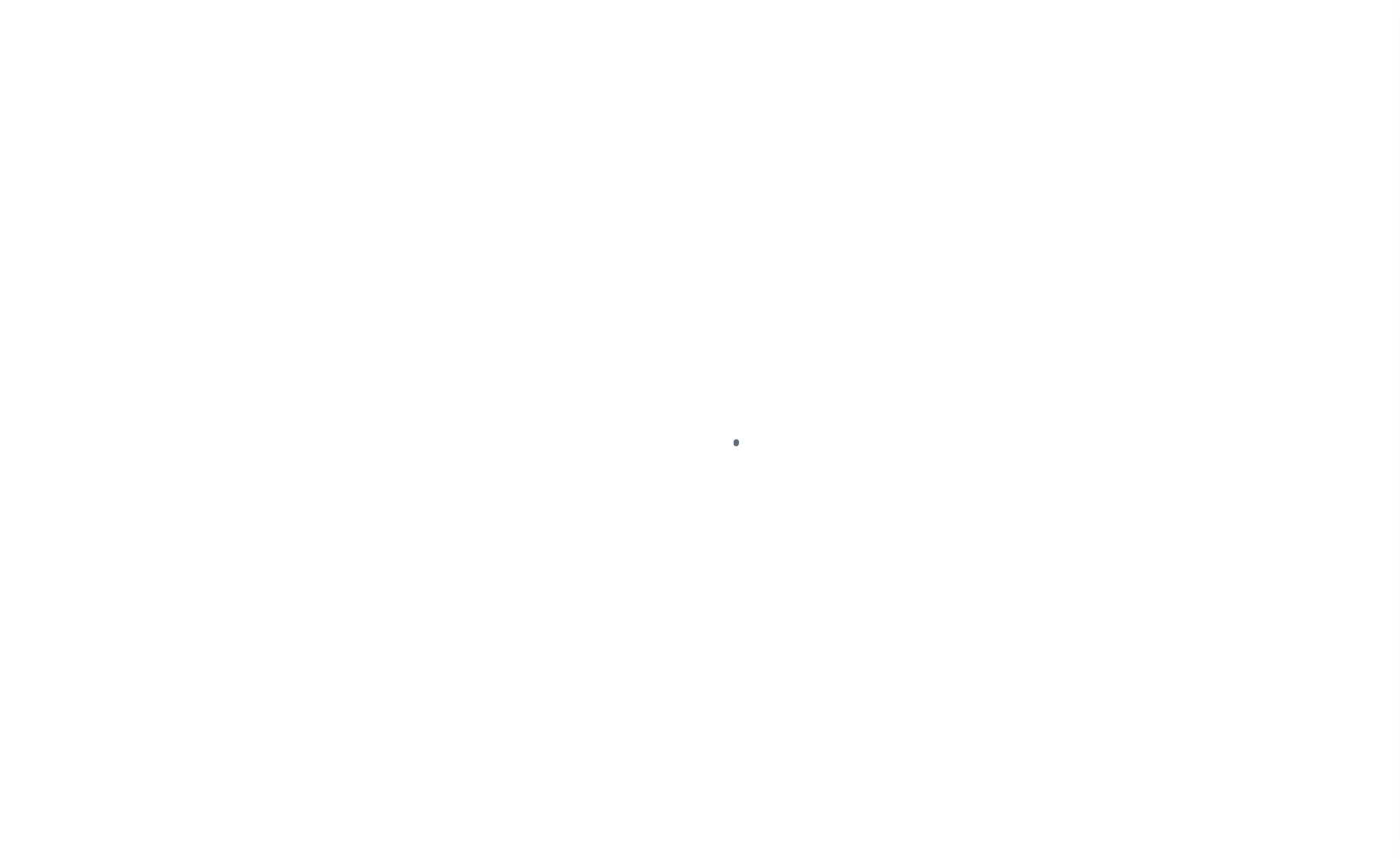
select select "DUE"
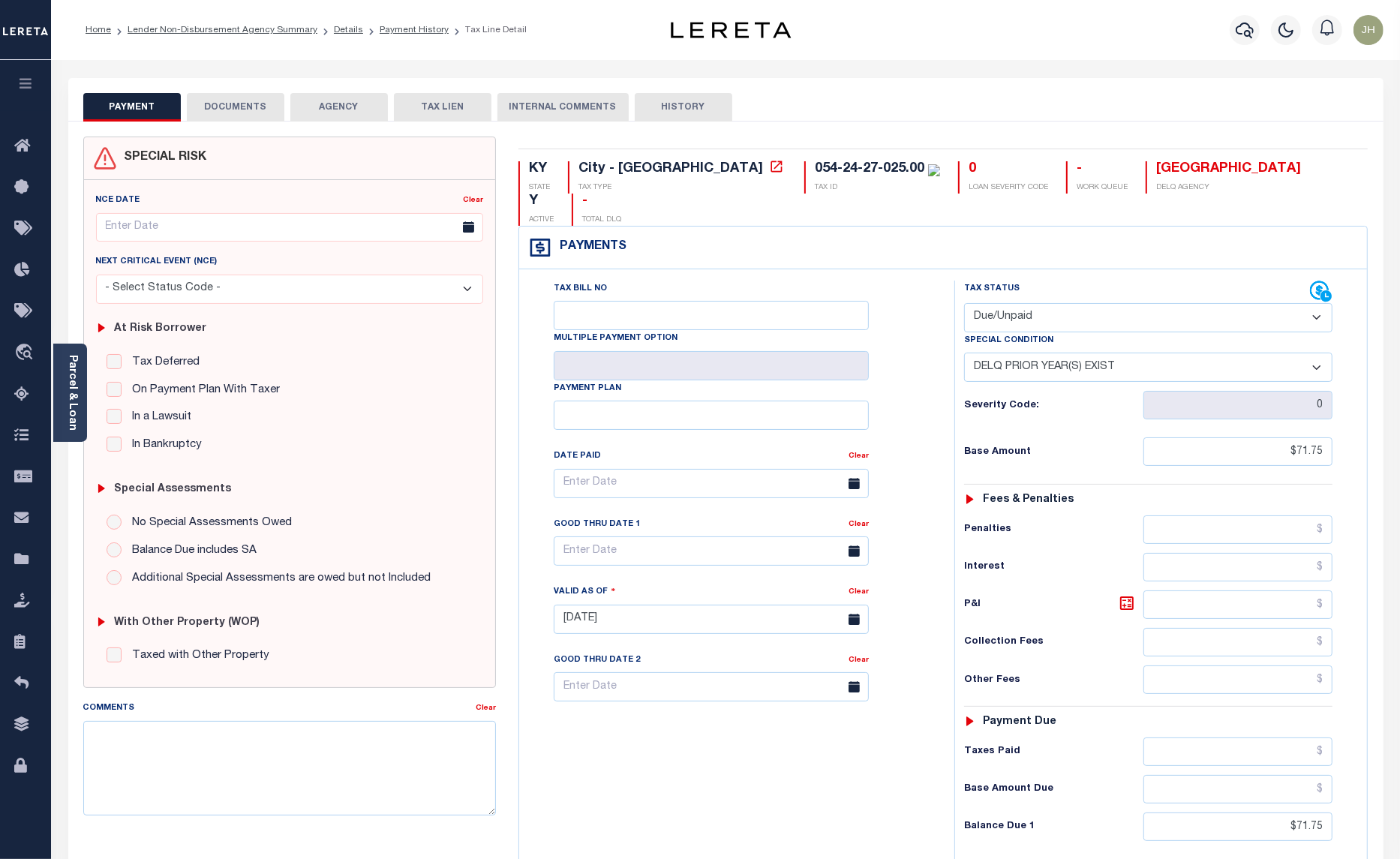
click at [1317, 352] on select "-- Select Special Condition -- 3RD PARTY TAX LIEN AGENCY TAX LIEN (A.K.A Inside…" at bounding box center [1149, 367] width 369 height 29
select select "0"
click at [965, 352] on select "-- Select Special Condition -- 3RD PARTY TAX LIEN AGENCY TAX LIEN (A.K.A Inside…" at bounding box center [1149, 367] width 369 height 29
type input "10/03/2025"
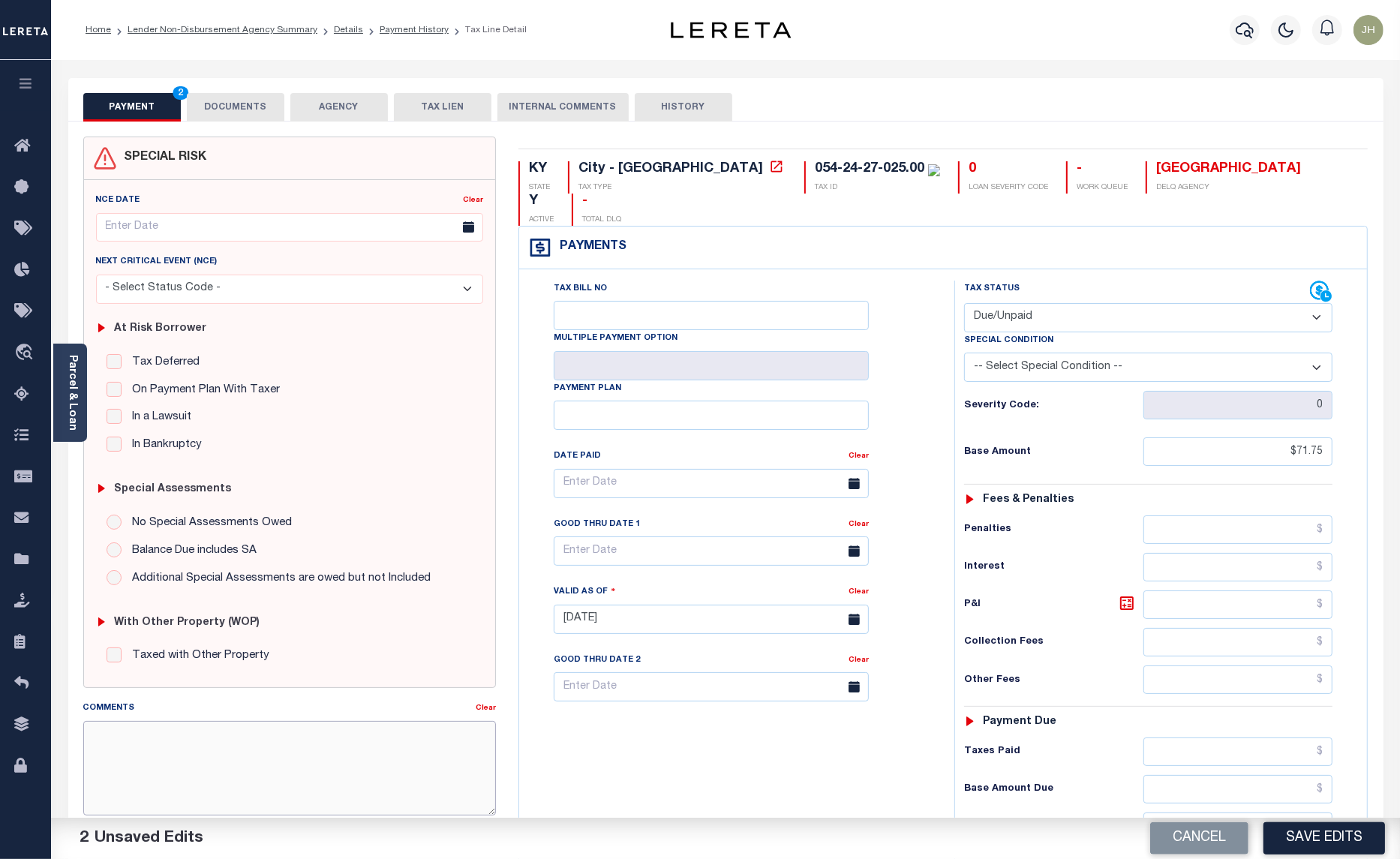
click at [244, 769] on textarea "Comments" at bounding box center [290, 768] width 413 height 95
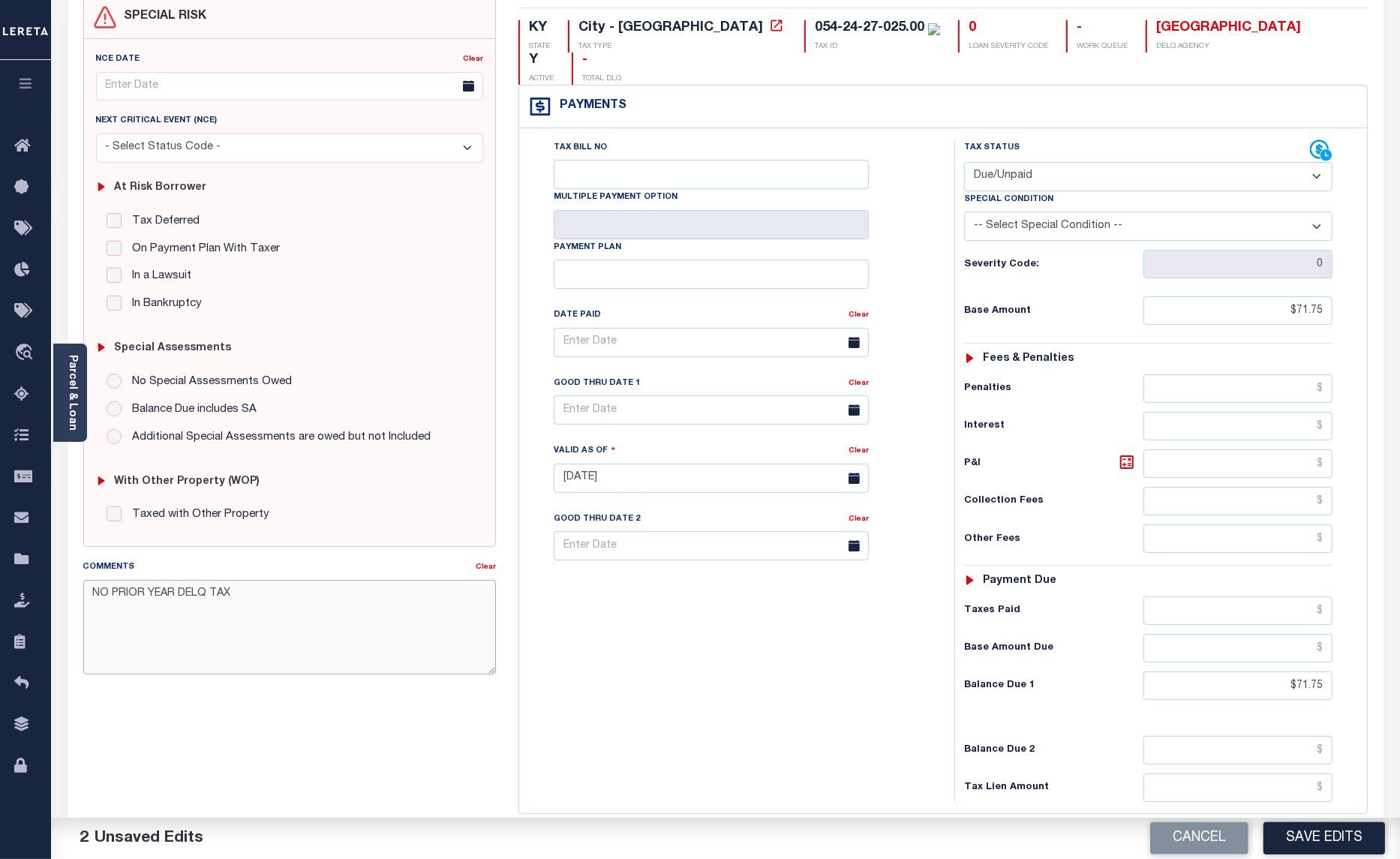
scroll to position [253, 0]
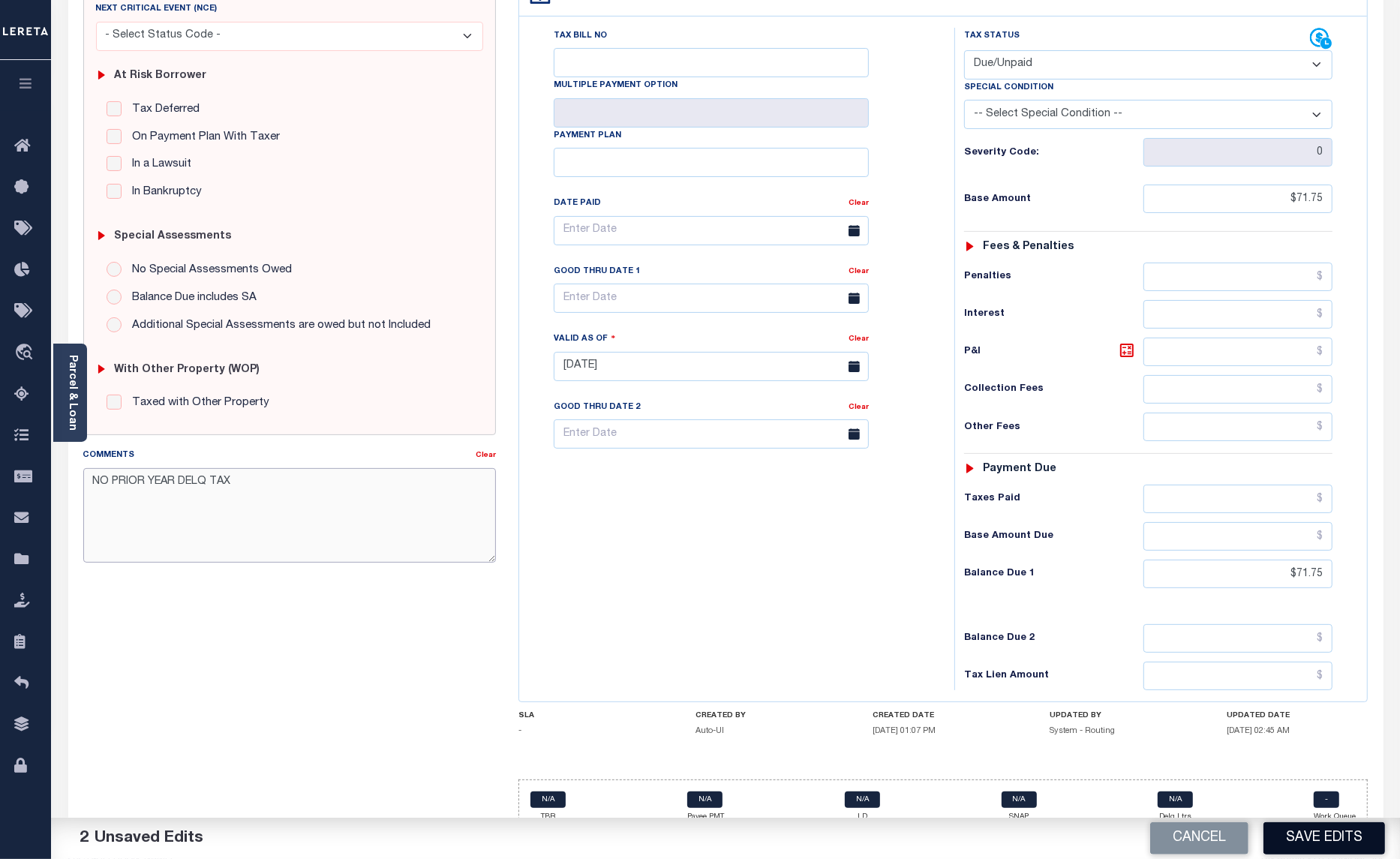
type textarea "NO PRIOR YEAR DELQ TAX"
click at [1331, 839] on button "Save Edits" at bounding box center [1325, 838] width 122 height 32
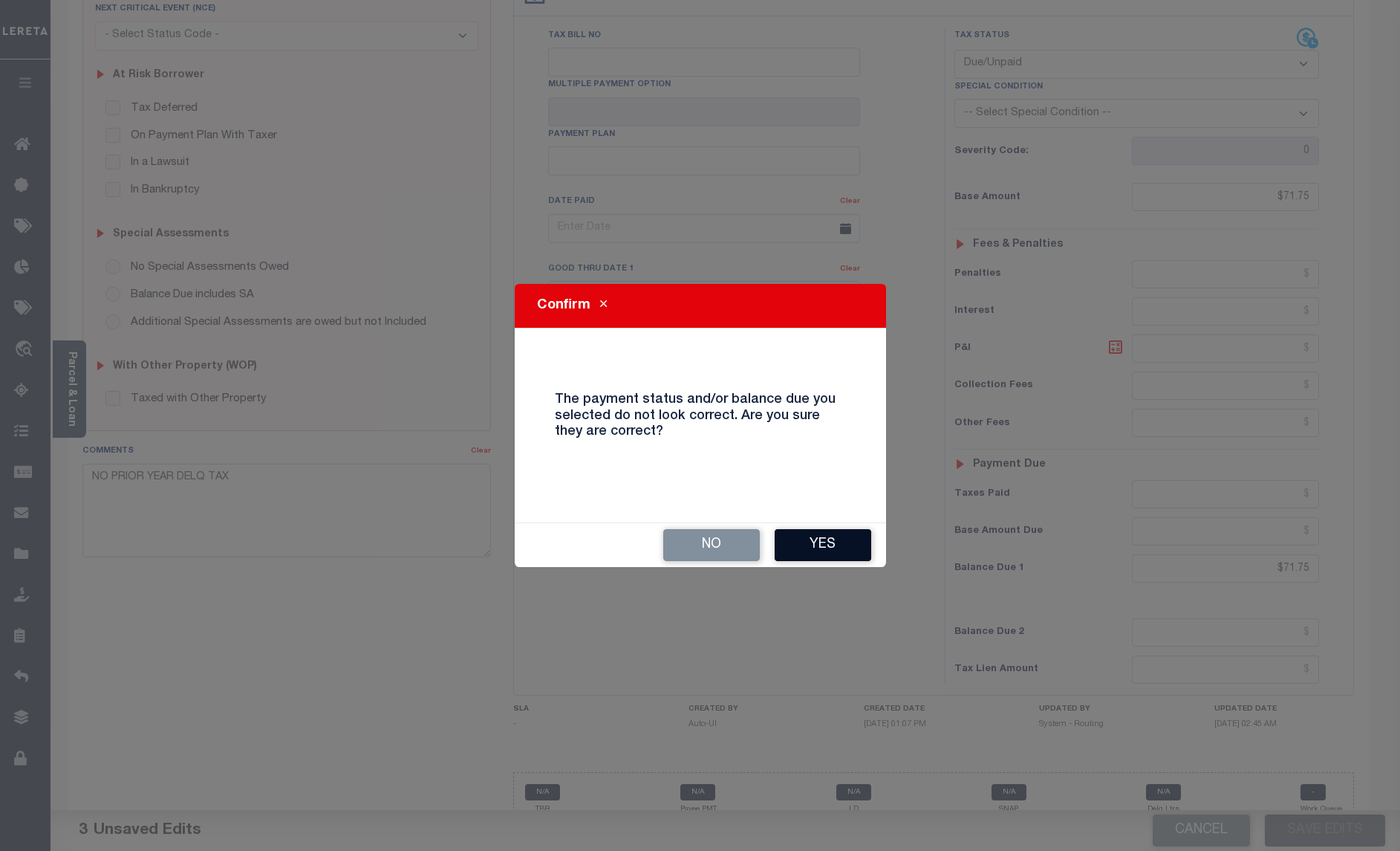
click at [825, 541] on button "Yes" at bounding box center [823, 544] width 97 height 32
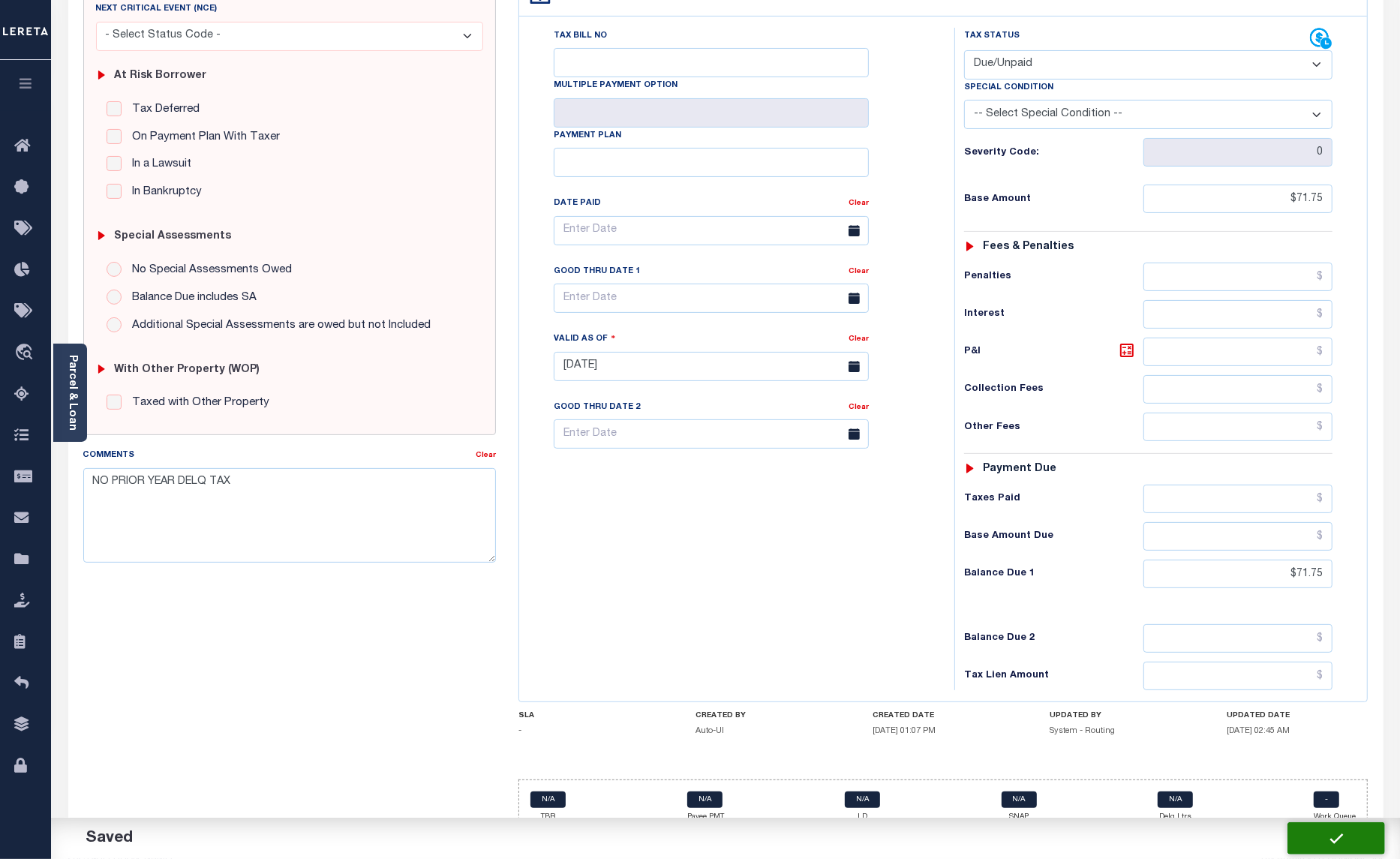
checkbox input "false"
type input "$71.75"
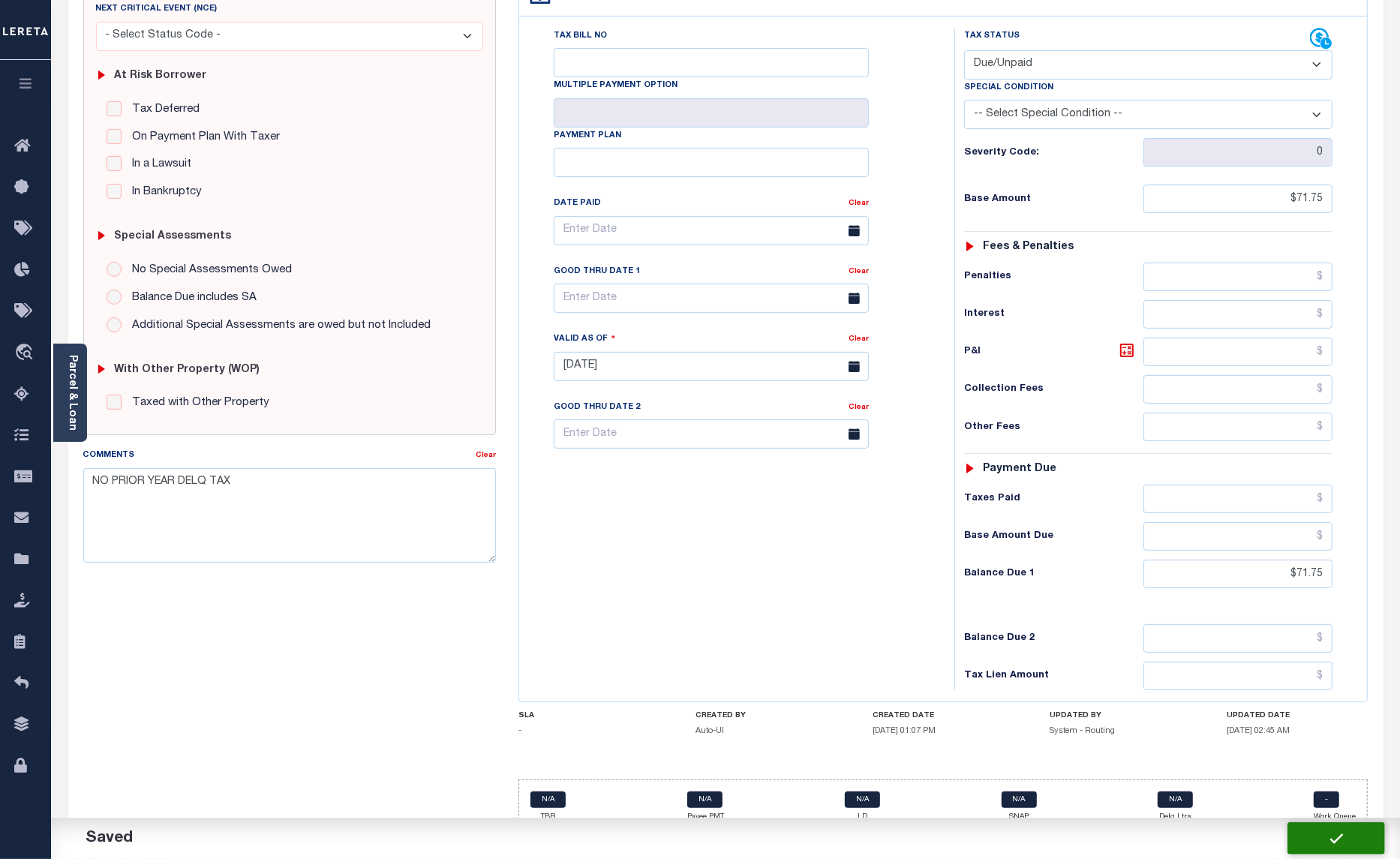
type input "$71.75"
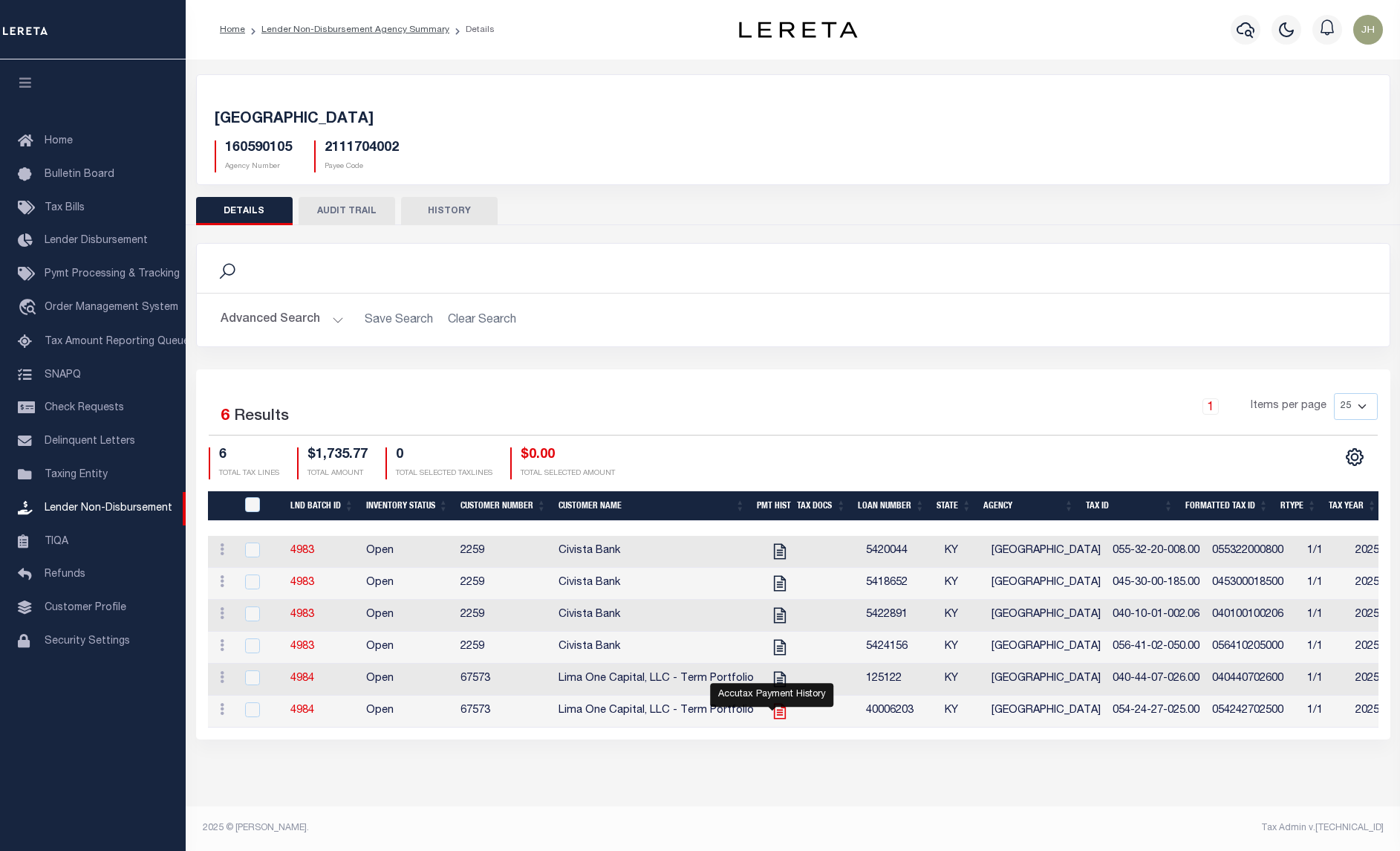
click at [773, 719] on icon "" at bounding box center [780, 711] width 19 height 19
checkbox input "true"
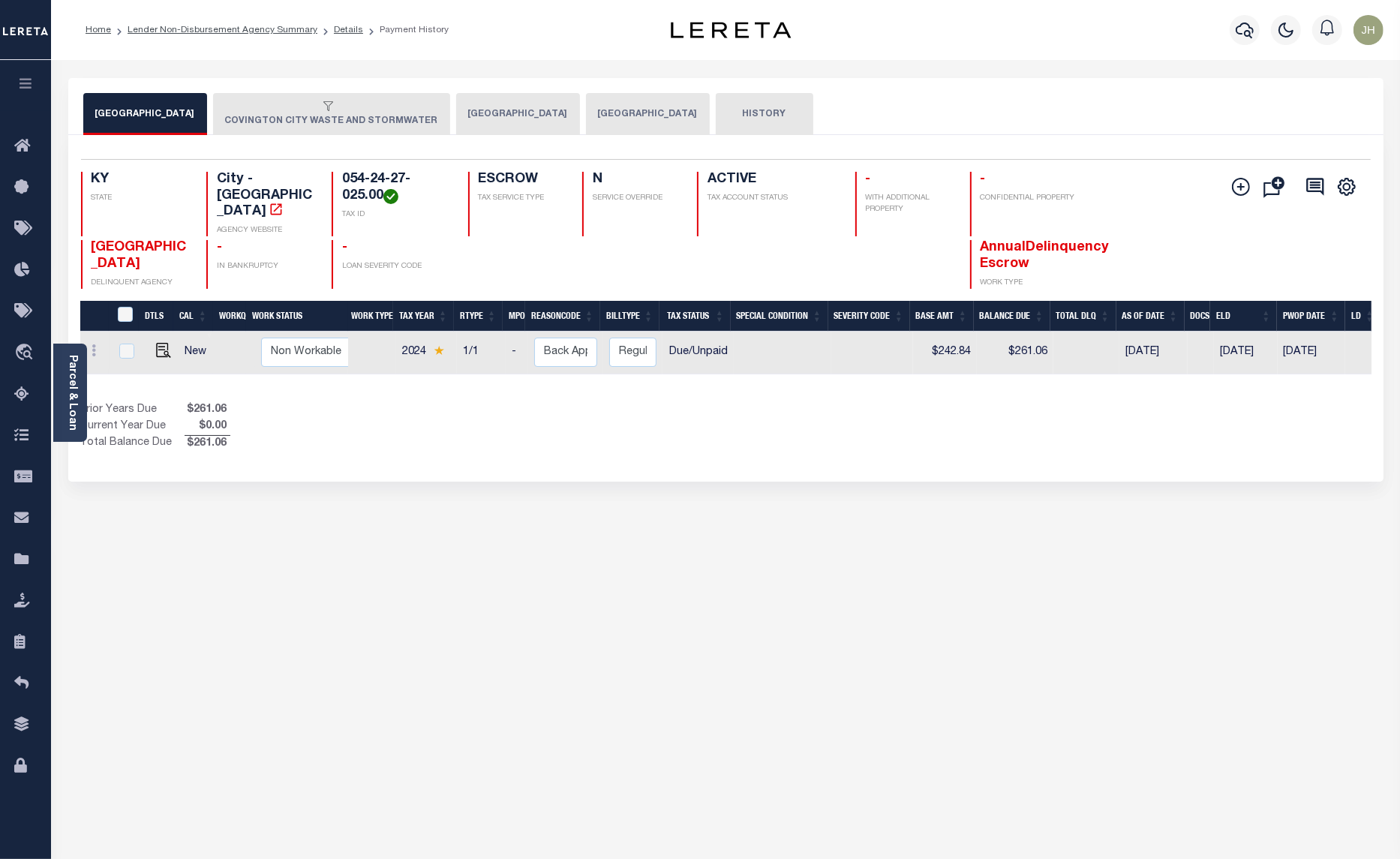
click at [272, 118] on button "COVINGTON CITY WASTE AND STORMWATER" at bounding box center [332, 114] width 238 height 42
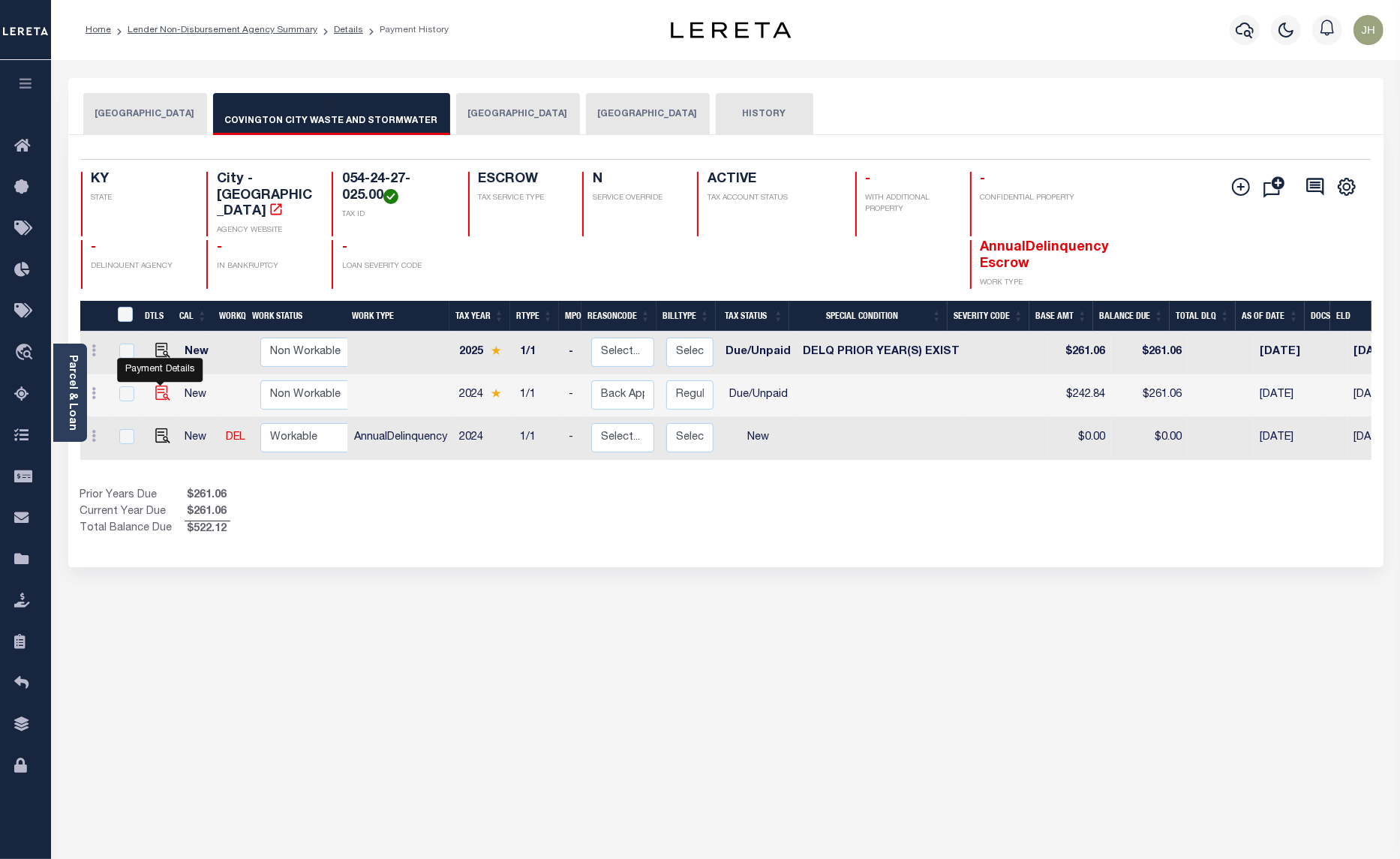
click at [163, 385] on img "" at bounding box center [163, 393] width 15 height 15
checkbox input "true"
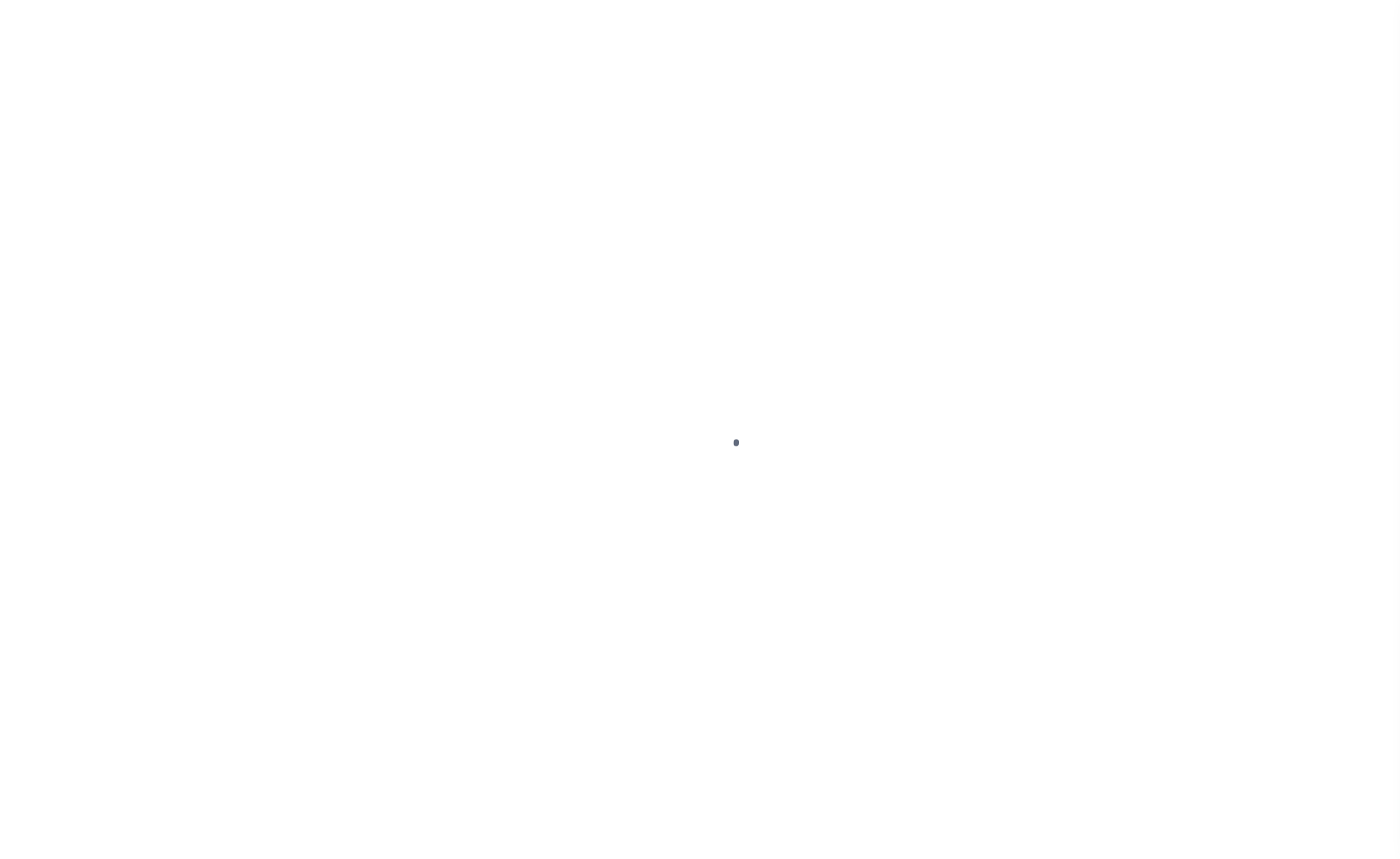
select select "DUE"
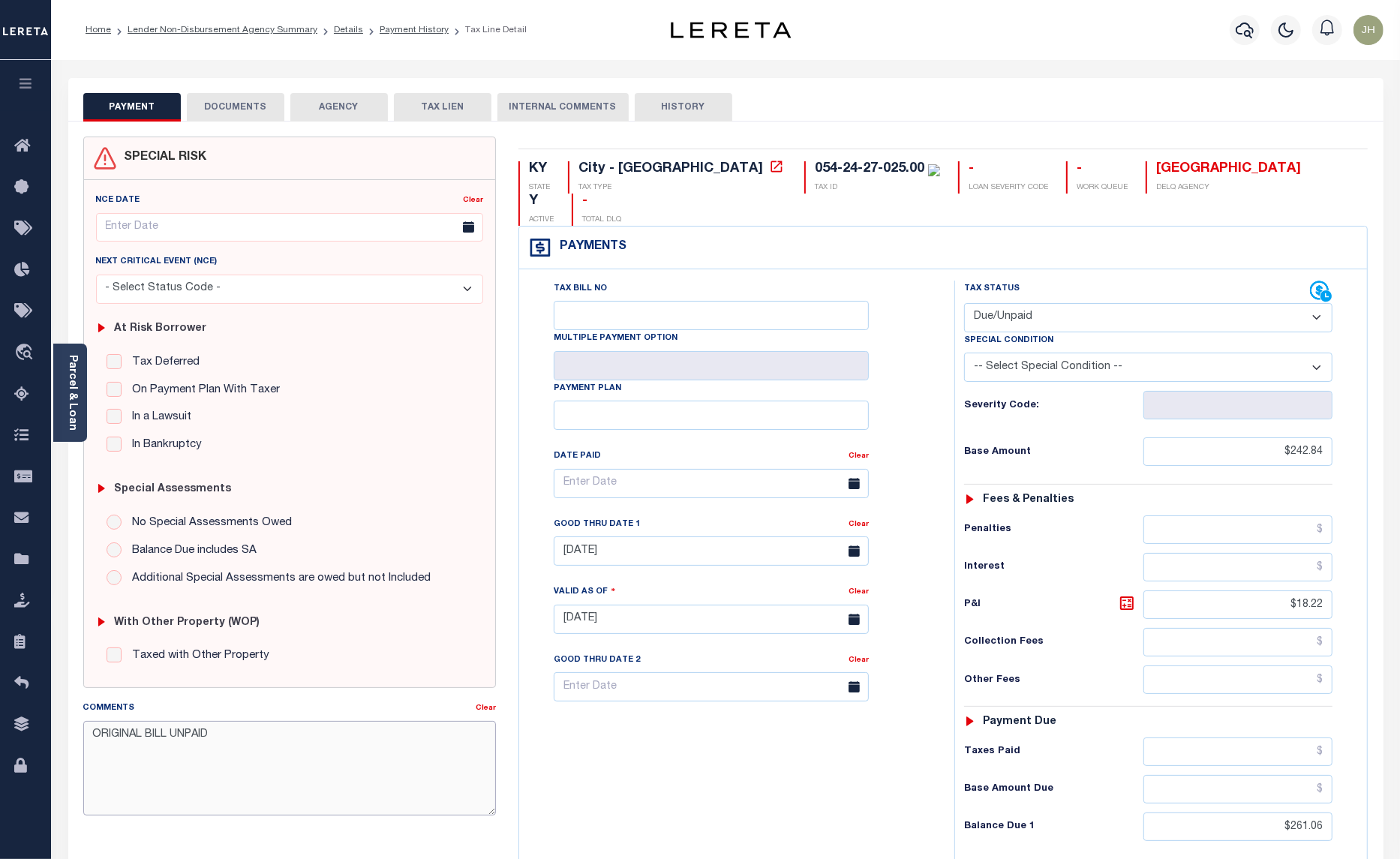
click at [253, 742] on textarea "ORIGINAL BILL UNPAID" at bounding box center [290, 768] width 413 height 95
type textarea "ORIGINAL BILL UNPAID. ALSO 2025 CURRENT YEAR IS DELQ. BASE $"
type input "[DATE]"
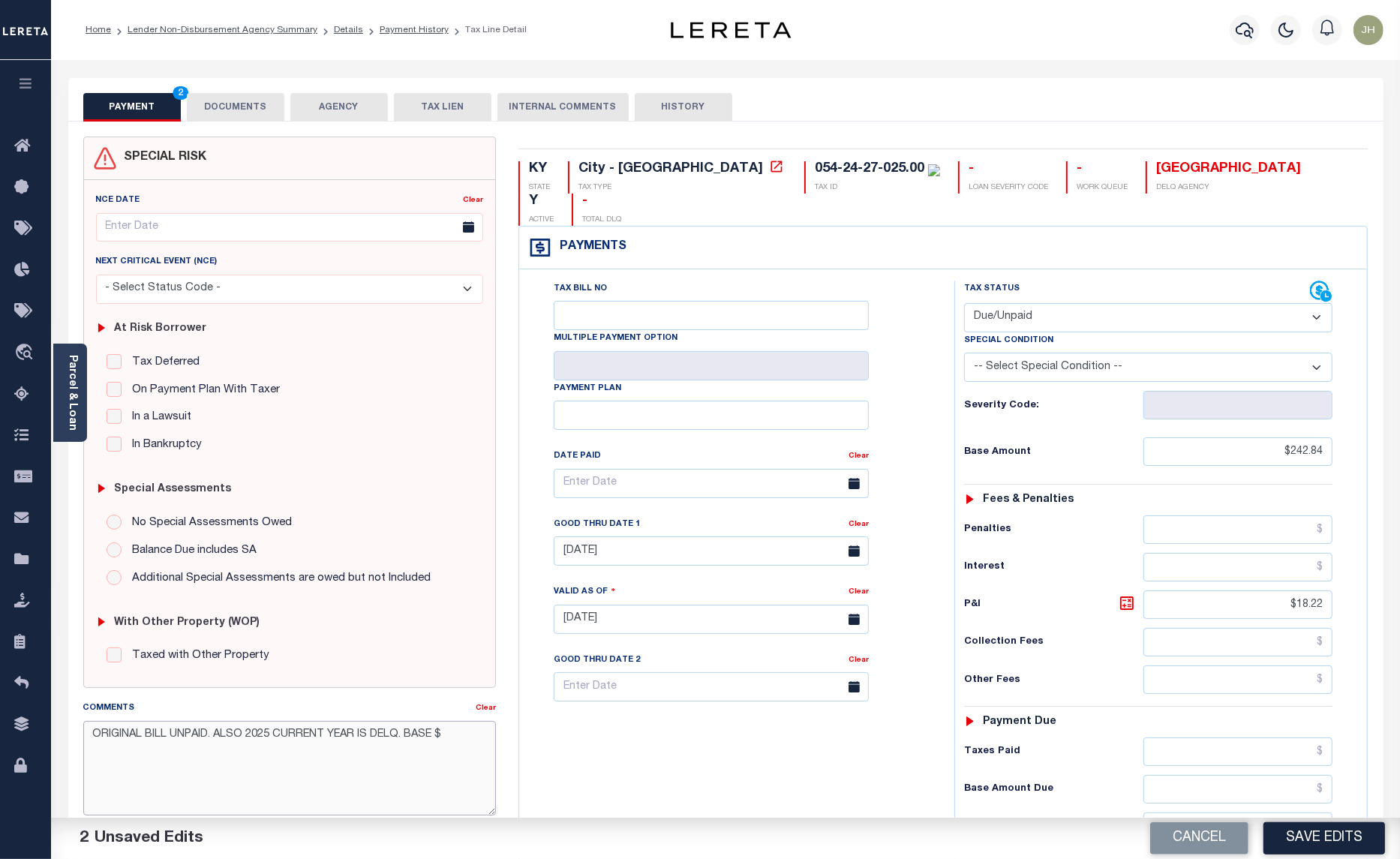
click at [470, 737] on textarea "ORIGINAL BILL UNPAID. ALSO 2025 CURRENT YEAR IS DELQ. BASE $" at bounding box center [290, 768] width 413 height 95
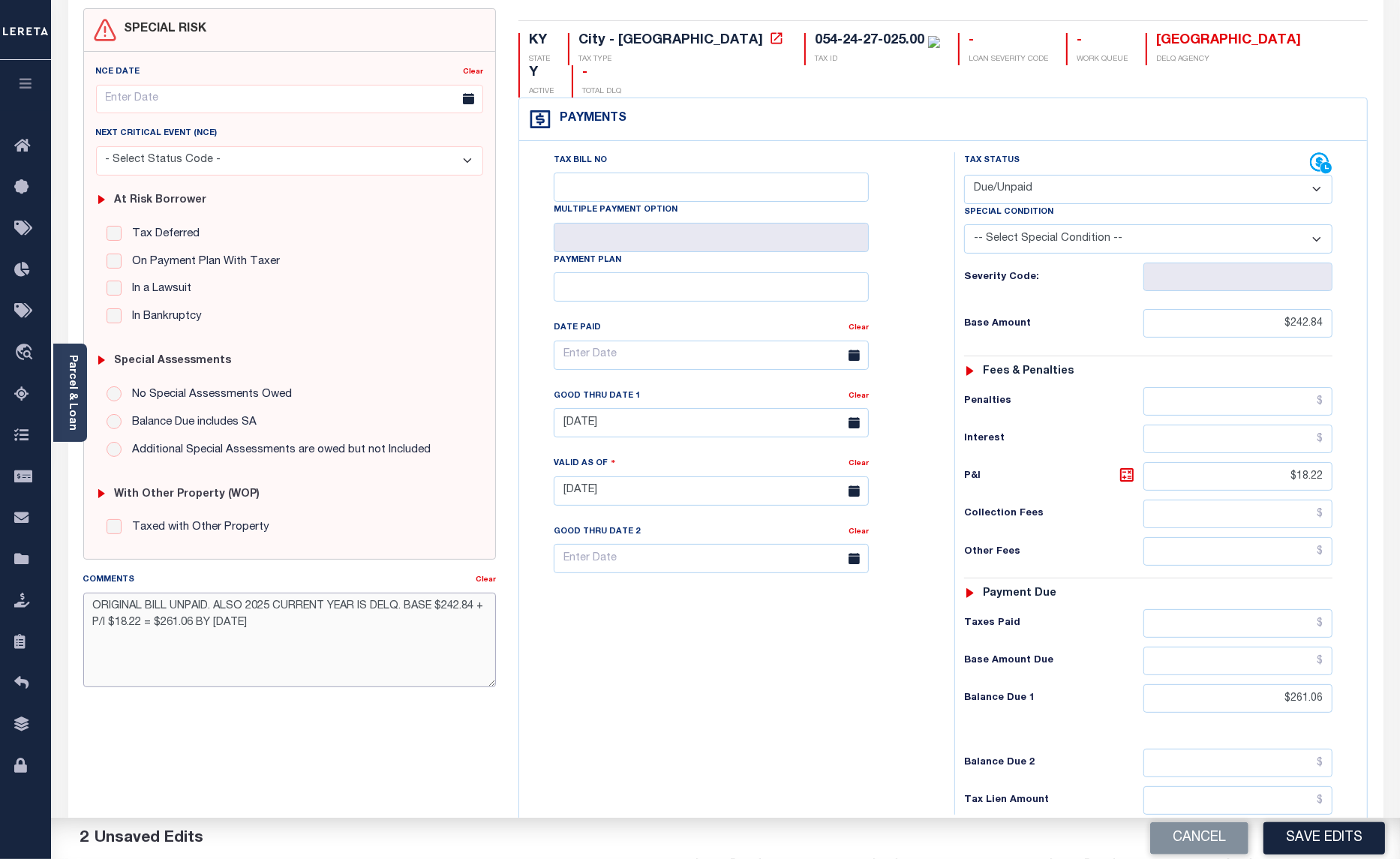
scroll to position [253, 0]
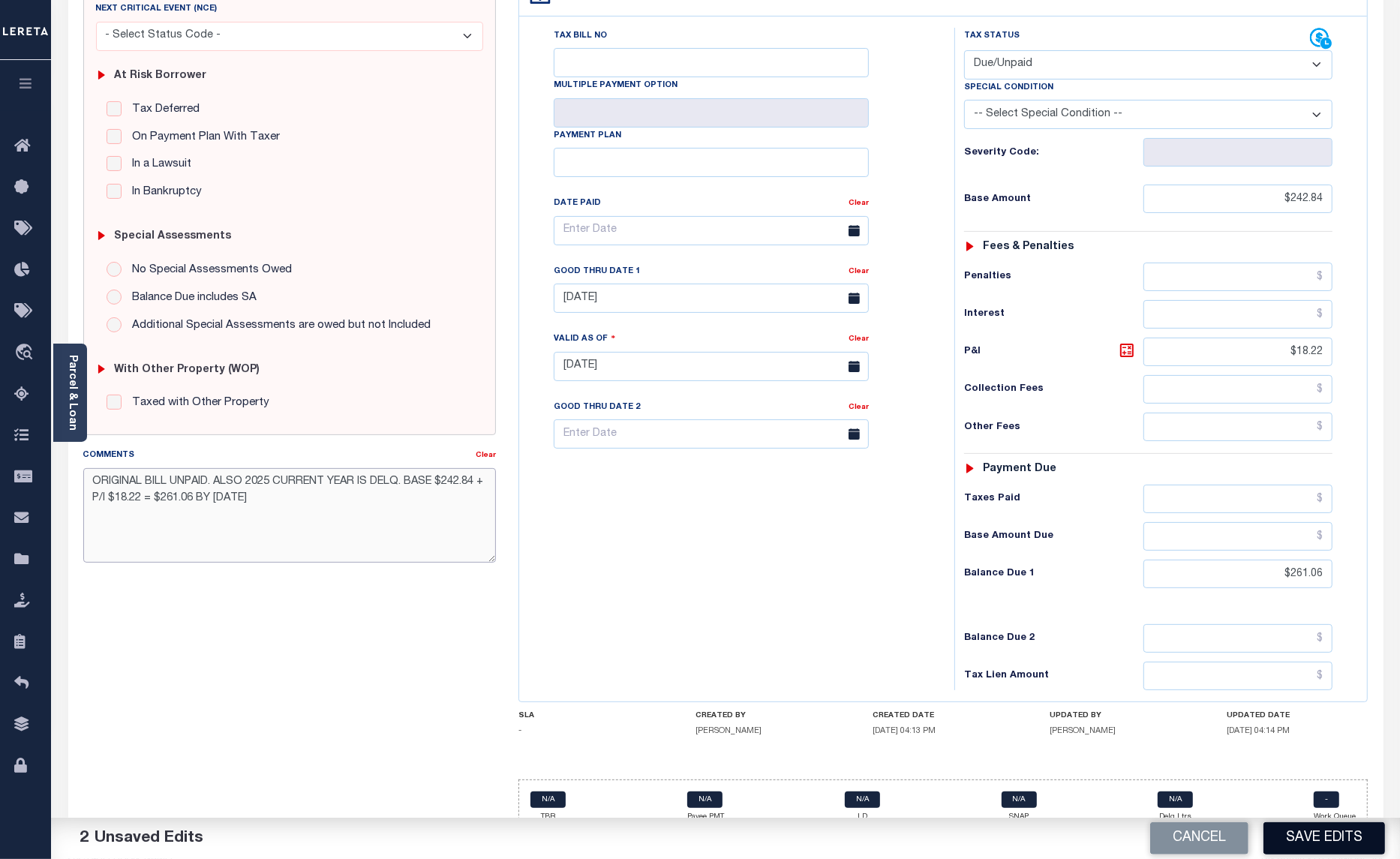
type textarea "ORIGINAL BILL UNPAID. ALSO 2025 CURRENT YEAR IS DELQ. BASE $242.84 + P/I $18.22…"
click at [1318, 834] on button "Save Edits" at bounding box center [1325, 838] width 122 height 32
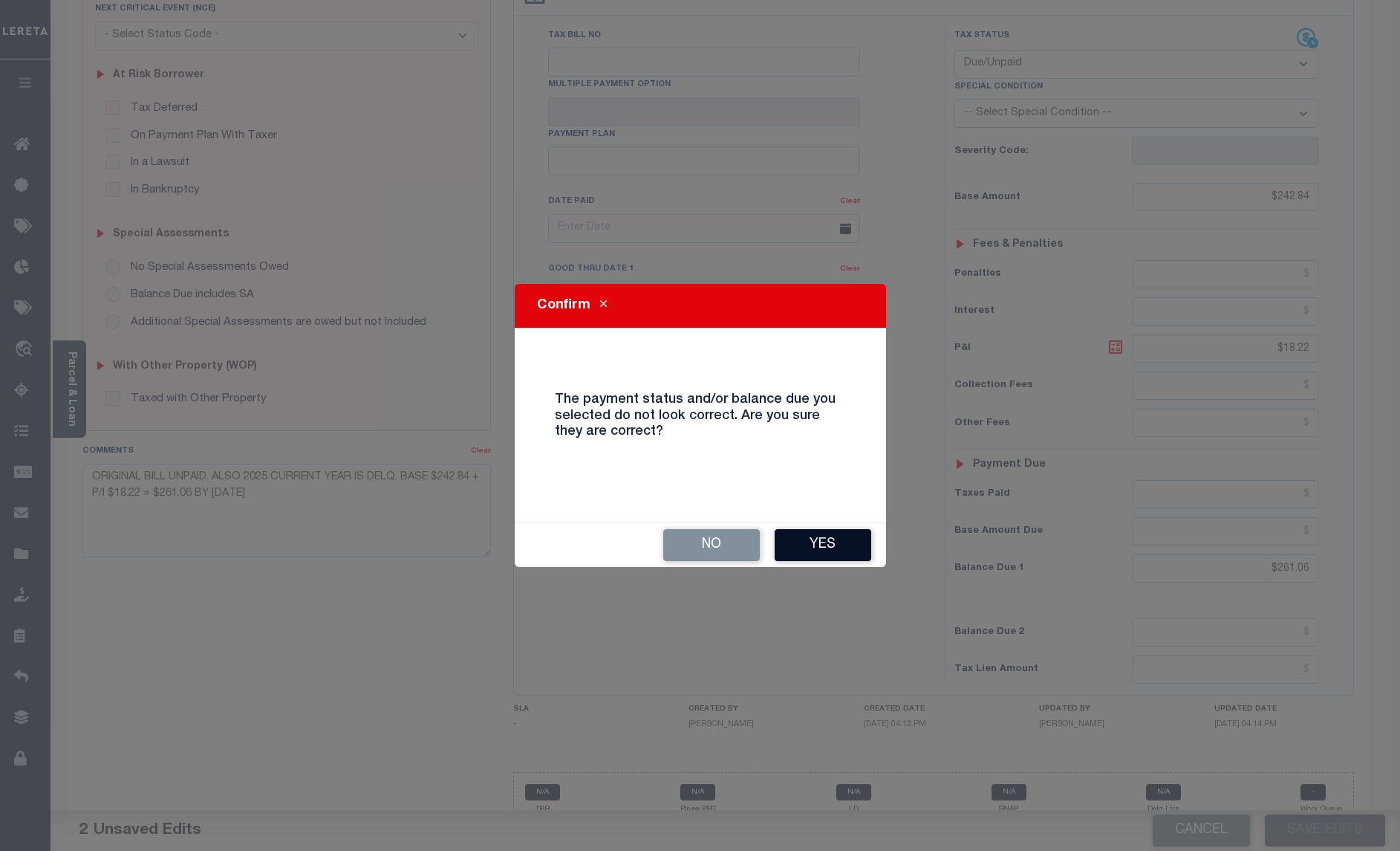
click at [815, 540] on button "Yes" at bounding box center [823, 544] width 97 height 32
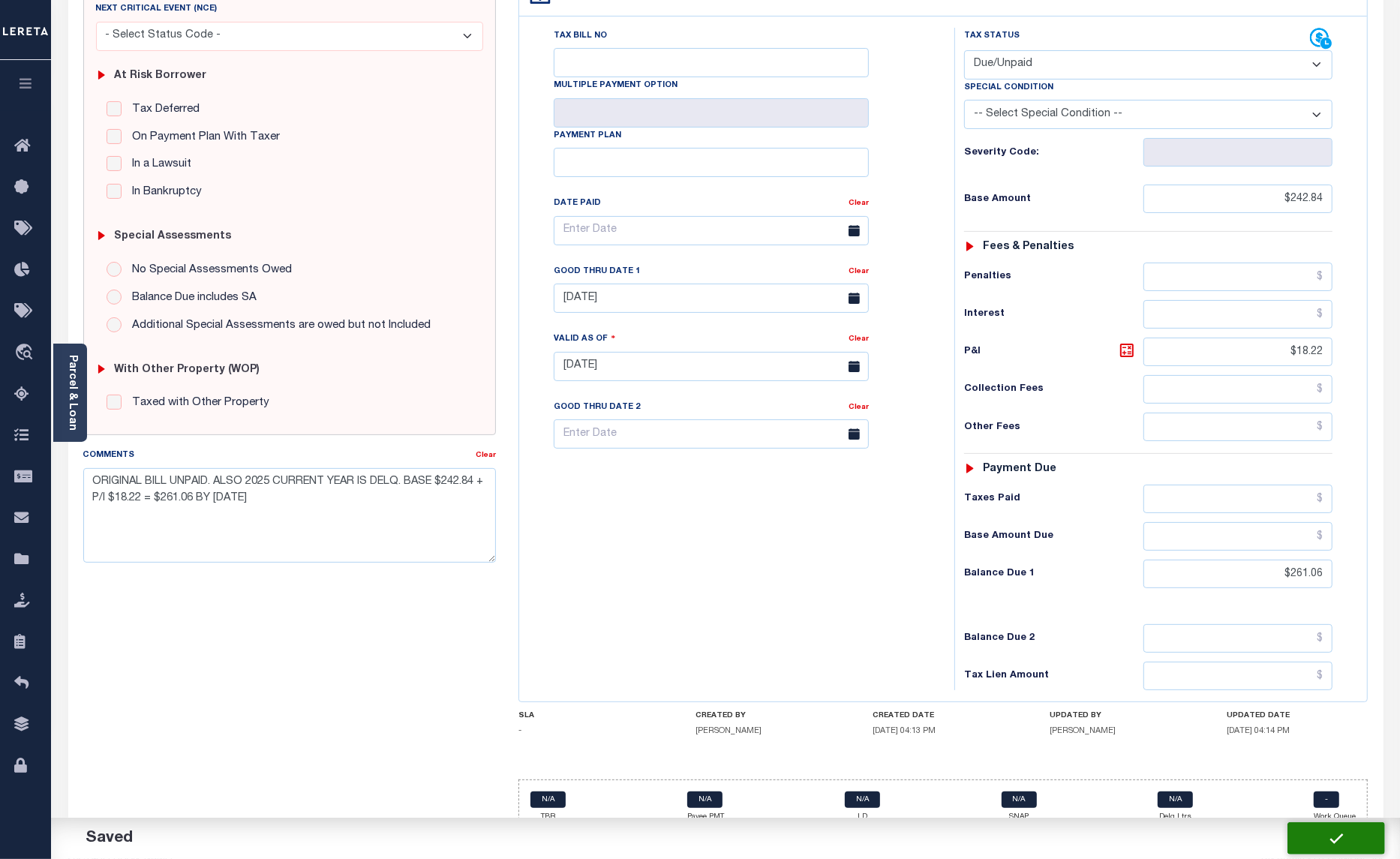
checkbox input "false"
type input "$242.84"
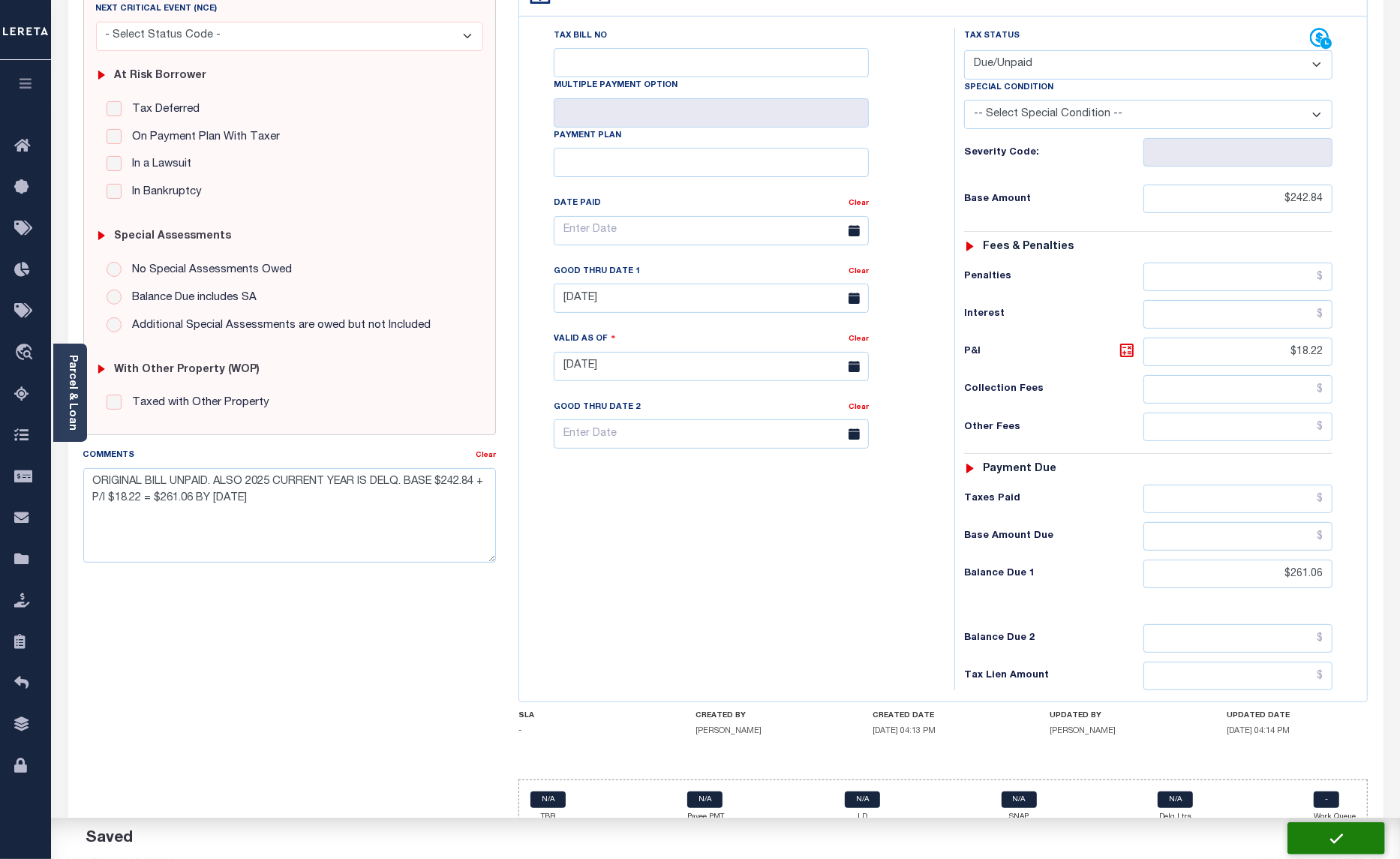
type input "$18.22"
type input "$261.06"
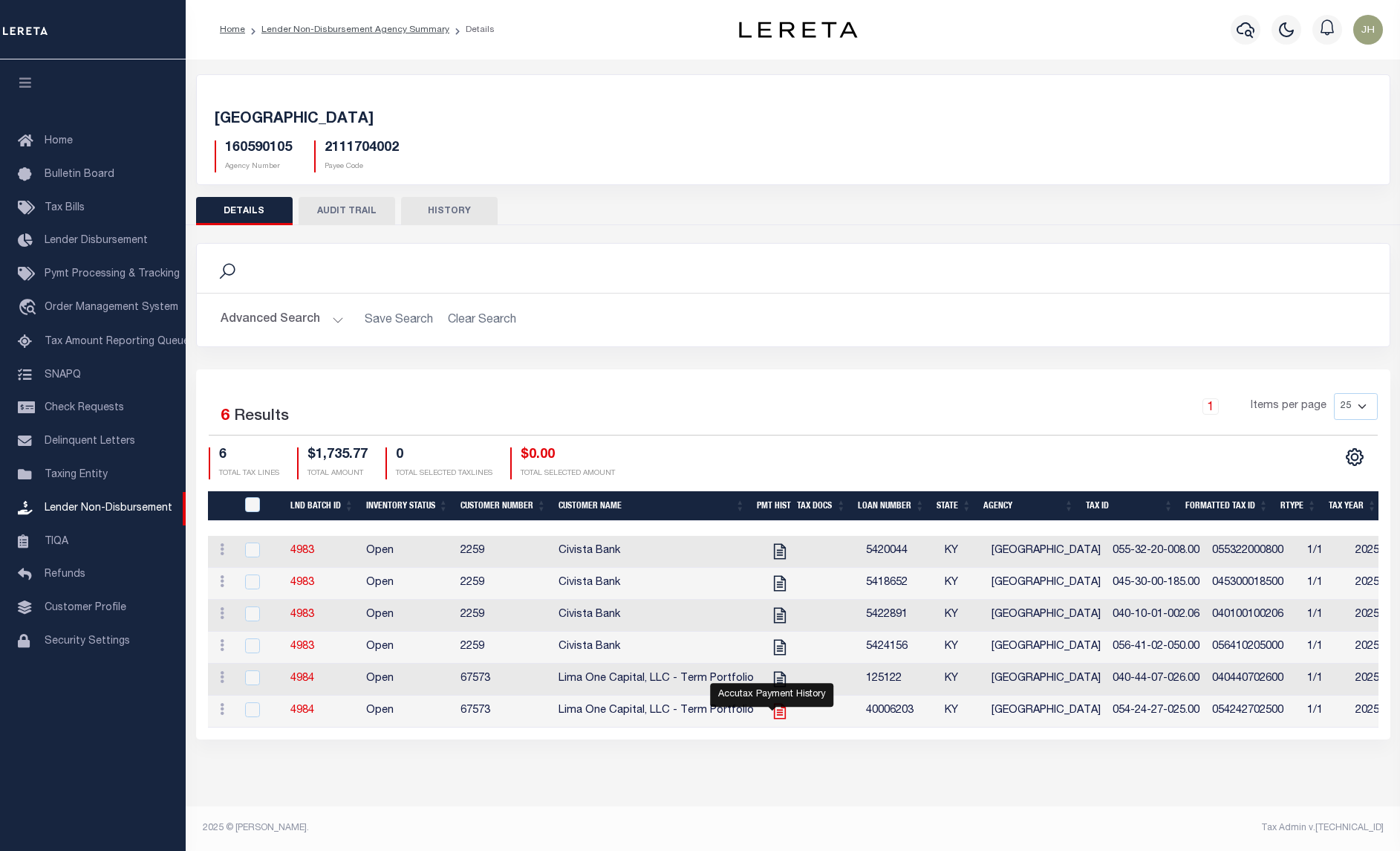
click at [772, 721] on icon "" at bounding box center [780, 711] width 19 height 19
checkbox input "true"
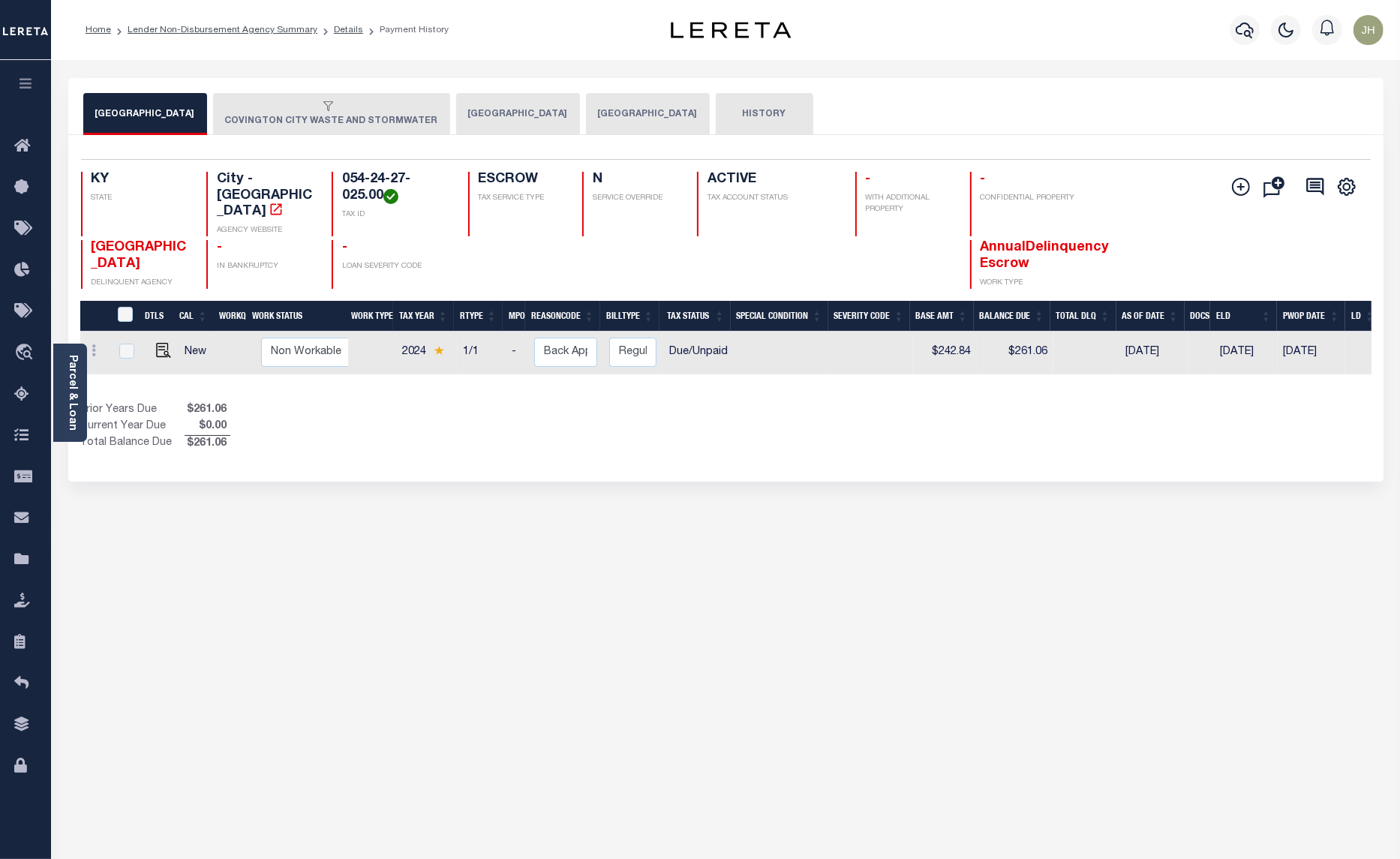
click at [496, 119] on button "[GEOGRAPHIC_DATA]" at bounding box center [518, 114] width 124 height 42
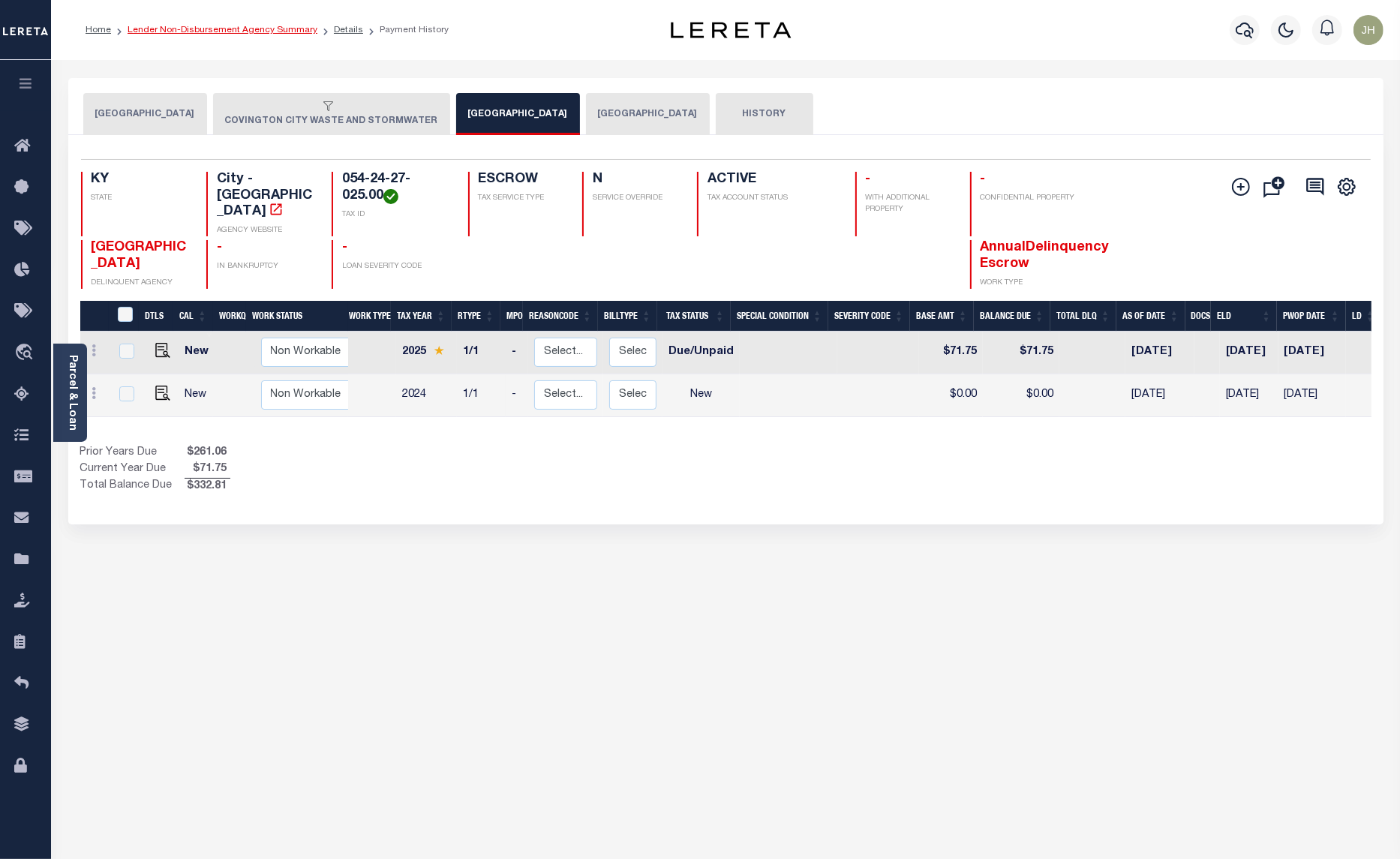
click at [177, 31] on link "Lender Non-Disbursement Agency Summary" at bounding box center [222, 29] width 190 height 9
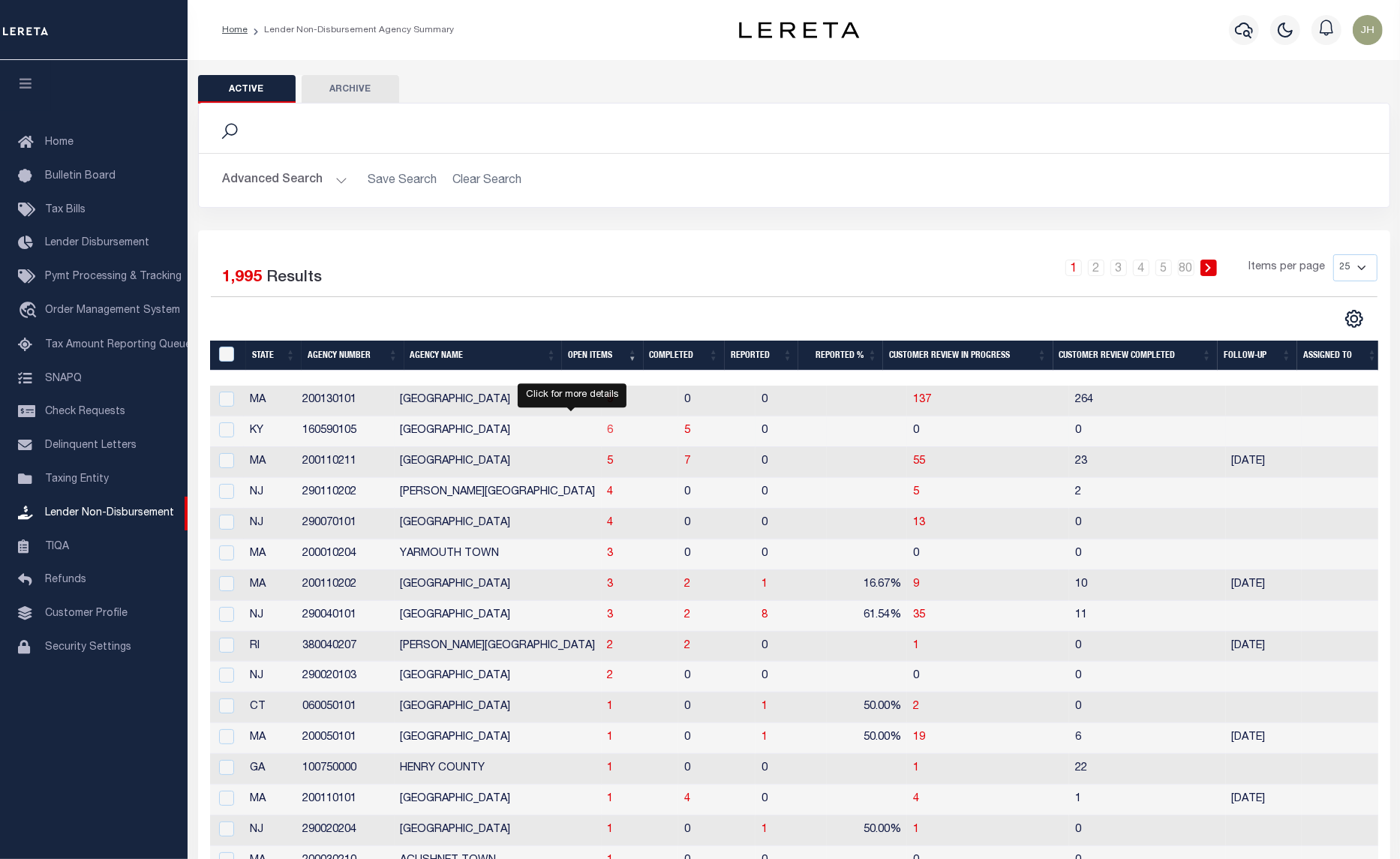
click at [607, 436] on span "6" at bounding box center [610, 430] width 6 height 11
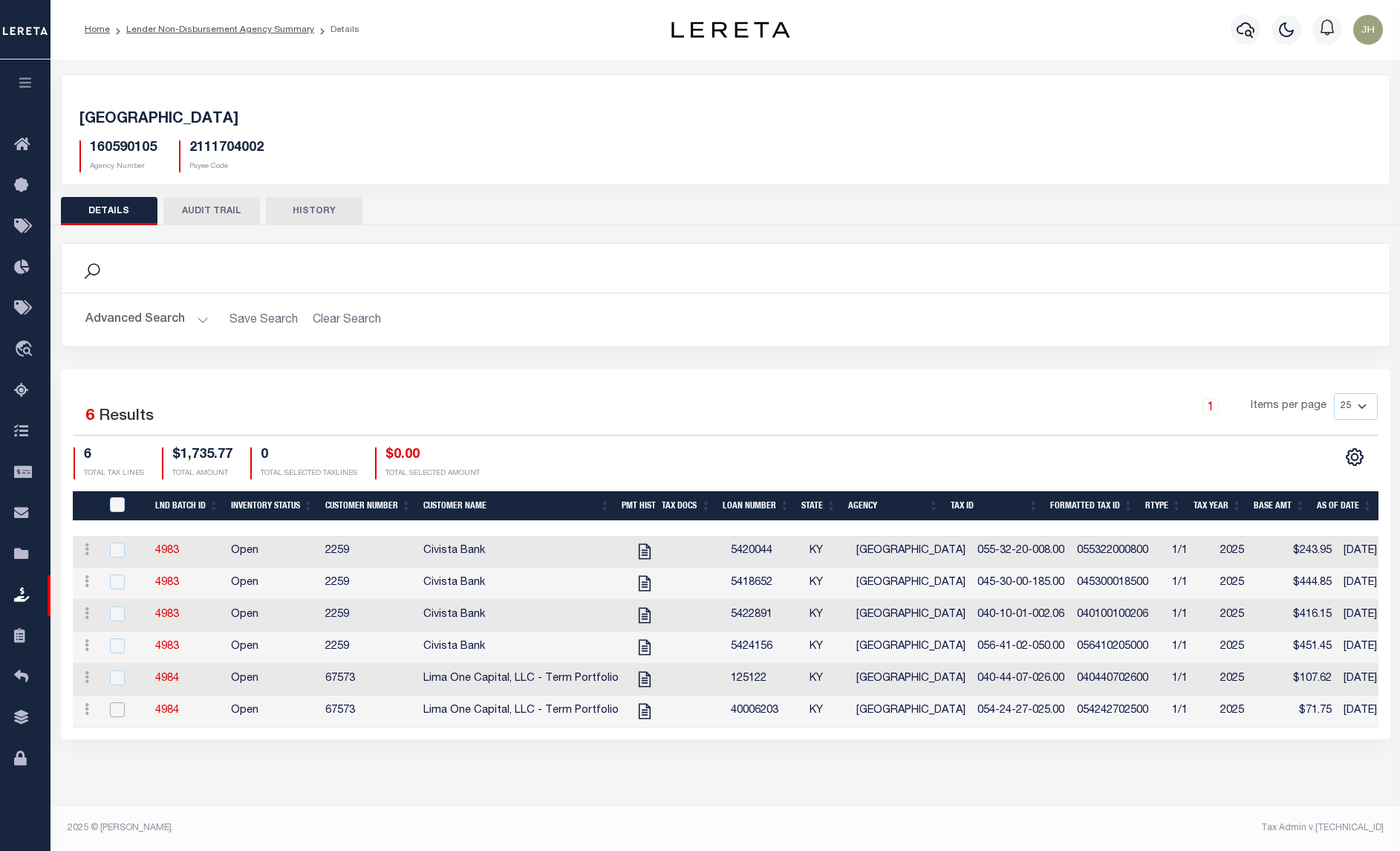
click at [121, 713] on input "checkbox" at bounding box center [118, 709] width 15 height 15
checkbox input "true"
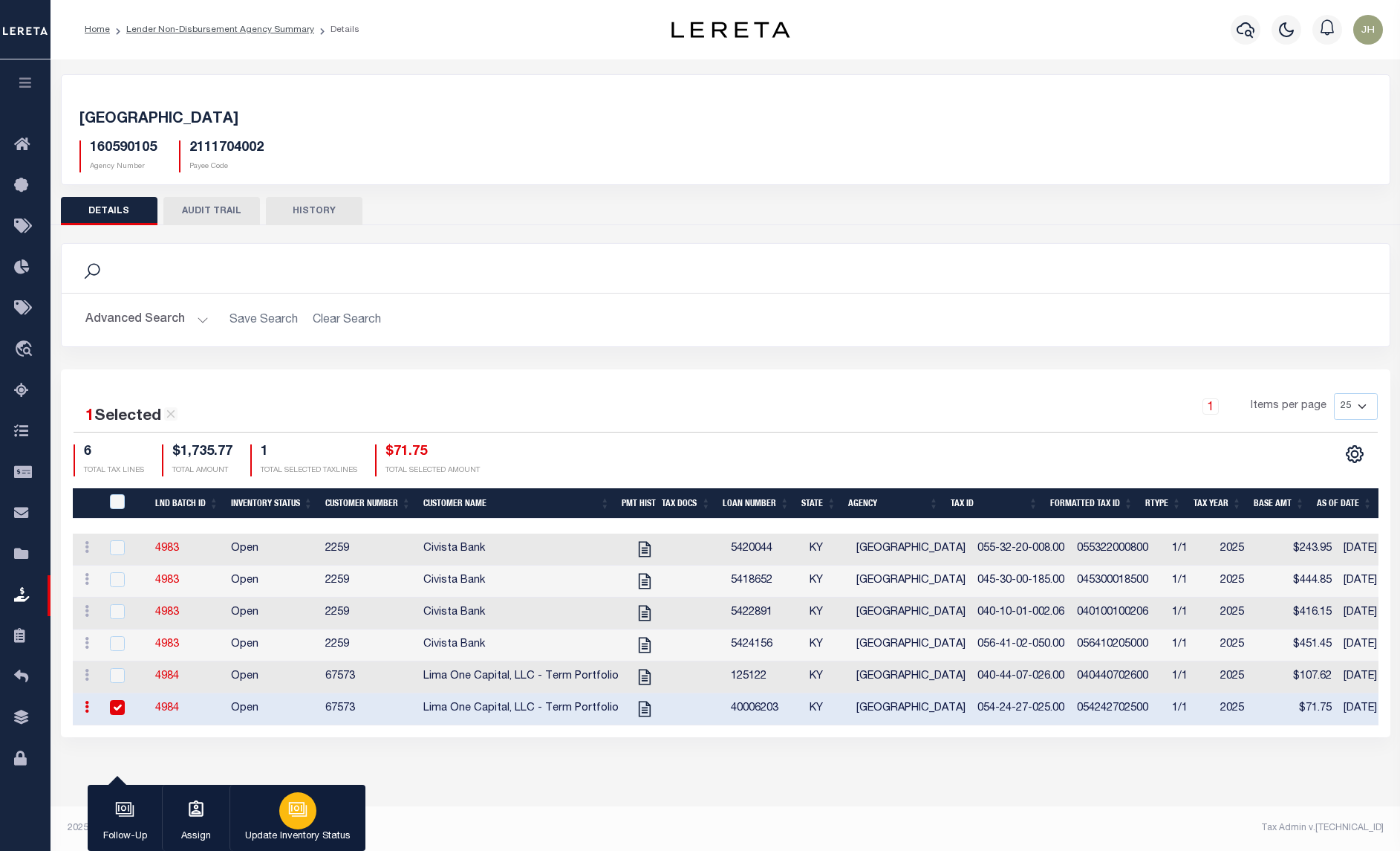
click at [265, 823] on button "Update Inventory Status" at bounding box center [297, 818] width 136 height 67
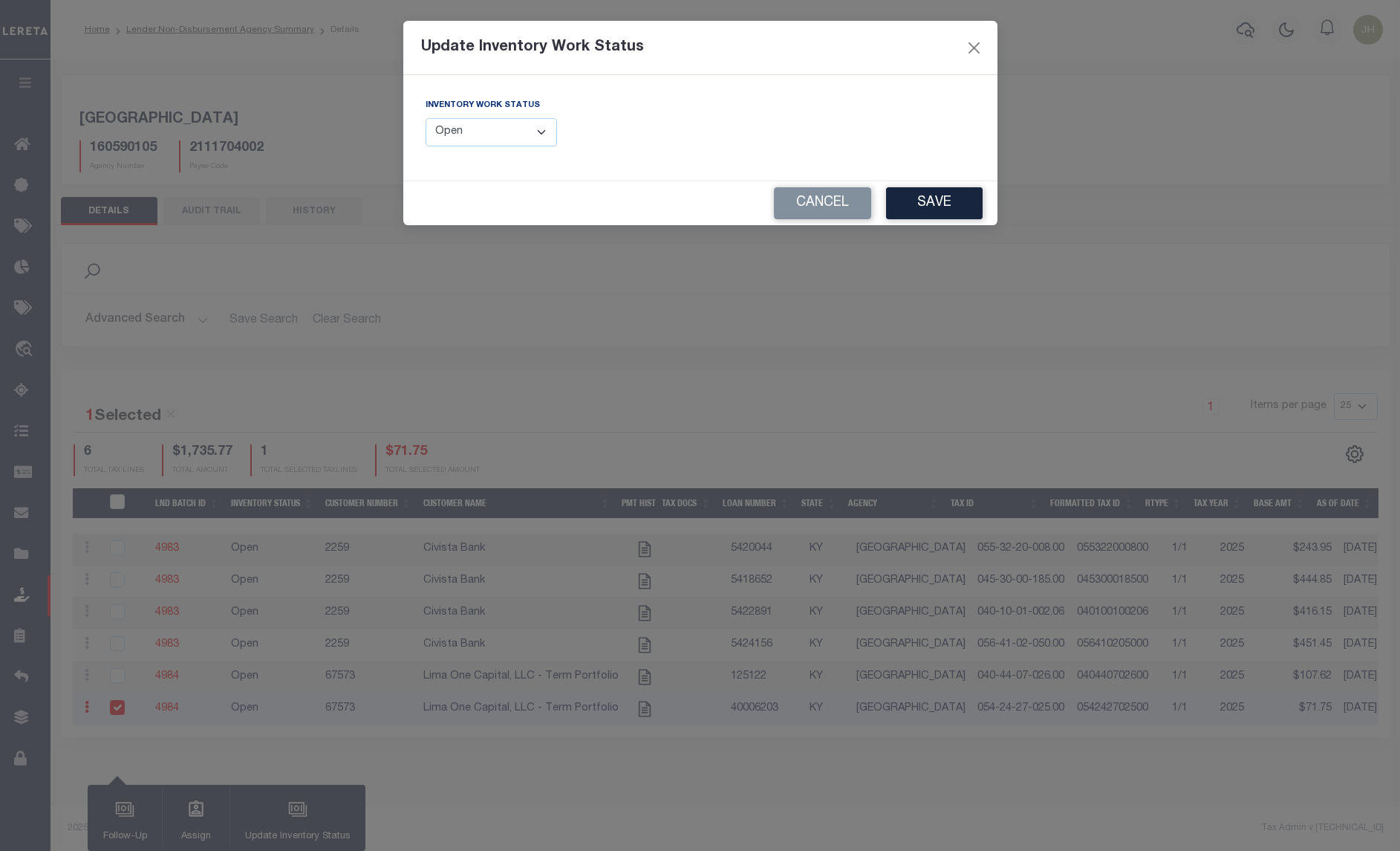
click at [538, 128] on select "--Select-- Open Completed Reported" at bounding box center [491, 133] width 132 height 29
select select "Completed"
click at [425, 119] on select "--Select-- Open Completed Reported" at bounding box center [491, 133] width 132 height 29
click at [928, 202] on button "Save" at bounding box center [934, 203] width 97 height 32
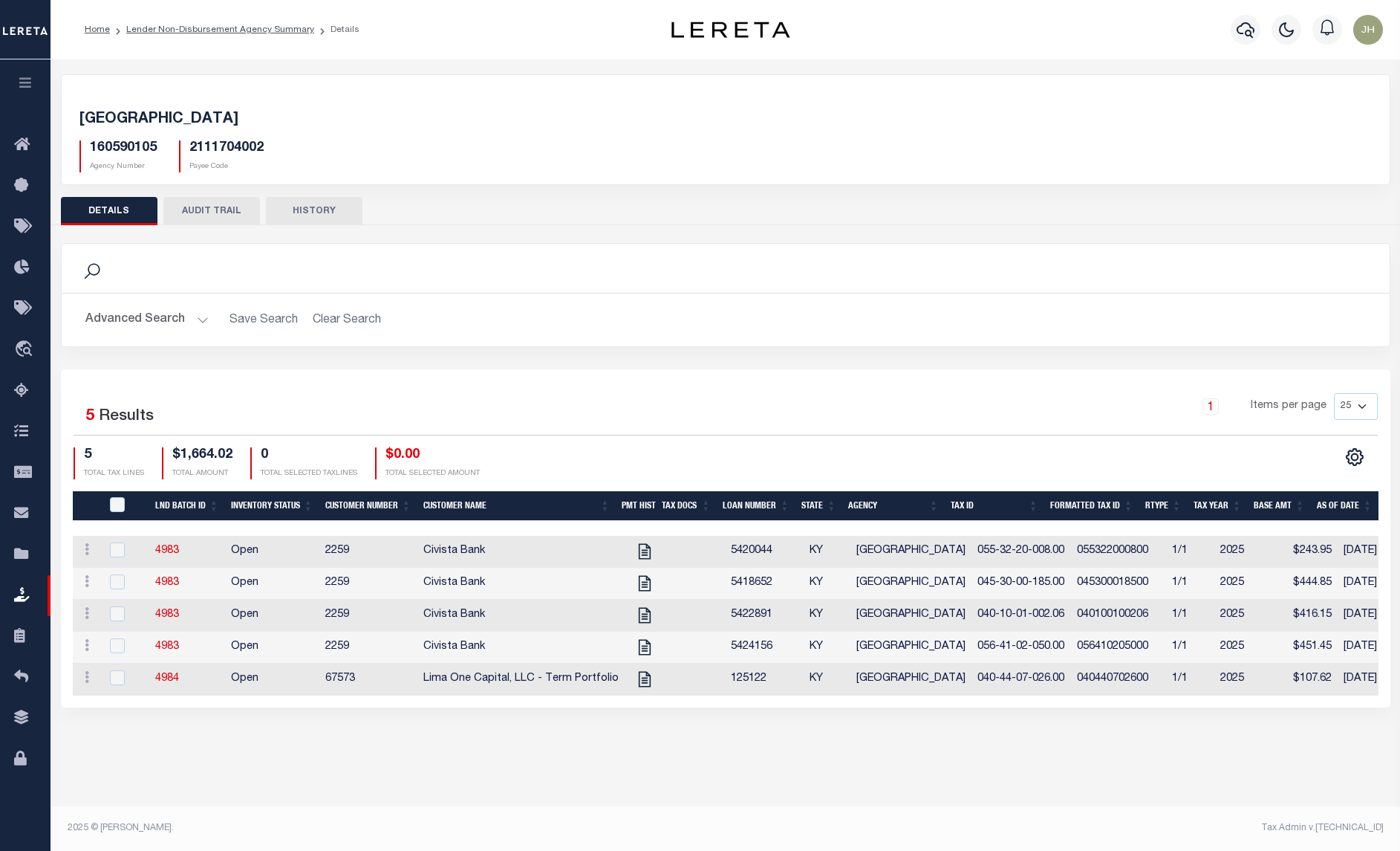
click at [205, 833] on div "2025 © [PERSON_NAME]." at bounding box center [391, 828] width 669 height 13
click at [128, 797] on div "Active Archive Search Advanced Search Save Search Clear Search In In AK AL AR AZ" at bounding box center [725, 442] width 1349 height 766
drag, startPoint x: 215, startPoint y: 27, endPoint x: 217, endPoint y: 72, distance: 45.0
click at [215, 27] on link "Lender Non-Disbursement Agency Summary" at bounding box center [220, 29] width 188 height 9
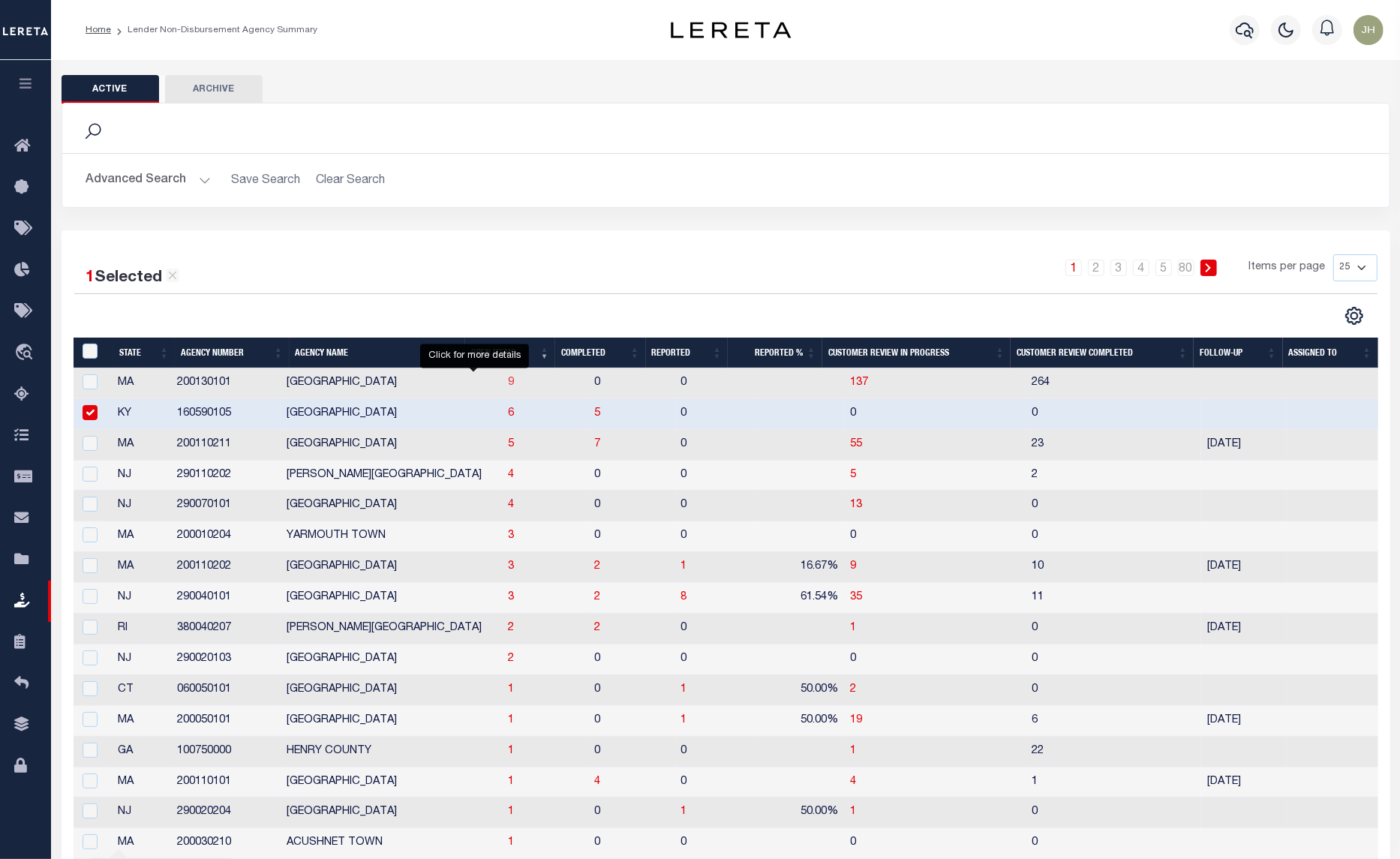
click at [508, 384] on span "9" at bounding box center [511, 382] width 6 height 11
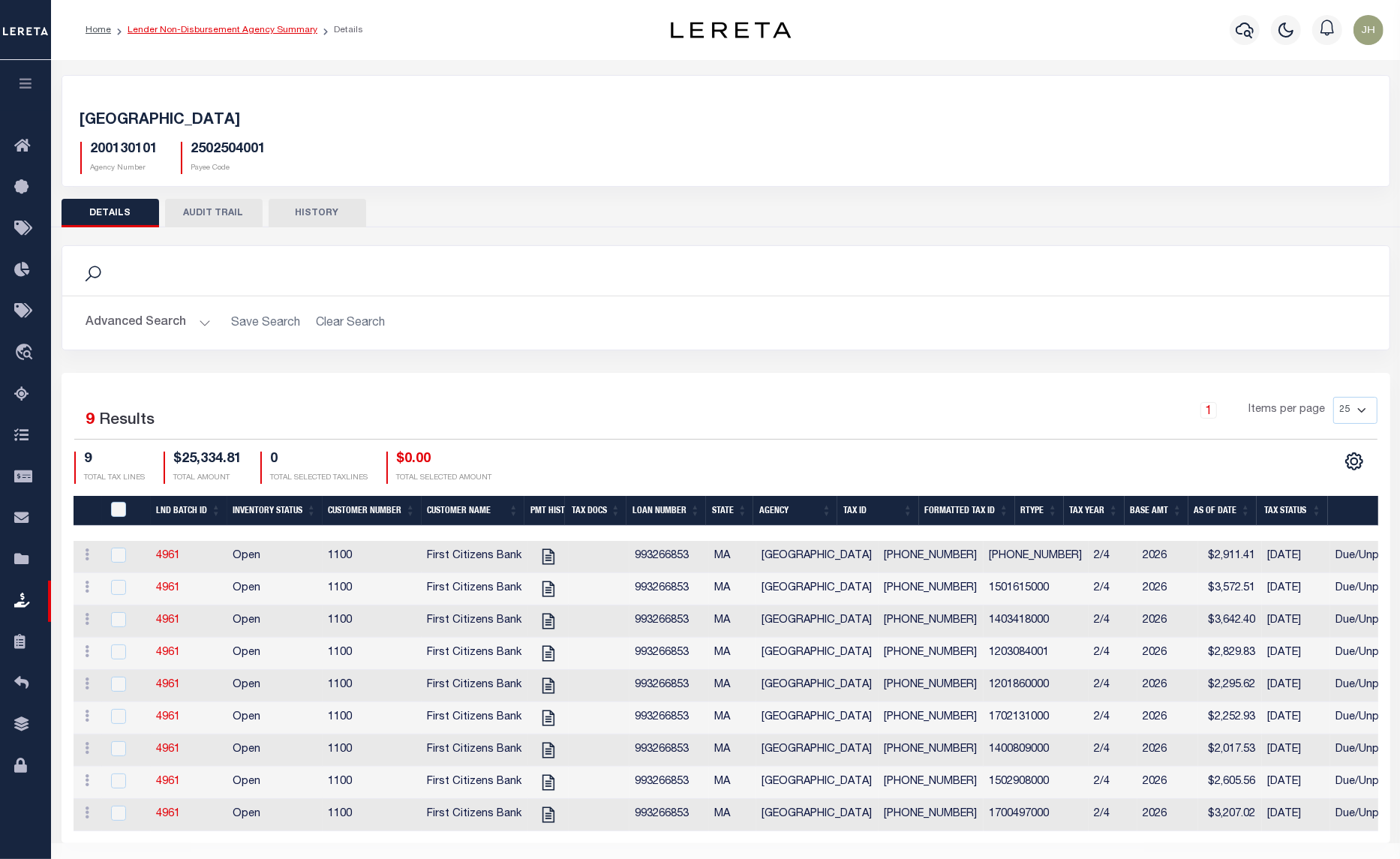
click at [182, 31] on link "Lender Non-Disbursement Agency Summary" at bounding box center [222, 29] width 190 height 9
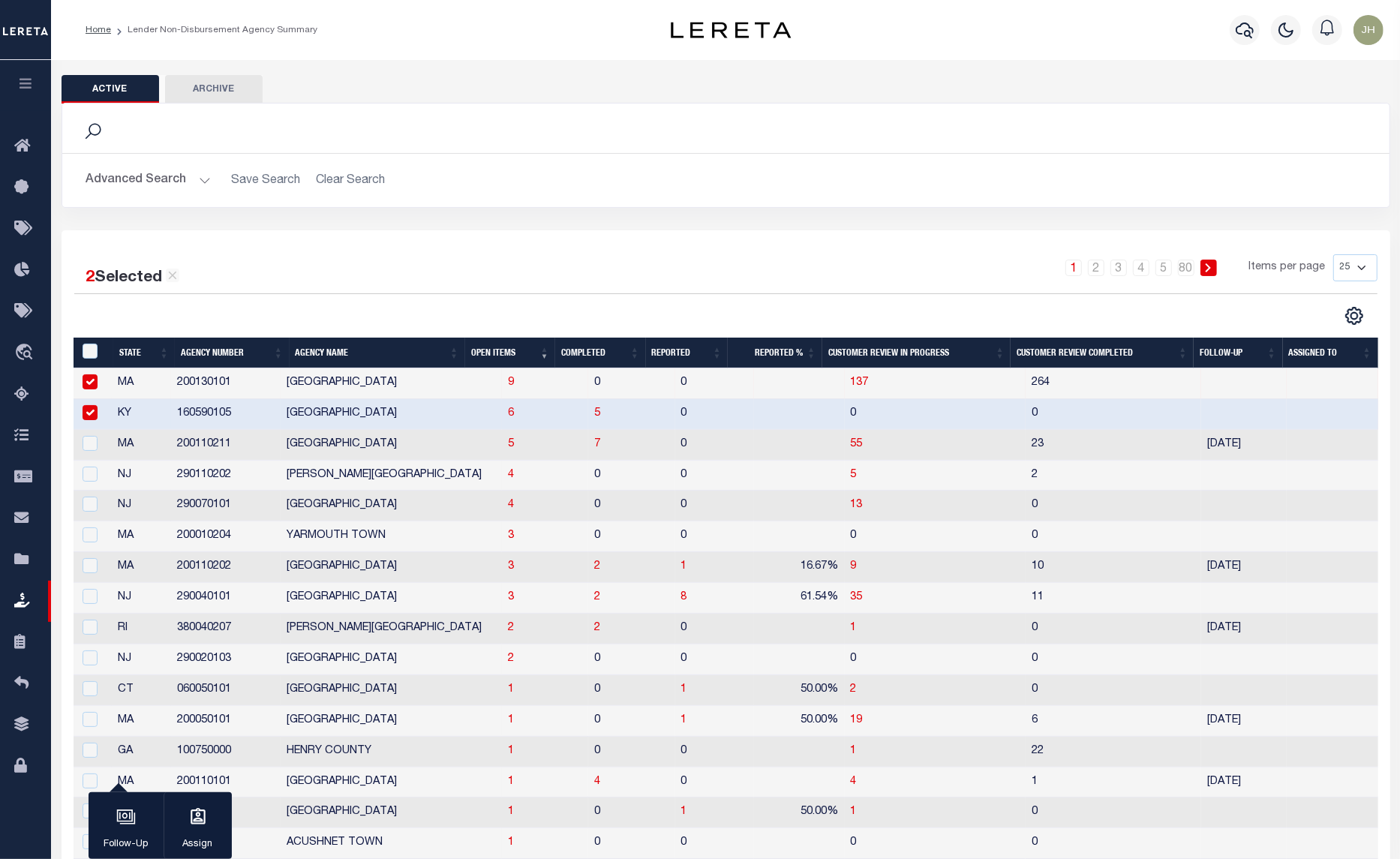
click at [84, 413] on input "checkbox" at bounding box center [90, 413] width 15 height 15
checkbox input "false"
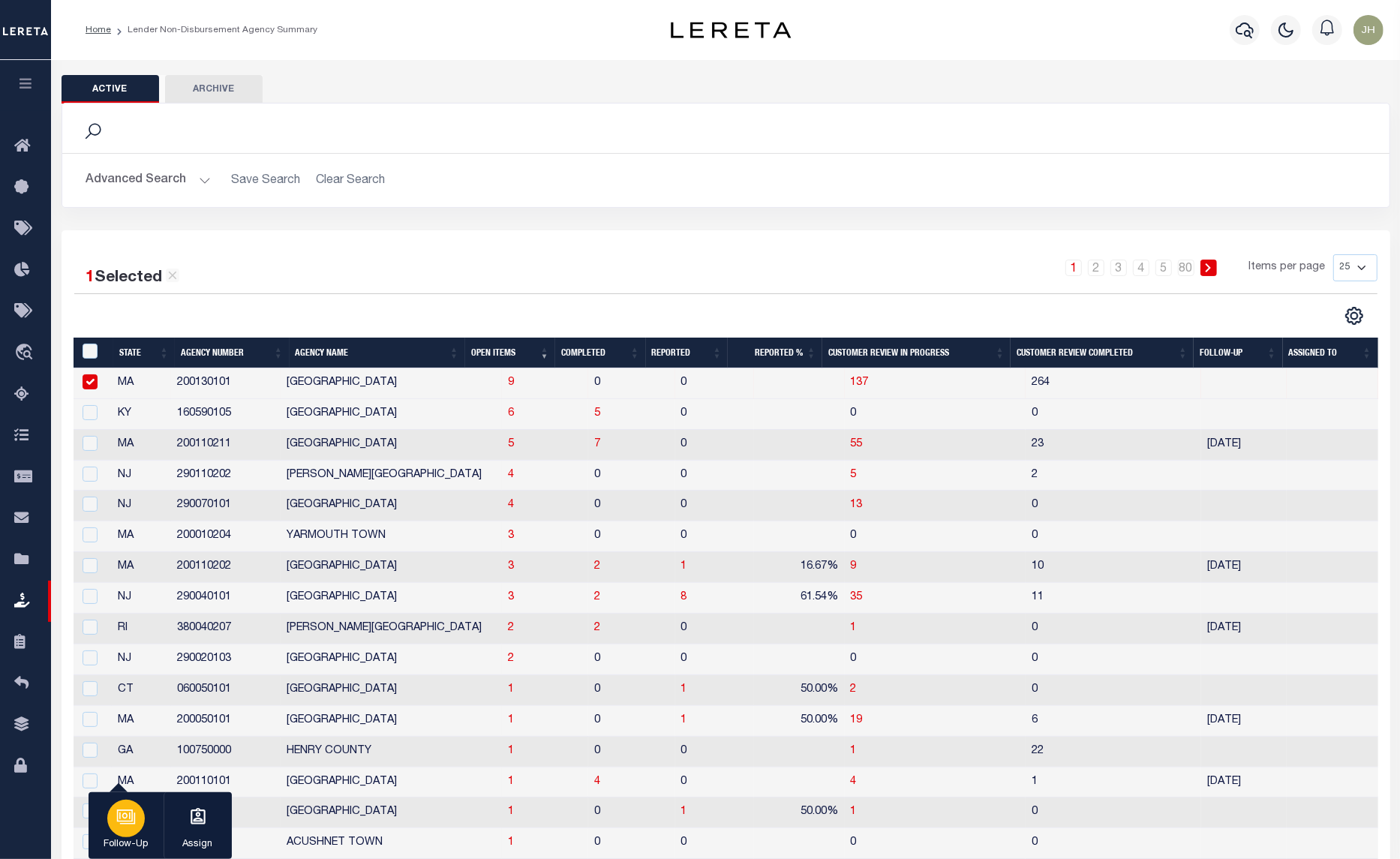
click at [126, 837] on p "Follow-Up" at bounding box center [126, 845] width 44 height 15
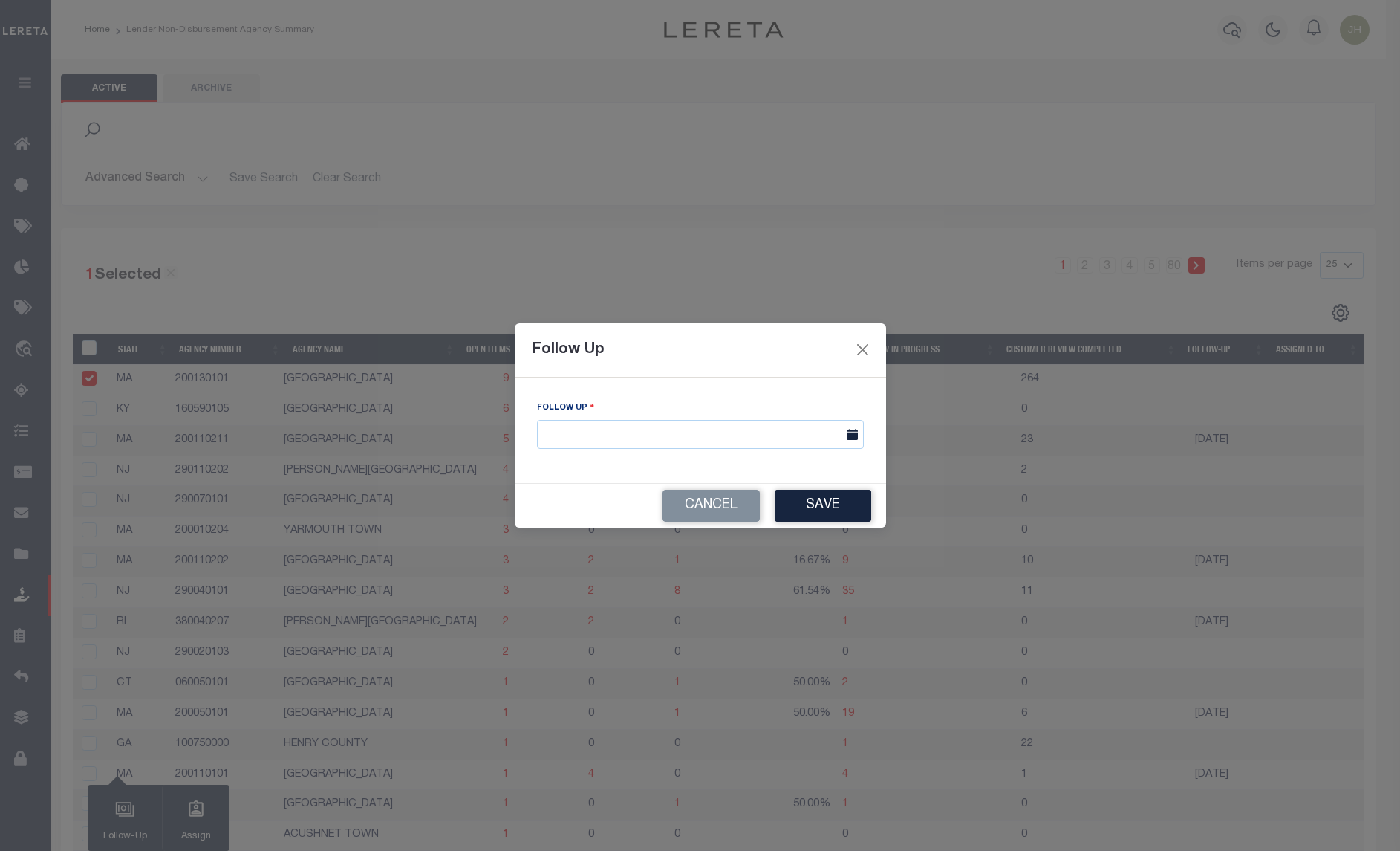
click at [844, 438] on span at bounding box center [851, 434] width 26 height 29
click at [852, 440] on icon at bounding box center [852, 434] width 11 height 11
click at [758, 433] on input "text" at bounding box center [700, 434] width 327 height 29
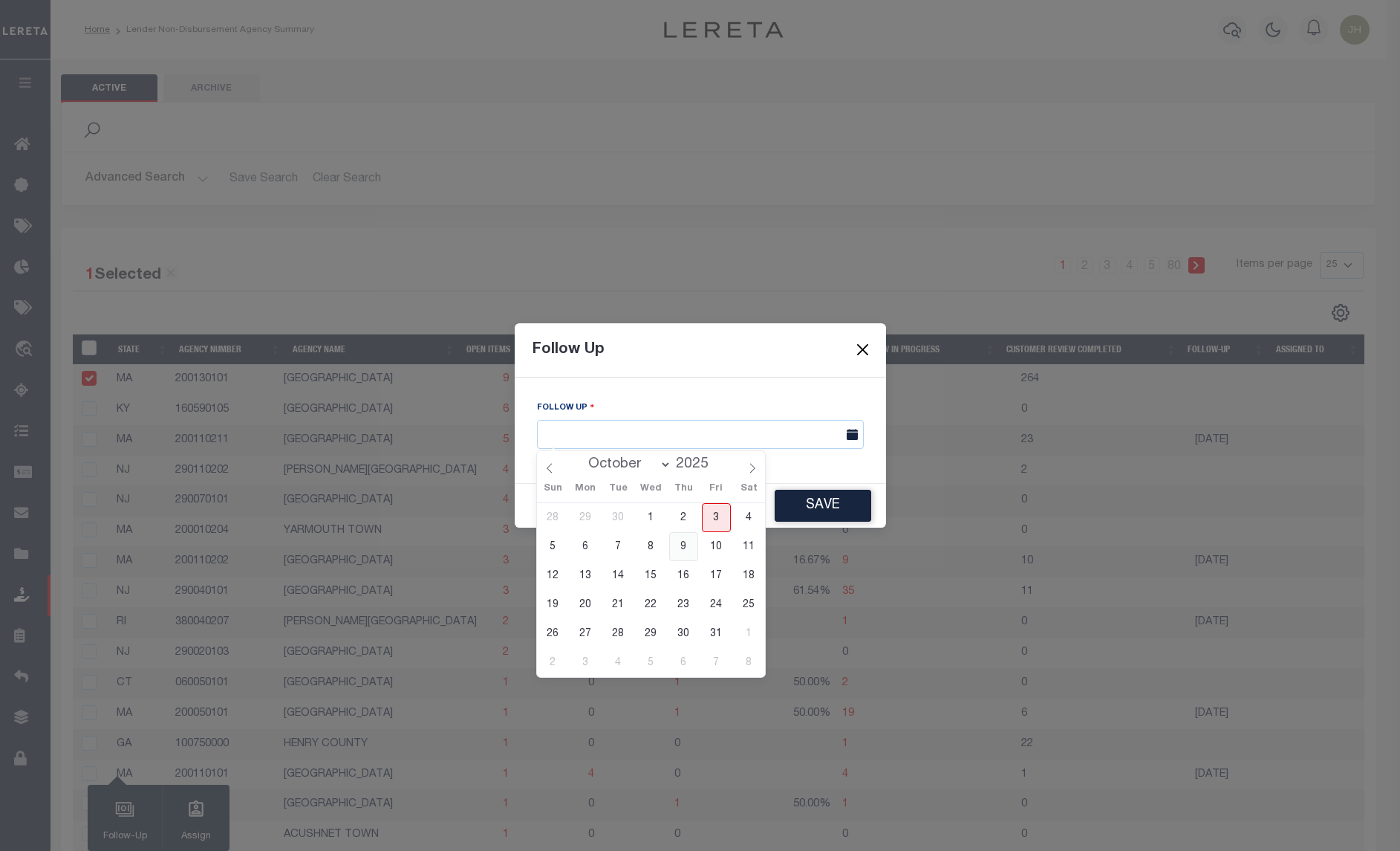
click at [681, 549] on span "9" at bounding box center [683, 546] width 29 height 29
type input "[DATE]"
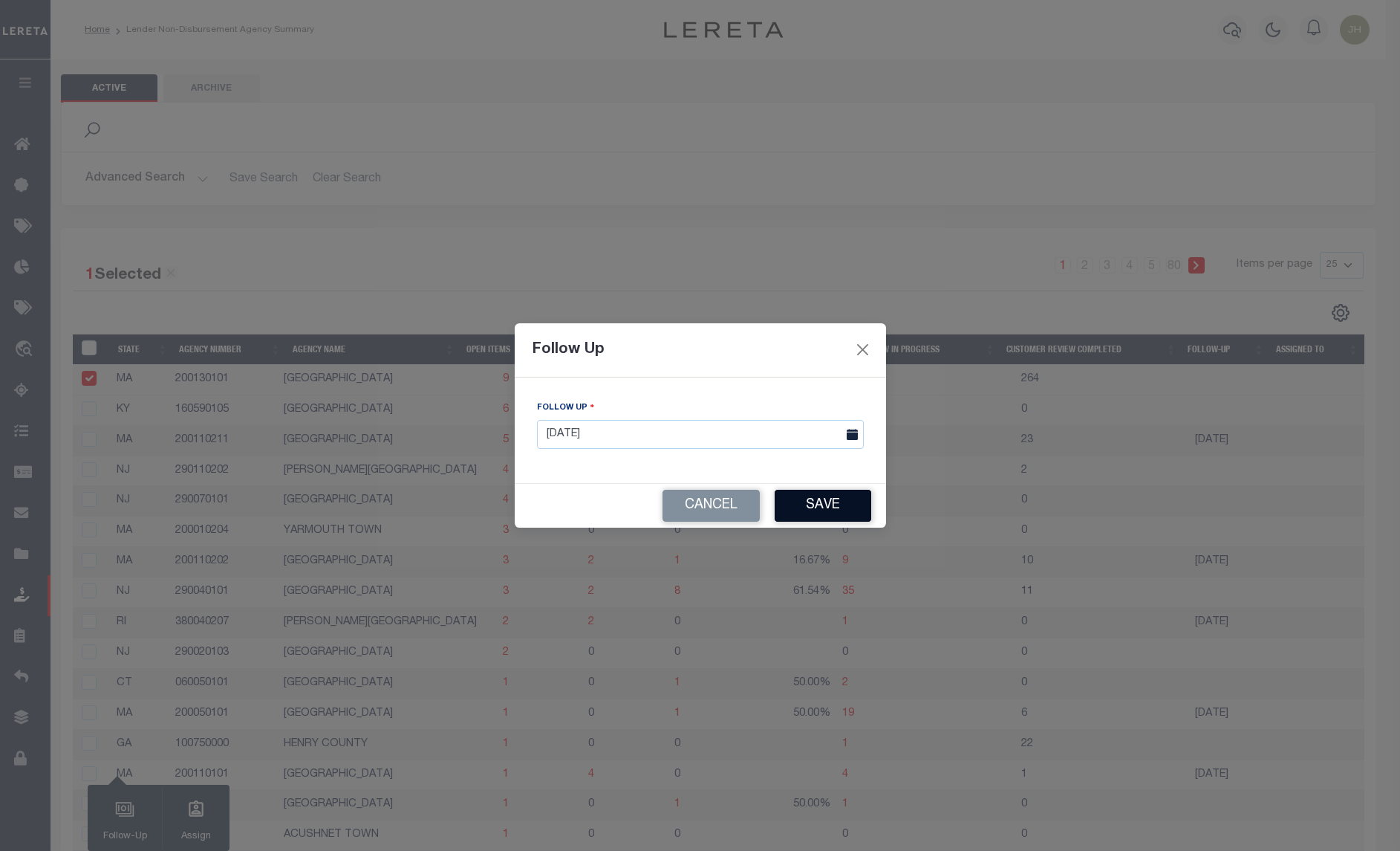
click at [822, 508] on button "Save" at bounding box center [823, 505] width 97 height 32
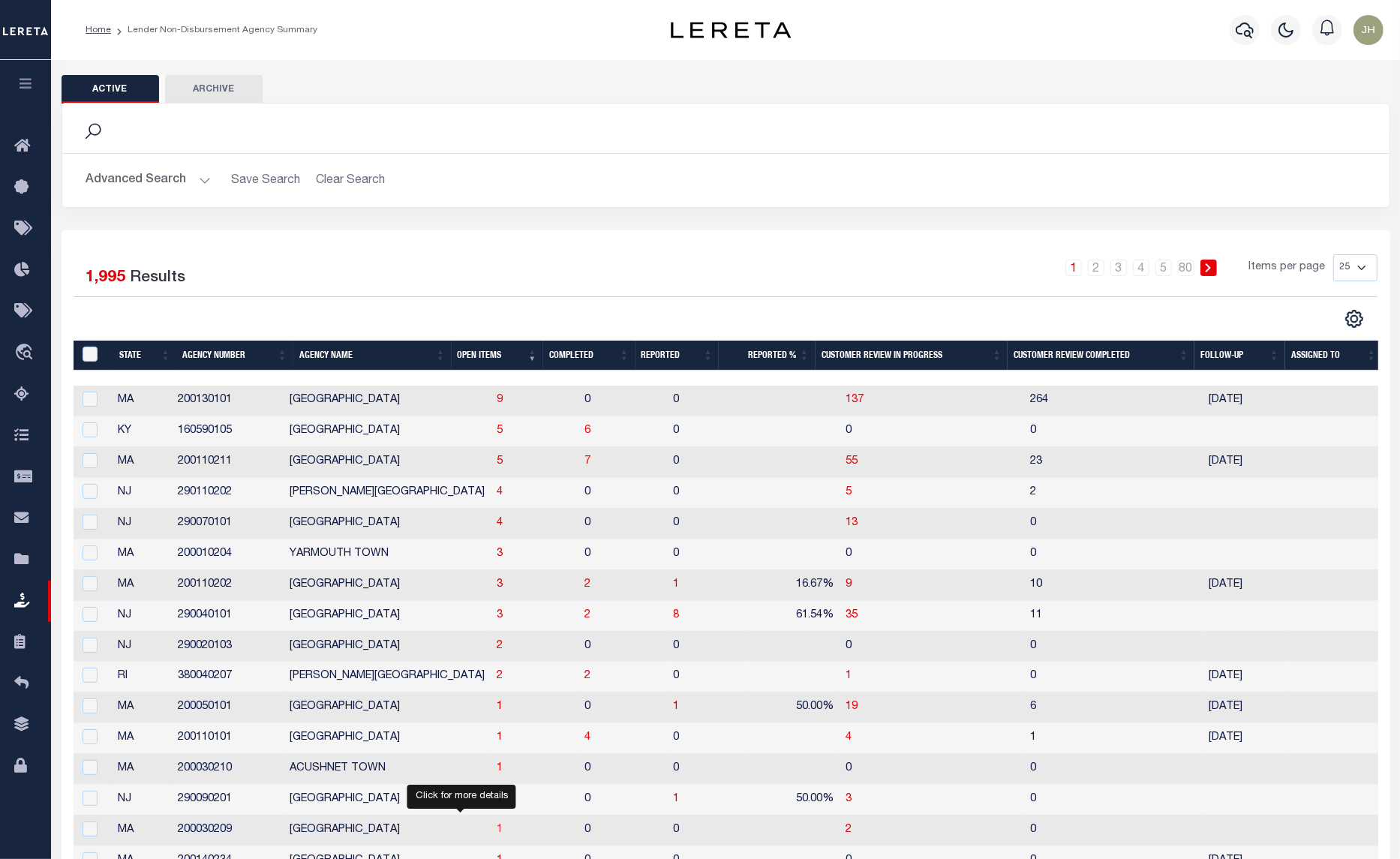
click at [496, 834] on span "1" at bounding box center [499, 829] width 6 height 11
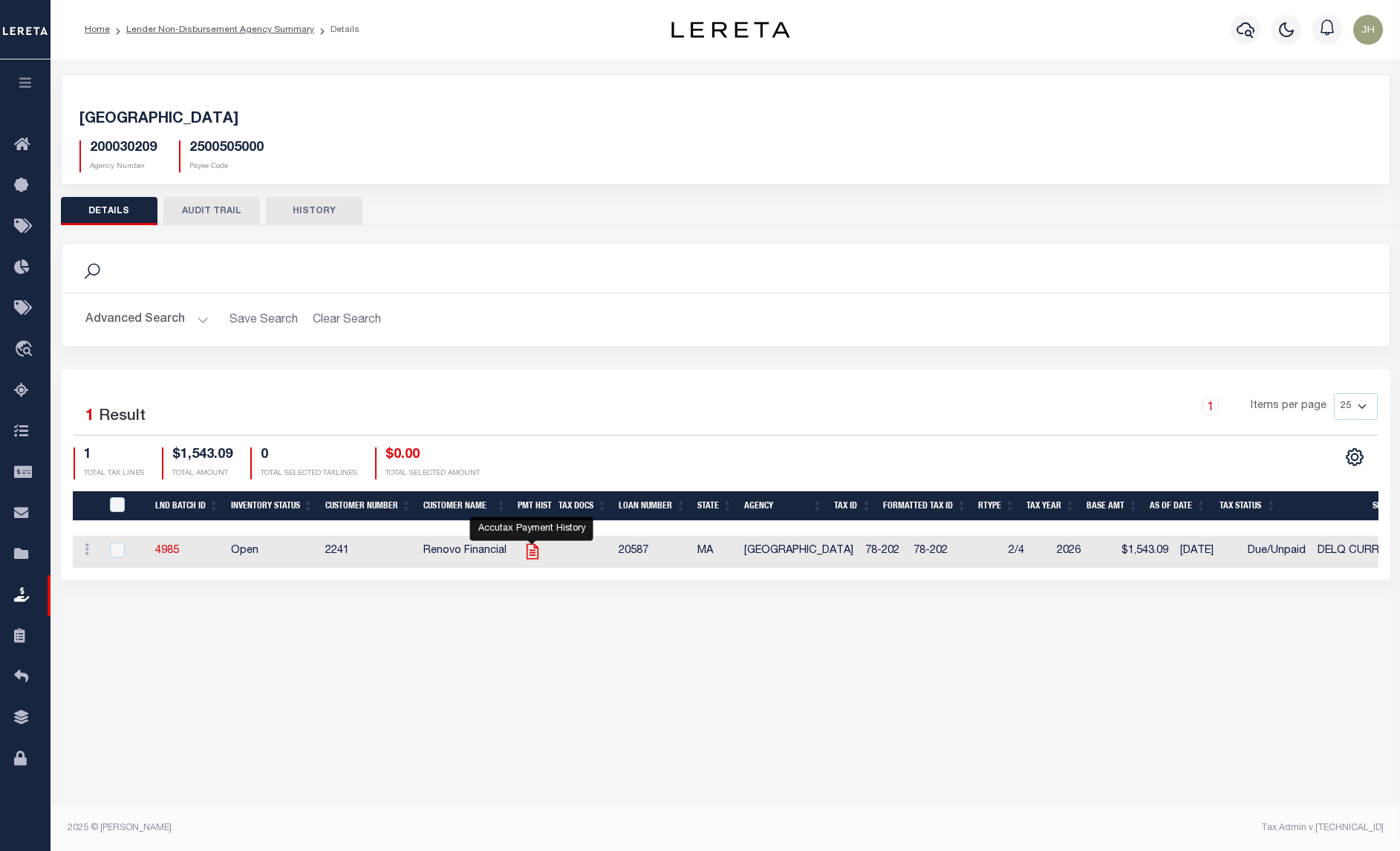
click at [528, 556] on icon "" at bounding box center [532, 552] width 19 height 19
checkbox input "true"
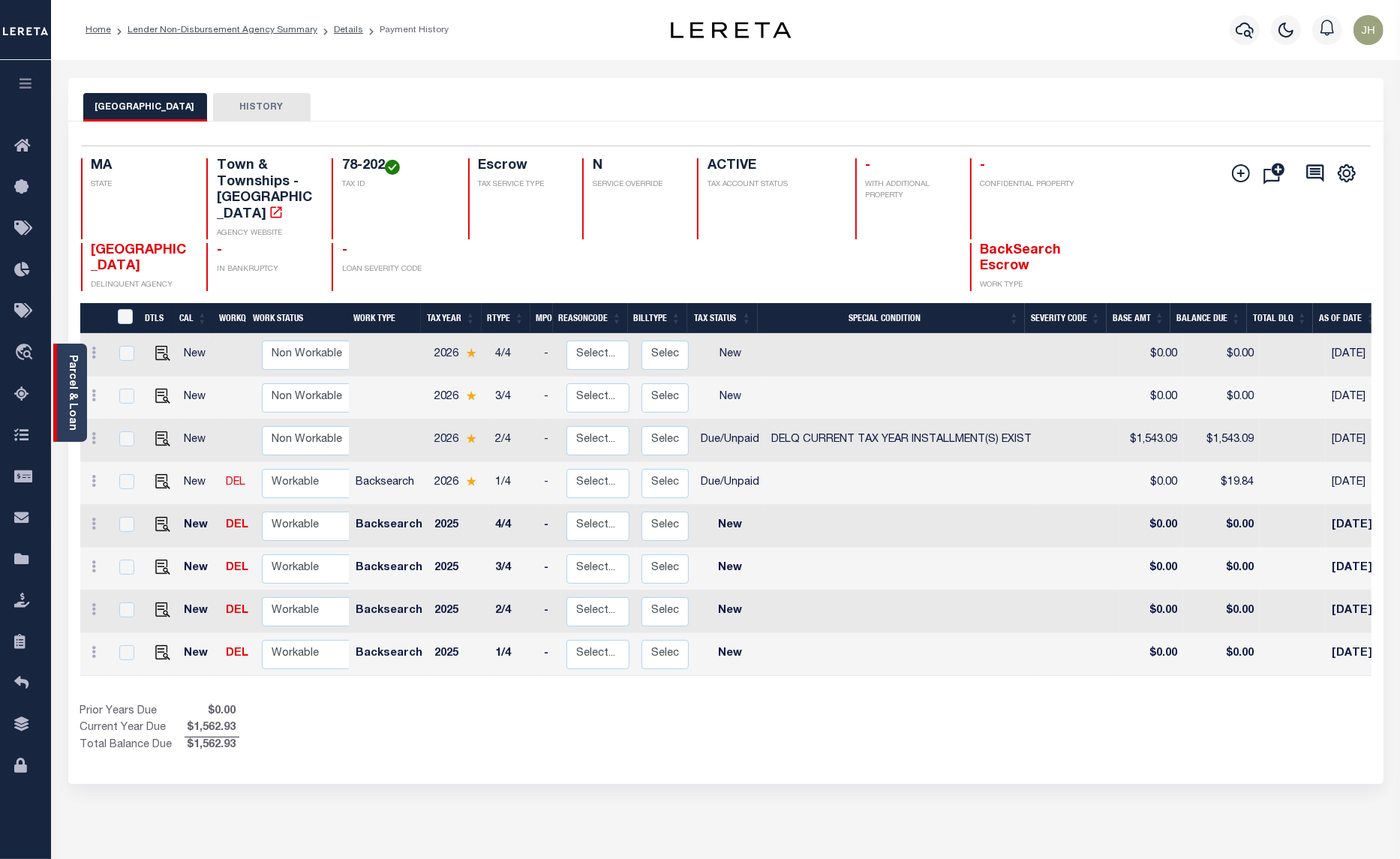
click at [72, 366] on link "Parcel & Loan" at bounding box center [71, 393] width 11 height 75
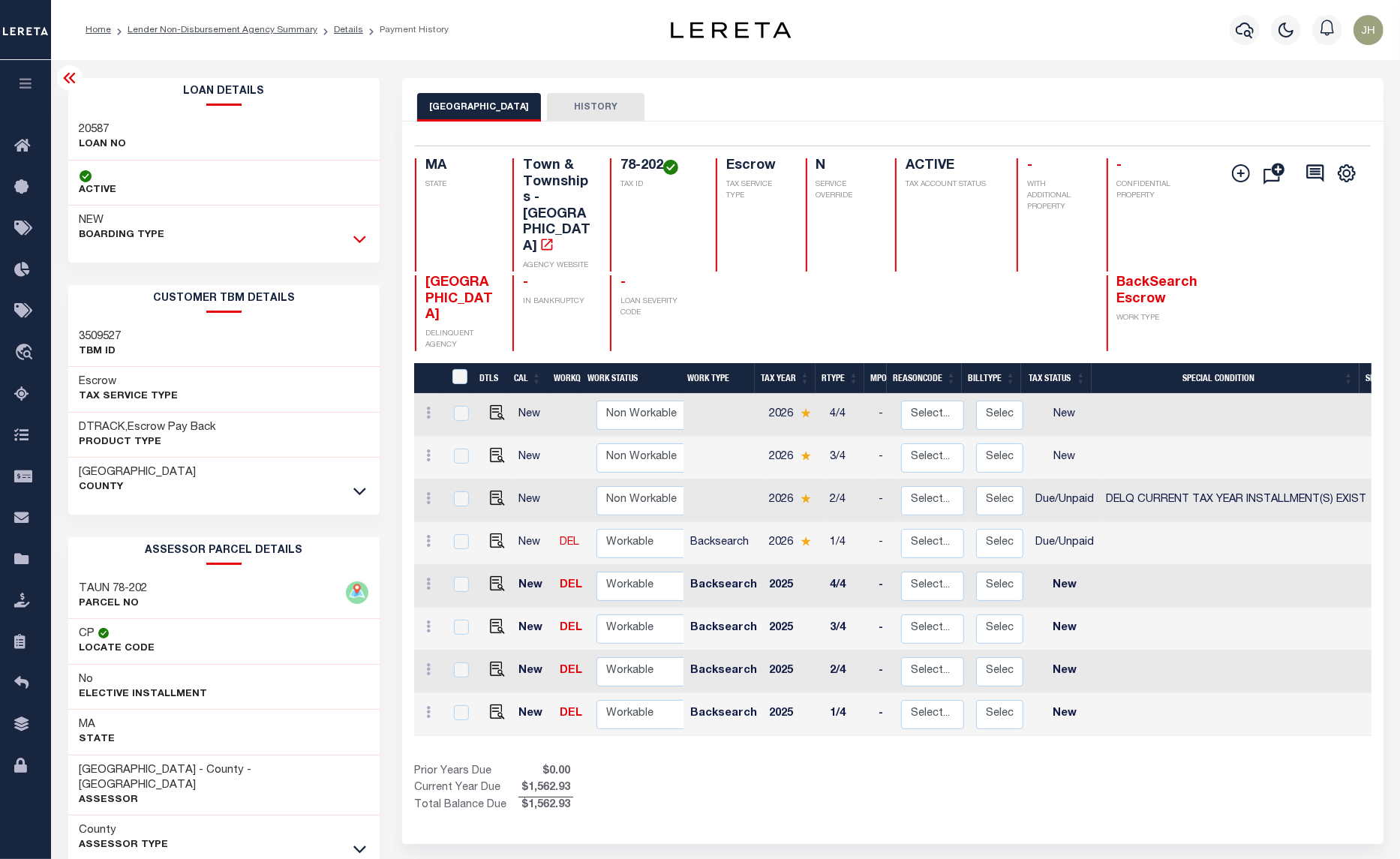
click at [358, 240] on icon at bounding box center [359, 240] width 13 height 8
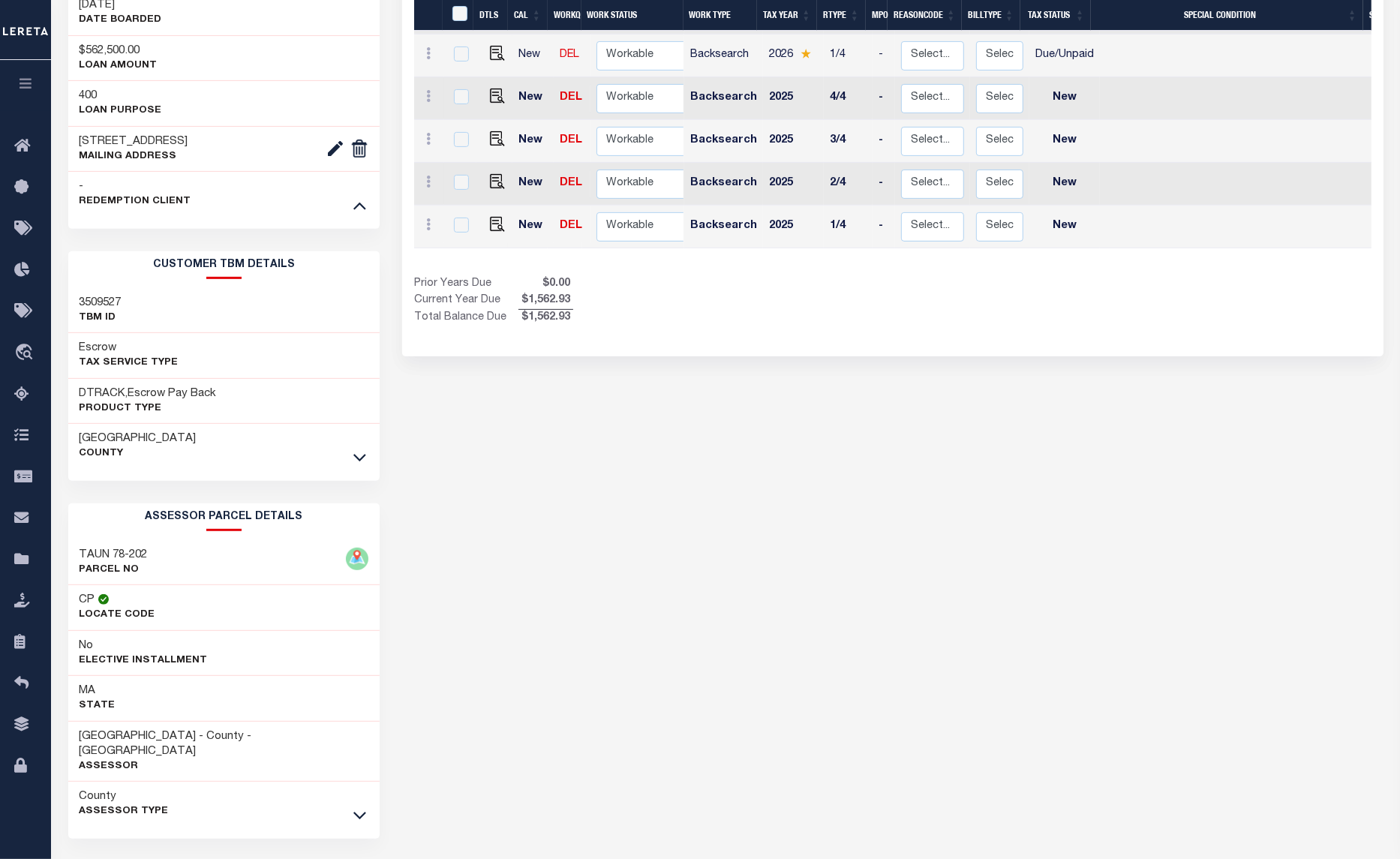
scroll to position [523, 0]
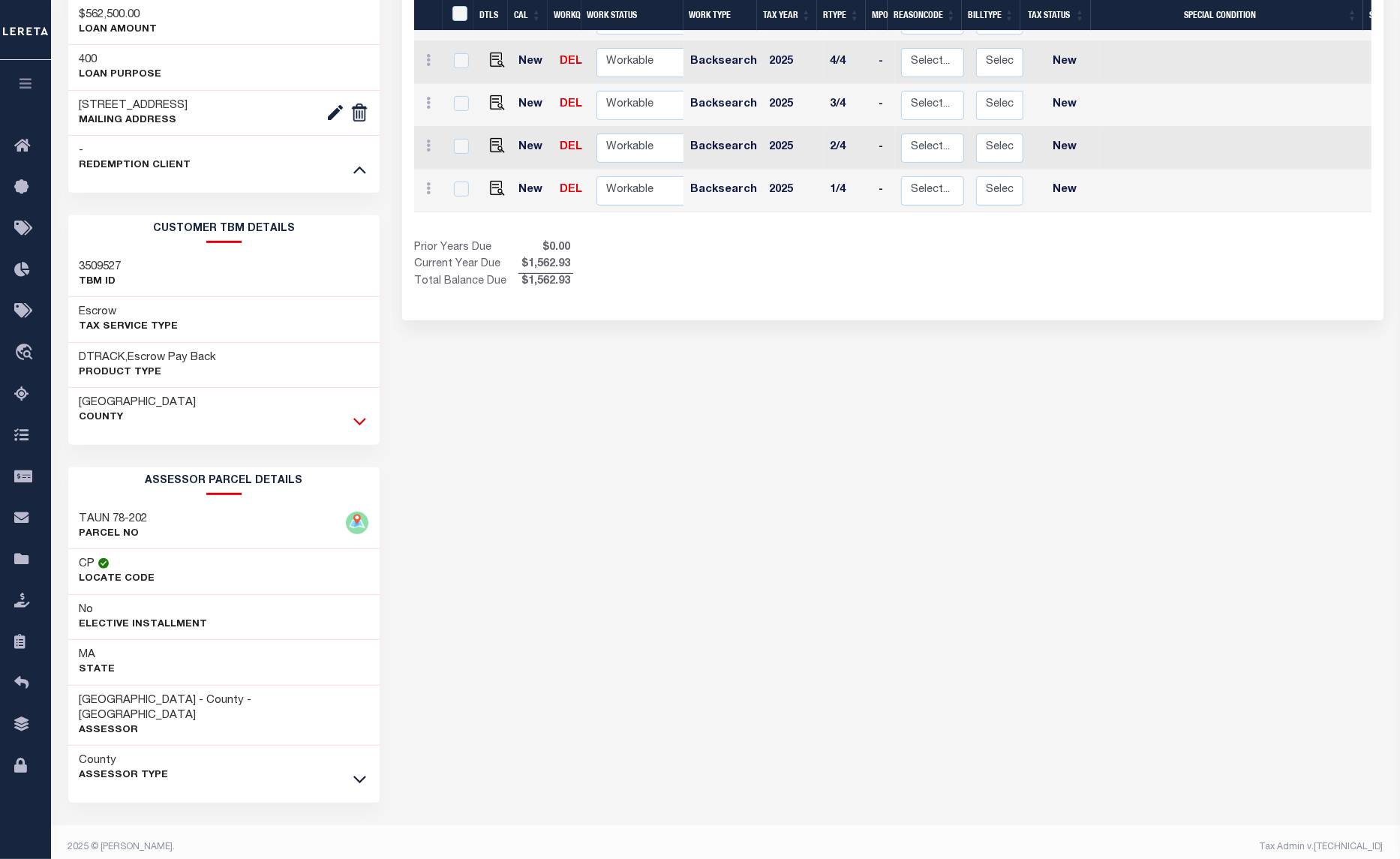
click at [358, 426] on icon at bounding box center [359, 423] width 13 height 8
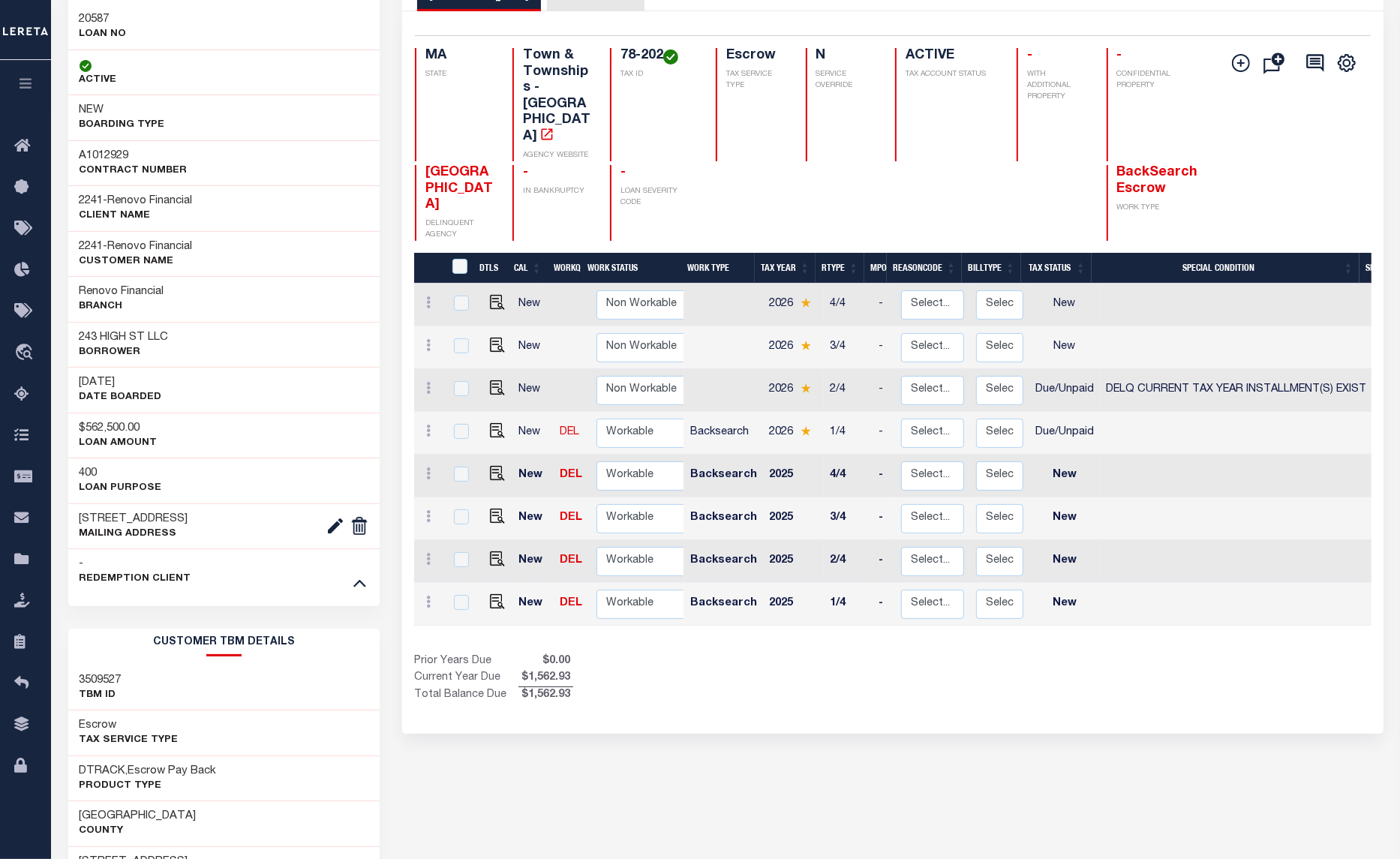
scroll to position [0, 0]
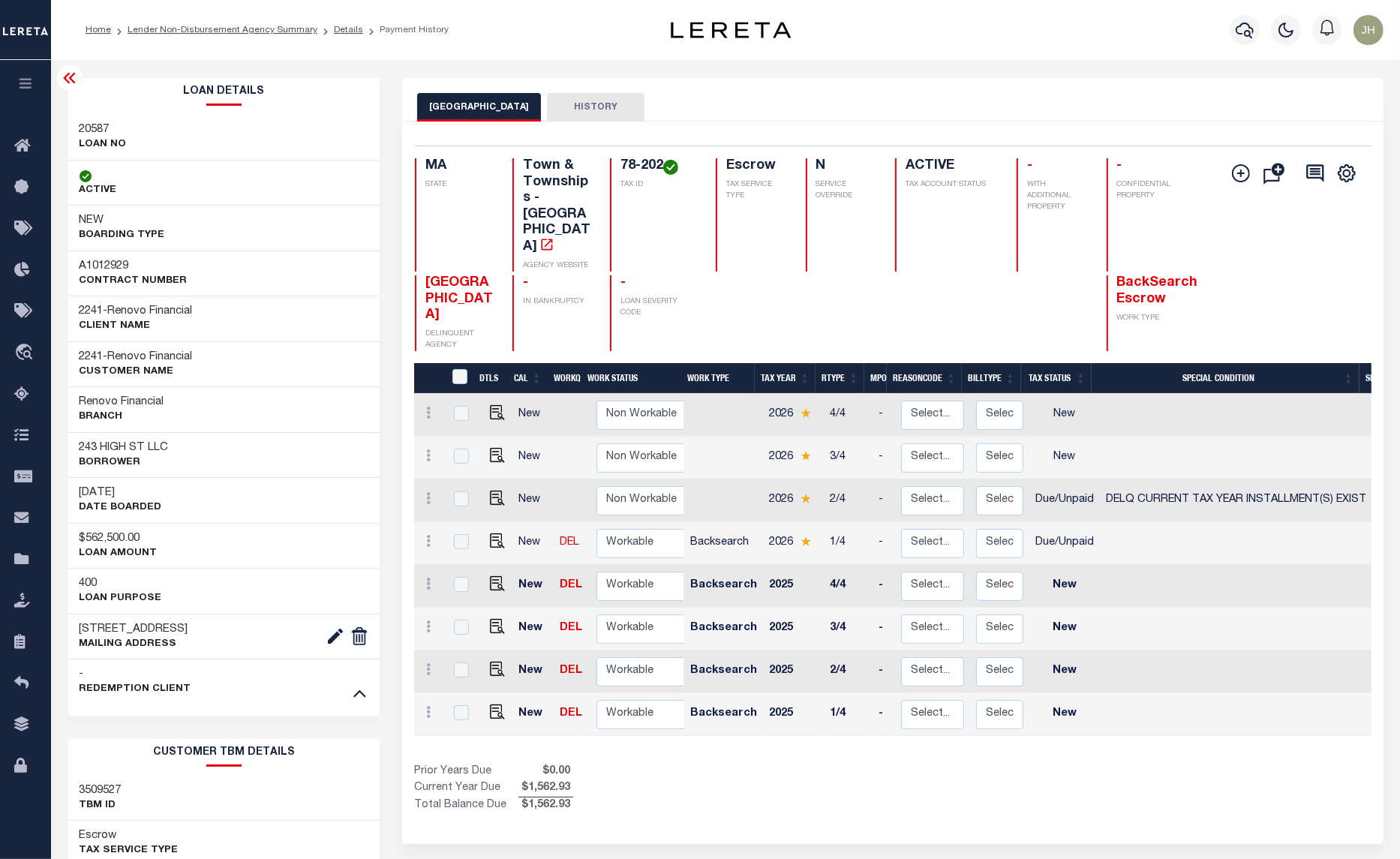
drag, startPoint x: 271, startPoint y: 29, endPoint x: 267, endPoint y: 42, distance: 13.6
click at [271, 31] on link "Lender Non-Disbursement Agency Summary" at bounding box center [222, 29] width 190 height 9
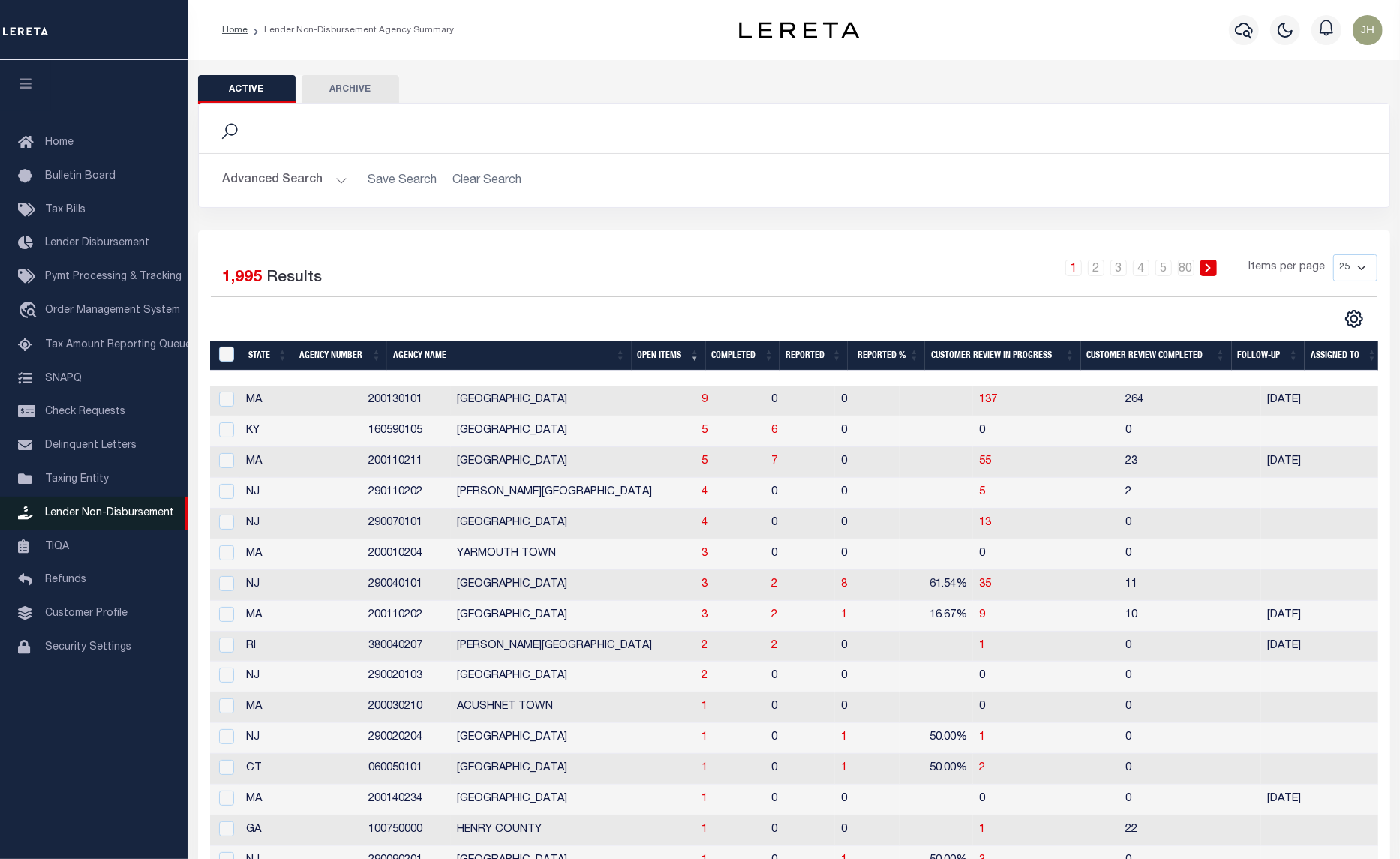
click at [145, 518] on span "Lender Non-Disbursement" at bounding box center [110, 513] width 129 height 11
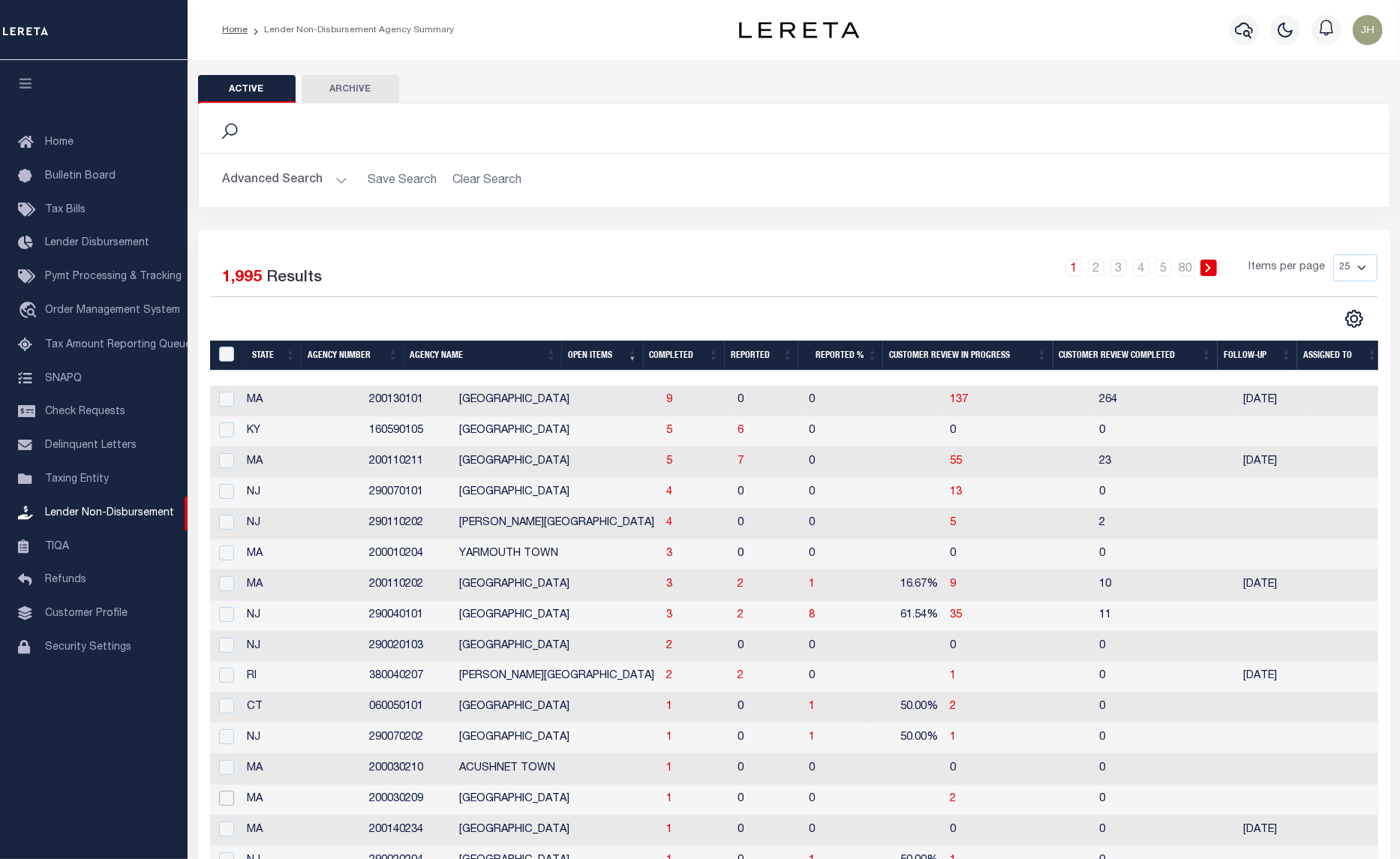
click at [226, 806] on input "checkbox" at bounding box center [227, 798] width 15 height 15
checkbox input "true"
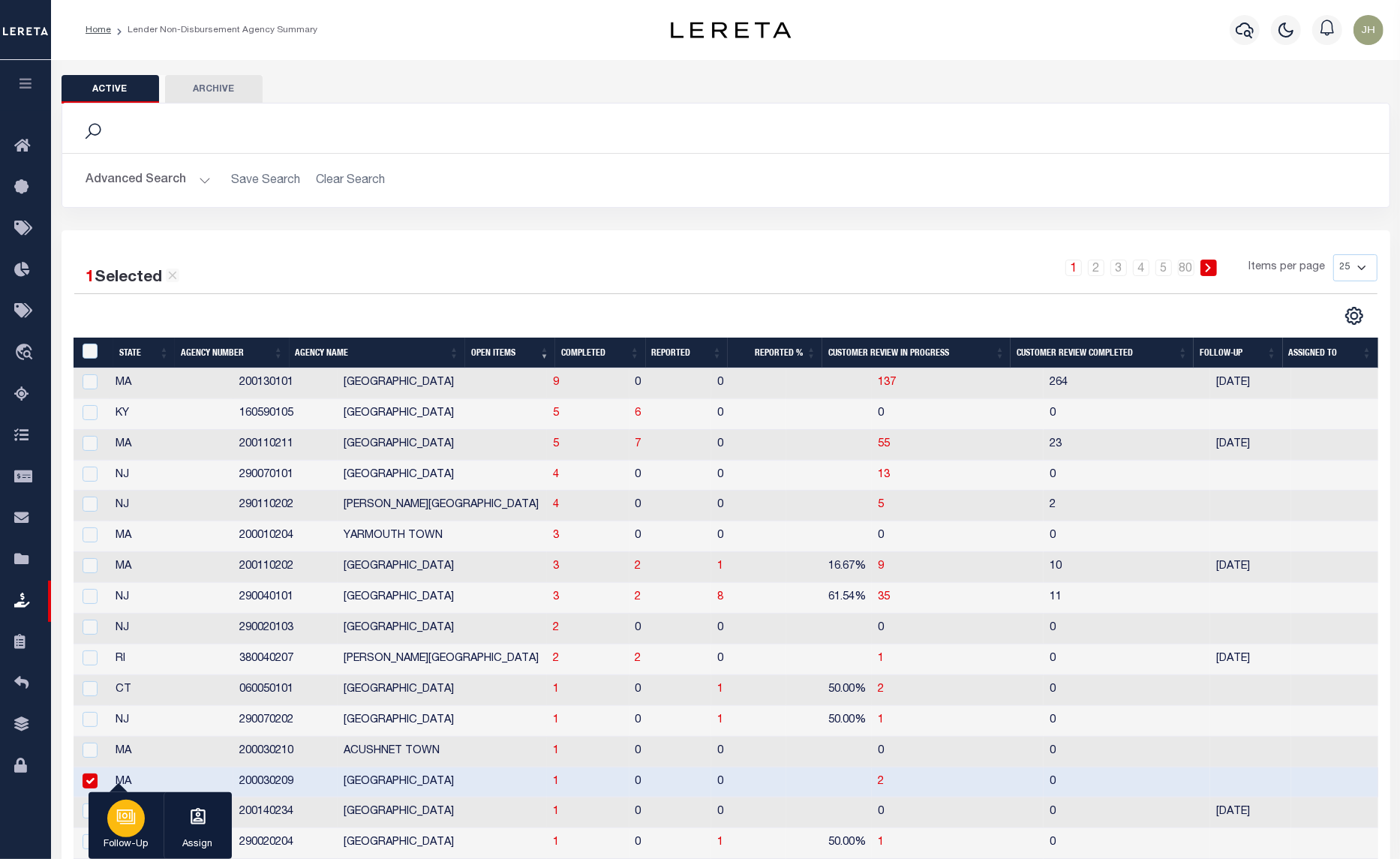
click at [133, 827] on div "button" at bounding box center [126, 817] width 38 height 38
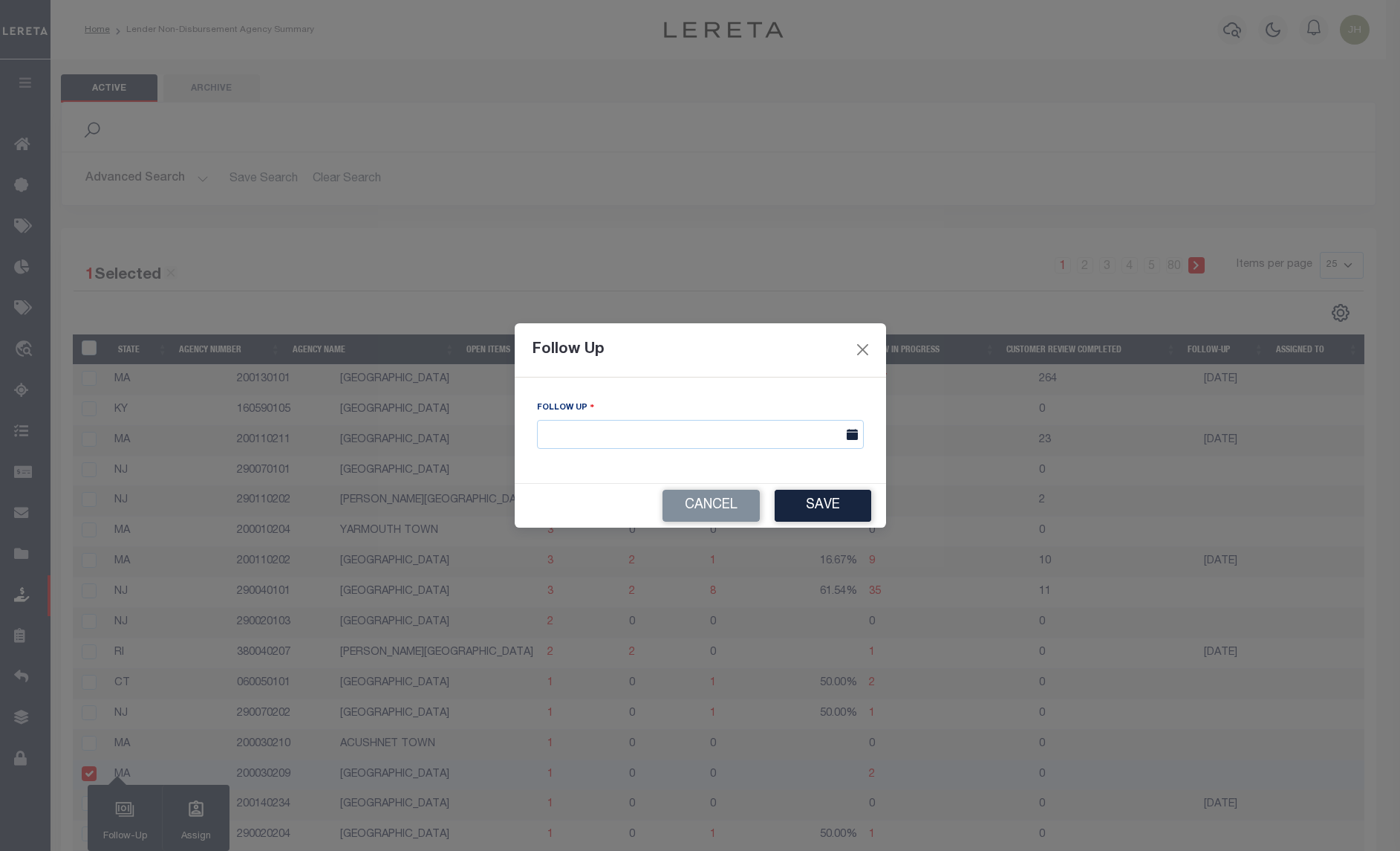
click at [851, 433] on icon at bounding box center [852, 434] width 11 height 11
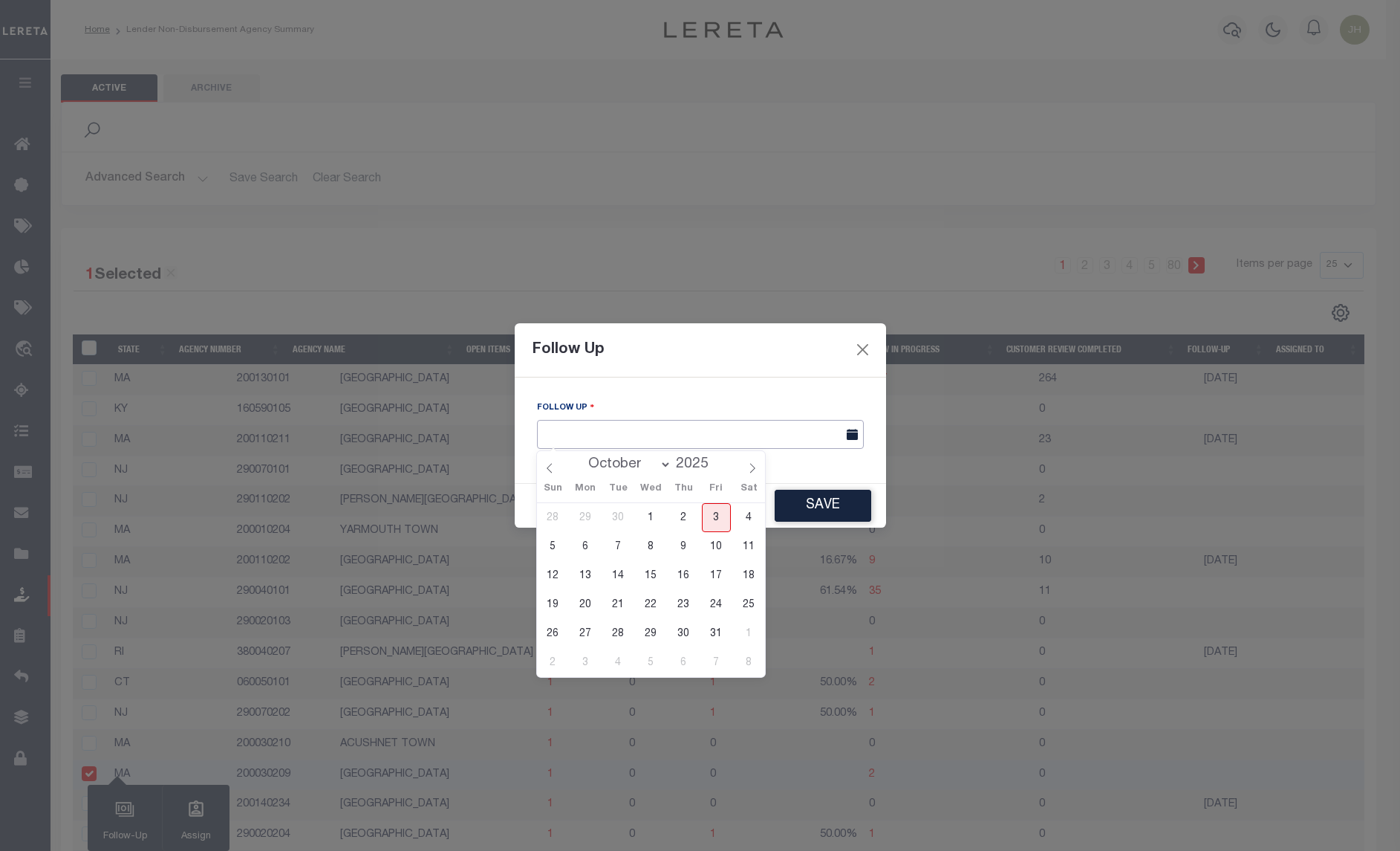
click at [608, 438] on input "text" at bounding box center [700, 434] width 327 height 29
click at [617, 548] on span "7" at bounding box center [618, 546] width 29 height 29
type input "[DATE]"
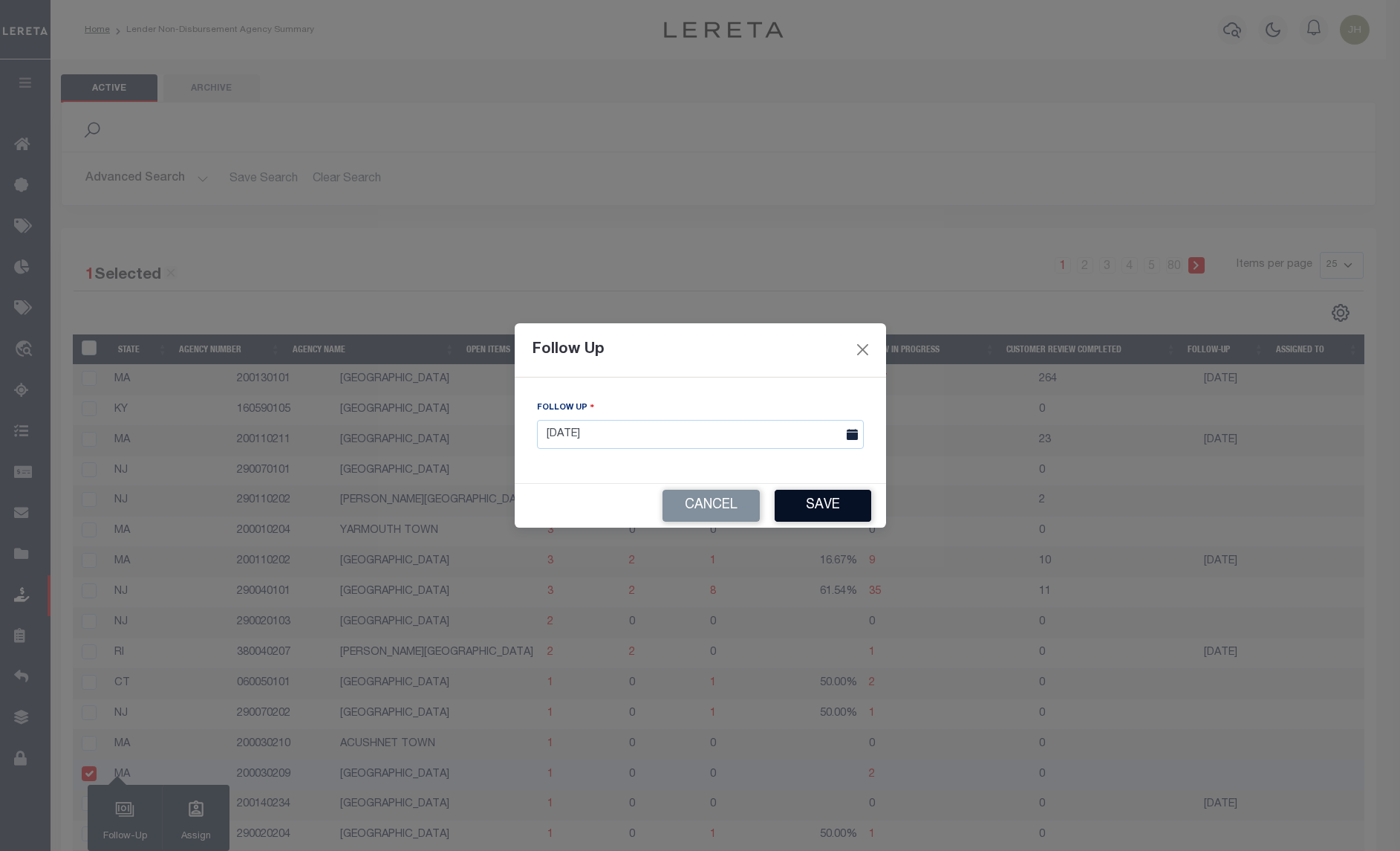
click at [829, 506] on button "Save" at bounding box center [823, 505] width 97 height 32
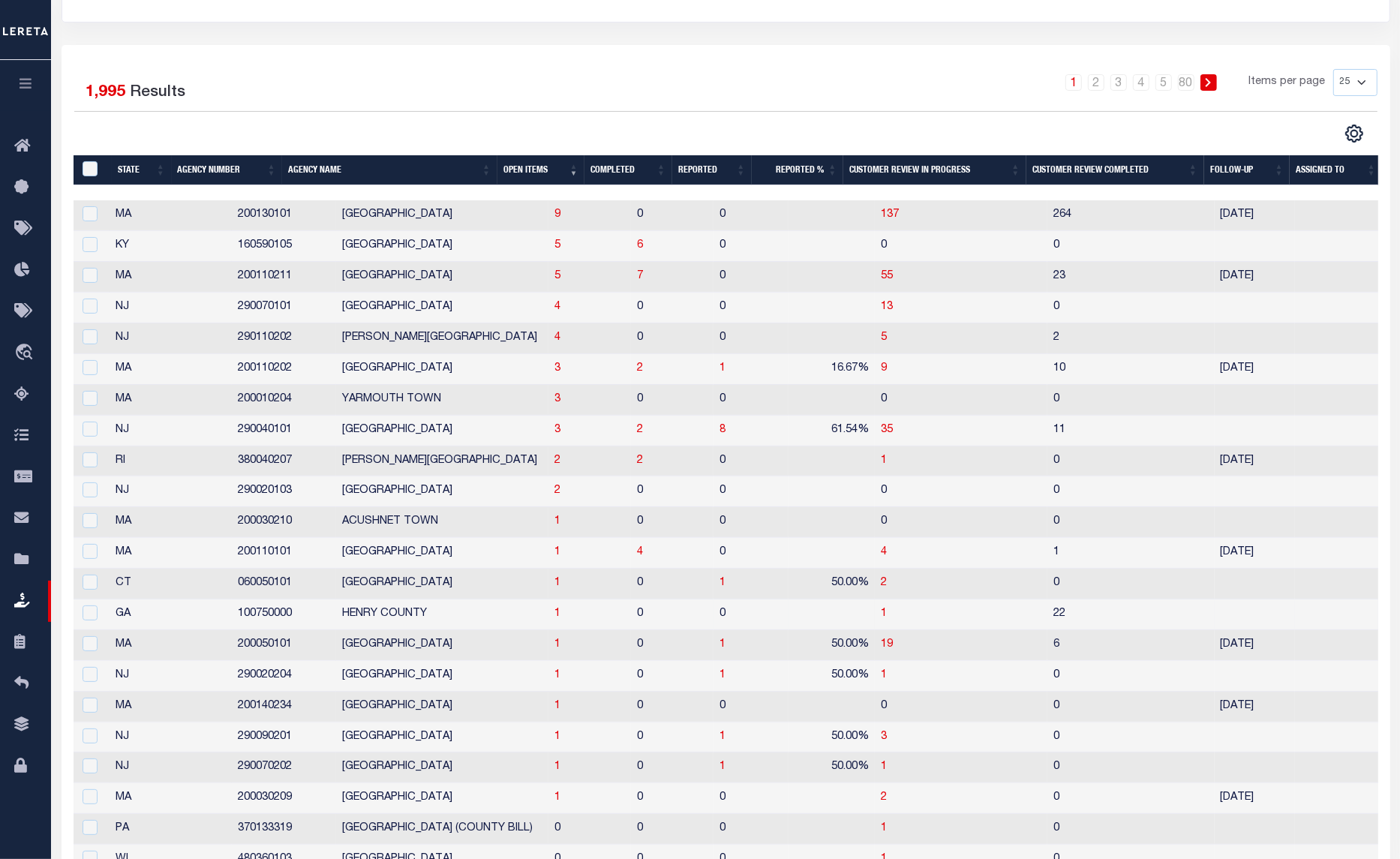
scroll to position [187, 0]
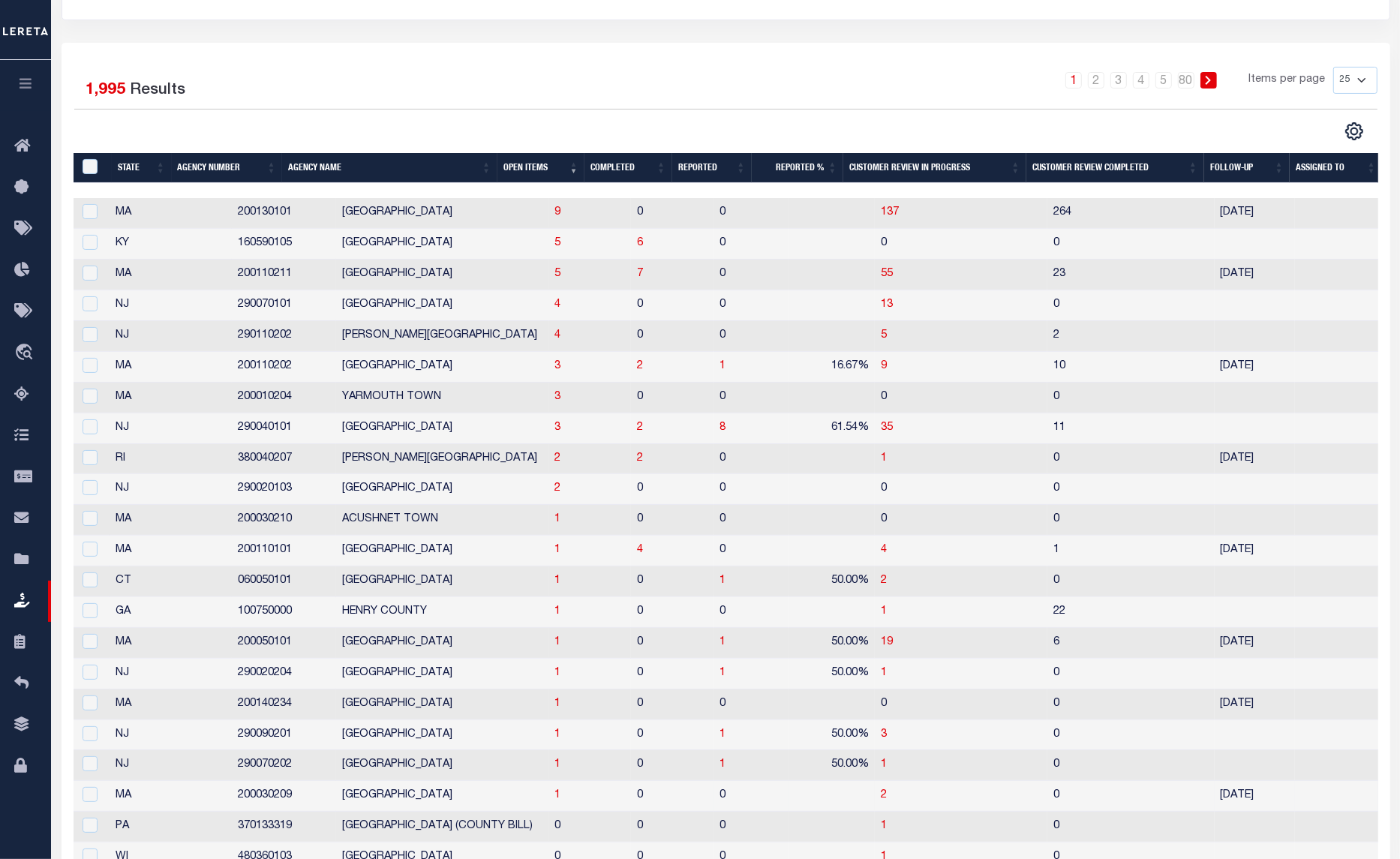
click at [548, 804] on td "1" at bounding box center [589, 796] width 82 height 31
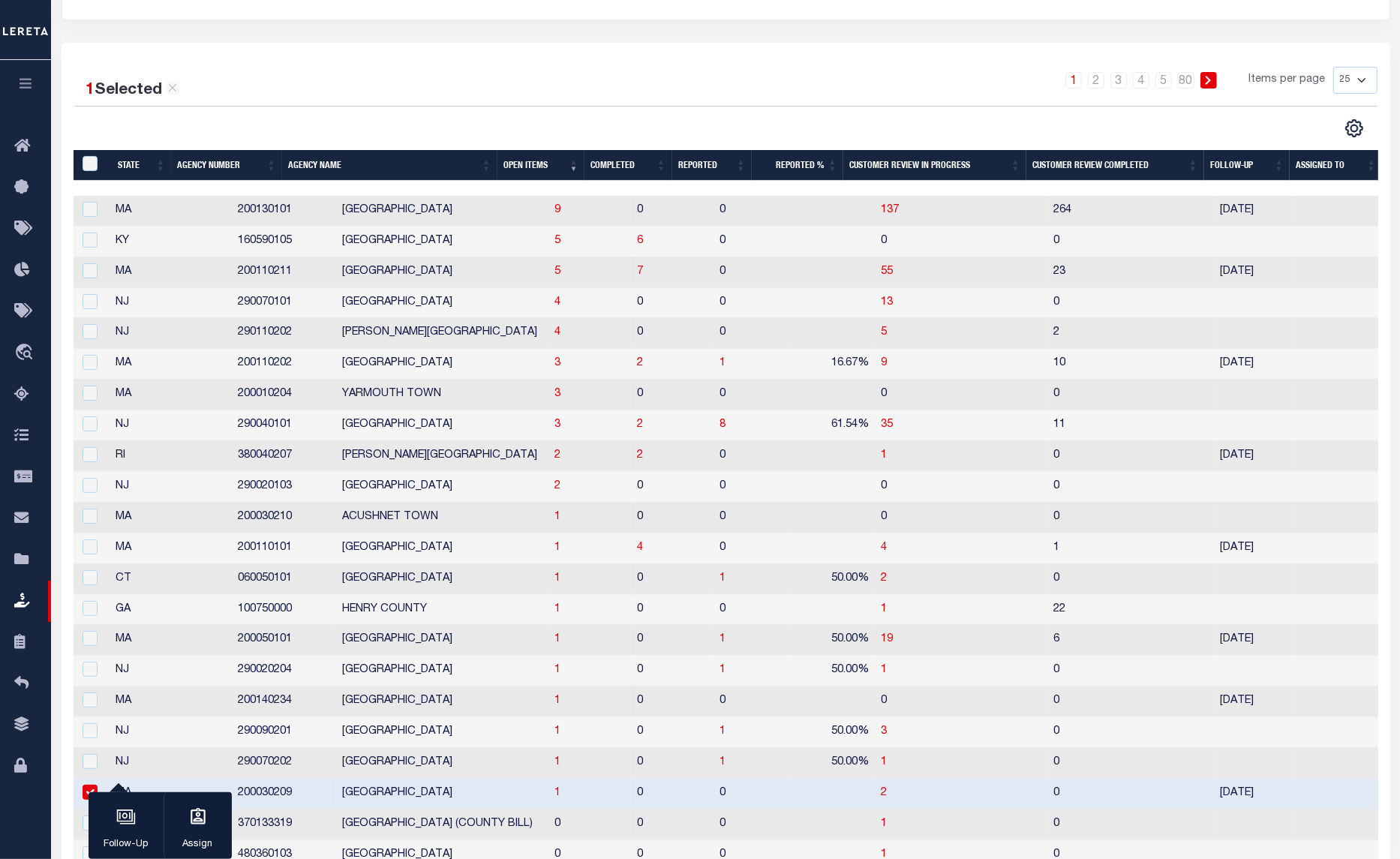
click at [925, 783] on td "2" at bounding box center [961, 794] width 173 height 31
checkbox input "false"
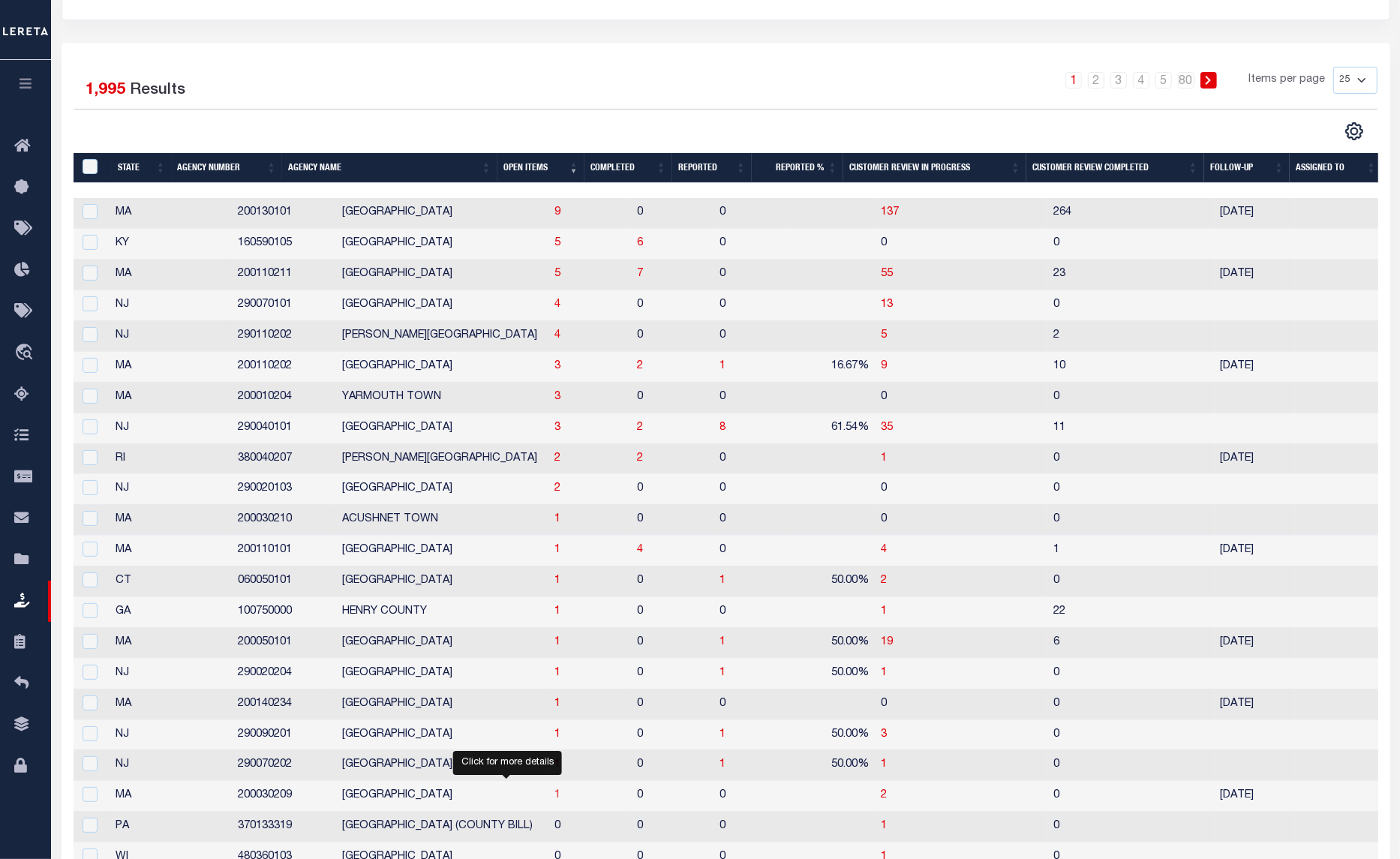
click at [554, 800] on span "1" at bounding box center [557, 794] width 6 height 11
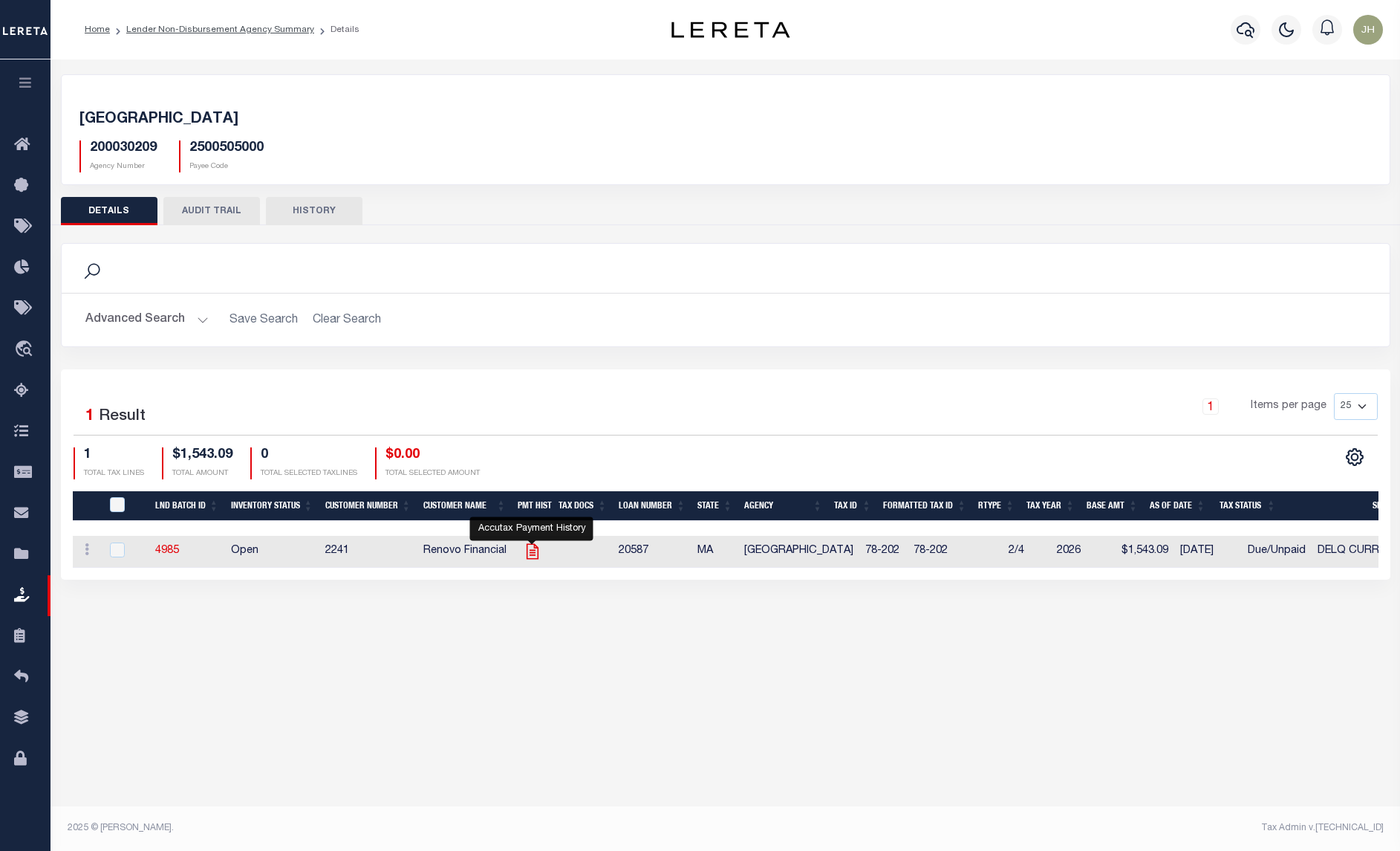
click at [532, 556] on icon "" at bounding box center [532, 552] width 19 height 19
checkbox input "true"
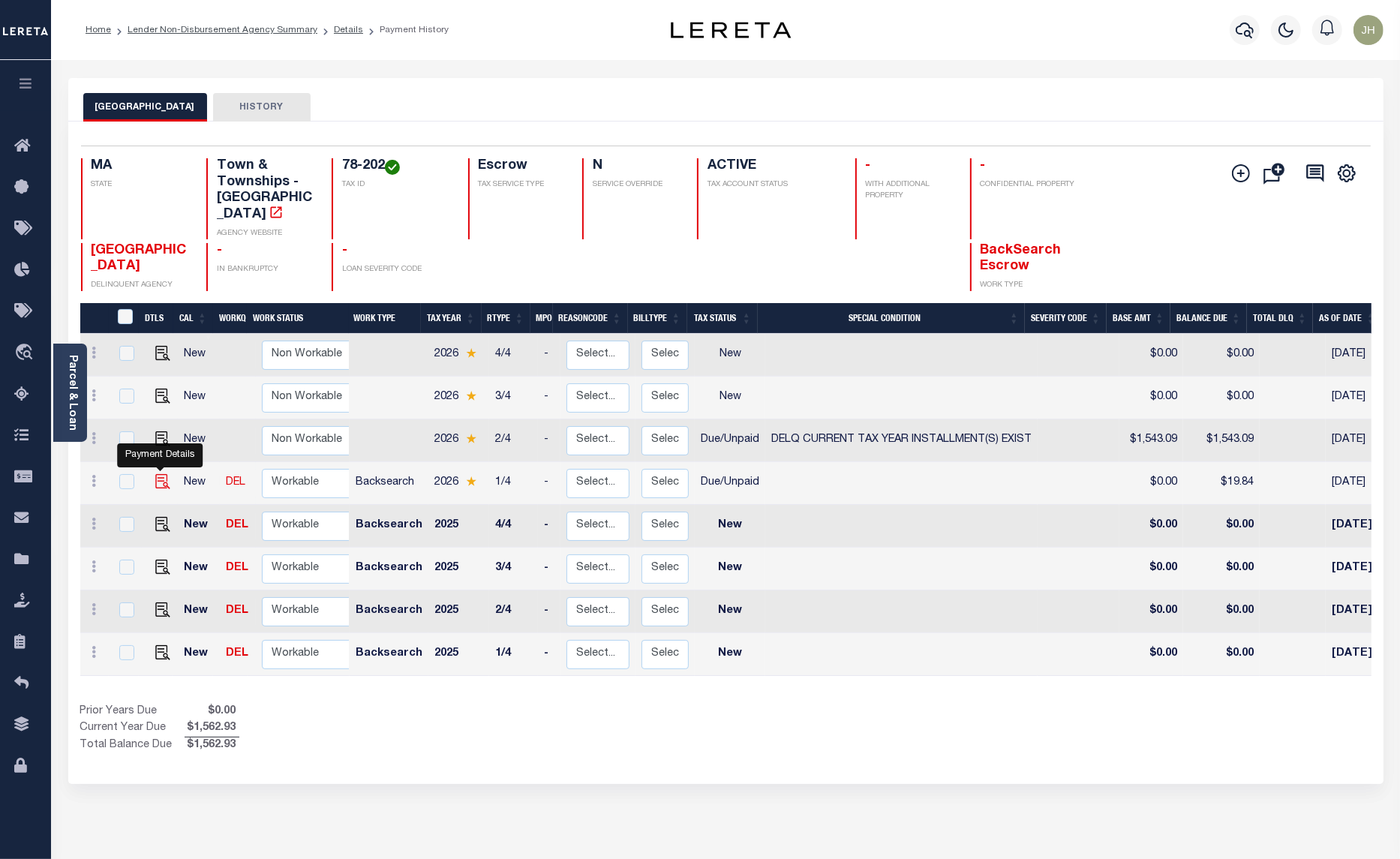
click at [161, 474] on img "" at bounding box center [163, 482] width 15 height 15
checkbox input "true"
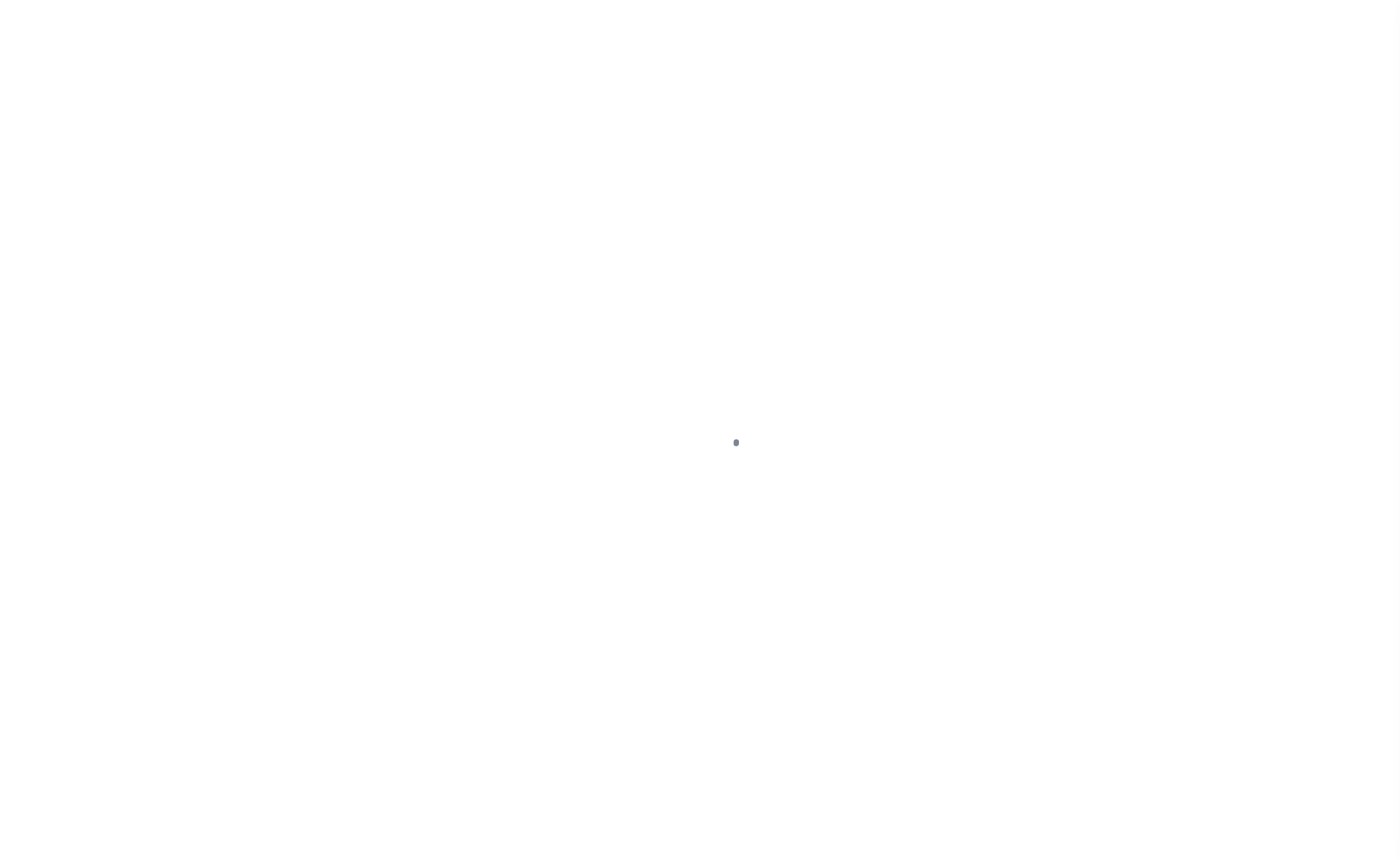
select select "DUE"
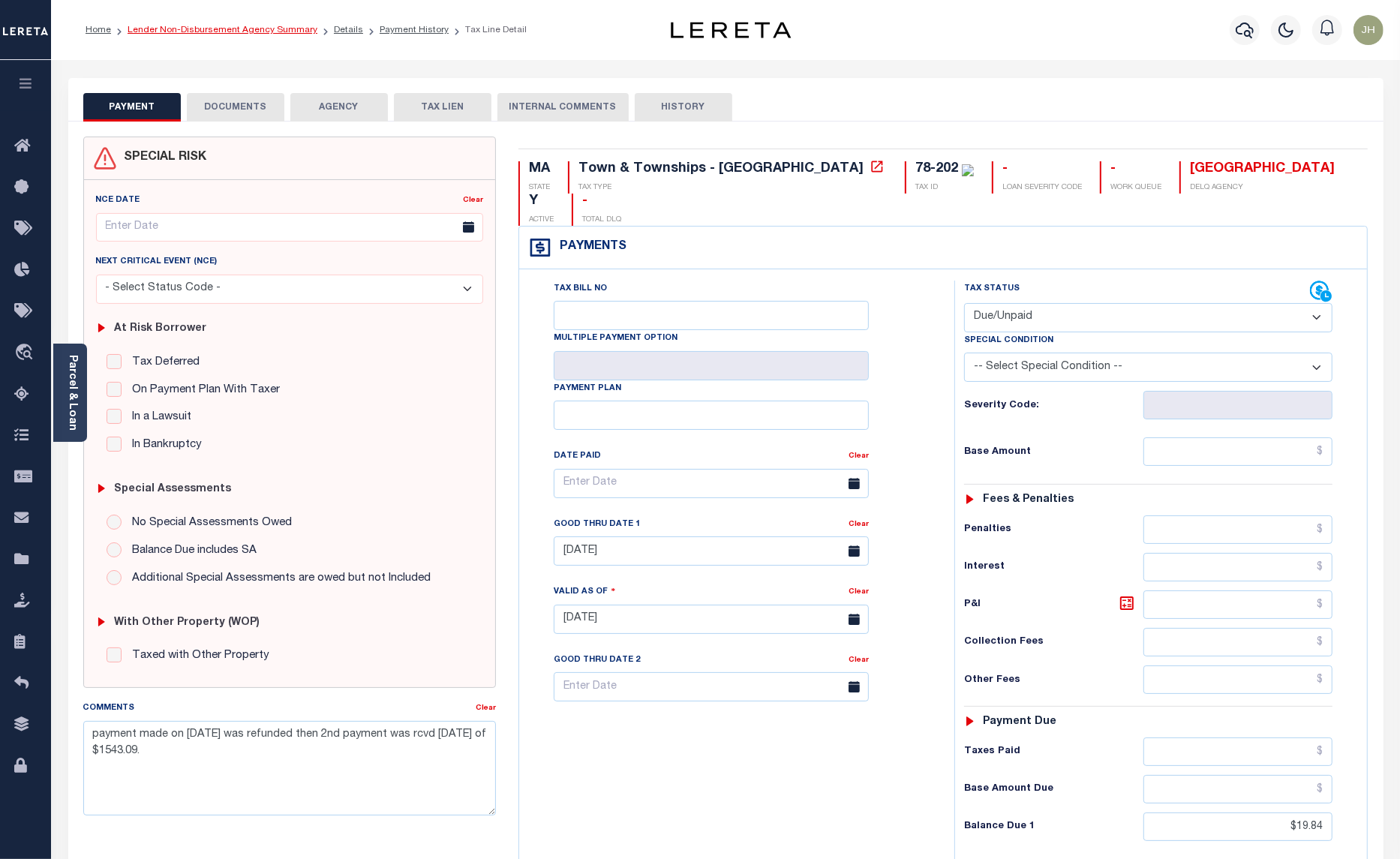
click at [167, 27] on link "Lender Non-Disbursement Agency Summary" at bounding box center [222, 29] width 190 height 9
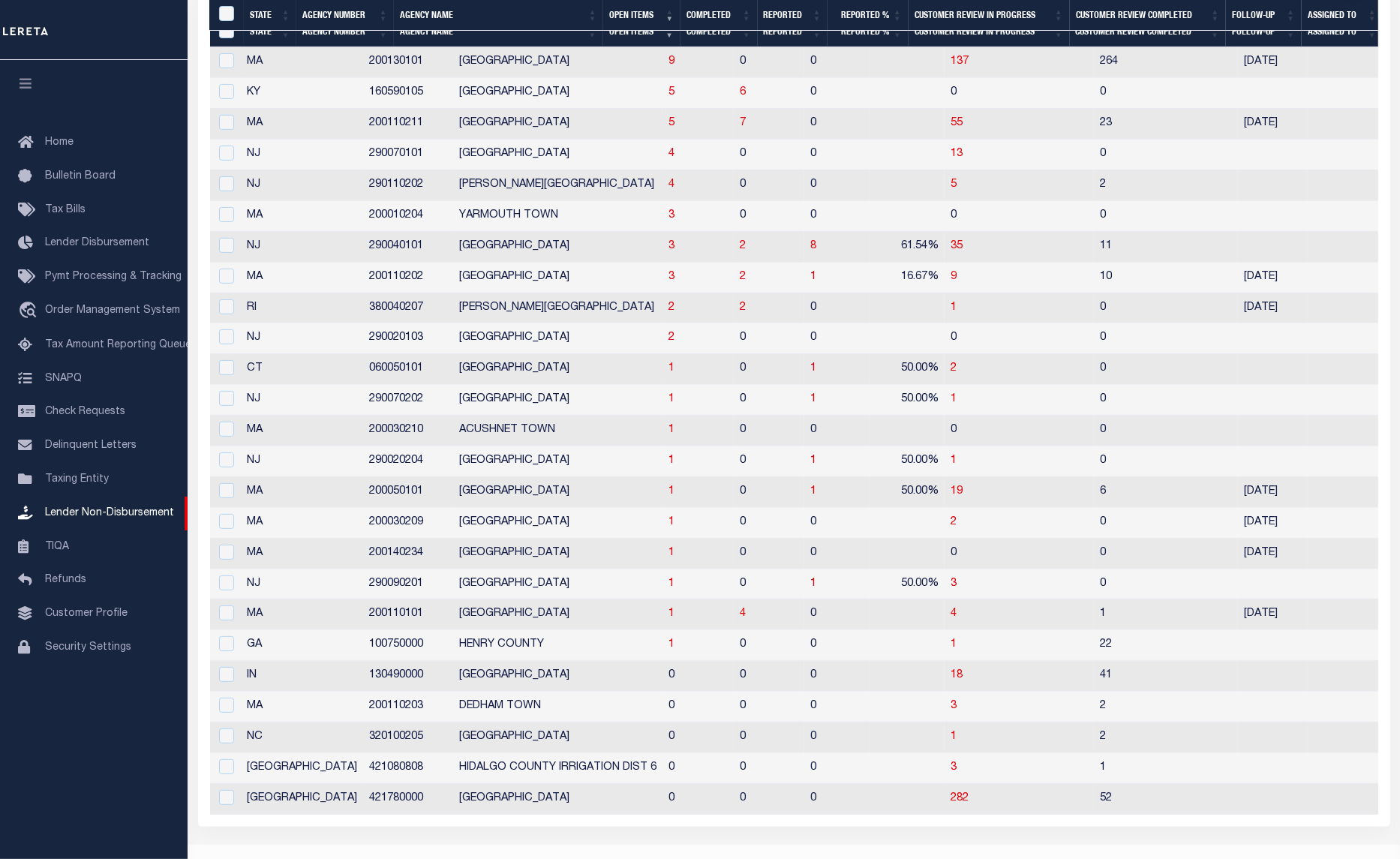
scroll to position [369, 0]
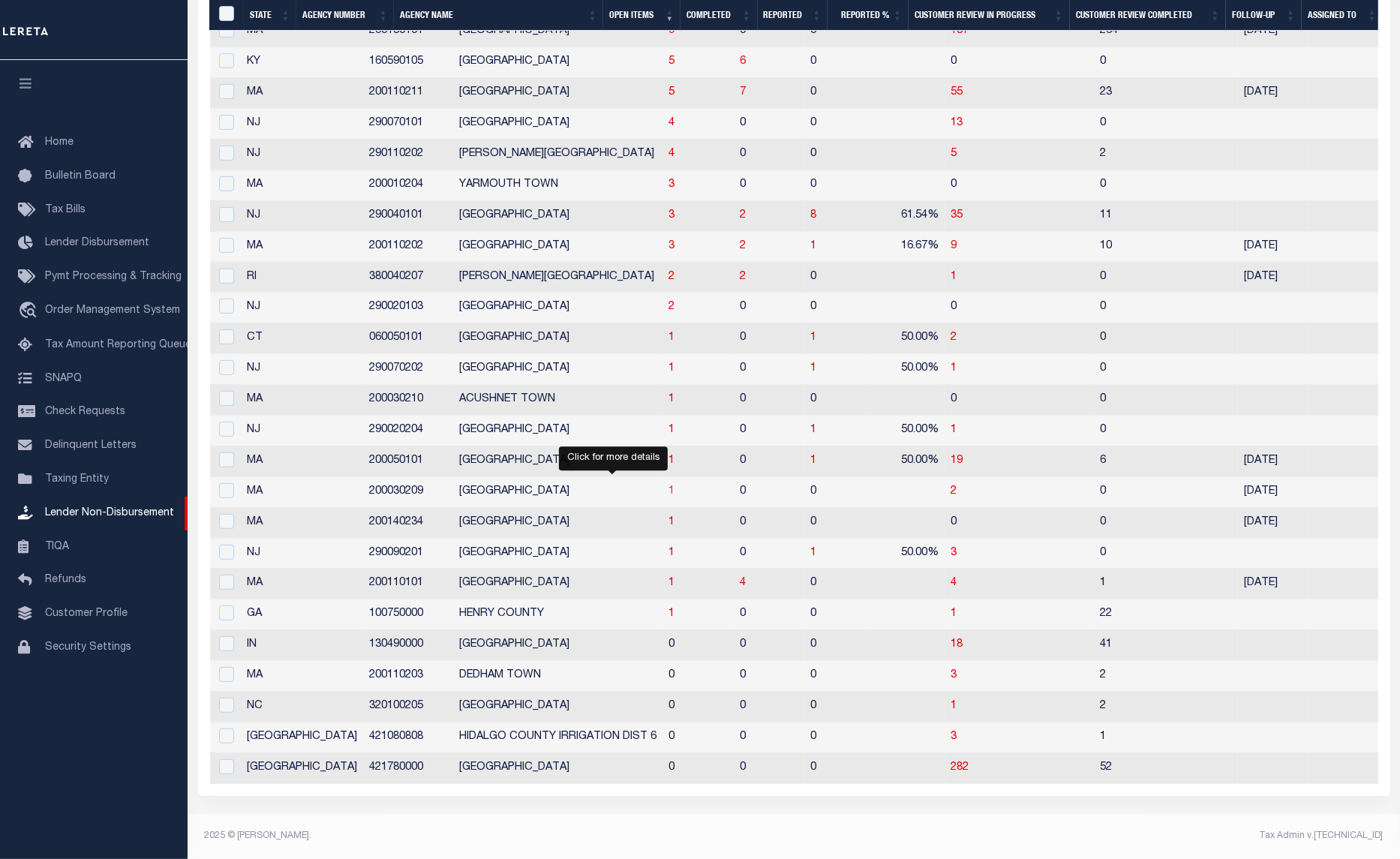
click at [668, 486] on span "1" at bounding box center [671, 491] width 6 height 11
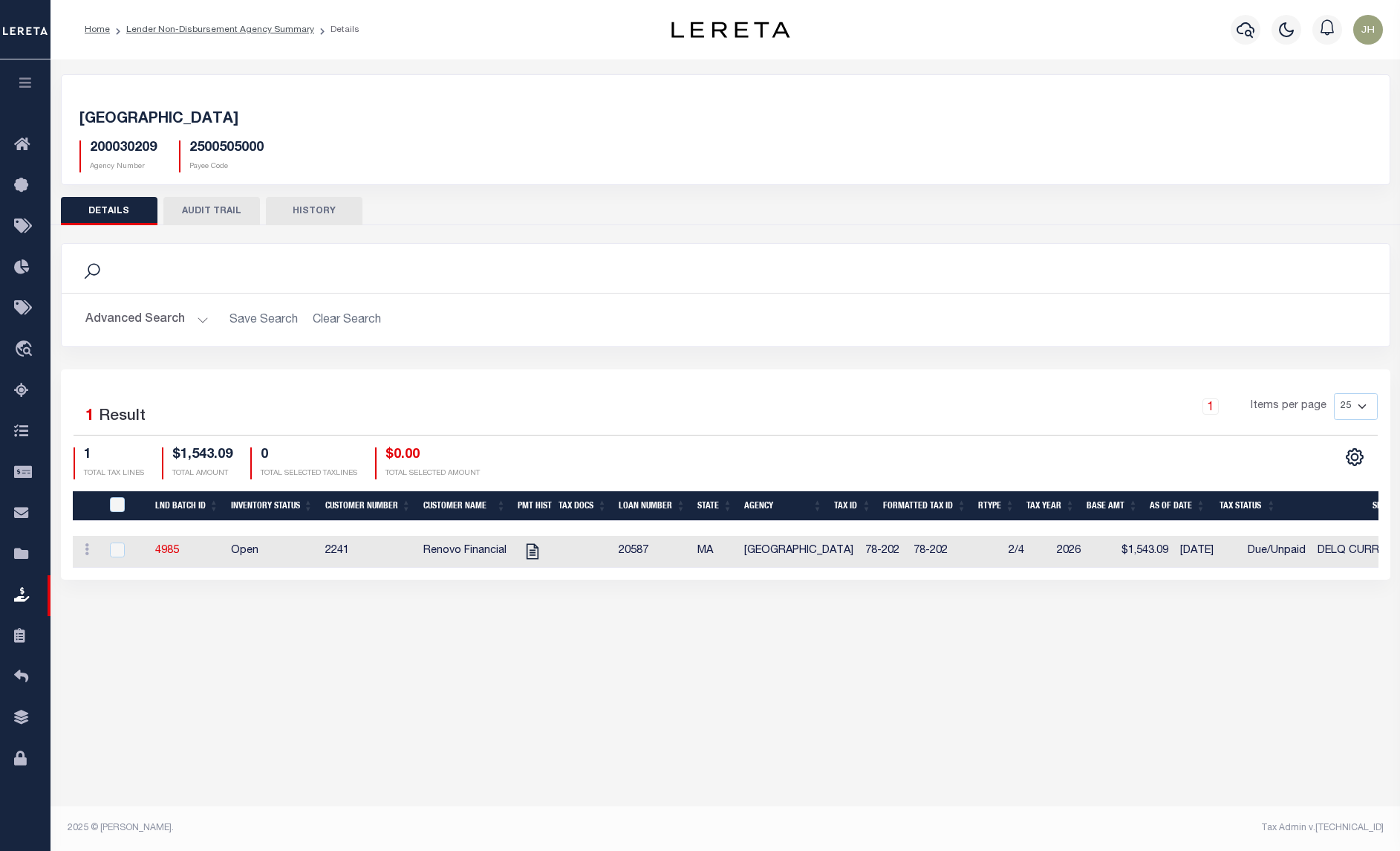
drag, startPoint x: 948, startPoint y: 583, endPoint x: 1091, endPoint y: 583, distance: 143.0
click at [1091, 579] on div "Selected 1 Result 1 Items per page 25 50 100 200 1 TOTAL TAX LINES" at bounding box center [725, 474] width 1329 height 210
click at [1020, 603] on div "TAUNTON CITY 200030209 Agency Number 2500505000 Payee Code Search Is 1" at bounding box center [725, 341] width 1349 height 565
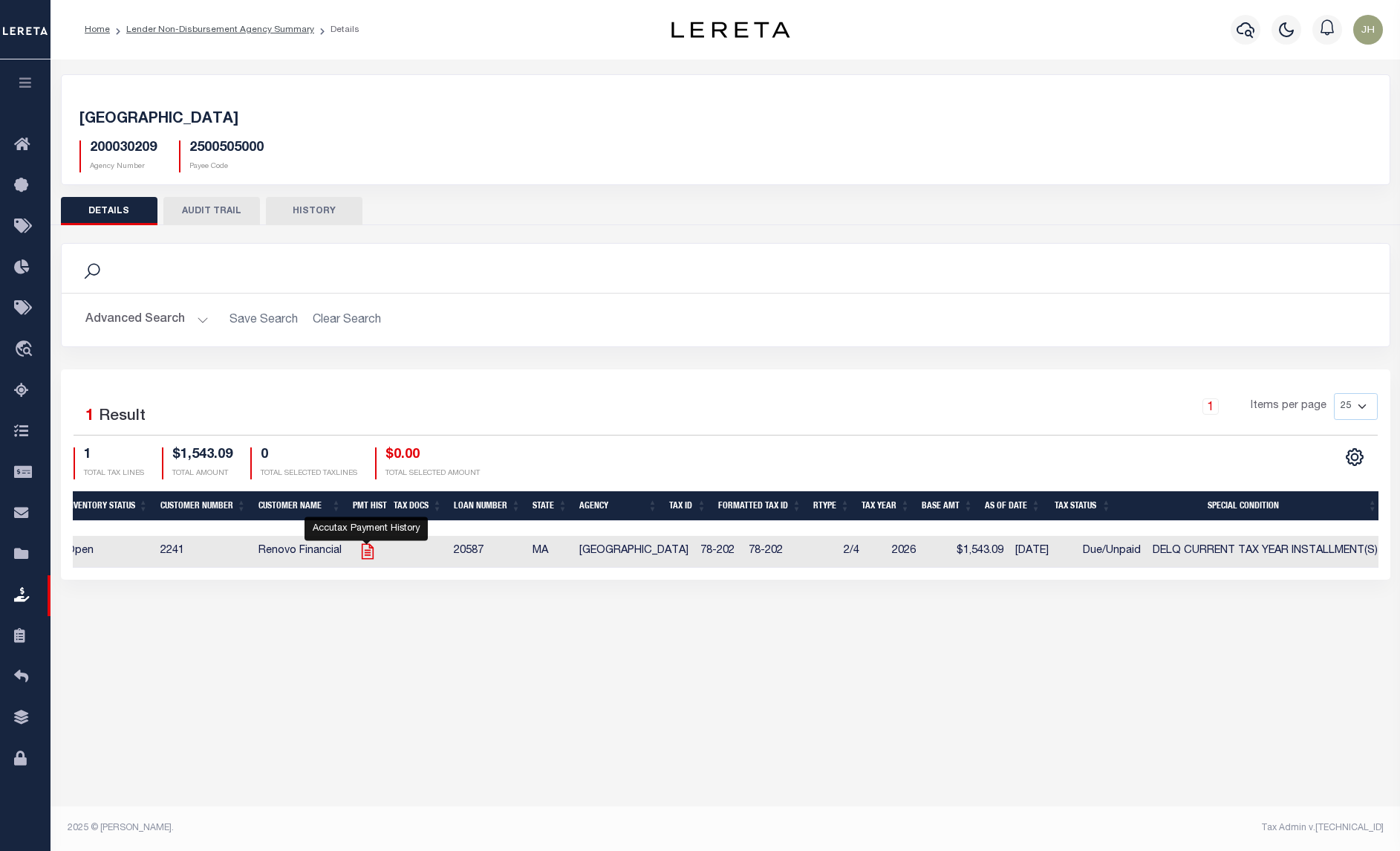
click at [375, 555] on icon "" at bounding box center [368, 552] width 19 height 19
checkbox input "true"
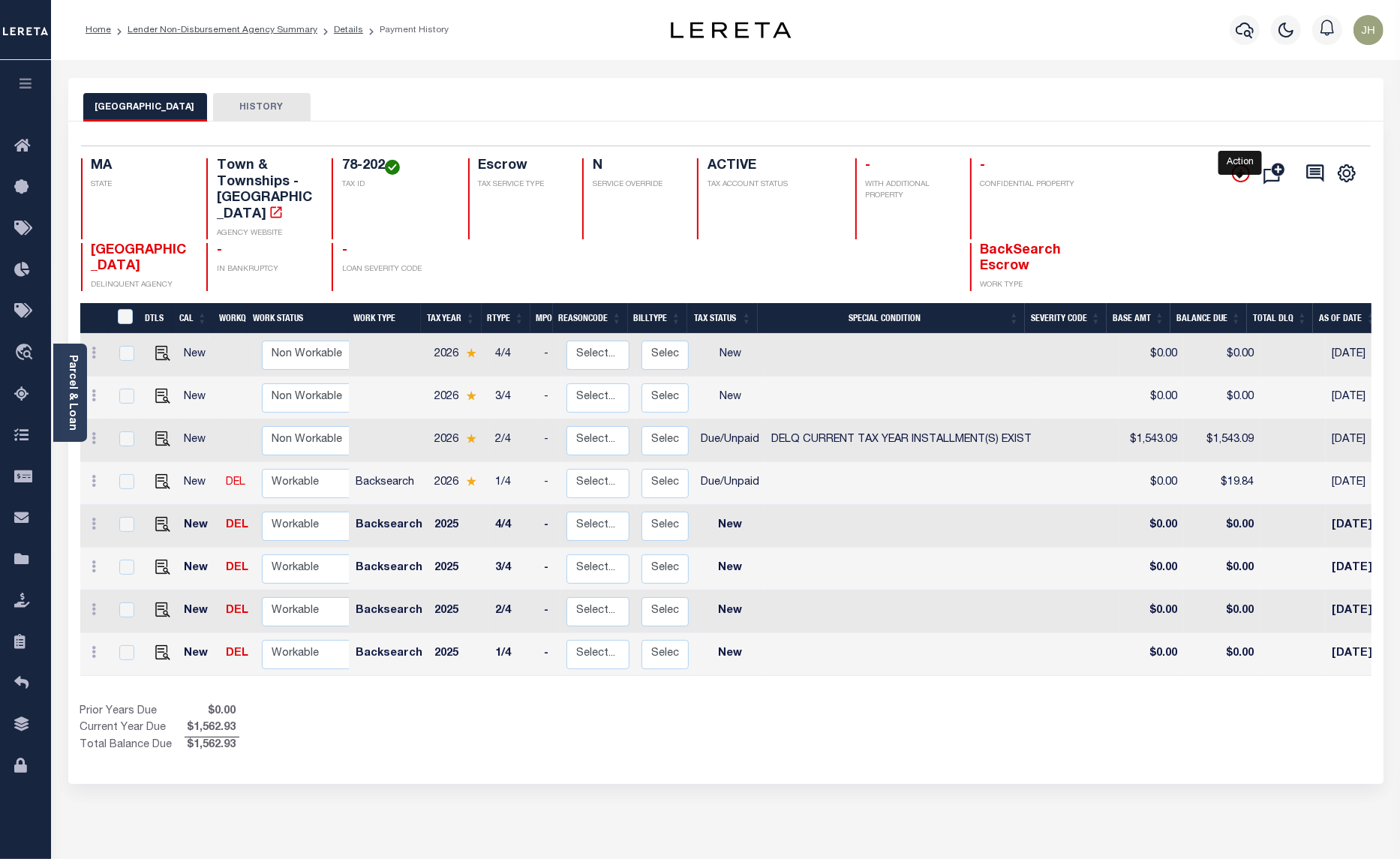
drag, startPoint x: 1241, startPoint y: 180, endPoint x: 1233, endPoint y: 184, distance: 8.9
click at [1238, 180] on icon "" at bounding box center [1241, 173] width 18 height 18
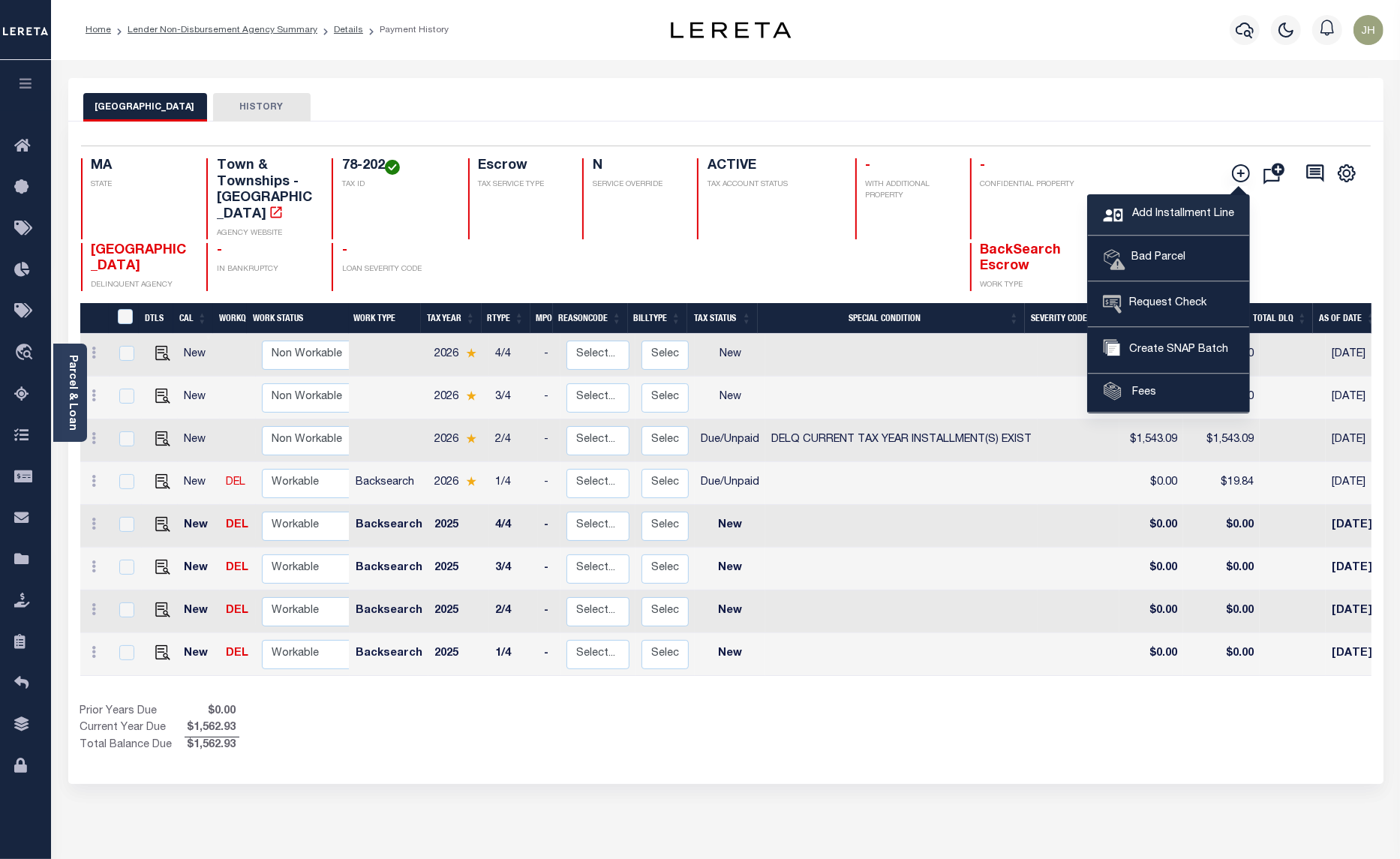
click at [1164, 213] on span "Add Installment Line" at bounding box center [1182, 214] width 106 height 16
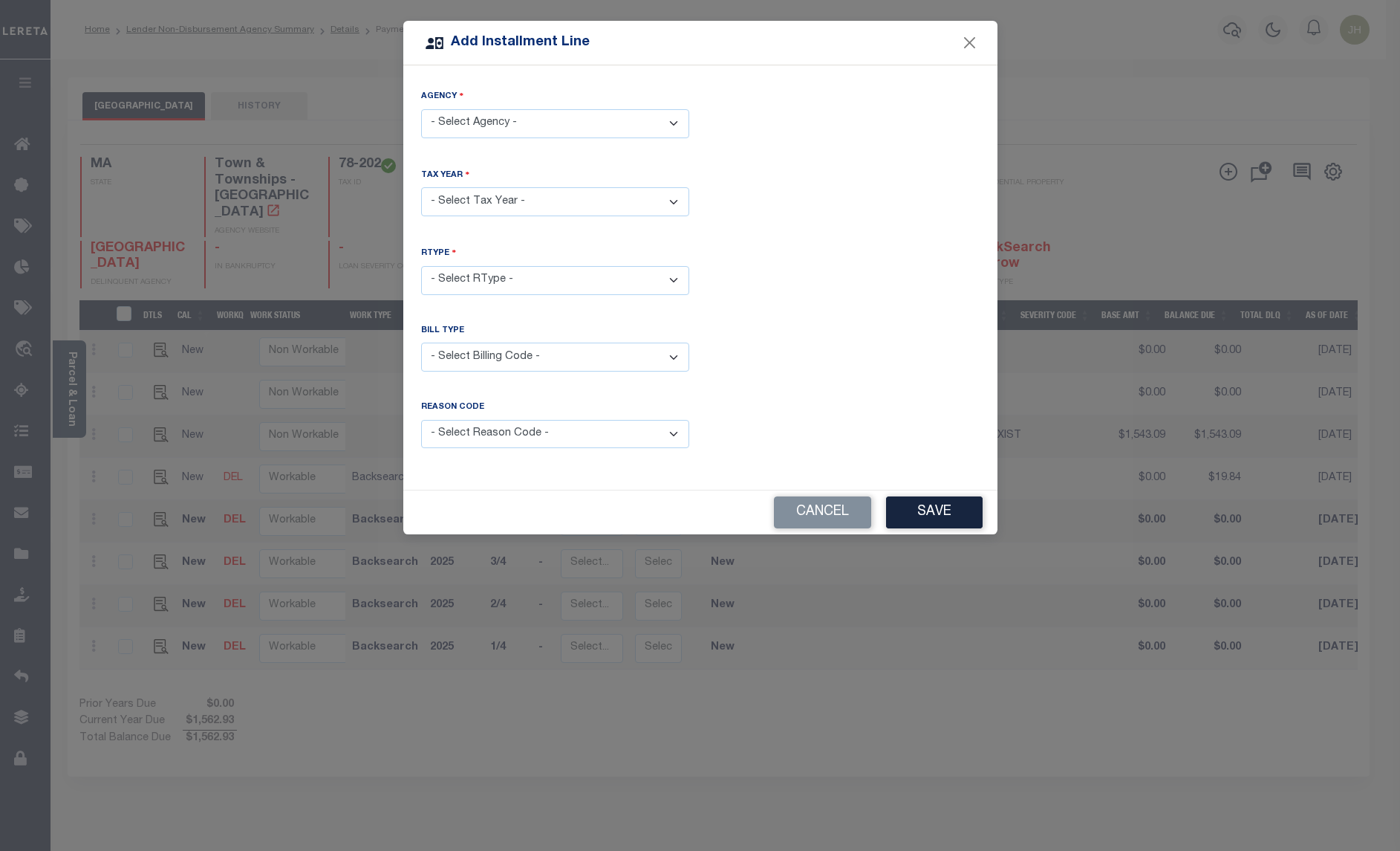
drag, startPoint x: 668, startPoint y: 128, endPoint x: 658, endPoint y: 136, distance: 12.8
click at [668, 128] on select "- Select Agency - TAUNTON CITY - Town & Townships" at bounding box center [555, 123] width 269 height 29
select select "2500505000"
click at [421, 109] on select "- Select Agency - TAUNTON CITY - Town & Townships" at bounding box center [555, 123] width 269 height 29
drag, startPoint x: 675, startPoint y: 207, endPoint x: 665, endPoint y: 214, distance: 12.2
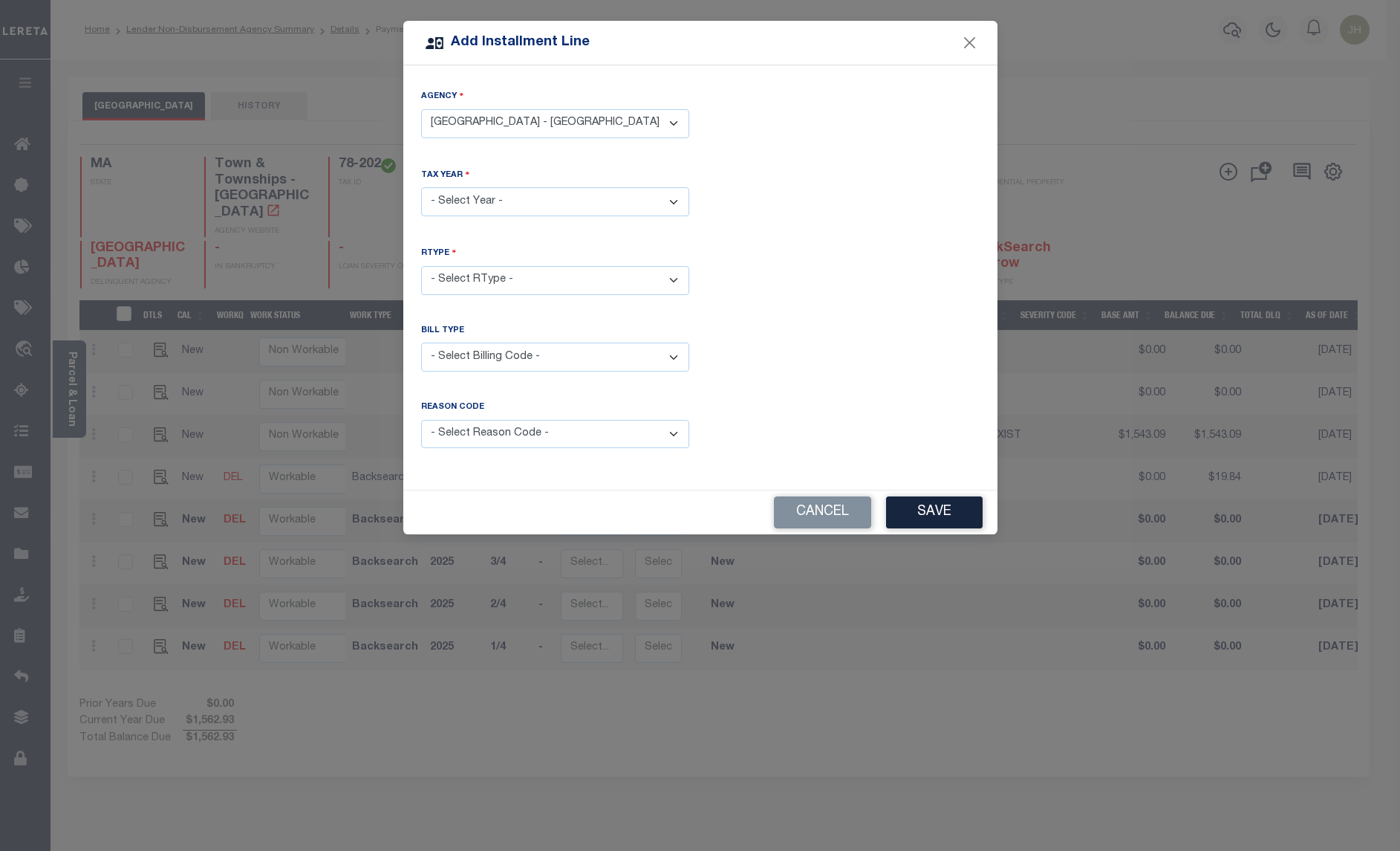
click at [675, 207] on select "- Select Year - 2005 2006 2007 2008 2009 2010 2011 2012 2013 2014 2015 2016 201…" at bounding box center [555, 202] width 269 height 29
select select "2026"
click at [421, 187] on select "- Select Year - 2005 2006 2007 2008 2009 2010 2011 2012 2013 2014 2015 2016 201…" at bounding box center [555, 202] width 269 height 29
click at [532, 287] on select "- Select RType - 1/4 2/4 3/4 4/4" at bounding box center [555, 280] width 269 height 29
select select "0"
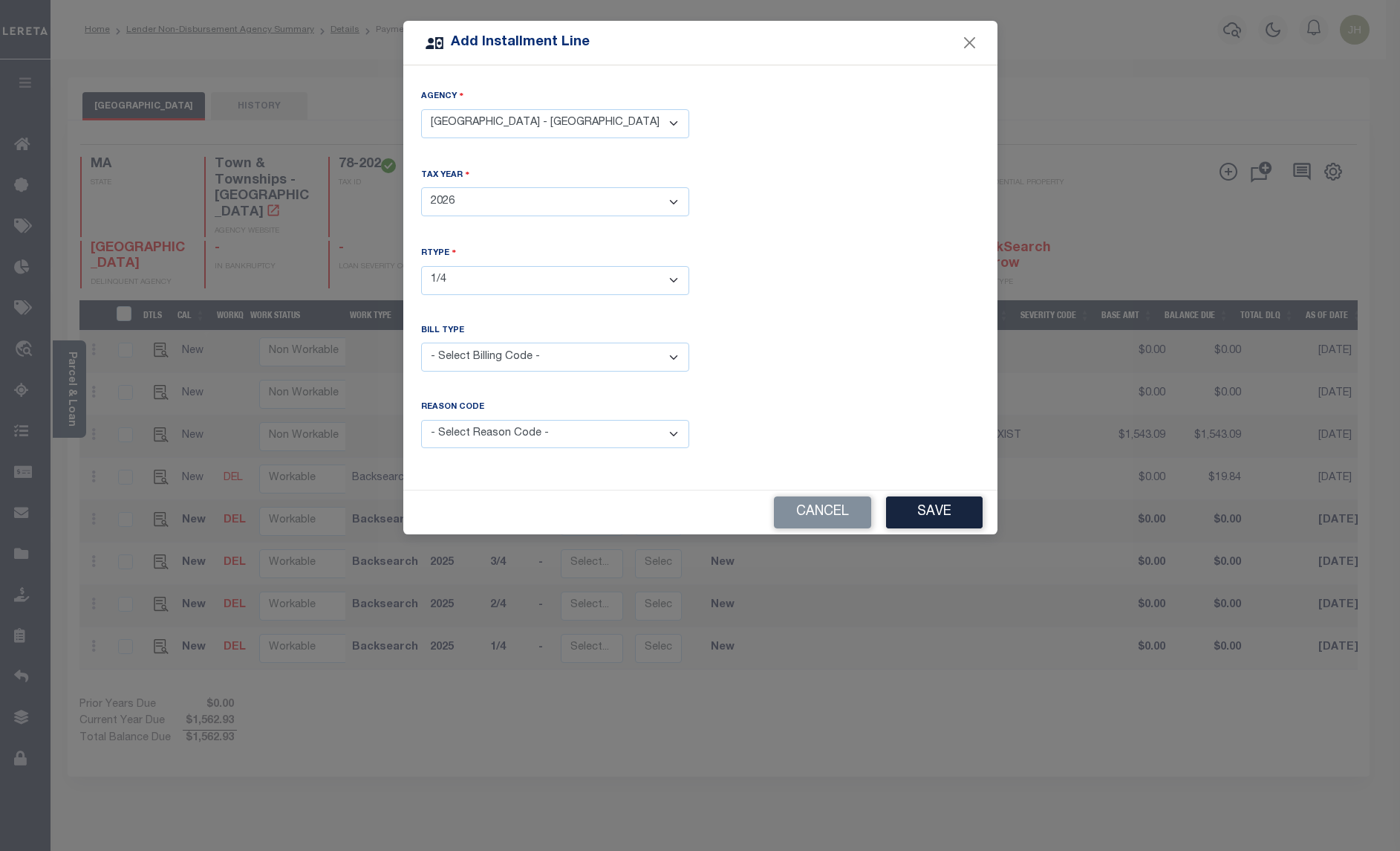
click at [421, 266] on select "- Select RType - 1/4 2/4 3/4 4/4" at bounding box center [555, 280] width 269 height 29
click at [571, 359] on select "- Select Billing Code - Regular Delinquent Supplemental Corrected/Adjusted Bill…" at bounding box center [555, 357] width 269 height 29
select select "1"
click at [421, 342] on select "- Select Billing Code - Regular Delinquent Supplemental Corrected/Adjusted Bill…" at bounding box center [555, 357] width 269 height 29
click at [670, 433] on select "- Select Reason Code - Payment Reversal Taxable Value Change Assessment Change …" at bounding box center [555, 434] width 269 height 29
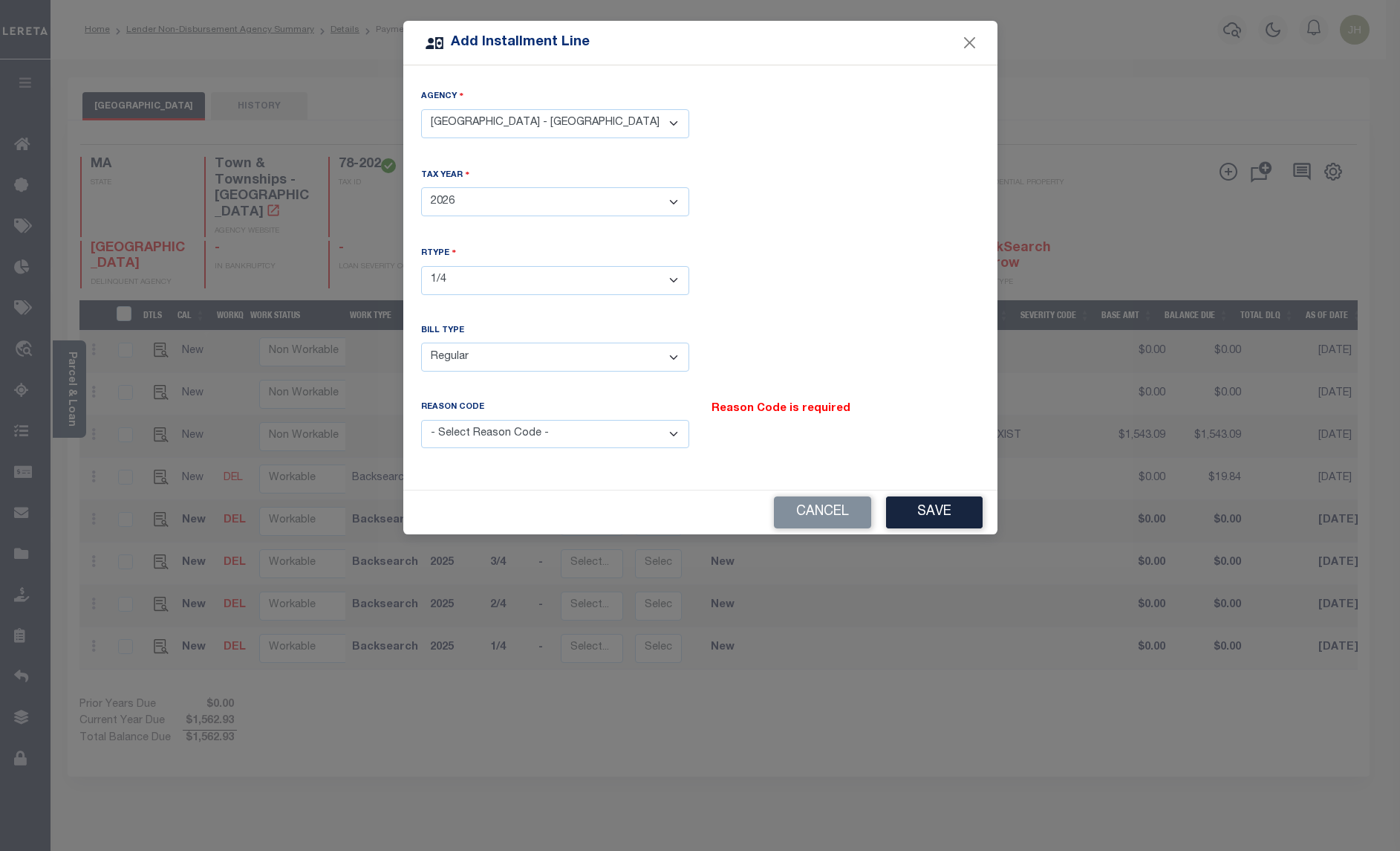
select select "12"
click at [421, 420] on select "- Select Reason Code - Payment Reversal Taxable Value Change Assessment Change …" at bounding box center [555, 434] width 269 height 29
click at [679, 428] on select "- Select Reason Code - Payment Reversal Taxable Value Change Assessment Change …" at bounding box center [555, 434] width 269 height 29
click at [945, 509] on button "Save" at bounding box center [934, 512] width 97 height 32
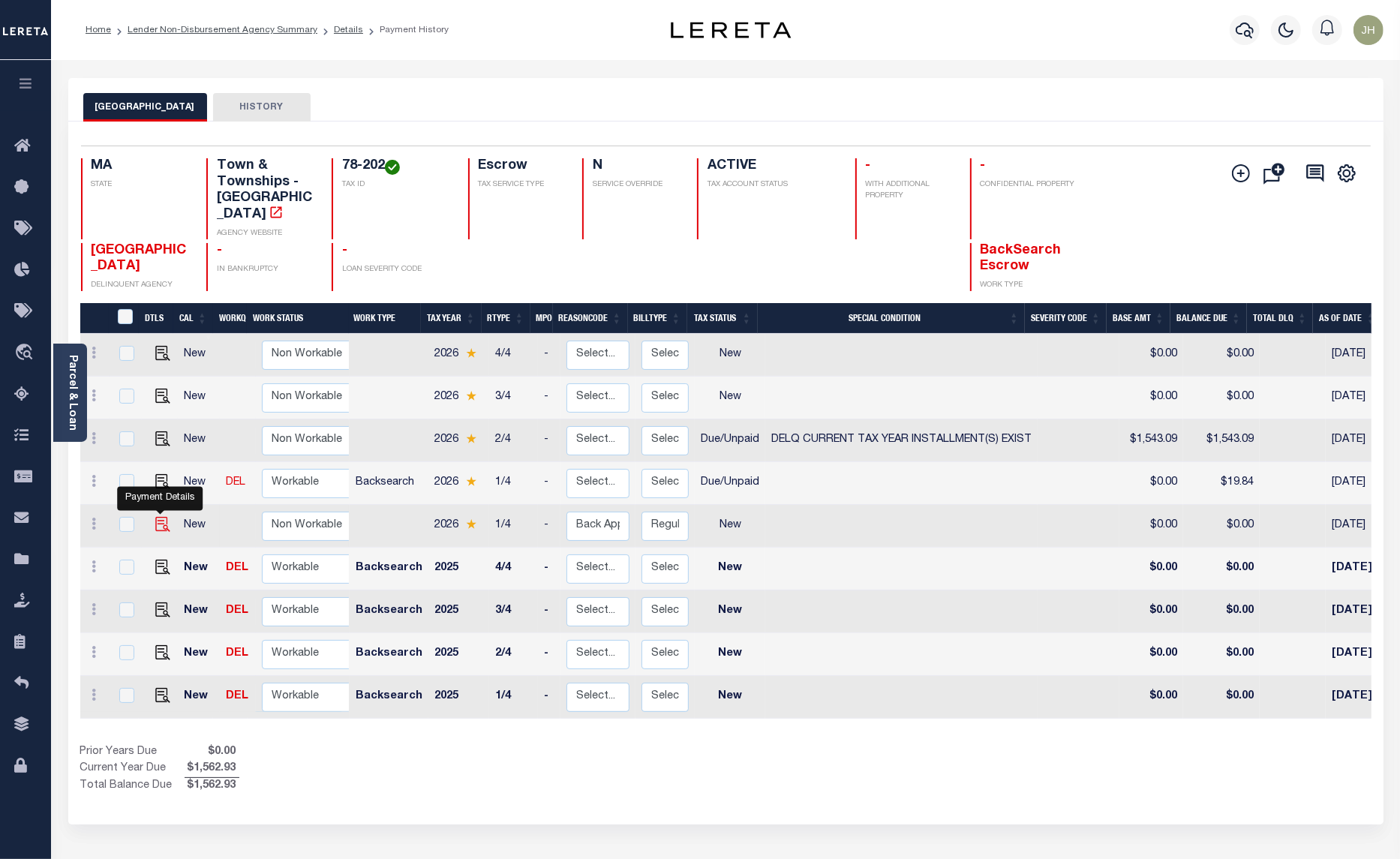
click at [159, 516] on img at bounding box center [163, 524] width 15 height 15
checkbox input "true"
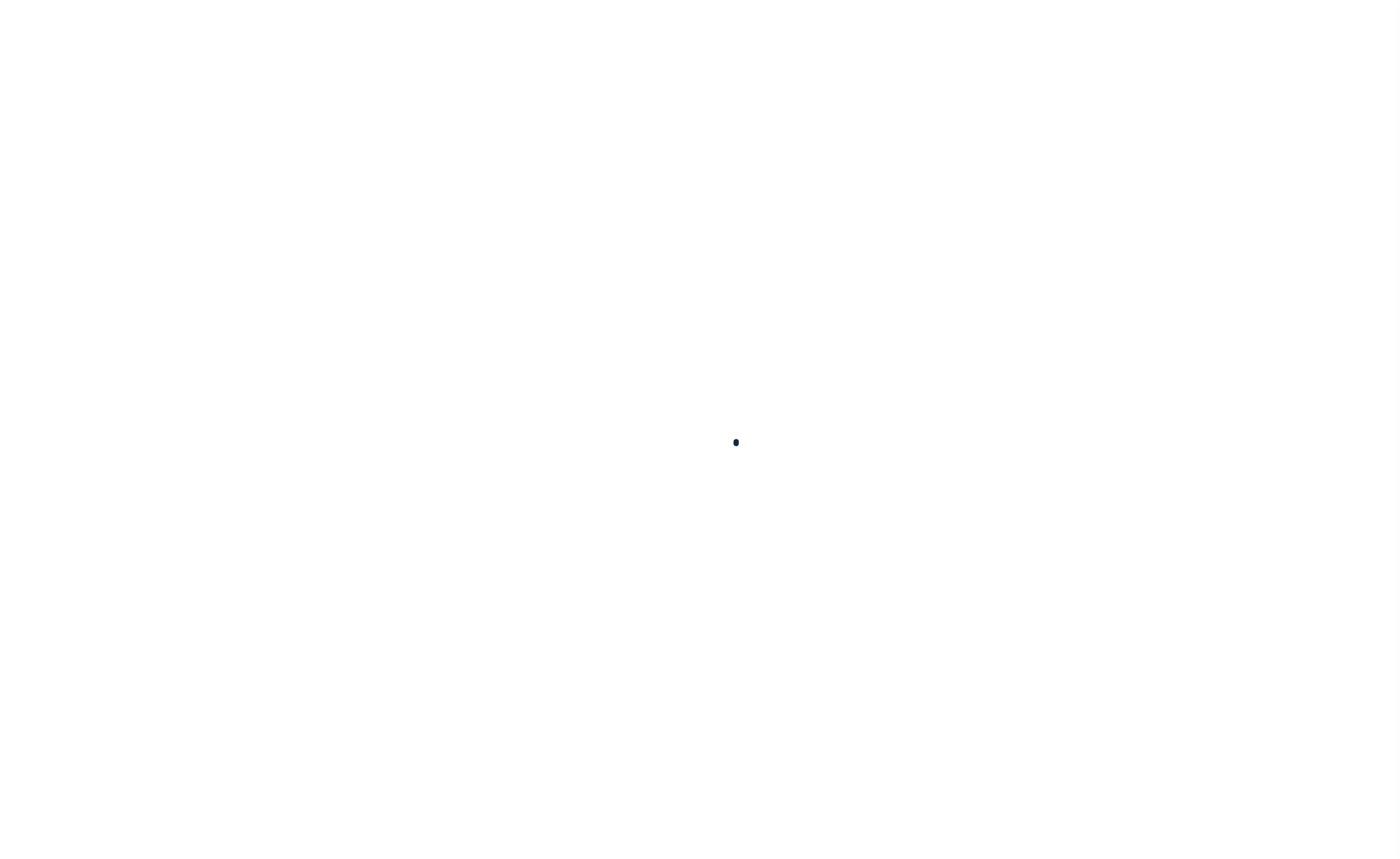
checkbox input "false"
type input "[DATE]"
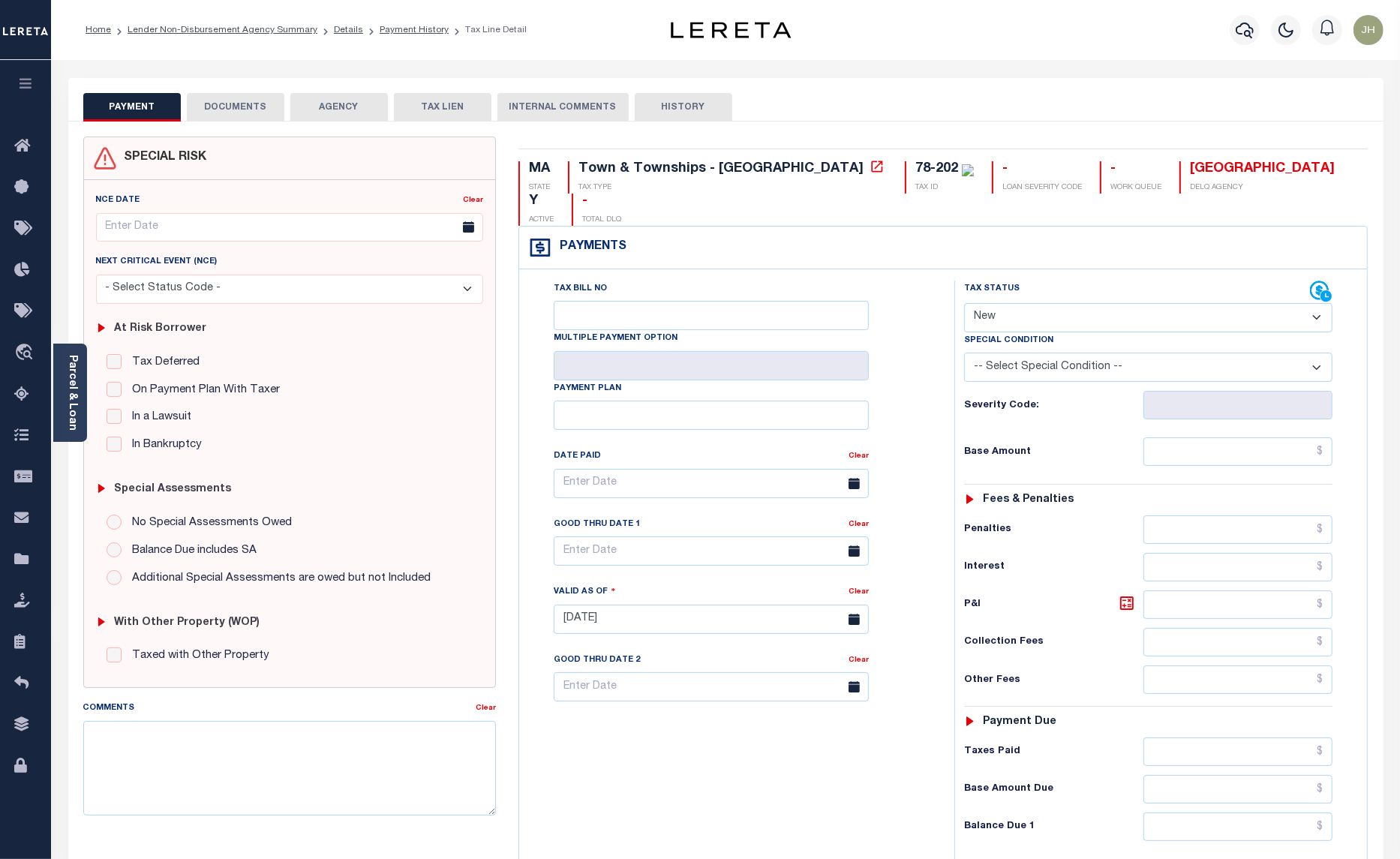
click at [1126, 303] on select "- Select Status Code - Open Due/Unpaid Paid Incomplete No Tax Due Internal Refu…" at bounding box center [1149, 318] width 369 height 29
select select "DUE"
click at [965, 303] on select "- Select Status Code - Open Due/Unpaid Paid Incomplete No Tax Due Internal Refu…" at bounding box center [1149, 318] width 369 height 29
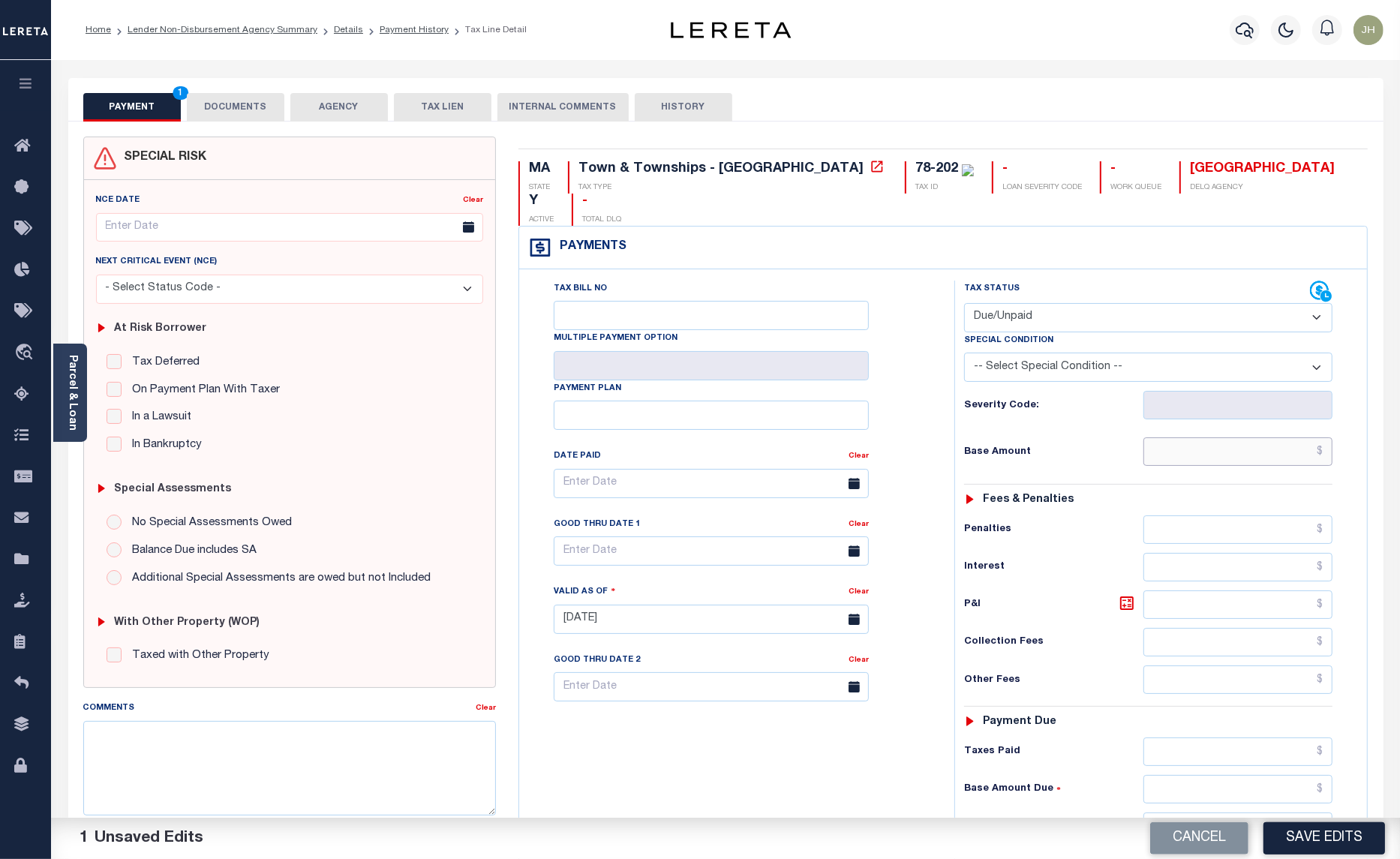
click at [1183, 437] on input "text" at bounding box center [1238, 452] width 189 height 29
type input "$19.53"
click at [1197, 591] on input "text" at bounding box center [1238, 605] width 189 height 29
type input "$0.43"
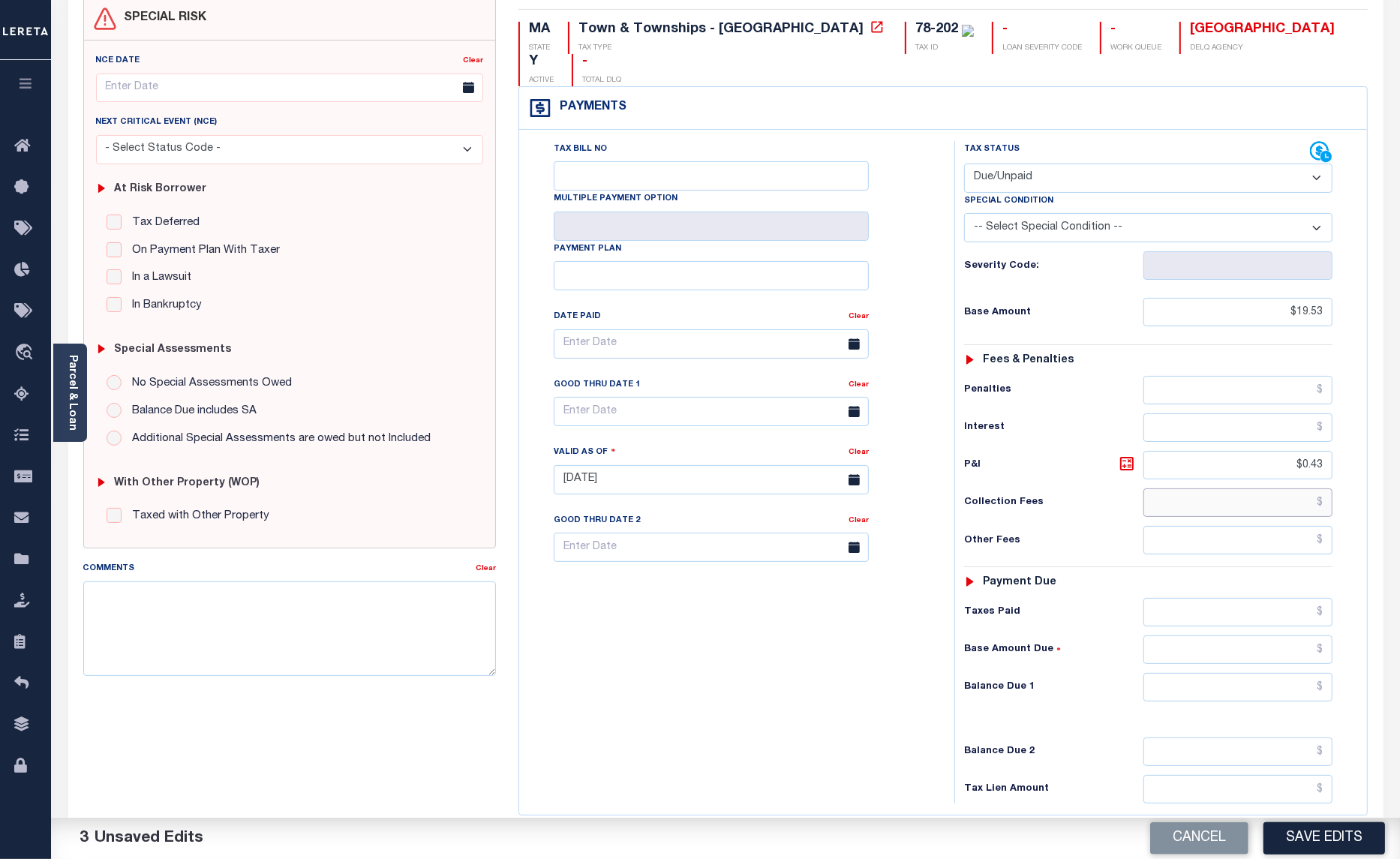
scroll to position [253, 0]
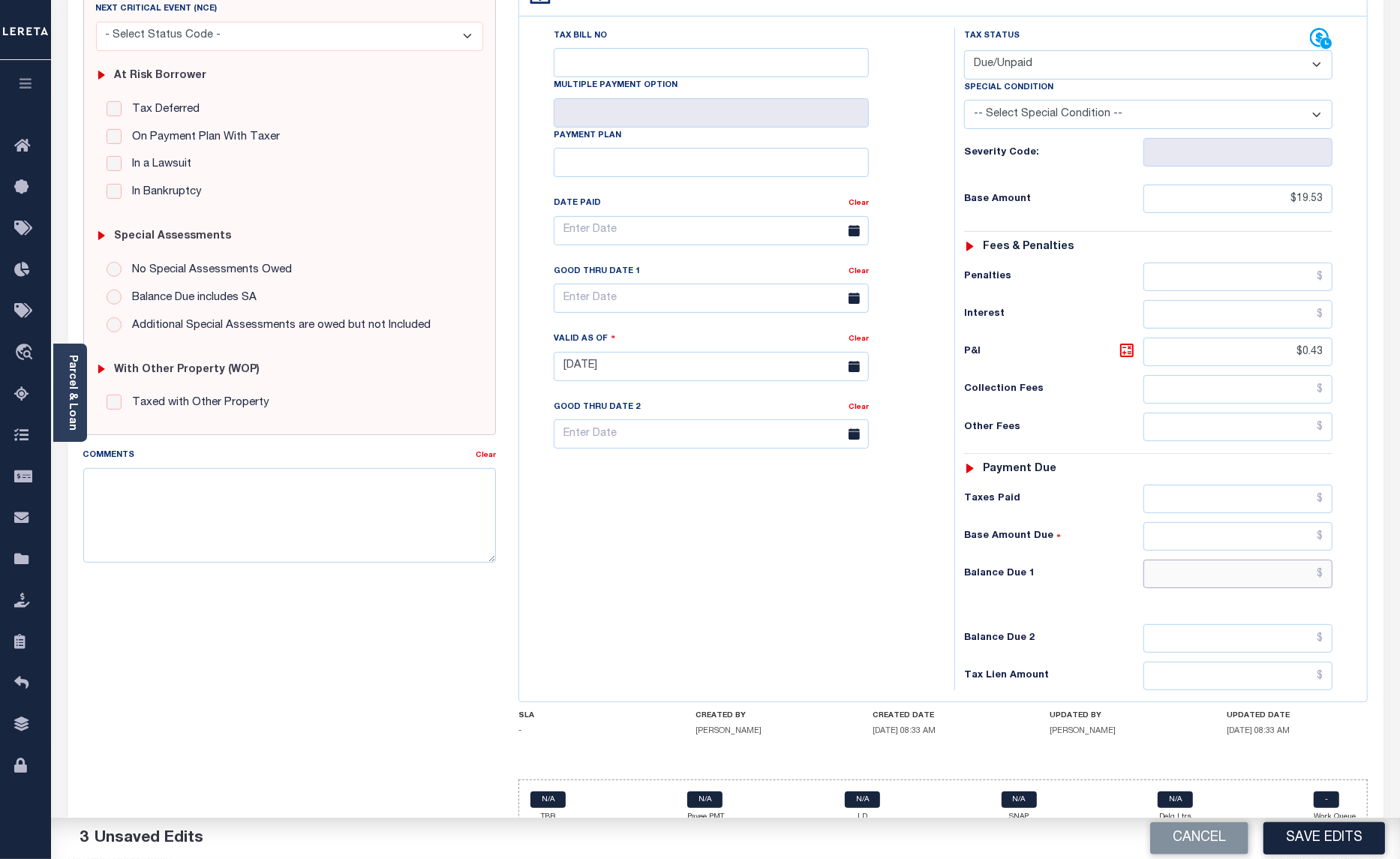
click at [1193, 560] on input "text" at bounding box center [1238, 574] width 189 height 29
type input "$19.96"
click at [789, 284] on input "text" at bounding box center [712, 298] width 315 height 29
click at [730, 474] on span "31" at bounding box center [736, 472] width 29 height 29
type input "[DATE]"
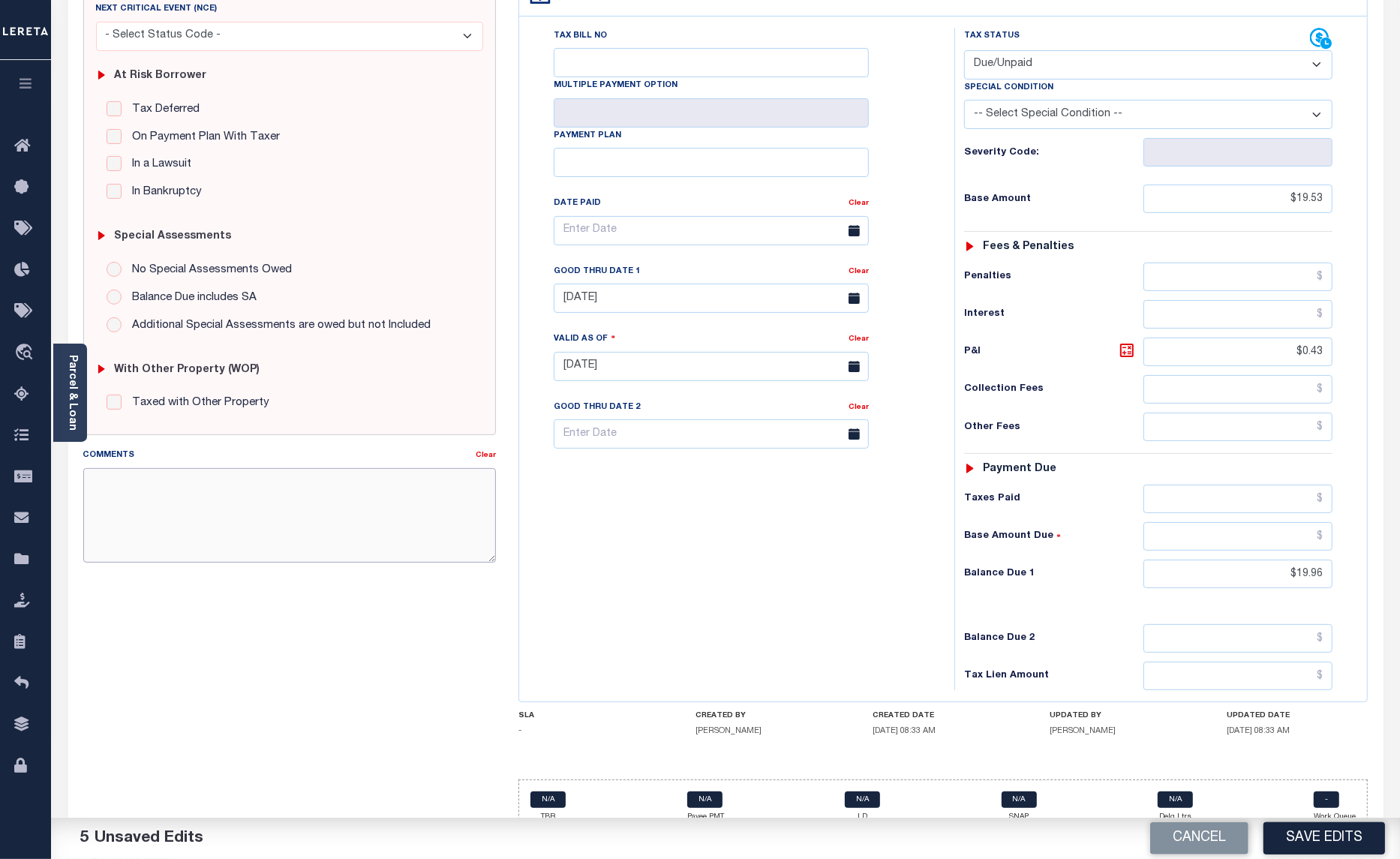
click at [179, 507] on textarea "Comments" at bounding box center [290, 515] width 413 height 95
type textarea "p"
type textarea "PAYMENT MADE LATE. ORIGINAL BASE $1543.09"
click at [1325, 835] on button "Save Edits" at bounding box center [1325, 838] width 122 height 32
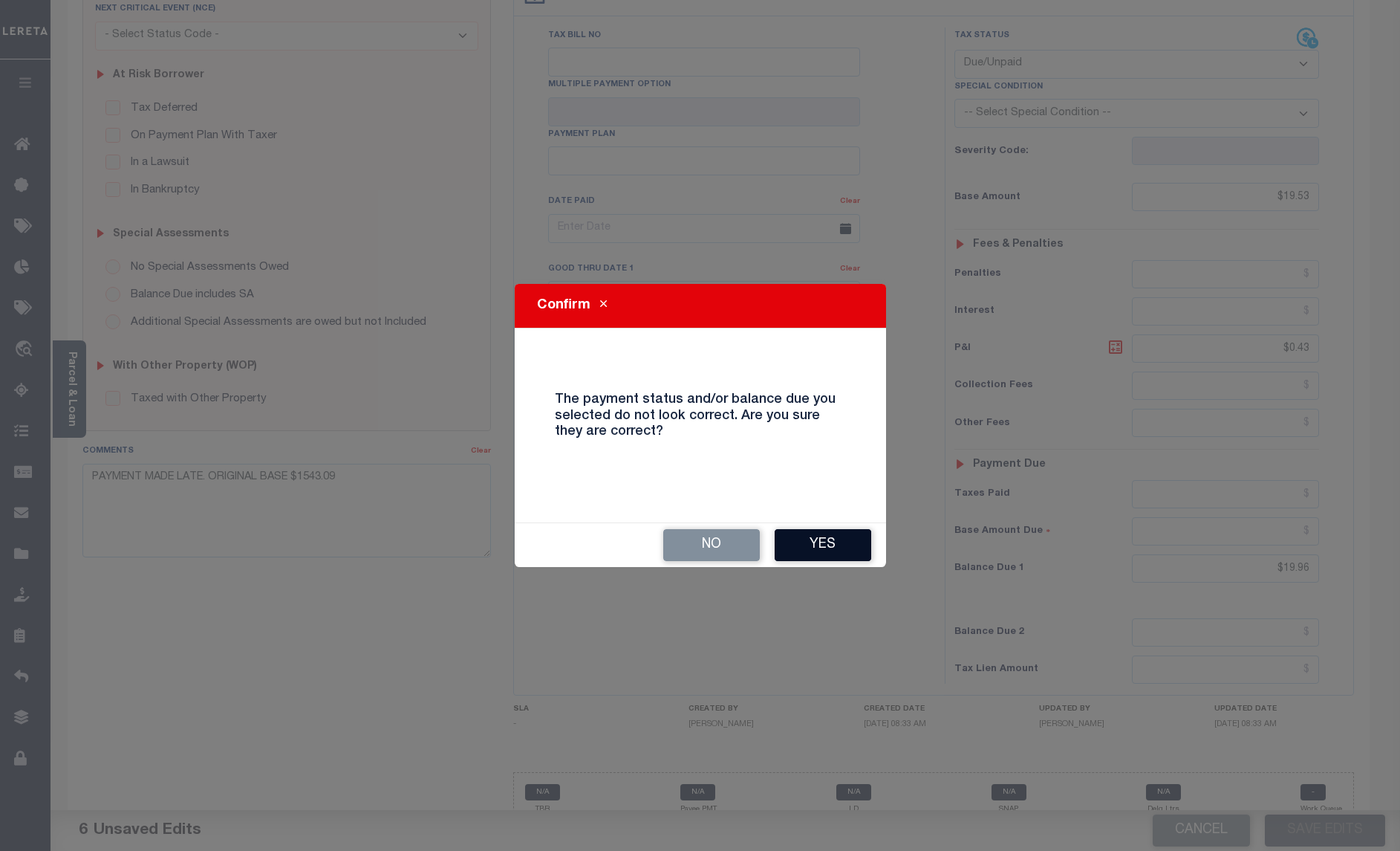
click at [821, 542] on button "Yes" at bounding box center [823, 544] width 97 height 32
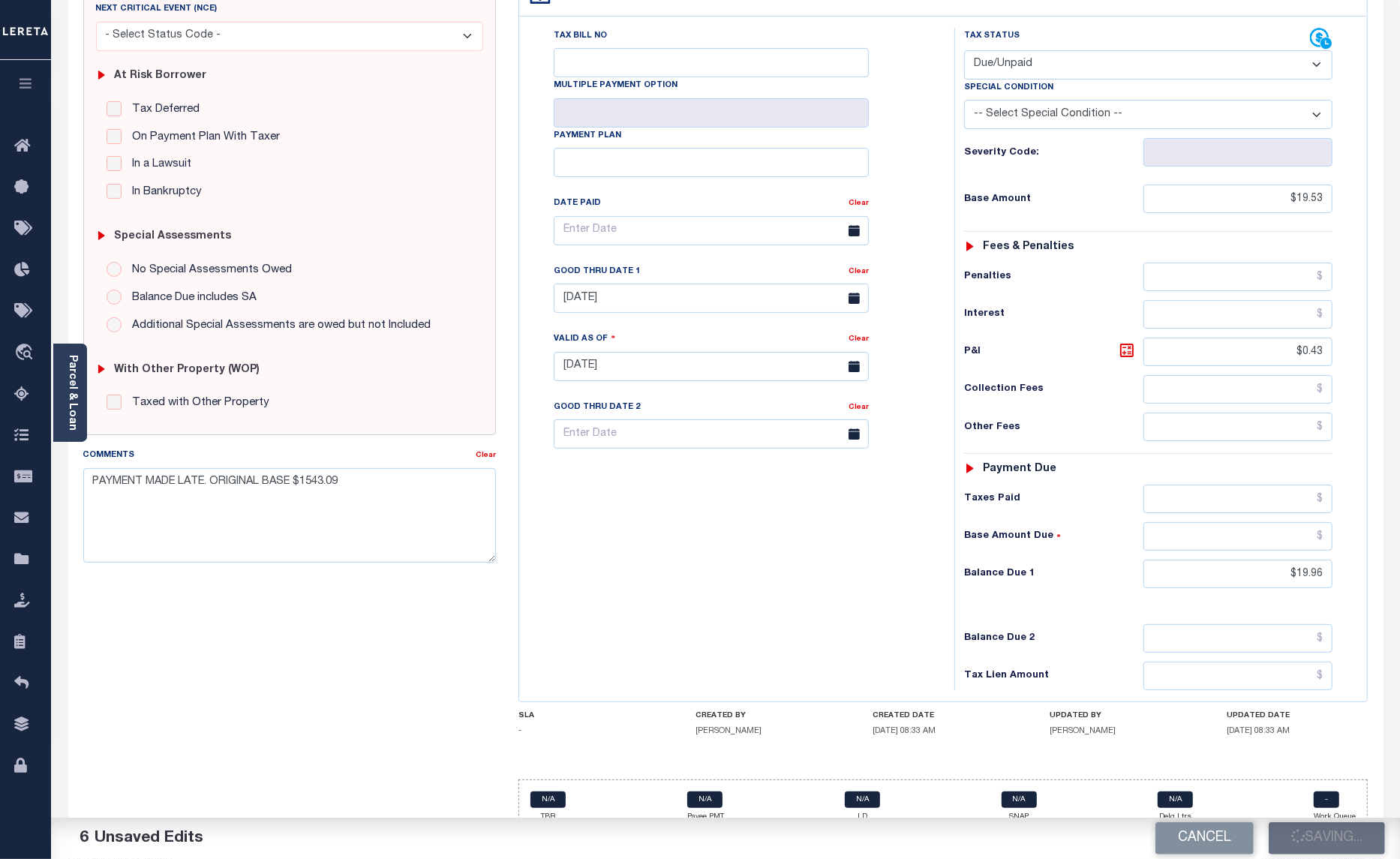
checkbox input "false"
type input "$19.53"
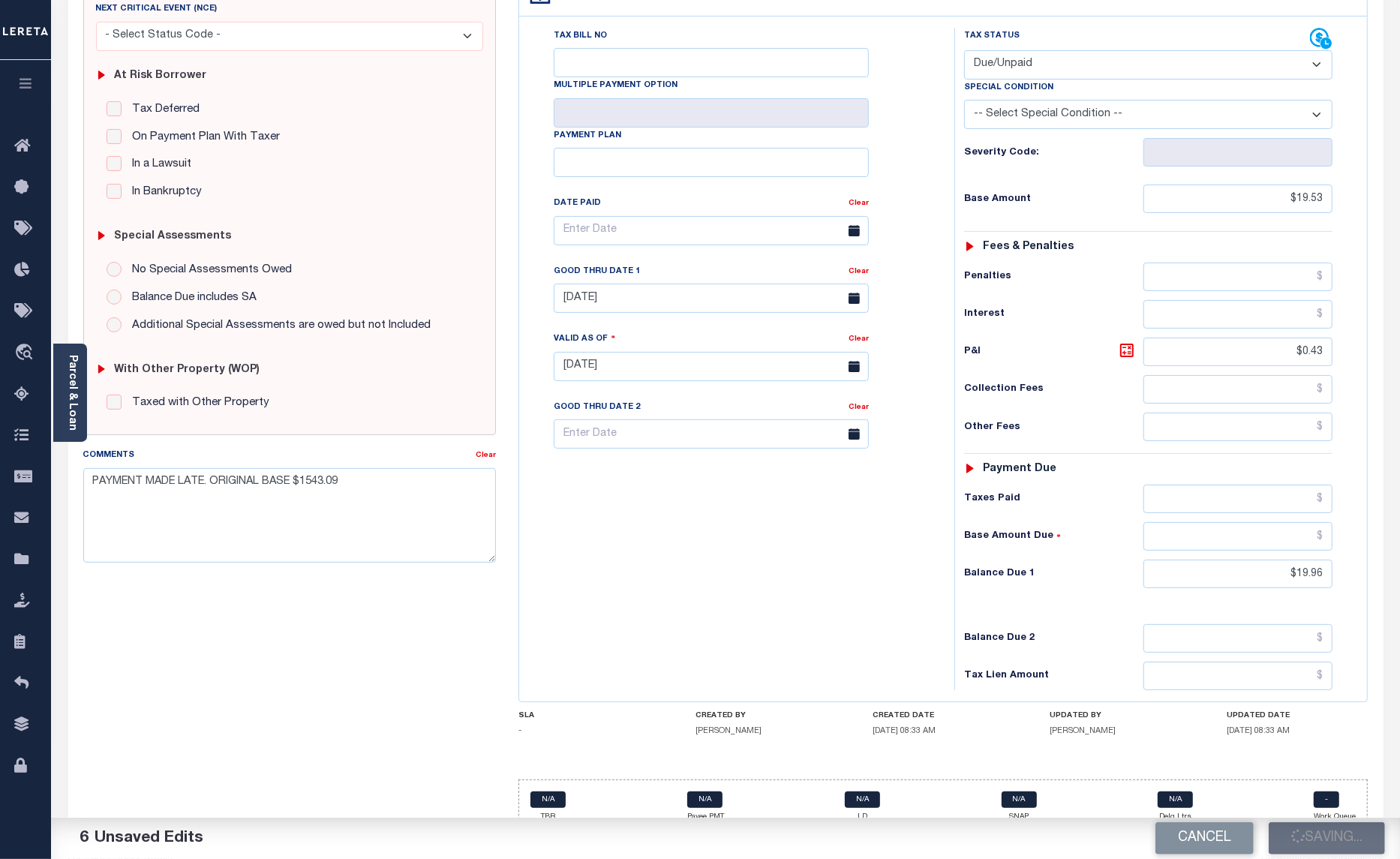
type input "$0.43"
type input "$19.96"
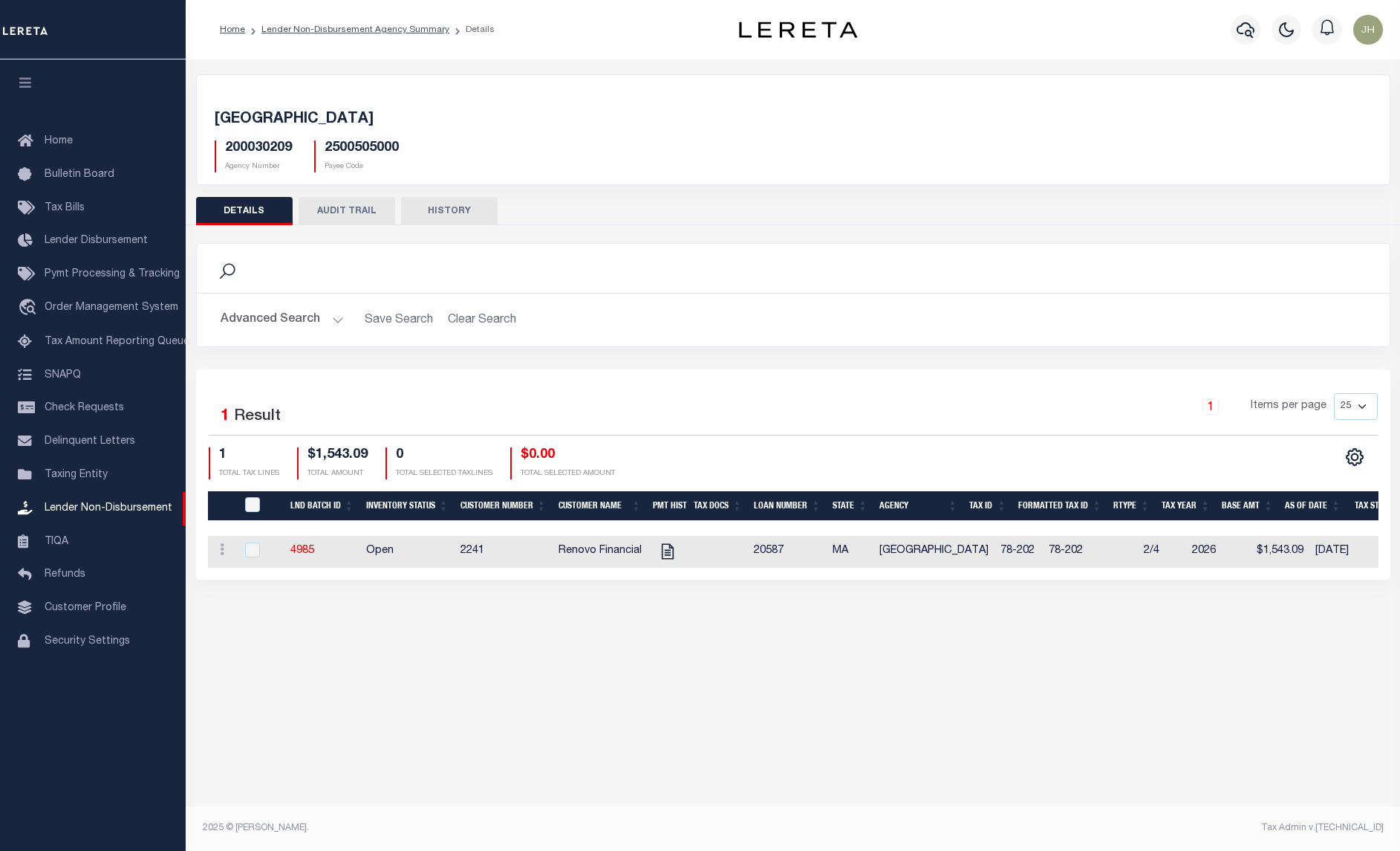
drag, startPoint x: 930, startPoint y: 580, endPoint x: 1157, endPoint y: 593, distance: 227.4
click at [1157, 593] on div "TAUNTON CITY 200030209 Agency Number 2500505000 Payee Code Search Is 1" at bounding box center [792, 341] width 1215 height 565
click at [968, 640] on div "Active Archive Search Advanced Search Save Search Clear Search In In AK AL AR AZ" at bounding box center [792, 442] width 1215 height 766
click at [666, 552] on icon "" at bounding box center [668, 552] width 19 height 19
checkbox input "true"
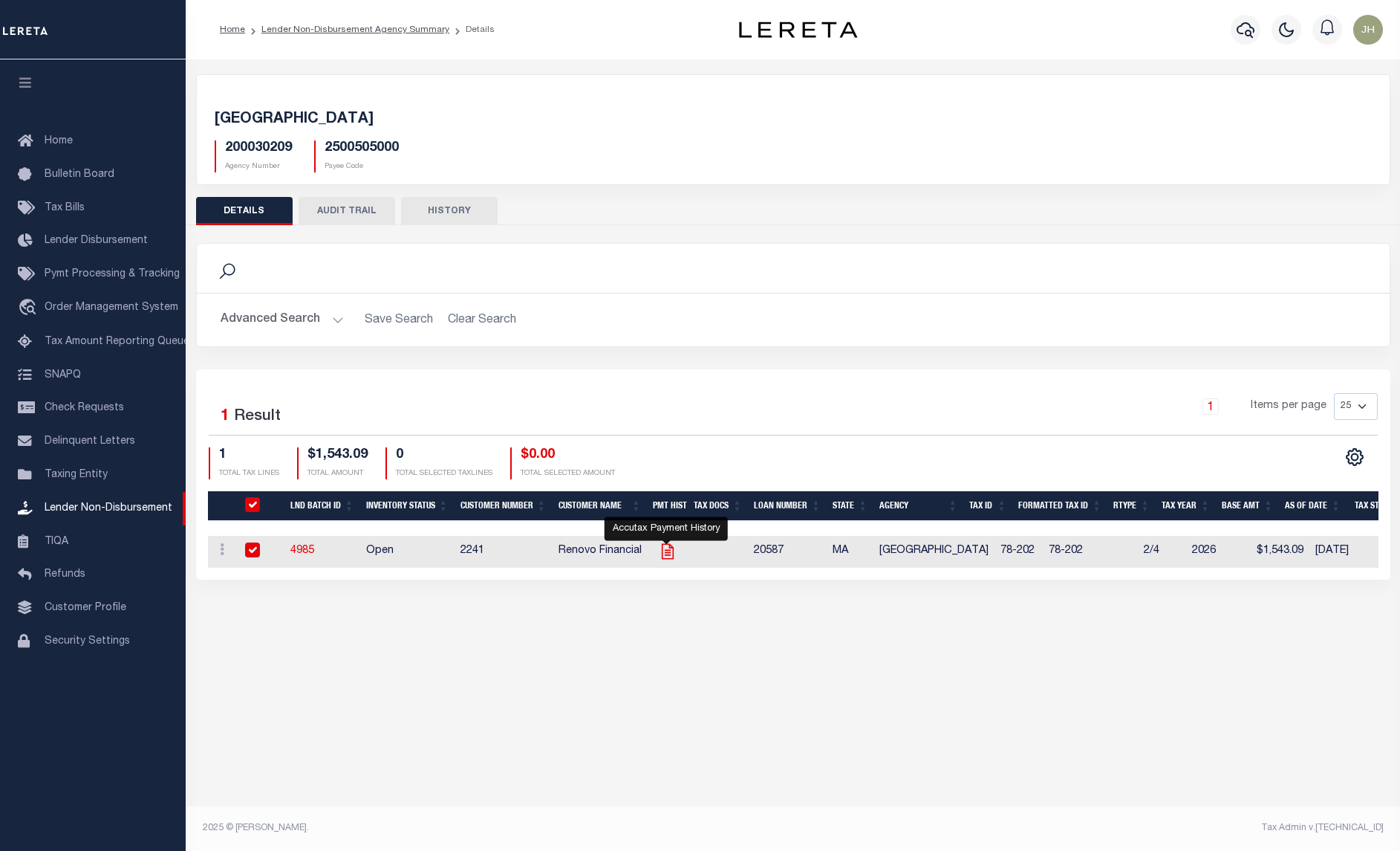
checkbox input "true"
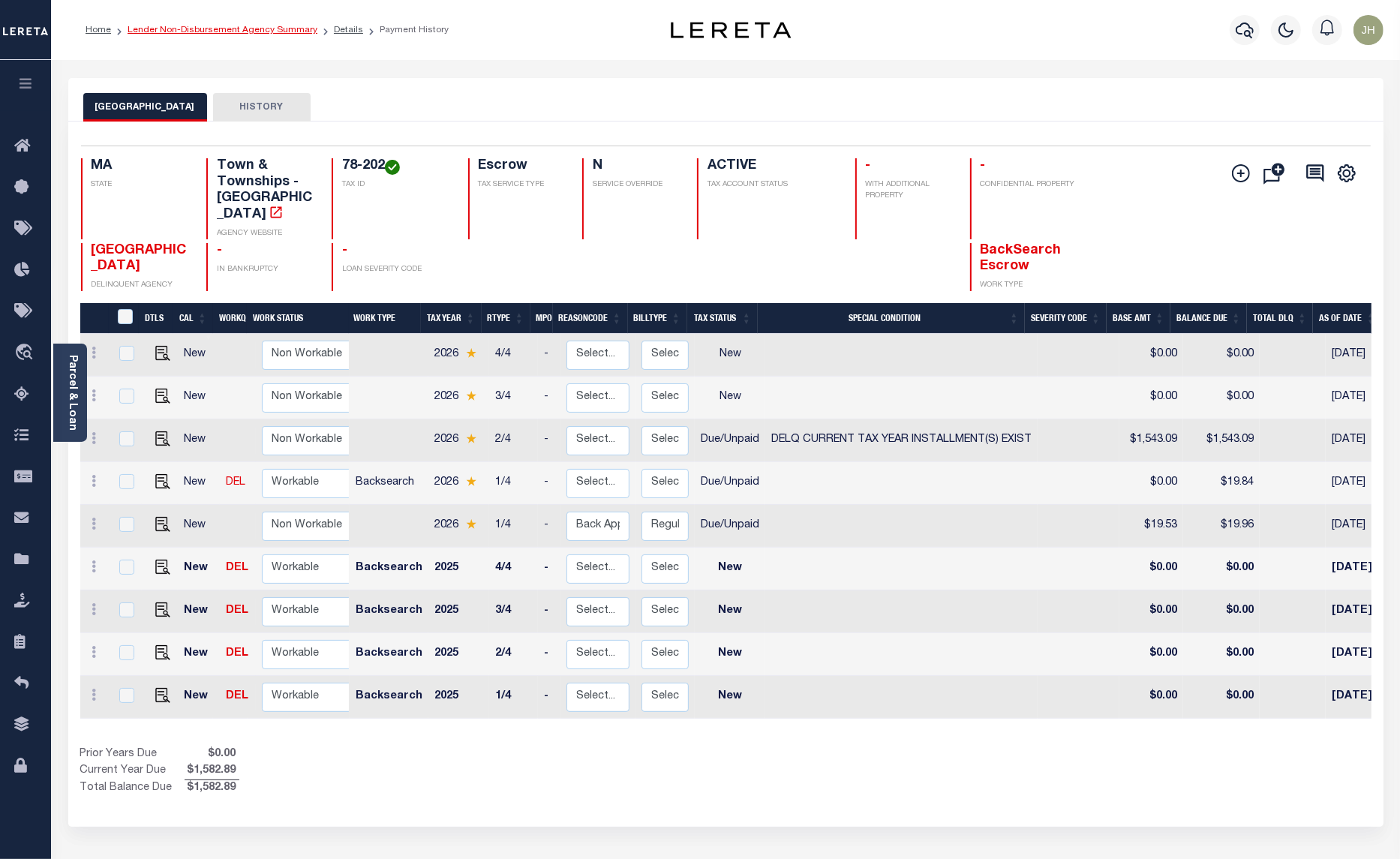
click at [188, 32] on link "Lender Non-Disbursement Agency Summary" at bounding box center [222, 29] width 190 height 9
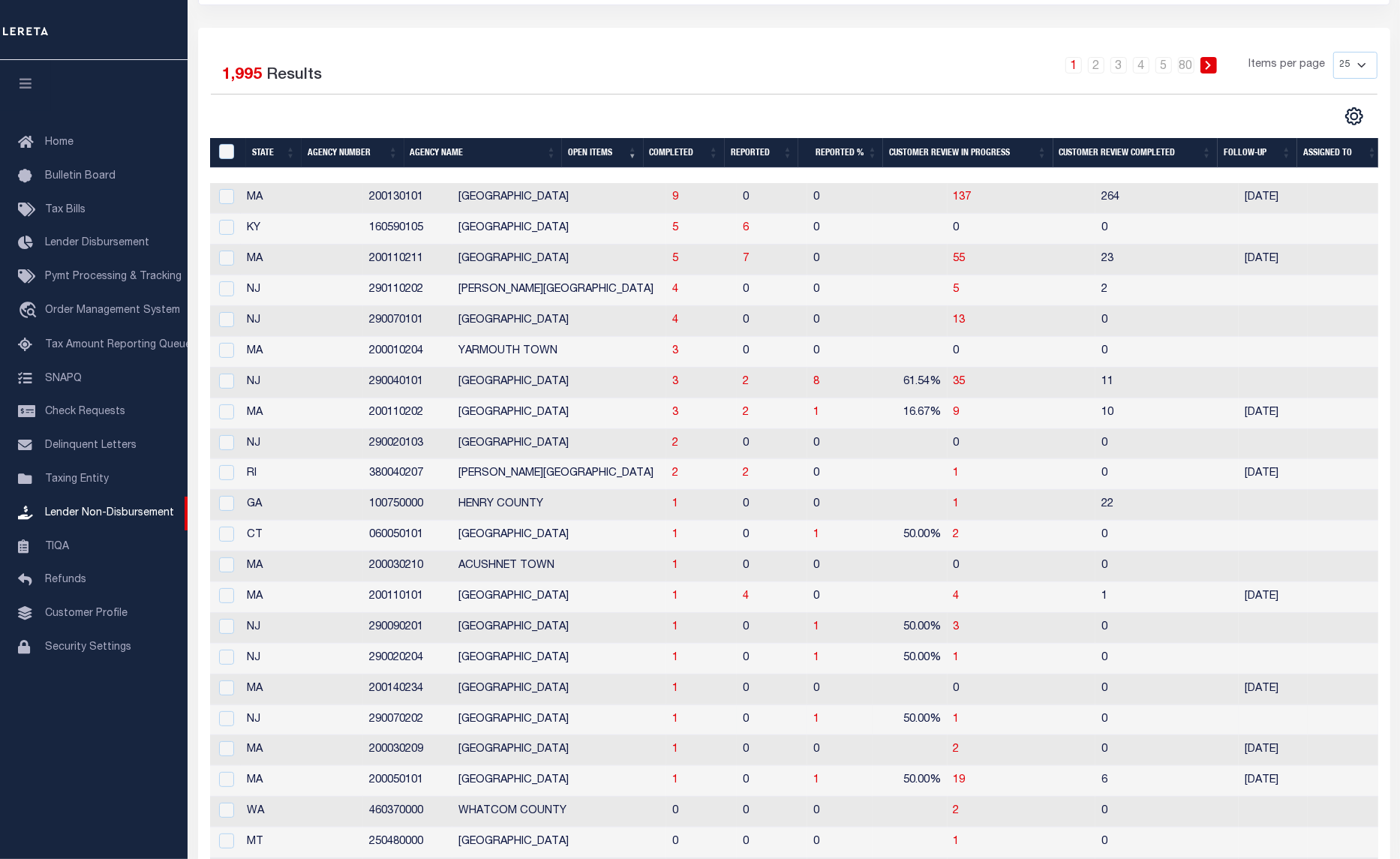
scroll to position [369, 0]
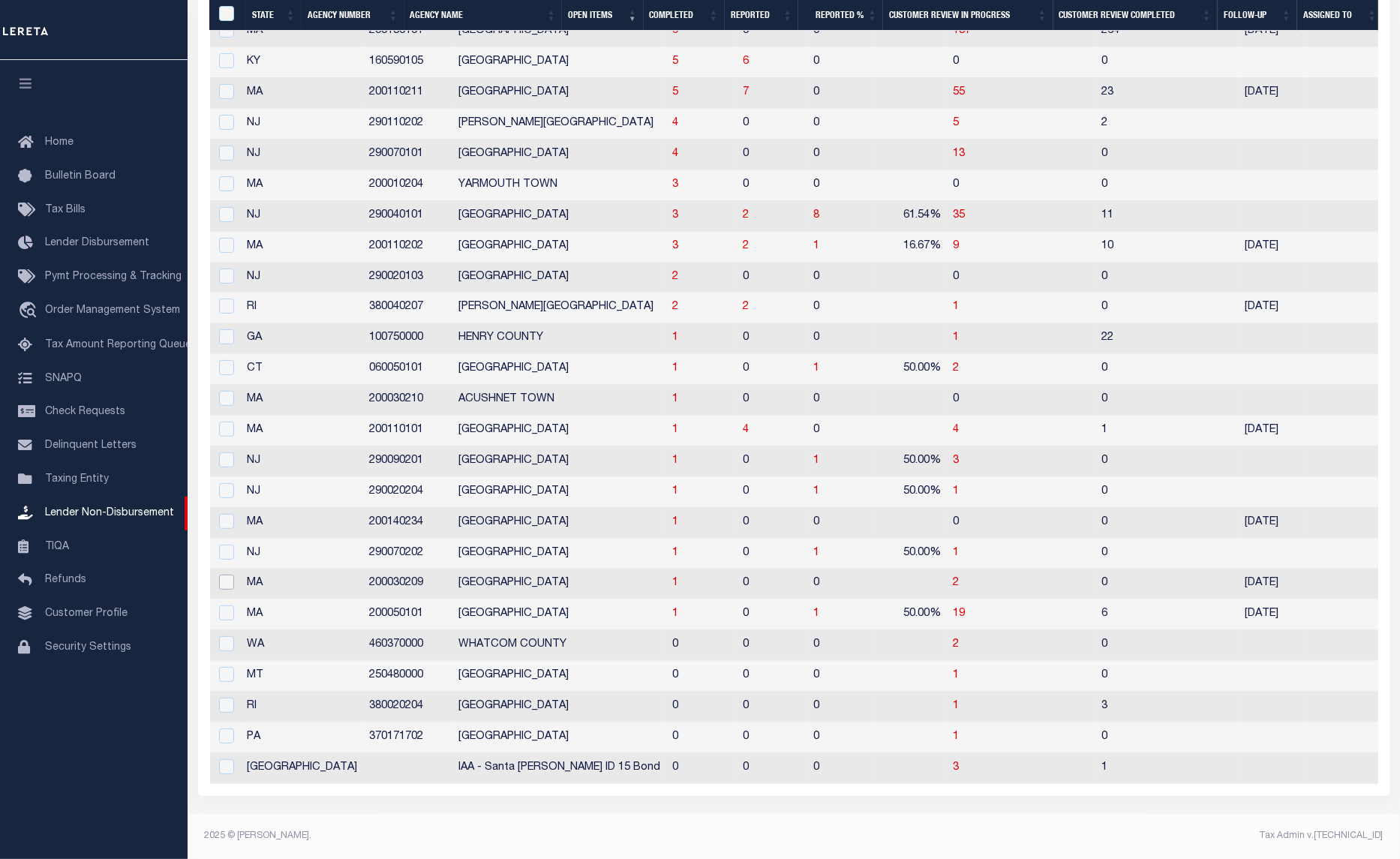
click at [231, 574] on input "checkbox" at bounding box center [227, 582] width 15 height 15
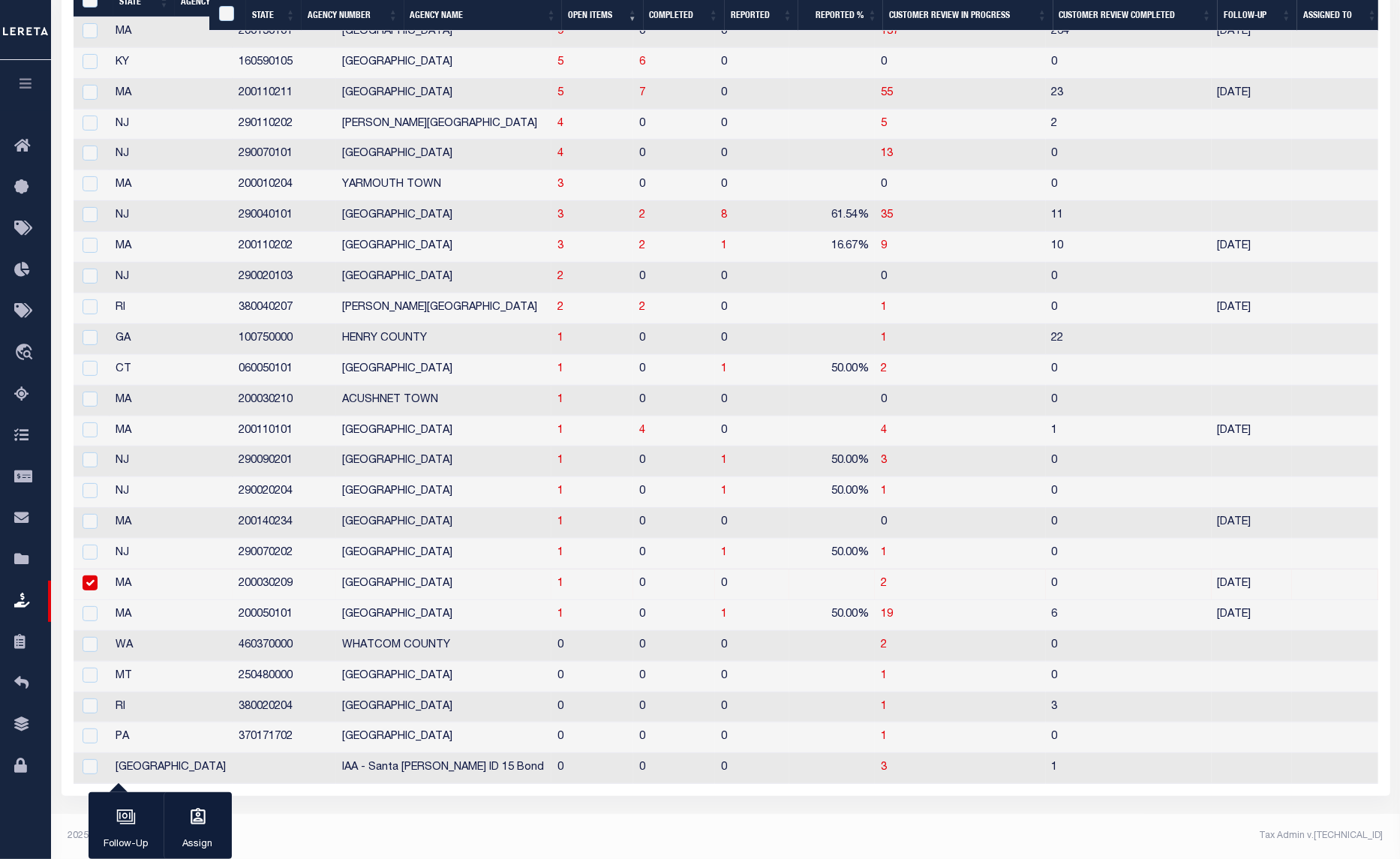
scroll to position [357, 0]
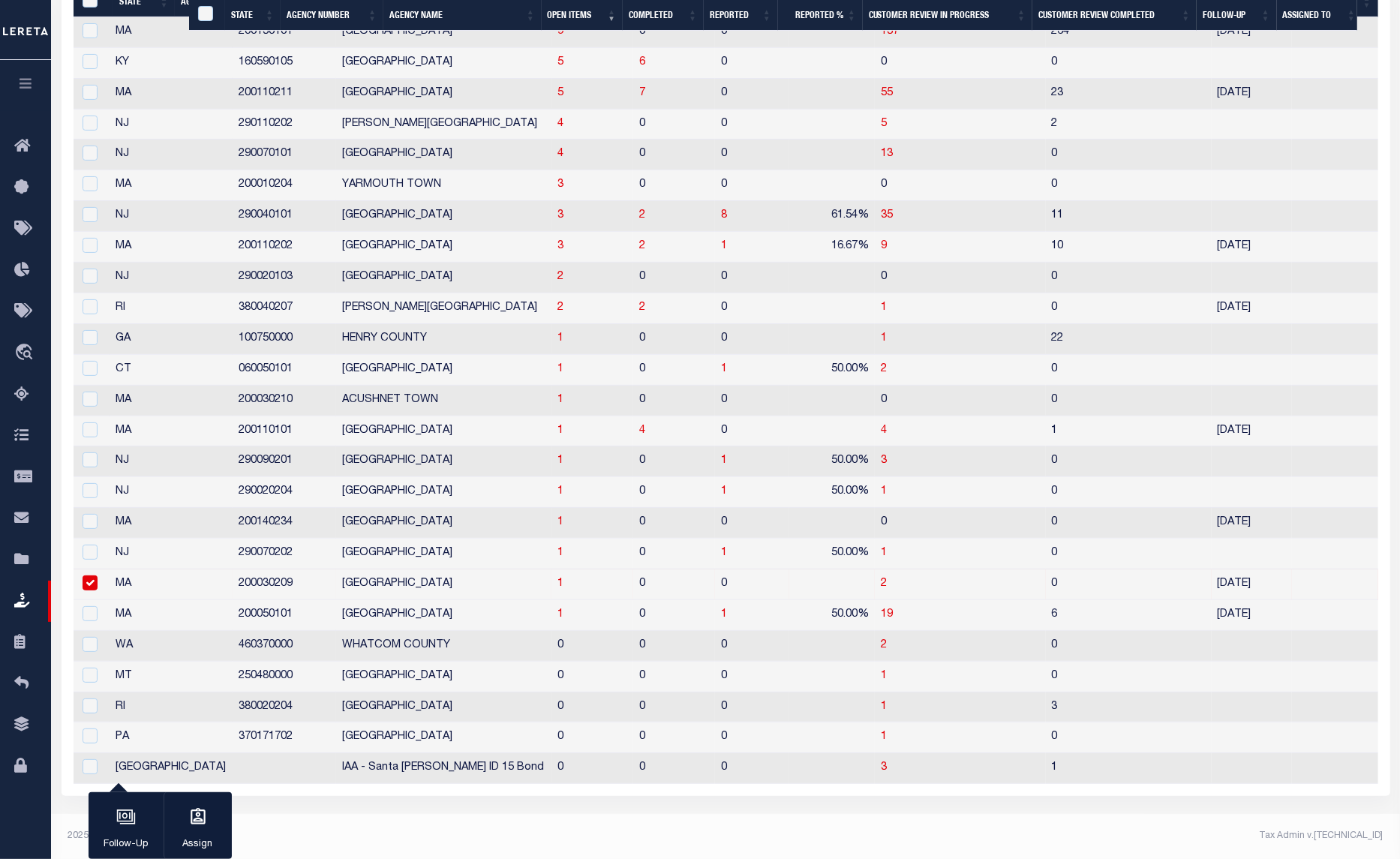
click at [88, 580] on input "checkbox" at bounding box center [90, 583] width 15 height 15
checkbox input "false"
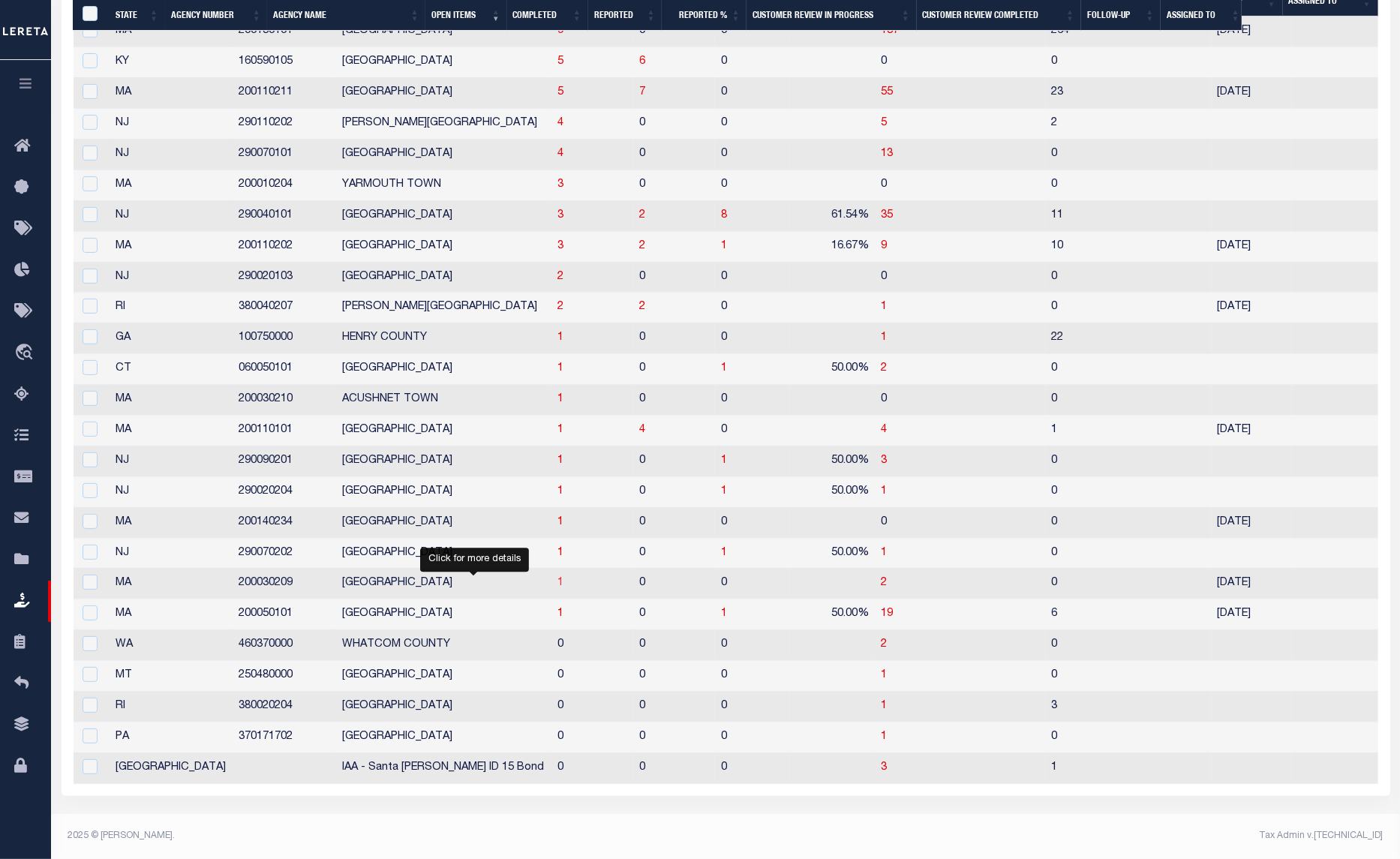
click at [557, 587] on span "1" at bounding box center [560, 582] width 6 height 11
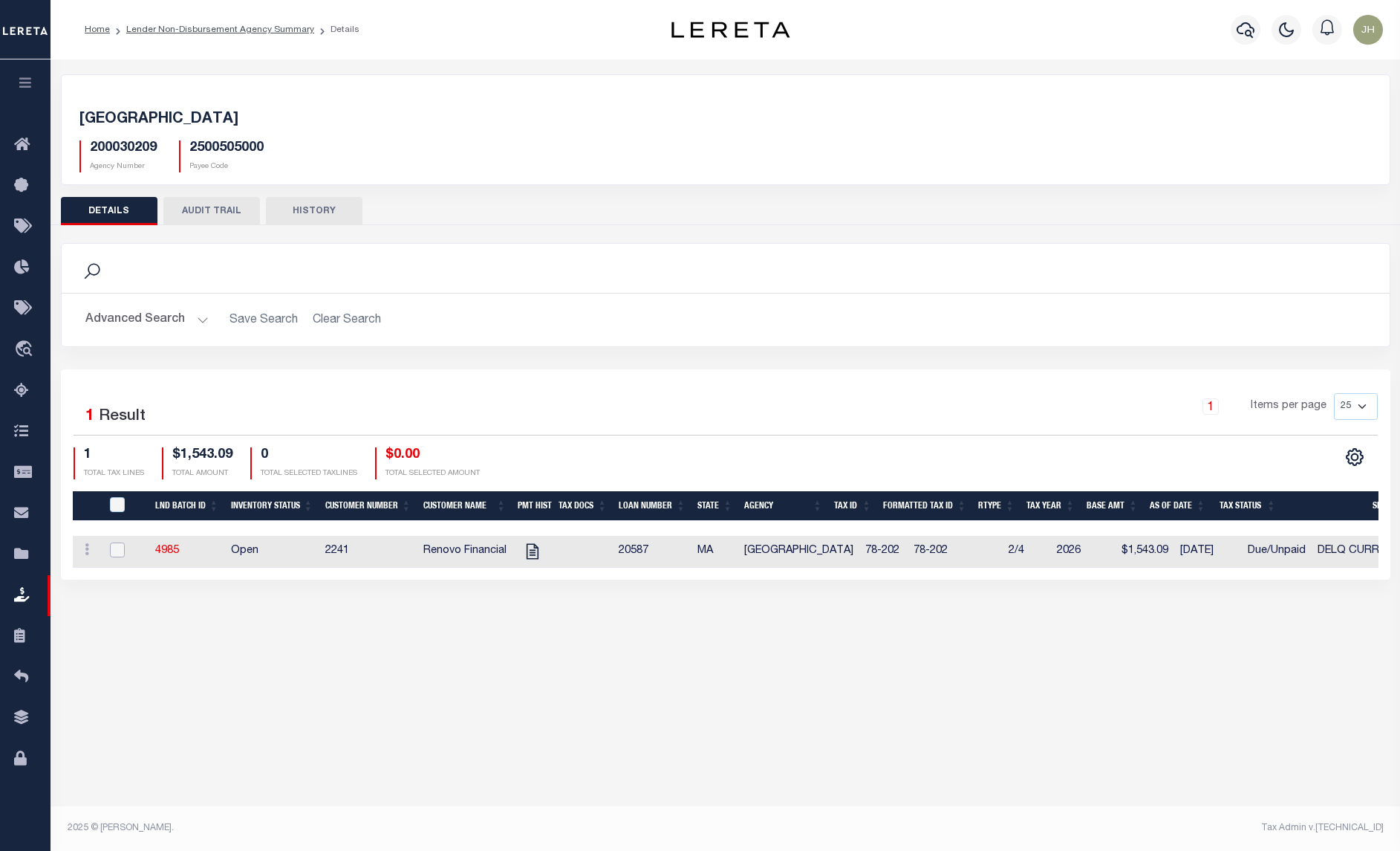
click at [117, 551] on input "checkbox" at bounding box center [118, 550] width 15 height 15
checkbox input "true"
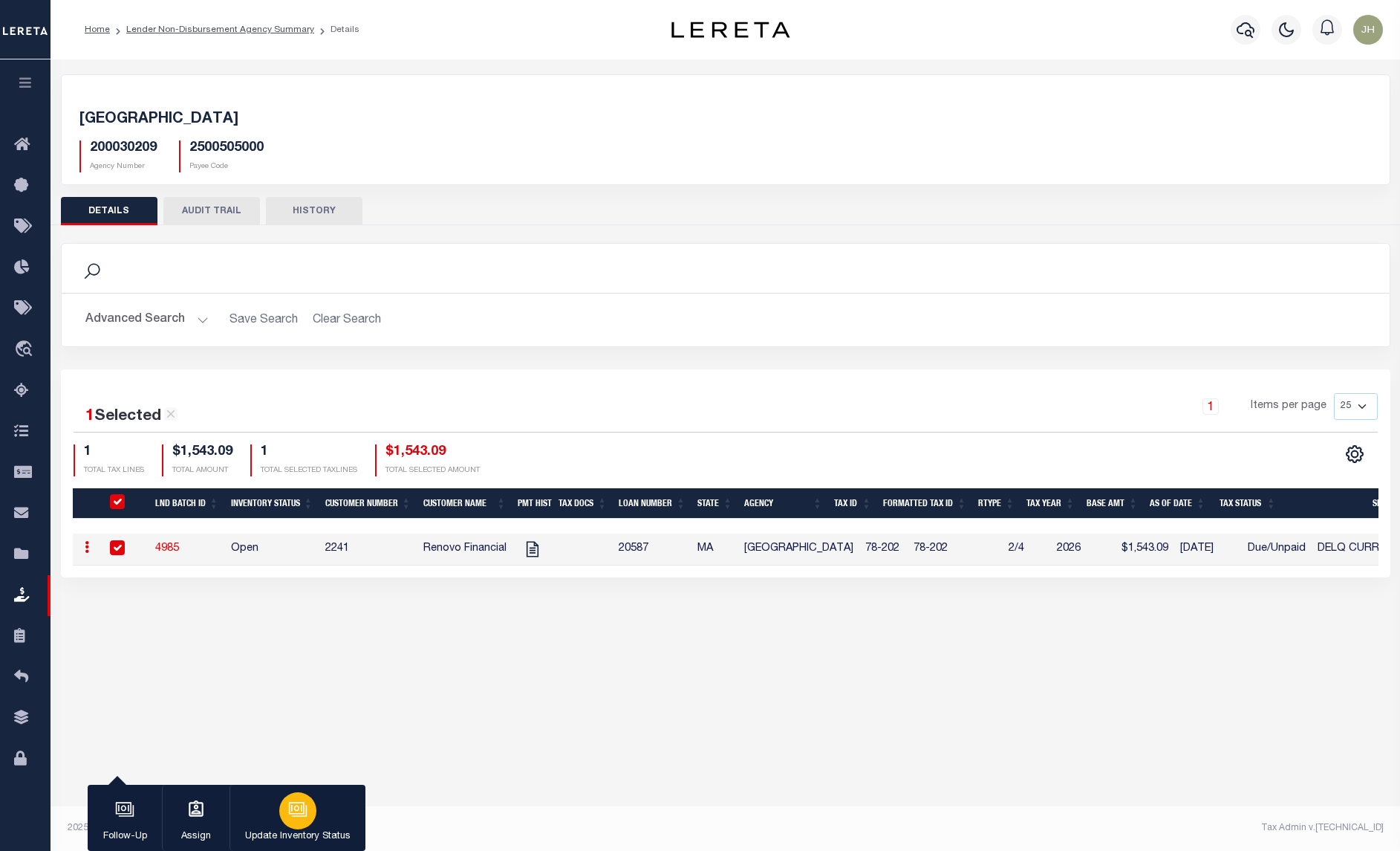
click at [275, 812] on button "Update Inventory Status" at bounding box center [297, 818] width 136 height 67
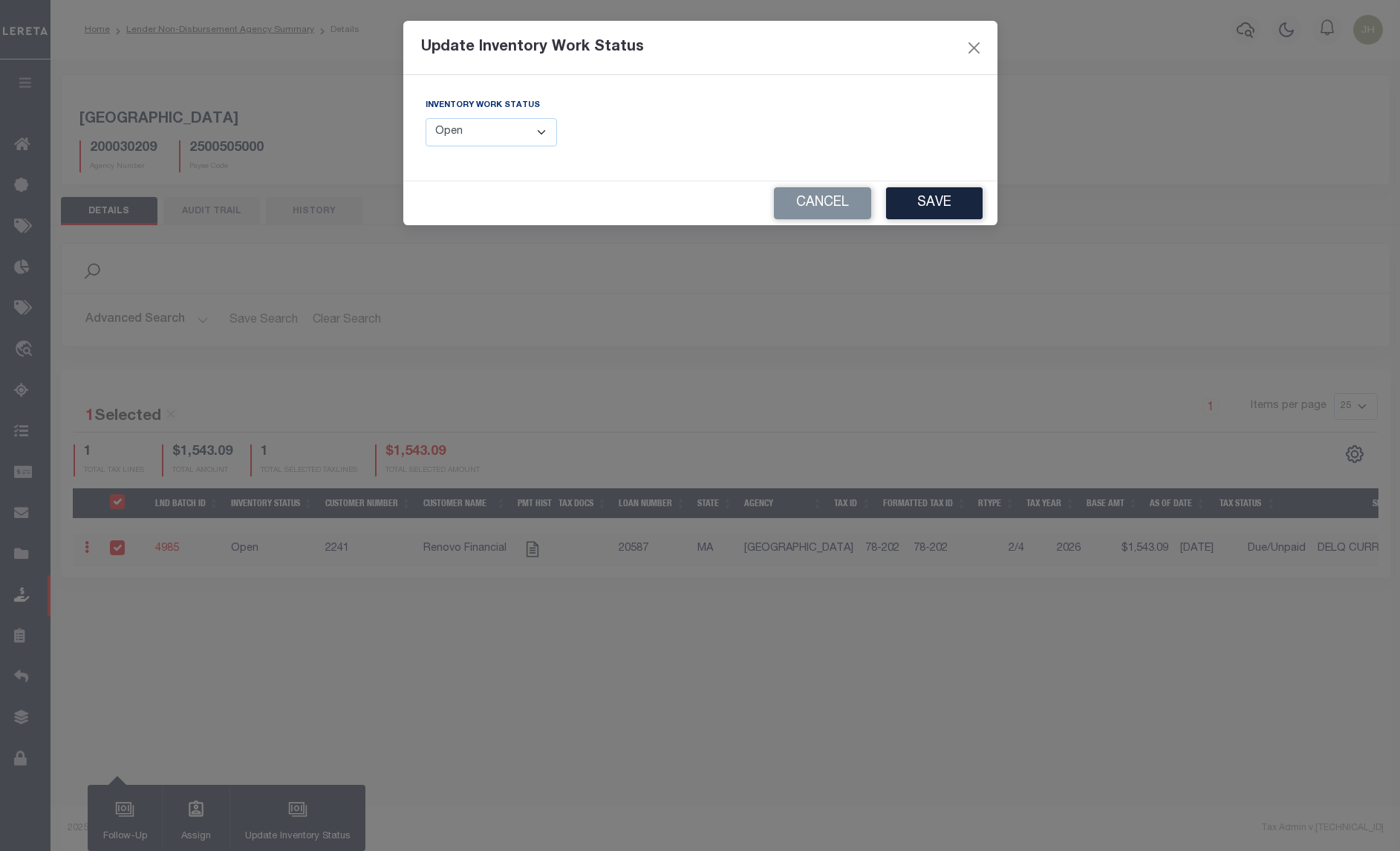
click at [540, 134] on select "--Select-- Open Completed Reported" at bounding box center [491, 133] width 132 height 29
select select "Completed"
click at [425, 119] on select "--Select-- Open Completed Reported" at bounding box center [491, 133] width 132 height 29
click at [940, 202] on button "Save" at bounding box center [934, 203] width 97 height 32
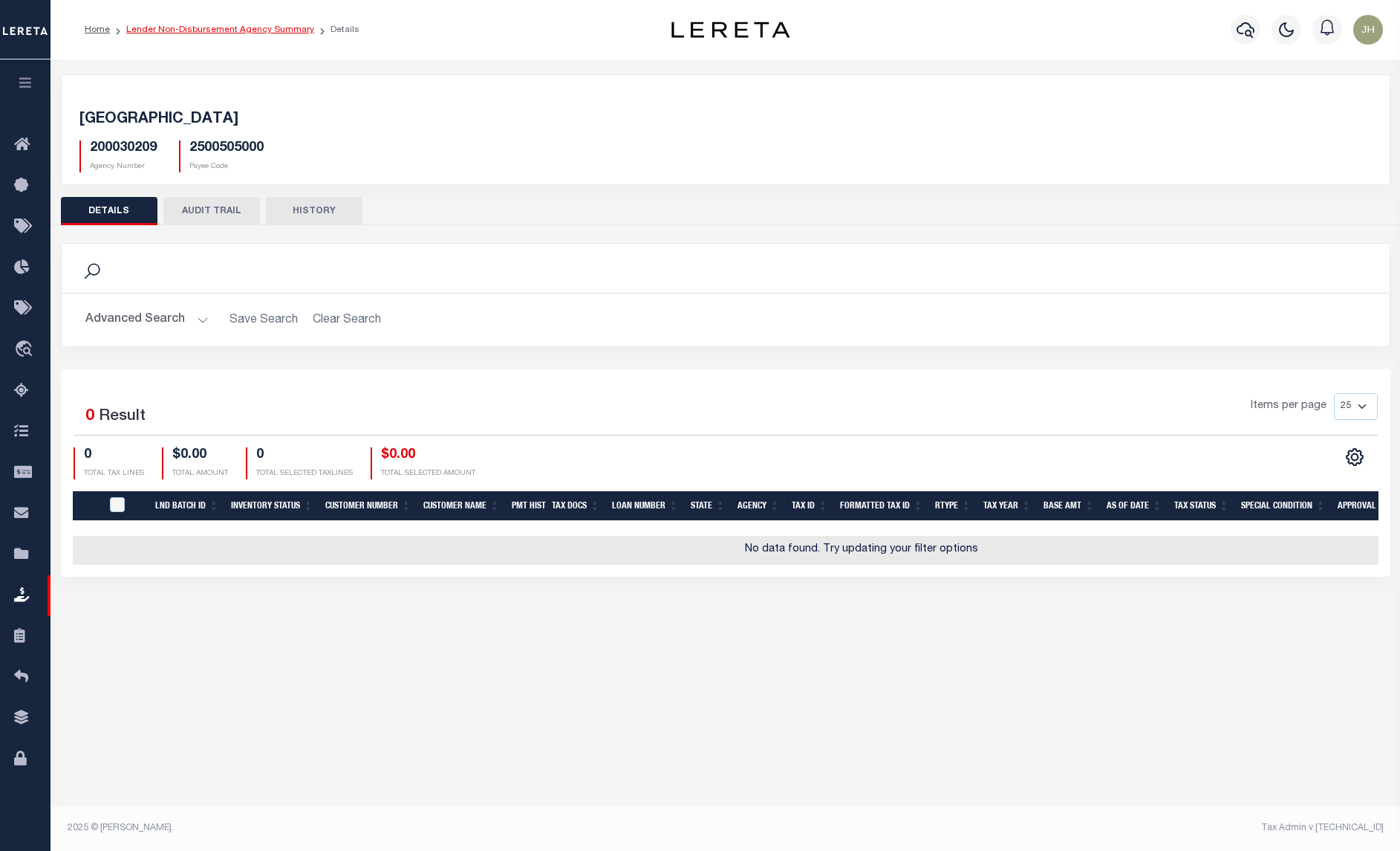
click at [153, 28] on link "Lender Non-Disbursement Agency Summary" at bounding box center [220, 29] width 188 height 9
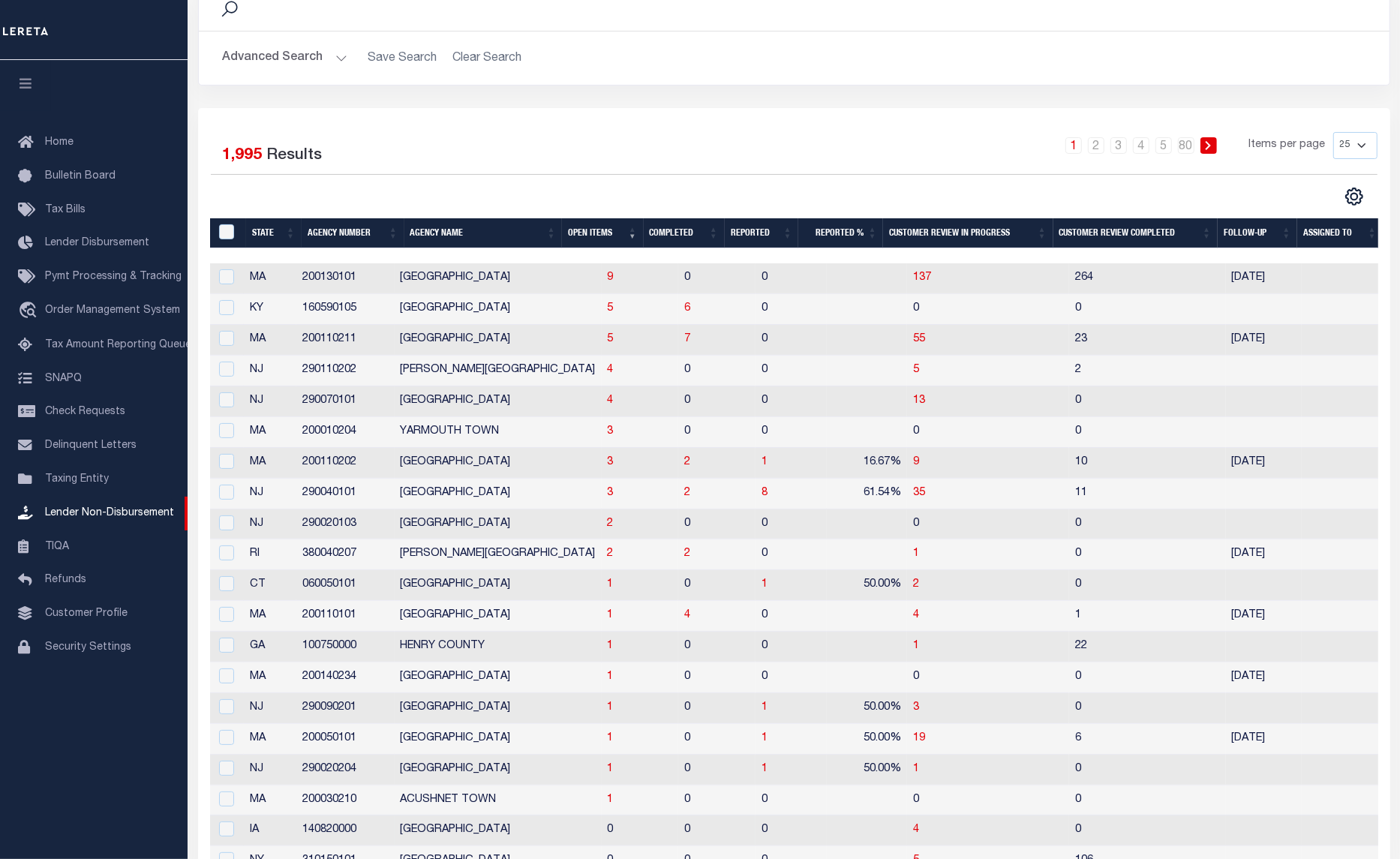
scroll to position [187, 0]
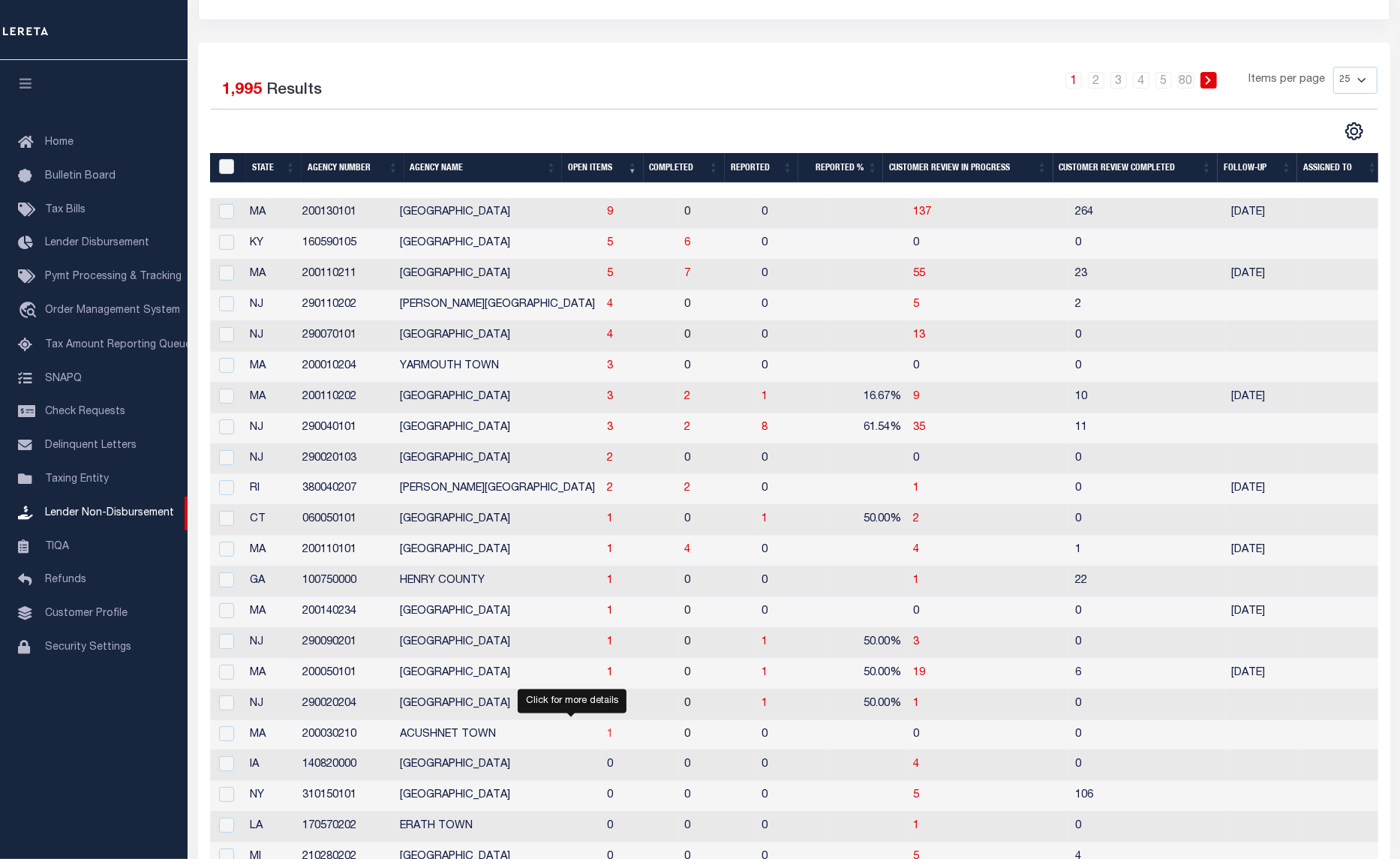
click at [607, 739] on span "1" at bounding box center [610, 734] width 6 height 11
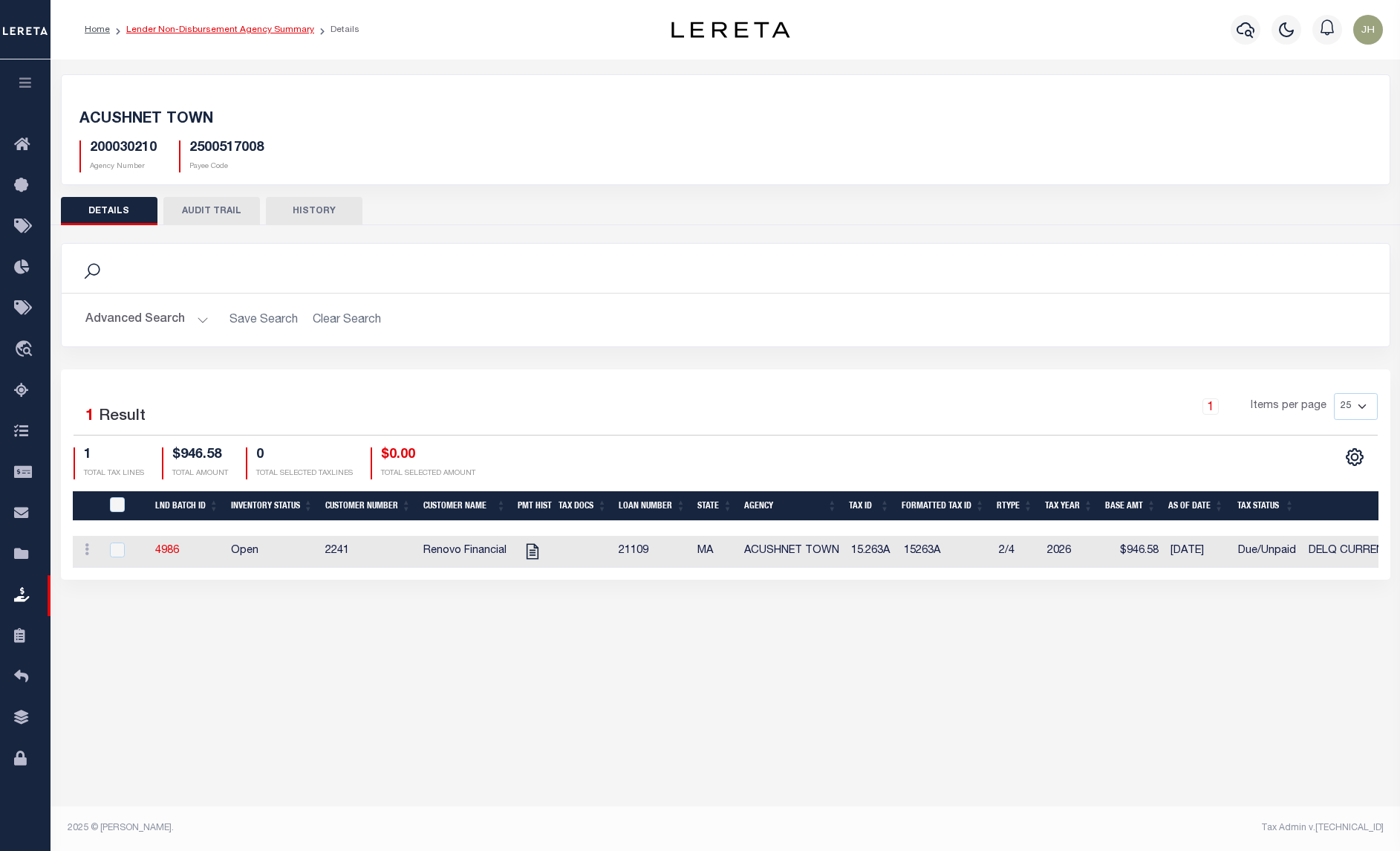
click at [157, 27] on link "Lender Non-Disbursement Agency Summary" at bounding box center [220, 29] width 188 height 9
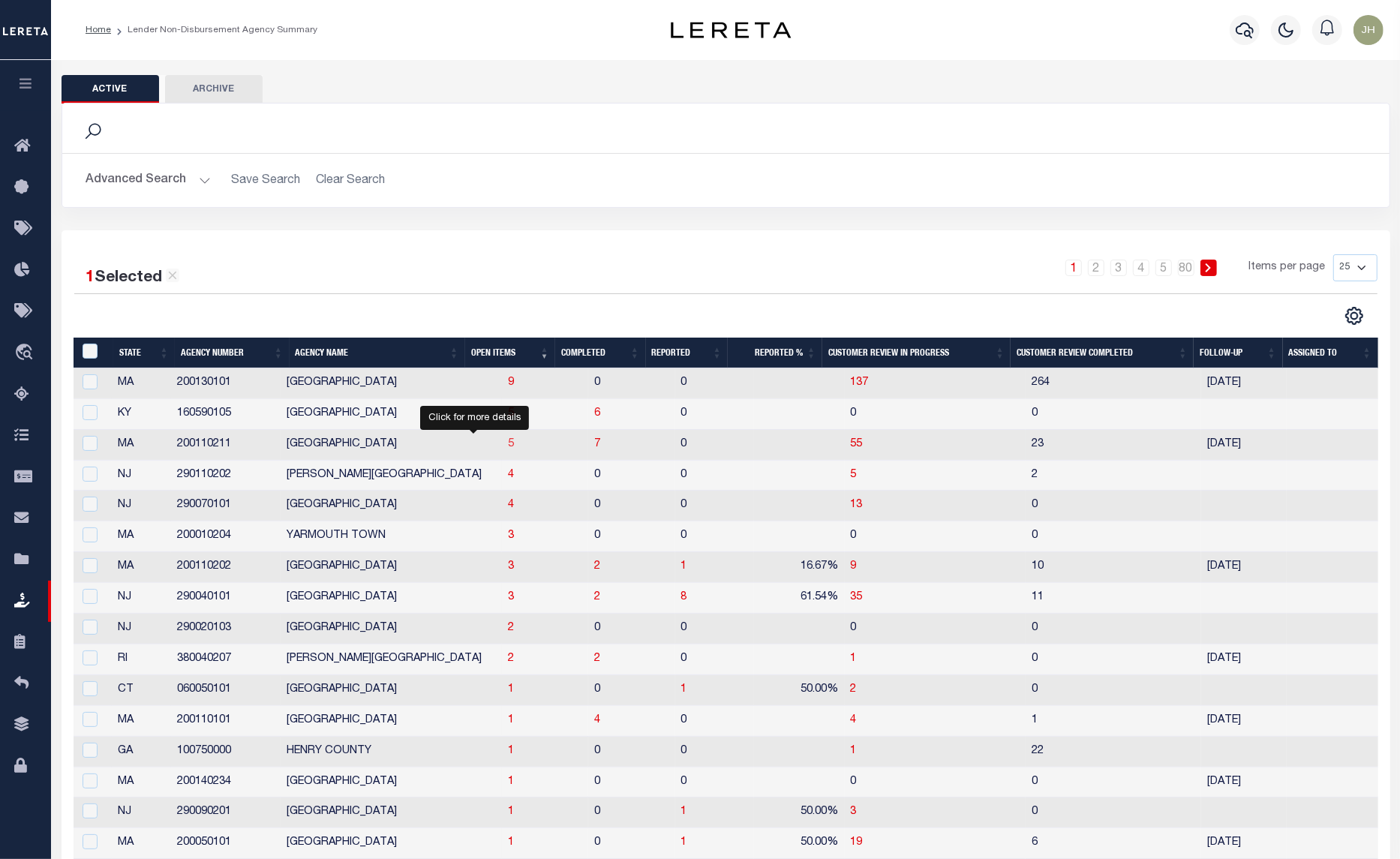
click at [508, 449] on span "5" at bounding box center [511, 444] width 6 height 11
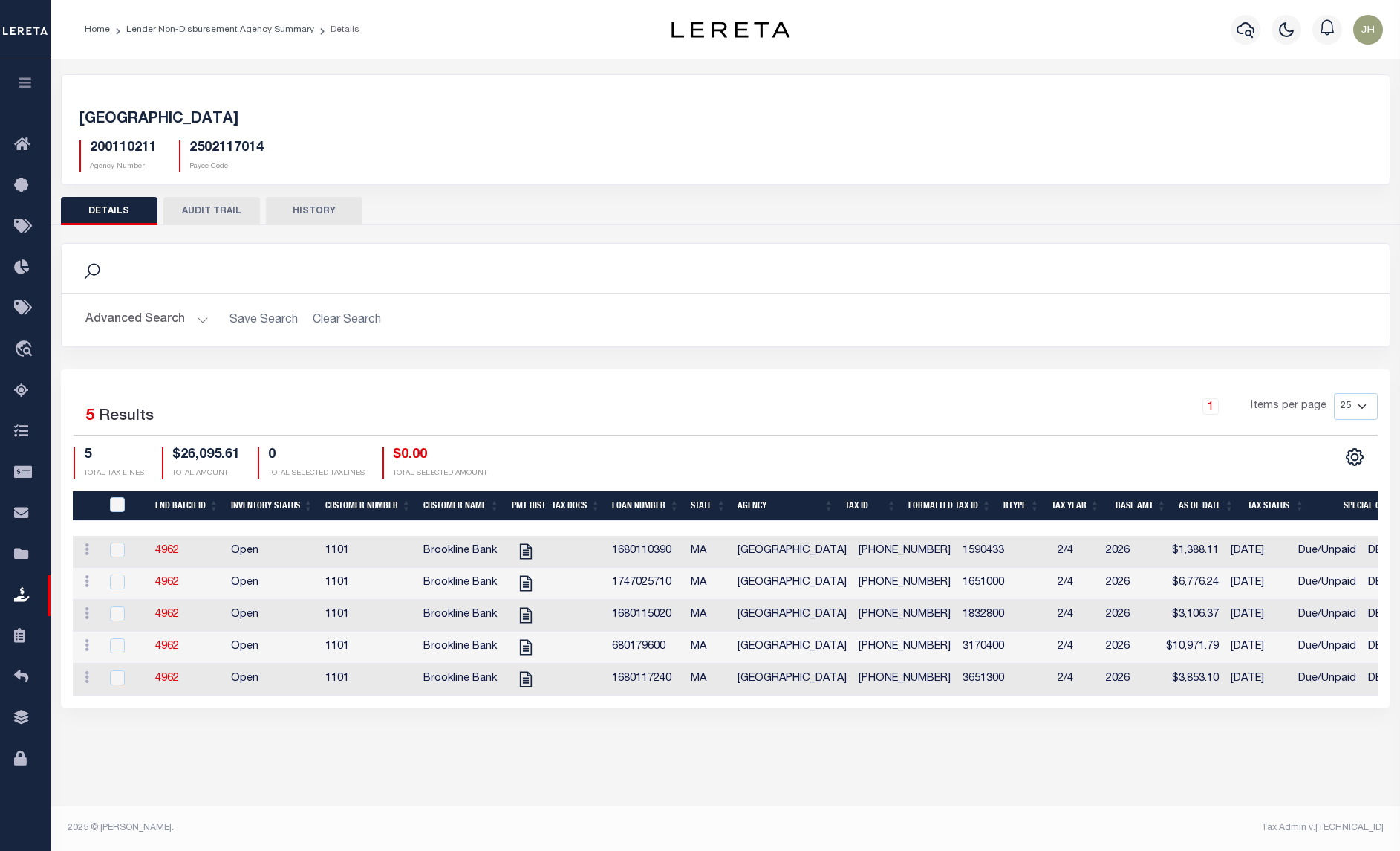
click at [253, 786] on div "Active Archive Search Advanced Search Save Search Clear Search In In AK AL AR AZ" at bounding box center [725, 442] width 1349 height 766
click at [558, 800] on div "Active Archive Search Advanced Search Save Search Clear Search In In AK AL AR AZ" at bounding box center [725, 442] width 1349 height 766
click at [159, 25] on link "Lender Non-Disbursement Agency Summary" at bounding box center [220, 29] width 188 height 9
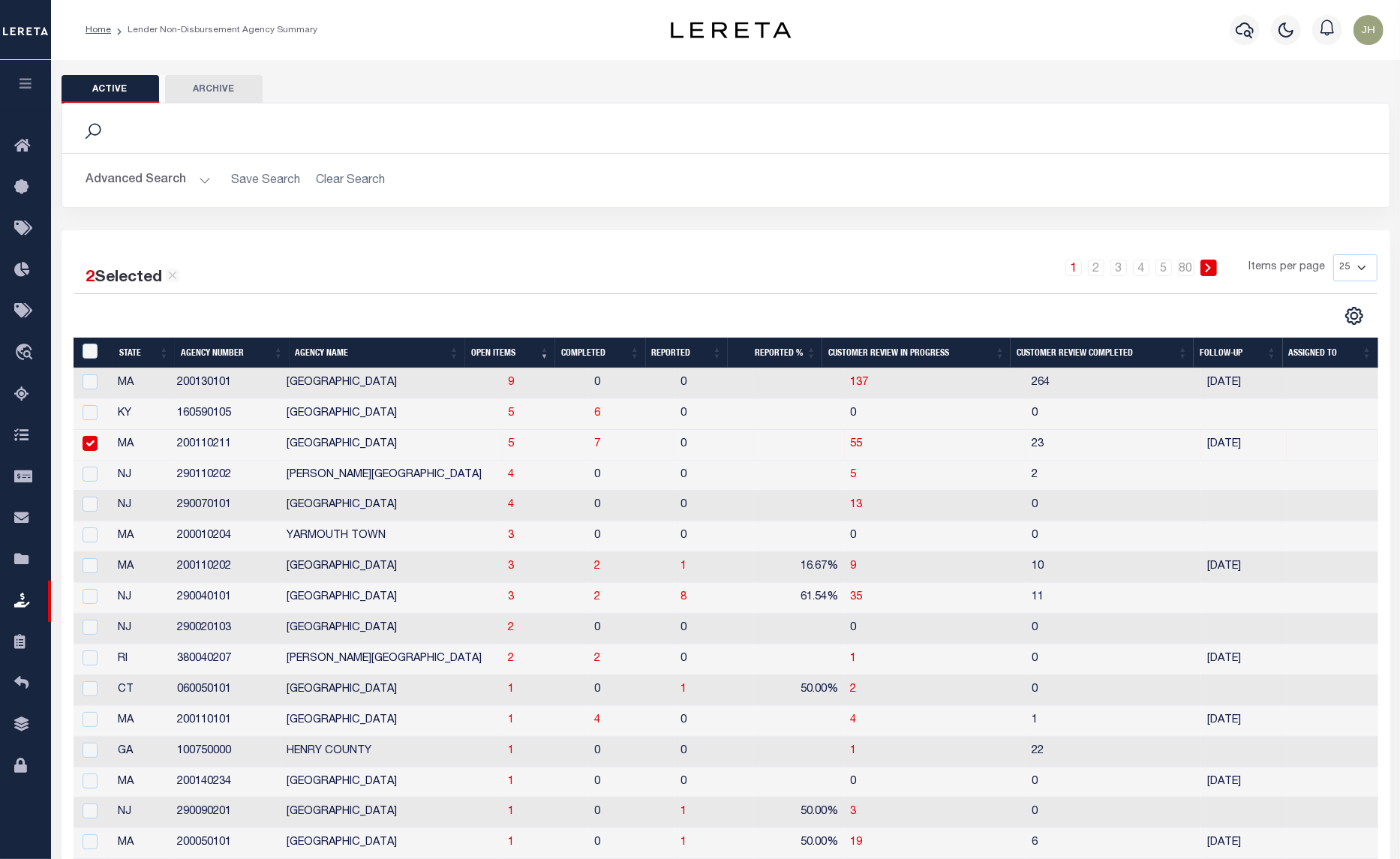
click at [90, 450] on input "checkbox" at bounding box center [90, 444] width 15 height 15
checkbox input "false"
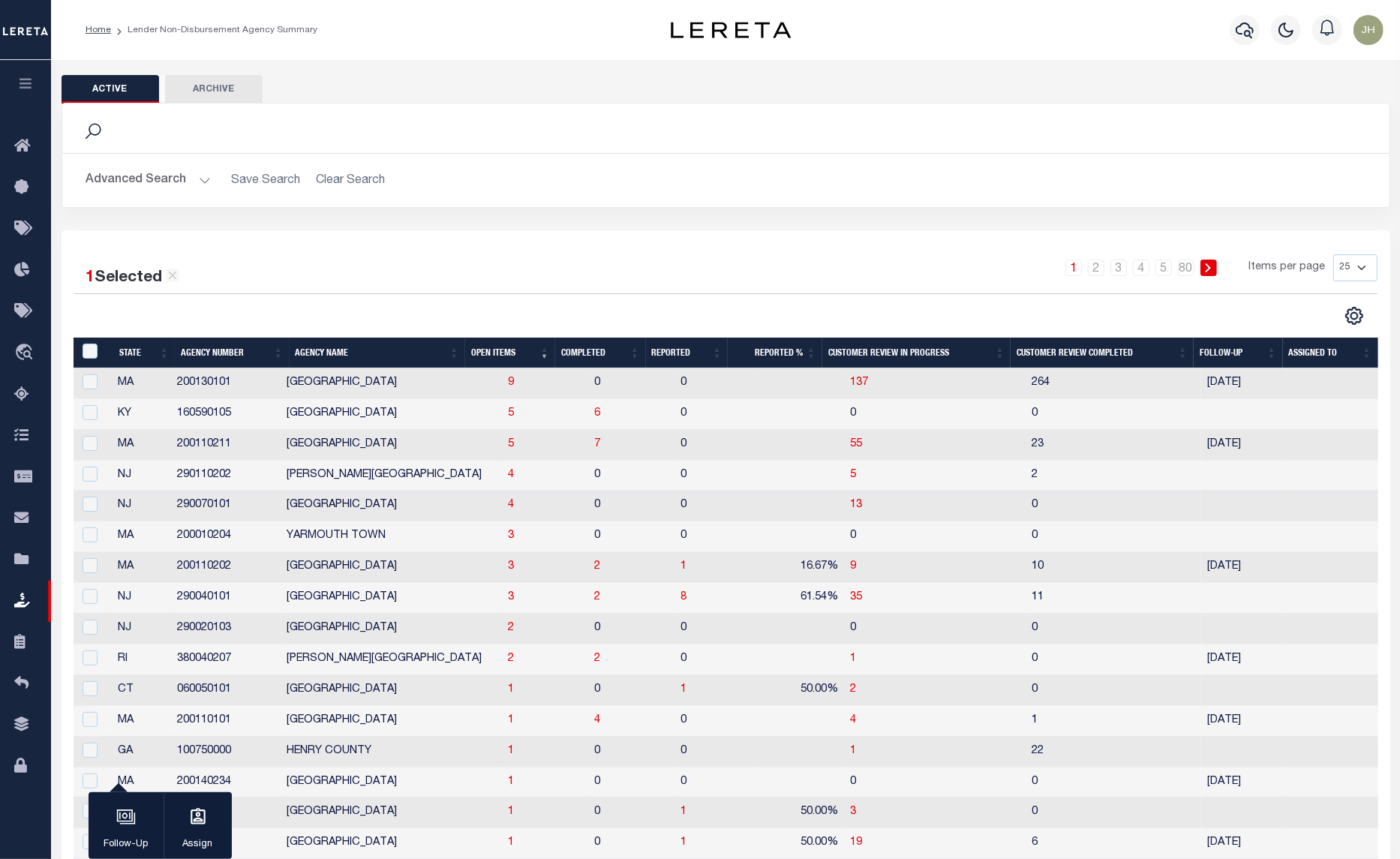
click at [222, 35] on li "Lender Non-Disbursement Agency Summary" at bounding box center [214, 30] width 207 height 14
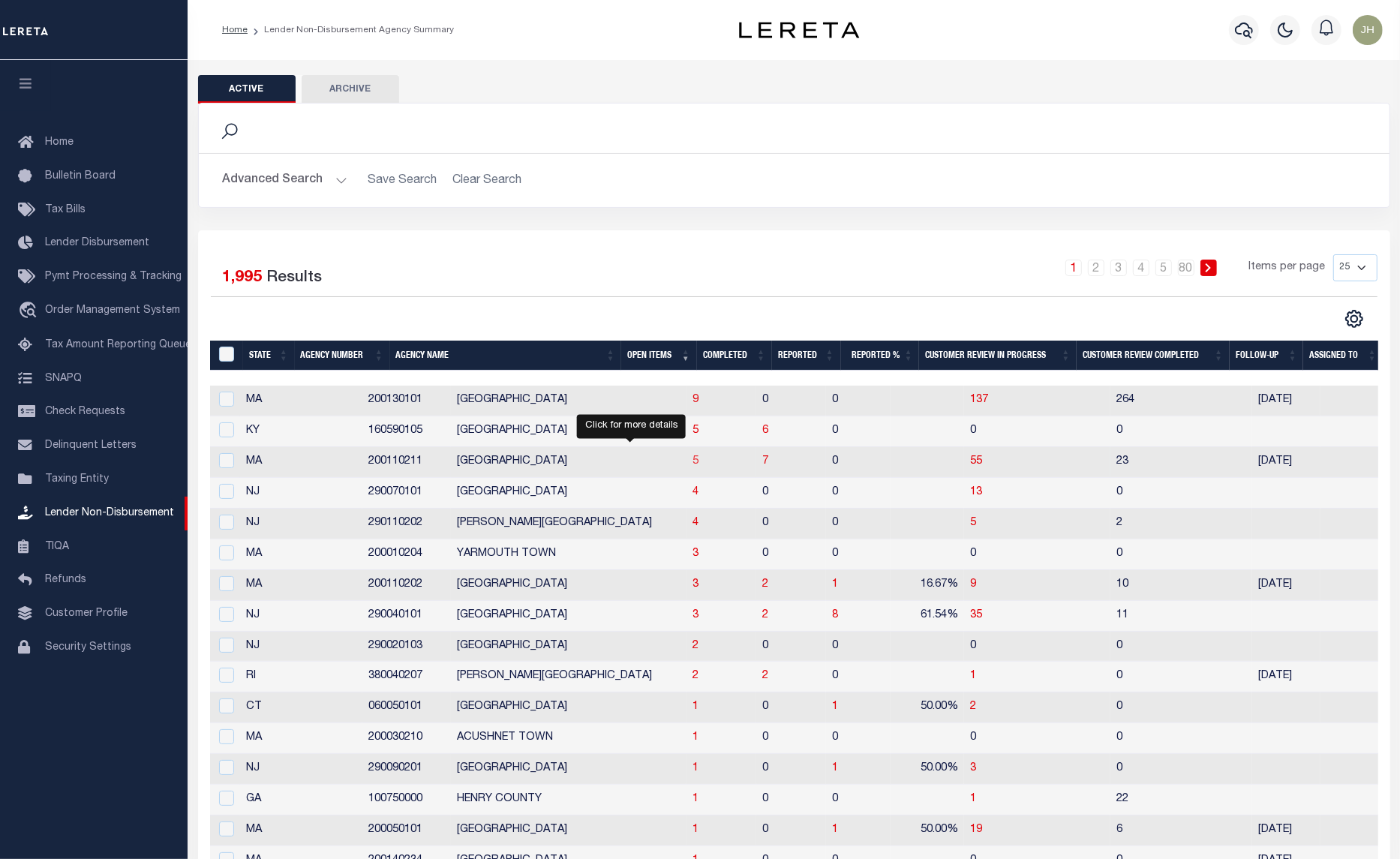
click at [692, 466] on span "5" at bounding box center [695, 460] width 6 height 11
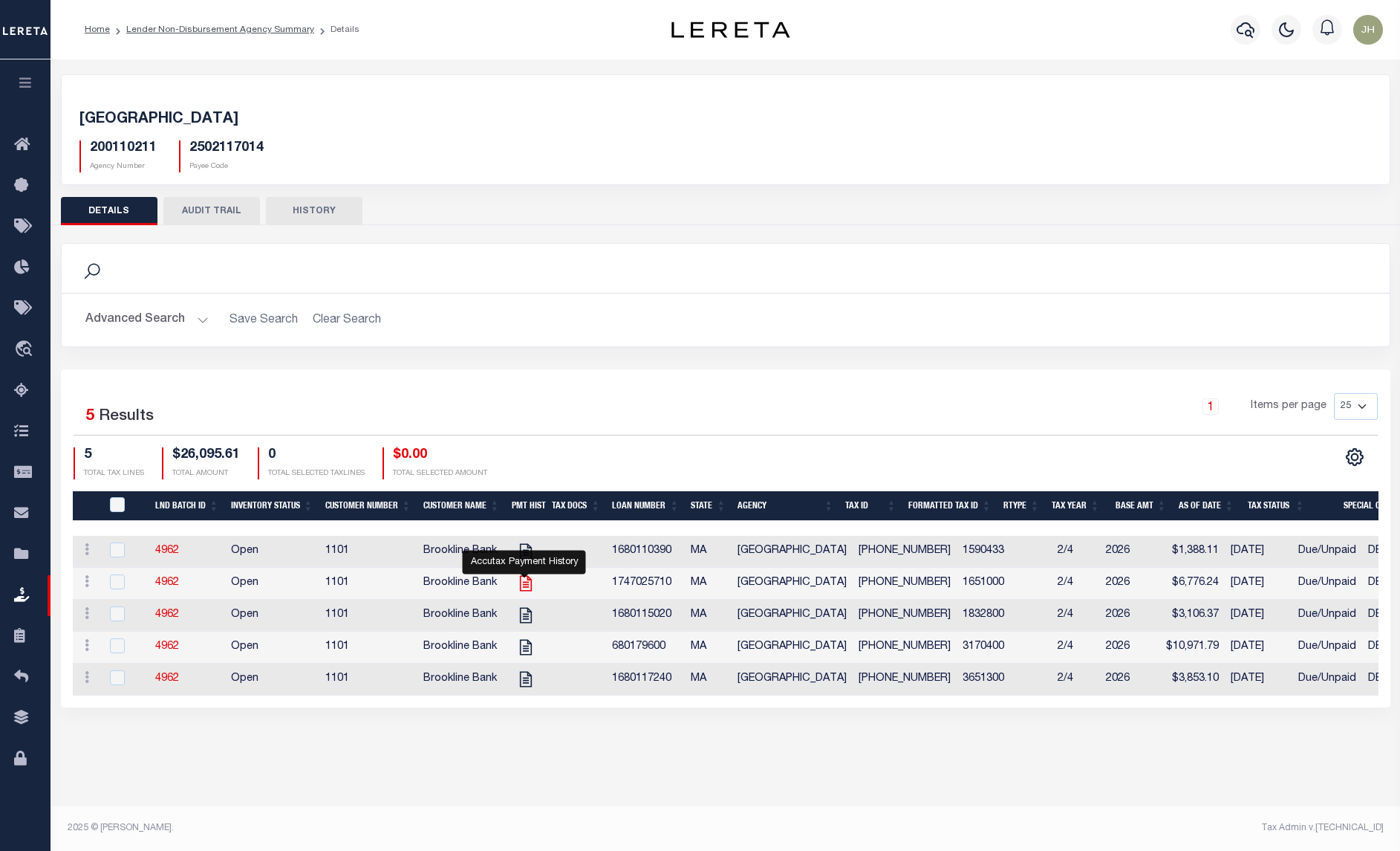
click at [525, 591] on icon "" at bounding box center [525, 583] width 11 height 15
checkbox input "true"
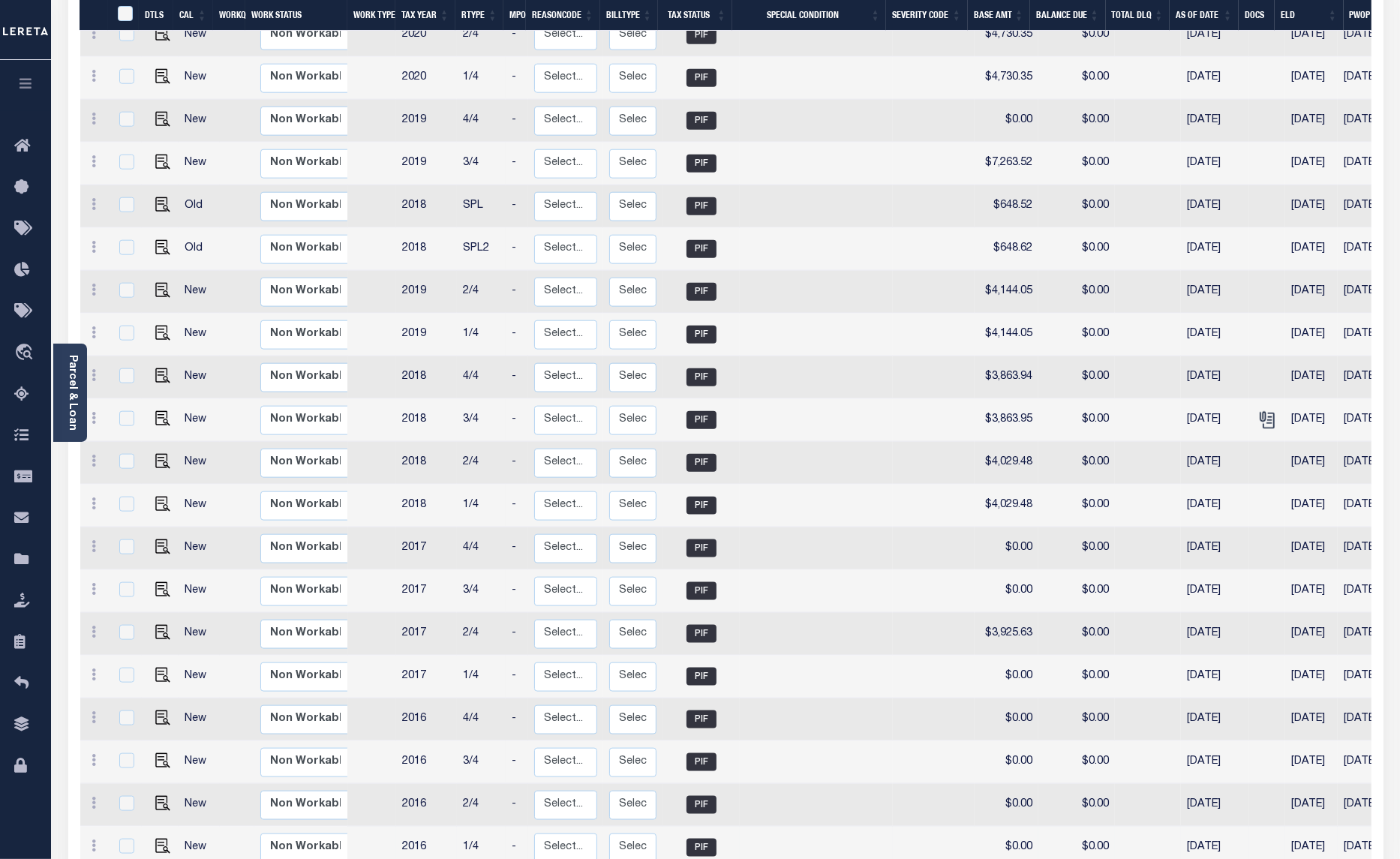
scroll to position [1727, 0]
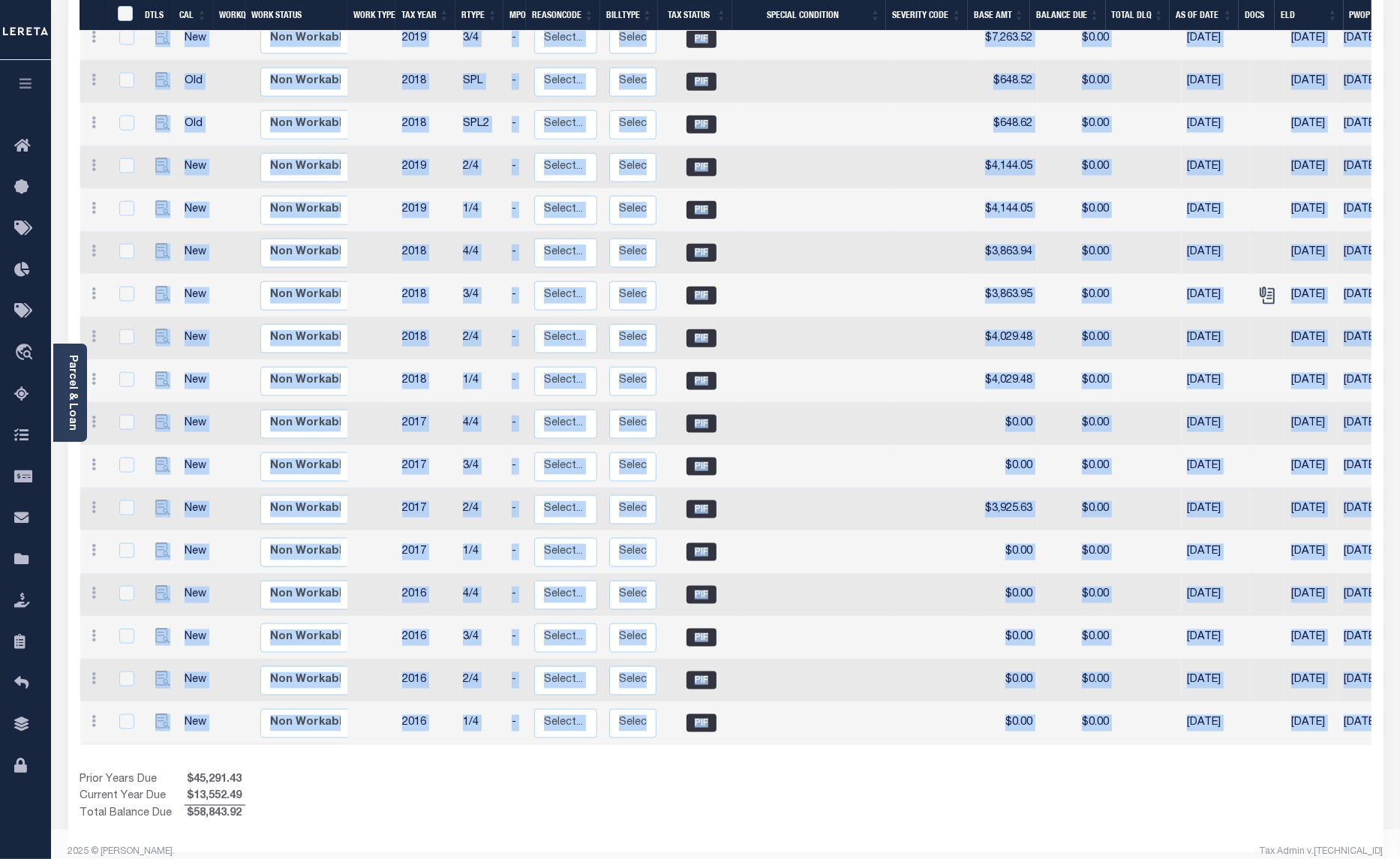
drag, startPoint x: 1014, startPoint y: 739, endPoint x: 1301, endPoint y: 733, distance: 287.1
click at [1092, 772] on div "Show Tax Lines before Bill Release Date Prior Years Due $45,291.43 Current Year…" at bounding box center [725, 797] width 1291 height 50
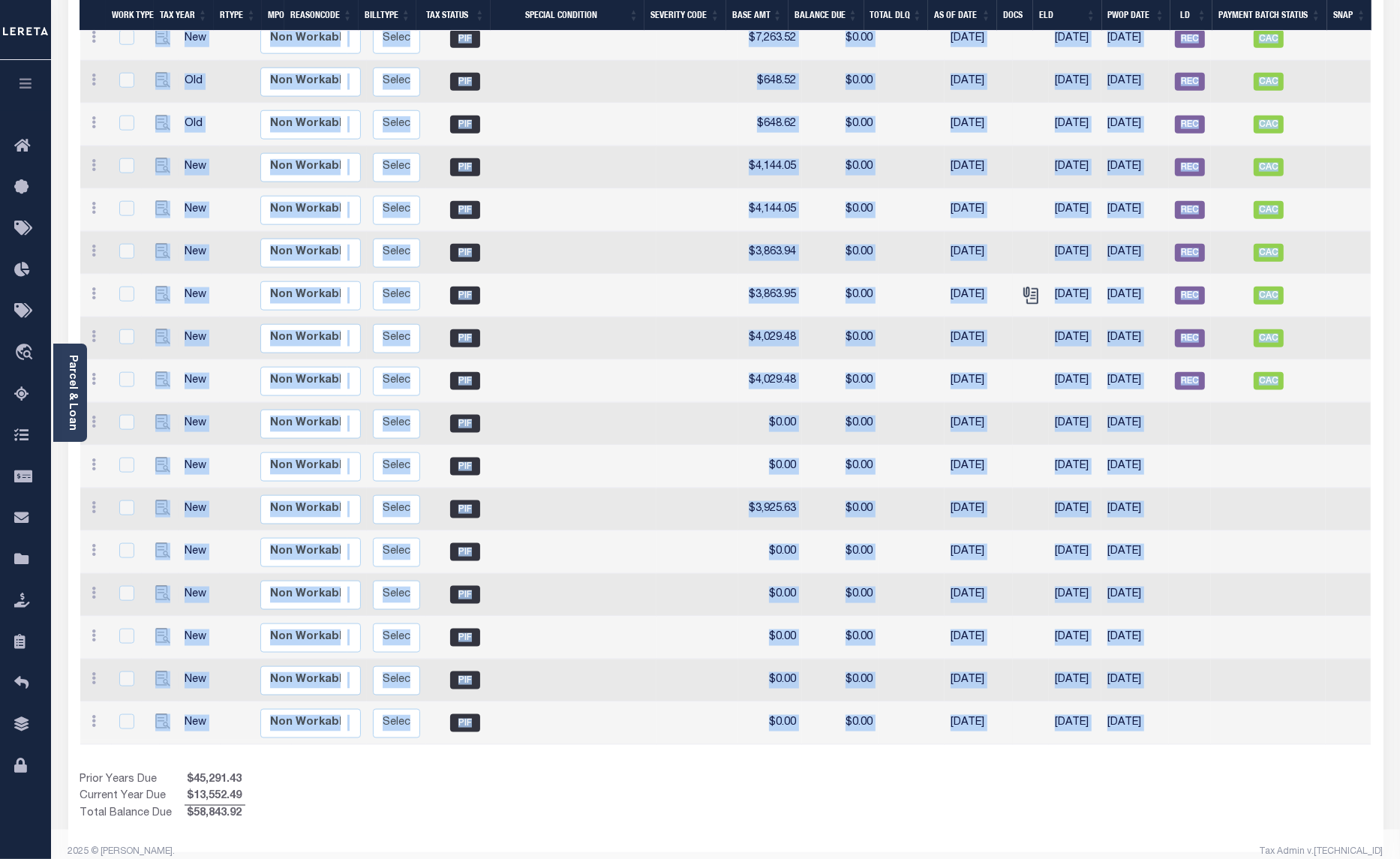
drag, startPoint x: 1281, startPoint y: 737, endPoint x: 673, endPoint y: 759, distance: 608.4
click at [709, 772] on div "Prior Years Due $45,291.43 Current Year Due $13,552.49 Total Balance Due $58,84…" at bounding box center [403, 797] width 646 height 50
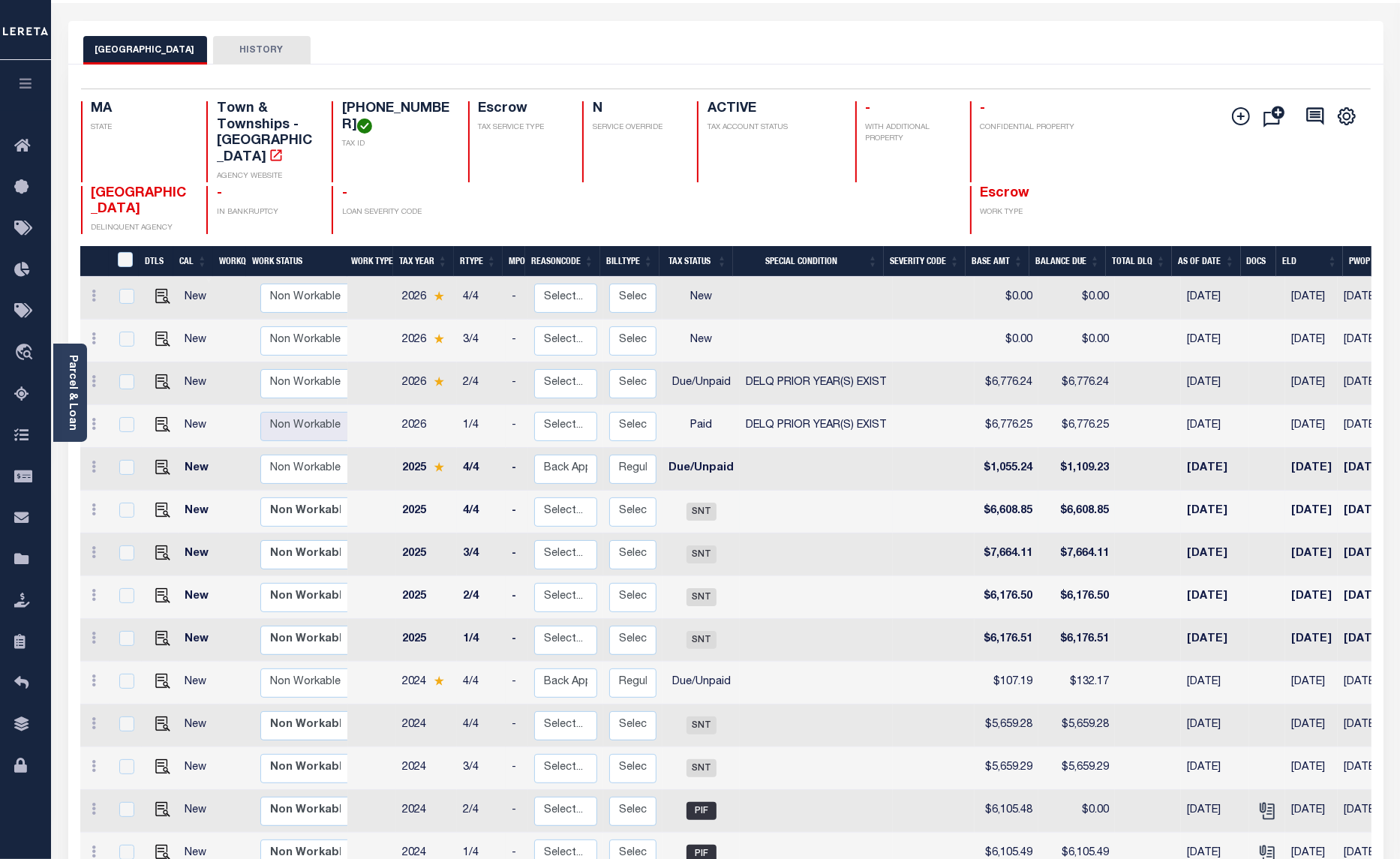
scroll to position [39, 0]
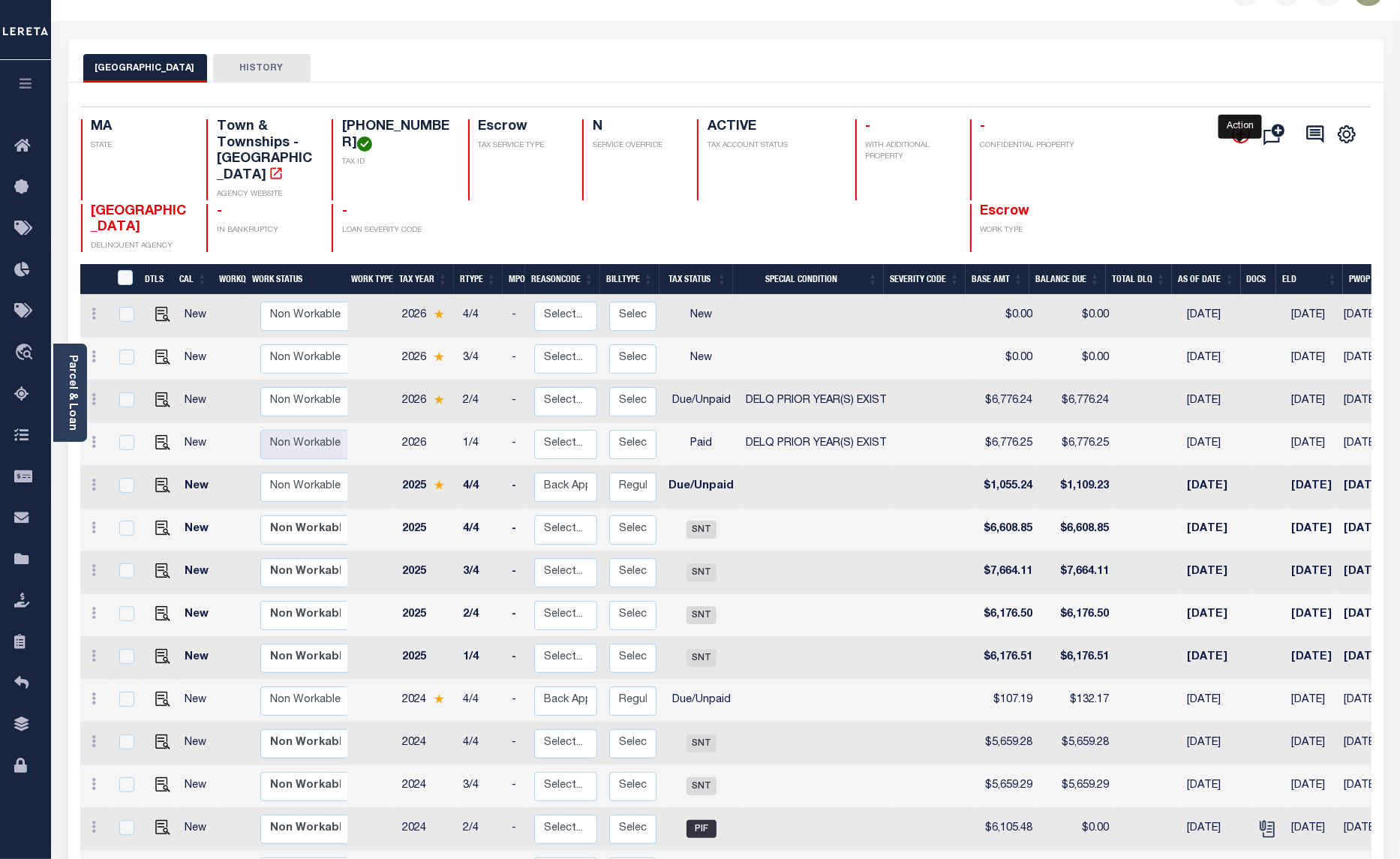
click at [1237, 136] on icon "" at bounding box center [1241, 134] width 8 height 8
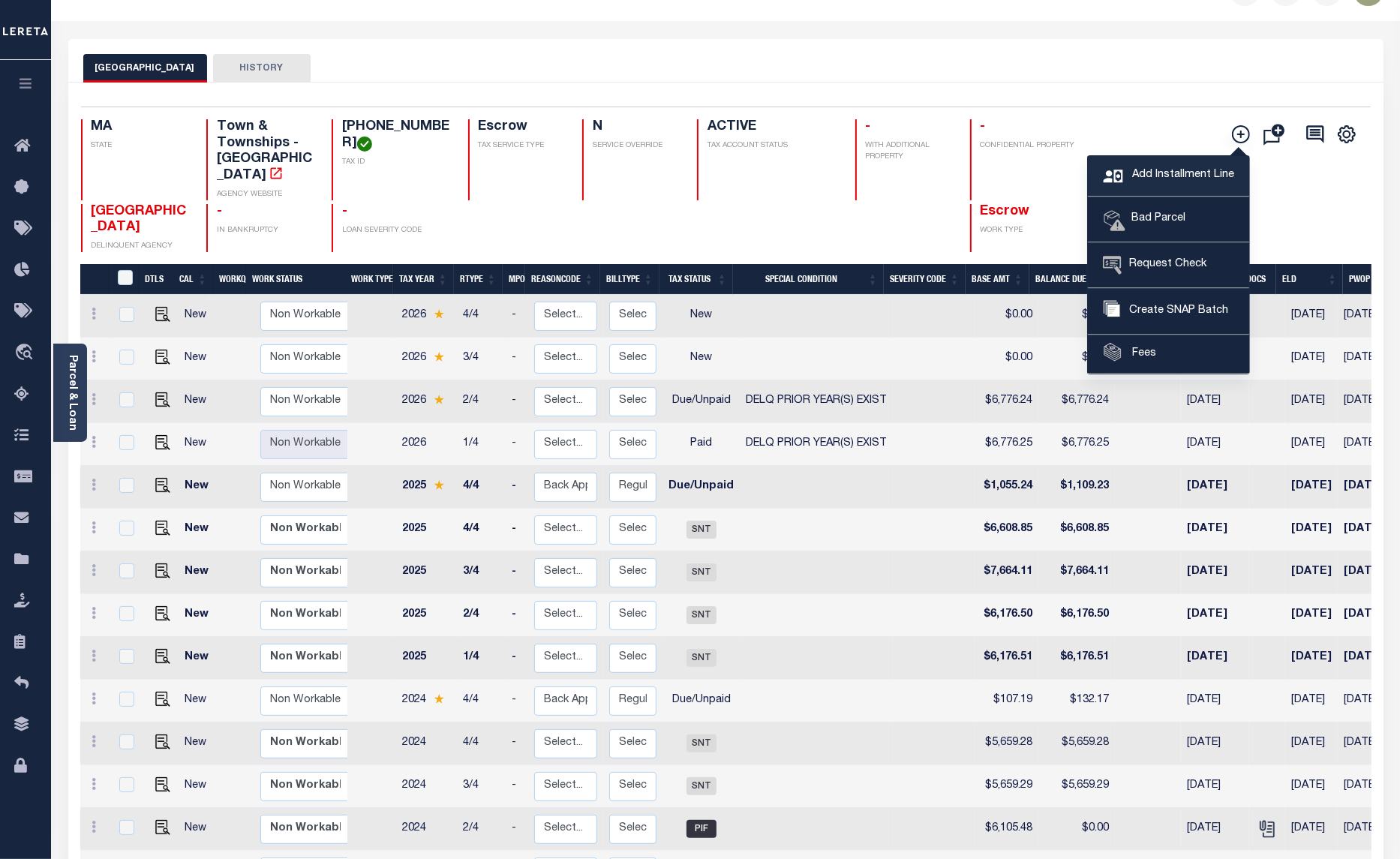
click at [1156, 177] on span "Add Installment Line" at bounding box center [1182, 175] width 106 height 16
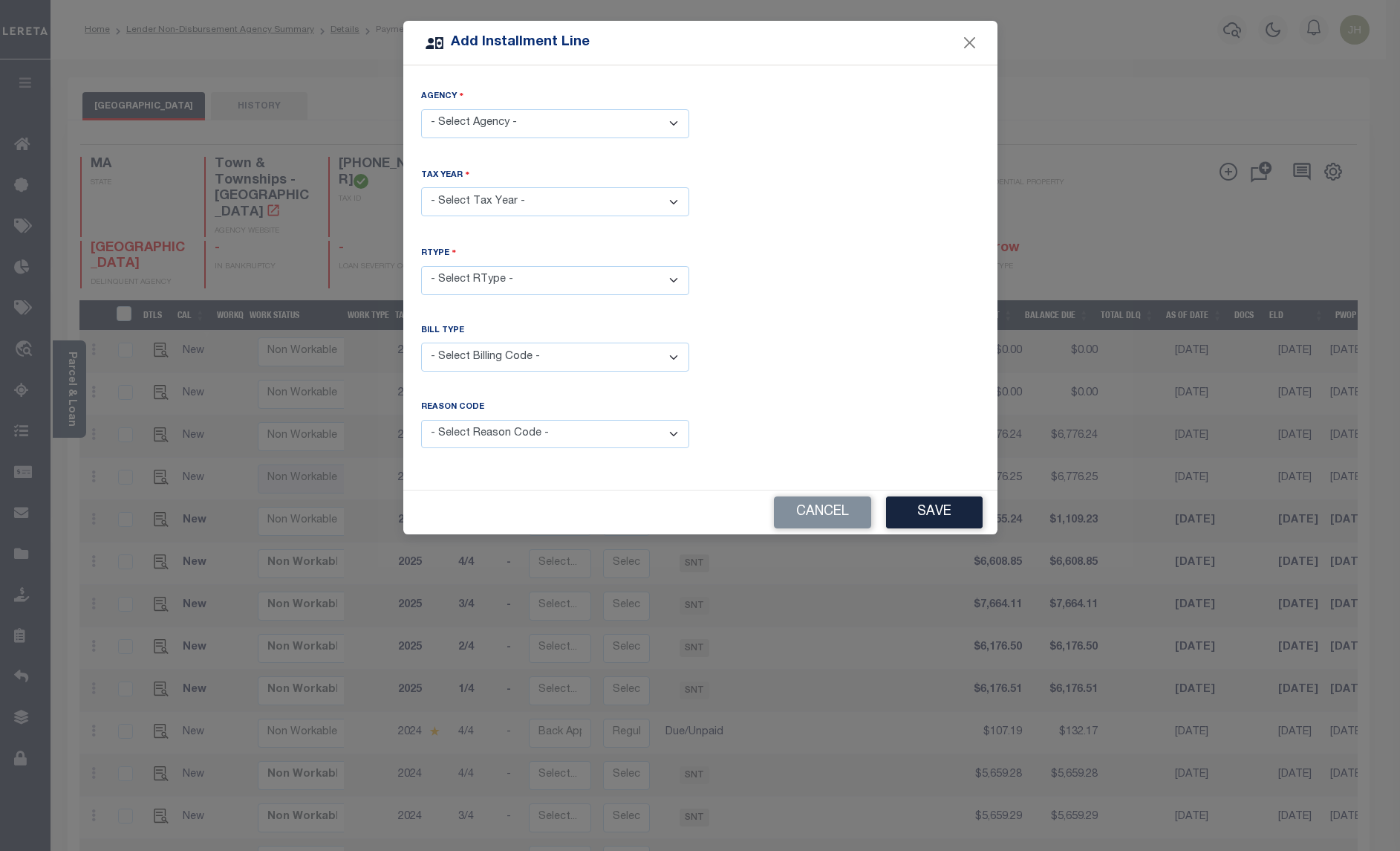
drag, startPoint x: 671, startPoint y: 122, endPoint x: 659, endPoint y: 136, distance: 18.4
click at [671, 122] on select "- Select Agency - [GEOGRAPHIC_DATA] - Town & Townships" at bounding box center [555, 123] width 269 height 29
select select "2502117014"
click at [421, 109] on select "- Select Agency - [GEOGRAPHIC_DATA] - Town & Townships" at bounding box center [555, 123] width 269 height 29
click at [503, 203] on select "- Select Year - 2005 2006 2007 2008 2009 2010 2011 2012 2013 2014 2015 2016 201…" at bounding box center [555, 202] width 269 height 29
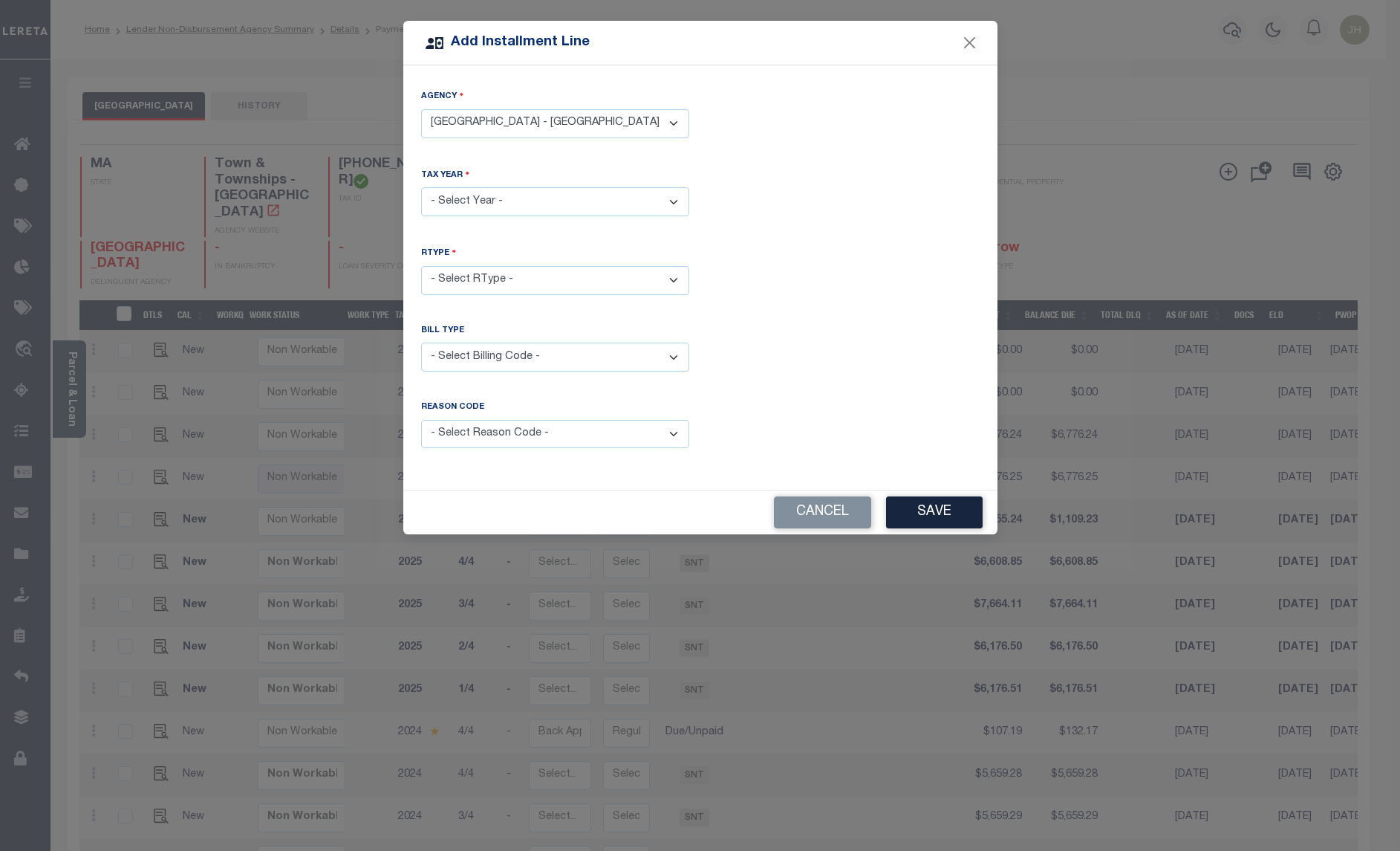
select select "2025"
click at [421, 187] on select "- Select Year - 2005 2006 2007 2008 2009 2010 2011 2012 2013 2014 2015 2016 201…" at bounding box center [555, 202] width 269 height 29
drag, startPoint x: 494, startPoint y: 277, endPoint x: 495, endPoint y: 291, distance: 14.0
click at [494, 277] on select "- Select RType - 1/4 2/4 3/4 4/4" at bounding box center [555, 280] width 269 height 29
select select "3"
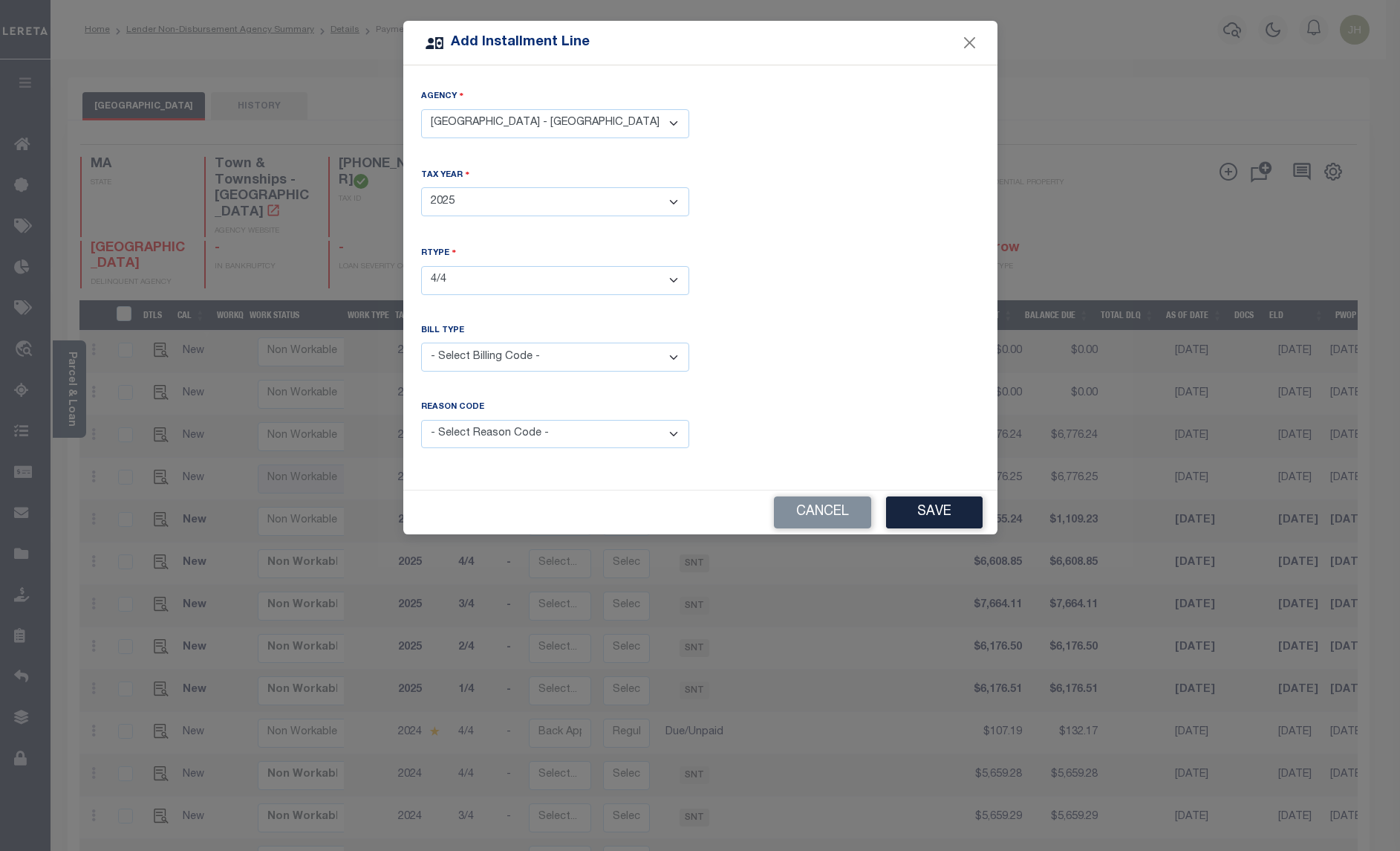
click at [421, 266] on select "- Select RType - 1/4 2/4 3/4 4/4" at bounding box center [555, 280] width 269 height 29
drag, startPoint x: 674, startPoint y: 355, endPoint x: 655, endPoint y: 362, distance: 20.2
click at [674, 355] on select "- Select Billing Code - Regular Delinquent Supplemental Corrected/Adjusted Bill…" at bounding box center [555, 357] width 269 height 29
select select "1"
click at [421, 342] on select "- Select Billing Code - Regular Delinquent Supplemental Corrected/Adjusted Bill…" at bounding box center [555, 357] width 269 height 29
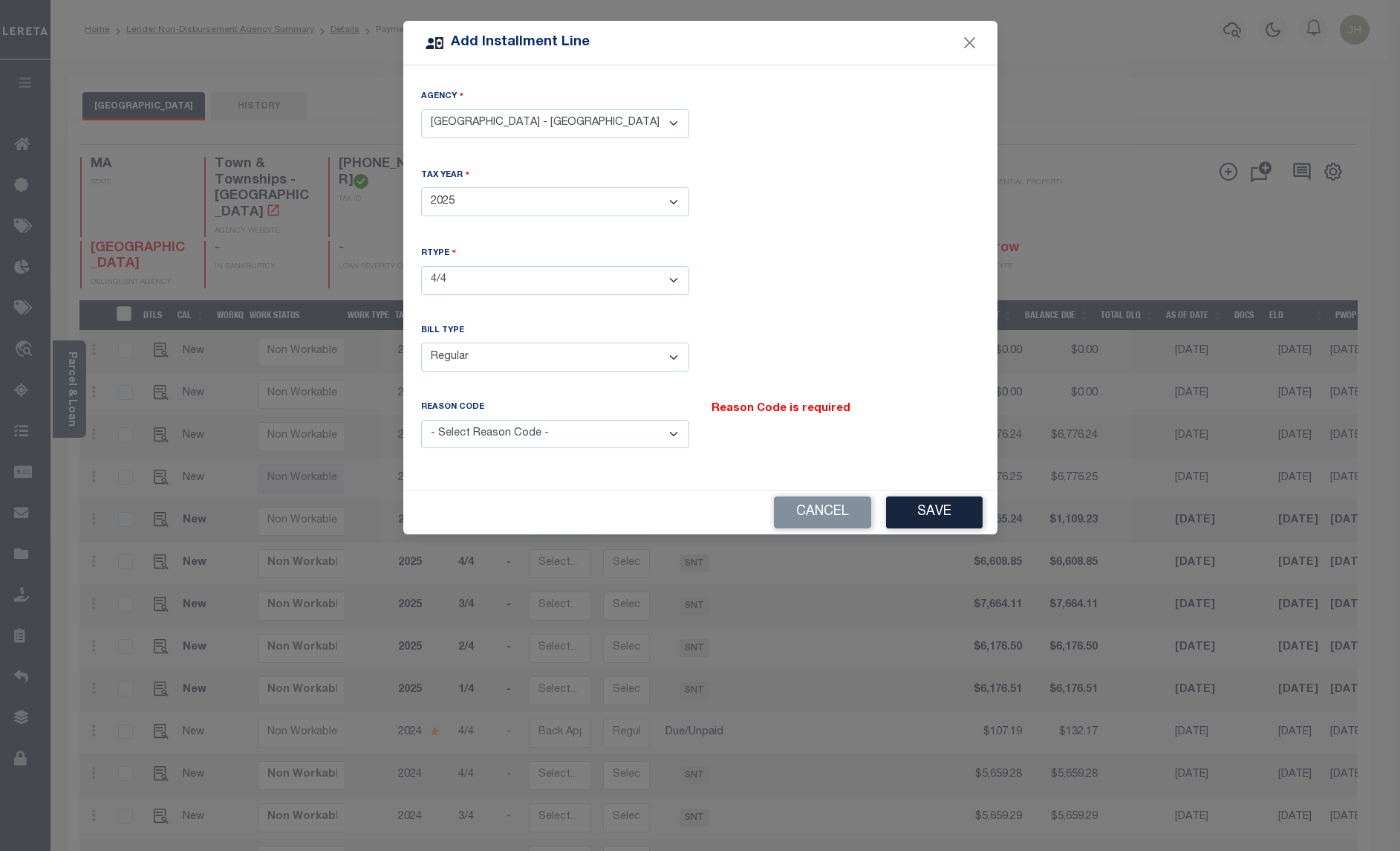
drag, startPoint x: 672, startPoint y: 432, endPoint x: 665, endPoint y: 437, distance: 8.6
click at [672, 432] on select "- Select Reason Code - Payment Reversal Taxable Value Change Assessment Change …" at bounding box center [555, 434] width 269 height 29
select select "12"
click at [421, 420] on select "- Select Reason Code - Payment Reversal Taxable Value Change Assessment Change …" at bounding box center [555, 434] width 269 height 29
click at [928, 508] on button "Save" at bounding box center [934, 512] width 97 height 32
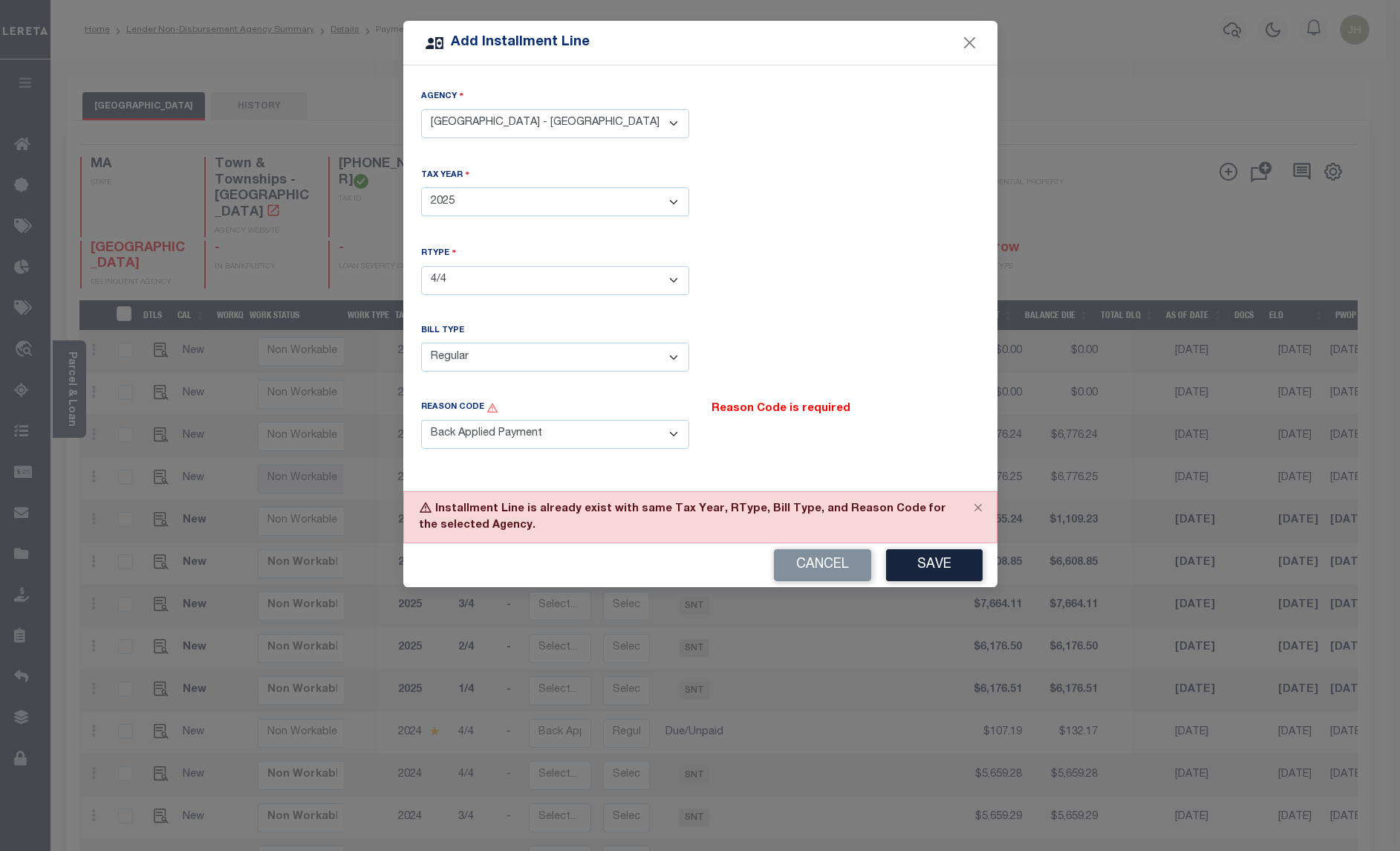
click at [678, 435] on select "- Select Reason Code - Payment Reversal Taxable Value Change Assessment Change …" at bounding box center [555, 434] width 269 height 29
click at [678, 359] on select "- Select Billing Code - Regular Delinquent Supplemental Corrected/Adjusted Bill…" at bounding box center [555, 357] width 269 height 29
select select "2"
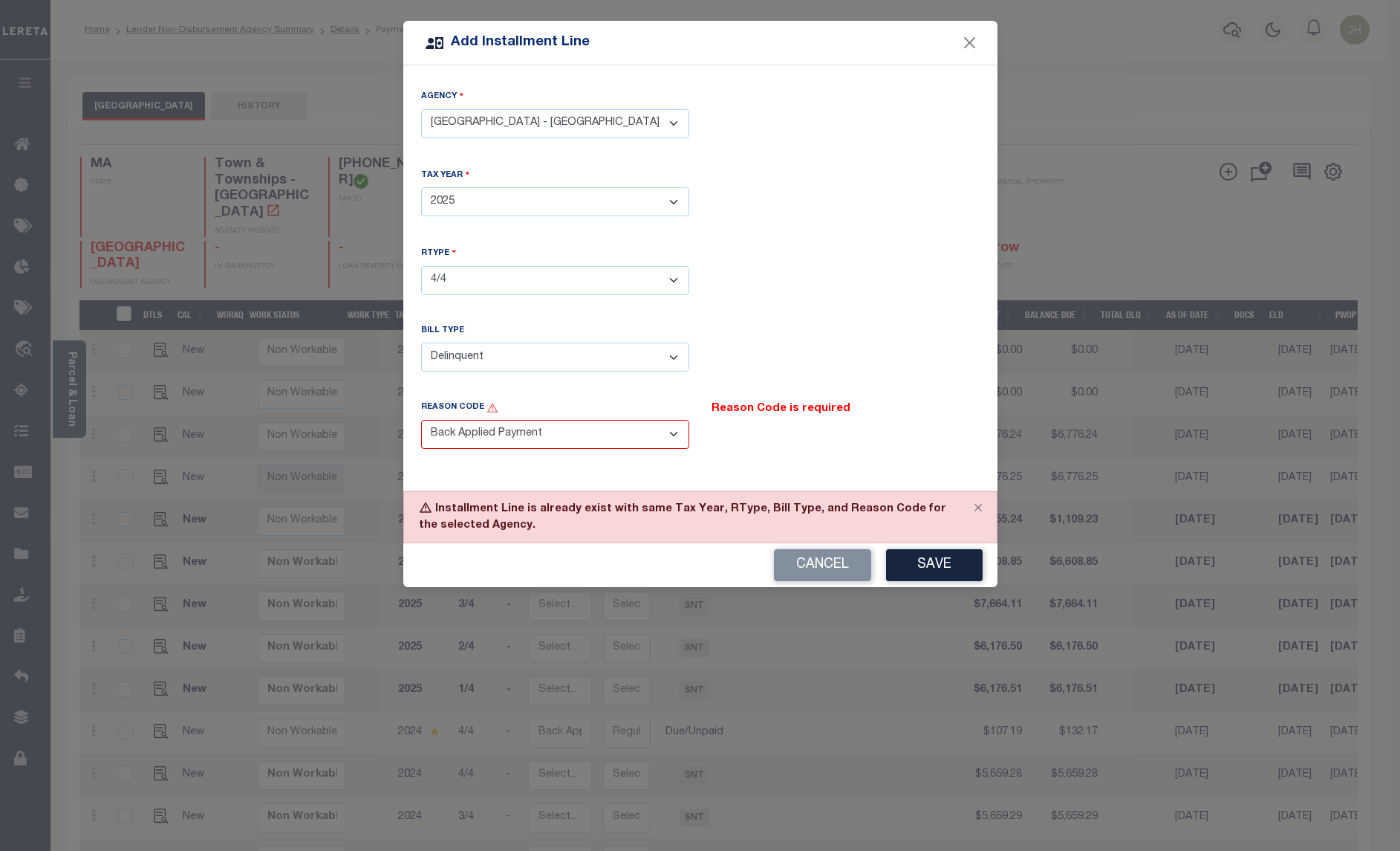
click at [421, 342] on select "- Select Billing Code - Regular Delinquent Supplemental Corrected/Adjusted Bill…" at bounding box center [555, 357] width 269 height 29
click at [671, 438] on select "- Select Reason Code - Payment Reversal Taxable Value Change Assessment Change …" at bounding box center [555, 434] width 269 height 29
click at [421, 421] on select "- Select Reason Code - Payment Reversal Taxable Value Change Assessment Change …" at bounding box center [555, 434] width 269 height 29
click at [930, 567] on button "Save" at bounding box center [934, 564] width 97 height 32
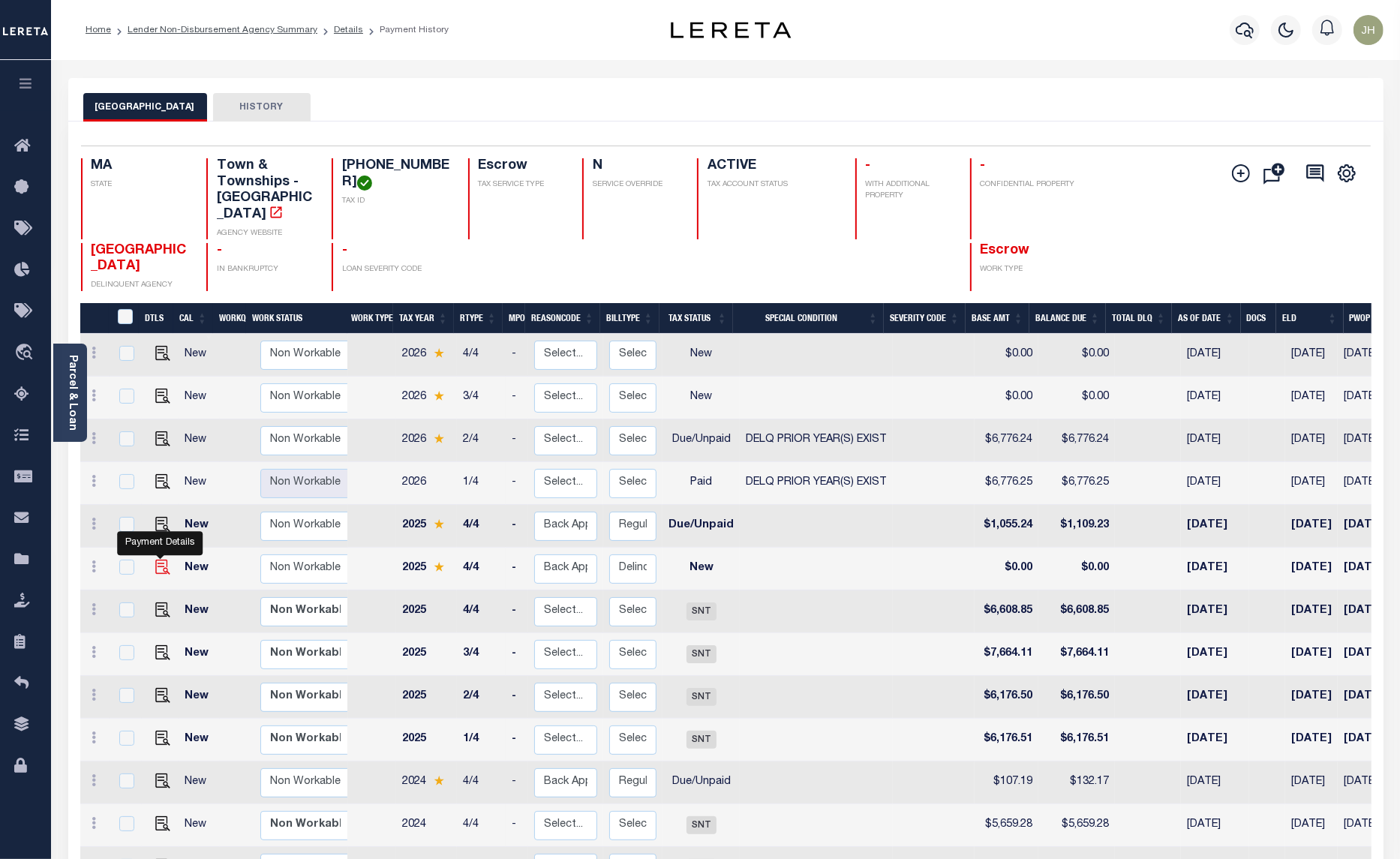
click at [158, 560] on img at bounding box center [163, 568] width 15 height 15
checkbox input "true"
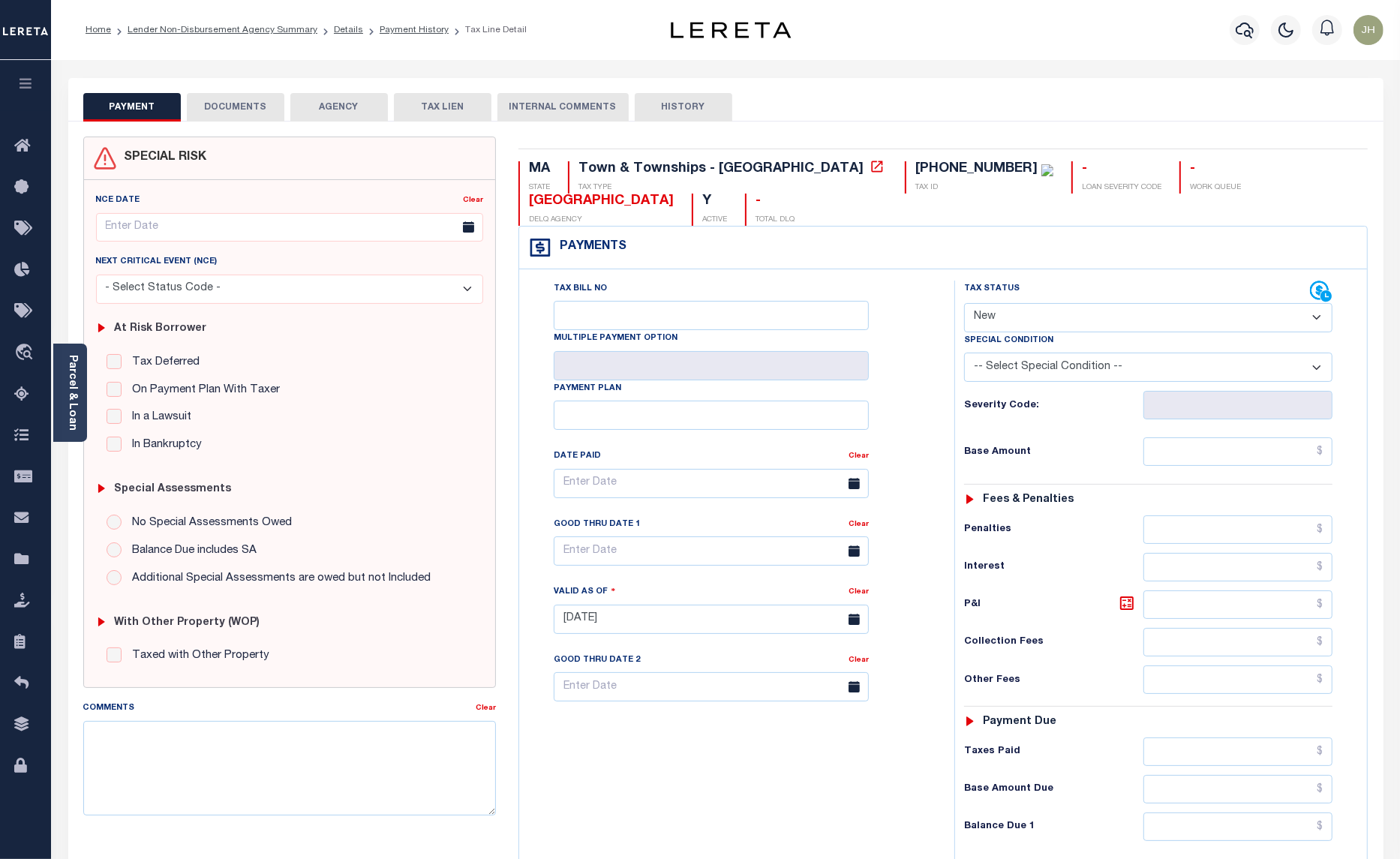
click at [1049, 303] on select "- Select Status Code - Open Due/Unpaid Paid Incomplete No Tax Due Internal Refu…" at bounding box center [1149, 318] width 369 height 29
select select "DUE"
click at [965, 303] on select "- Select Status Code - Open Due/Unpaid Paid Incomplete No Tax Due Internal Refu…" at bounding box center [1149, 318] width 369 height 29
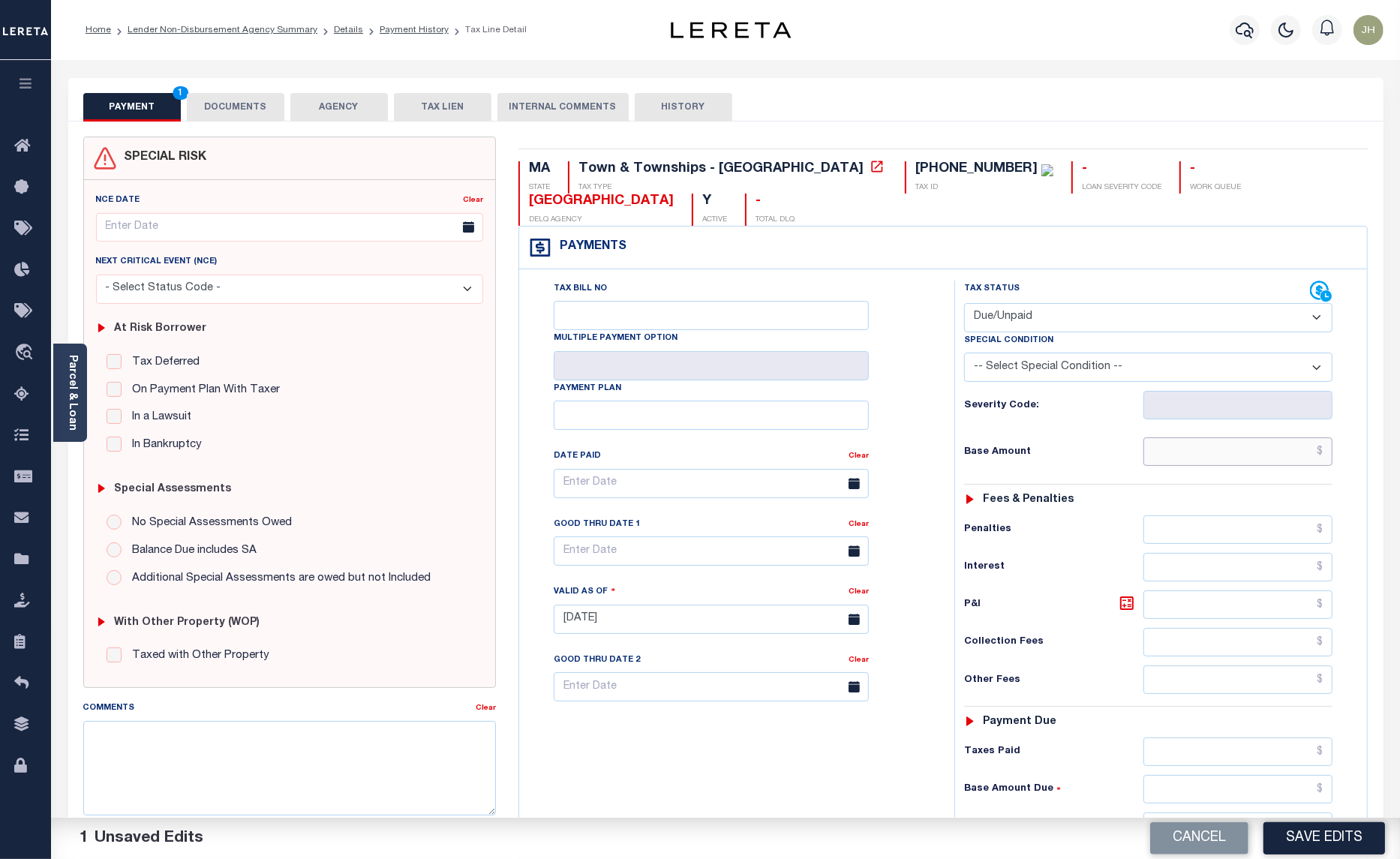
click at [1156, 437] on input "text" at bounding box center [1238, 452] width 189 height 29
click at [1240, 437] on input "$1,055.24" at bounding box center [1238, 452] width 189 height 29
drag, startPoint x: 1265, startPoint y: 426, endPoint x: 1341, endPoint y: 426, distance: 76.0
click at [1341, 426] on div "Tax Status Status - Select Status Code -" at bounding box center [1153, 612] width 398 height 662
type input "$1,162.43"
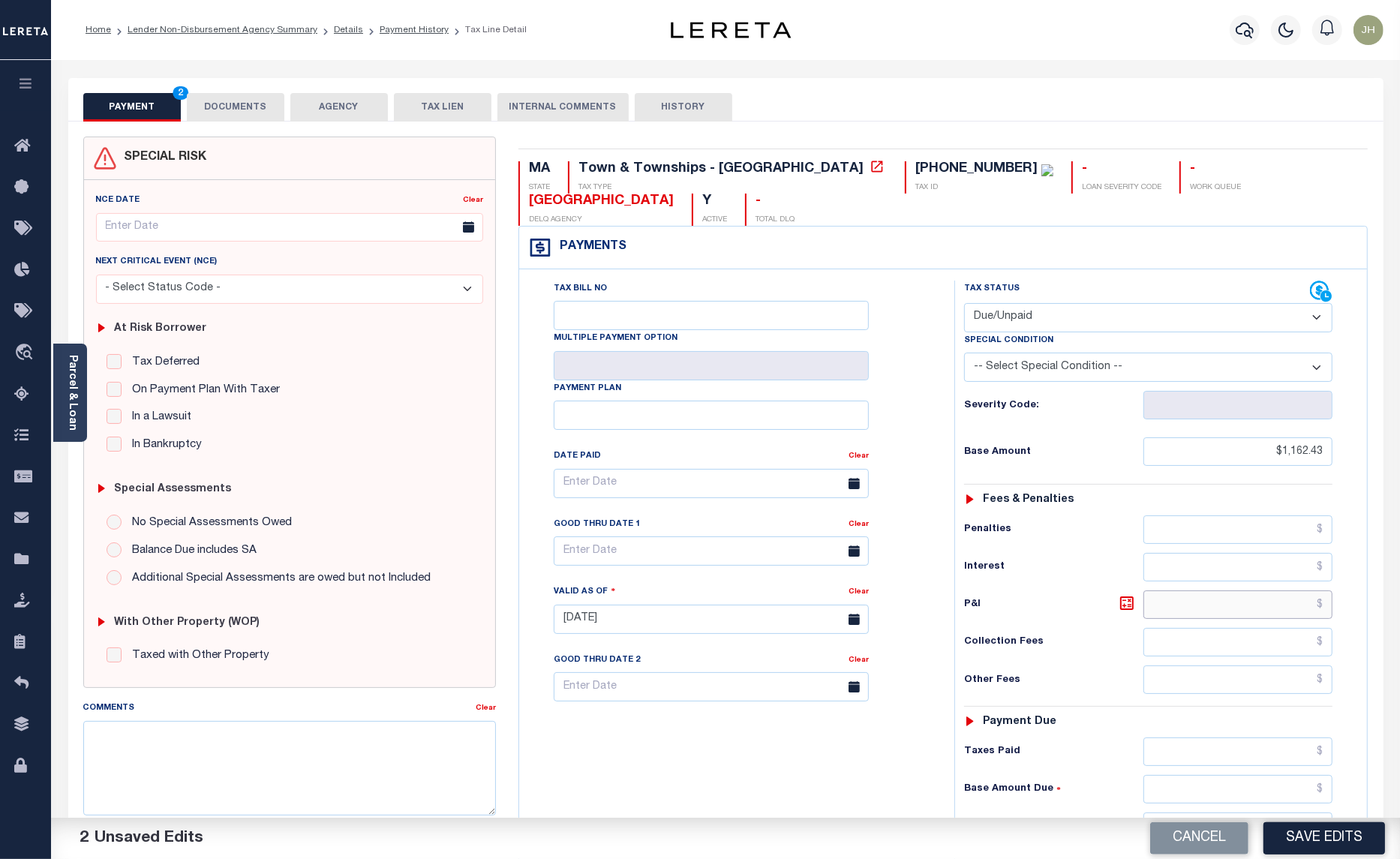
click at [1162, 591] on input "text" at bounding box center [1238, 605] width 189 height 29
type input "$96.60"
click at [1163, 813] on input "text" at bounding box center [1238, 827] width 189 height 29
type input "$1,259.03"
click at [1300, 591] on input "$96.60" at bounding box center [1238, 605] width 189 height 29
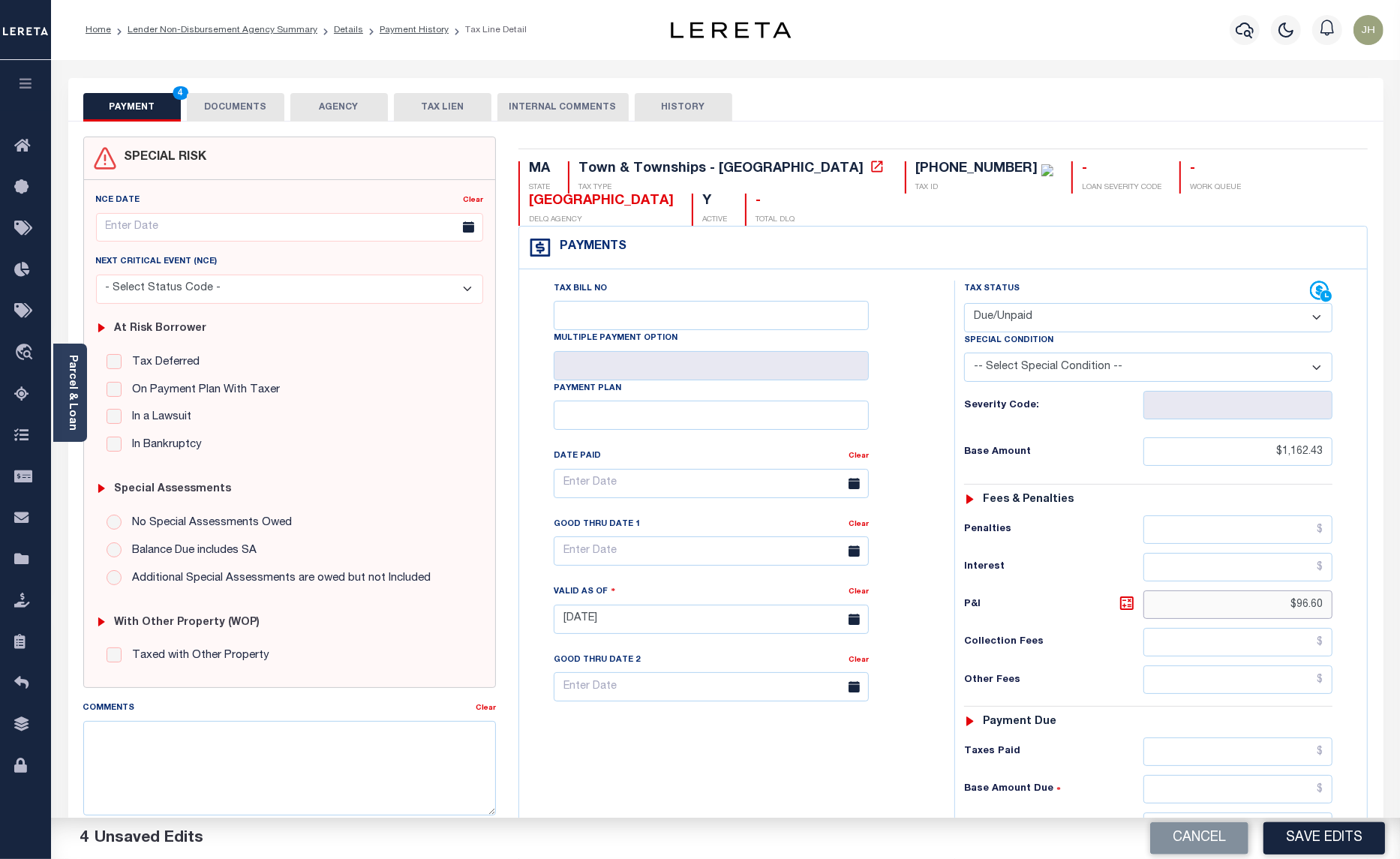
drag, startPoint x: 1288, startPoint y: 579, endPoint x: 1345, endPoint y: 581, distance: 57.0
click at [1345, 581] on div "Tax Status Status - Select Status Code -" at bounding box center [1153, 612] width 398 height 662
type input "$106.60"
click at [1303, 813] on input "$1,259.03" at bounding box center [1238, 827] width 189 height 29
type input "$1,269.03"
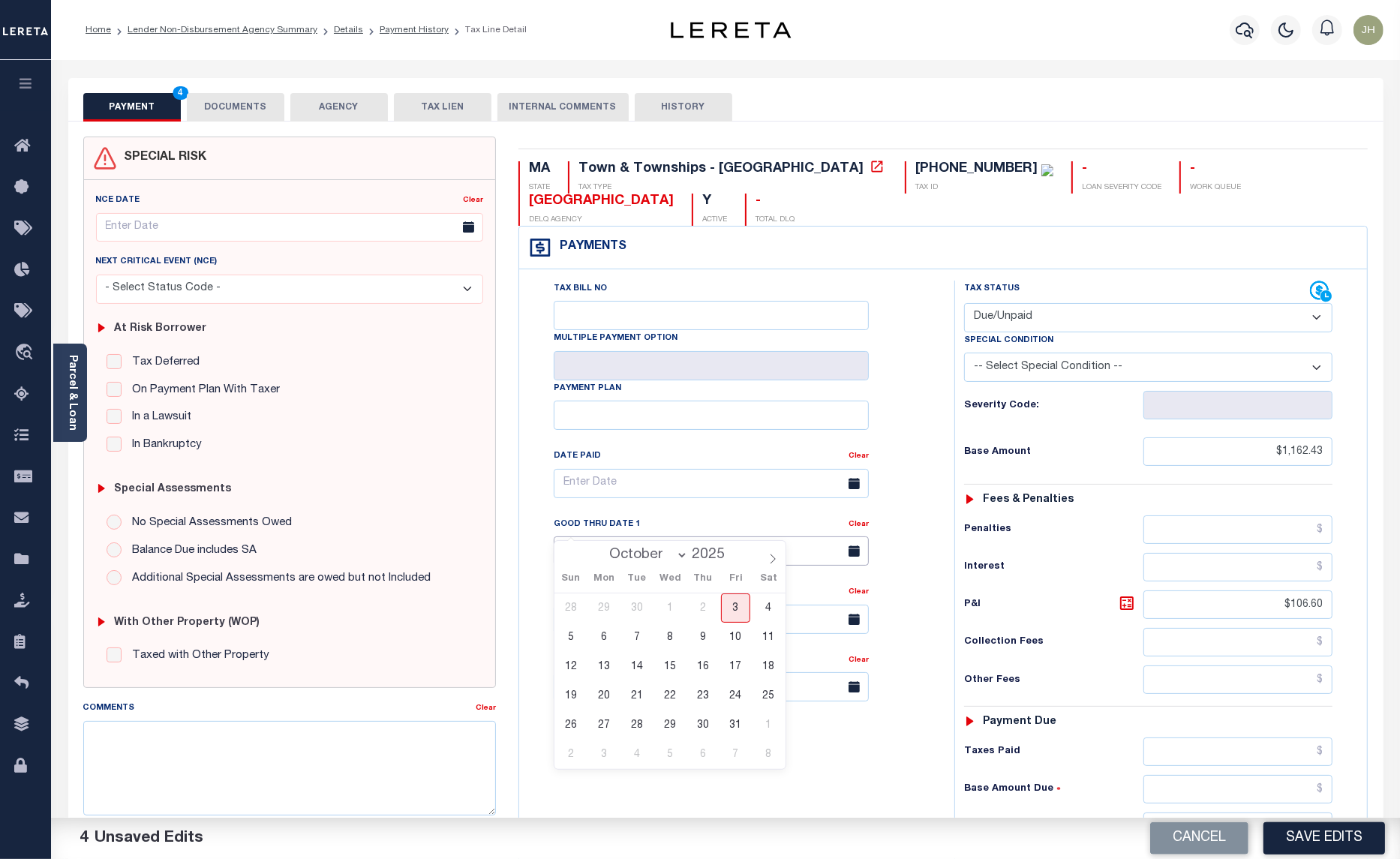
click at [789, 537] on input "text" at bounding box center [712, 551] width 315 height 29
click at [734, 725] on span "31" at bounding box center [736, 725] width 29 height 29
type input "[DATE]"
click at [187, 742] on textarea "Comments" at bounding box center [290, 768] width 413 height 95
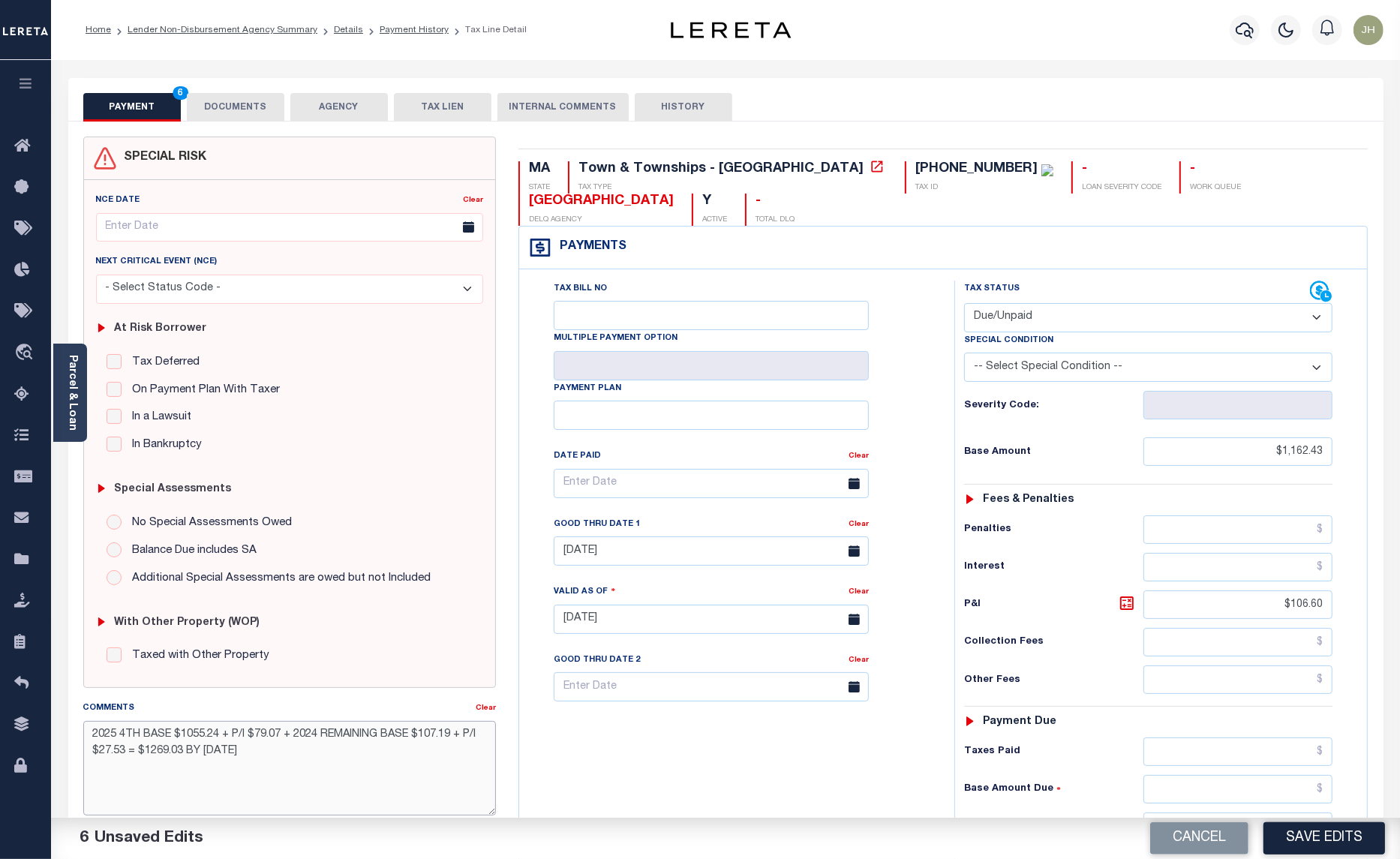
click at [258, 759] on textarea "2025 4TH BASE $1055.24 + P/I $79.07 + 2024 REMAINING BASE $107.19 + P/I $27.53 …" at bounding box center [290, 768] width 413 height 95
click at [452, 758] on textarea "2025 4TH BASE $1055.24 + P/I $79.07 + 2024 REMAINING BASE $107.19 + P/I $27.53 …" at bounding box center [290, 768] width 413 height 95
click at [482, 763] on textarea "2025 4TH BASE $1055.24 + P/I $79.07 + 2024 REMAINING BASE $107.19 + P/I $27.53 …" at bounding box center [290, 768] width 413 height 95
click at [181, 778] on textarea "2025 4TH BASE $1055.24 + P/I $79.07 + 2024 REMAINING BASE $107.19 + P/I $27.53 …" at bounding box center [290, 768] width 413 height 95
click at [257, 771] on textarea "2025 4TH BASE $1055.24 + P/I $79.07 + 2024 REMAINING BASE $107.19 + P/I $27.53 …" at bounding box center [290, 768] width 413 height 95
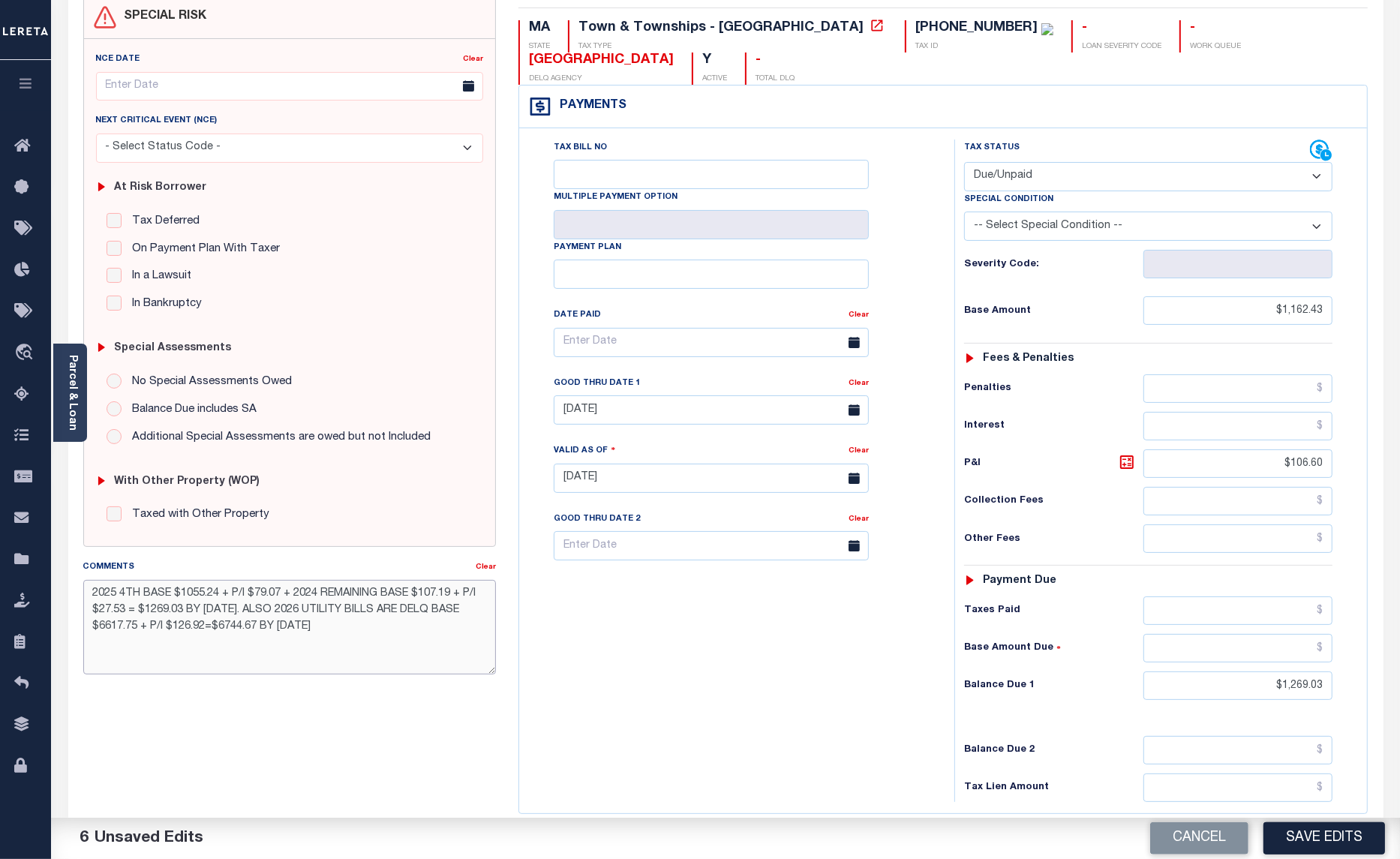
scroll to position [187, 0]
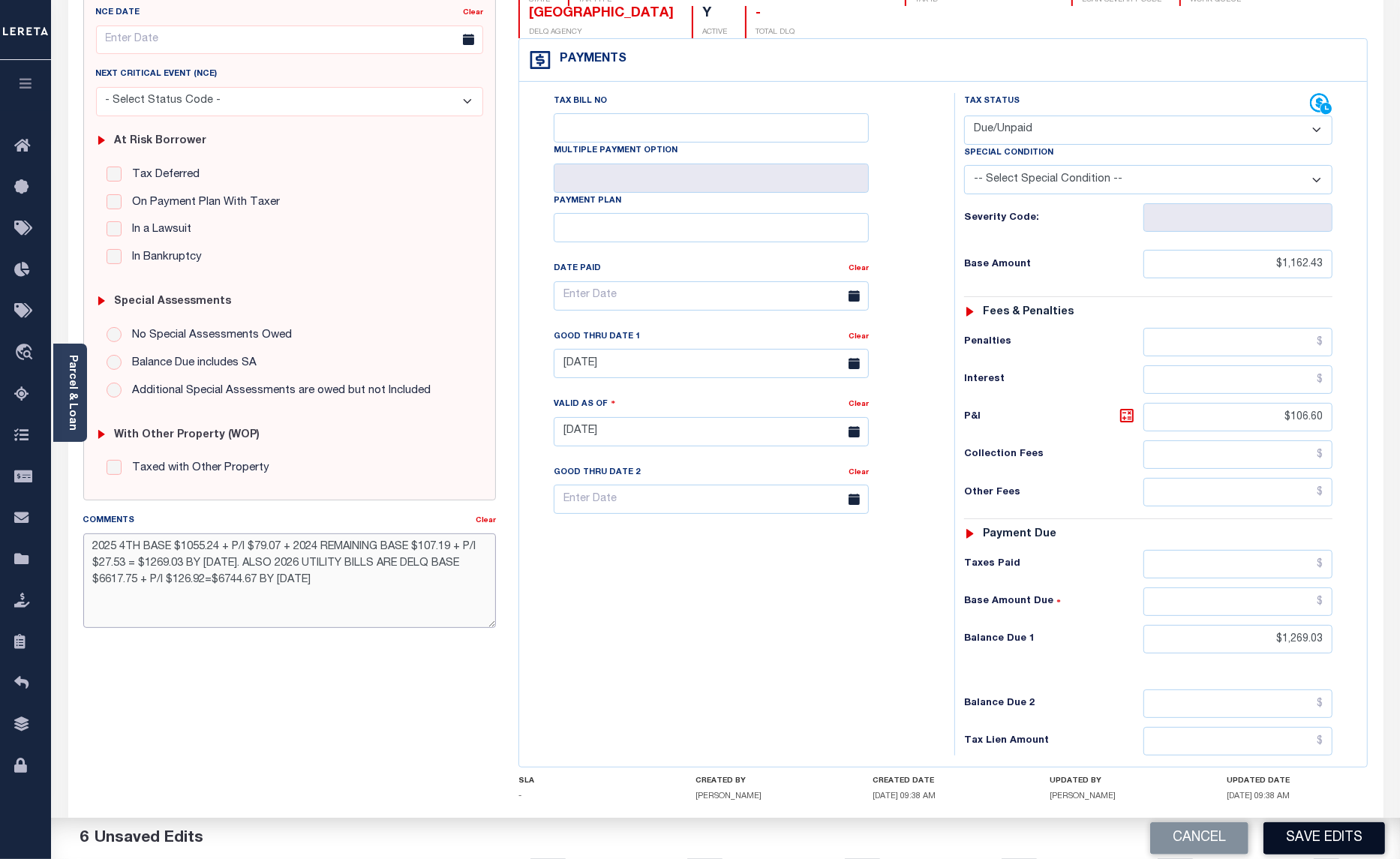
type textarea "2025 4TH BASE $1055.24 + P/I $79.07 + 2024 REMAINING BASE $107.19 + P/I $27.53 …"
click at [1341, 838] on button "Save Edits" at bounding box center [1325, 838] width 122 height 32
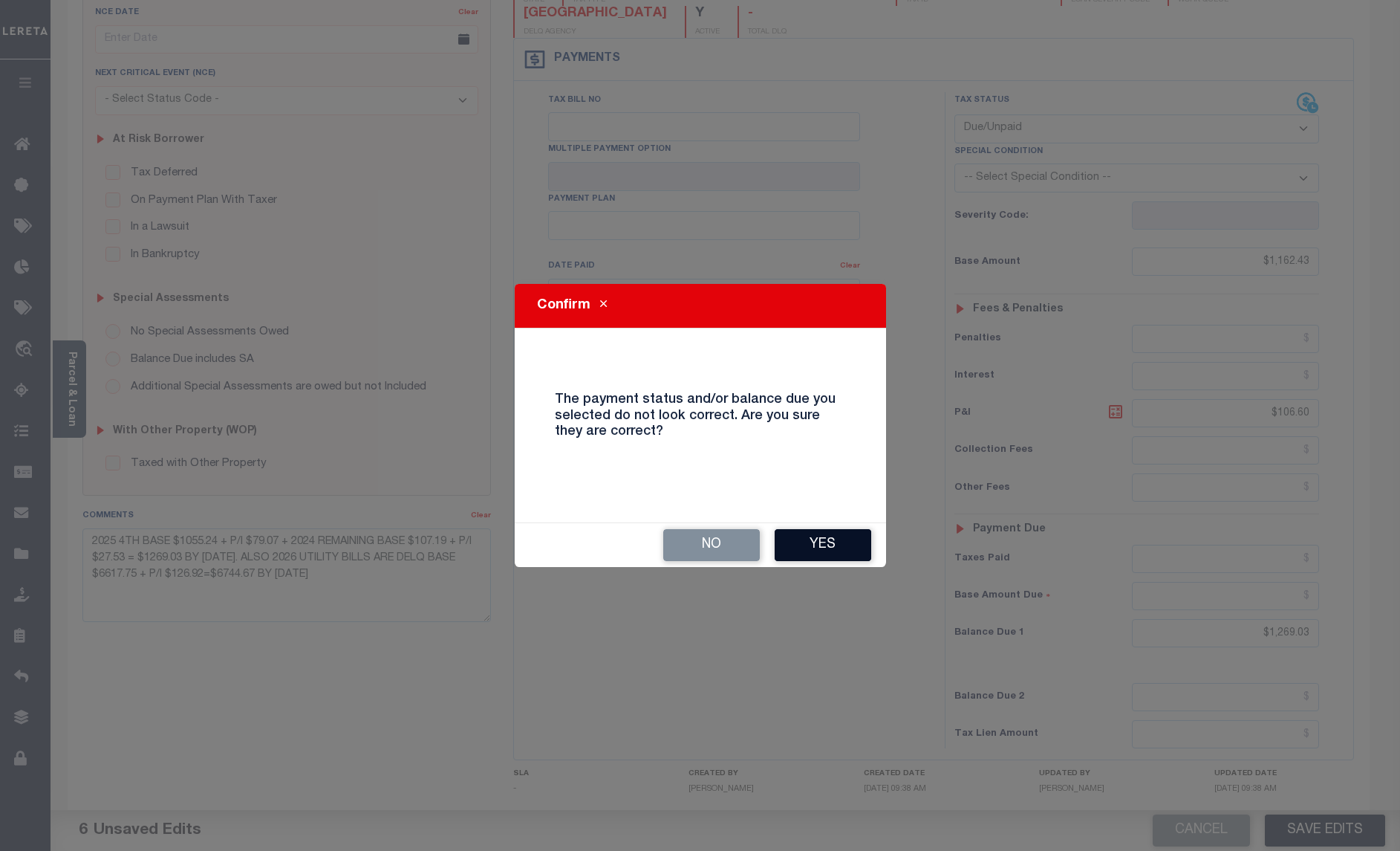
click at [835, 543] on button "Yes" at bounding box center [823, 544] width 97 height 32
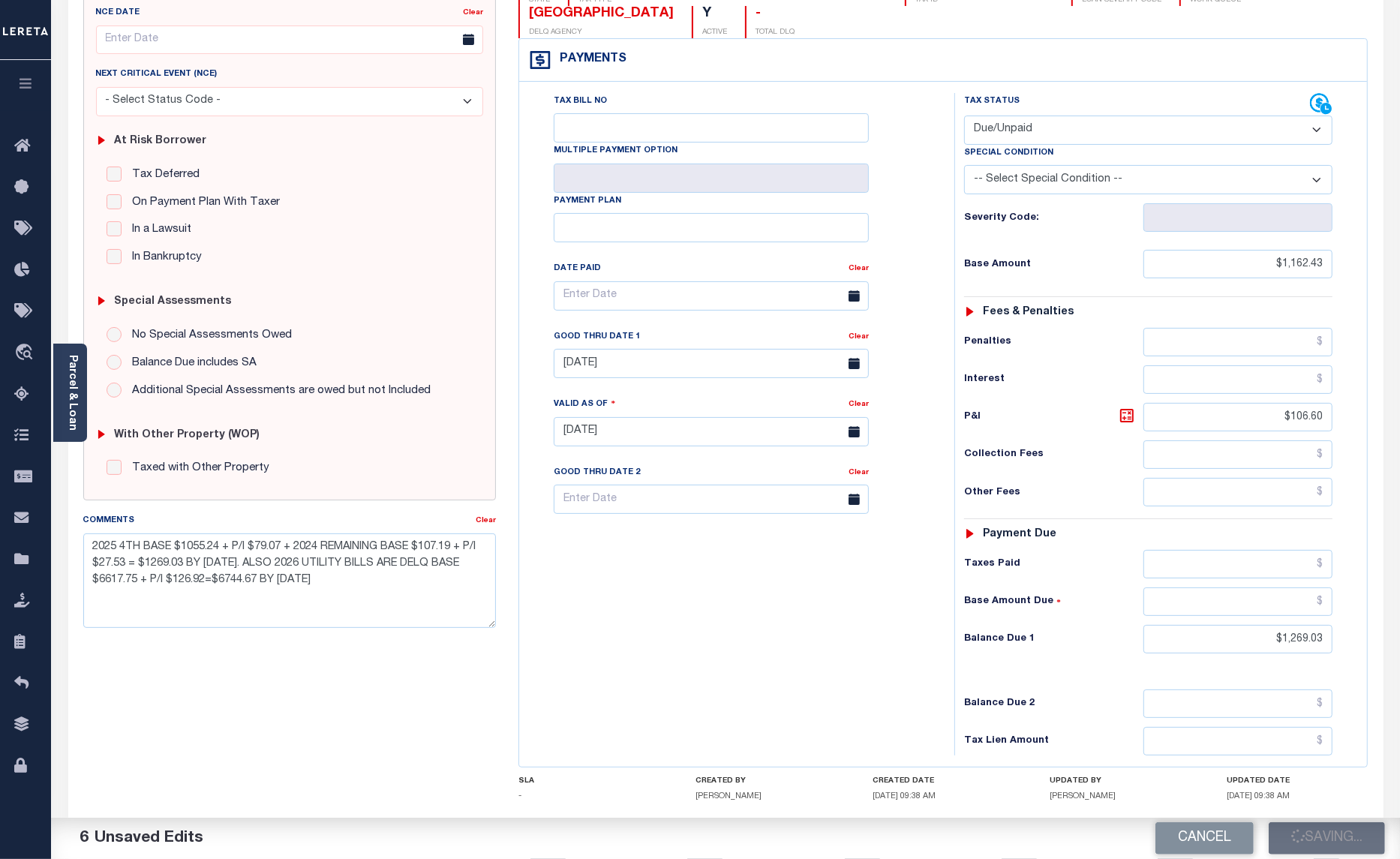
checkbox input "false"
type input "$1,162.43"
type input "$106.6"
type input "$1,269.03"
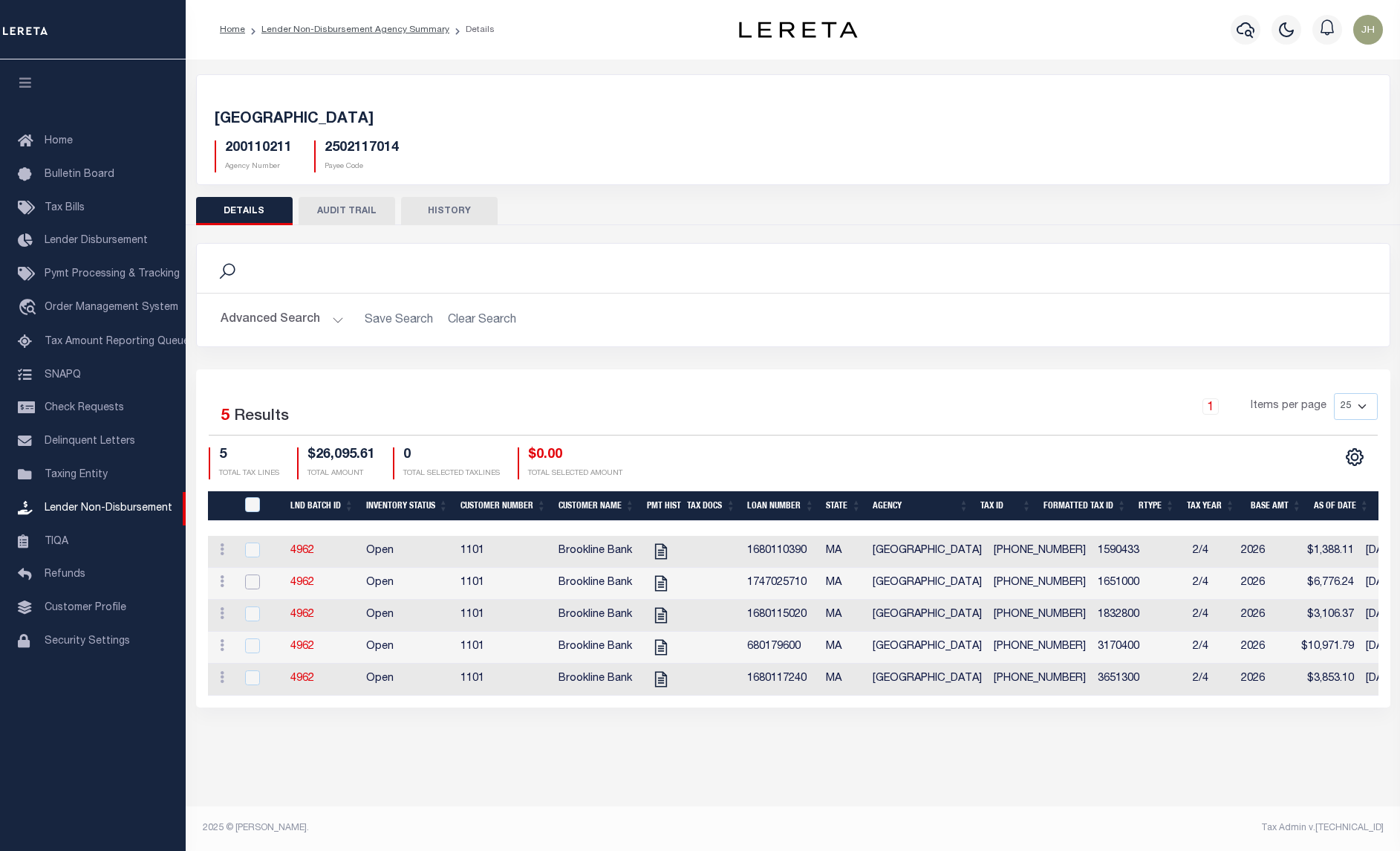
click at [254, 589] on input "checkbox" at bounding box center [252, 582] width 15 height 15
checkbox input "true"
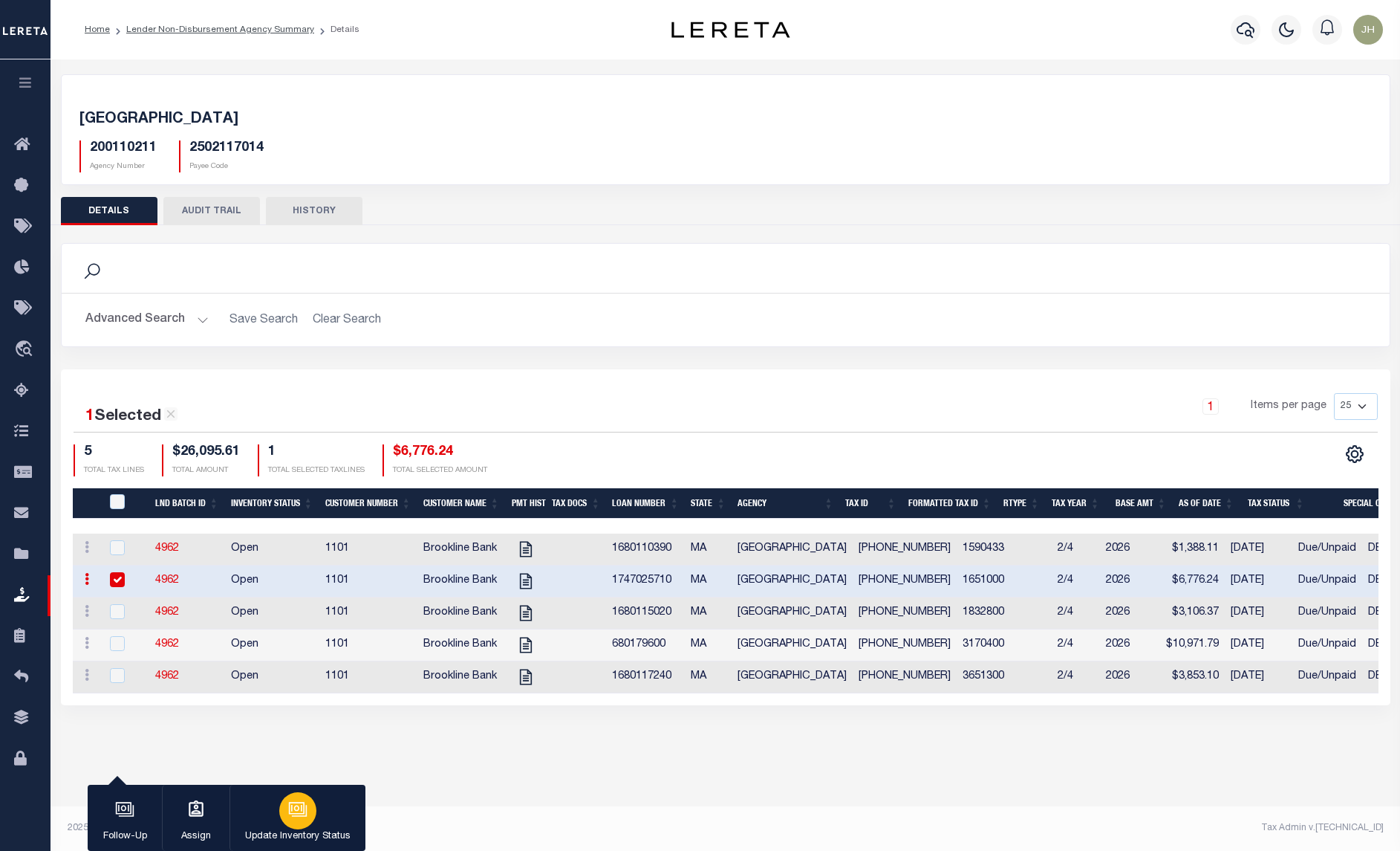
click at [294, 807] on icon "button" at bounding box center [298, 809] width 19 height 19
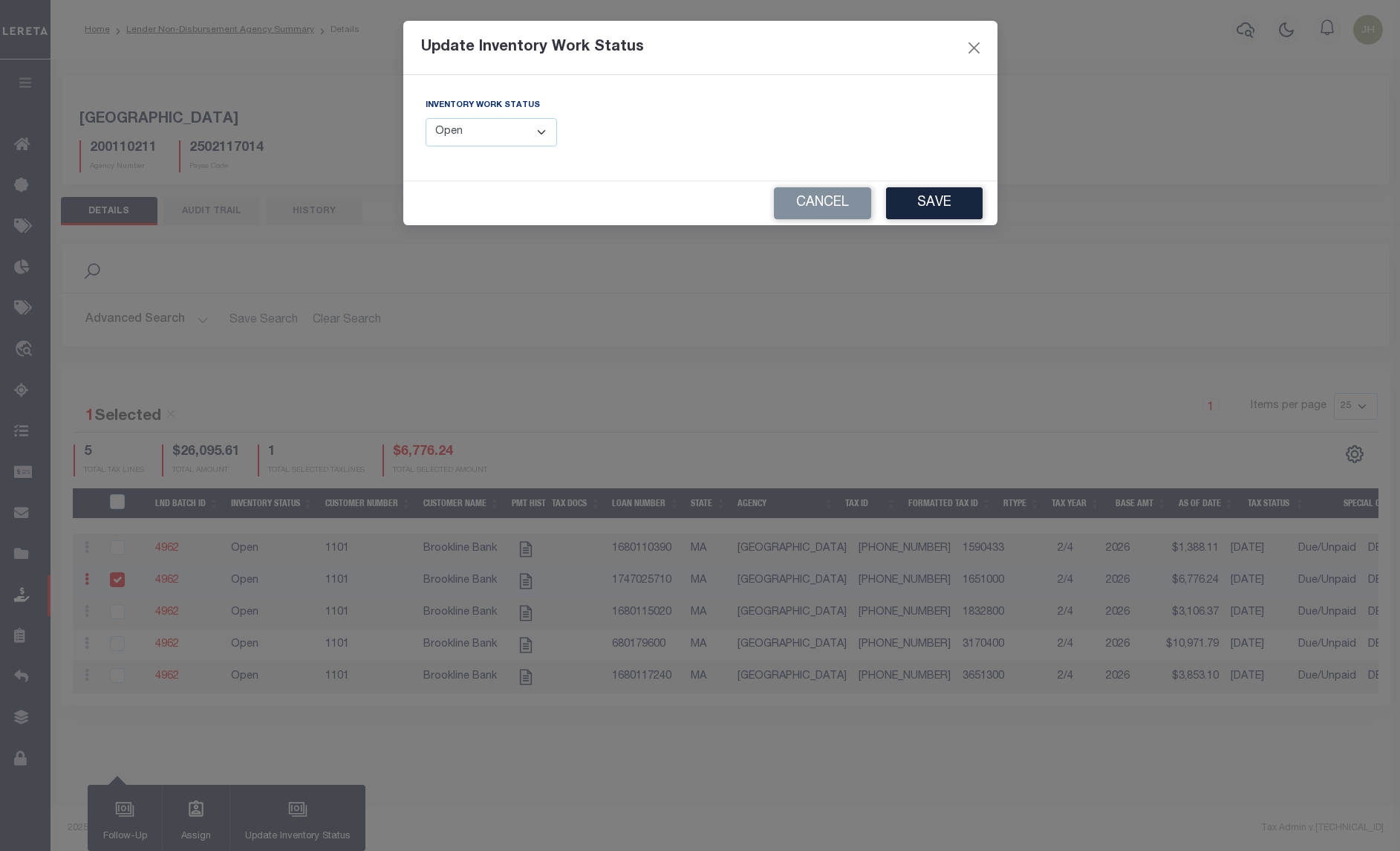
drag, startPoint x: 540, startPoint y: 134, endPoint x: 528, endPoint y: 150, distance: 20.0
click at [540, 134] on select "--Select-- Open Completed Reported" at bounding box center [491, 133] width 132 height 29
select select "Completed"
click at [425, 119] on select "--Select-- Open Completed Reported" at bounding box center [491, 133] width 132 height 29
click at [917, 209] on button "Save" at bounding box center [934, 203] width 97 height 32
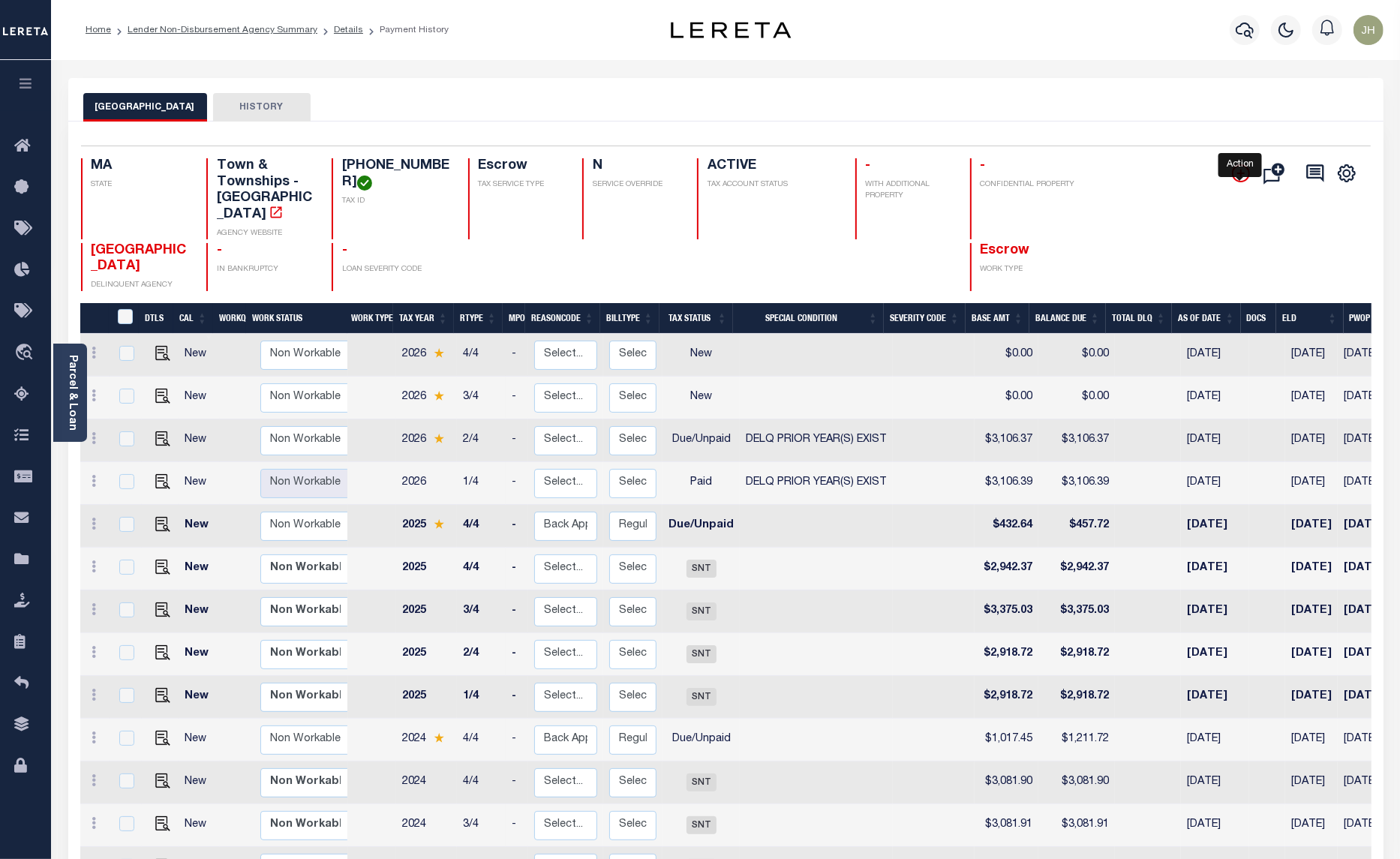
click at [1234, 177] on icon "" at bounding box center [1241, 173] width 18 height 18
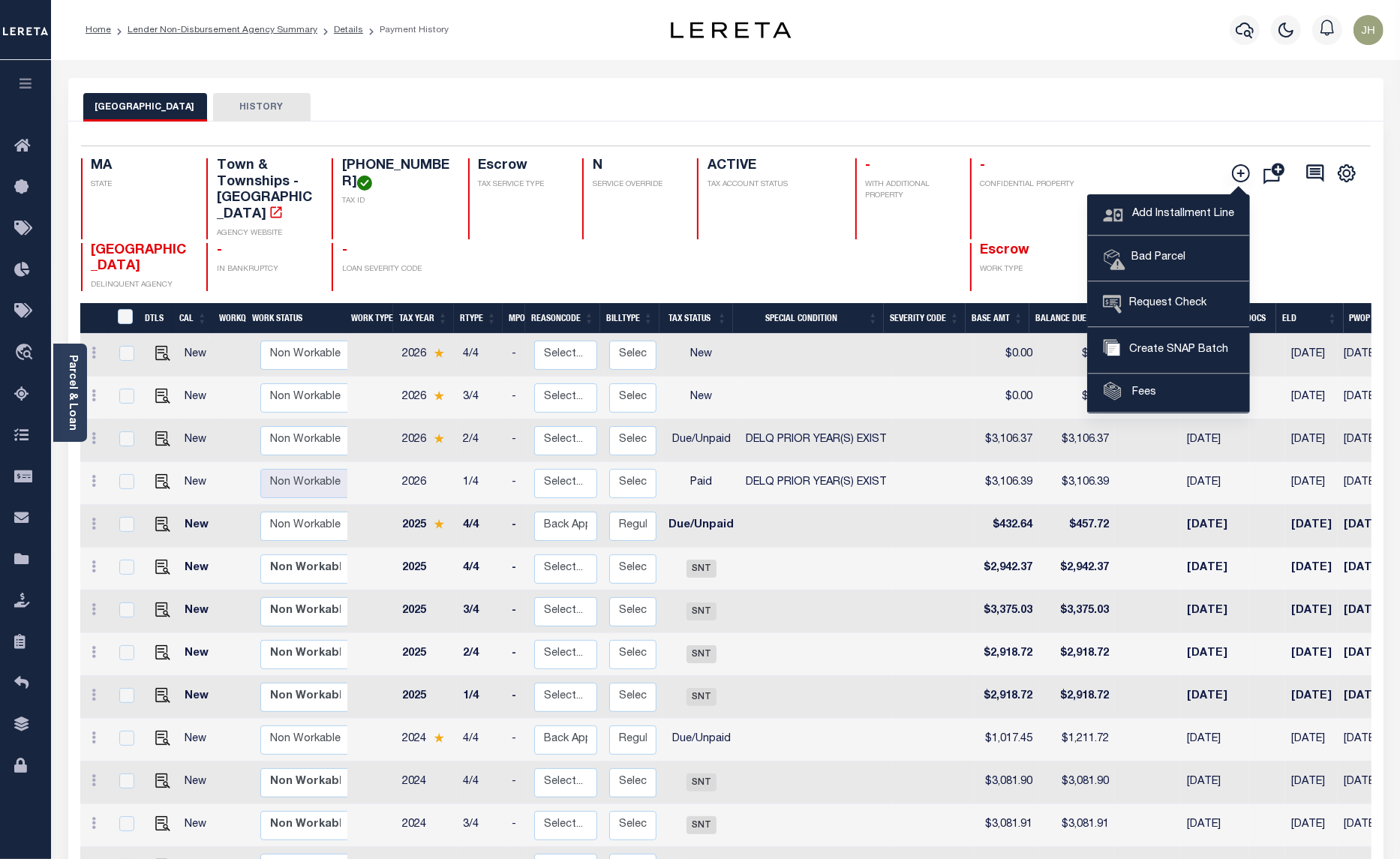
click at [790, 246] on div at bounding box center [767, 267] width 140 height 49
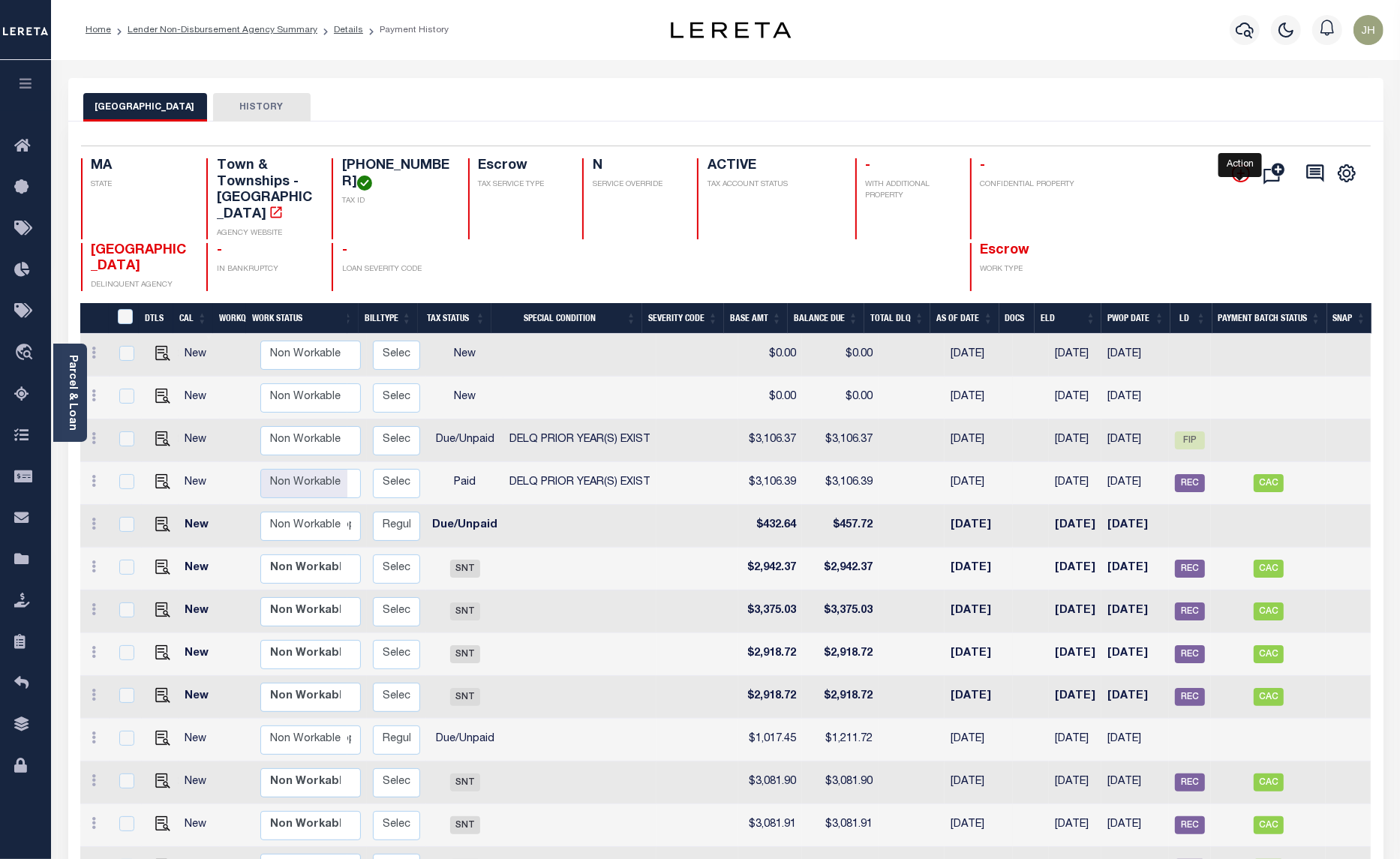
click at [1238, 177] on icon "" at bounding box center [1241, 173] width 18 height 18
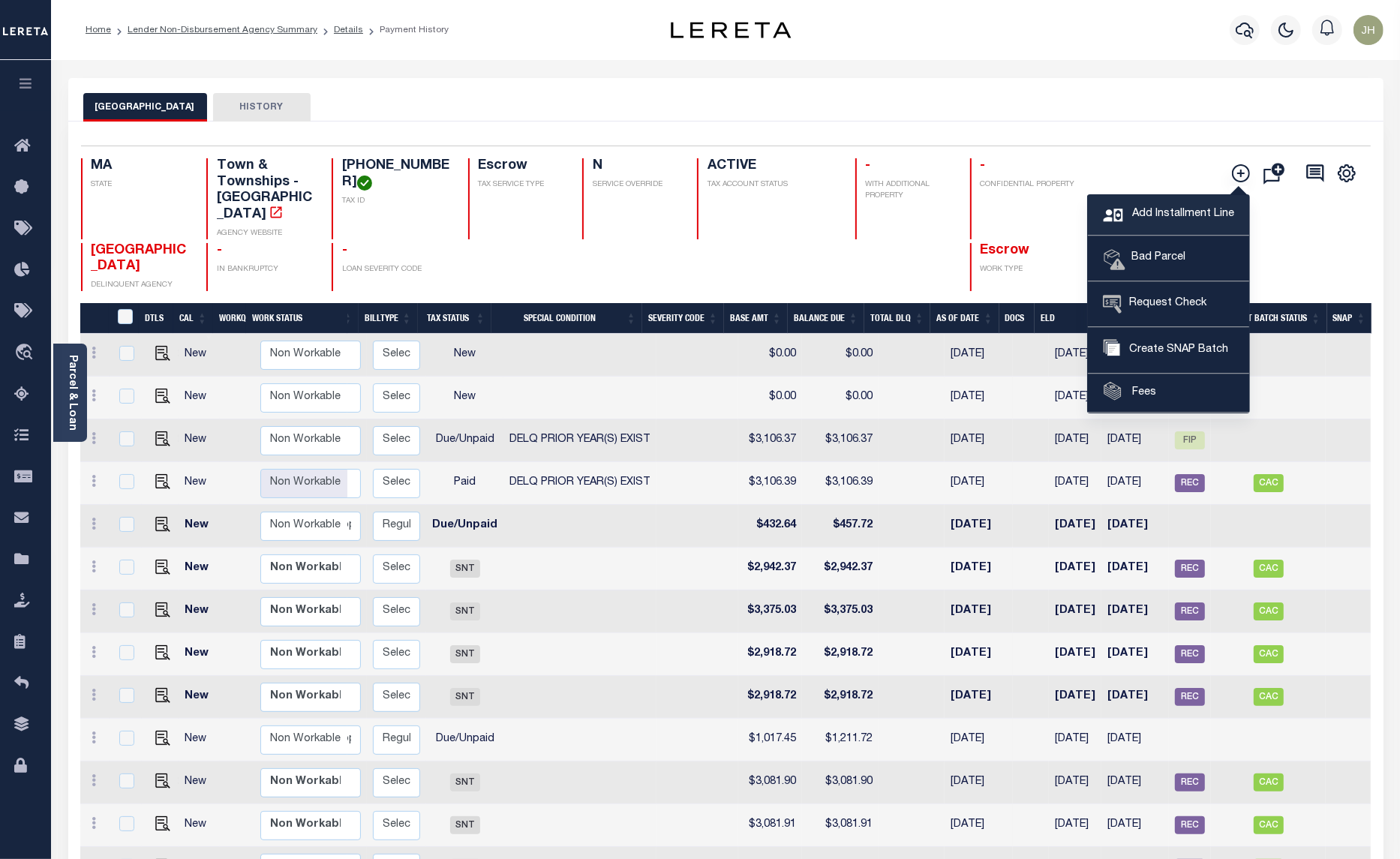
click at [1161, 215] on span "Add Installment Line" at bounding box center [1182, 214] width 106 height 16
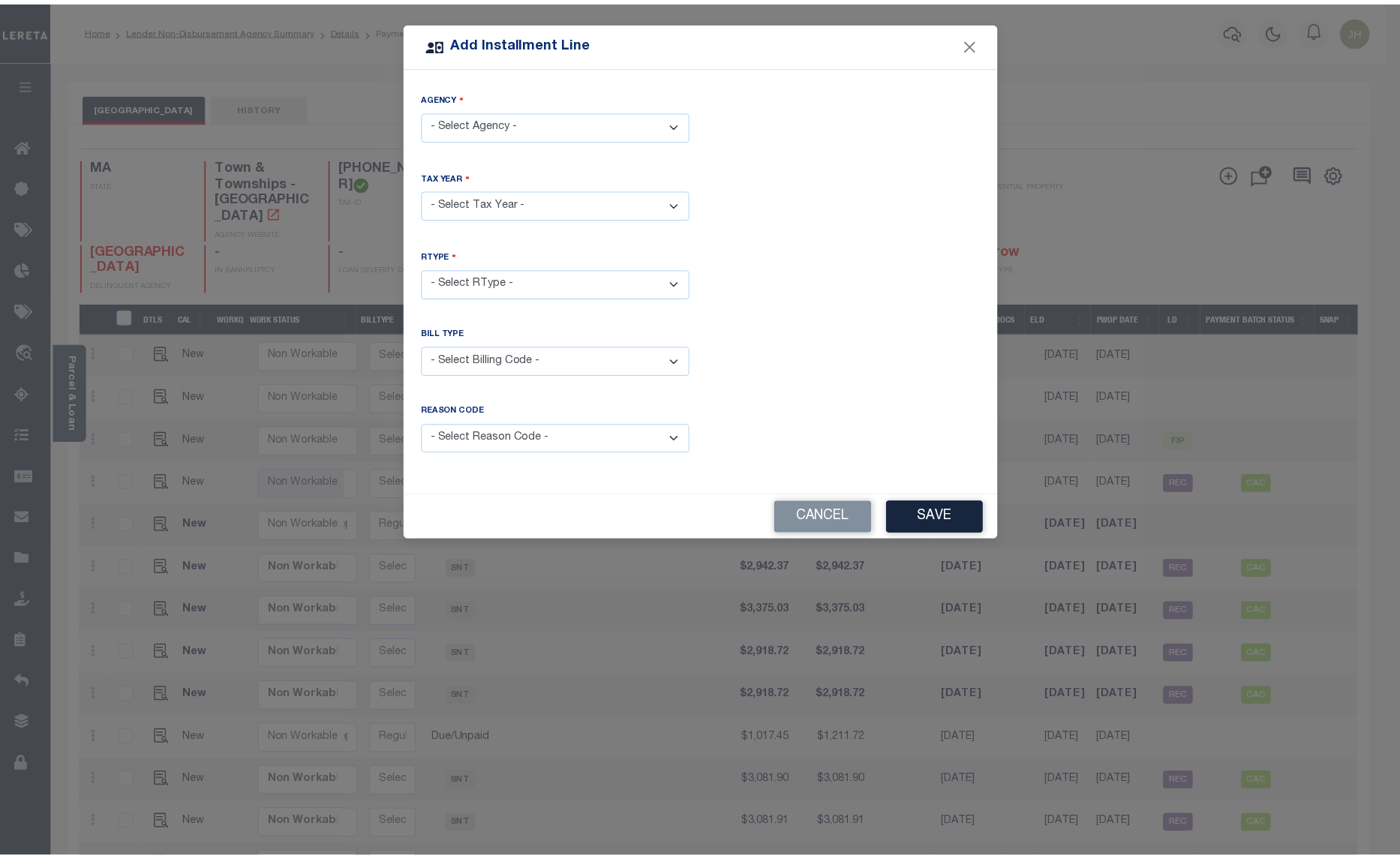
scroll to position [0, 227]
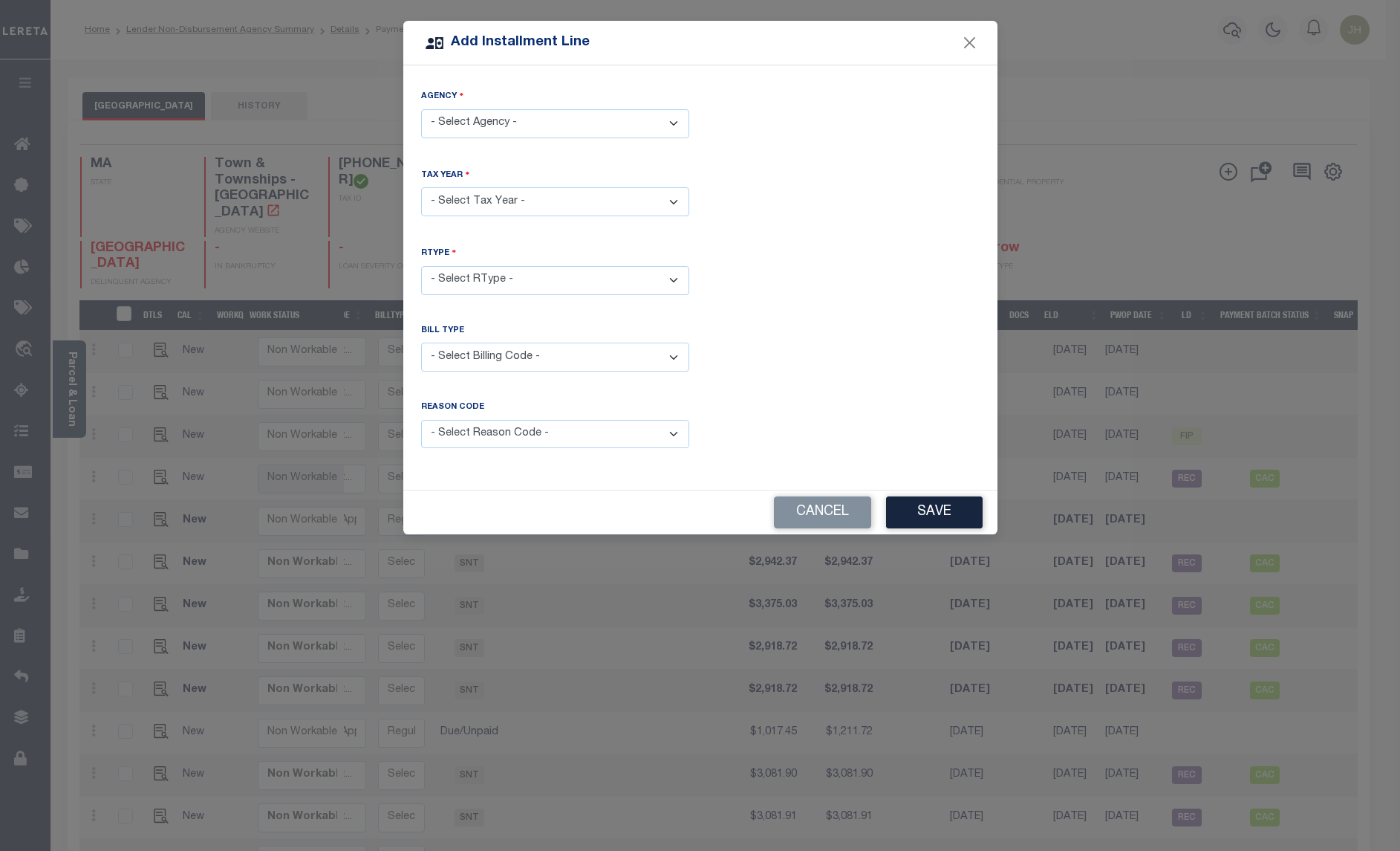
click at [681, 121] on select "- Select Agency - [GEOGRAPHIC_DATA] - Town & Townships" at bounding box center [555, 123] width 269 height 29
select select "2502117014"
click at [421, 109] on select "- Select Agency - [GEOGRAPHIC_DATA] - Town & Townships" at bounding box center [555, 123] width 269 height 29
click at [529, 202] on select "- Select Year - 2005 2006 2007 2008 2009 2010 2011 2012 2013 2014 2015 2016 201…" at bounding box center [555, 202] width 269 height 29
select select "2025"
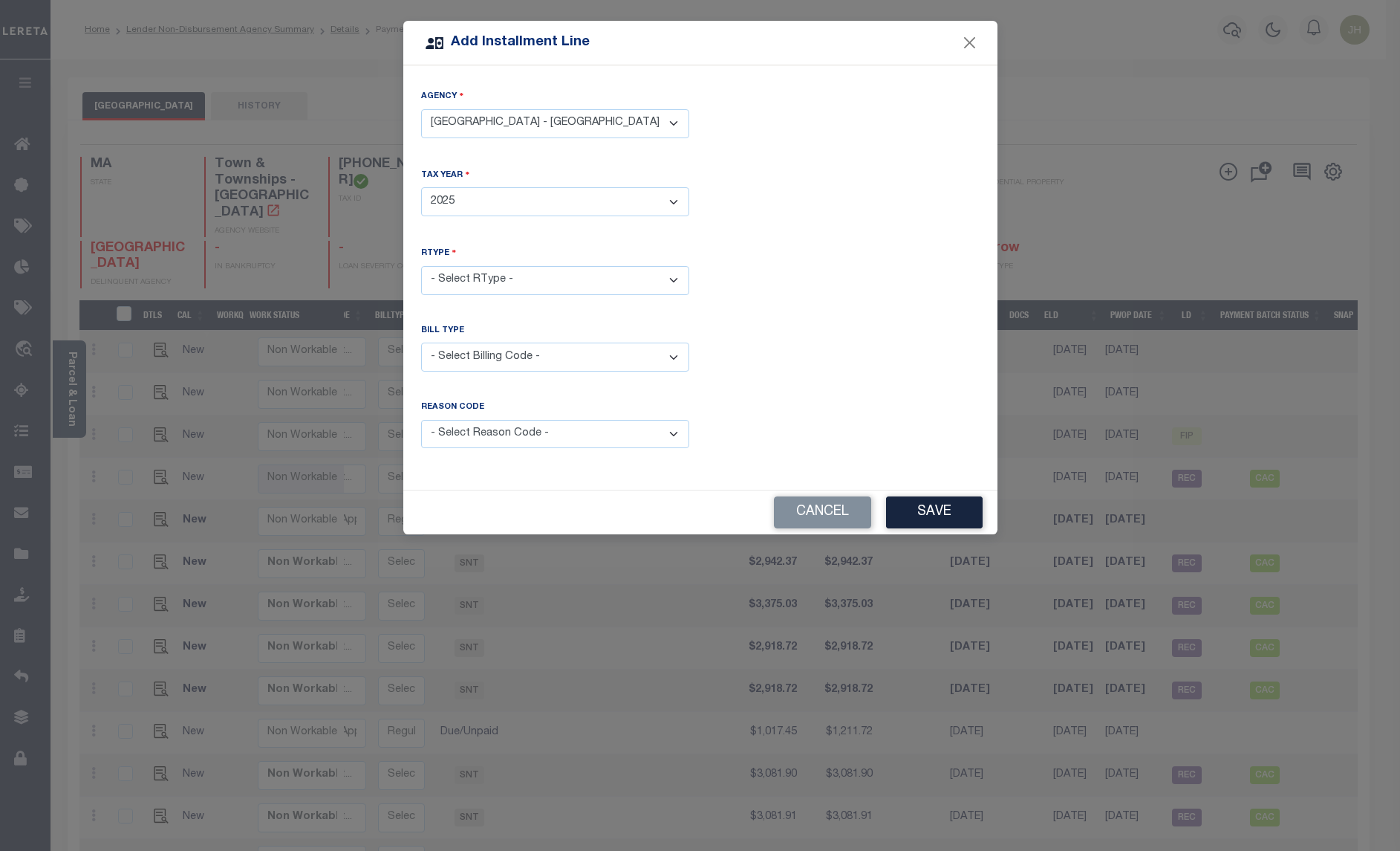
click at [421, 187] on select "- Select Year - 2005 2006 2007 2008 2009 2010 2011 2012 2013 2014 2015 2016 201…" at bounding box center [555, 202] width 269 height 29
click at [538, 280] on select "- Select RType - 1/4 2/4 3/4 4/4" at bounding box center [555, 280] width 269 height 29
select select "3"
click at [421, 266] on select "- Select RType - 1/4 2/4 3/4 4/4" at bounding box center [555, 280] width 269 height 29
click at [508, 357] on select "- Select Billing Code - Regular Delinquent Supplemental Corrected/Adjusted Bill…" at bounding box center [555, 357] width 269 height 29
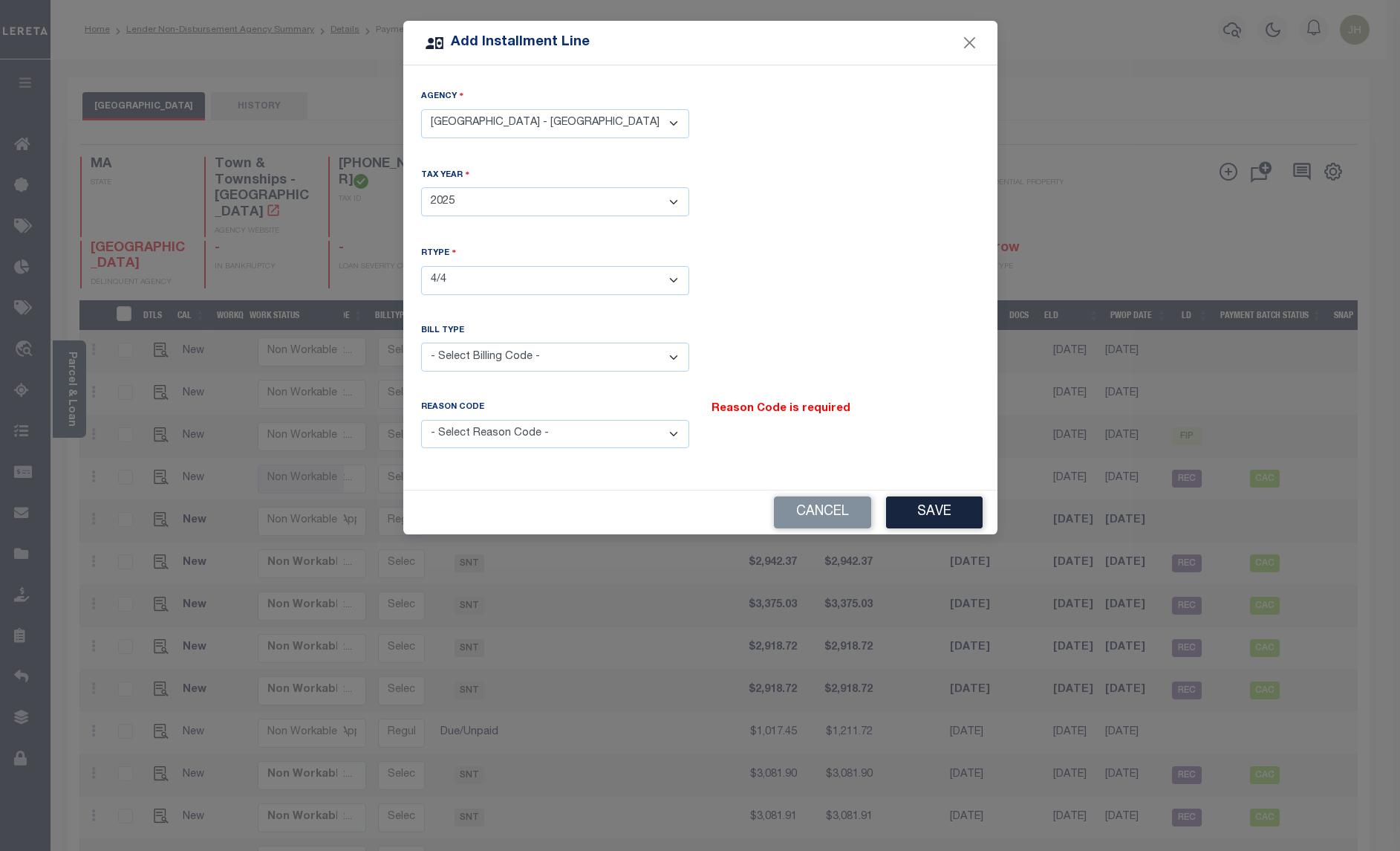
select select "1"
click at [421, 342] on select "- Select Billing Code - Regular Delinquent Supplemental Corrected/Adjusted Bill…" at bounding box center [555, 357] width 269 height 29
click at [563, 432] on select "- Select Reason Code - Payment Reversal Taxable Value Change Assessment Change …" at bounding box center [555, 434] width 269 height 29
select select "12"
click at [421, 420] on select "- Select Reason Code - Payment Reversal Taxable Value Change Assessment Change …" at bounding box center [555, 434] width 269 height 29
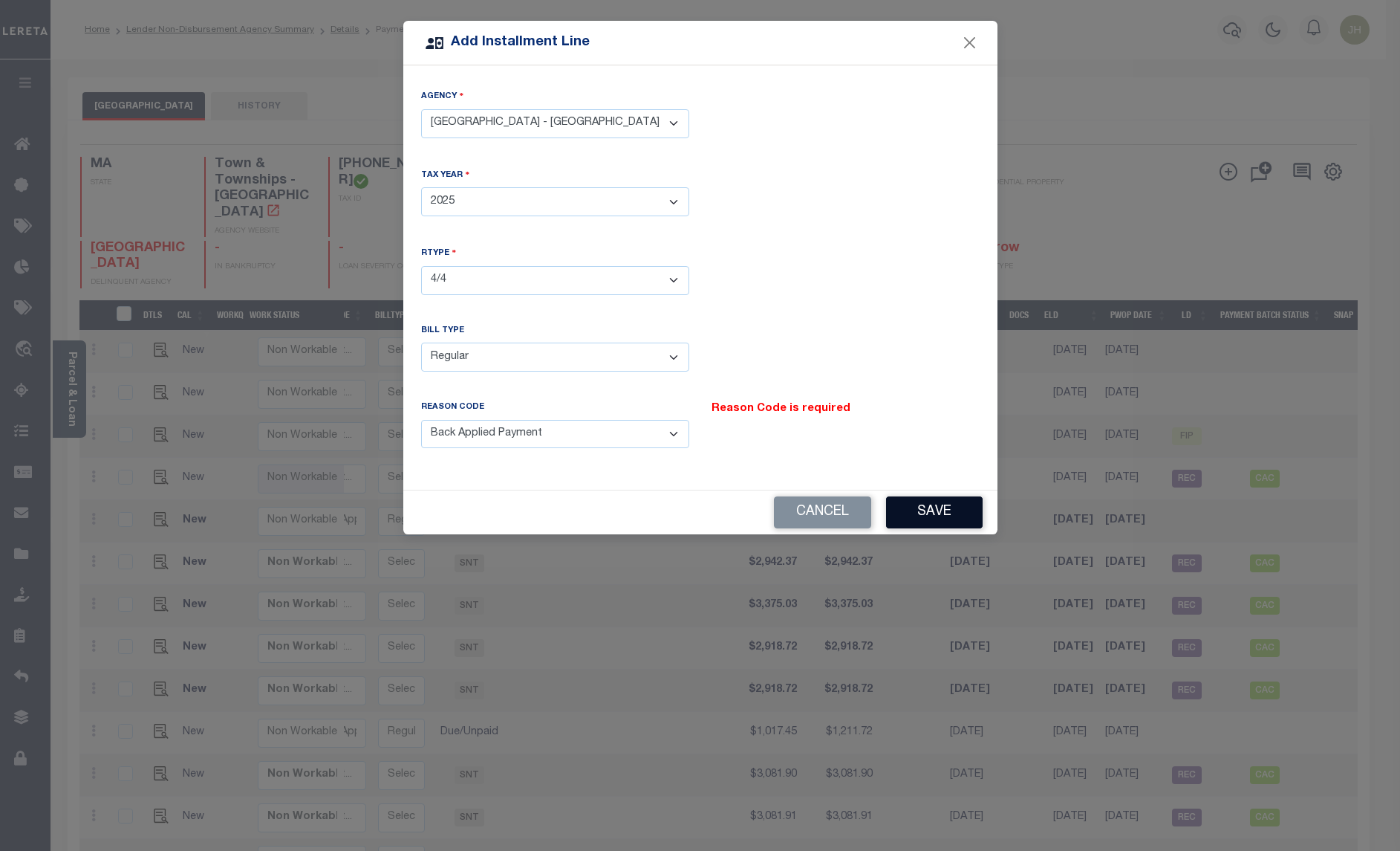
click at [919, 511] on button "Save" at bounding box center [934, 512] width 97 height 32
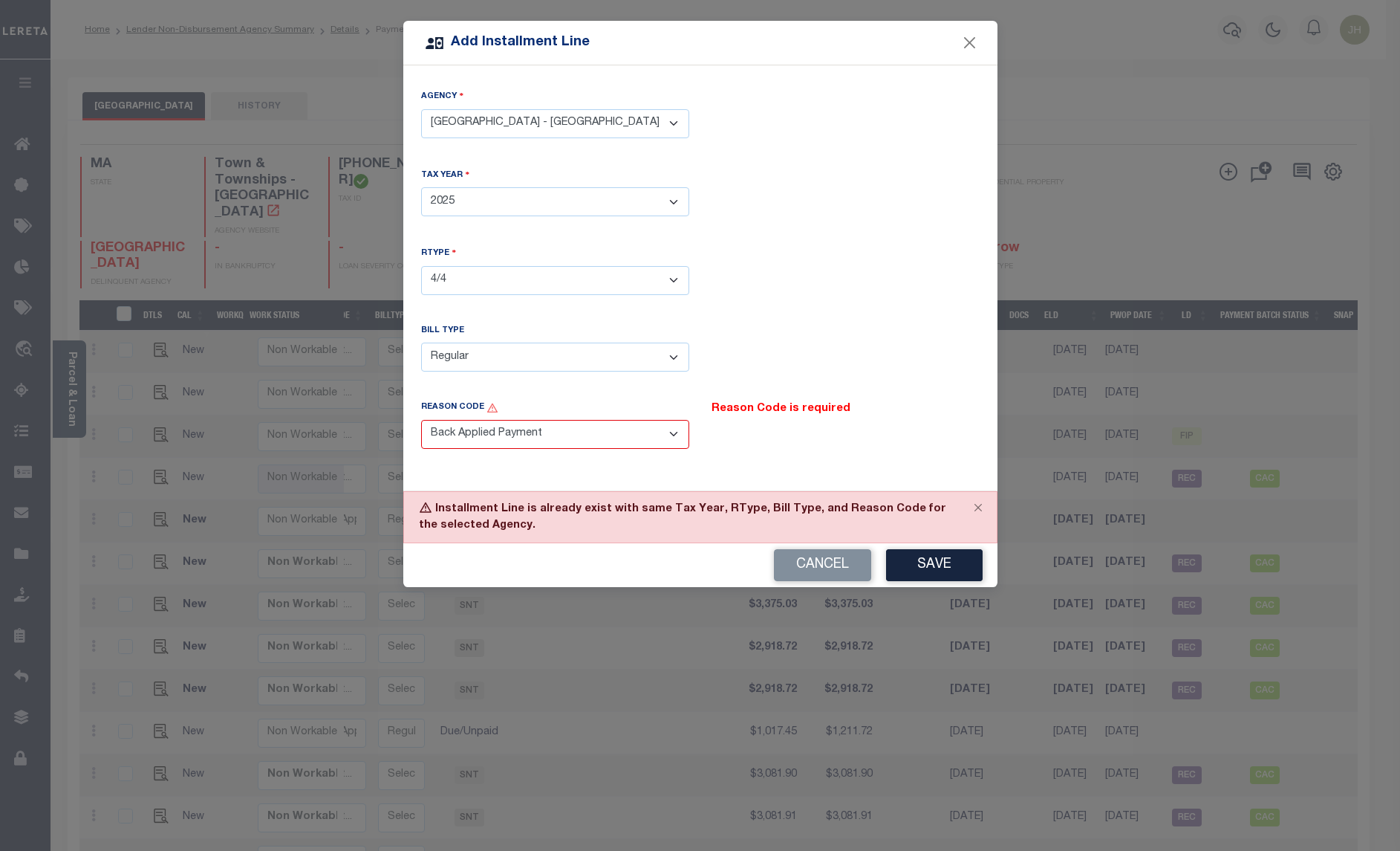
click at [504, 357] on select "- Select Billing Code - Regular Delinquent Supplemental Corrected/Adjusted Bill…" at bounding box center [555, 357] width 269 height 29
click at [421, 342] on select "- Select Billing Code - Regular Delinquent Supplemental Corrected/Adjusted Bill…" at bounding box center [555, 357] width 269 height 29
click at [675, 359] on select "- Select Billing Code - Regular Delinquent Supplemental Corrected/Adjusted Bill…" at bounding box center [555, 357] width 269 height 29
select select "2"
click at [421, 342] on select "- Select Billing Code - Regular Delinquent Supplemental Corrected/Adjusted Bill…" at bounding box center [555, 357] width 269 height 29
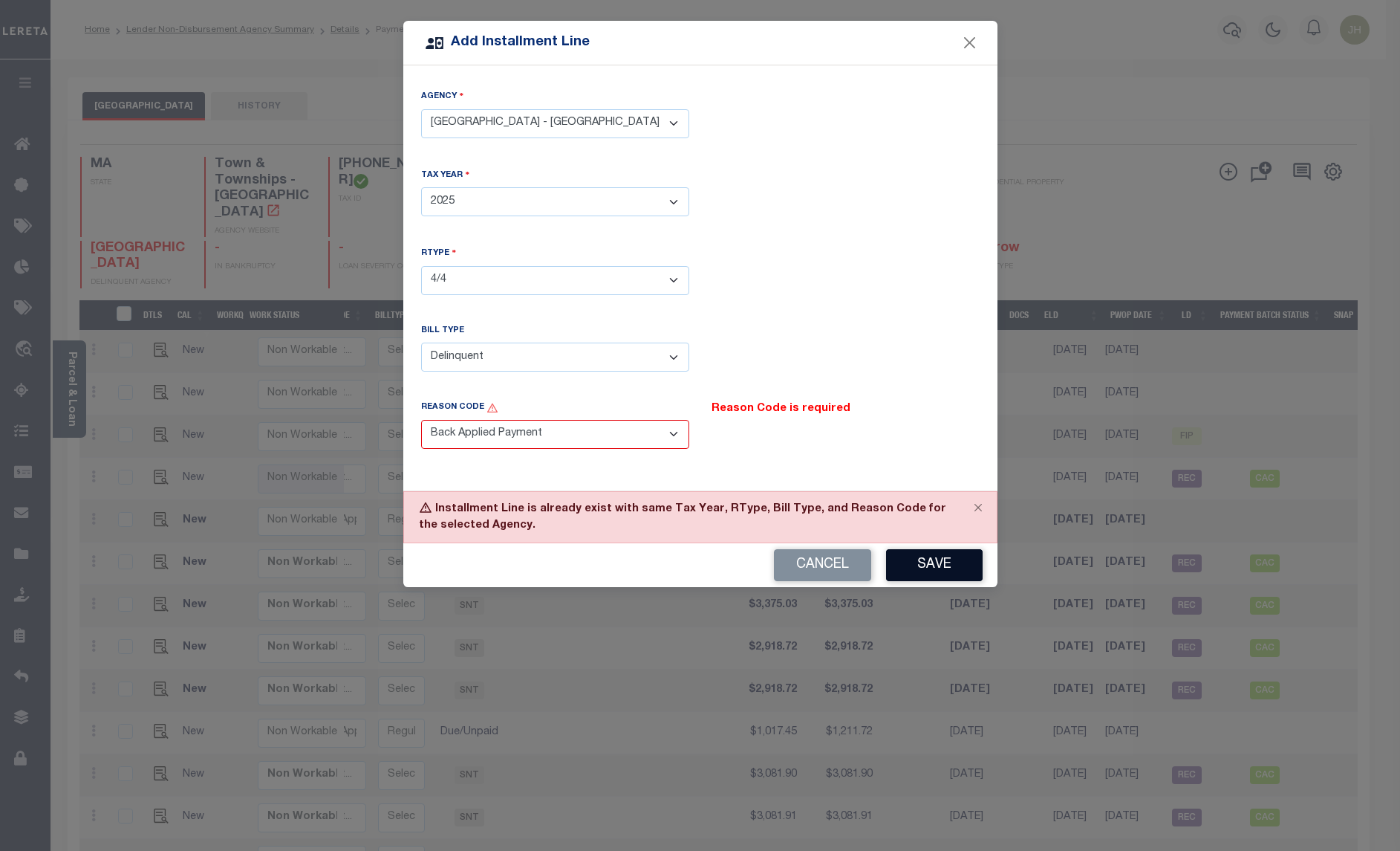
click at [918, 562] on button "Save" at bounding box center [934, 564] width 97 height 32
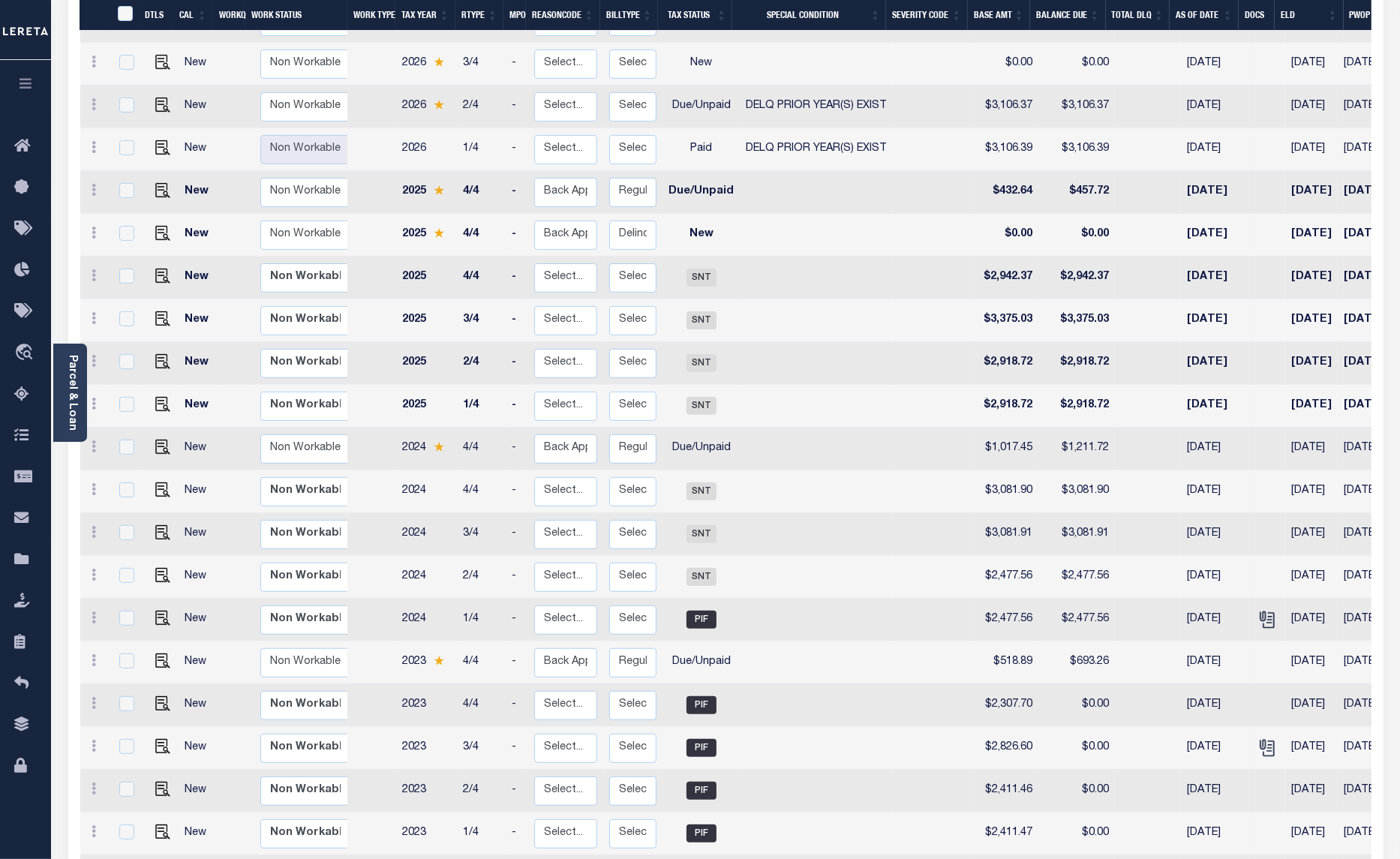
scroll to position [240, 0]
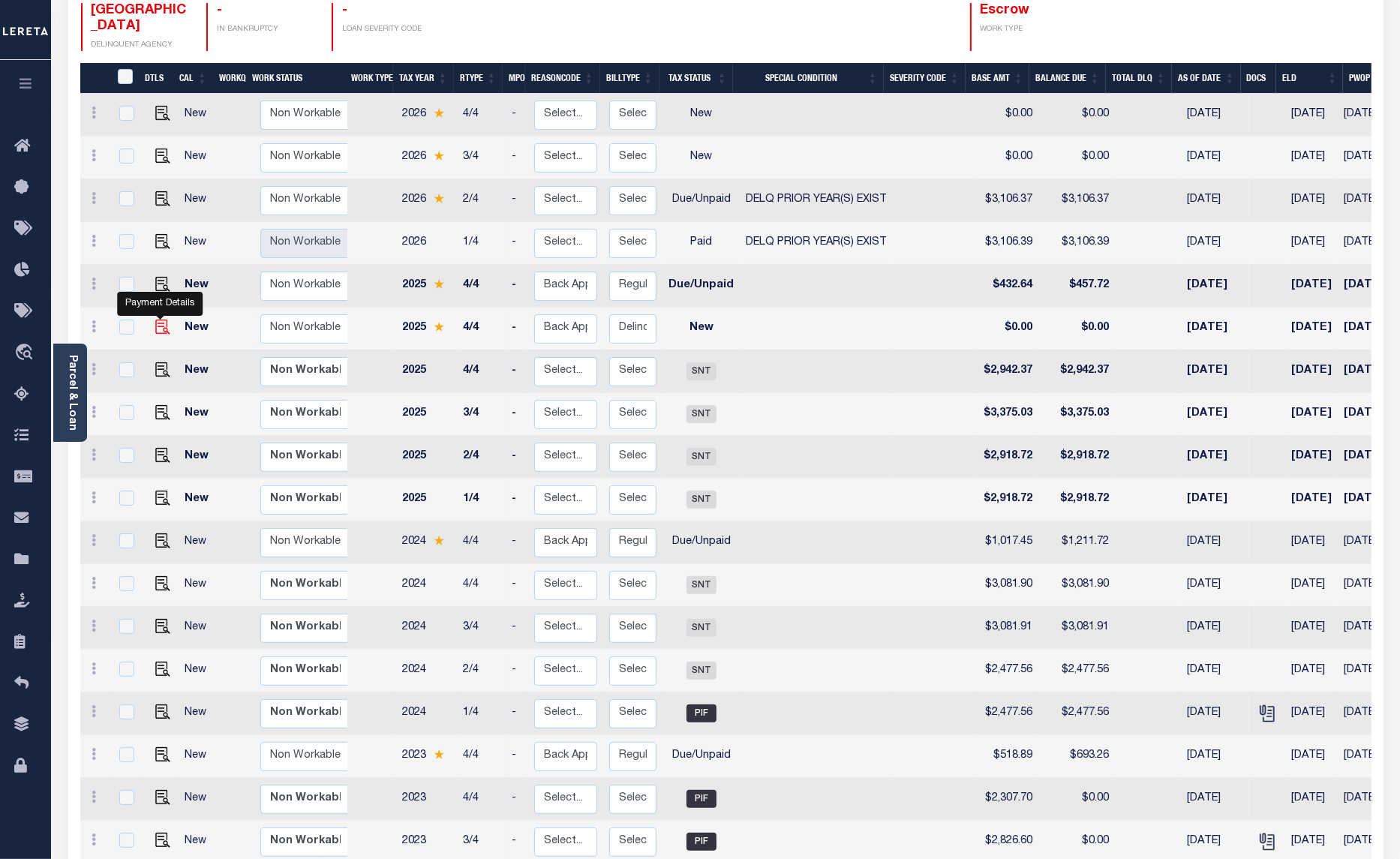
click at [161, 319] on img at bounding box center [163, 327] width 15 height 15
checkbox input "true"
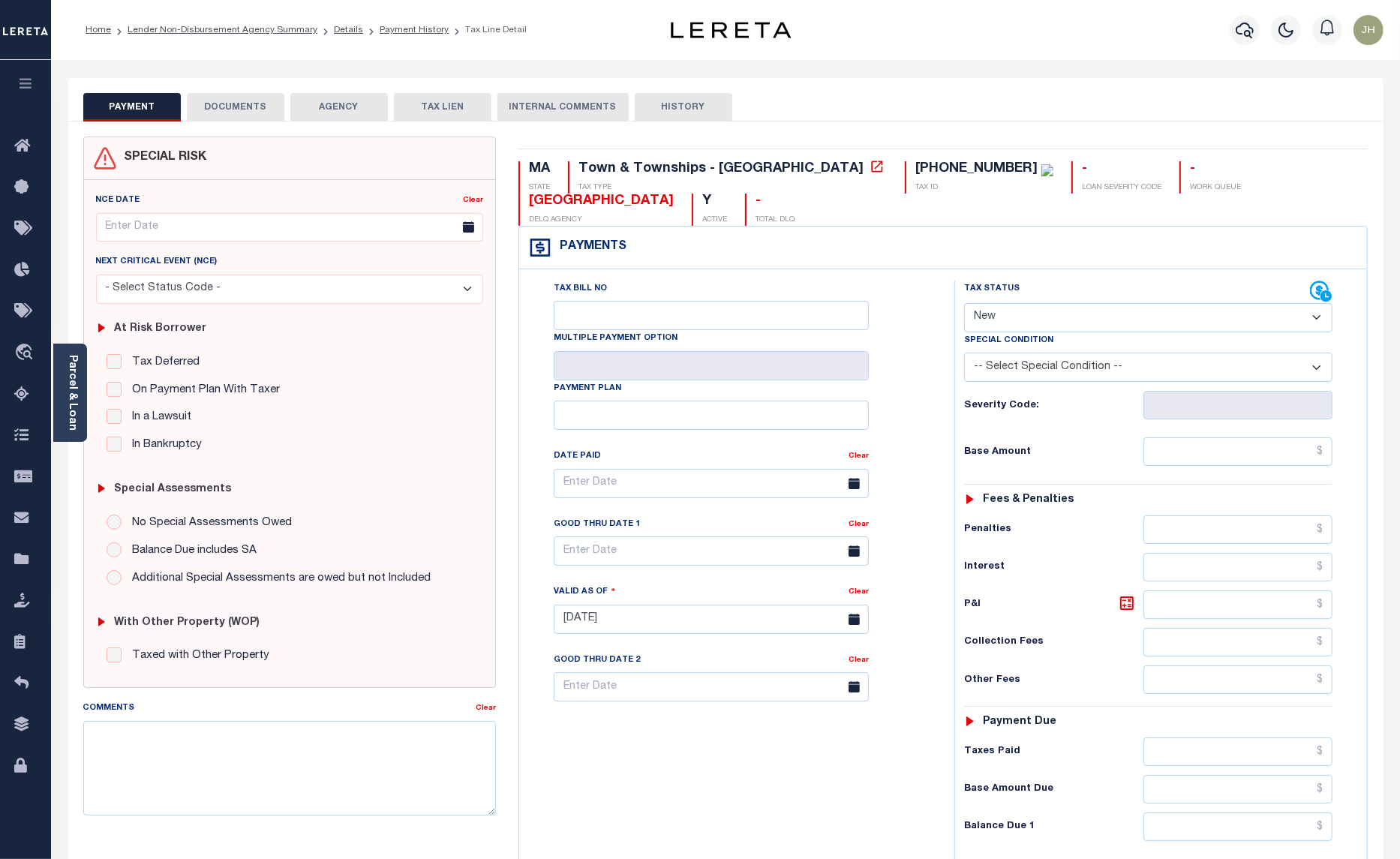
drag, startPoint x: 1059, startPoint y: 287, endPoint x: 1054, endPoint y: 294, distance: 8.6
click at [1059, 303] on select "- Select Status Code - Open Due/Unpaid Paid Incomplete No Tax Due Internal Refu…" at bounding box center [1149, 318] width 369 height 29
select select "DUE"
click at [965, 303] on select "- Select Status Code - Open Due/Unpaid Paid Incomplete No Tax Due Internal Refu…" at bounding box center [1149, 318] width 369 height 29
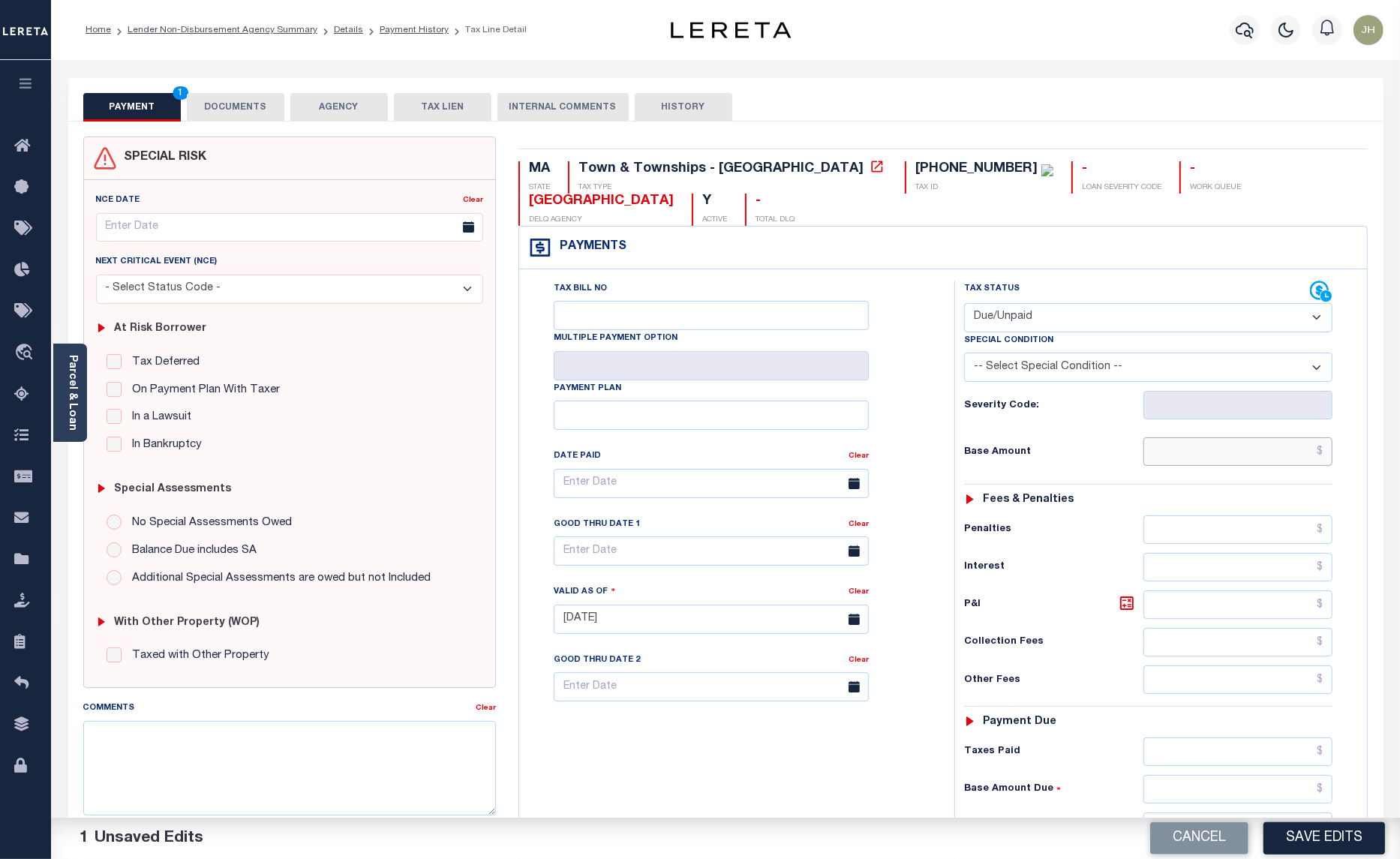
click at [1152, 437] on input "text" at bounding box center [1238, 452] width 189 height 29
type input "$1,968.98"
click at [1163, 591] on input "text" at bounding box center [1238, 605] width 189 height 29
type input "$441.14"
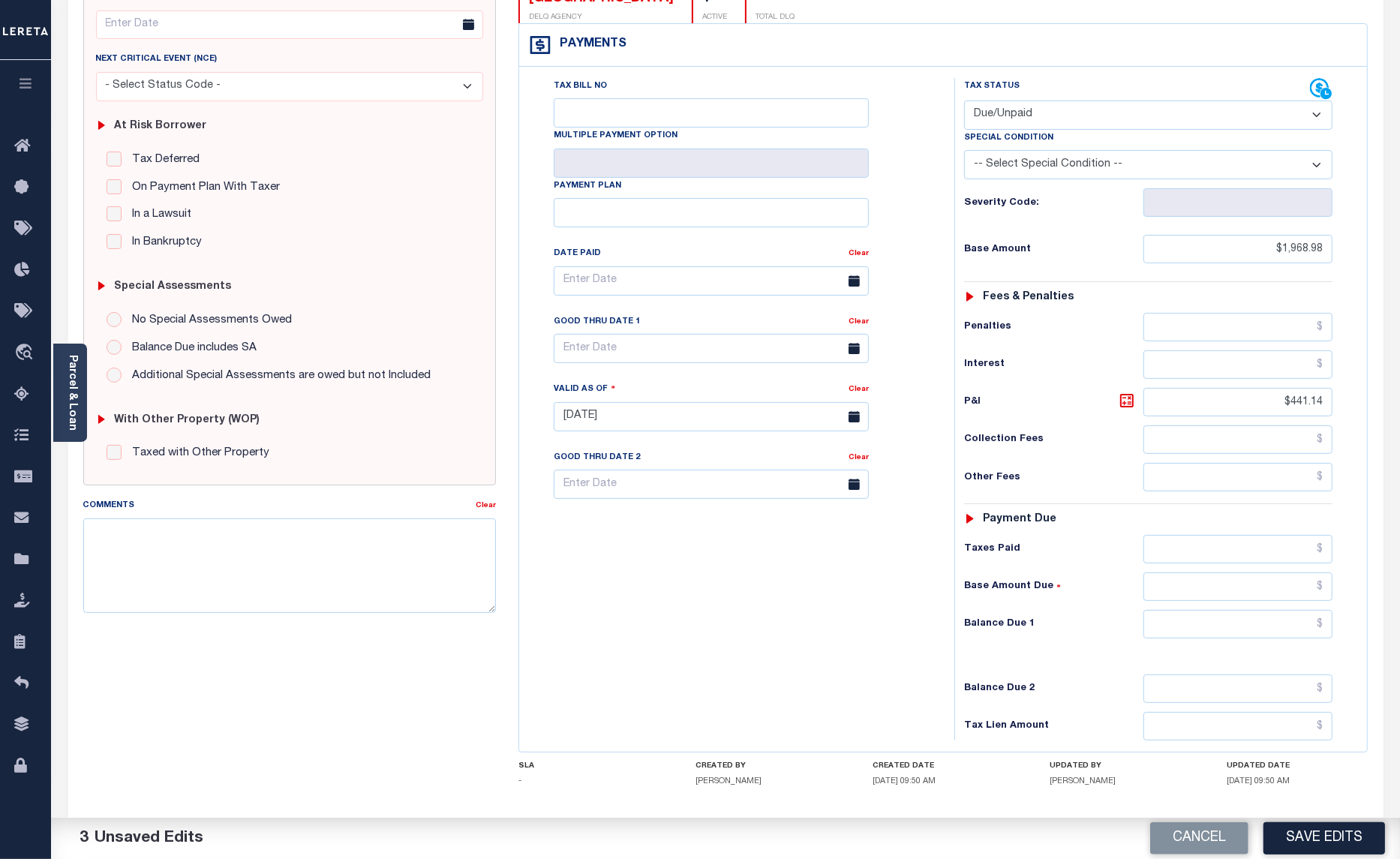
scroll to position [253, 0]
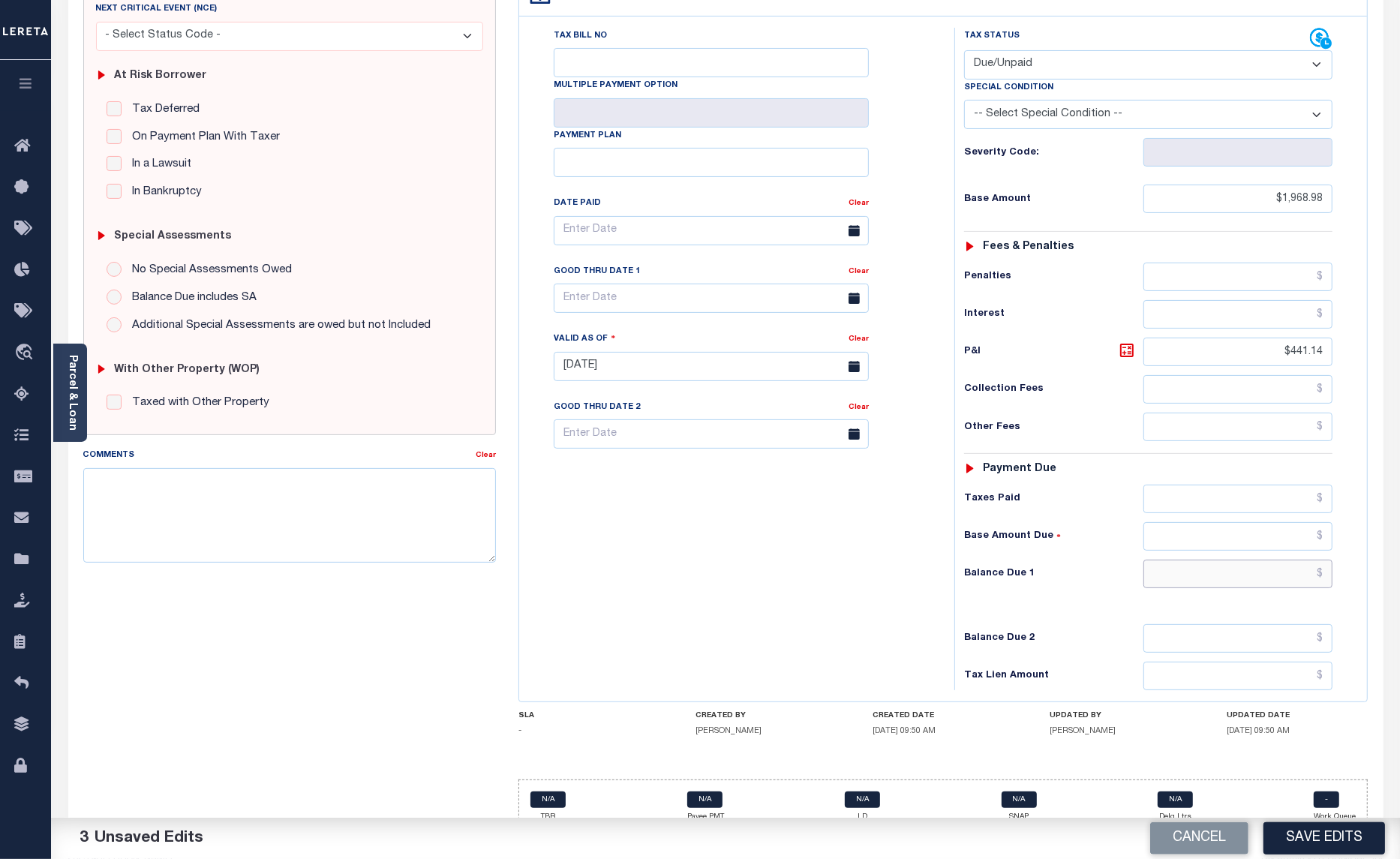
click at [1165, 560] on input "text" at bounding box center [1238, 574] width 189 height 29
type input "$2,410.12"
click at [615, 284] on input "text" at bounding box center [712, 298] width 315 height 29
drag, startPoint x: 734, startPoint y: 476, endPoint x: 732, endPoint y: 462, distance: 14.1
click at [736, 475] on span "31" at bounding box center [736, 472] width 29 height 29
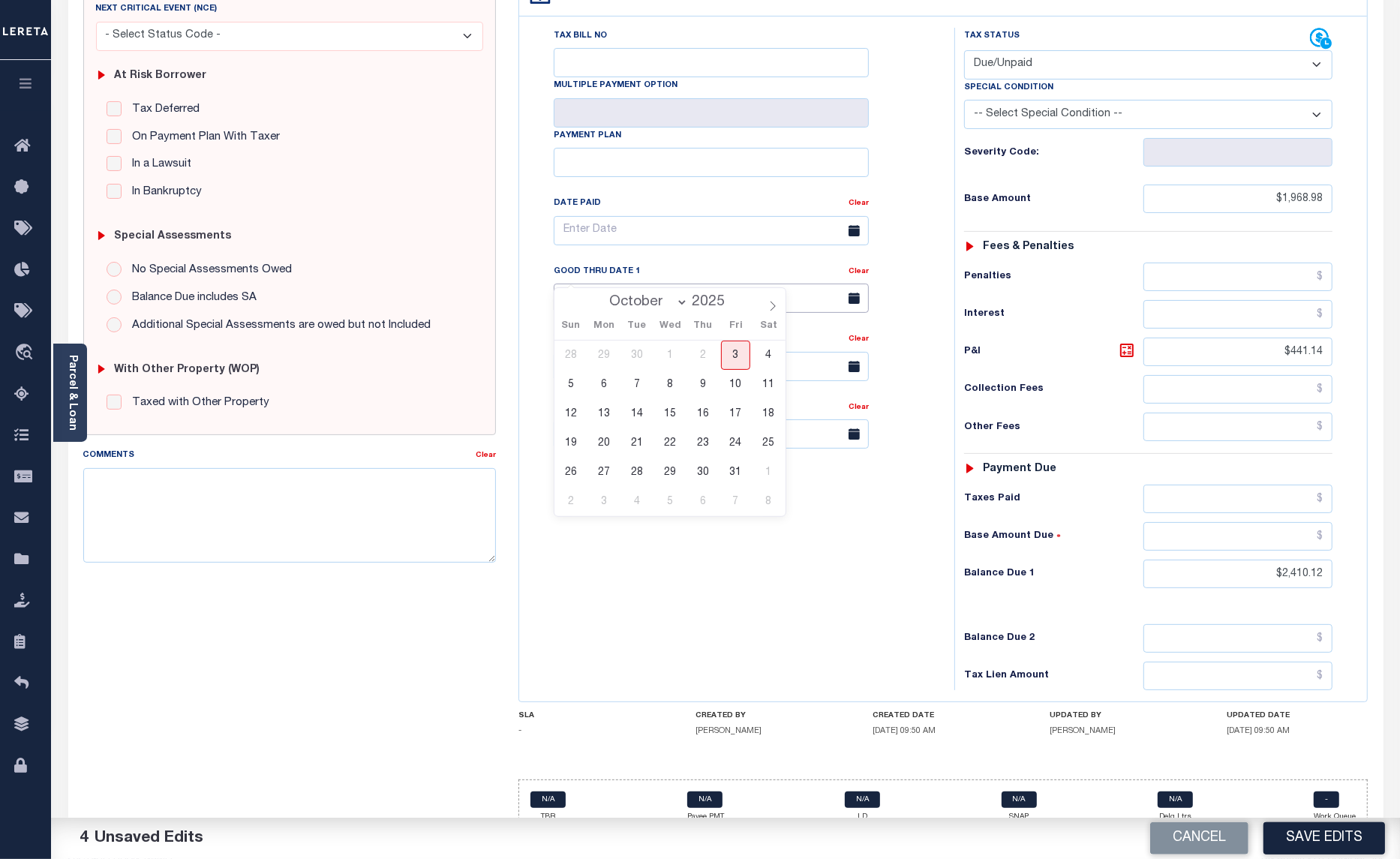
type input "[DATE]"
click at [133, 499] on textarea "Comments" at bounding box center [290, 515] width 413 height 95
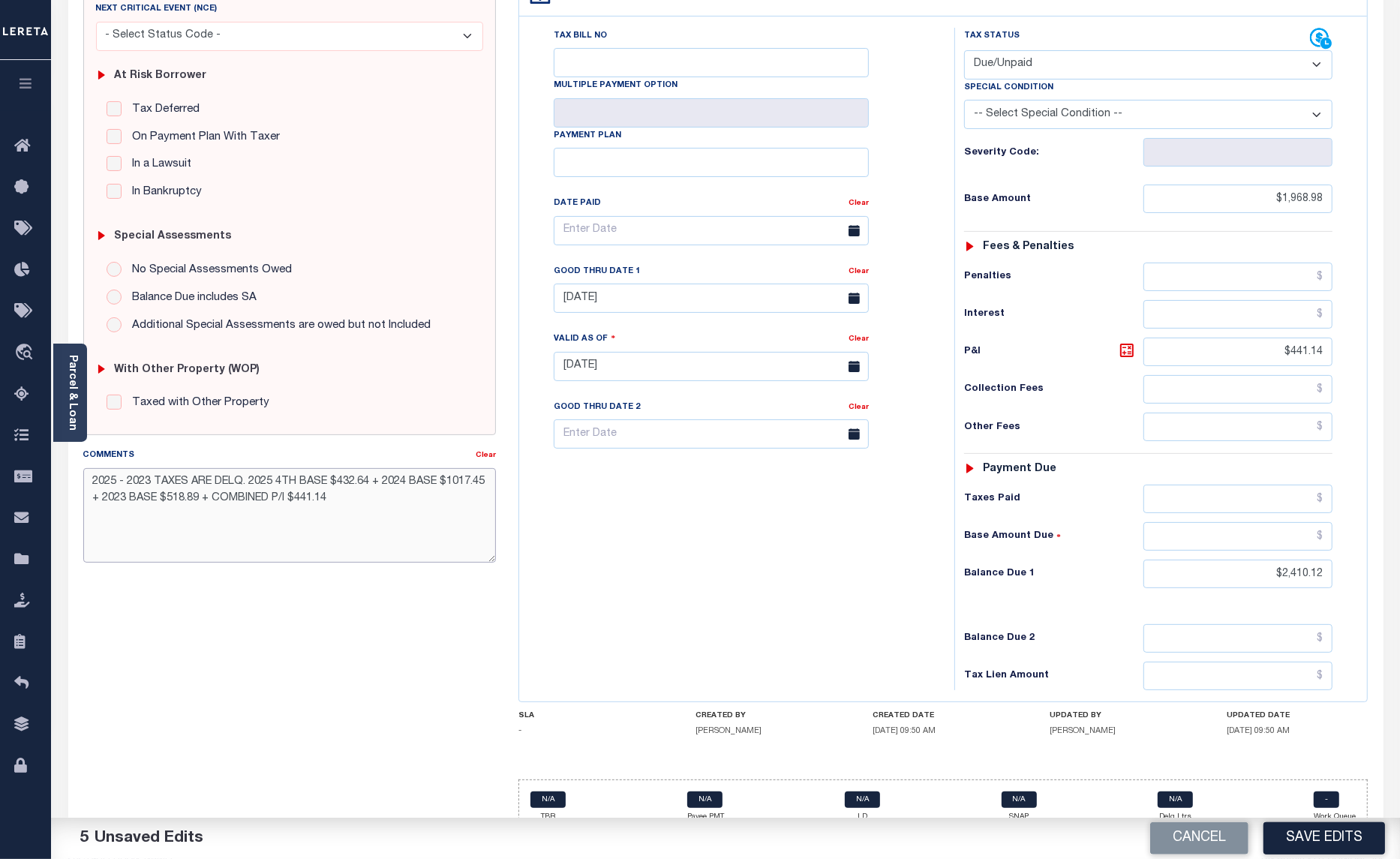
click at [384, 495] on textarea "2025 - 2023 TAXES ARE DELQ. 2025 4TH BASE $432.64 + 2024 BASE $1017.45 + 2023 B…" at bounding box center [290, 515] width 413 height 95
click at [300, 523] on textarea "2025 - 2023 TAXES ARE DELQ. 2025 4TH BASE $432.64 + 2024 BASE $1017.45 + 2023 B…" at bounding box center [290, 515] width 413 height 95
click at [411, 518] on textarea "2025 - 2023 TAXES ARE DELQ. 2025 4TH BASE $432.64 + 2024 BASE $1017.45 + 2023 B…" at bounding box center [290, 515] width 413 height 95
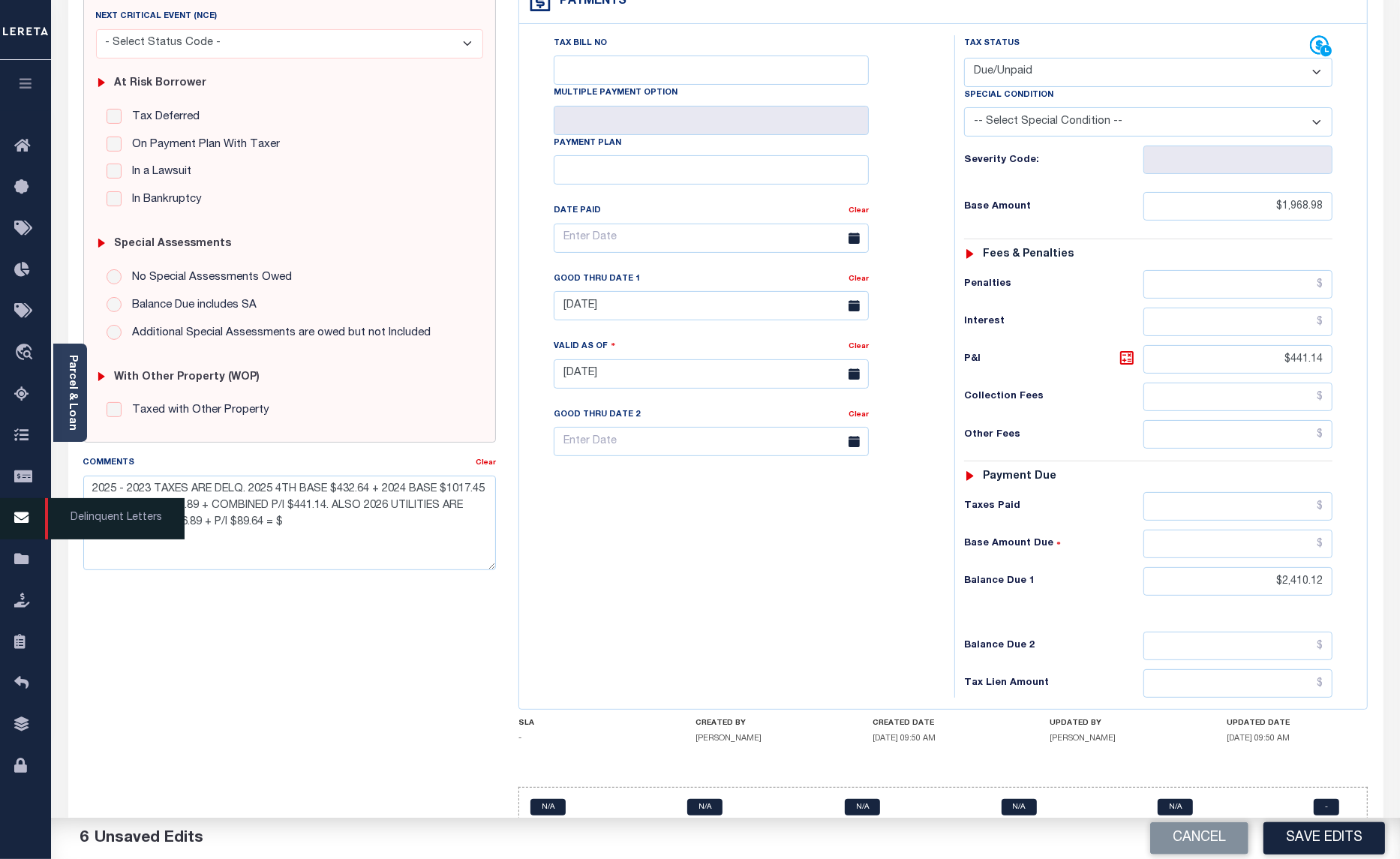
scroll to position [159, 0]
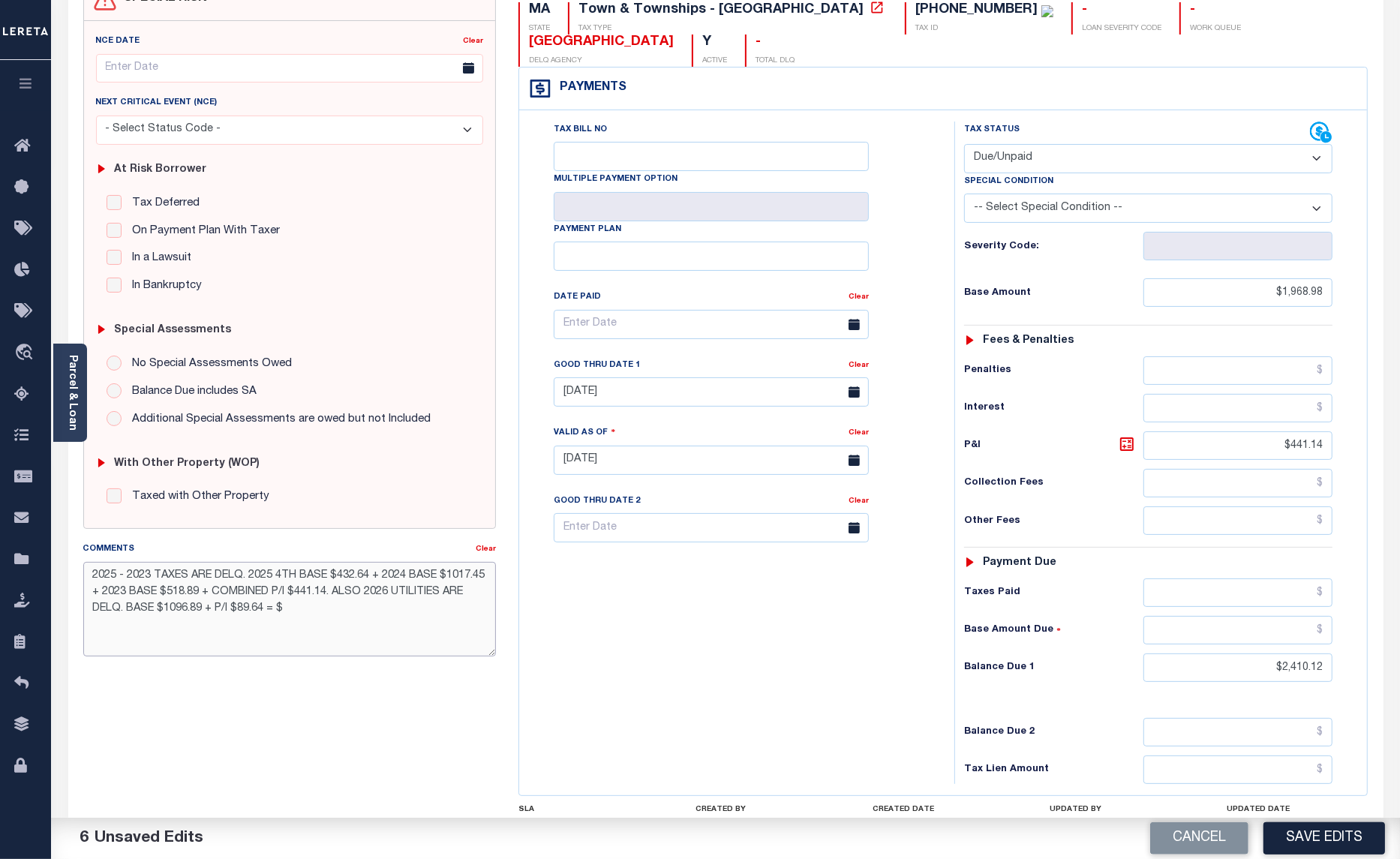
click at [373, 624] on textarea "2025 - 2023 TAXES ARE DELQ. 2025 4TH BASE $432.64 + 2024 BASE $1017.45 + 2023 B…" at bounding box center [290, 609] width 413 height 95
type textarea "2025 - 2023 TAXES ARE DELQ. 2025 4TH BASE $432.64 + 2024 BASE $1017.45 + 2023 B…"
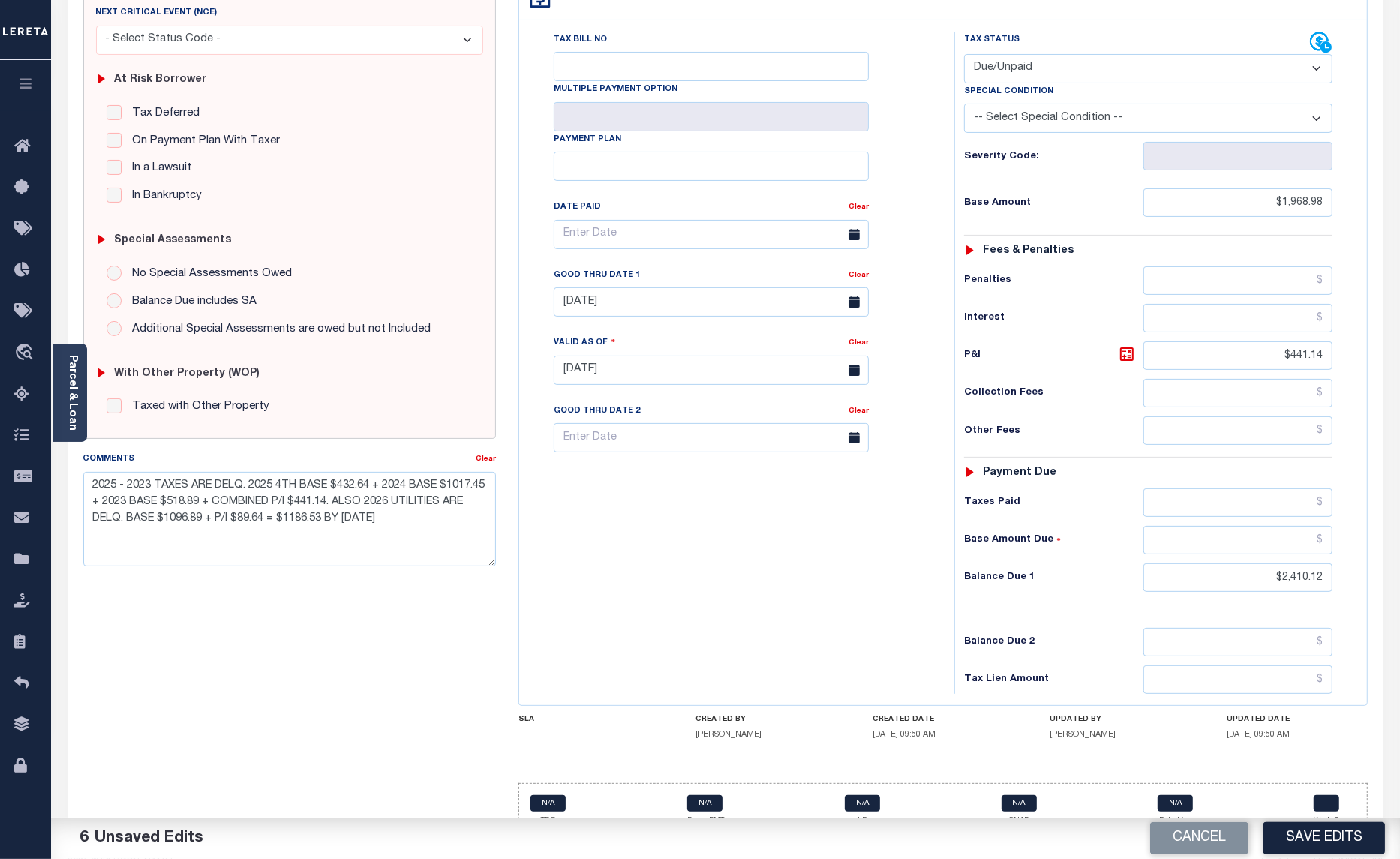
scroll to position [253, 0]
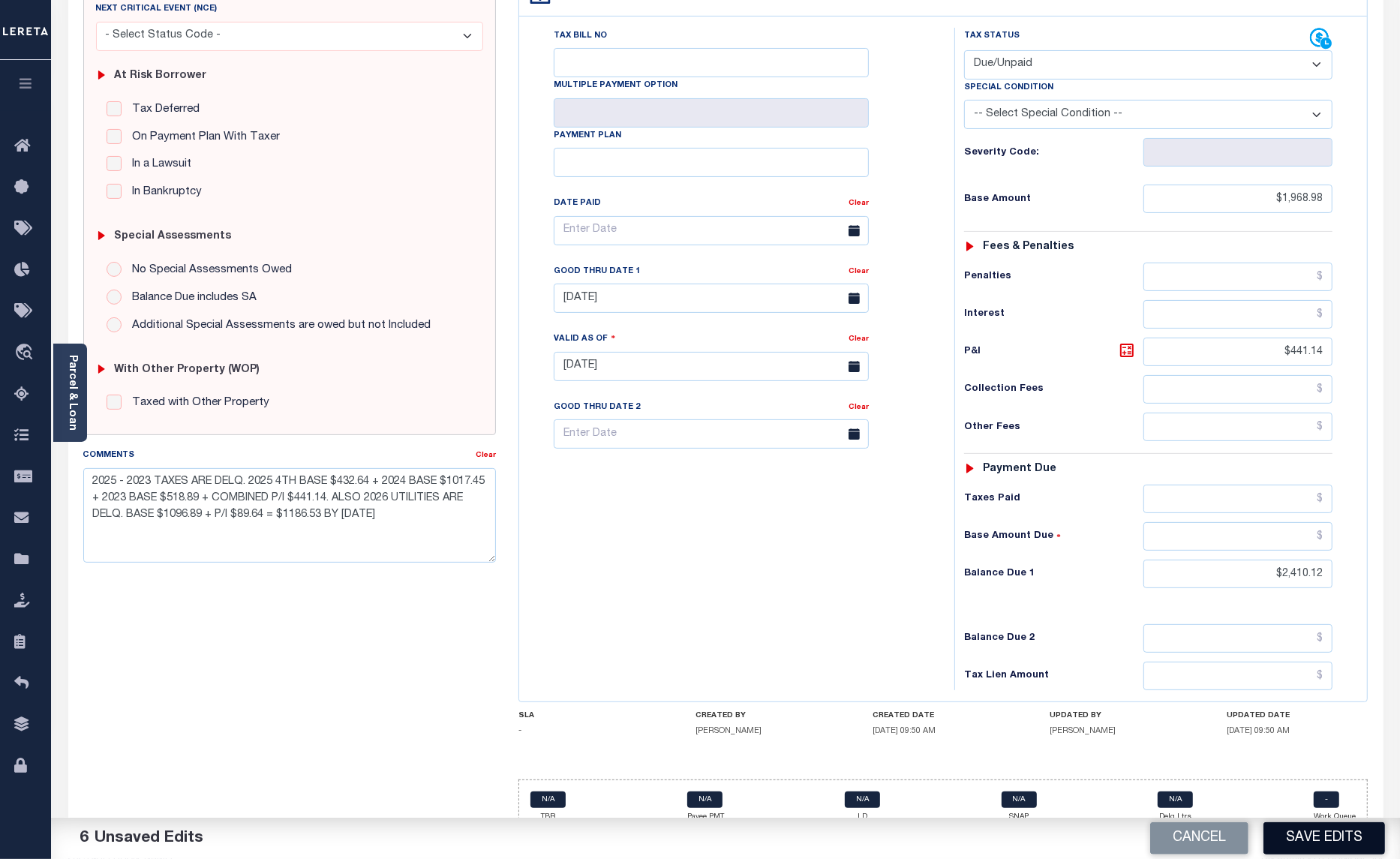
click at [1313, 837] on button "Save Edits" at bounding box center [1325, 838] width 122 height 32
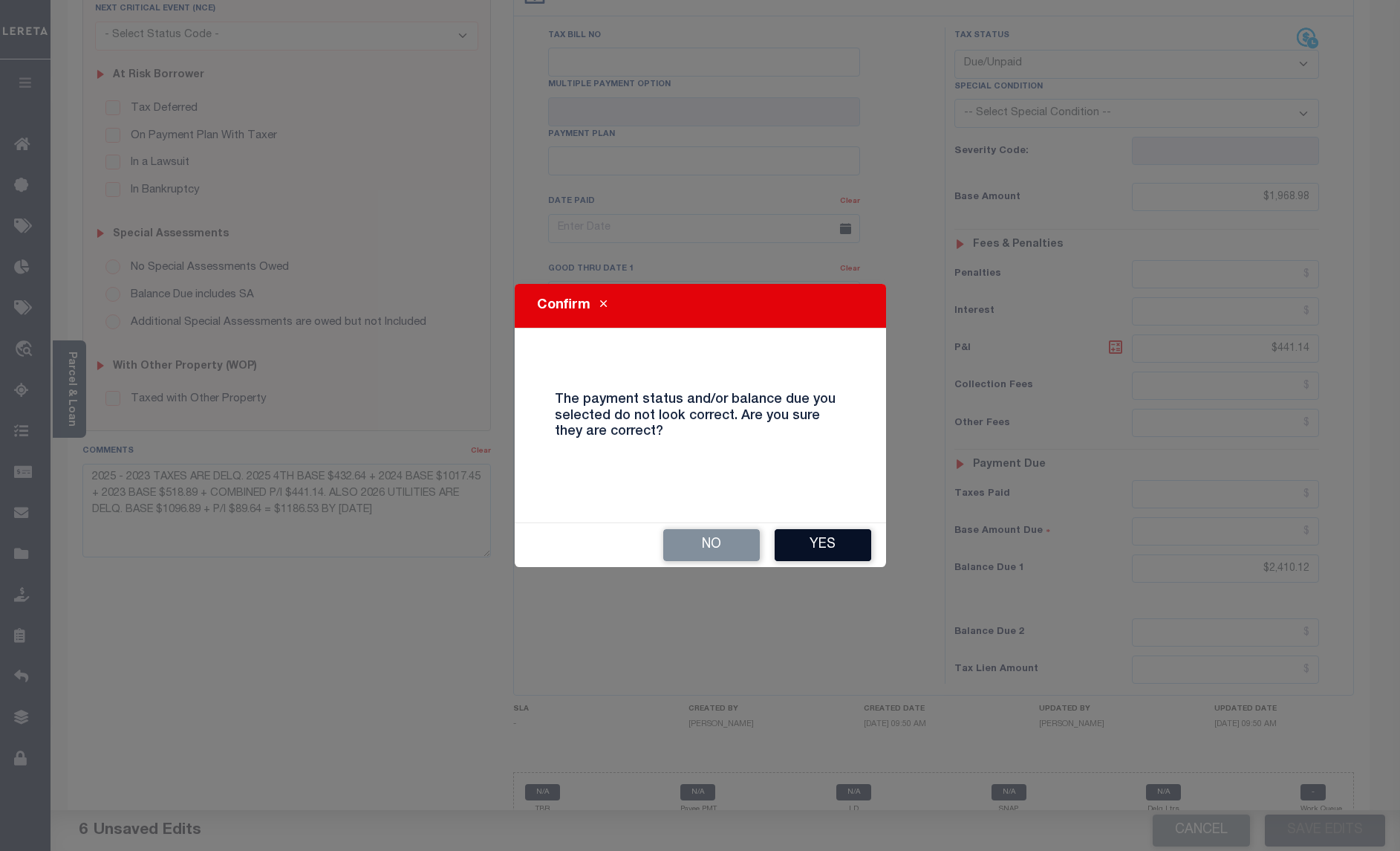
click at [844, 547] on button "Yes" at bounding box center [823, 544] width 97 height 32
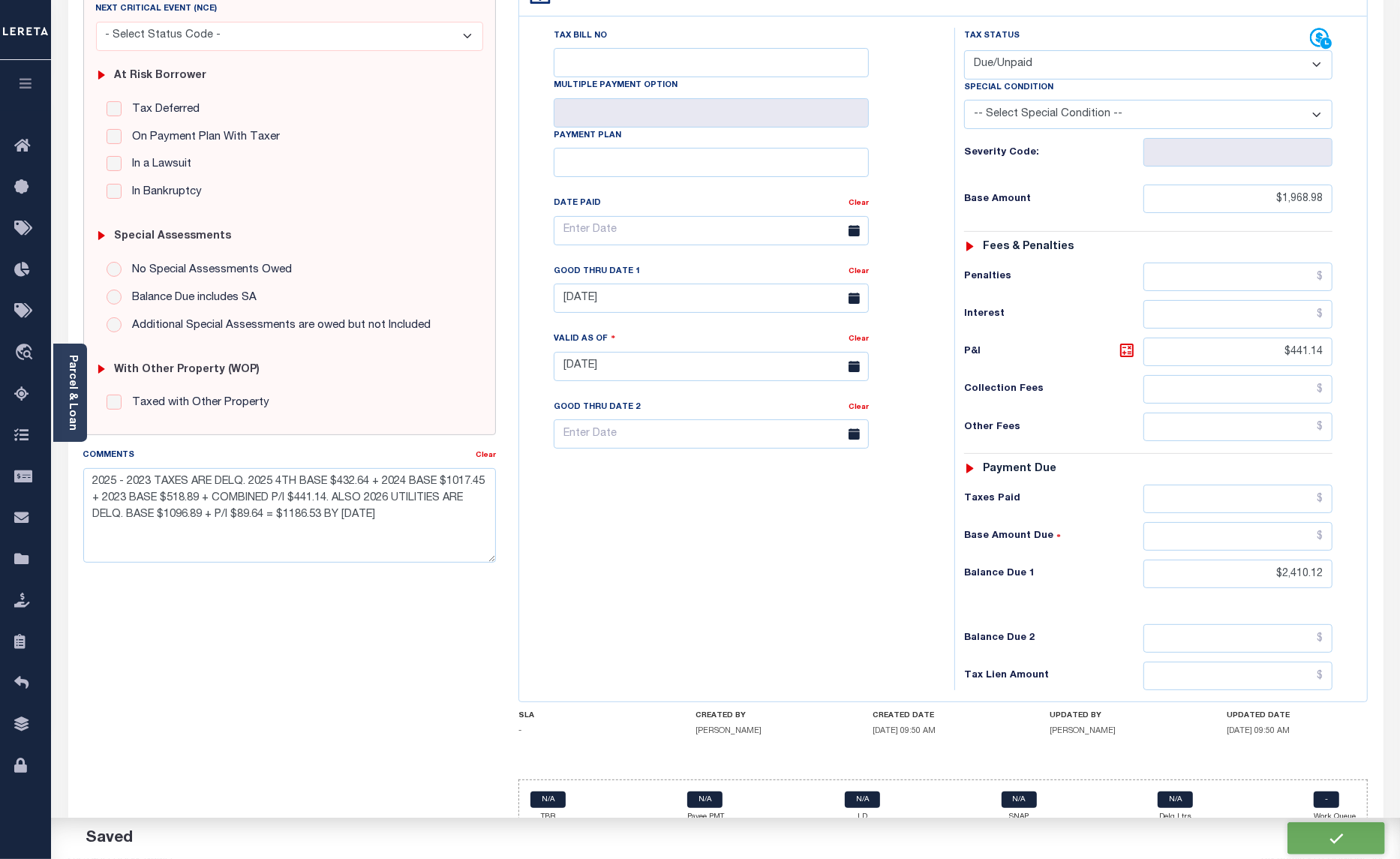
checkbox input "false"
type input "$1,968.98"
type input "$441.14"
type input "$2,410.12"
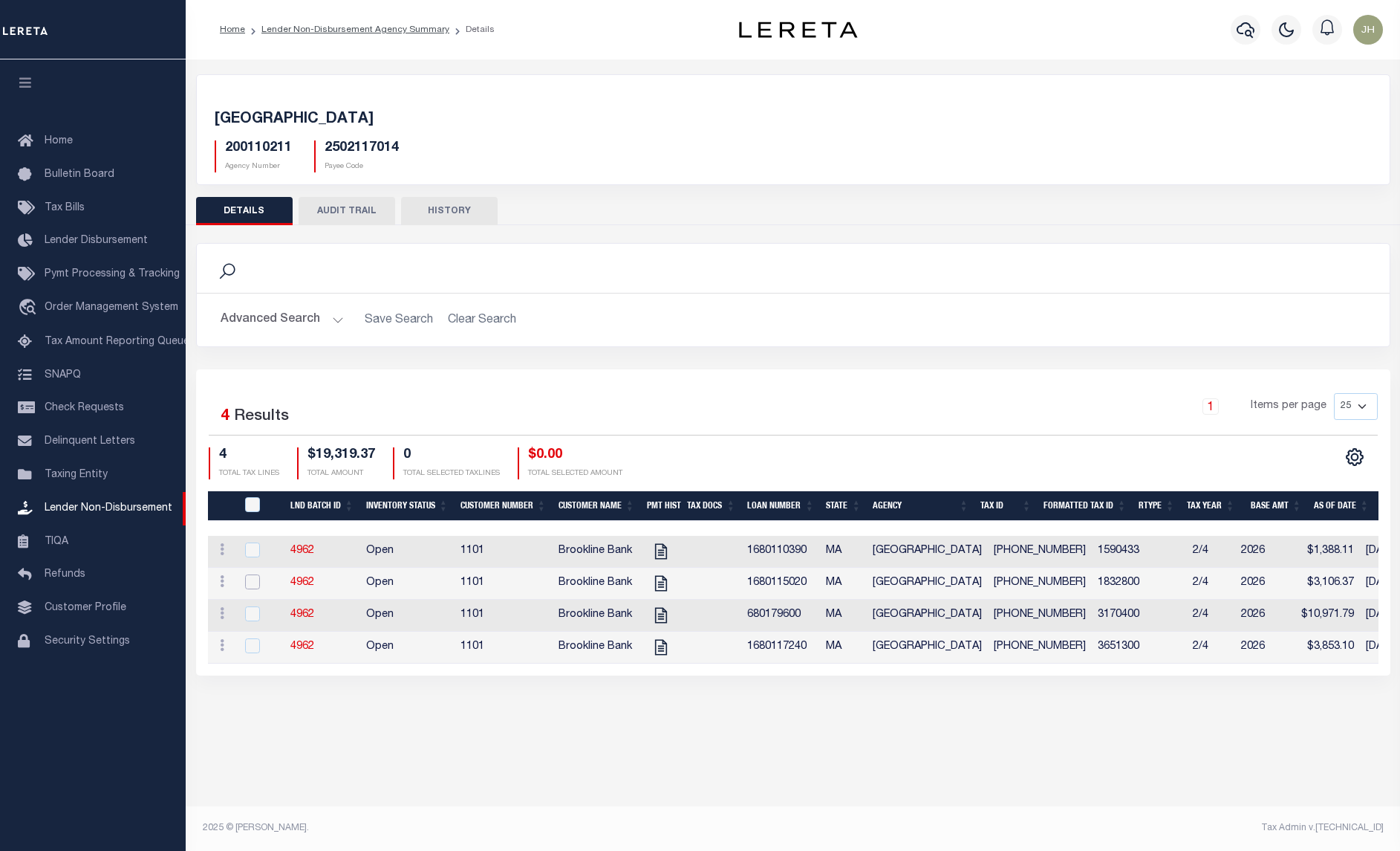
click at [256, 587] on input "checkbox" at bounding box center [252, 582] width 15 height 15
checkbox input "true"
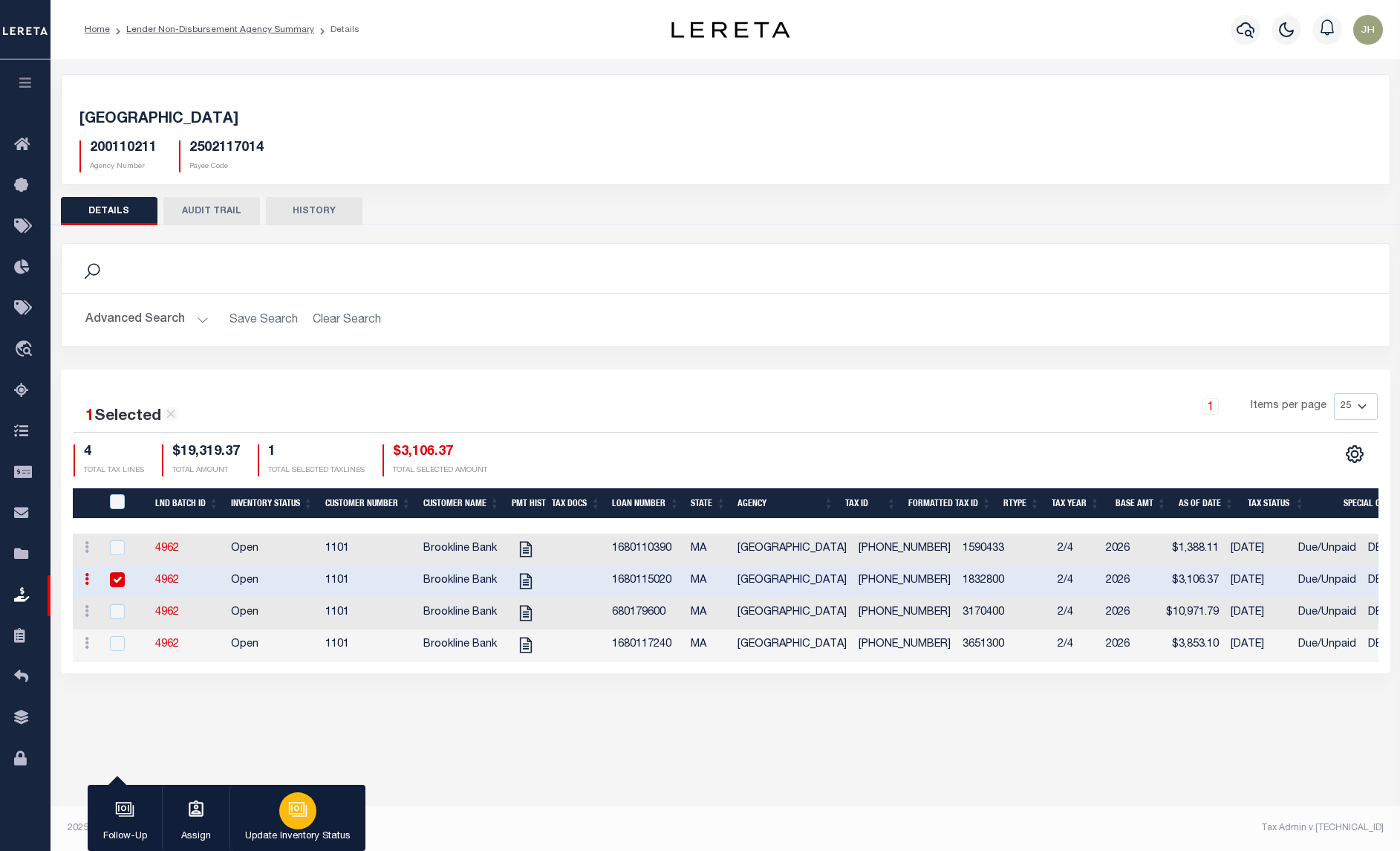
click at [298, 830] on p "Update Inventory Status" at bounding box center [297, 837] width 105 height 15
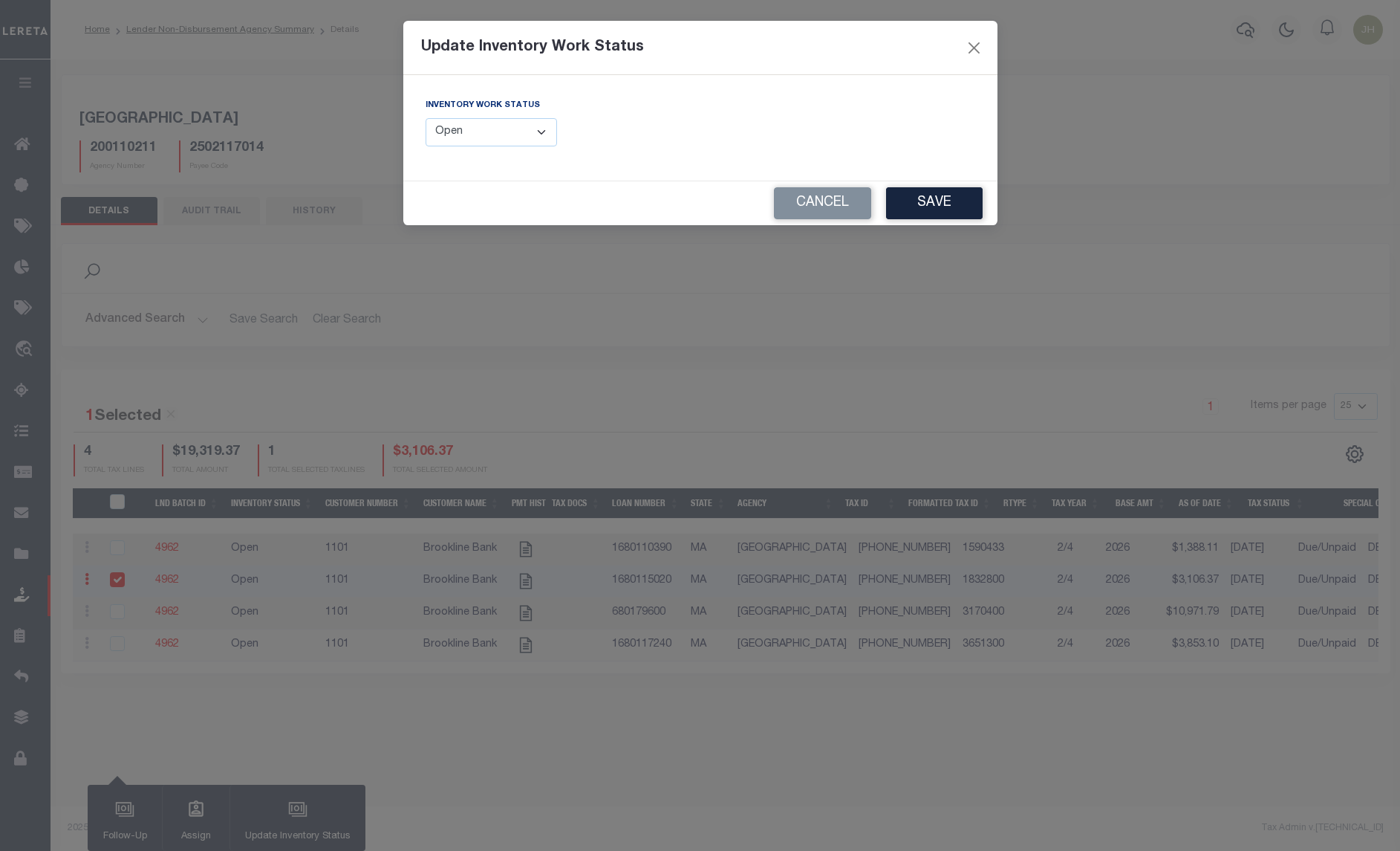
click at [533, 135] on select "--Select-- Open Completed Reported" at bounding box center [491, 133] width 132 height 29
select select "Completed"
click at [425, 119] on select "--Select-- Open Completed Reported" at bounding box center [491, 133] width 132 height 29
click at [912, 203] on button "Save" at bounding box center [934, 203] width 97 height 32
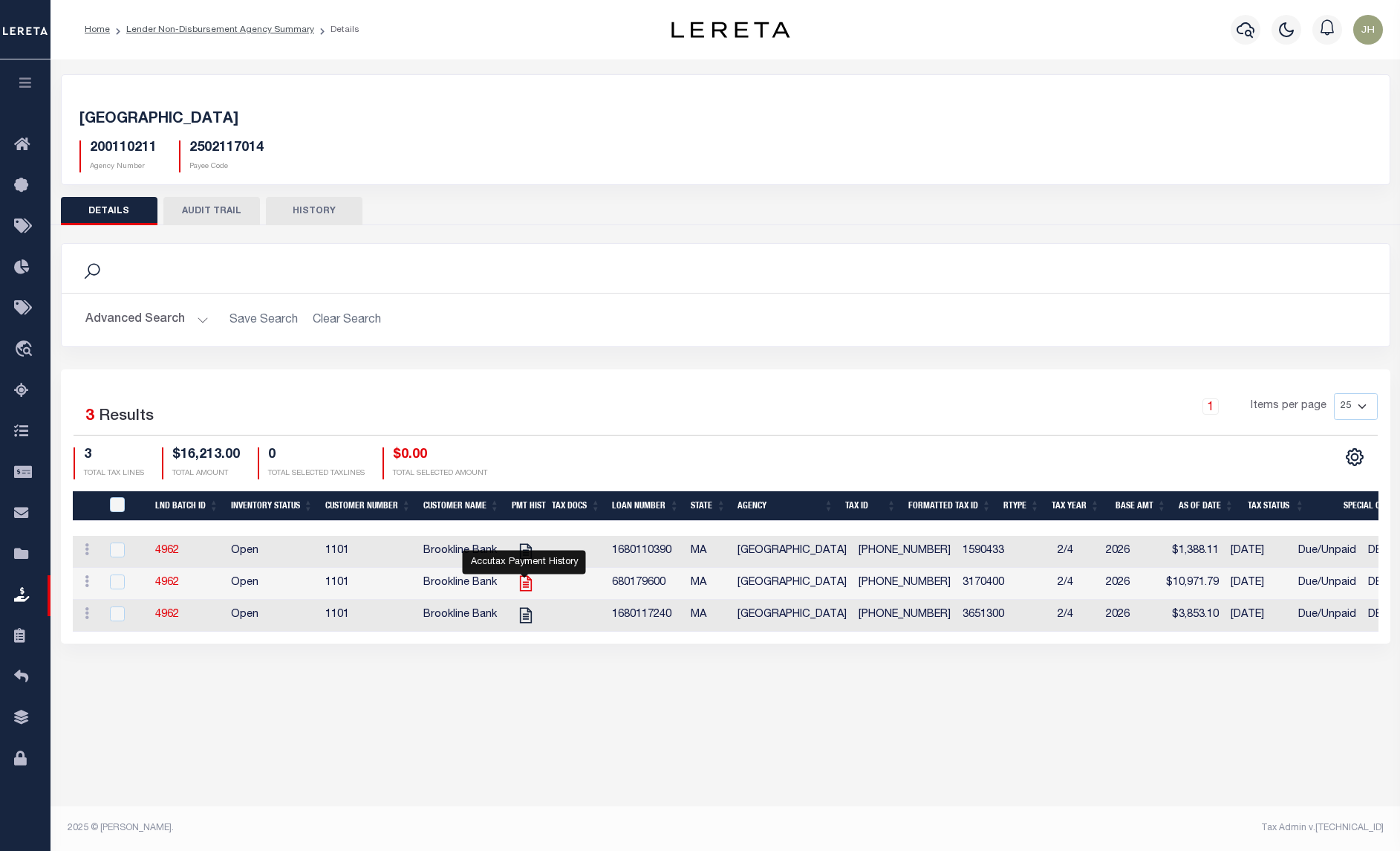
click at [522, 592] on icon at bounding box center [525, 583] width 11 height 15
checkbox input "true"
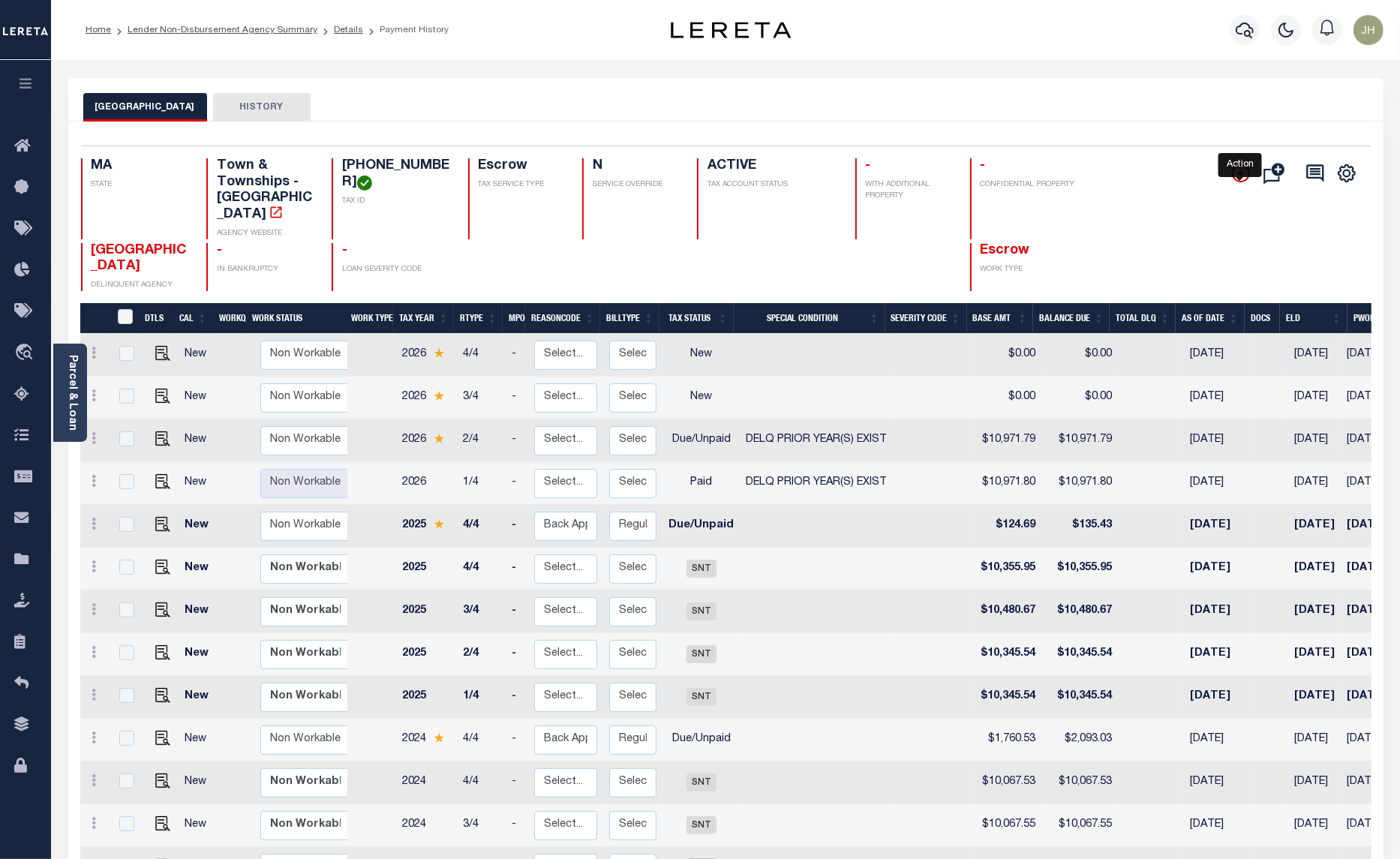
click at [1237, 175] on icon "" at bounding box center [1241, 174] width 8 height 8
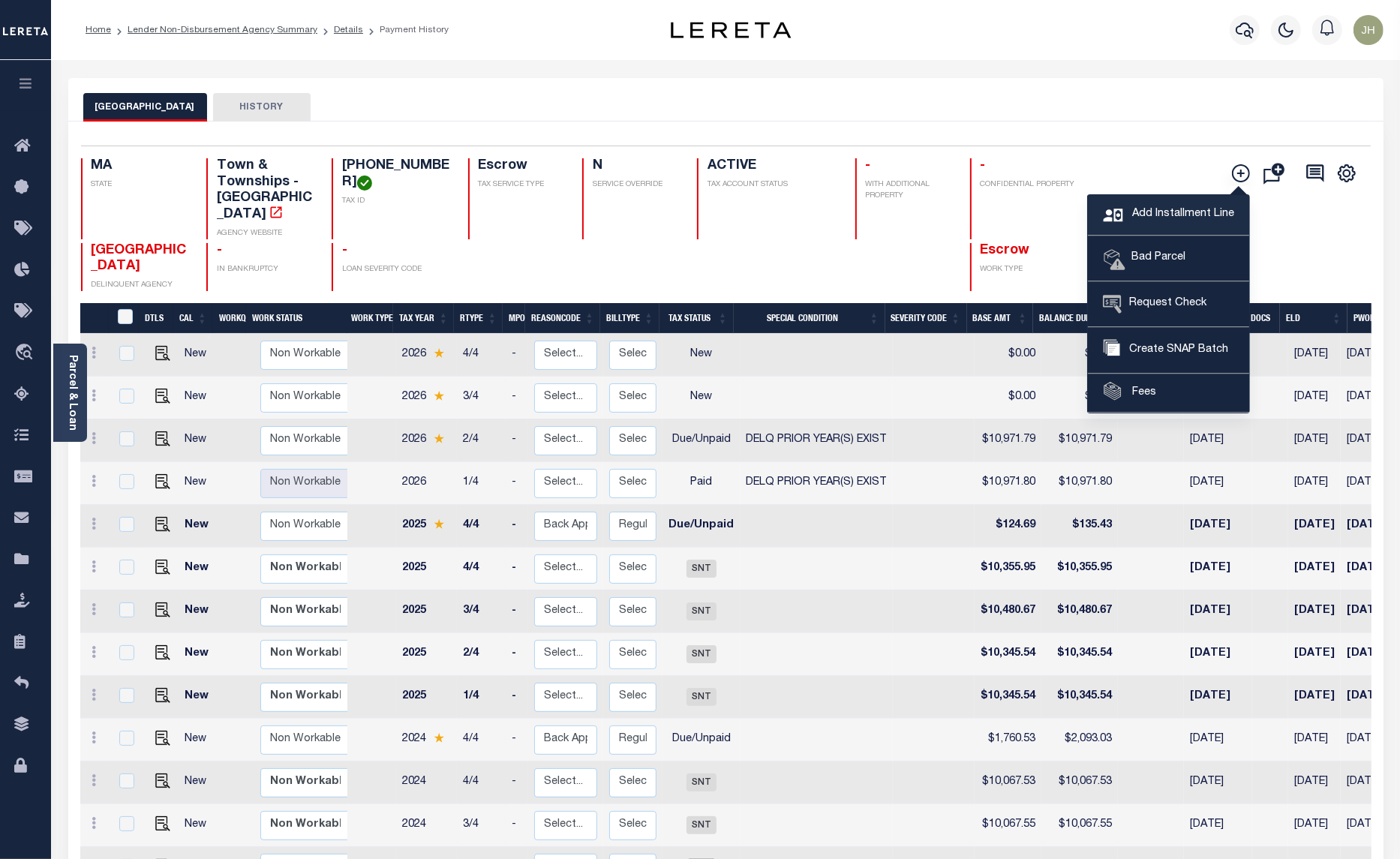
click at [1142, 214] on span "Add Installment Line" at bounding box center [1182, 214] width 106 height 16
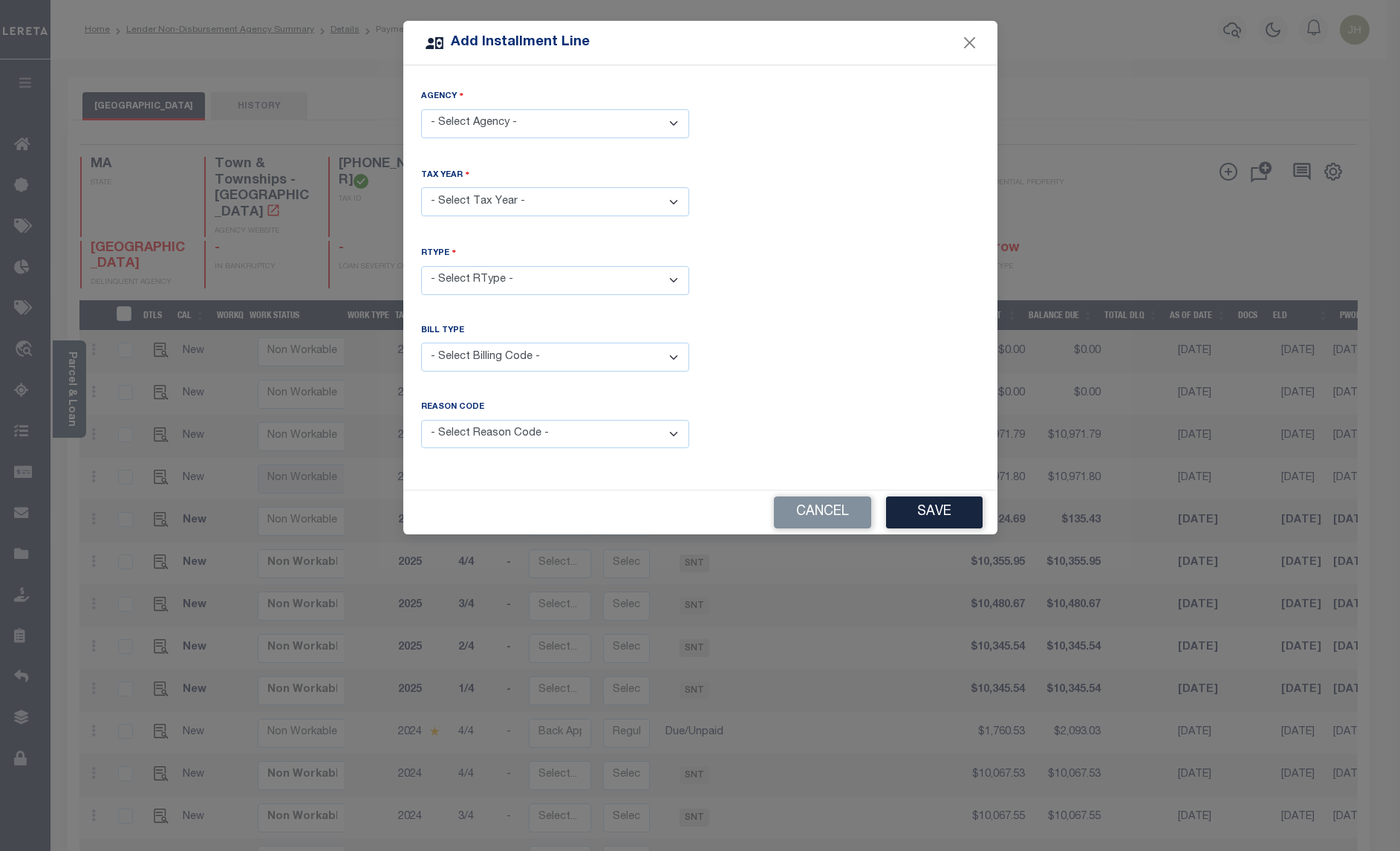
click at [606, 122] on select "- Select Agency - BROOKLINE TOWN - Town & Townships" at bounding box center [555, 123] width 269 height 29
select select "2502117014"
click at [421, 109] on select "- Select Agency - BROOKLINE TOWN - Town & Townships" at bounding box center [555, 123] width 269 height 29
drag, startPoint x: 672, startPoint y: 205, endPoint x: 652, endPoint y: 216, distance: 22.8
click at [672, 205] on select "- Select Year - 2005 2006 2007 2008 2009 2010 2011 2012 2013 2014 2015 2016 201…" at bounding box center [555, 202] width 269 height 29
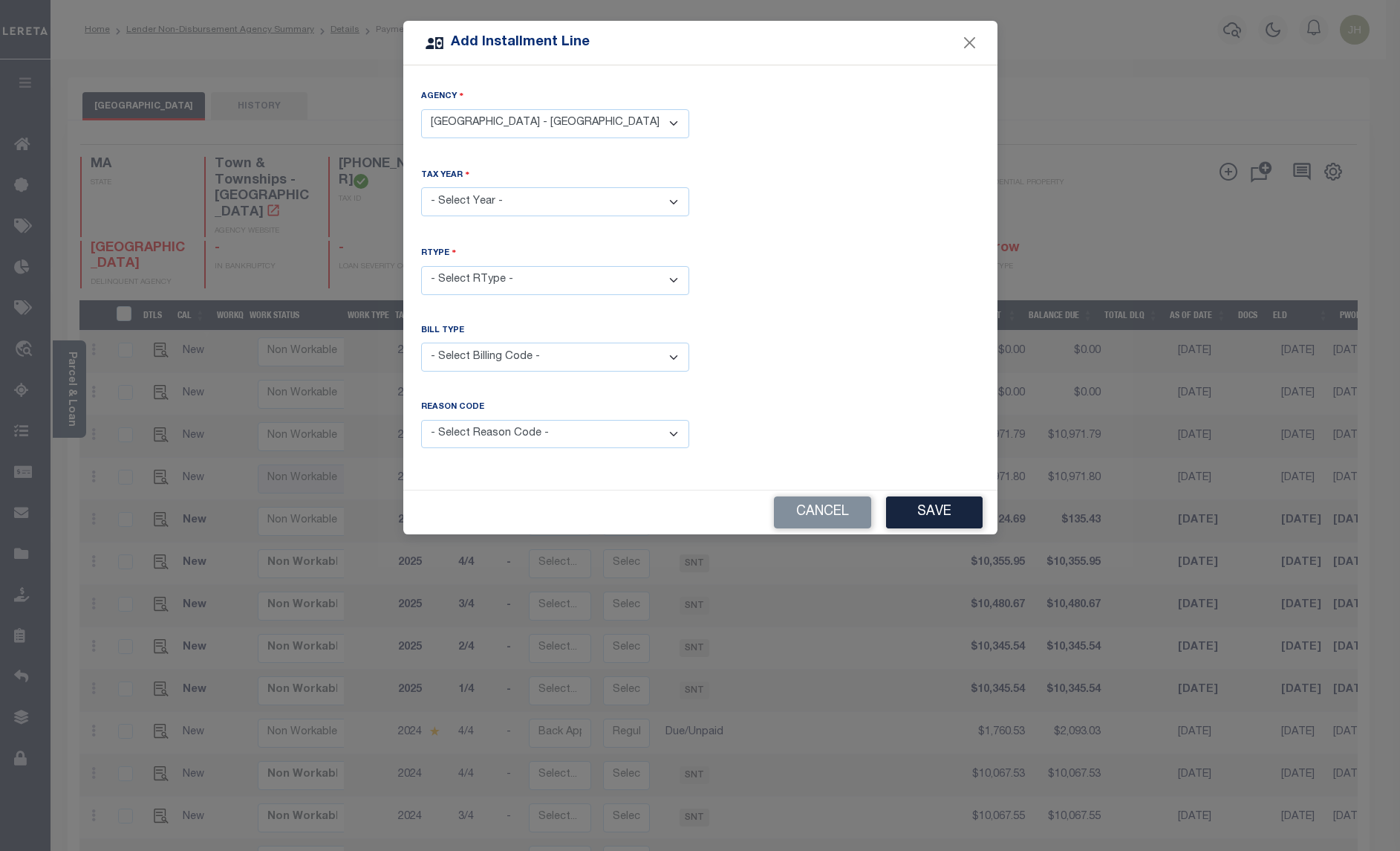
select select "2025"
click at [421, 187] on select "- Select Year - 2005 2006 2007 2008 2009 2010 2011 2012 2013 2014 2015 2016 201…" at bounding box center [555, 202] width 269 height 29
drag, startPoint x: 473, startPoint y: 273, endPoint x: 474, endPoint y: 295, distance: 22.0
click at [473, 273] on select "- Select RType - 1/4 2/4 3/4 4/4" at bounding box center [555, 280] width 269 height 29
select select "3"
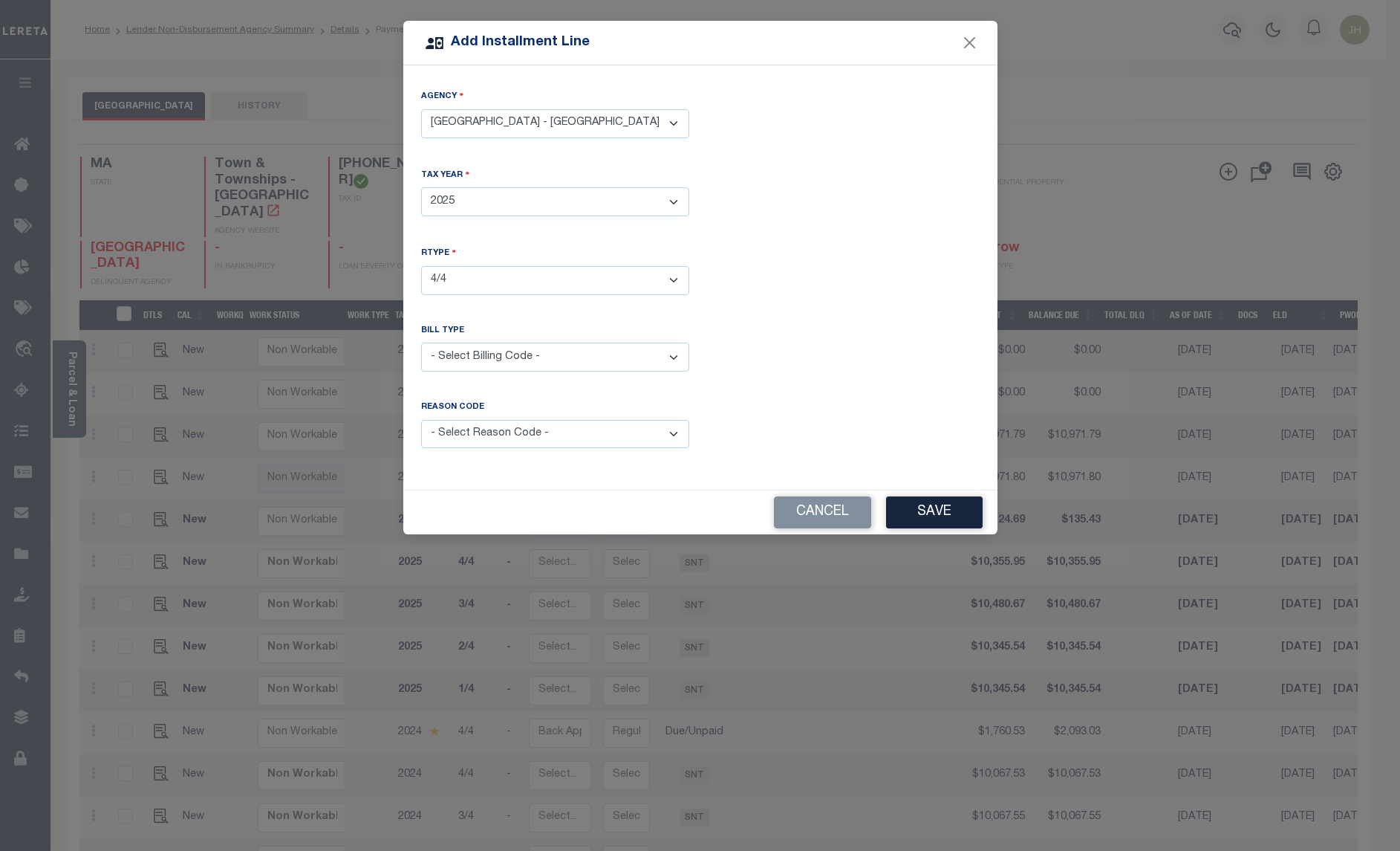
click at [421, 266] on select "- Select RType - 1/4 2/4 3/4 4/4" at bounding box center [555, 280] width 269 height 29
click at [547, 361] on select "- Select Billing Code - Regular Delinquent Supplemental Corrected/Adjusted Bill…" at bounding box center [555, 357] width 269 height 29
select select "1"
click at [421, 342] on select "- Select Billing Code - Regular Delinquent Supplemental Corrected/Adjusted Bill…" at bounding box center [555, 357] width 269 height 29
click at [675, 436] on select "- Select Reason Code - Payment Reversal Taxable Value Change Assessment Change …" at bounding box center [555, 434] width 269 height 29
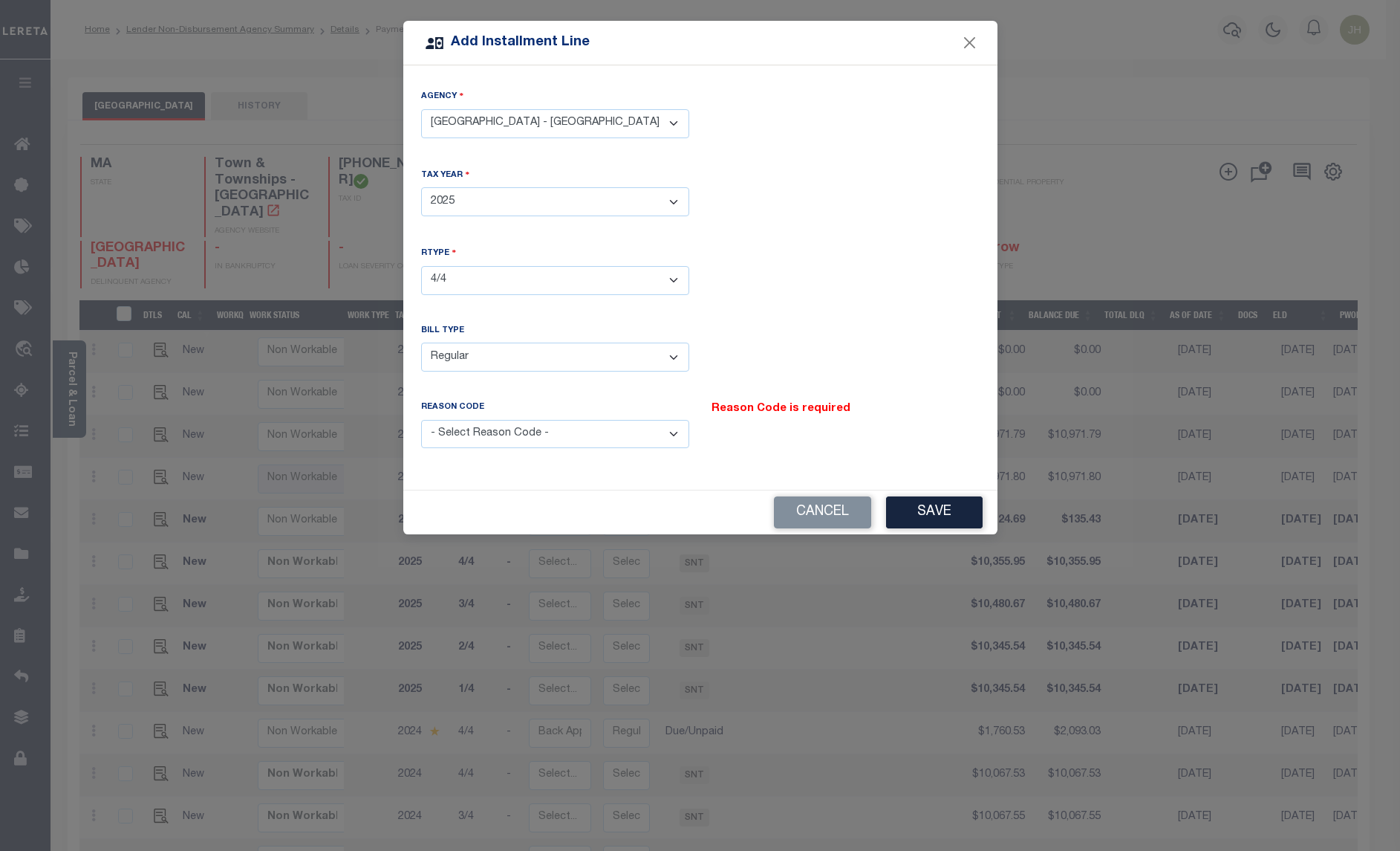
select select "12"
click at [421, 420] on select "- Select Reason Code - Payment Reversal Taxable Value Change Assessment Change …" at bounding box center [555, 434] width 269 height 29
click at [911, 512] on button "Save" at bounding box center [934, 512] width 97 height 32
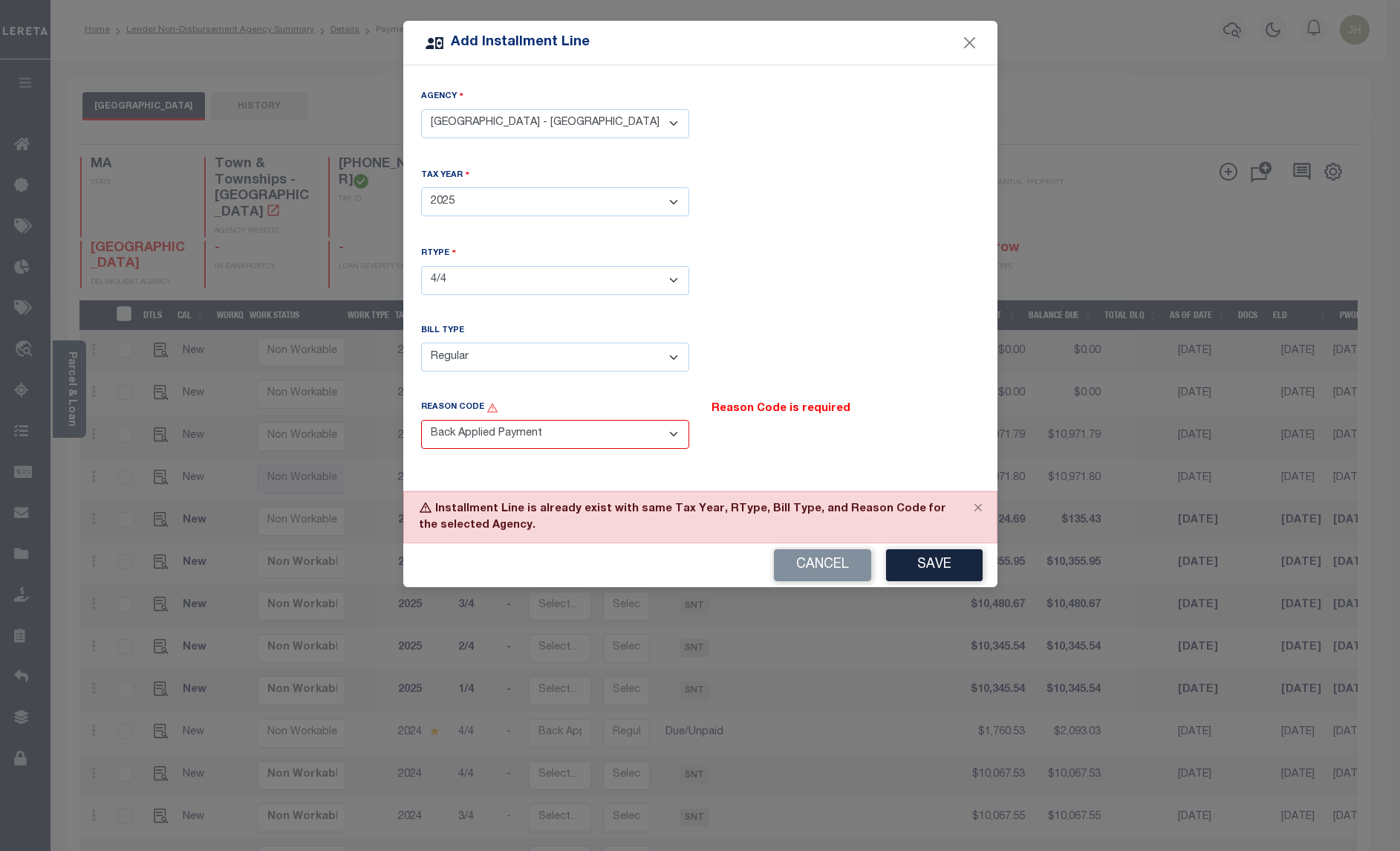
click at [668, 355] on select "- Select Billing Code - Regular Delinquent Supplemental Corrected/Adjusted Bill…" at bounding box center [555, 357] width 269 height 29
select select "2"
click at [421, 342] on select "- Select Billing Code - Regular Delinquent Supplemental Corrected/Adjusted Bill…" at bounding box center [555, 357] width 269 height 29
click at [948, 569] on button "Save" at bounding box center [934, 564] width 97 height 32
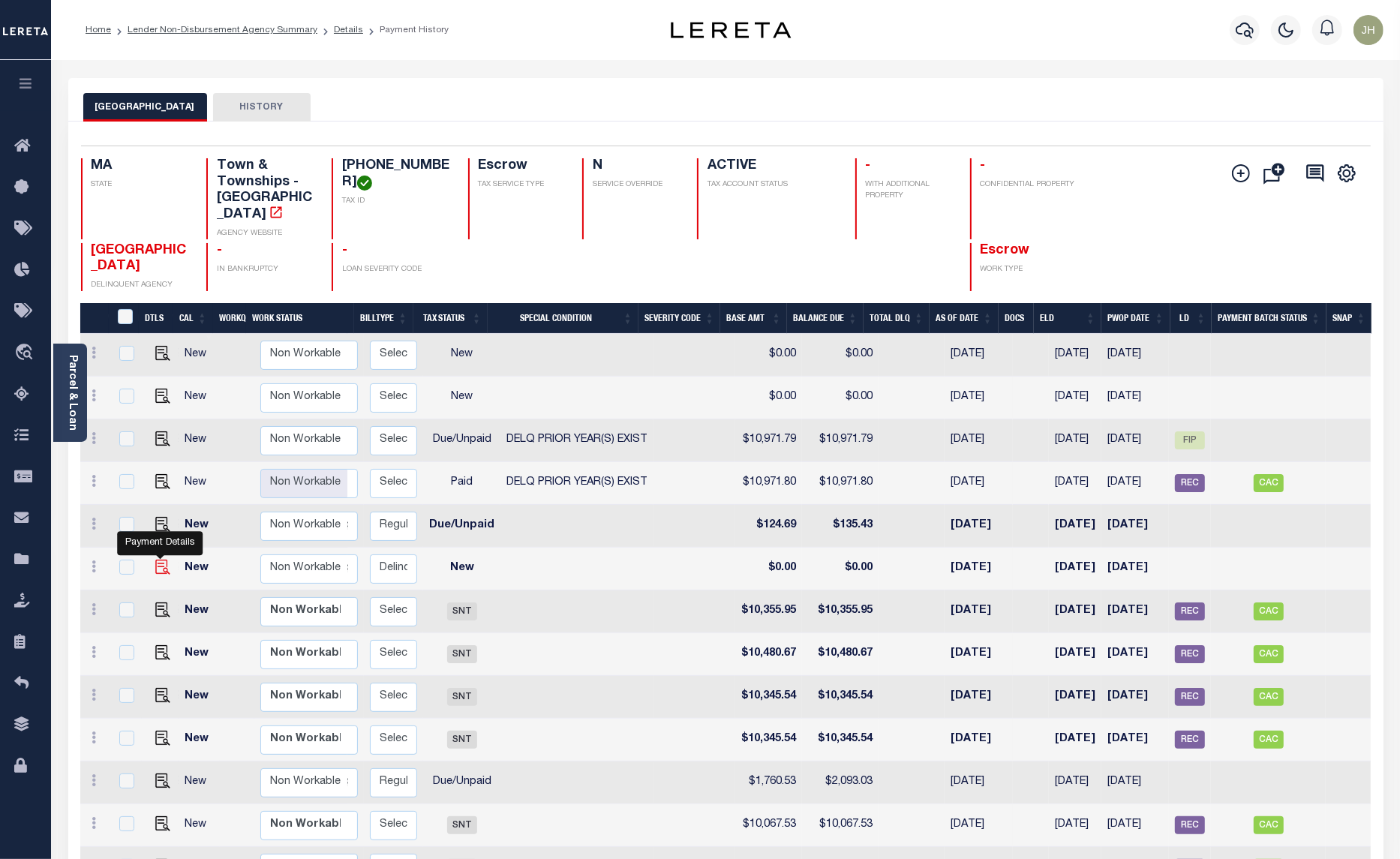
click at [156, 560] on img at bounding box center [163, 568] width 15 height 15
checkbox input "true"
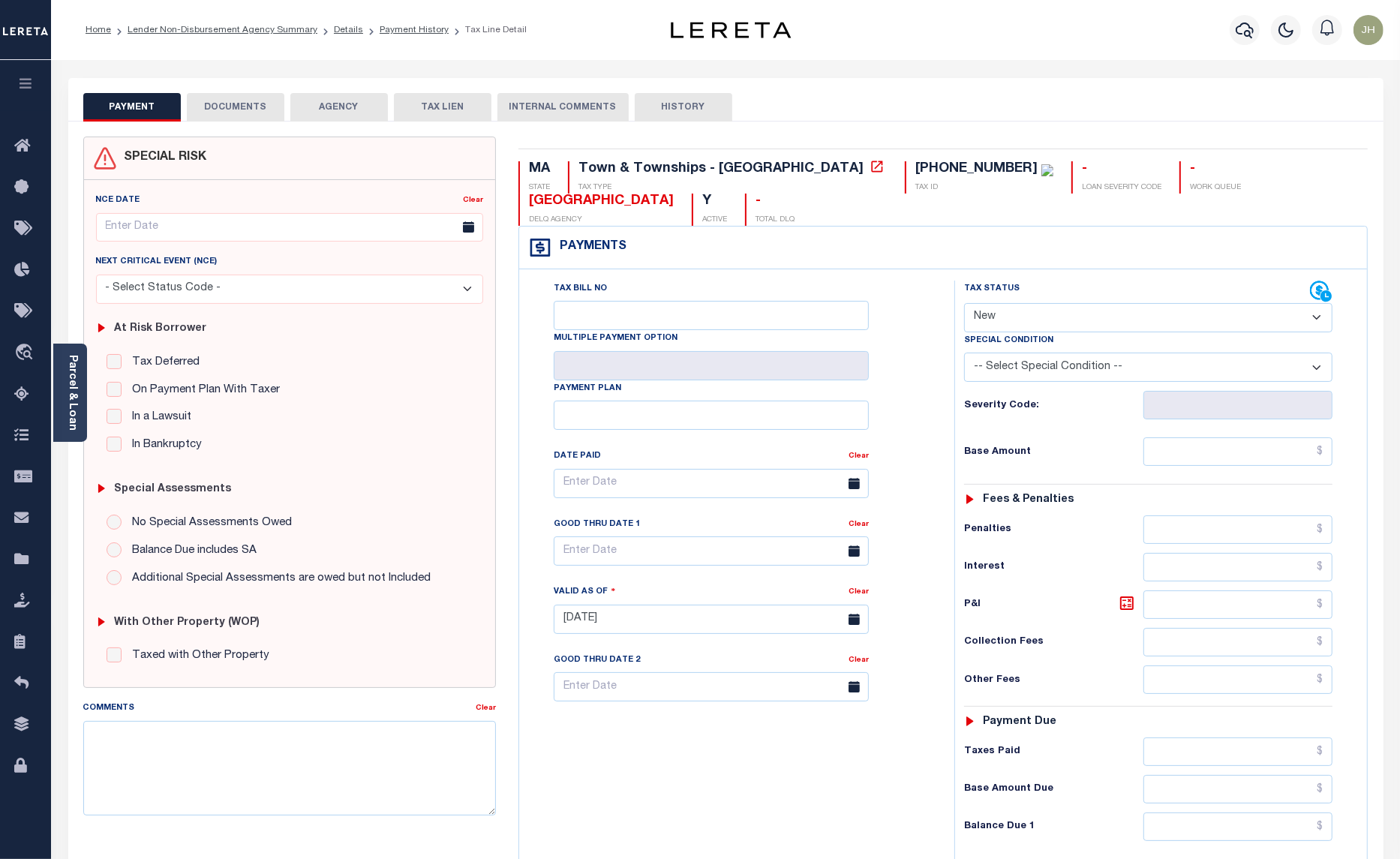
click at [1010, 303] on select "- Select Status Code - Open Due/Unpaid Paid Incomplete No Tax Due Internal Refu…" at bounding box center [1149, 318] width 369 height 29
select select "DUE"
click at [965, 303] on select "- Select Status Code - Open Due/Unpaid Paid Incomplete No Tax Due Internal Refu…" at bounding box center [1149, 318] width 369 height 29
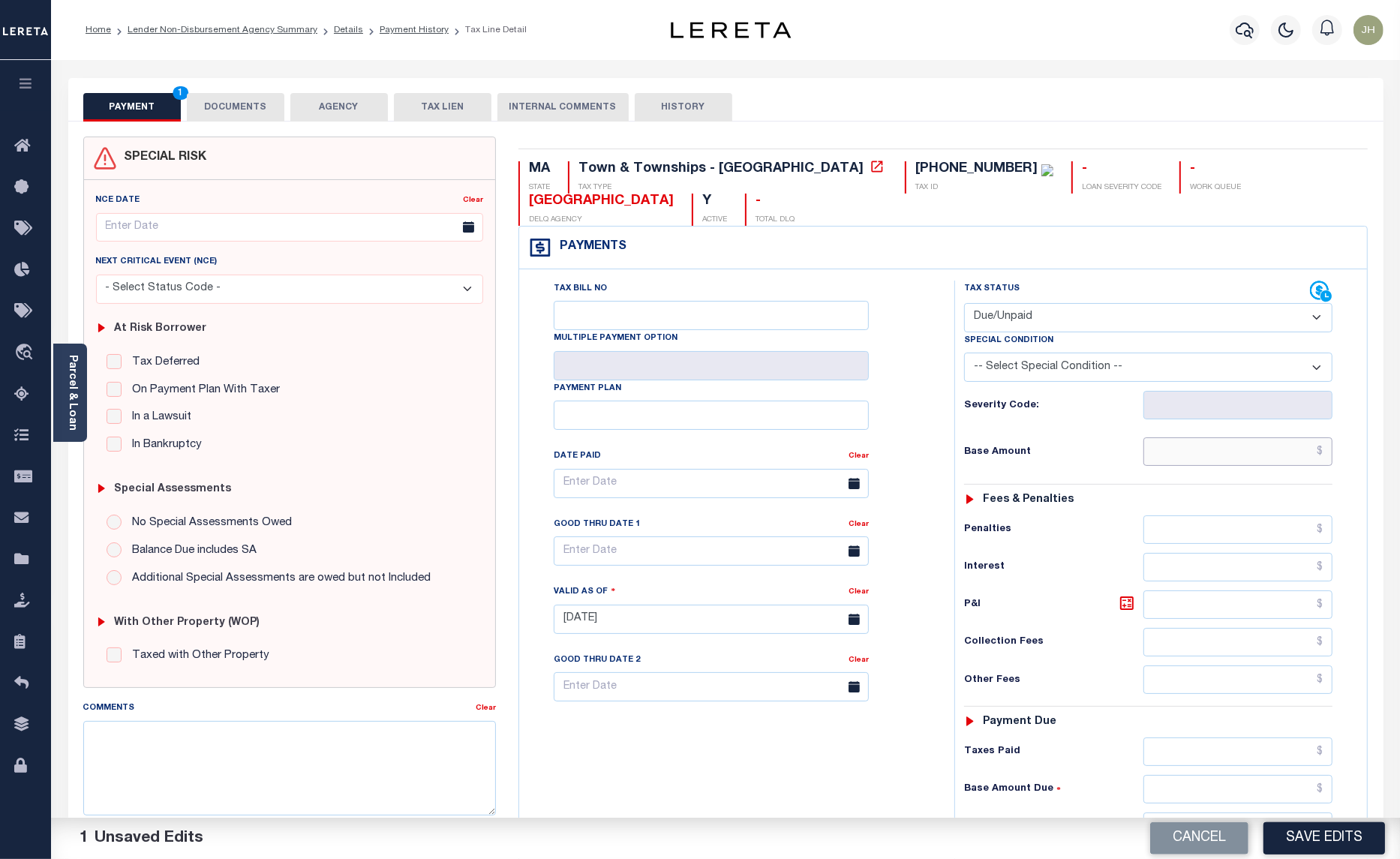
click at [1178, 437] on input "text" at bounding box center [1238, 452] width 189 height 29
type input "$1,885.22"
click at [1204, 591] on input "text" at bounding box center [1238, 605] width 189 height 29
type input "$388.80"
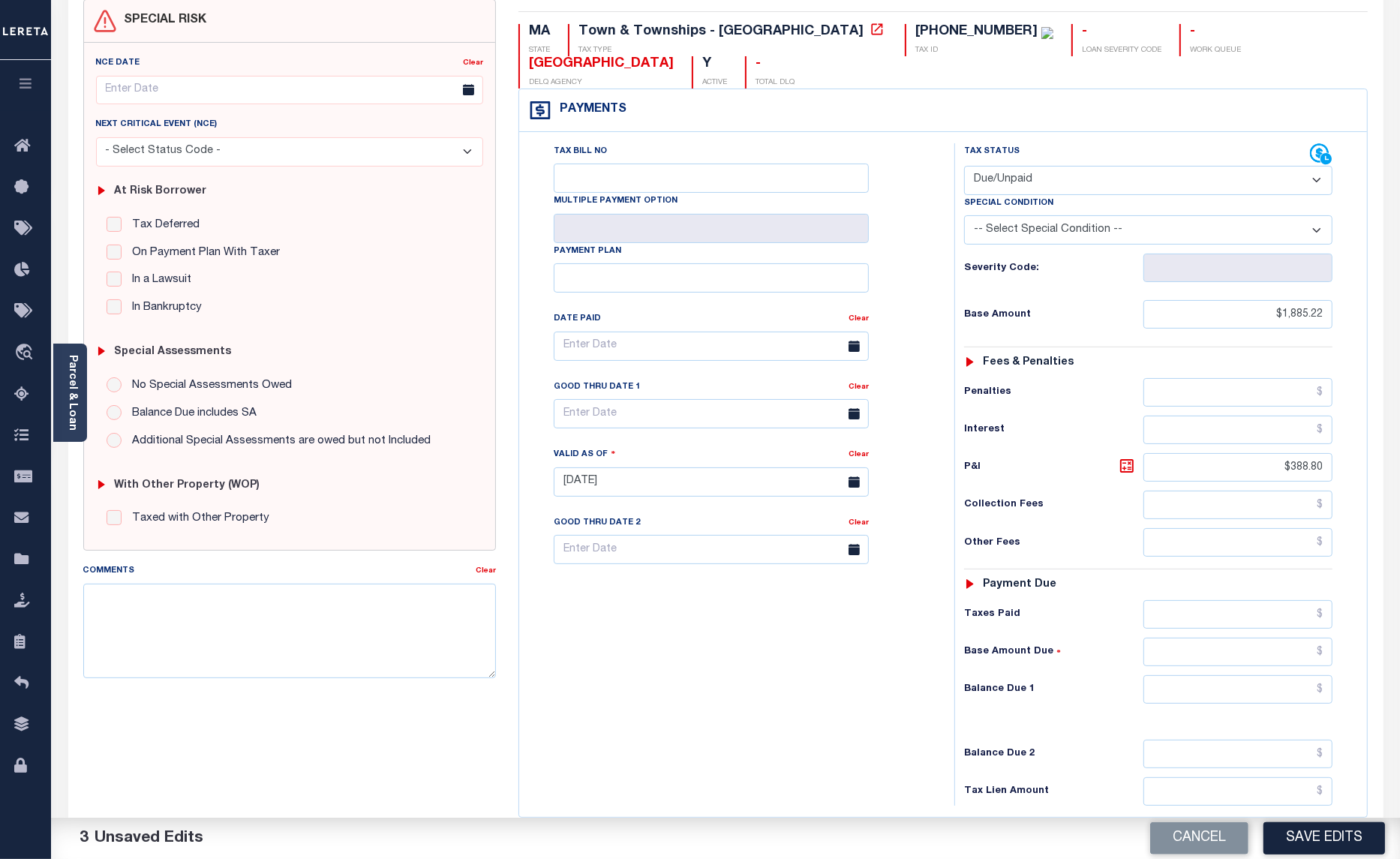
scroll to position [187, 0]
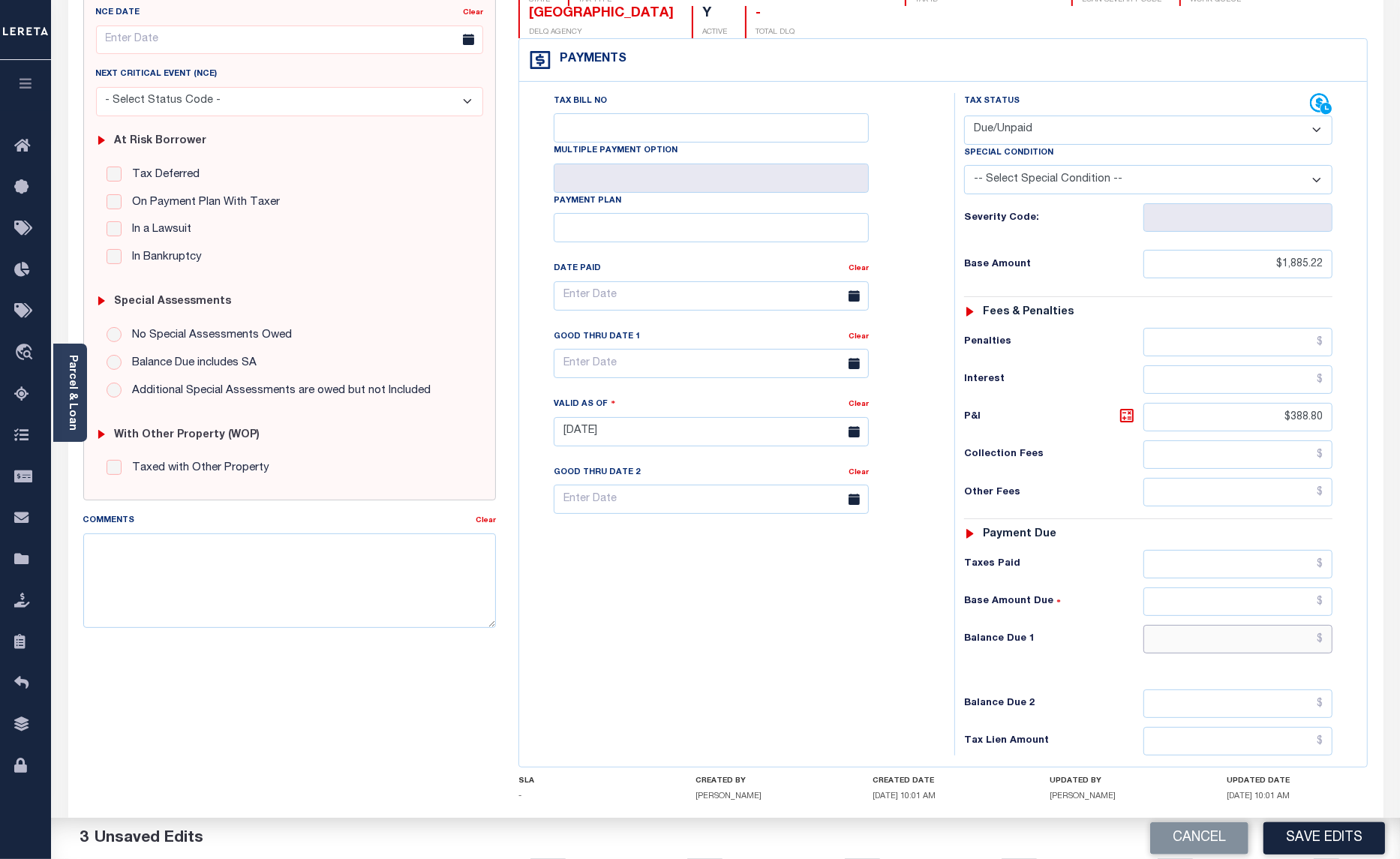
click at [1190, 624] on input "text" at bounding box center [1238, 639] width 189 height 29
type input "$2,274.02"
click at [627, 348] on input "text" at bounding box center [712, 363] width 315 height 29
click at [733, 540] on span "31" at bounding box center [736, 538] width 29 height 29
type input "[DATE]"
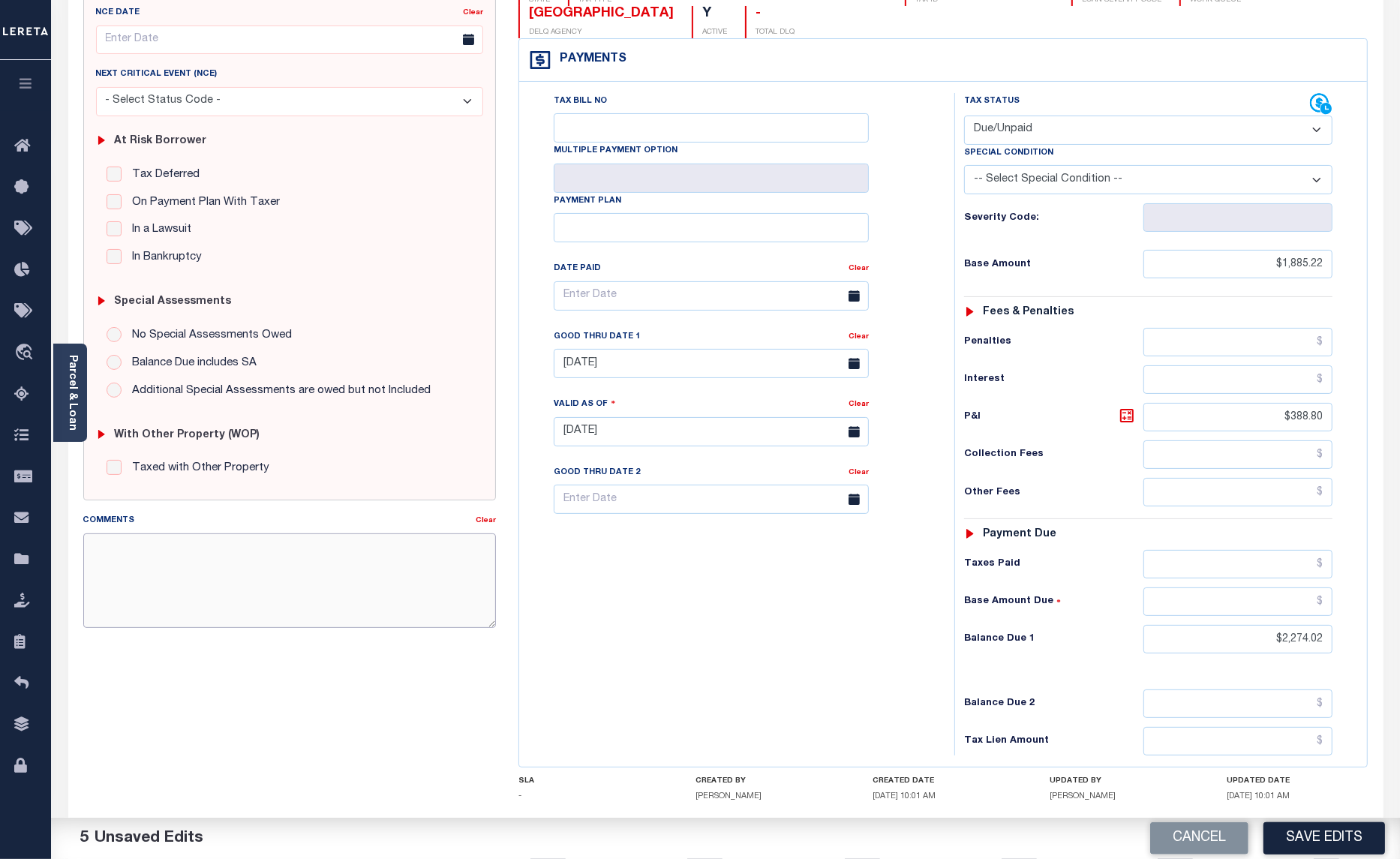
click at [315, 571] on textarea "Comments" at bounding box center [290, 581] width 413 height 95
click at [290, 568] on textarea "2025 4TH & 2024 4TH INSTALL ARE DELQ. 2025 BASE $124.69 + 2024 BASE $1760.53 + …" at bounding box center [290, 581] width 413 height 95
click at [274, 563] on textarea "2025 4TH & 2024 4TH INSTALL ARE DELQ. 2025 BASE $124.69 + 2024 BASE $1760.53 + …" at bounding box center [290, 581] width 413 height 95
click at [458, 571] on textarea "2025 4TH & 2024 4TH INSTALL ARE DELQ. 2025 BASE $124.69 + 2024 BASE $1760.53 + …" at bounding box center [290, 581] width 413 height 95
click at [294, 594] on textarea "2025 4TH & 2024 4TH INSTALL ARE DELQ. 2025 BASE $124.69 + 2024 BASE $1760.53 + …" at bounding box center [290, 581] width 413 height 95
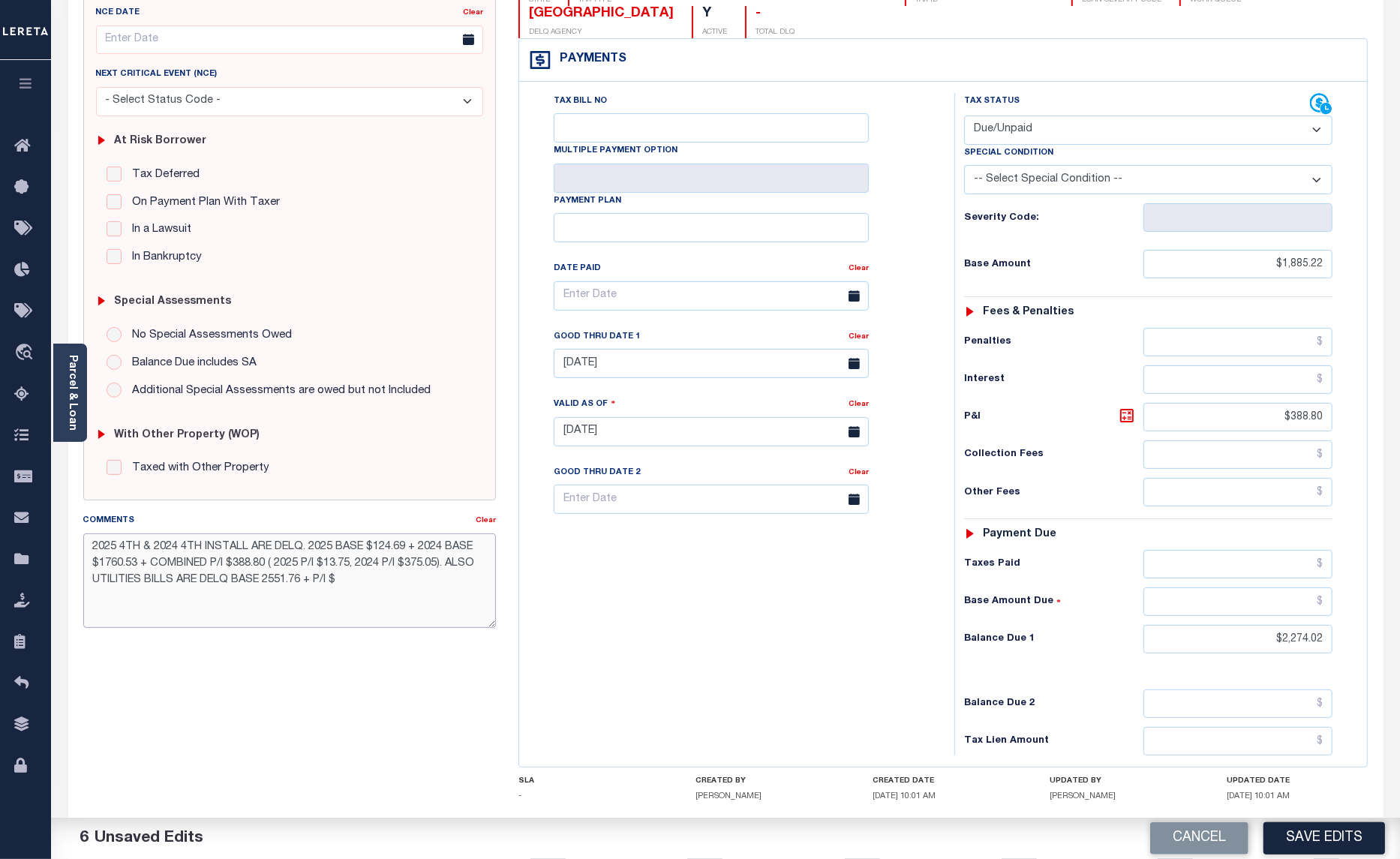
click at [366, 587] on textarea "2025 4TH & 2024 4TH INSTALL ARE DELQ. 2025 BASE $124.69 + 2024 BASE $1760.53 + …" at bounding box center [290, 581] width 413 height 95
click at [396, 586] on textarea "2025 4TH & 2024 4TH INSTALL ARE DELQ. 2025 BASE $124.69 + 2024 BASE $1760.53 + …" at bounding box center [290, 581] width 413 height 95
type textarea "2025 4TH & 2024 4TH INSTALL ARE DELQ. 2025 BASE $124.69 + 2024 BASE $1760.53 + …"
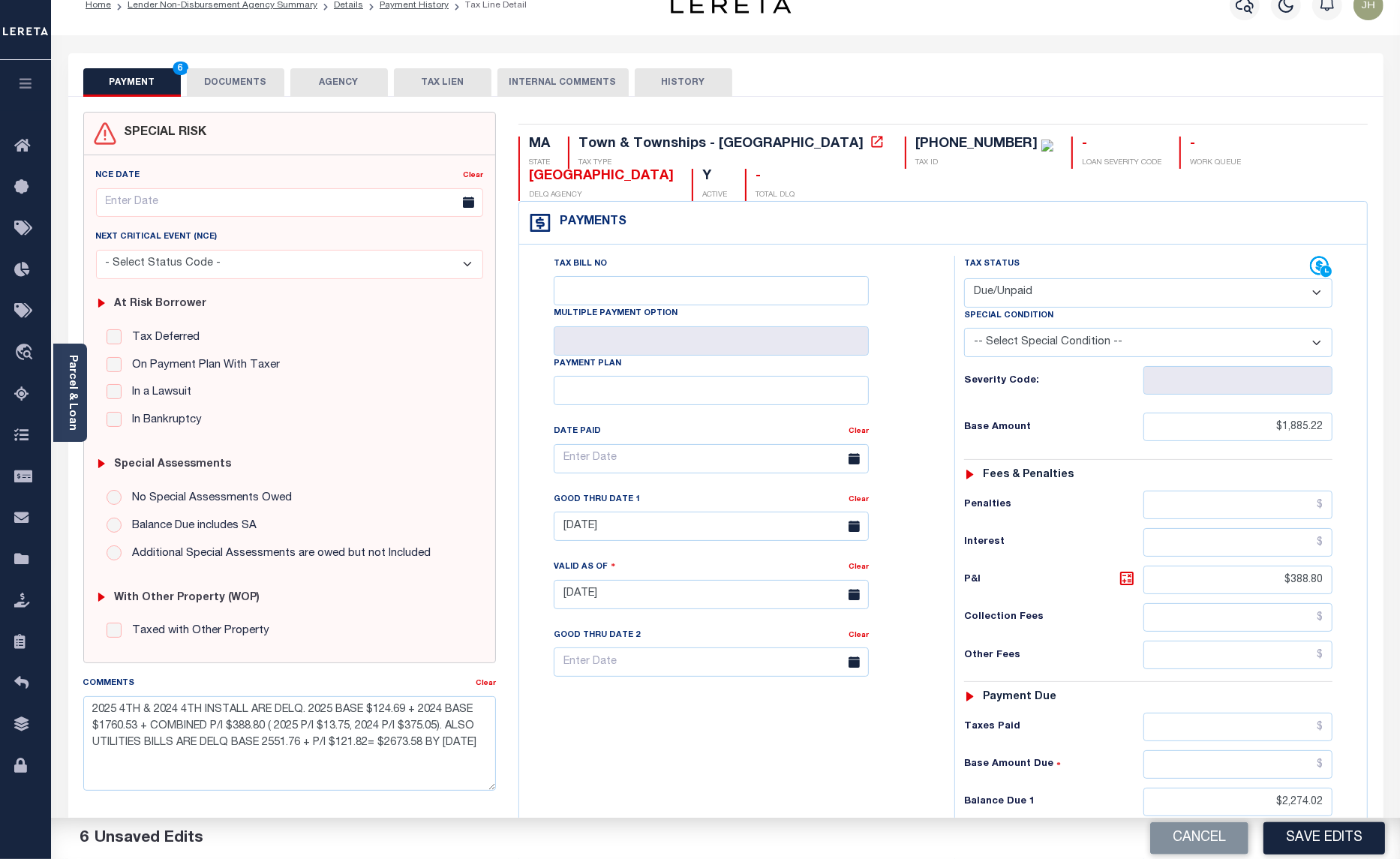
scroll to position [0, 0]
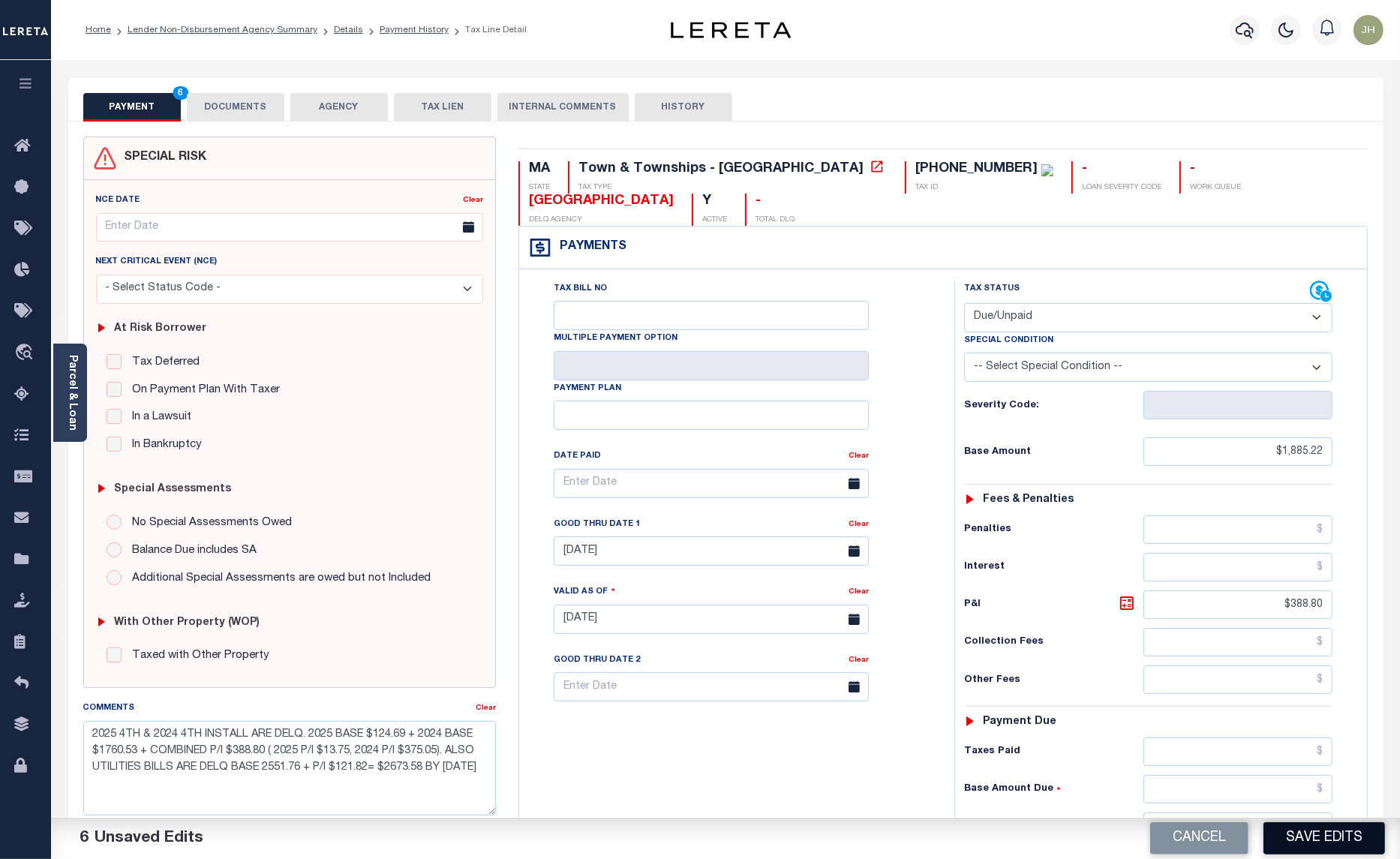
click at [1333, 839] on button "Save Edits" at bounding box center [1325, 838] width 122 height 32
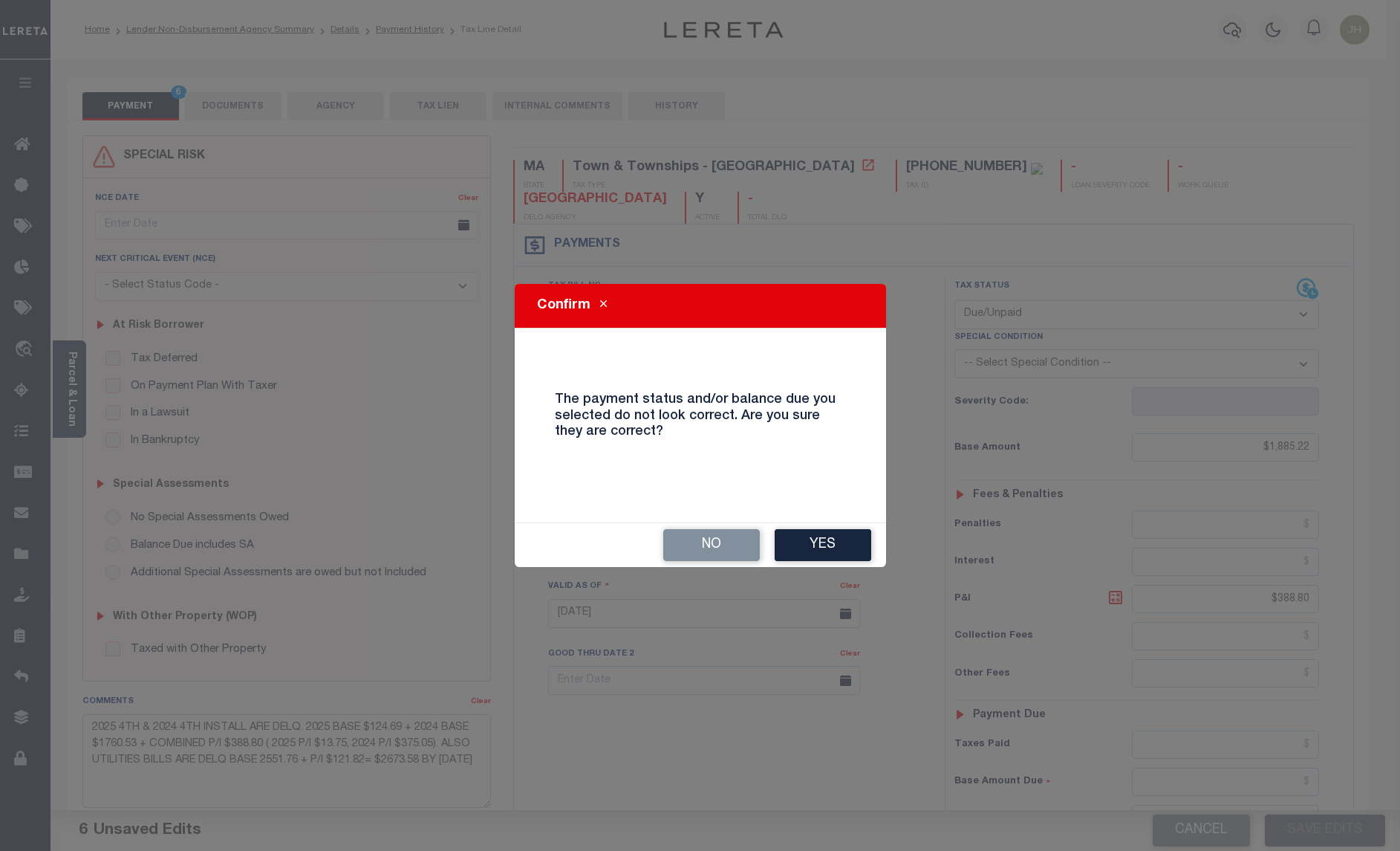
click at [840, 558] on button "Yes" at bounding box center [823, 544] width 97 height 32
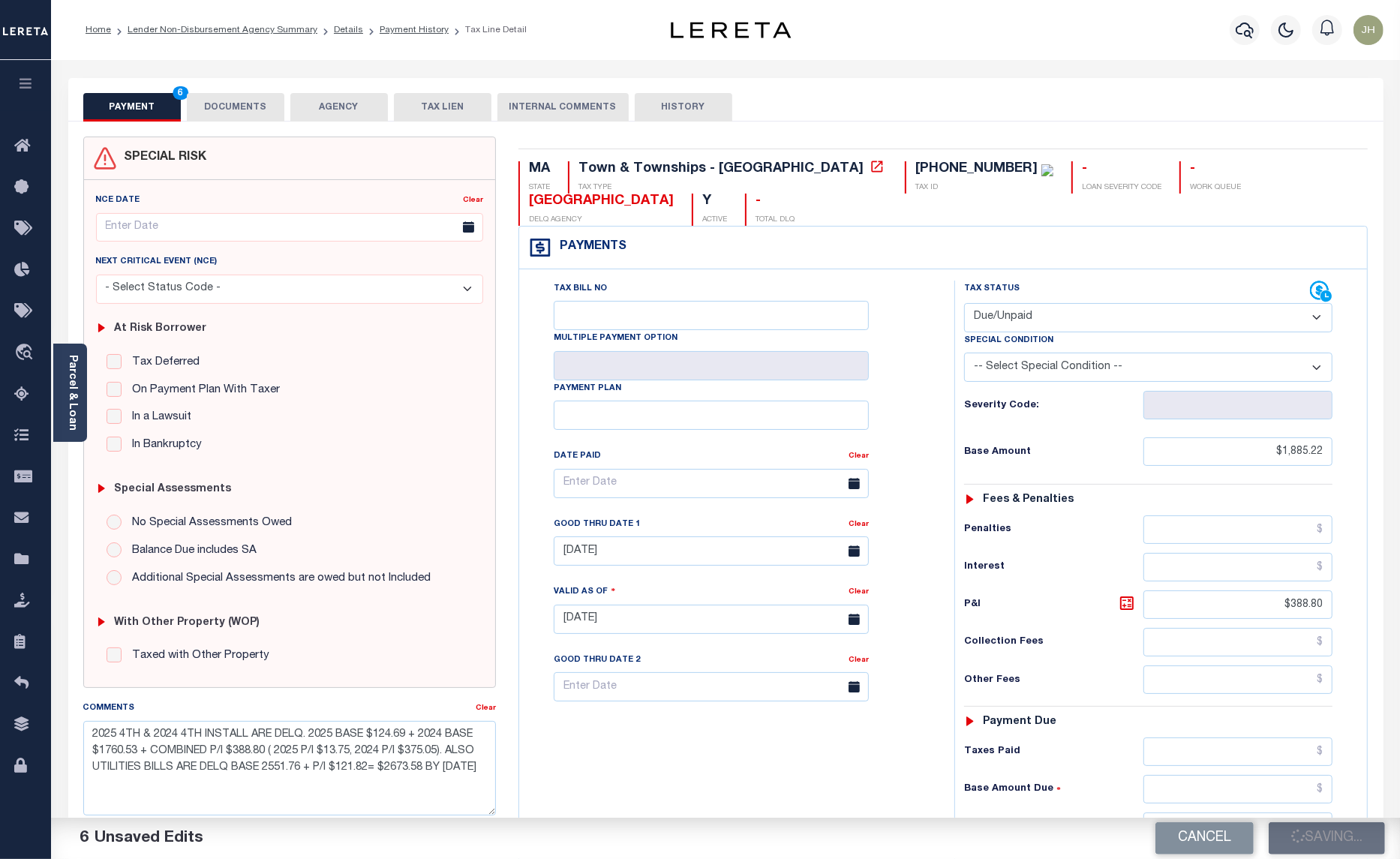
checkbox input "false"
type input "$1,885.22"
type input "$388.8"
type input "$2,274.02"
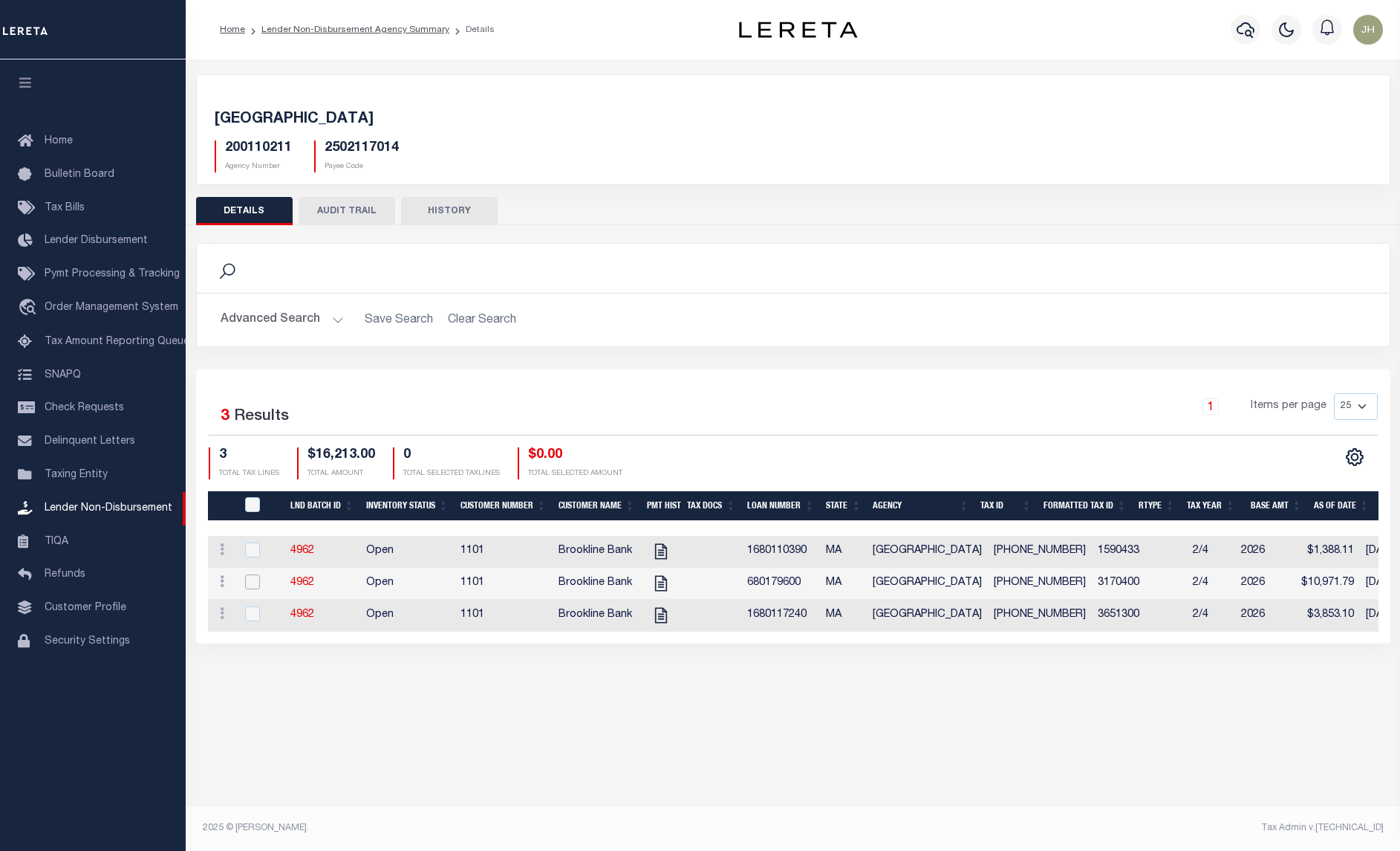
click at [255, 584] on input "checkbox" at bounding box center [252, 582] width 15 height 15
checkbox input "true"
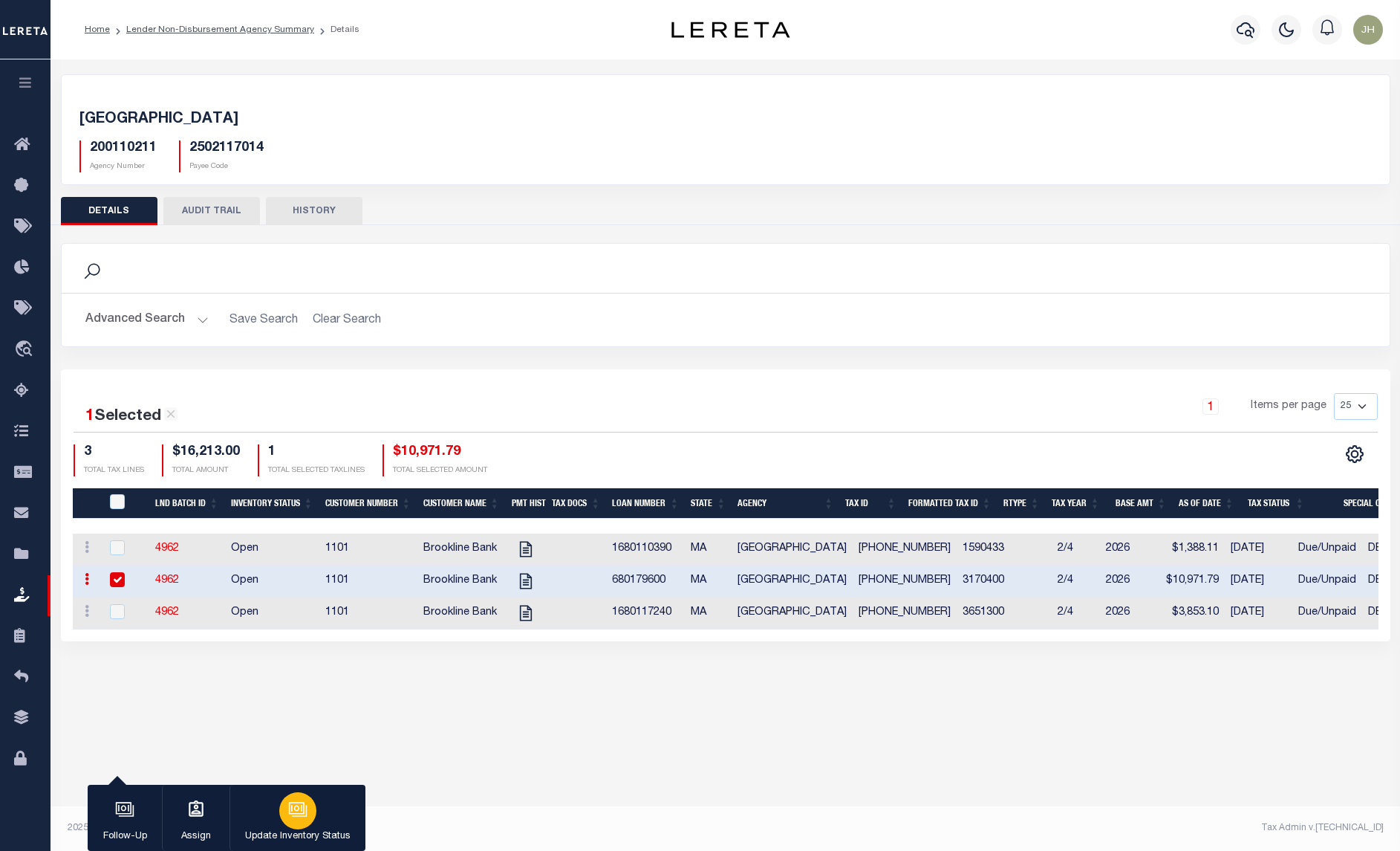
click at [297, 812] on icon "button" at bounding box center [297, 808] width 11 height 7
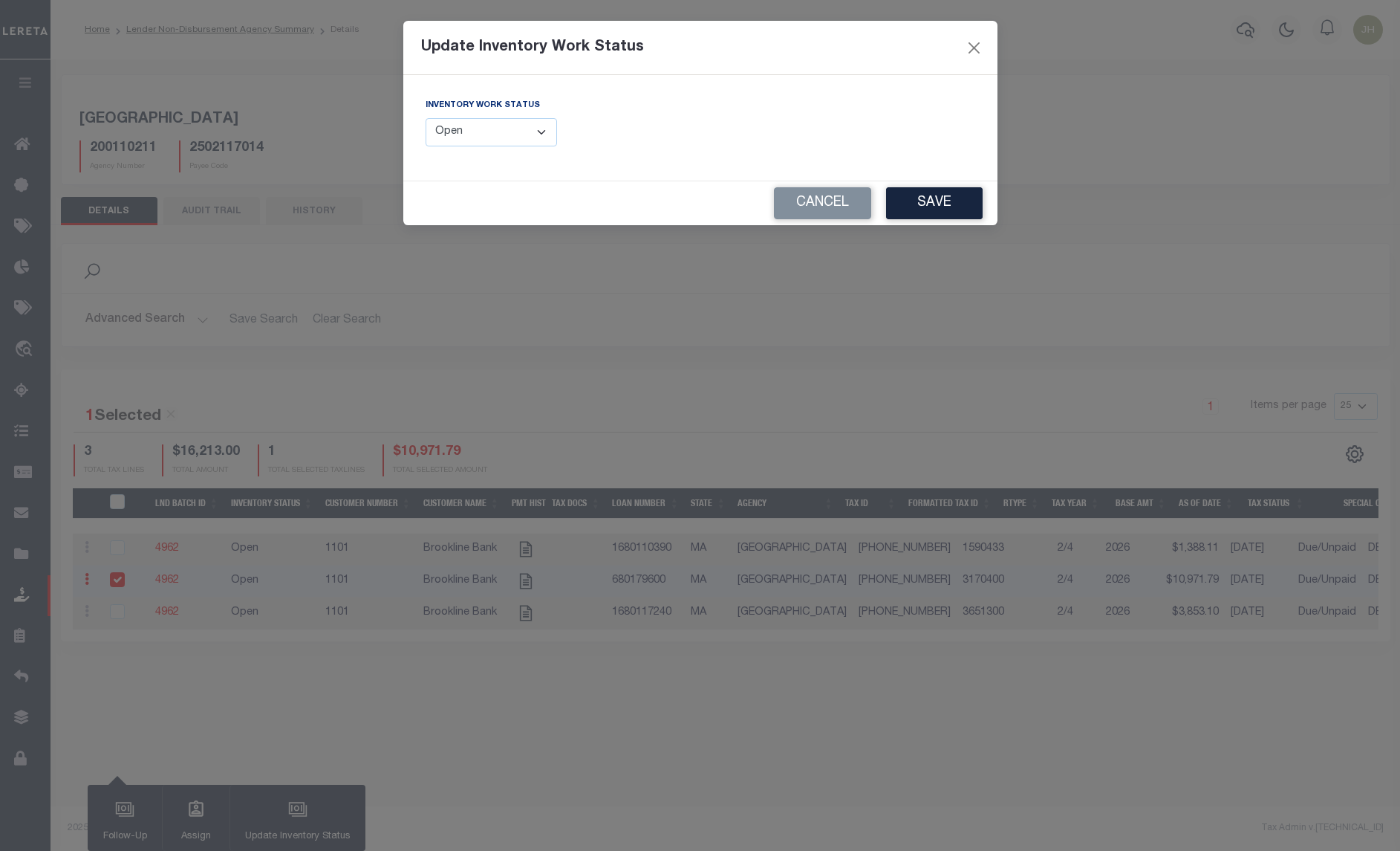
click at [518, 134] on select "--Select-- Open Completed Reported" at bounding box center [491, 133] width 132 height 29
select select "Completed"
click at [425, 119] on select "--Select-- Open Completed Reported" at bounding box center [491, 133] width 132 height 29
click at [923, 205] on button "Save" at bounding box center [934, 203] width 97 height 32
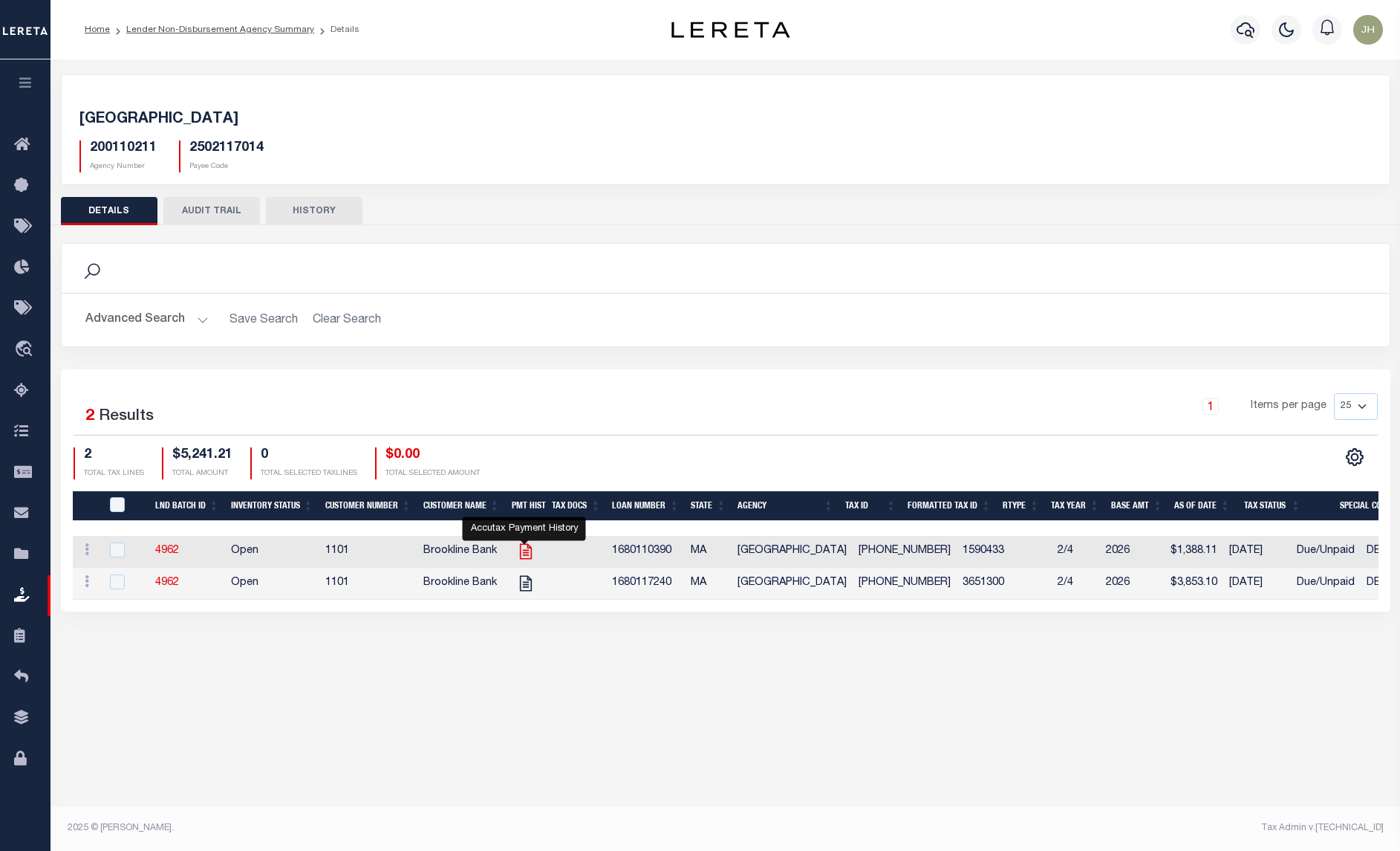
click at [528, 552] on icon at bounding box center [526, 552] width 19 height 19
checkbox input "true"
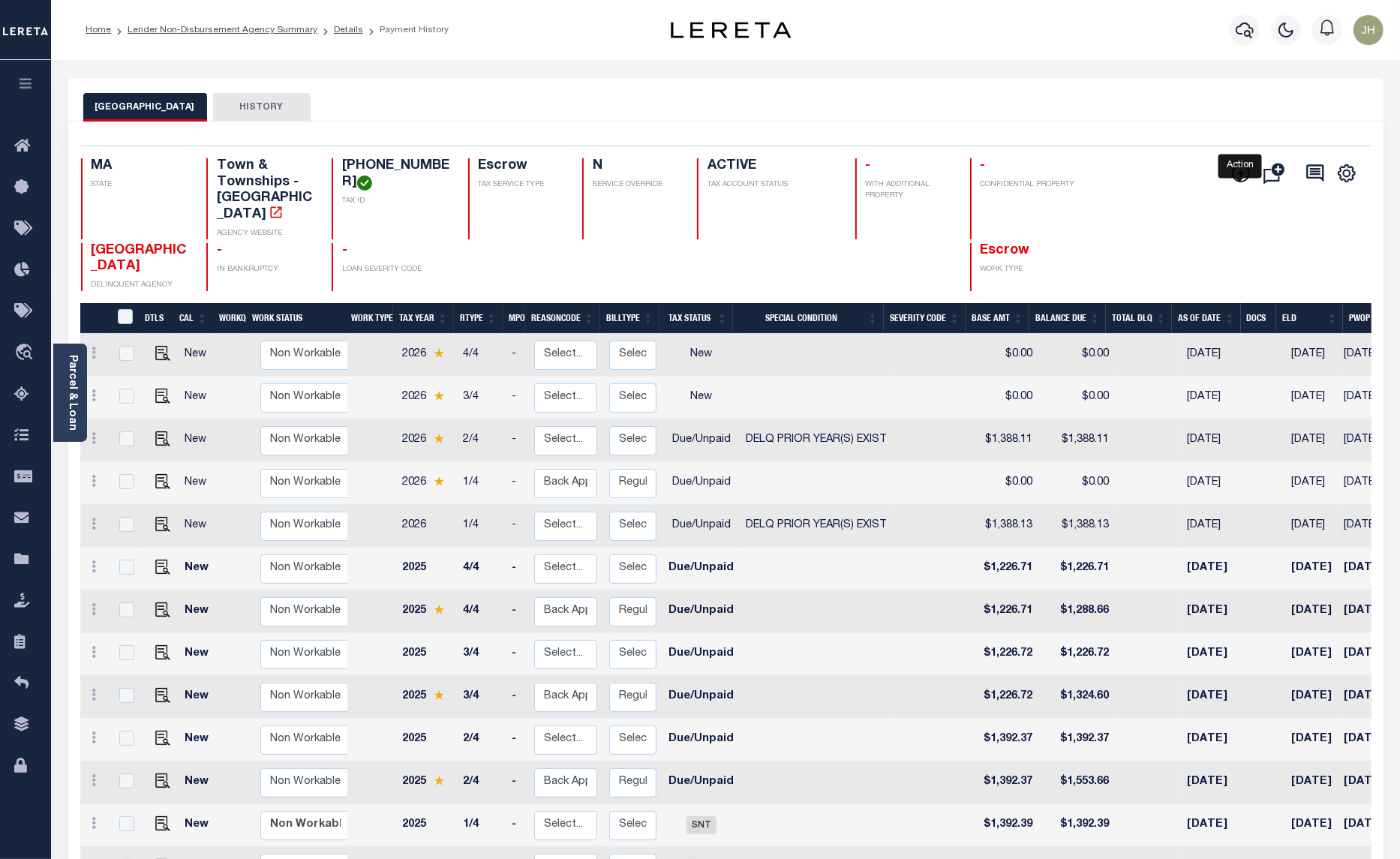
drag, startPoint x: 1236, startPoint y: 174, endPoint x: 1210, endPoint y: 189, distance: 30.0
click at [1236, 174] on icon "" at bounding box center [1241, 173] width 18 height 18
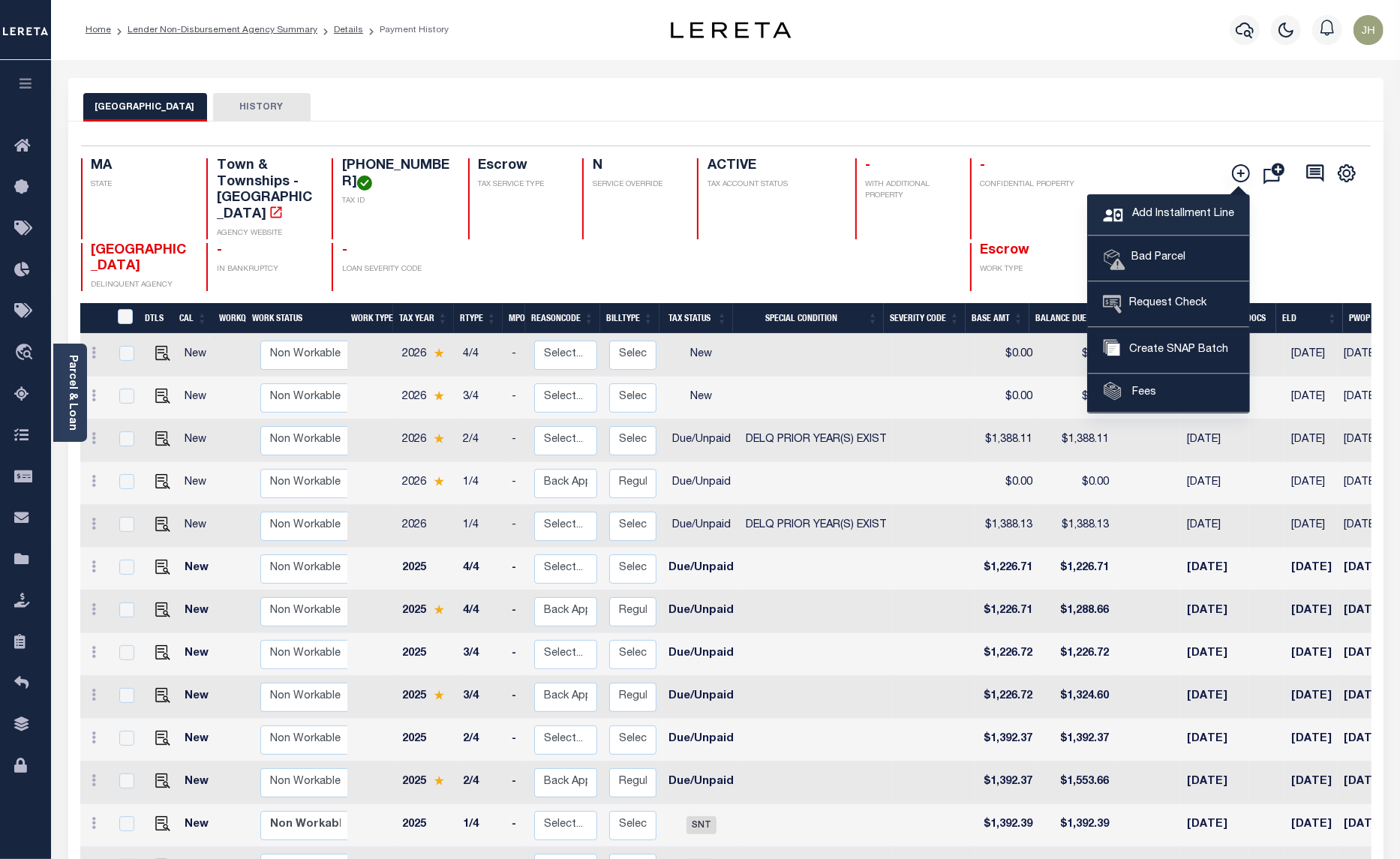
click at [1153, 216] on span "Add Installment Line" at bounding box center [1182, 214] width 106 height 16
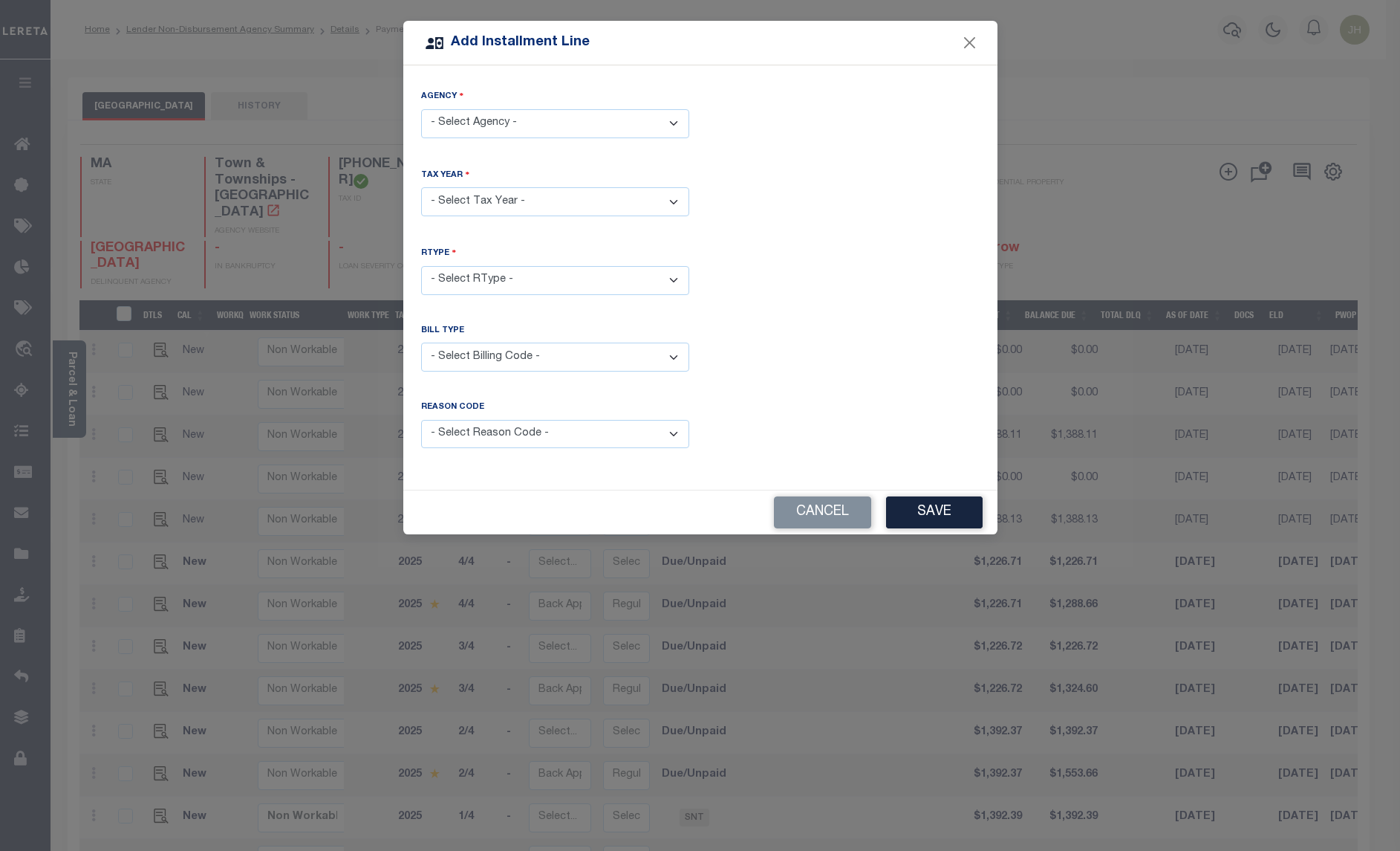
drag, startPoint x: 668, startPoint y: 118, endPoint x: 635, endPoint y: 142, distance: 40.8
click at [668, 118] on select "- Select Agency - [GEOGRAPHIC_DATA] - Town & Townships" at bounding box center [555, 123] width 269 height 29
select select "2502117014"
click at [421, 109] on select "- Select Agency - [GEOGRAPHIC_DATA] - Town & Townships" at bounding box center [555, 123] width 269 height 29
click at [558, 203] on select "- Select Year - 2005 2006 2007 2008 2009 2010 2011 2012 2013 2014 2015 2016 201…" at bounding box center [555, 202] width 269 height 29
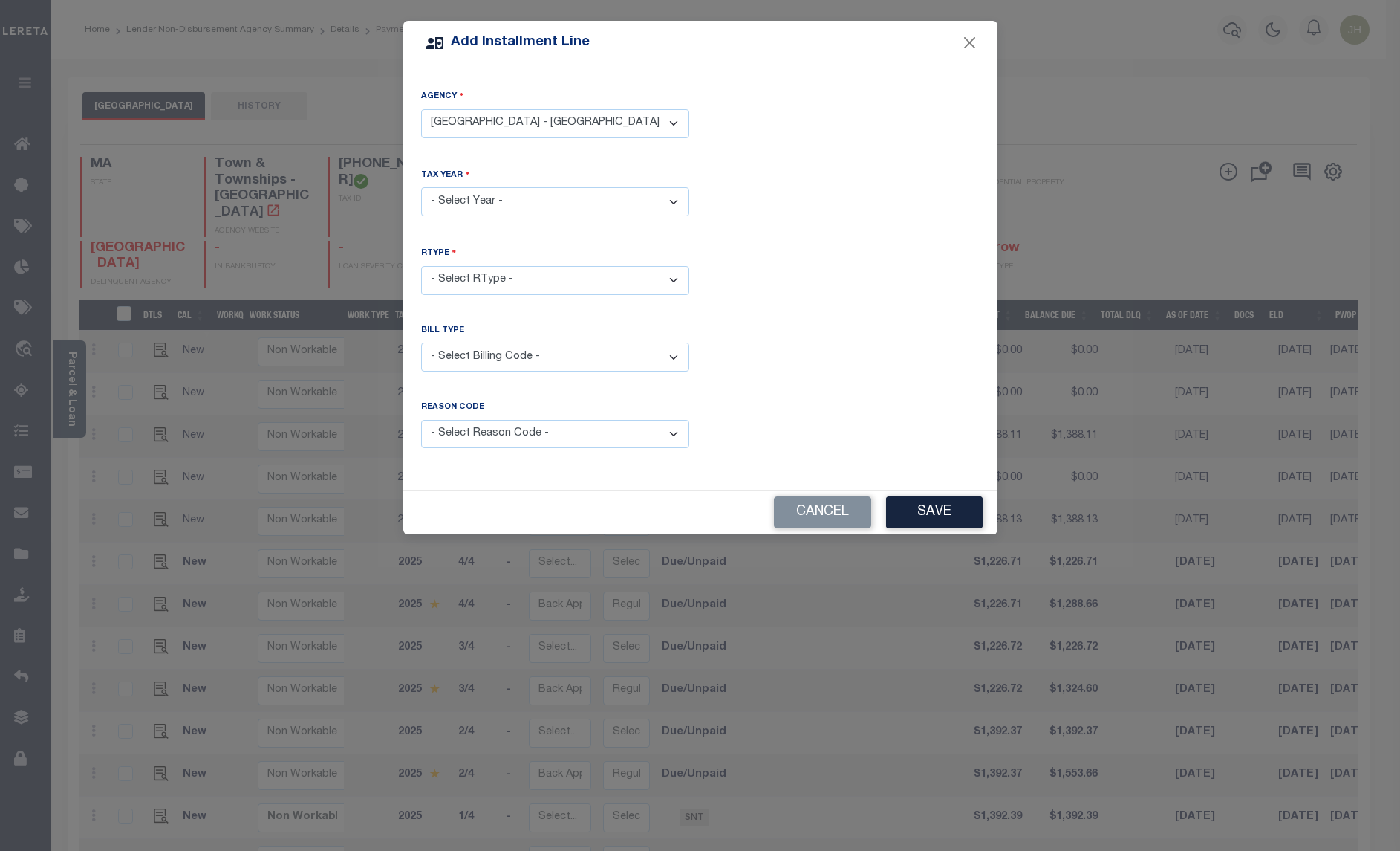
select select "2025"
click at [421, 187] on select "- Select Year - 2005 2006 2007 2008 2009 2010 2011 2012 2013 2014 2015 2016 201…" at bounding box center [555, 202] width 269 height 29
click at [491, 277] on select "- Select RType - 1/4 2/4 3/4 4/4" at bounding box center [555, 280] width 269 height 29
select select "3"
click at [421, 266] on select "- Select RType - 1/4 2/4 3/4 4/4" at bounding box center [555, 280] width 269 height 29
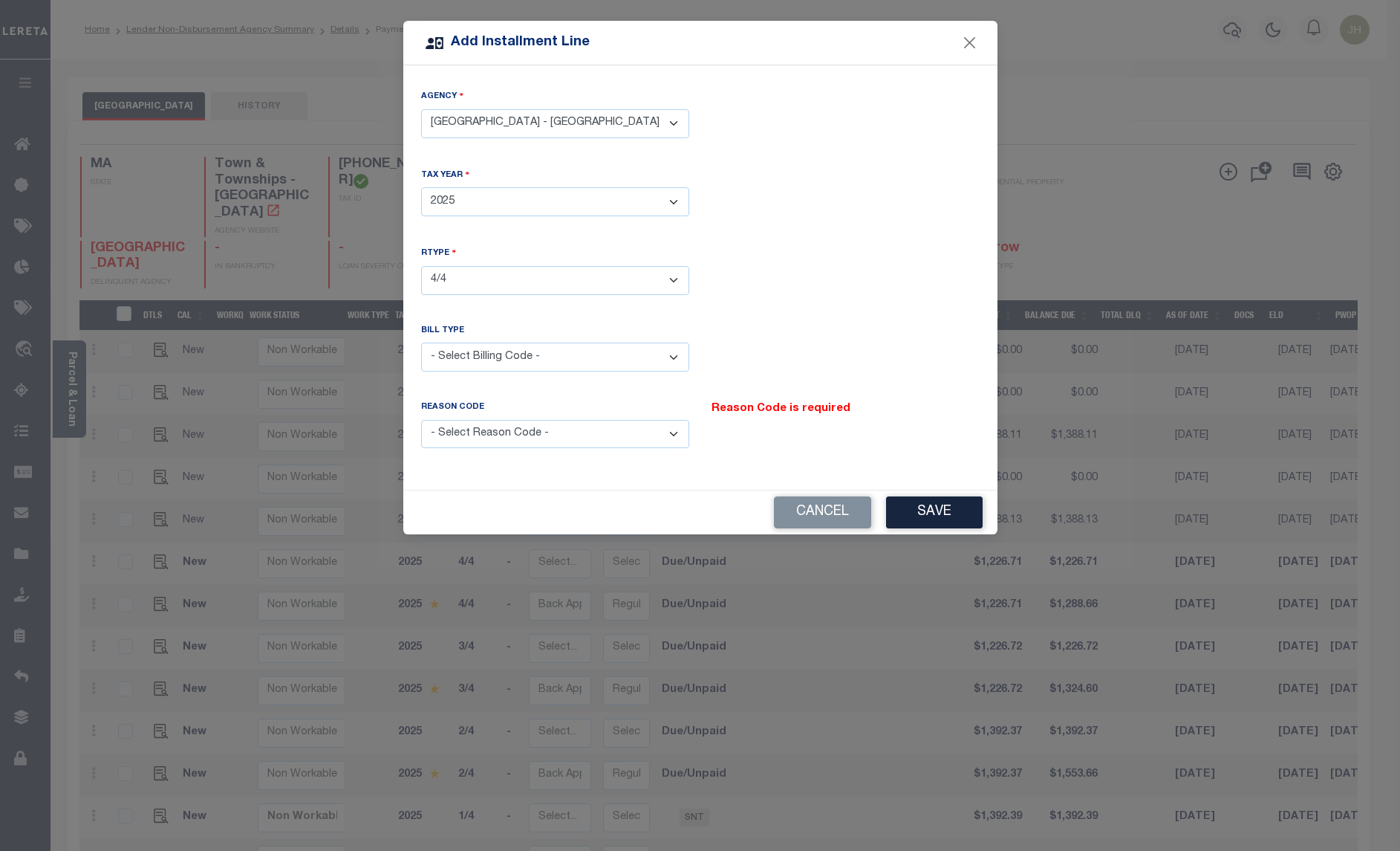
click at [488, 358] on select "- Select Billing Code - Regular Delinquent Supplemental Corrected/Adjusted Bill…" at bounding box center [555, 357] width 269 height 29
select select "1"
click at [421, 342] on select "- Select Billing Code - Regular Delinquent Supplemental Corrected/Adjusted Bill…" at bounding box center [555, 357] width 269 height 29
click at [506, 428] on select "- Select Reason Code - Payment Reversal Taxable Value Change Assessment Change …" at bounding box center [555, 434] width 269 height 29
select select "12"
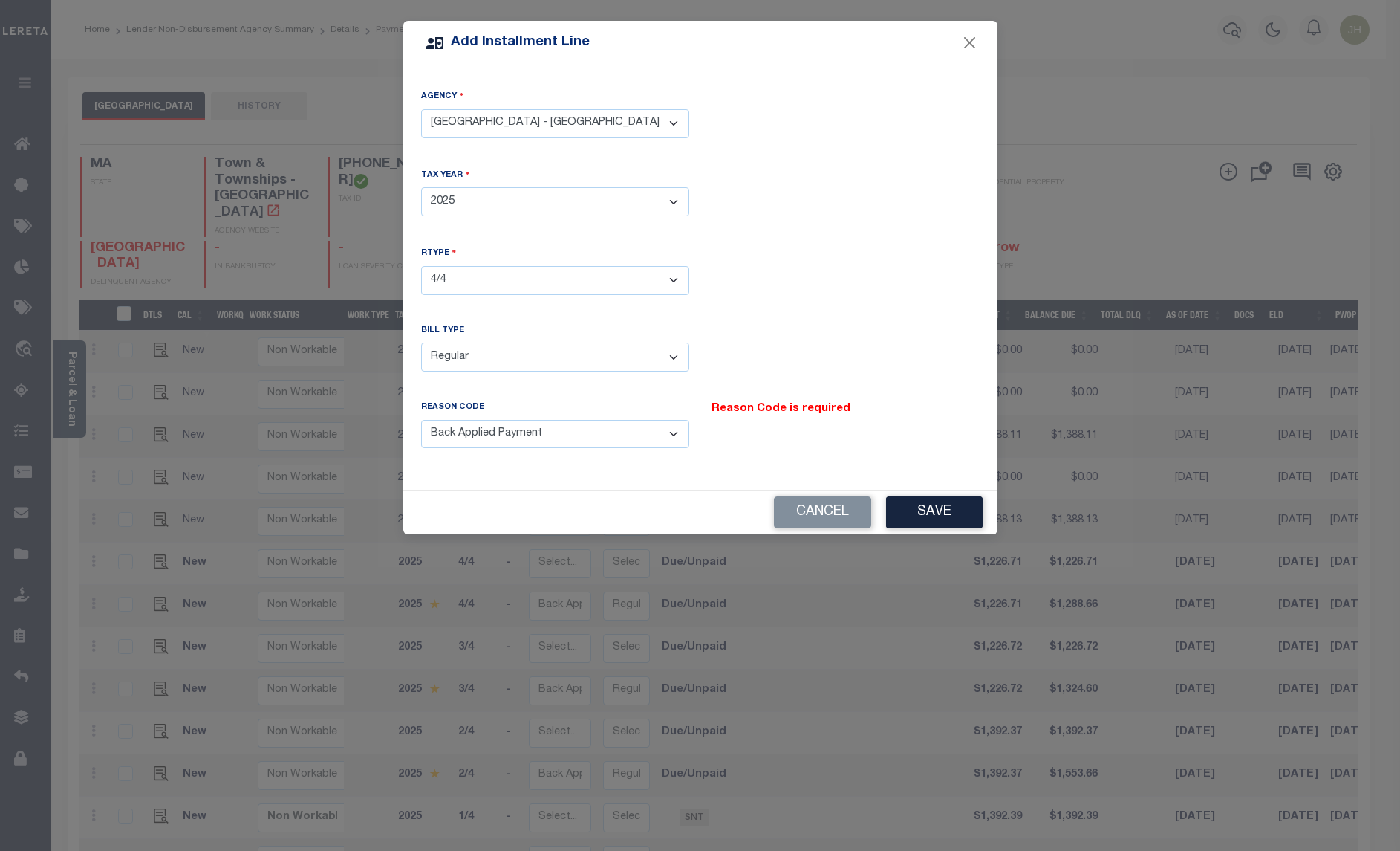
click at [421, 420] on select "- Select Reason Code - Payment Reversal Taxable Value Change Assessment Change …" at bounding box center [555, 434] width 269 height 29
click at [921, 524] on button "Save" at bounding box center [934, 512] width 97 height 32
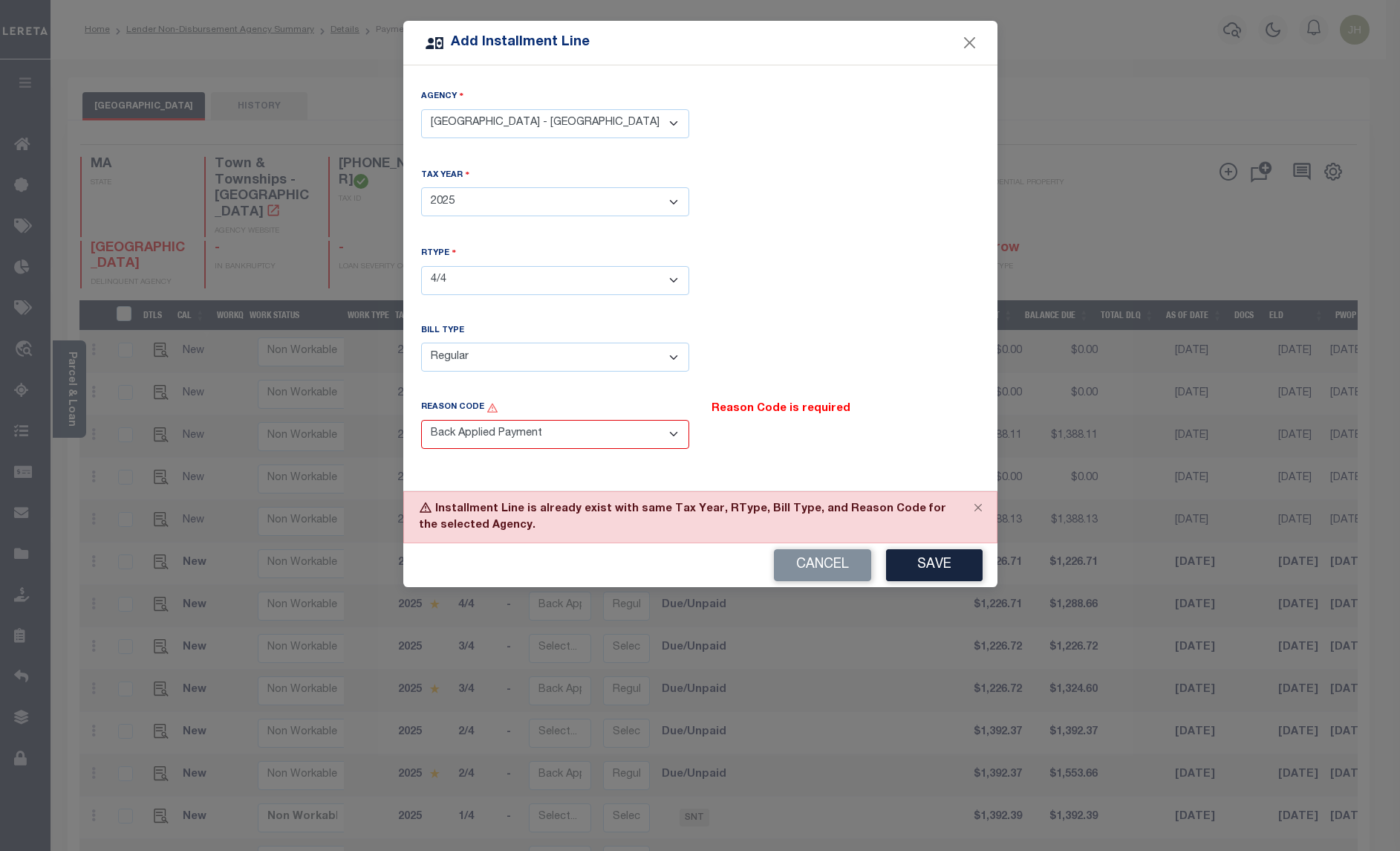
drag, startPoint x: 676, startPoint y: 354, endPoint x: 669, endPoint y: 359, distance: 8.6
click at [676, 354] on select "- Select Billing Code - Regular Delinquent Supplemental Corrected/Adjusted Bill…" at bounding box center [555, 357] width 269 height 29
select select "2"
click at [421, 342] on select "- Select Billing Code - Regular Delinquent Supplemental Corrected/Adjusted Bill…" at bounding box center [555, 357] width 269 height 29
click at [935, 566] on button "Save" at bounding box center [934, 564] width 97 height 32
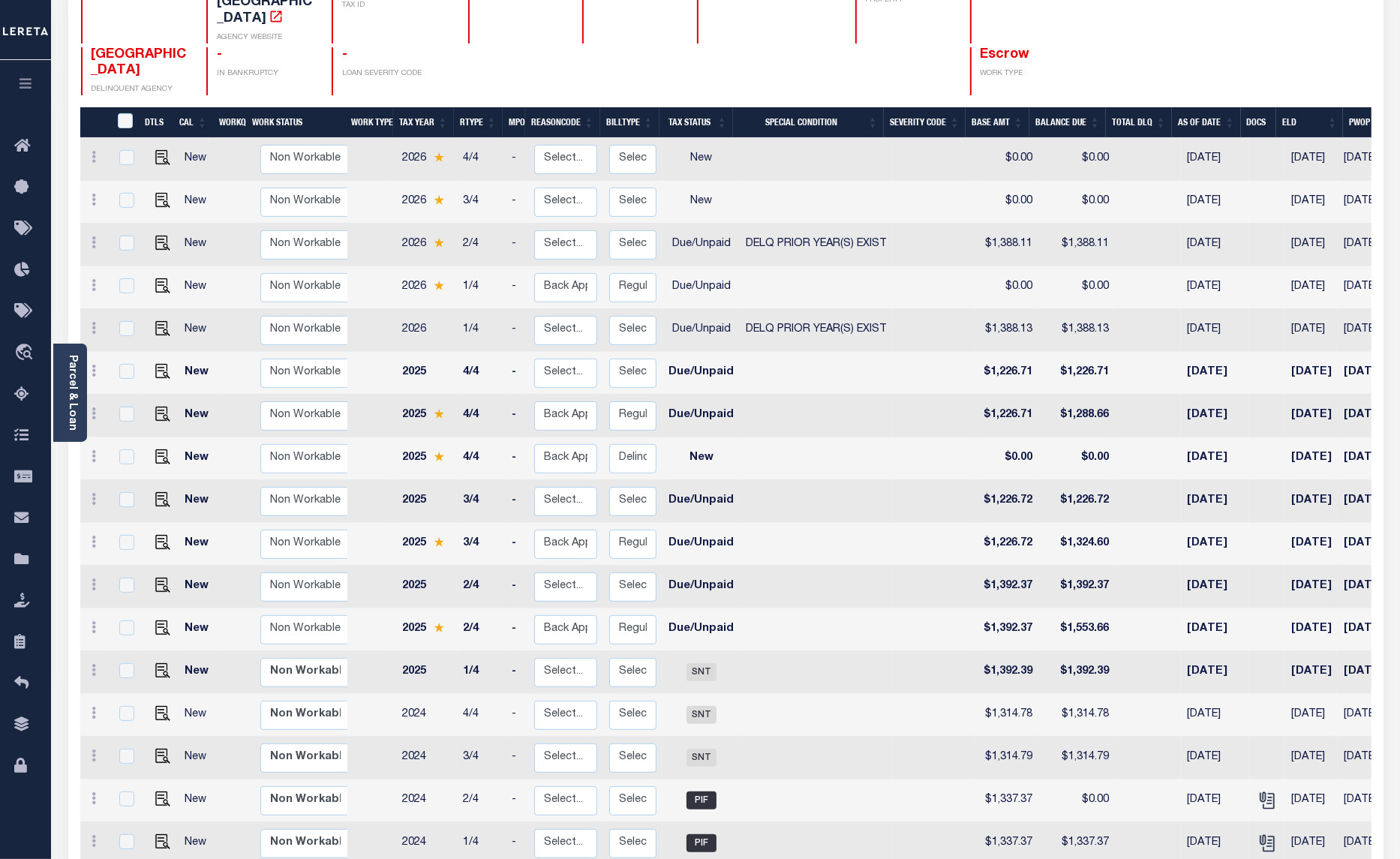
scroll to position [187, 0]
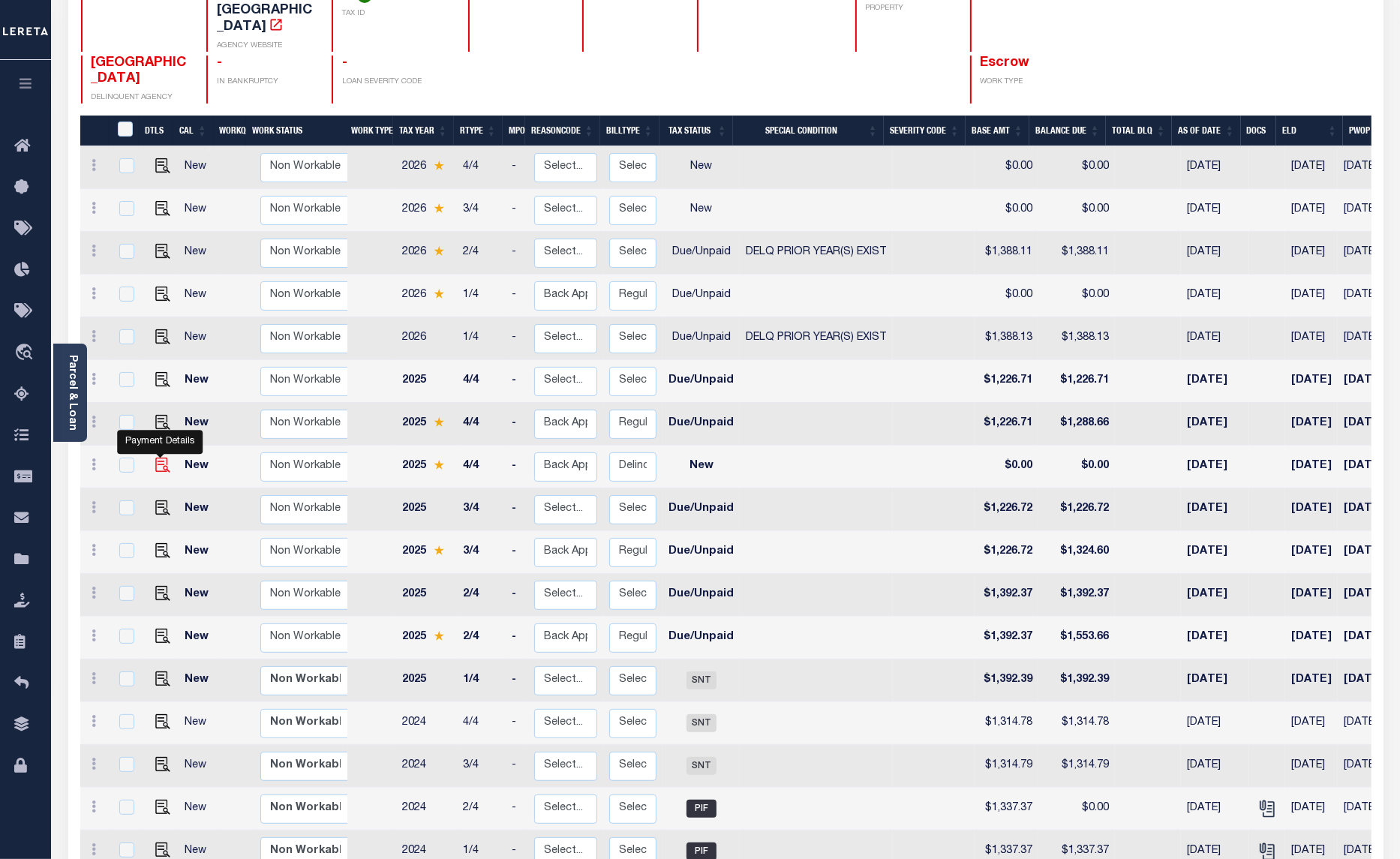
click at [157, 457] on img at bounding box center [163, 465] width 15 height 15
checkbox input "true"
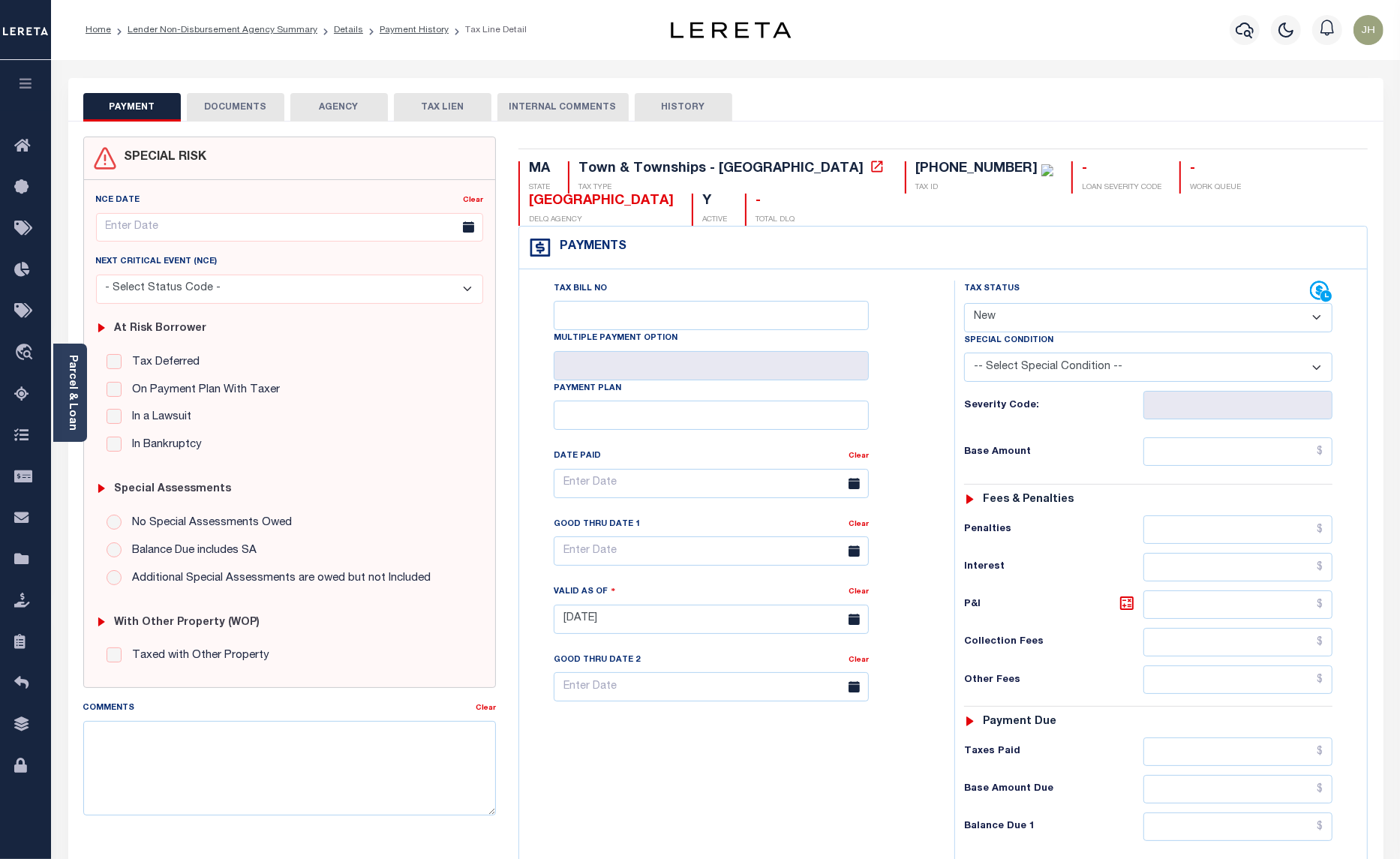
drag, startPoint x: 1319, startPoint y: 292, endPoint x: 1302, endPoint y: 292, distance: 17.0
click at [1319, 303] on select "- Select Status Code - Open Due/Unpaid Paid Incomplete No Tax Due Internal Refu…" at bounding box center [1149, 318] width 369 height 29
select select "DUE"
click at [965, 303] on select "- Select Status Code - Open Due/Unpaid Paid Incomplete No Tax Due Internal Refu…" at bounding box center [1149, 318] width 369 height 29
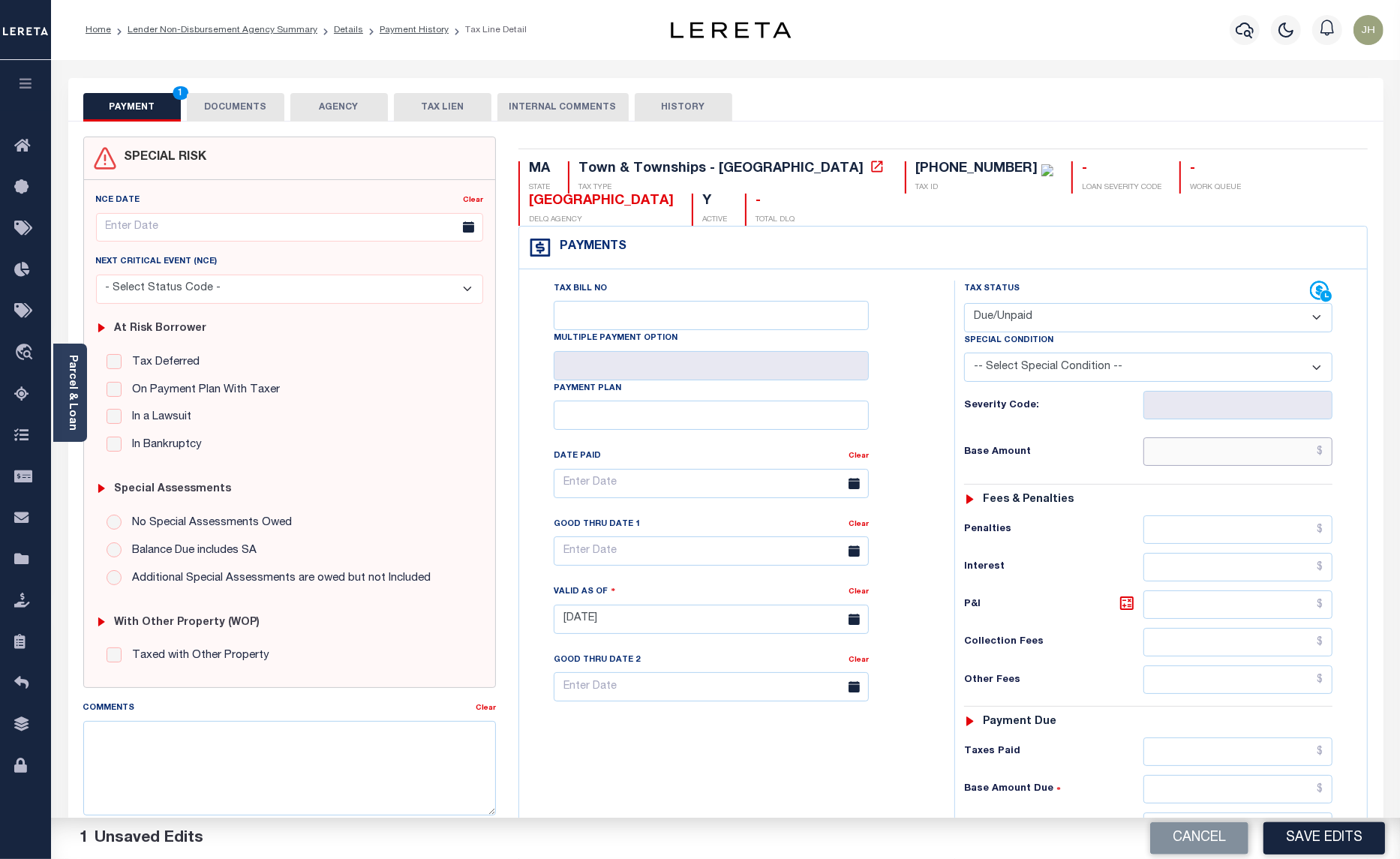
click at [1161, 437] on input "text" at bounding box center [1238, 452] width 189 height 29
type input "$3,845.80"
click at [1173, 591] on input "text" at bounding box center [1238, 605] width 189 height 29
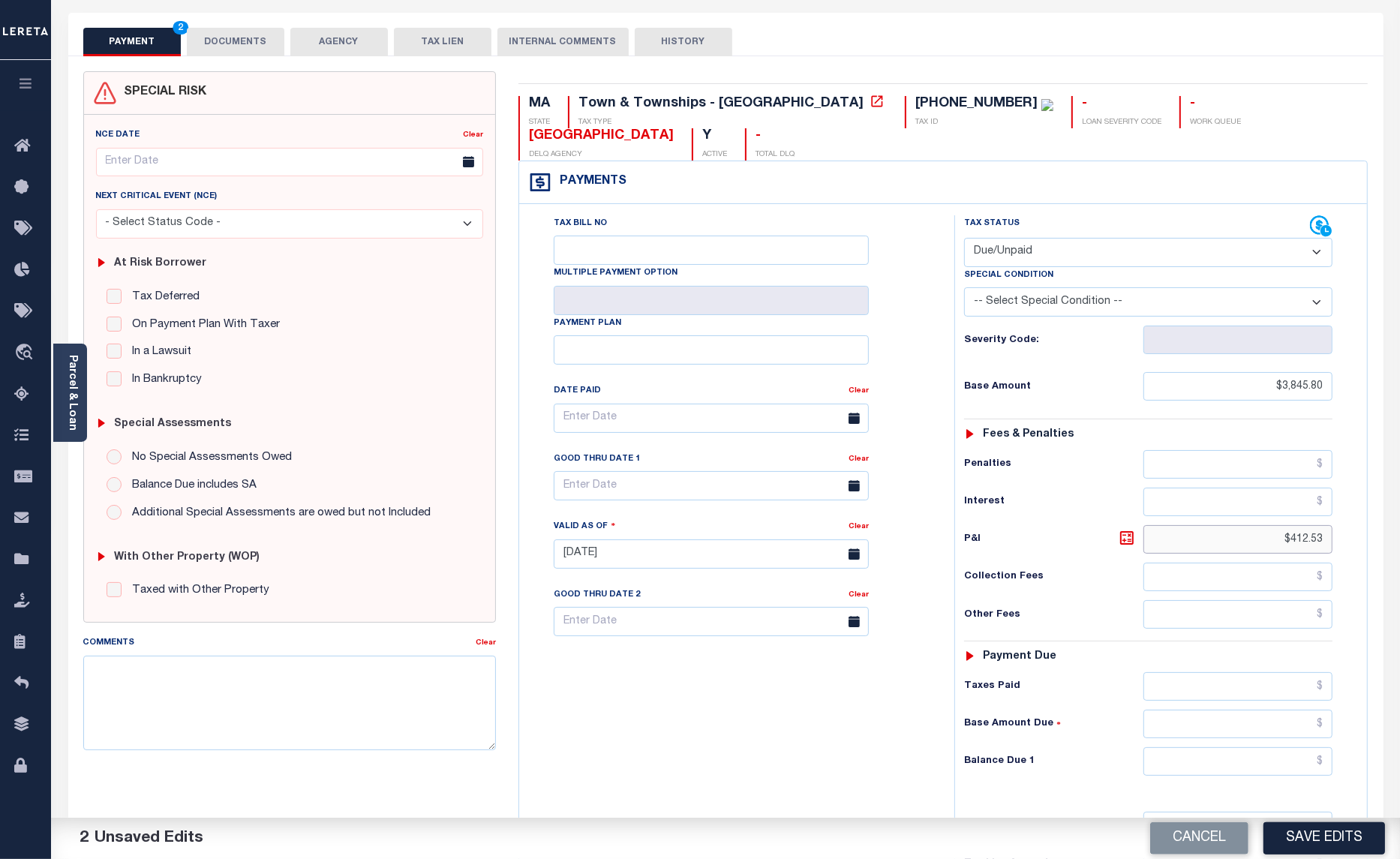
scroll to position [253, 0]
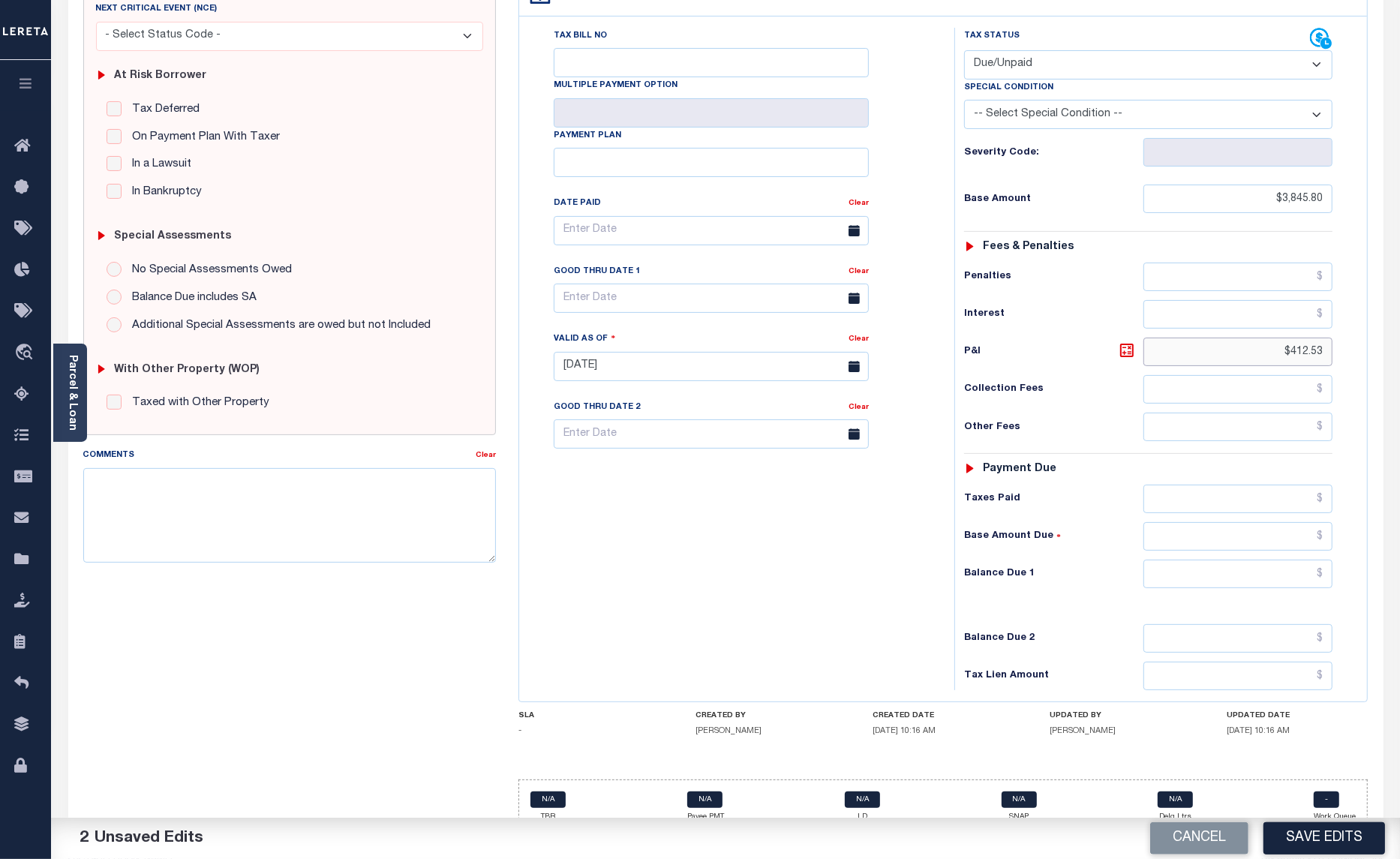
type input "$412.53"
click at [1158, 560] on input "text" at bounding box center [1238, 574] width 189 height 29
type input "$4,258.33"
click at [105, 485] on textarea "Comments" at bounding box center [290, 515] width 413 height 95
click at [121, 504] on textarea "2025 2ND - 4TH INSTAL ARE DELQ. 2ND BASE $1392.37 + 3RD BASE $1226.7 2" at bounding box center [290, 515] width 413 height 95
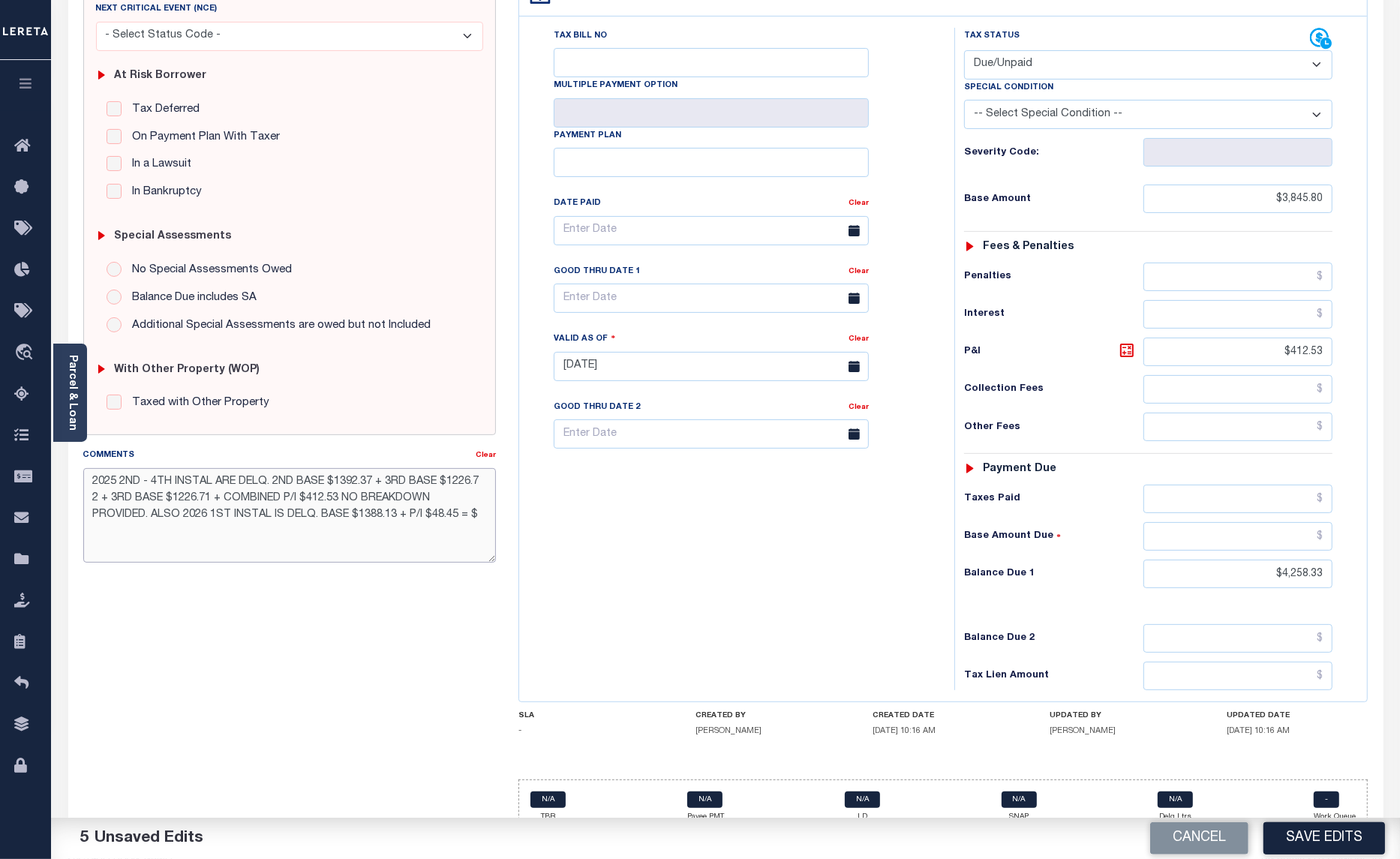
click at [487, 517] on textarea "2025 2ND - 4TH INSTAL ARE DELQ. 2ND BASE $1392.37 + 3RD BASE $1226.7 2 + 3RD BA…" at bounding box center [290, 515] width 413 height 95
type textarea "2025 2ND - 4TH INSTAL ARE DELQ. 2ND BASE $1392.37 + 3RD BASE $1226.7 2 + 3RD BA…"
click at [634, 284] on input "text" at bounding box center [712, 298] width 315 height 29
click at [732, 475] on span "31" at bounding box center [736, 472] width 29 height 29
type input "[DATE]"
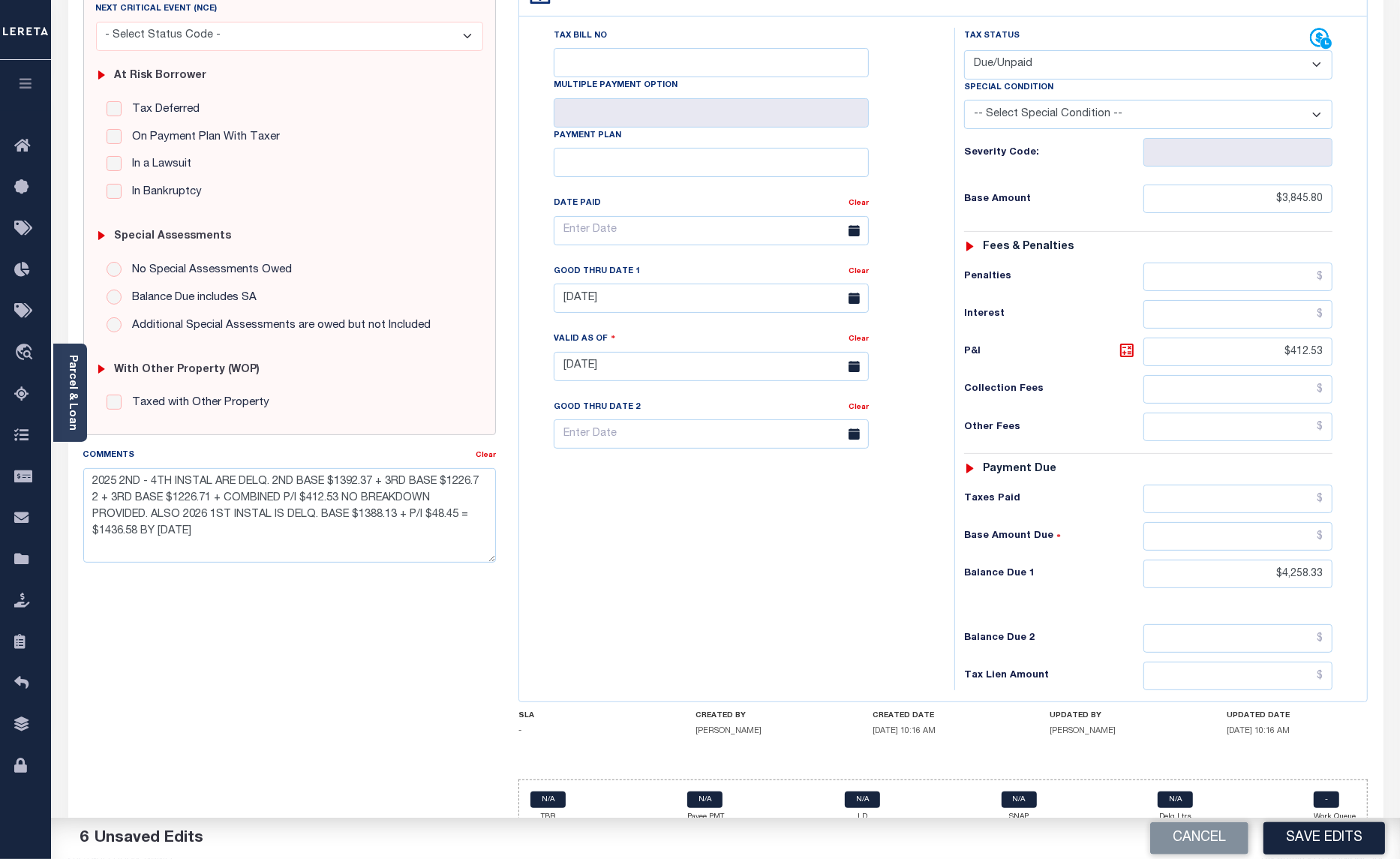
click at [1352, 840] on button "Save Edits" at bounding box center [1325, 838] width 122 height 32
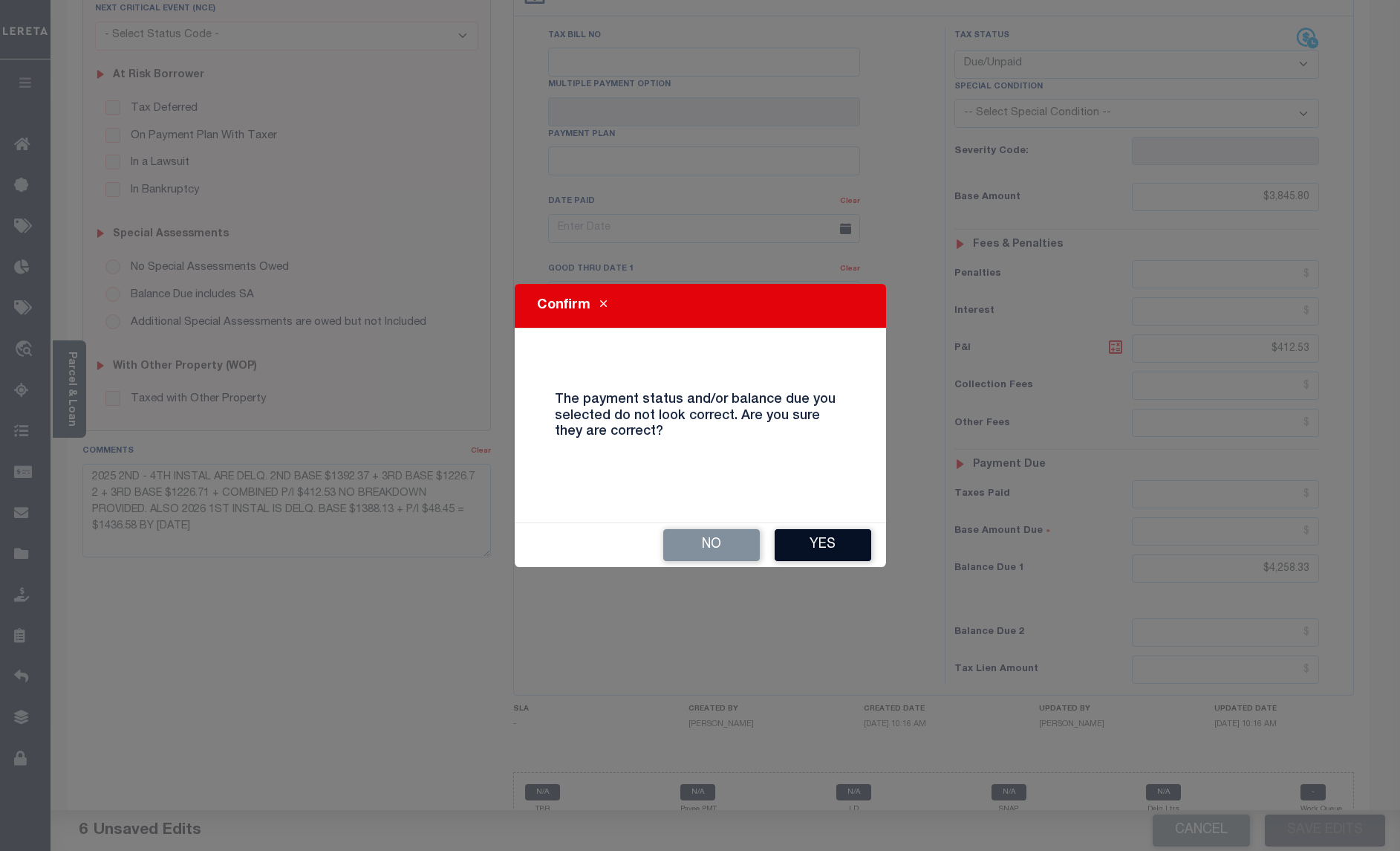
click at [827, 539] on button "Yes" at bounding box center [823, 544] width 97 height 32
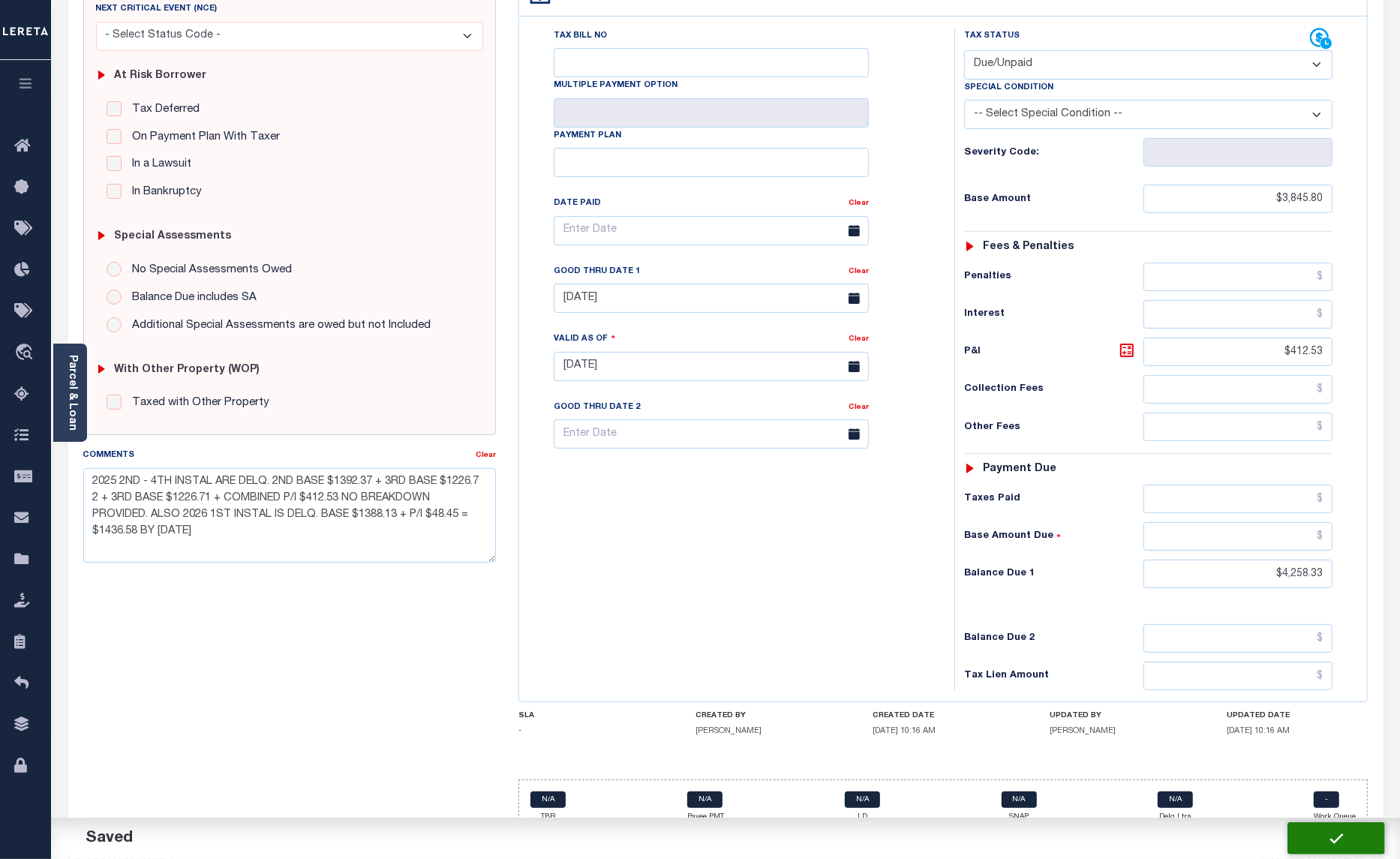
checkbox input "false"
type input "$3,845.8"
type input "$412.53"
type input "$4,258.33"
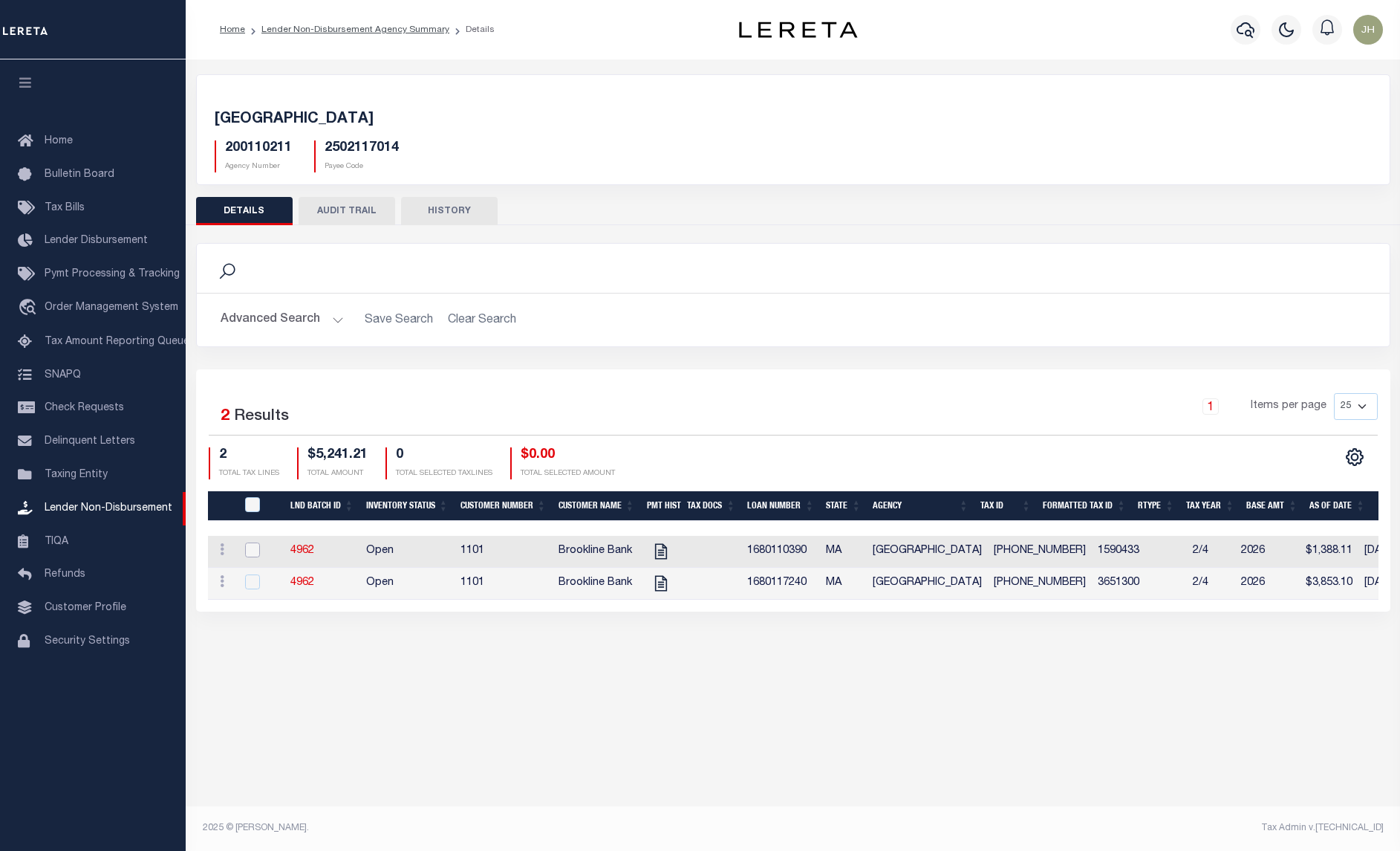
click at [257, 546] on input "checkbox" at bounding box center [252, 550] width 15 height 15
checkbox input "true"
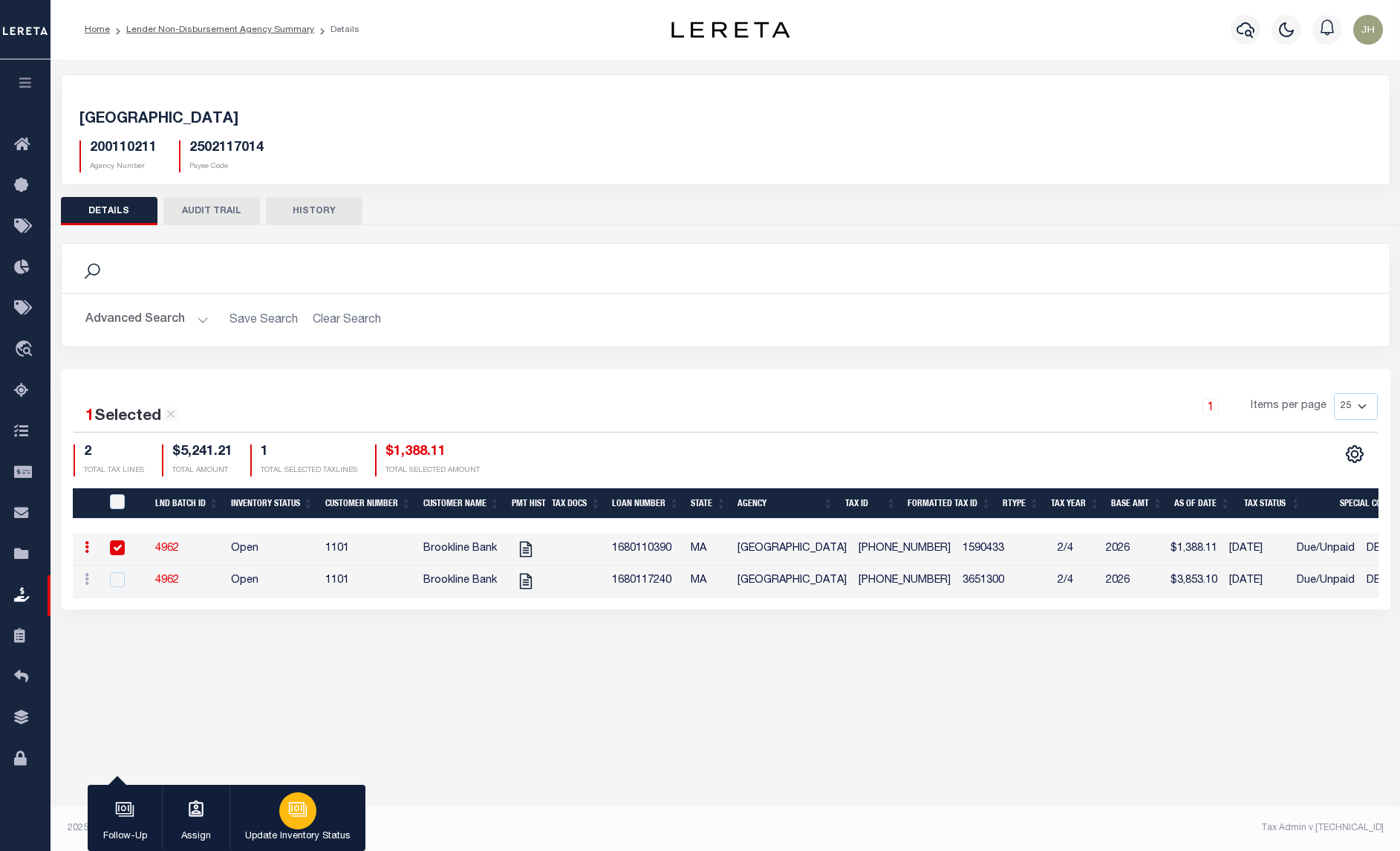
click at [328, 815] on button "Update Inventory Status" at bounding box center [297, 818] width 136 height 67
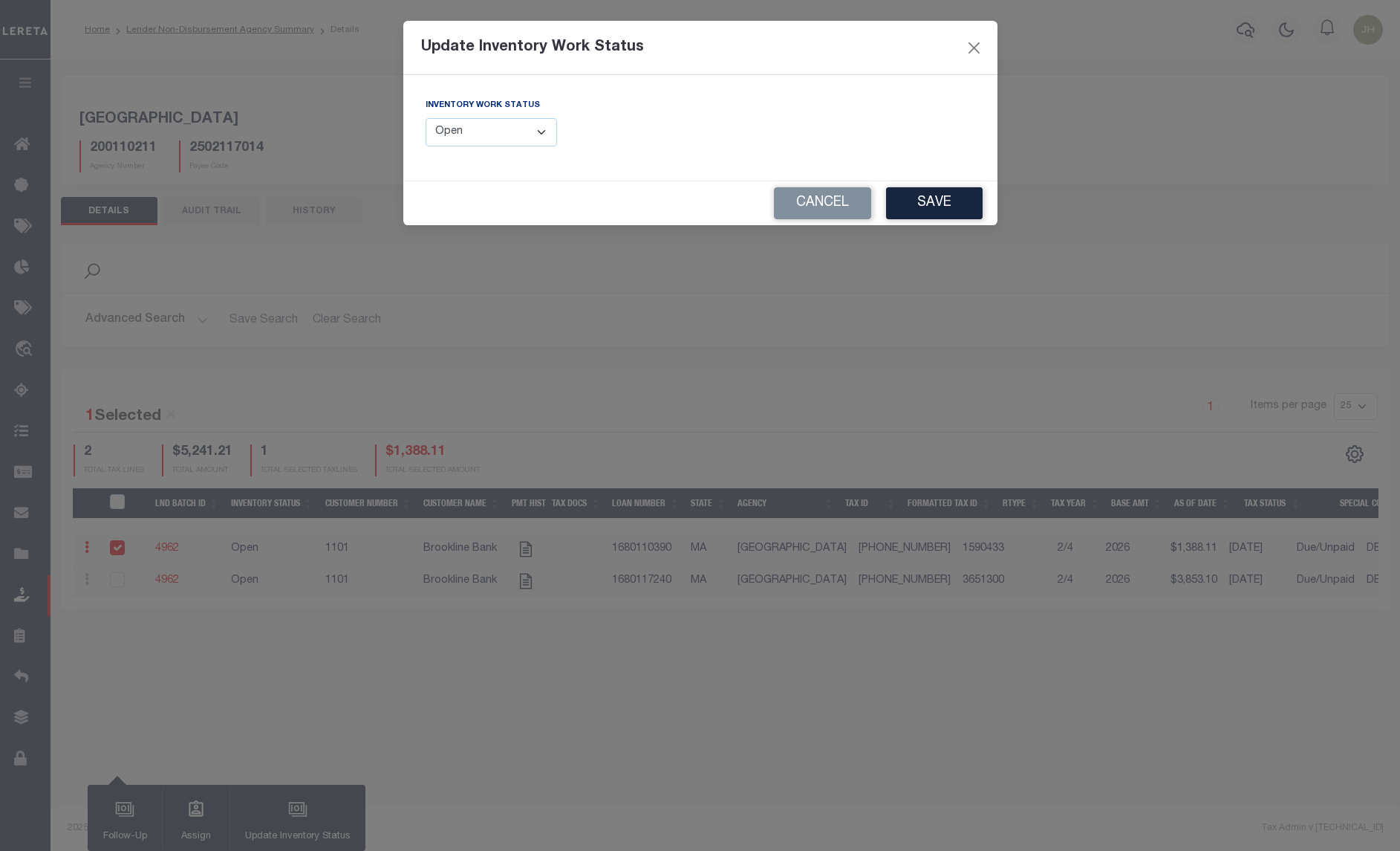
click at [547, 132] on select "--Select-- Open Completed Reported" at bounding box center [491, 133] width 132 height 29
select select "Completed"
click at [425, 119] on select "--Select-- Open Completed Reported" at bounding box center [491, 133] width 132 height 29
click at [934, 203] on button "Save" at bounding box center [934, 203] width 97 height 32
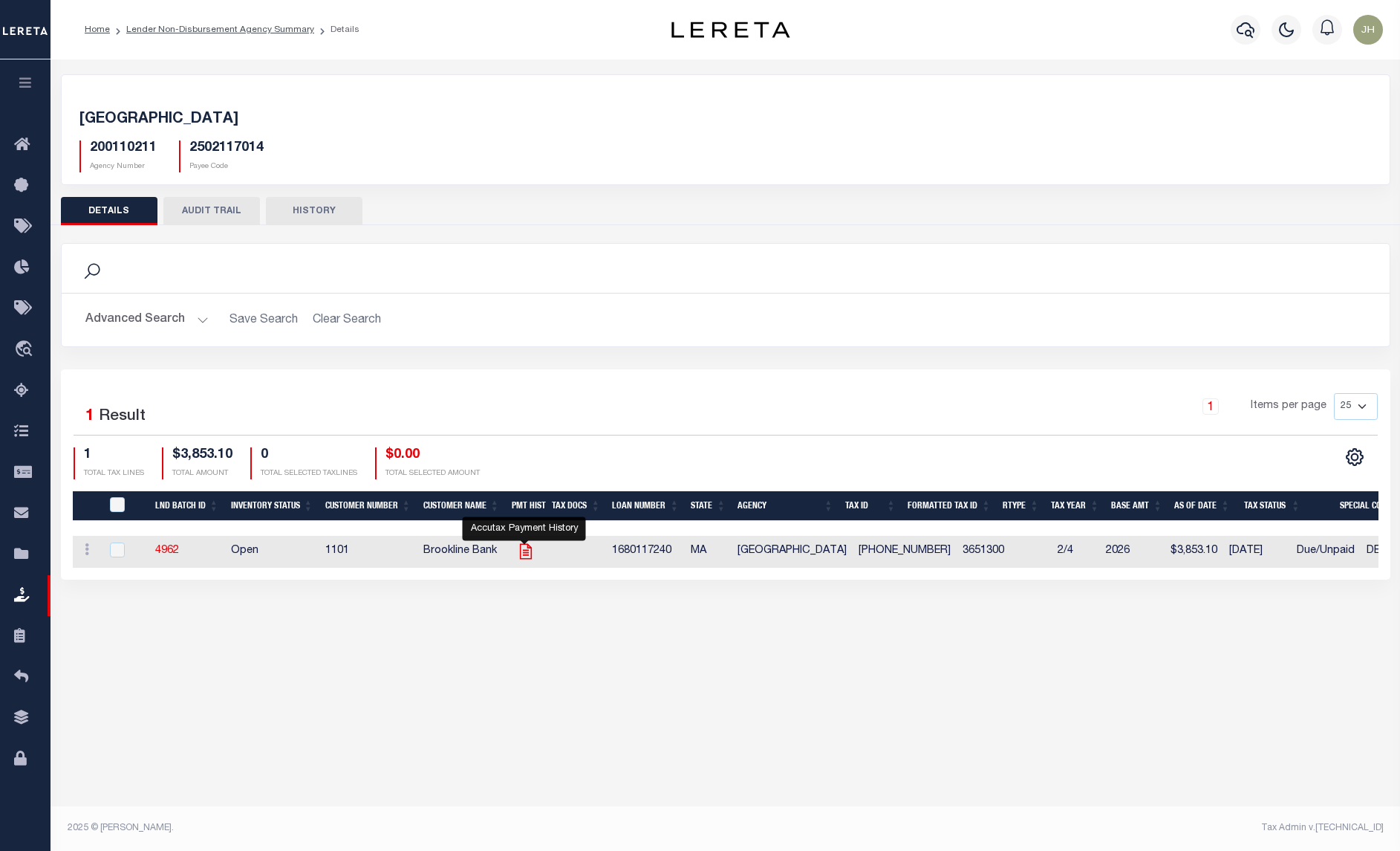
click at [521, 557] on icon at bounding box center [526, 552] width 19 height 19
checkbox input "true"
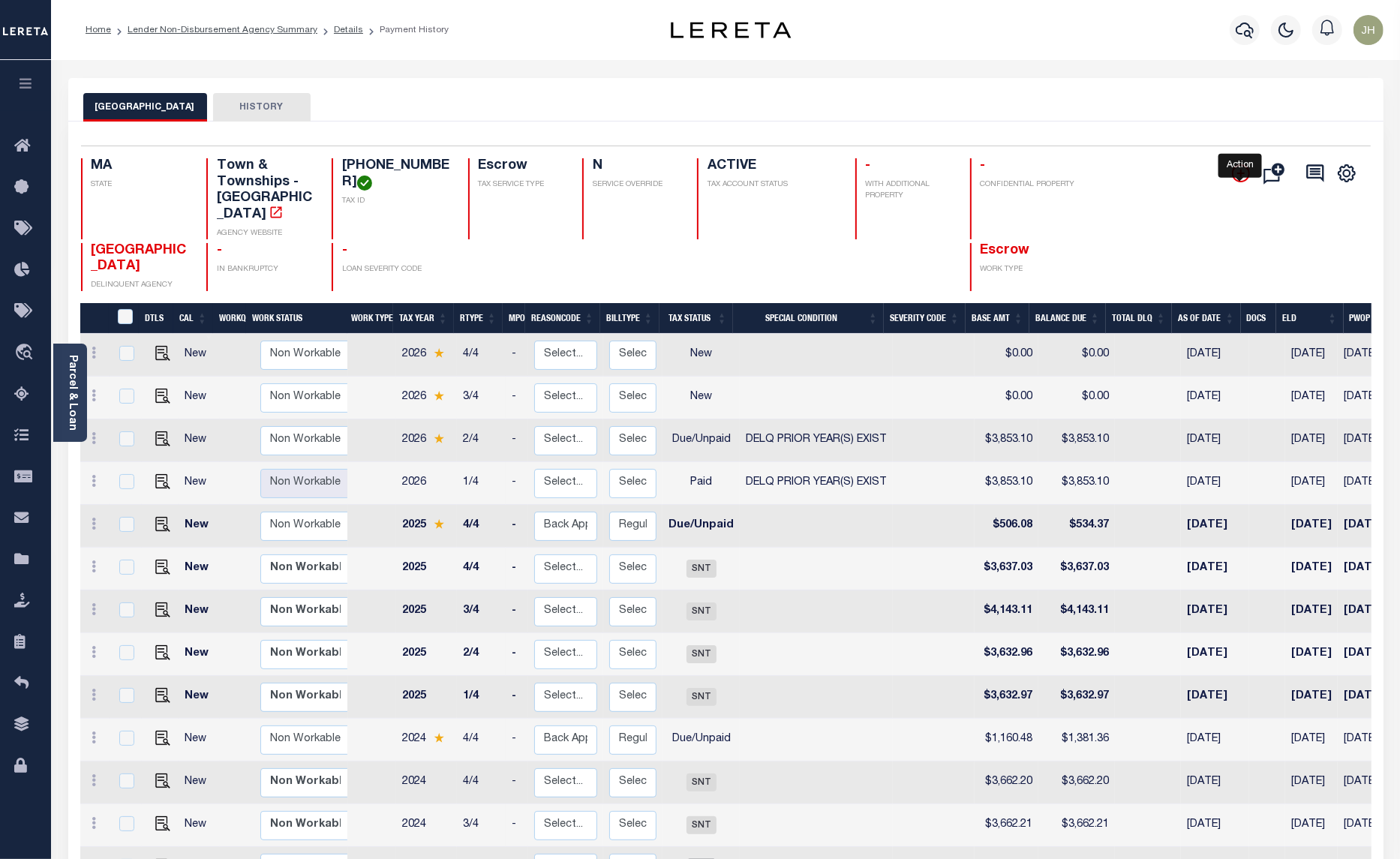
click at [1233, 177] on icon "" at bounding box center [1241, 173] width 18 height 18
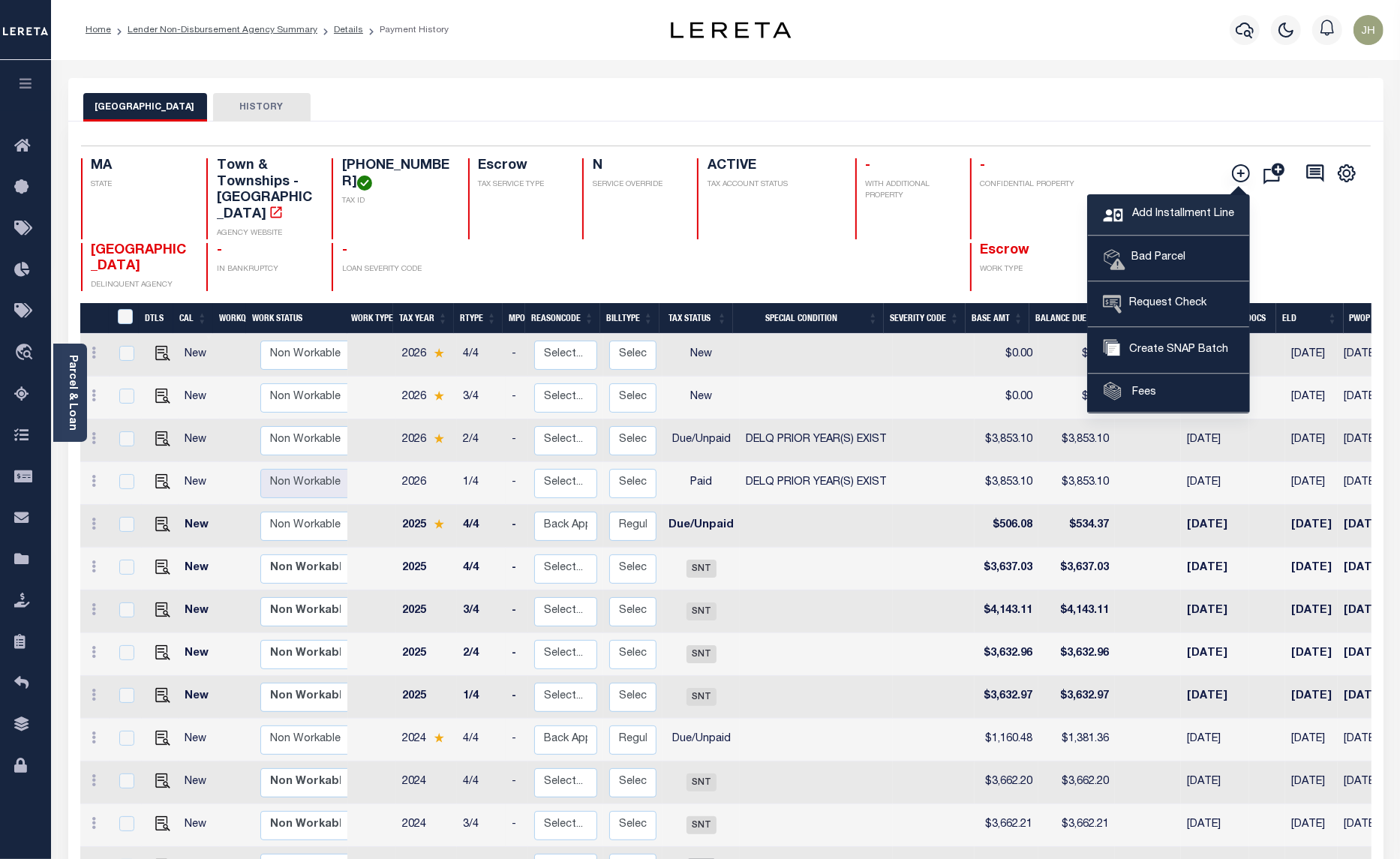
click at [1144, 210] on span "Add Installment Line" at bounding box center [1182, 214] width 106 height 16
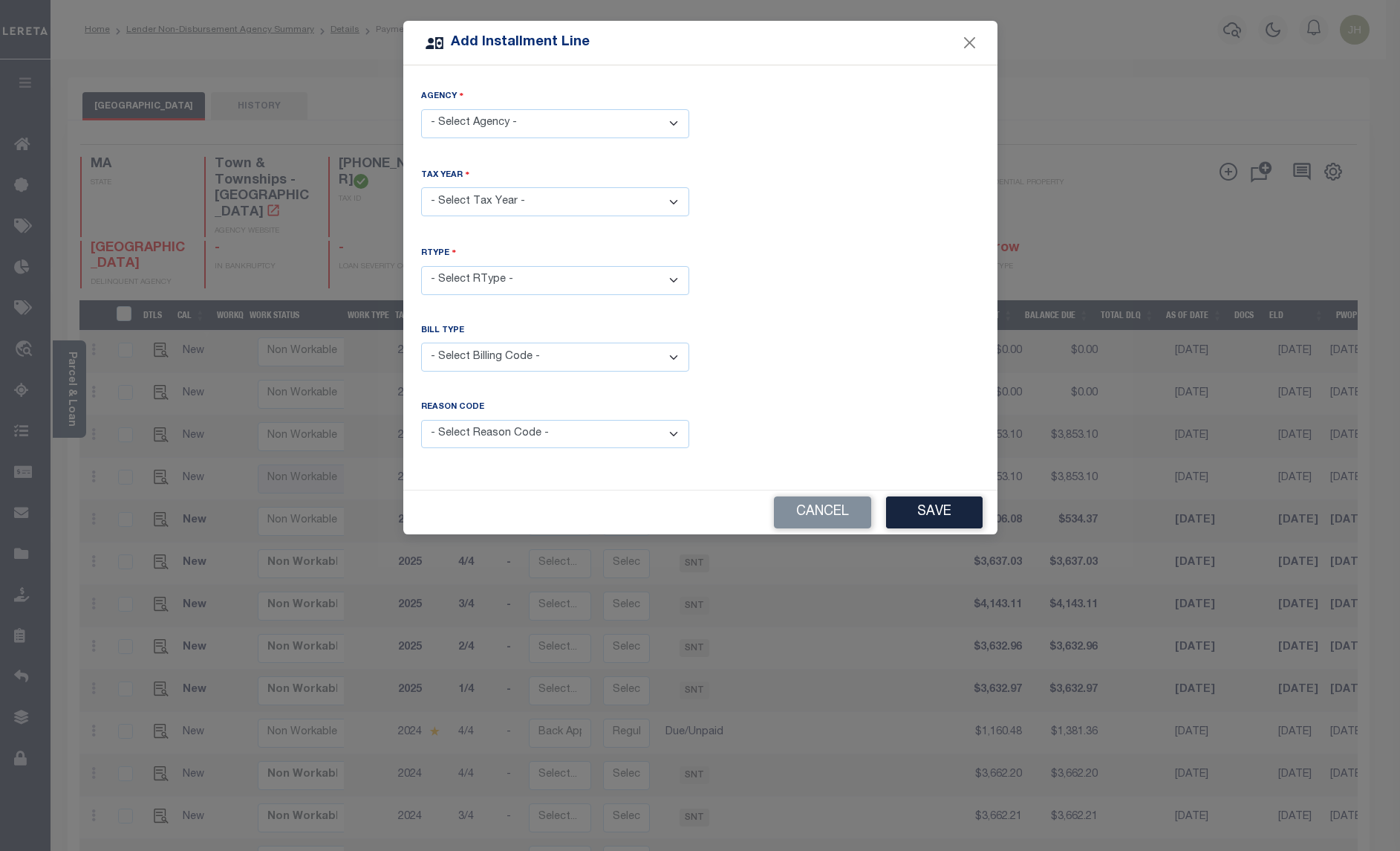
drag, startPoint x: 681, startPoint y: 128, endPoint x: 663, endPoint y: 140, distance: 21.6
click at [681, 128] on select "- Select Agency - [GEOGRAPHIC_DATA] - Town & Townships" at bounding box center [555, 123] width 269 height 29
select select "2502117014"
click at [421, 109] on select "- Select Agency - [GEOGRAPHIC_DATA] - Town & Townships" at bounding box center [555, 123] width 269 height 29
click at [506, 207] on select "- Select Year - 2005 2006 2007 2008 2009 2010 2011 2012 2013 2014 2015 2016 201…" at bounding box center [555, 202] width 269 height 29
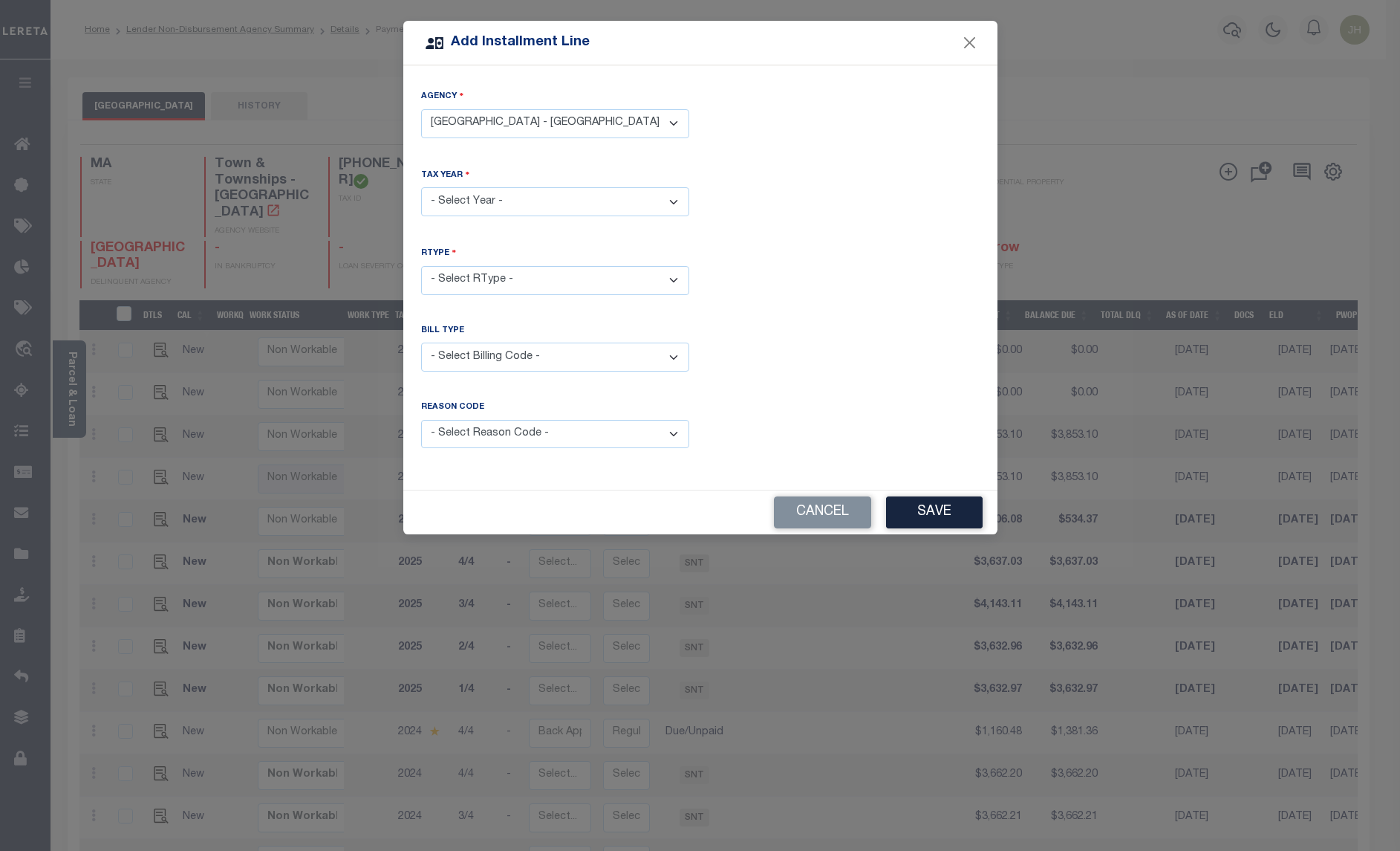
select select "2025"
click at [421, 187] on select "- Select Year - 2005 2006 2007 2008 2009 2010 2011 2012 2013 2014 2015 2016 201…" at bounding box center [555, 202] width 269 height 29
click at [473, 283] on select "- Select RType - 1/4 2/4 3/4 4/4" at bounding box center [555, 280] width 269 height 29
select select "3"
click at [421, 266] on select "- Select RType - 1/4 2/4 3/4 4/4" at bounding box center [555, 280] width 269 height 29
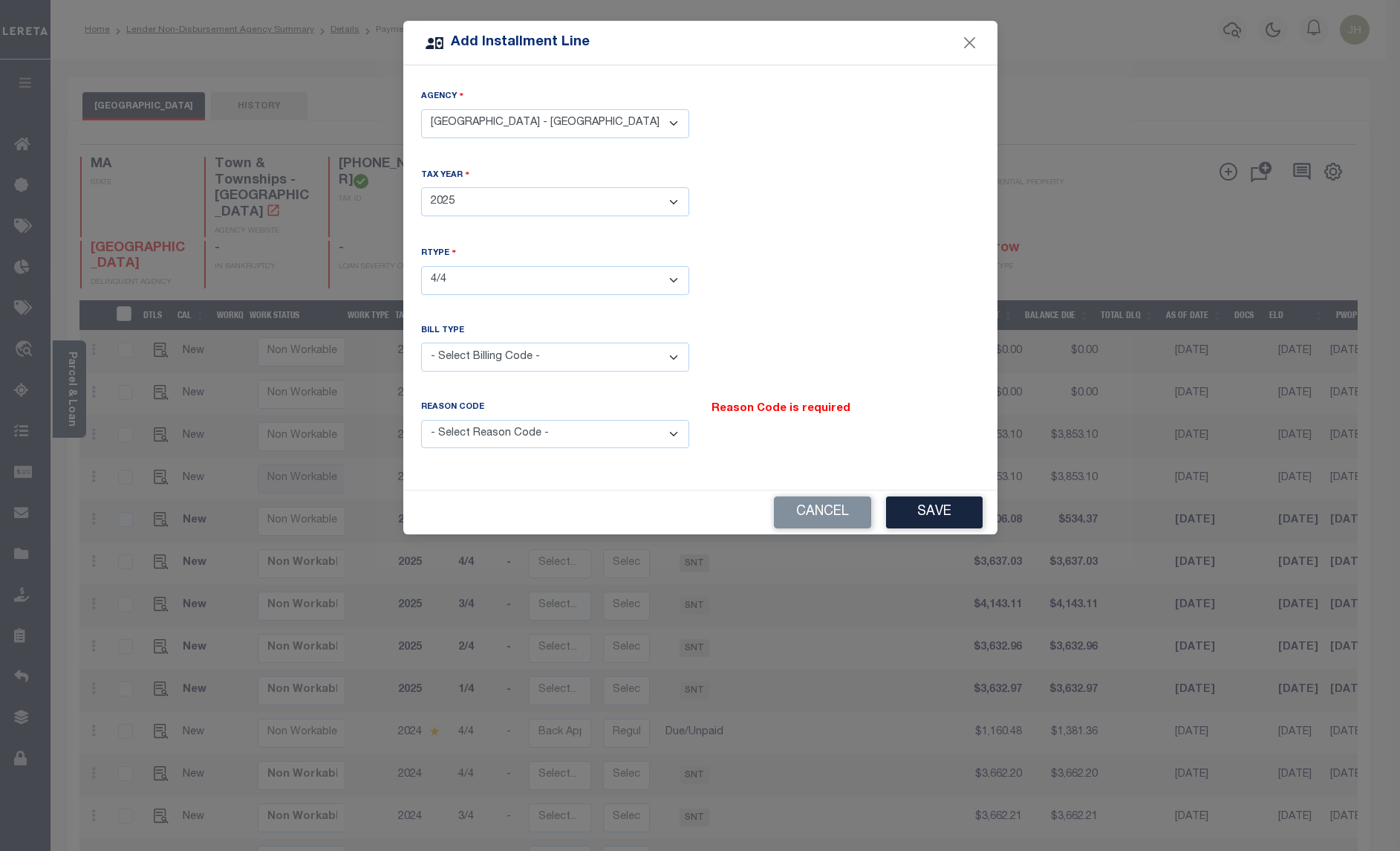
click at [532, 355] on select "- Select Billing Code - Regular Delinquent Supplemental Corrected/Adjusted Bill…" at bounding box center [555, 357] width 269 height 29
select select "1"
click at [421, 342] on select "- Select Billing Code - Regular Delinquent Supplemental Corrected/Adjusted Bill…" at bounding box center [555, 357] width 269 height 29
drag, startPoint x: 677, startPoint y: 437, endPoint x: 667, endPoint y: 442, distance: 11.2
click at [677, 437] on select "- Select Reason Code - Payment Reversal Taxable Value Change Assessment Change …" at bounding box center [555, 434] width 269 height 29
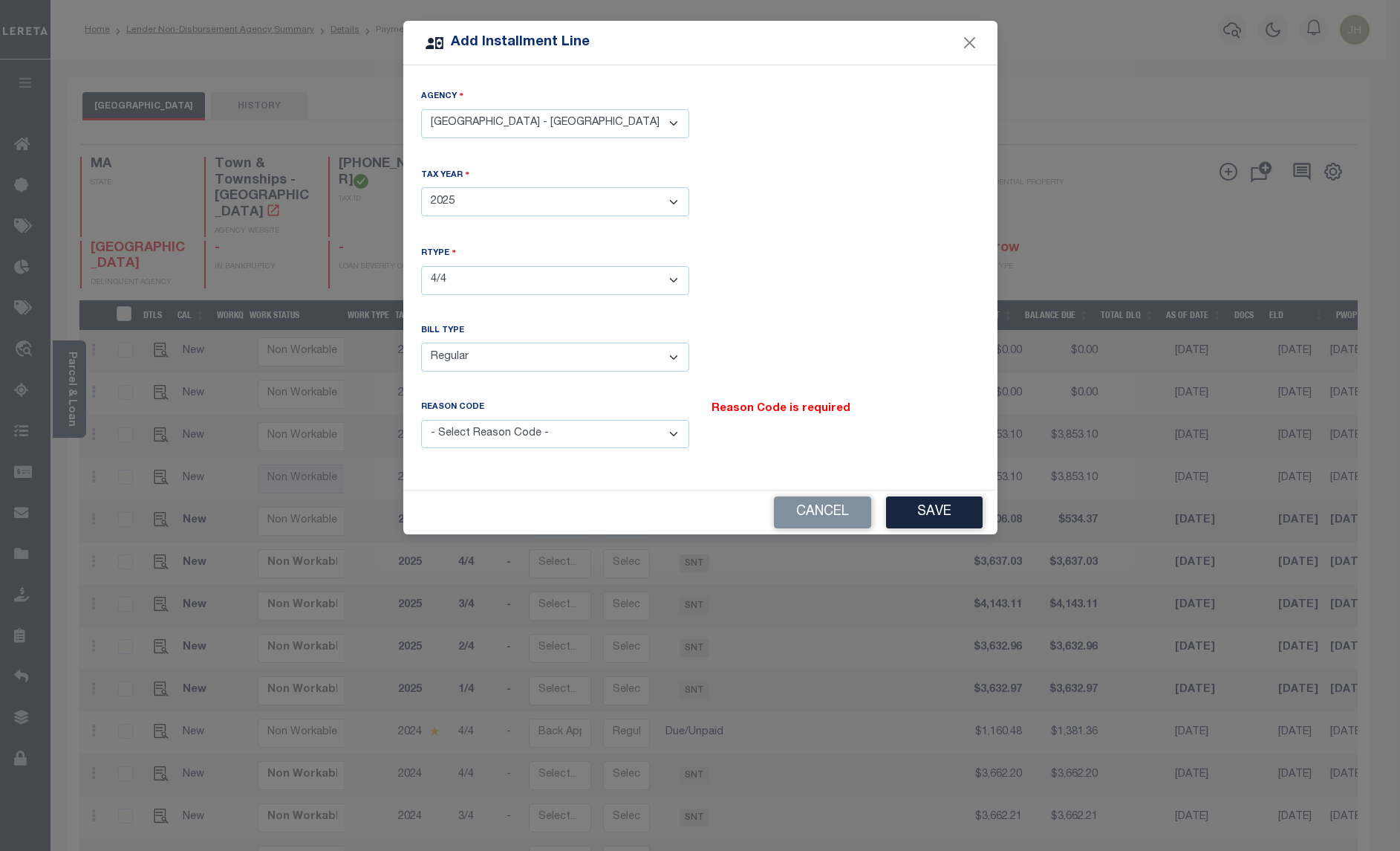
select select "12"
click at [421, 420] on select "- Select Reason Code - Payment Reversal Taxable Value Change Assessment Change …" at bounding box center [555, 434] width 269 height 29
click at [929, 513] on button "Save" at bounding box center [934, 512] width 97 height 32
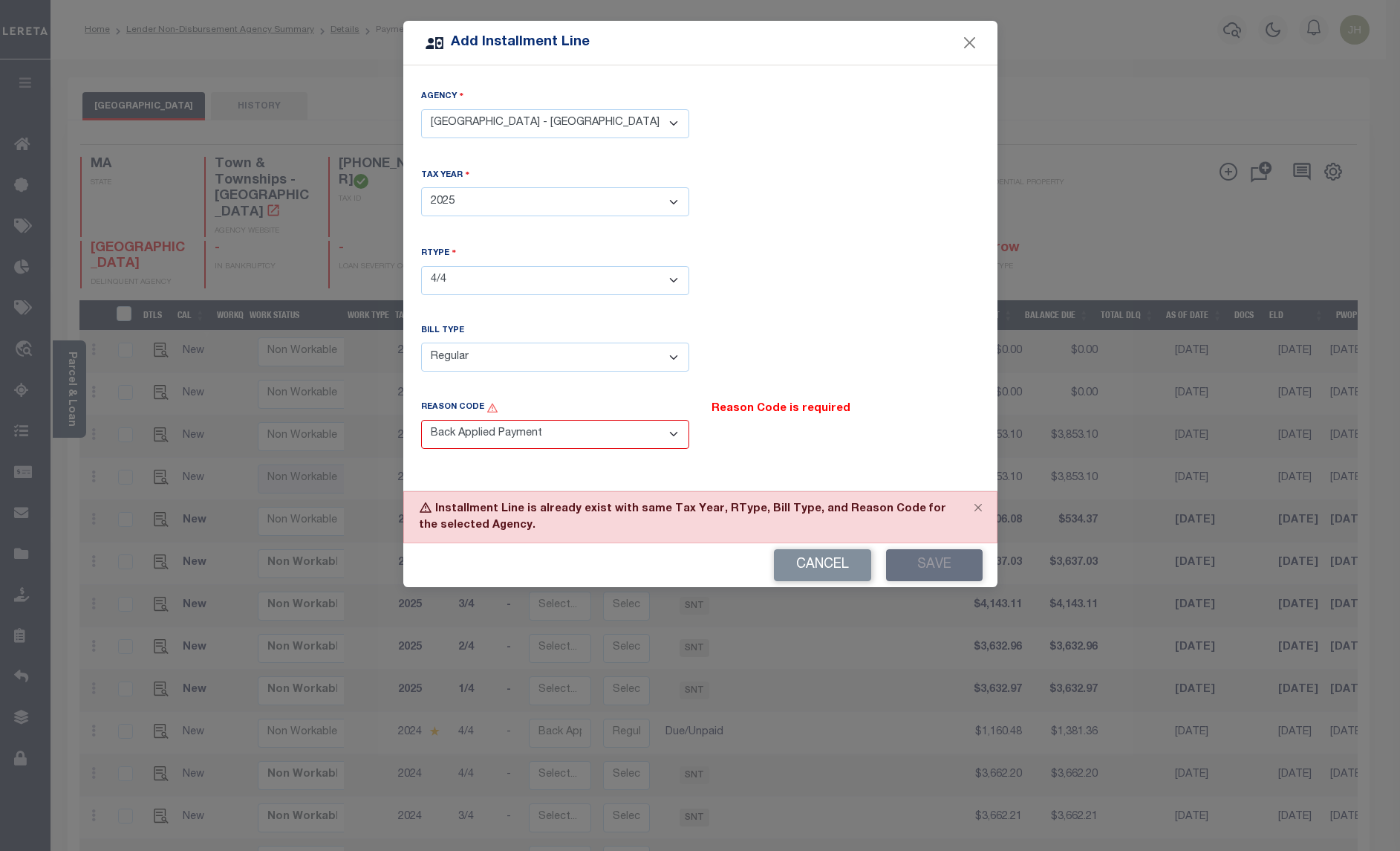
click at [670, 353] on select "- Select Billing Code - Regular Delinquent Supplemental Corrected/Adjusted Bill…" at bounding box center [555, 357] width 269 height 29
select select "2"
click at [421, 342] on select "- Select Billing Code - Regular Delinquent Supplemental Corrected/Adjusted Bill…" at bounding box center [555, 357] width 269 height 29
click at [937, 563] on button "Save" at bounding box center [934, 564] width 97 height 32
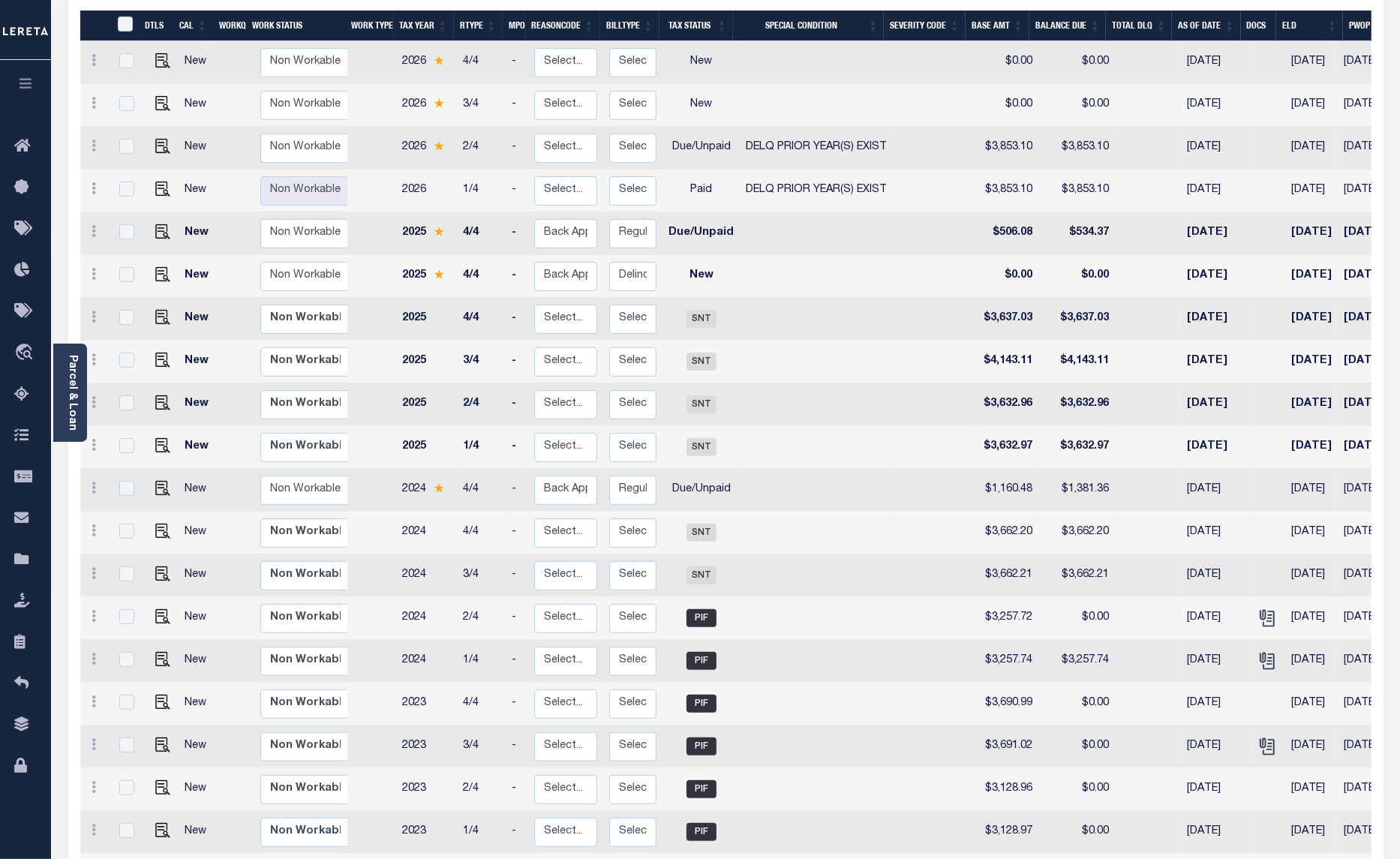
scroll to position [187, 0]
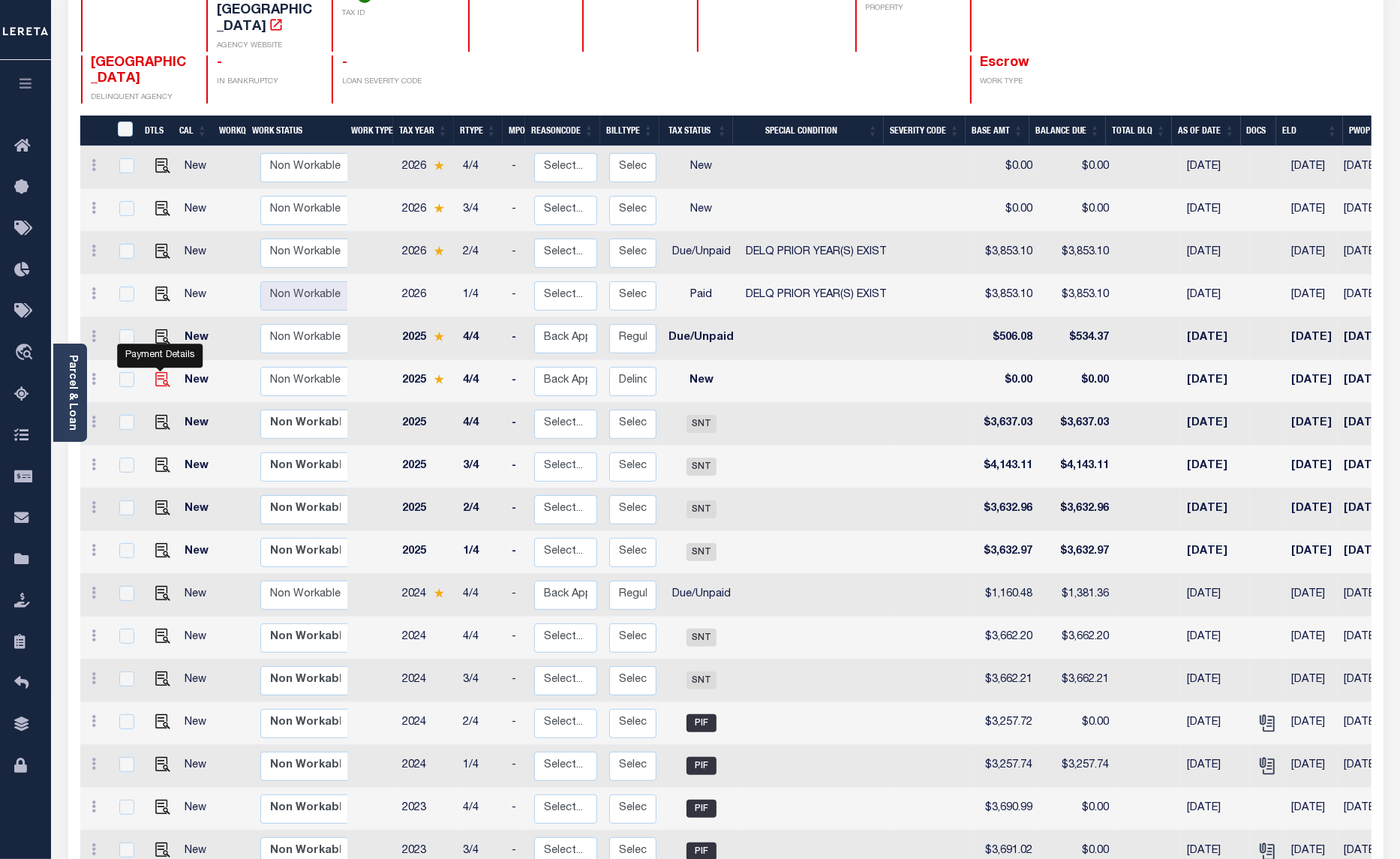
click at [161, 372] on img at bounding box center [163, 379] width 15 height 15
checkbox input "true"
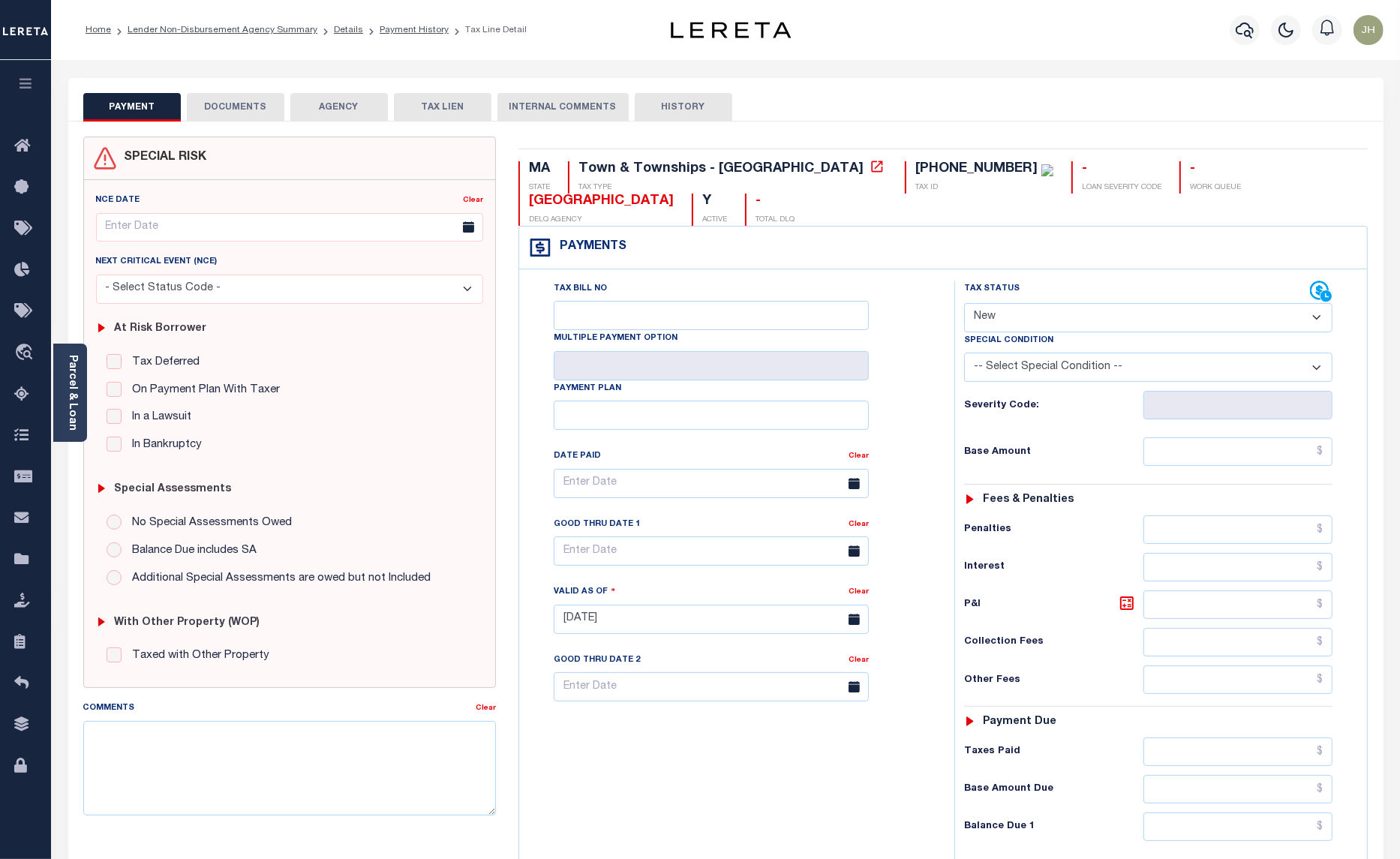
drag, startPoint x: 1026, startPoint y: 287, endPoint x: 1021, endPoint y: 301, distance: 14.9
click at [1026, 303] on select "- Select Status Code - Open Due/Unpaid Paid Incomplete No Tax Due Internal Refu…" at bounding box center [1149, 318] width 369 height 29
select select "DUE"
click at [965, 303] on select "- Select Status Code - Open Due/Unpaid Paid Incomplete No Tax Due Internal Refu…" at bounding box center [1149, 318] width 369 height 29
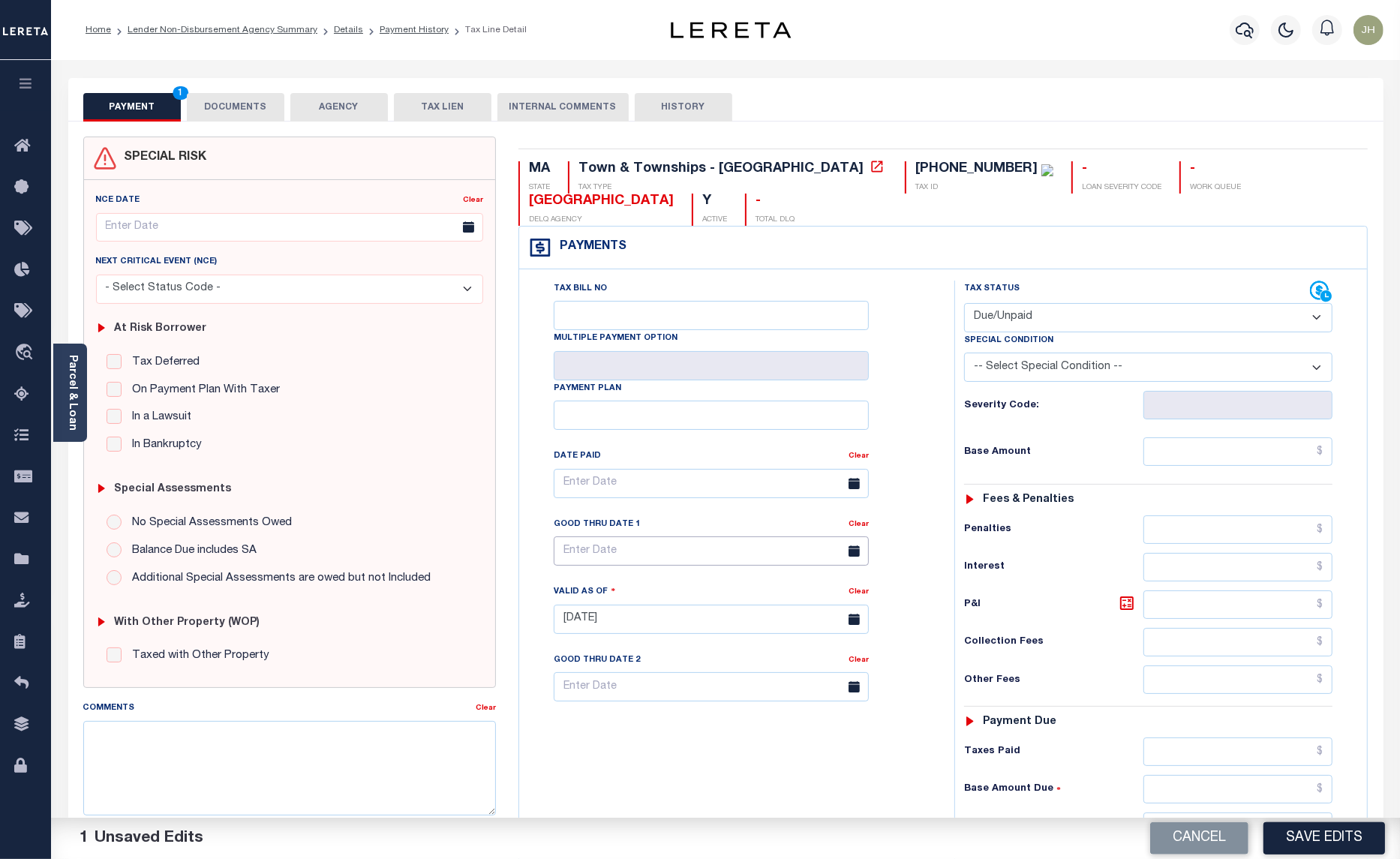
click at [613, 537] on input "text" at bounding box center [712, 551] width 315 height 29
click at [734, 722] on span "31" at bounding box center [736, 725] width 29 height 29
type input "[DATE]"
click at [1158, 437] on input "text" at bounding box center [1238, 452] width 189 height 29
type input "$1,666.56"
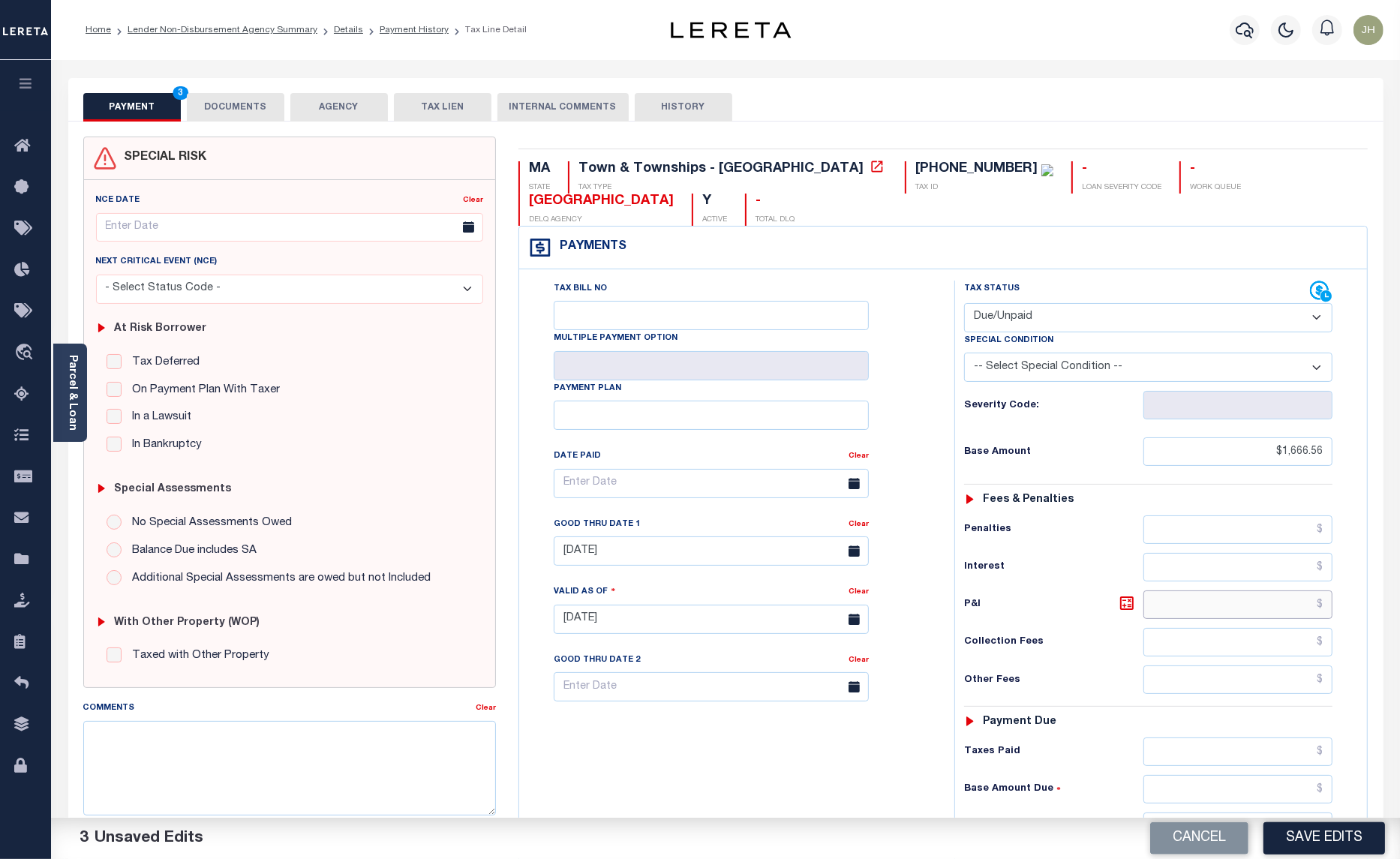
click at [1177, 591] on input "text" at bounding box center [1238, 605] width 189 height 29
type input "$289.44"
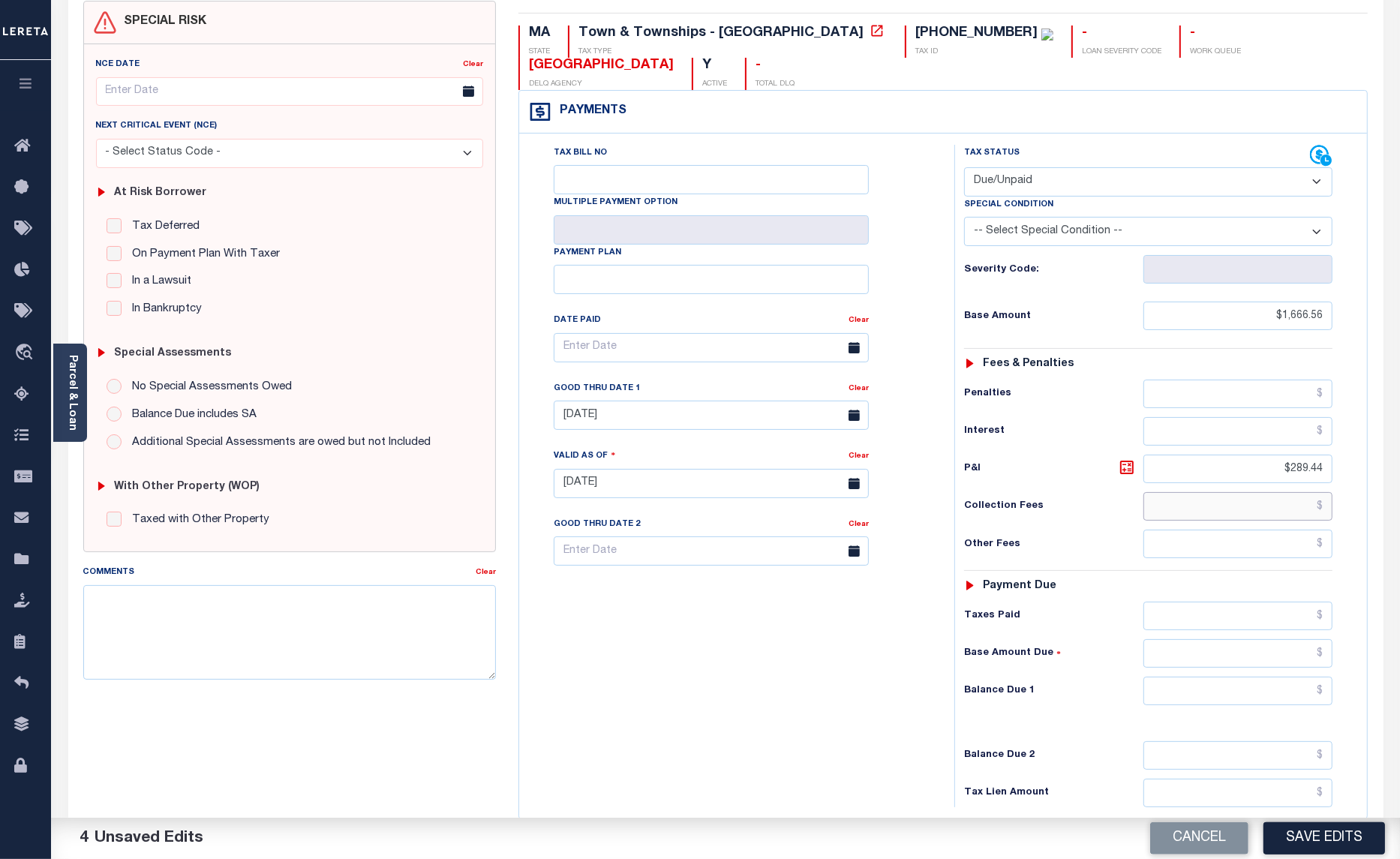
scroll to position [187, 0]
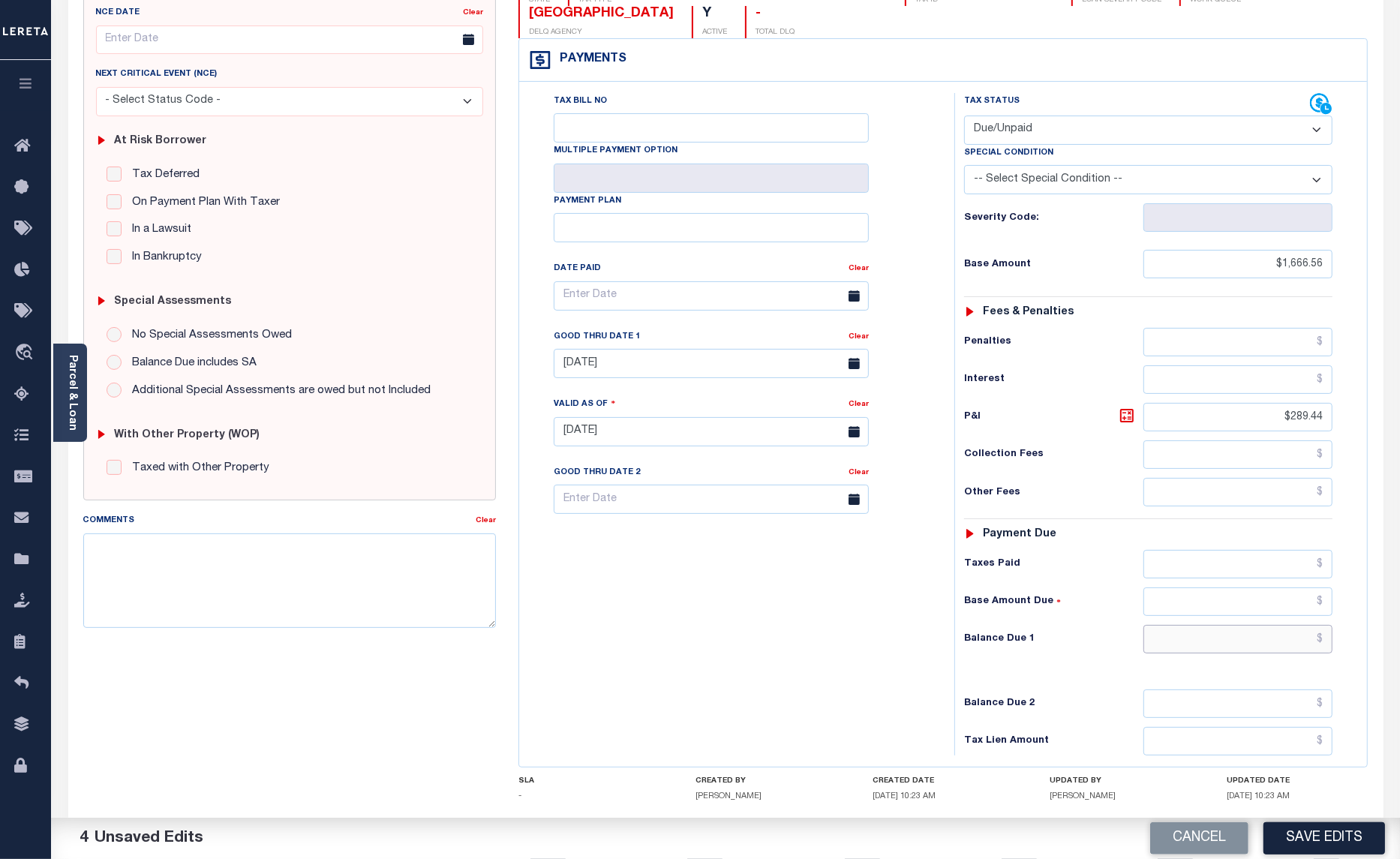
click at [1173, 624] on input "text" at bounding box center [1238, 639] width 189 height 29
type input "$1,956.00"
click at [191, 568] on textarea "Comments" at bounding box center [290, 581] width 413 height 95
click at [261, 574] on textarea "2025 4TH & 2024 4TH INSTALL ARE DELQ. 2025 BASE $506.08 + 2024 BASE $1160.48 + …" at bounding box center [290, 581] width 413 height 95
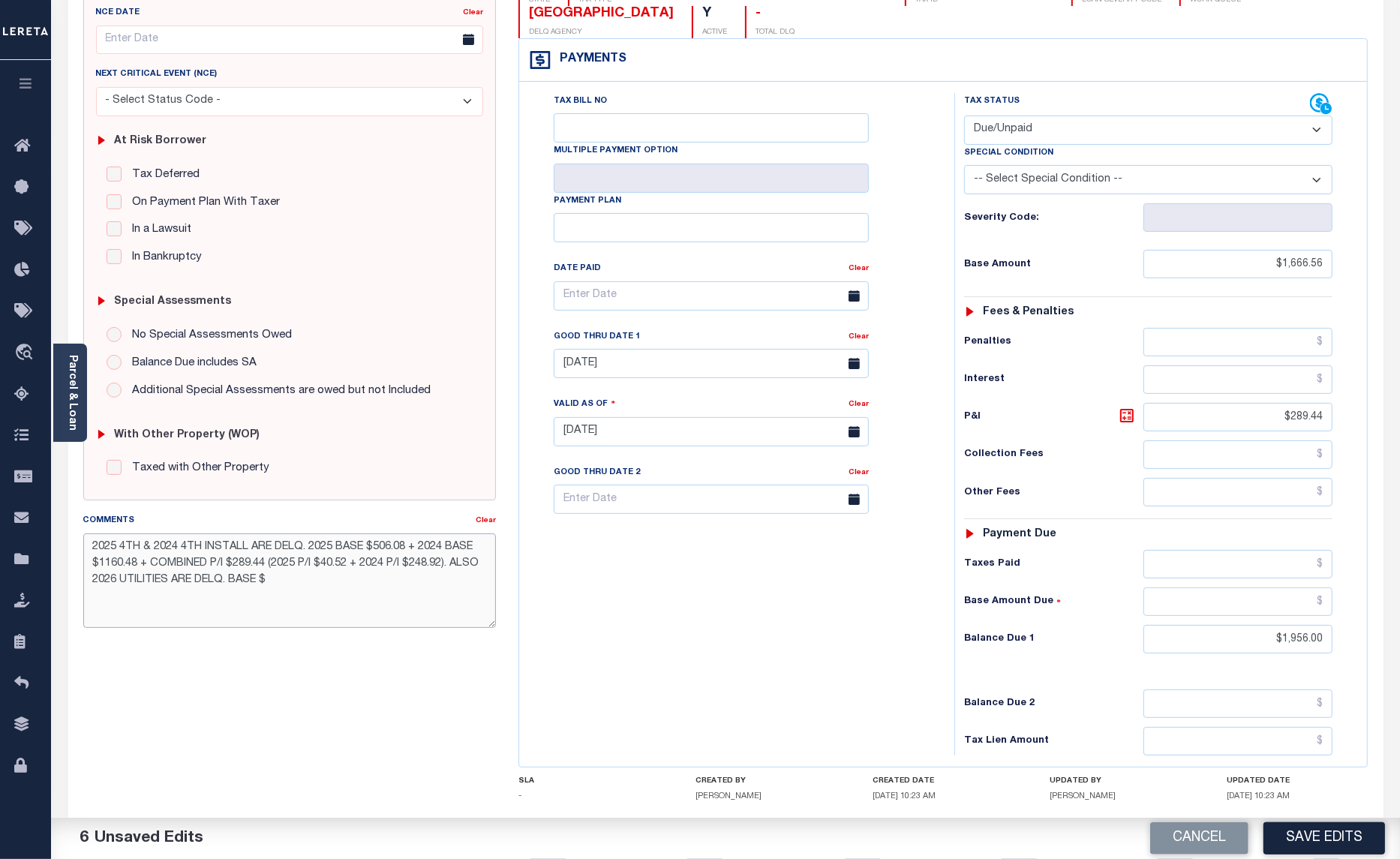
click at [279, 581] on textarea "2025 4TH & 2024 4TH INSTALL ARE DELQ. 2025 BASE $506.08 + 2024 BASE $1160.48 + …" at bounding box center [290, 581] width 413 height 95
click at [387, 597] on textarea "2025 4TH & 2024 4TH INSTALL ARE DELQ. 2025 BASE $506.08 + 2024 BASE $1160.48 + …" at bounding box center [290, 581] width 413 height 95
click at [396, 587] on textarea "2025 4TH & 2024 4TH INSTALL ARE DELQ. 2025 BASE $506.08 + 2024 BASE $1160.48 + …" at bounding box center [290, 581] width 413 height 95
type textarea "2025 4TH & 2024 4TH INSTALL ARE DELQ. 2025 BASE $506.08 + 2024 BASE $1160.48 + …"
click at [1338, 837] on button "Save Edits" at bounding box center [1325, 838] width 122 height 32
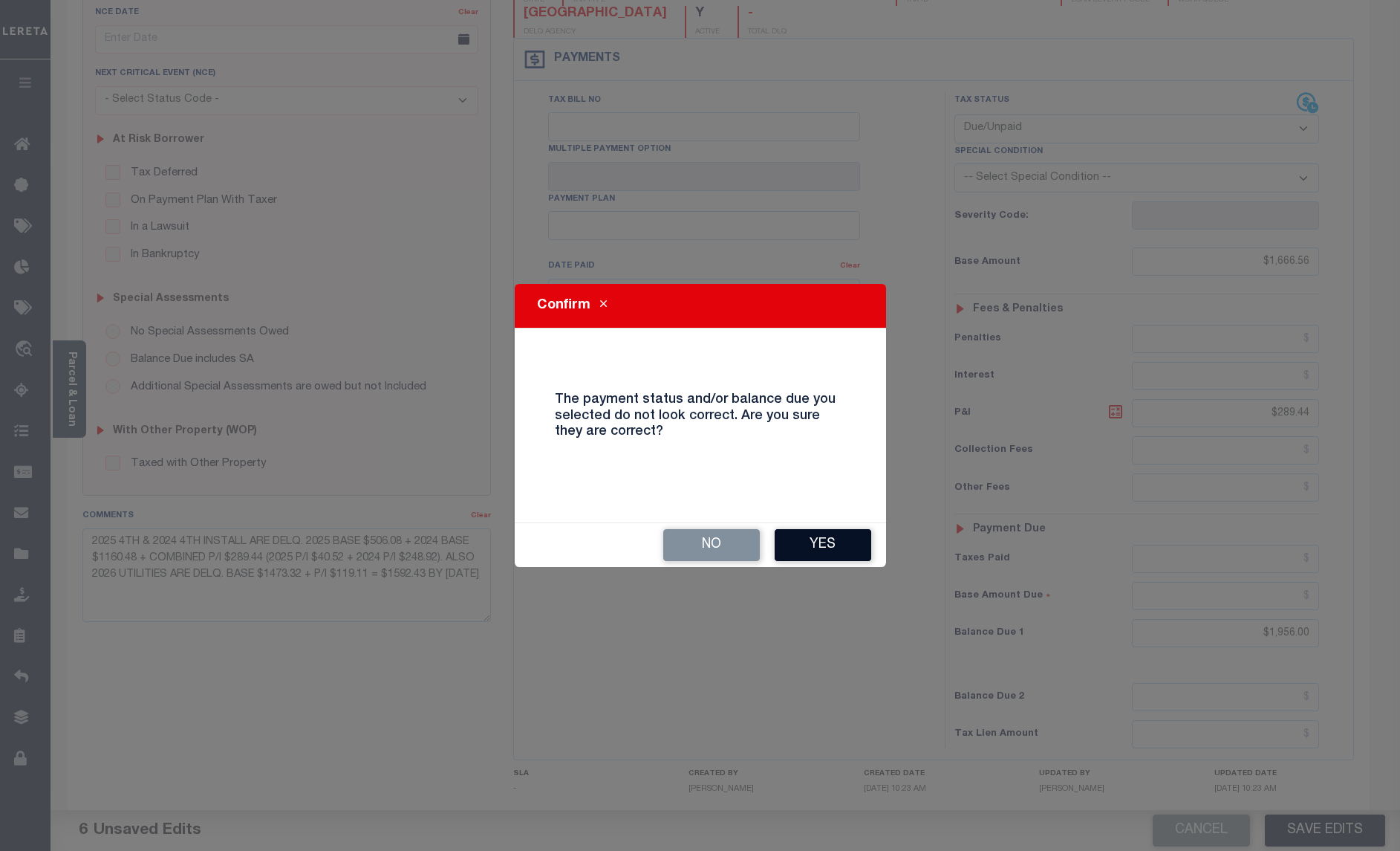
click at [814, 551] on button "Yes" at bounding box center [823, 544] width 97 height 32
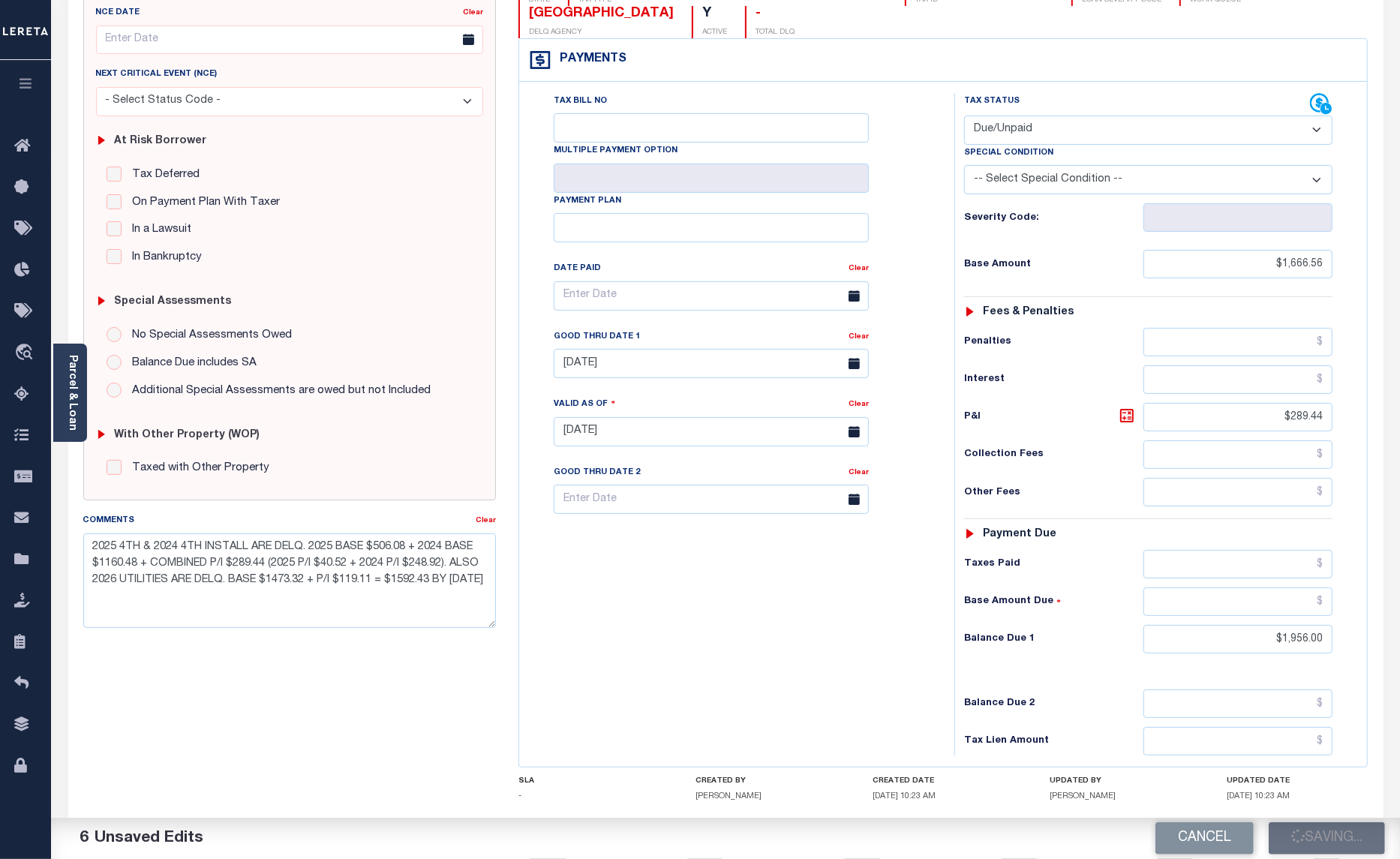
checkbox input "false"
type input "$1,666.56"
type input "$289.44"
type input "$1,956"
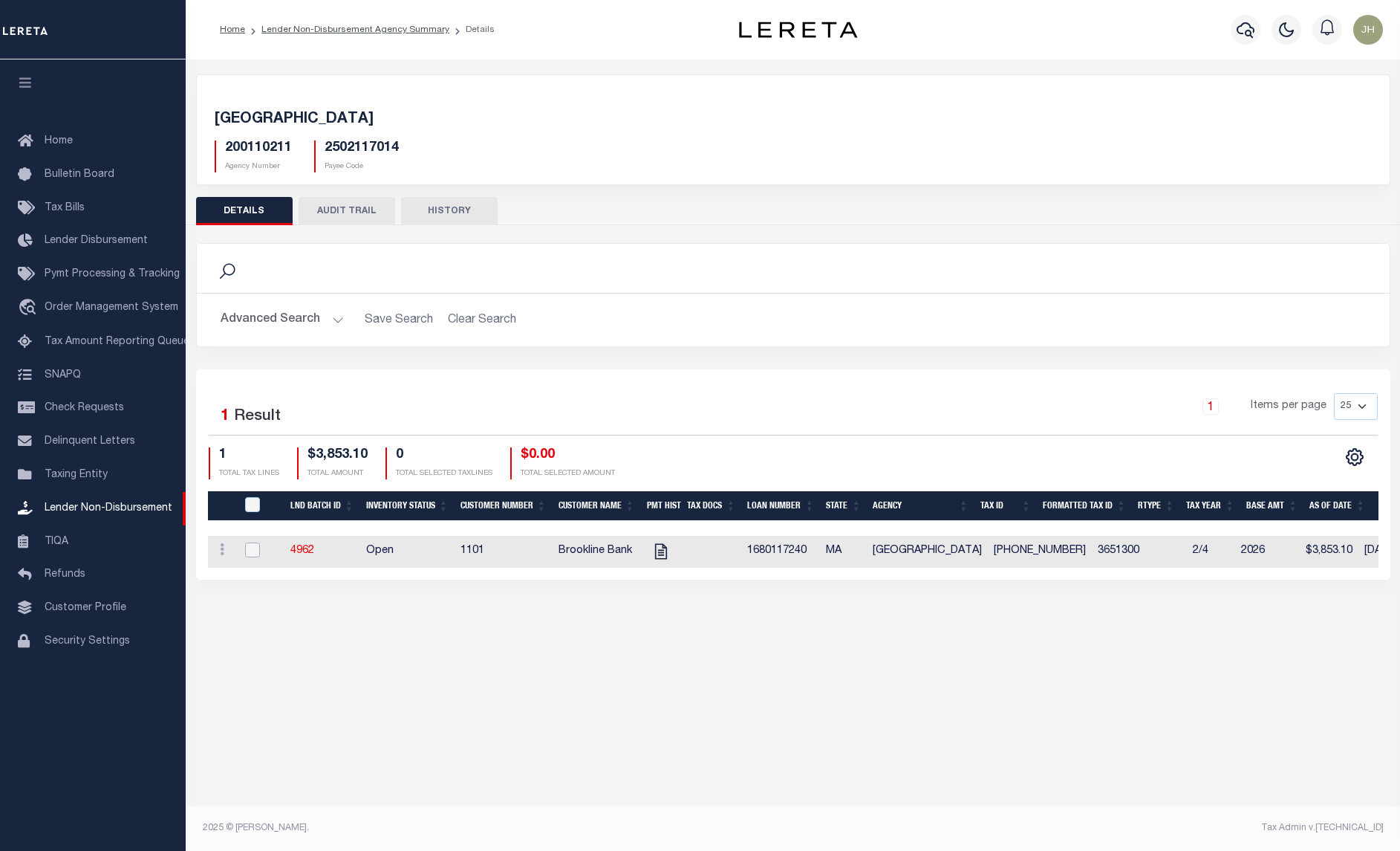
click at [260, 549] on input "checkbox" at bounding box center [252, 550] width 15 height 15
checkbox input "true"
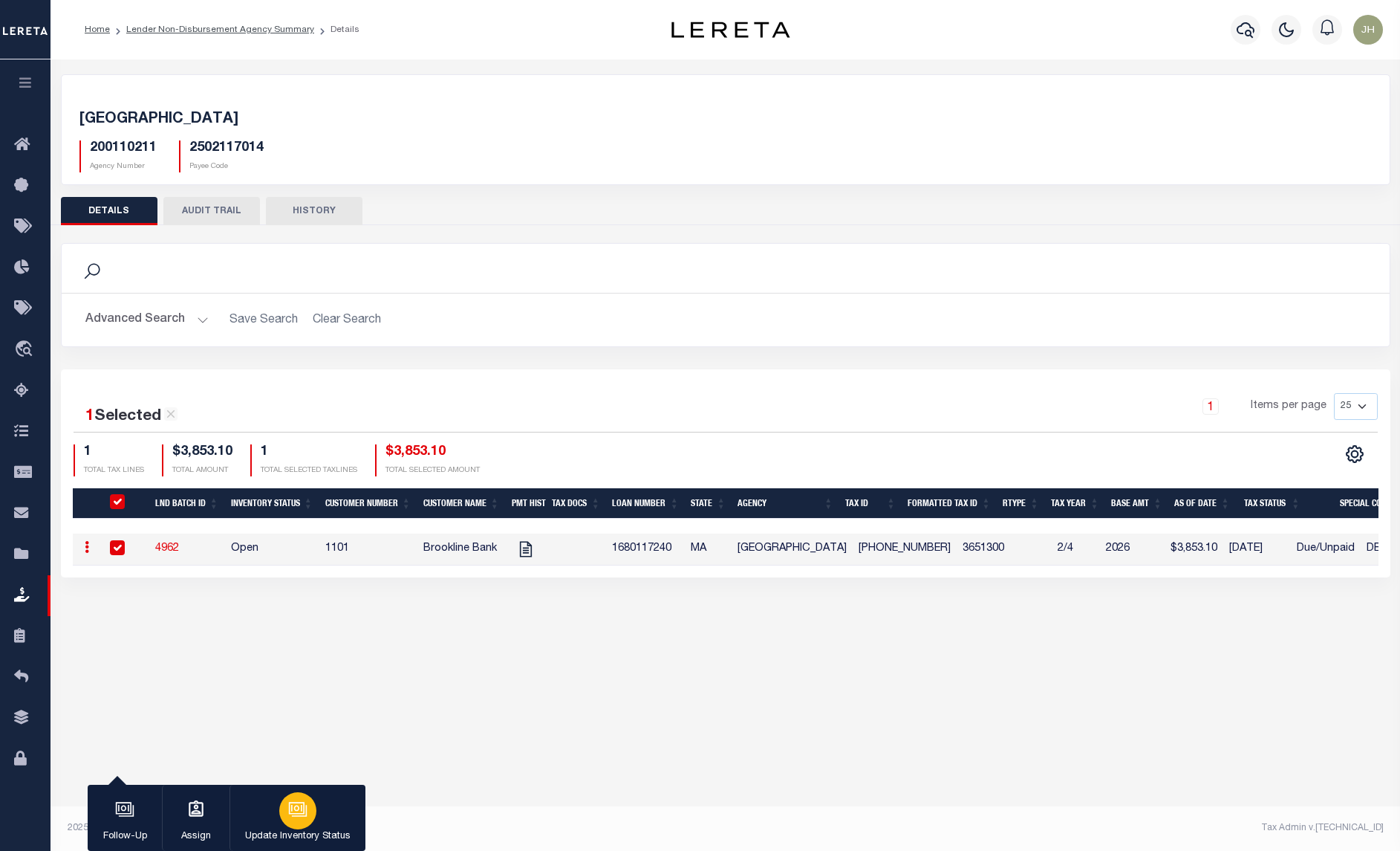
click at [284, 815] on div "button" at bounding box center [297, 810] width 37 height 37
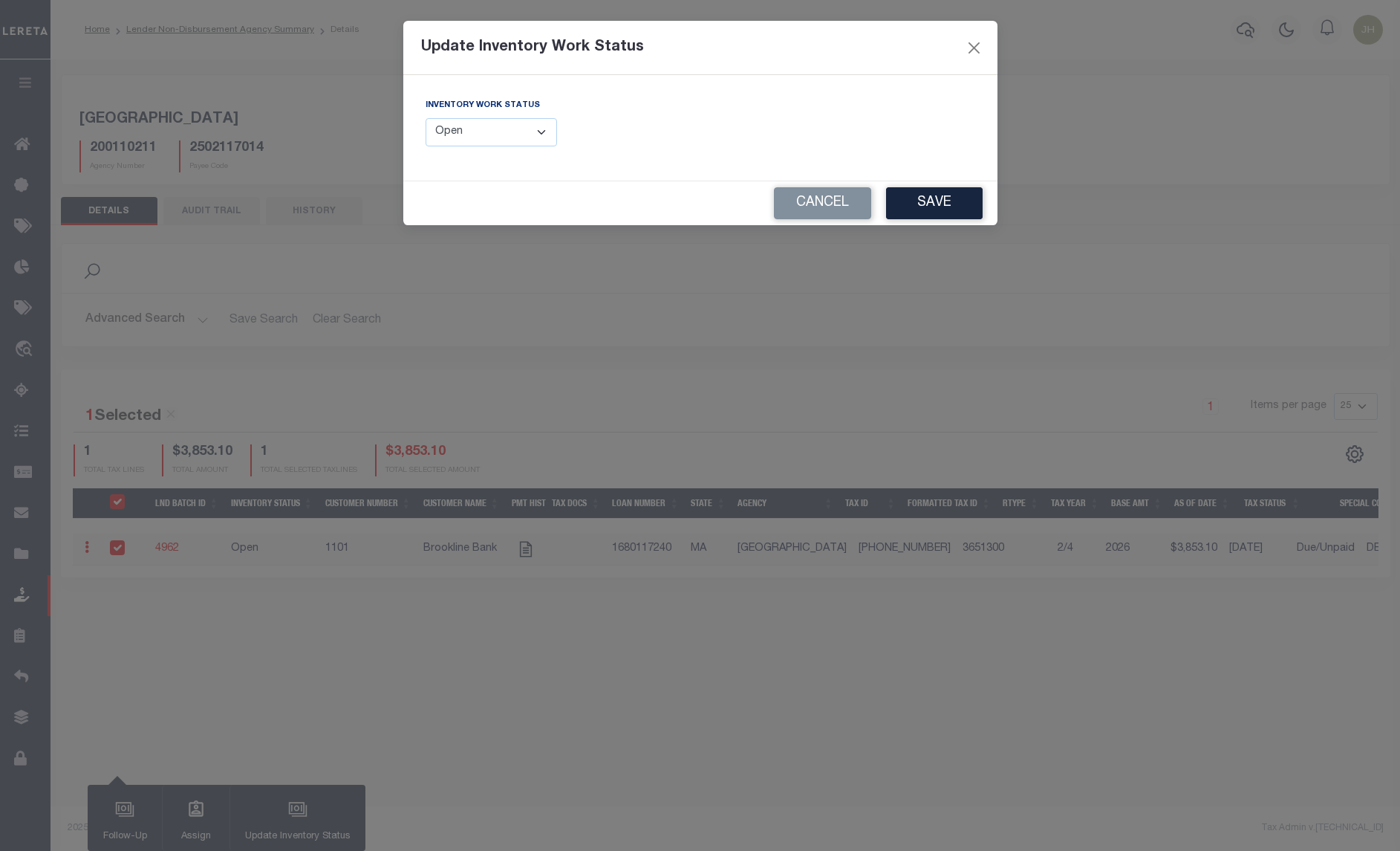
drag, startPoint x: 492, startPoint y: 135, endPoint x: 498, endPoint y: 149, distance: 15.2
click at [492, 135] on select "--Select-- Open Completed Reported" at bounding box center [491, 133] width 132 height 29
select select "Completed"
click at [425, 119] on select "--Select-- Open Completed Reported" at bounding box center [491, 133] width 132 height 29
click at [951, 208] on button "Save" at bounding box center [934, 203] width 97 height 32
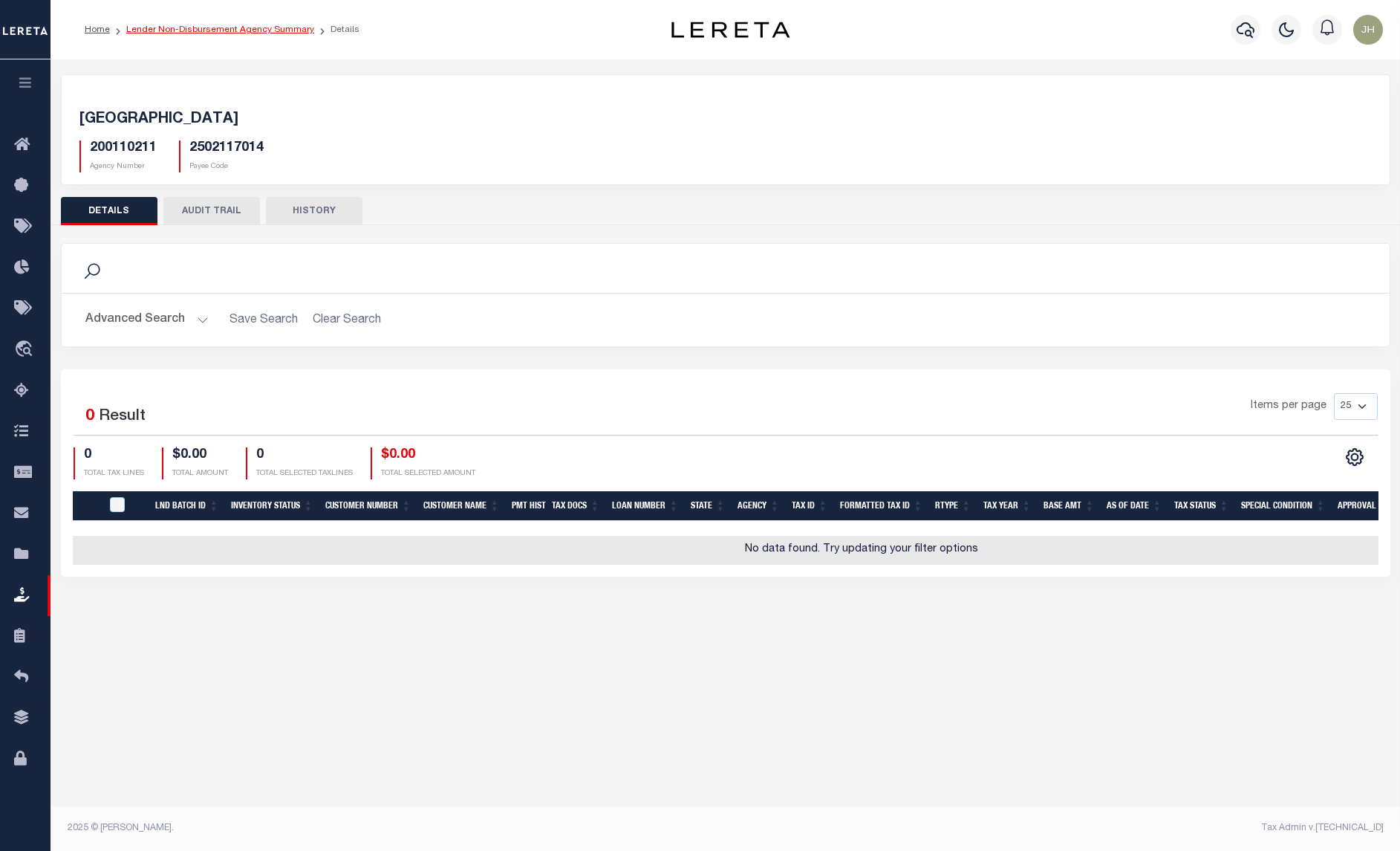
click at [216, 27] on link "Lender Non-Disbursement Agency Summary" at bounding box center [220, 29] width 188 height 9
